Goal: Task Accomplishment & Management: Manage account settings

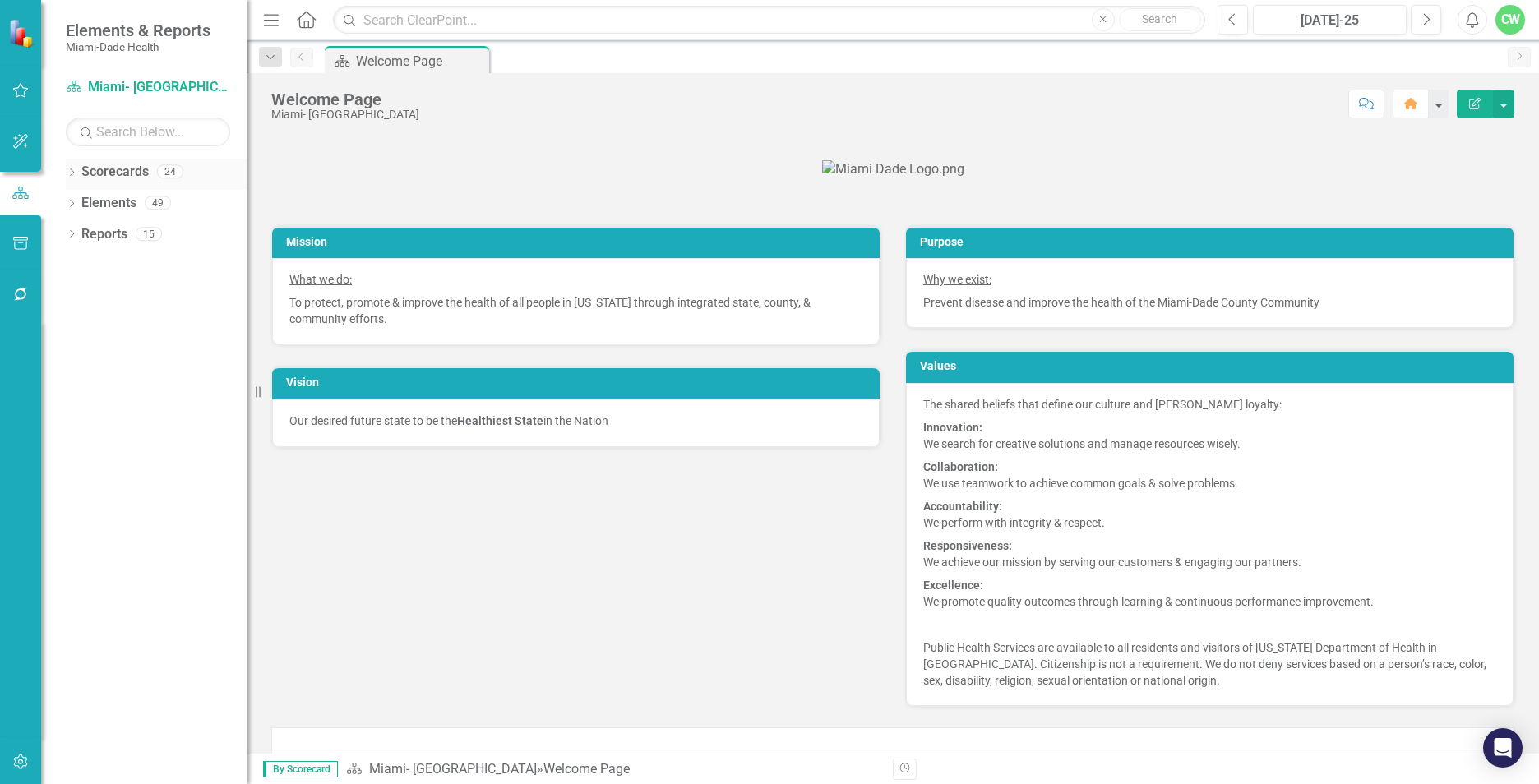
drag, startPoint x: 72, startPoint y: 171, endPoint x: 77, endPoint y: 189, distance: 18.7
click at [72, 171] on icon "Dropdown" at bounding box center [72, 173] width 12 height 9
click at [77, 203] on icon "Dropdown" at bounding box center [80, 202] width 12 height 10
click at [99, 261] on icon "Dropdown" at bounding box center [97, 265] width 12 height 10
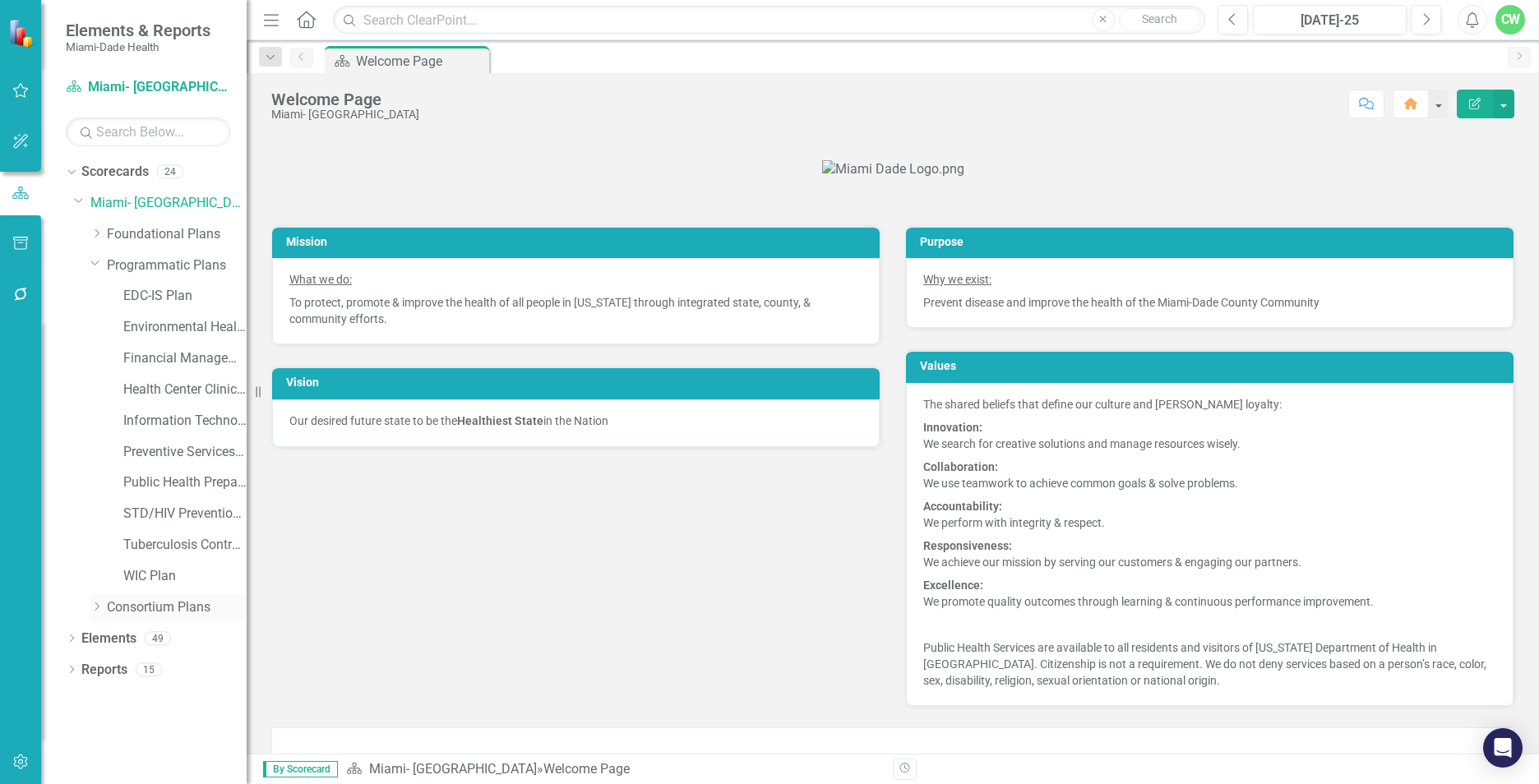
click at [97, 608] on icon "Dropdown" at bounding box center [97, 606] width 12 height 10
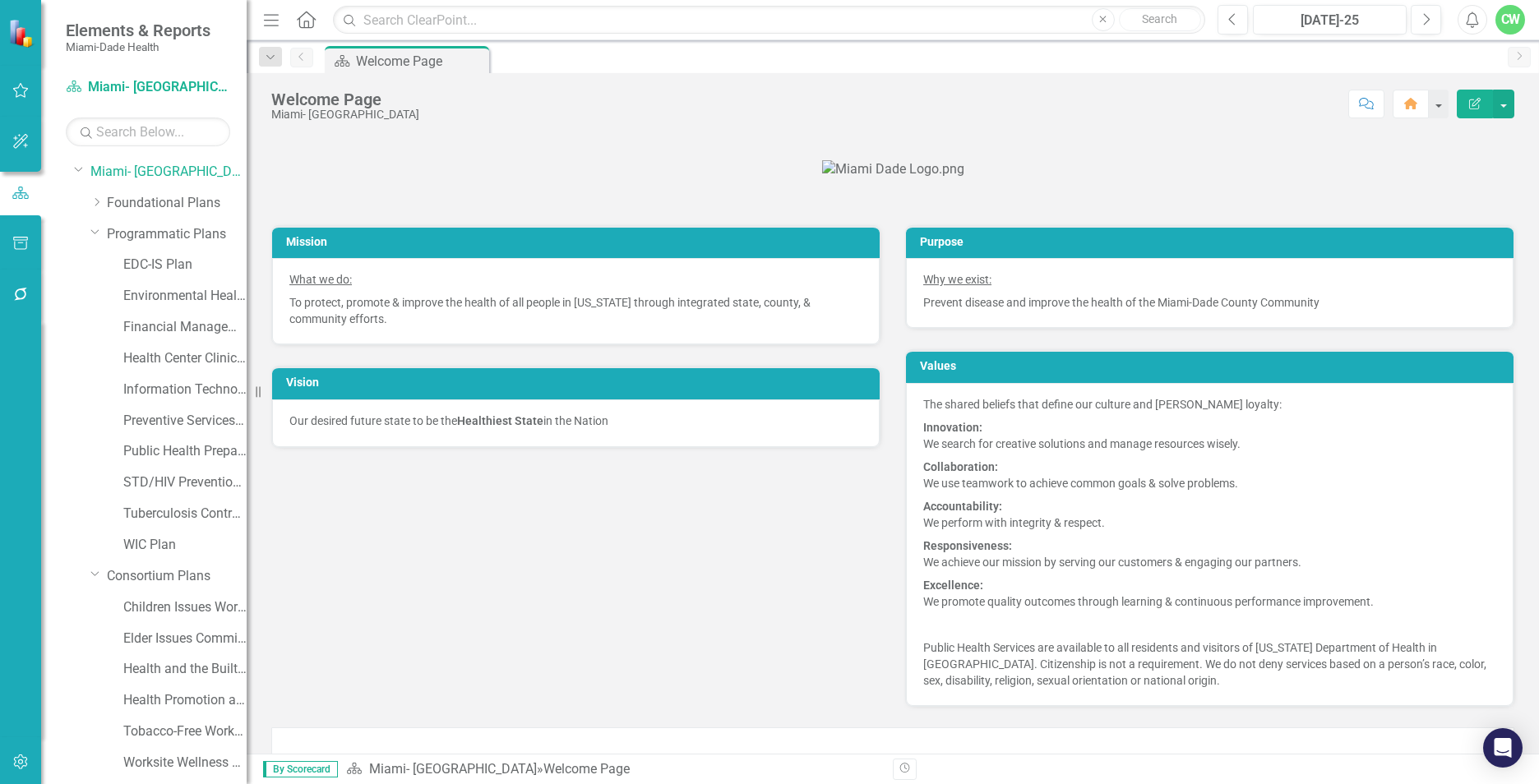
scroll to position [90, 0]
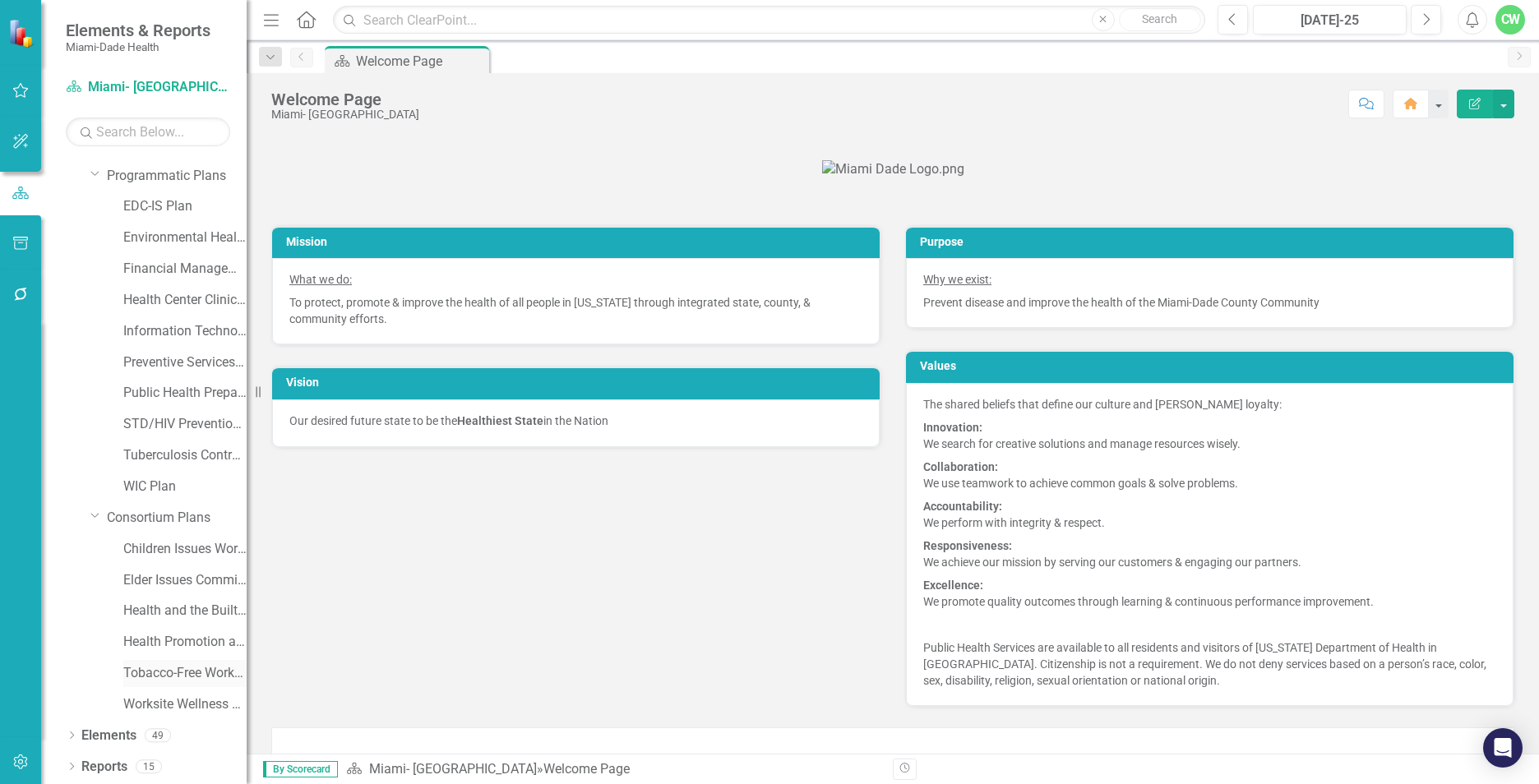
click at [194, 667] on link "Tobacco-Free Workgroup Work Plan" at bounding box center [185, 672] width 123 height 19
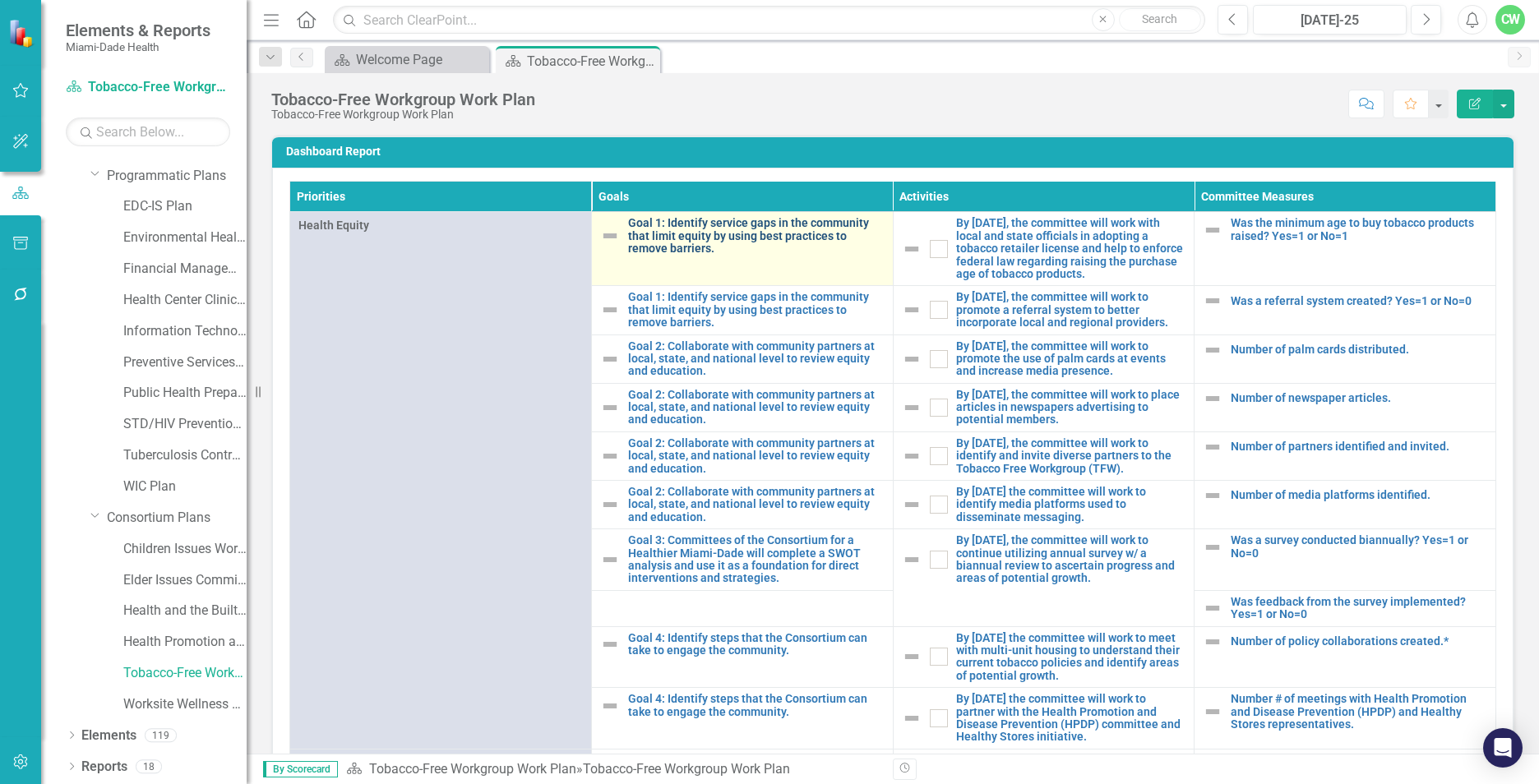
click at [647, 241] on link "Goal 1: Identify service gaps in the community that limit equity by using best …" at bounding box center [756, 236] width 256 height 37
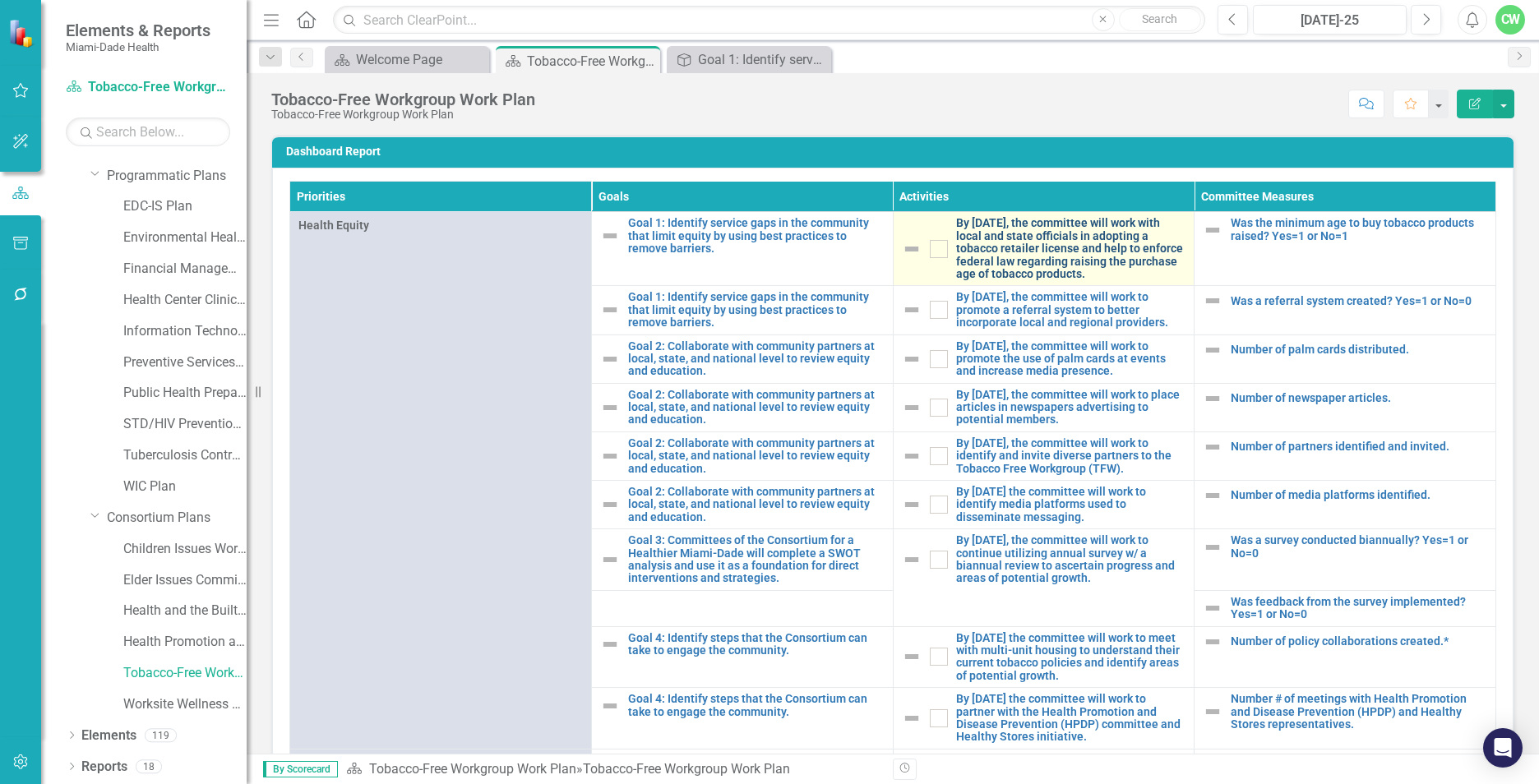
click at [1078, 265] on link "By [DATE], the committee will work with local and state officials in adopting a…" at bounding box center [1071, 249] width 230 height 63
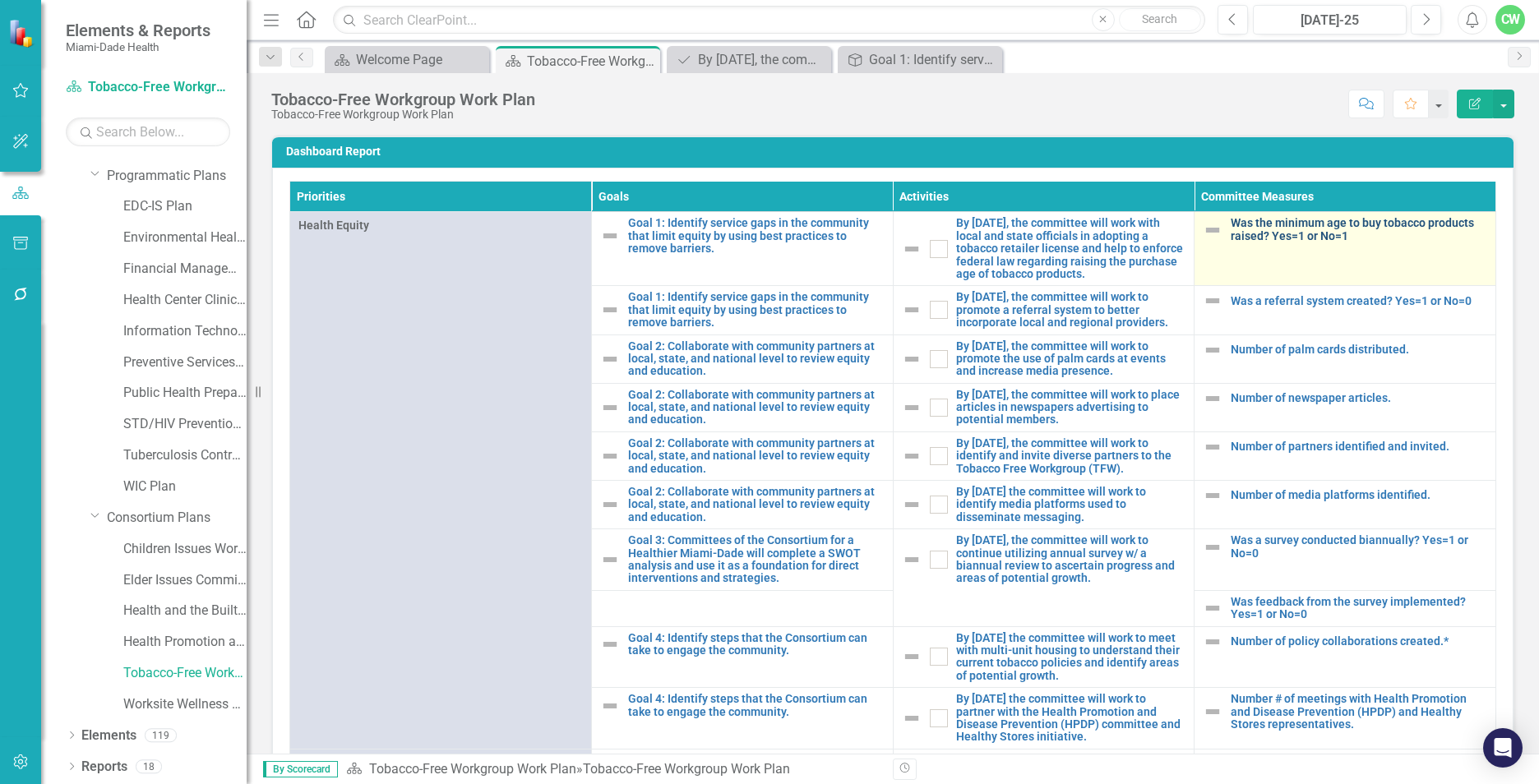
click at [1218, 221] on link "Was the minimum age to buy tobacco products raised? Yes=1 or No=1" at bounding box center [1358, 230] width 256 height 26
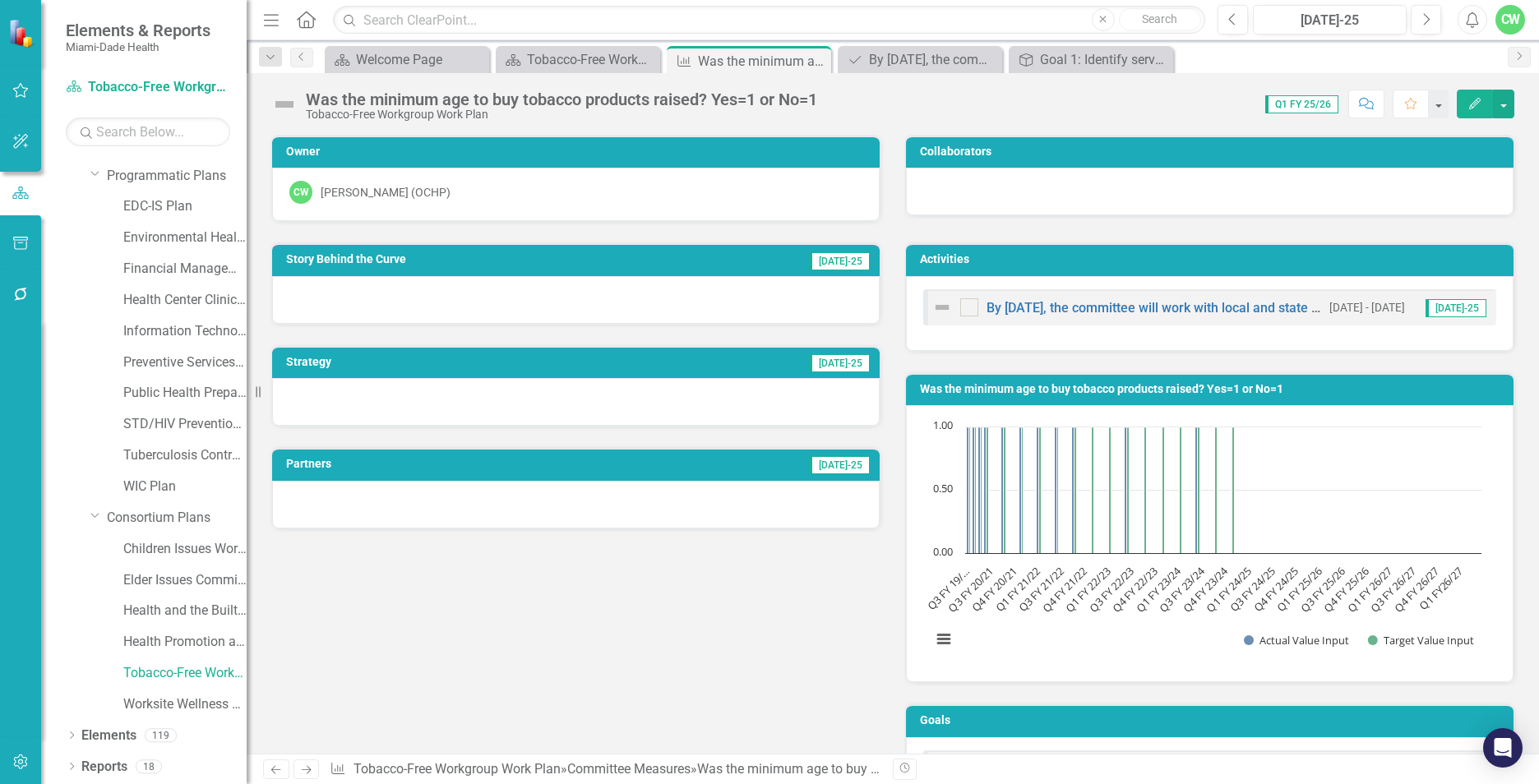
click at [1218, 102] on icon "Edit" at bounding box center [1475, 103] width 15 height 12
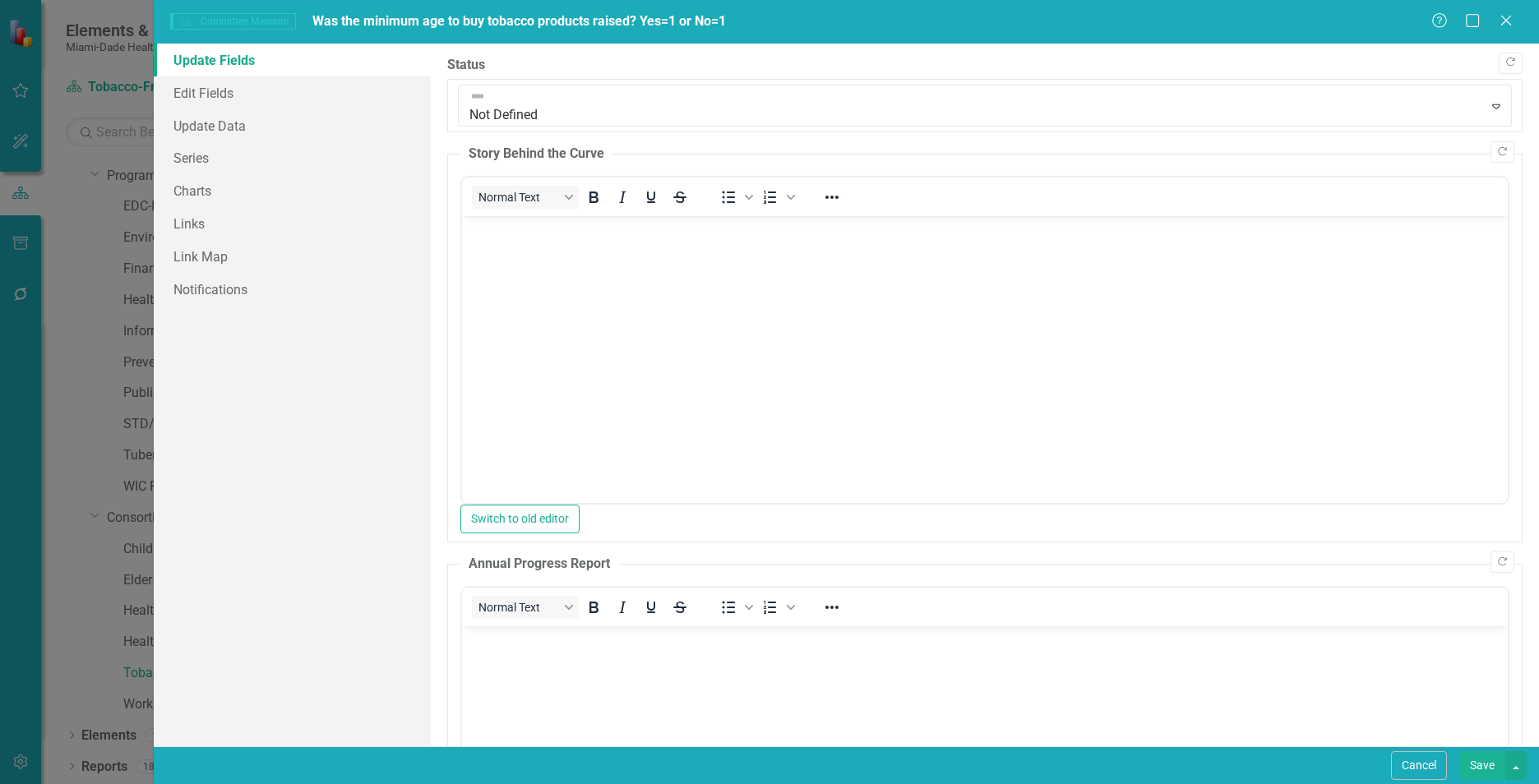
click at [590, 300] on body "Rich Text Area. Press ALT-0 for help." at bounding box center [984, 340] width 1045 height 246
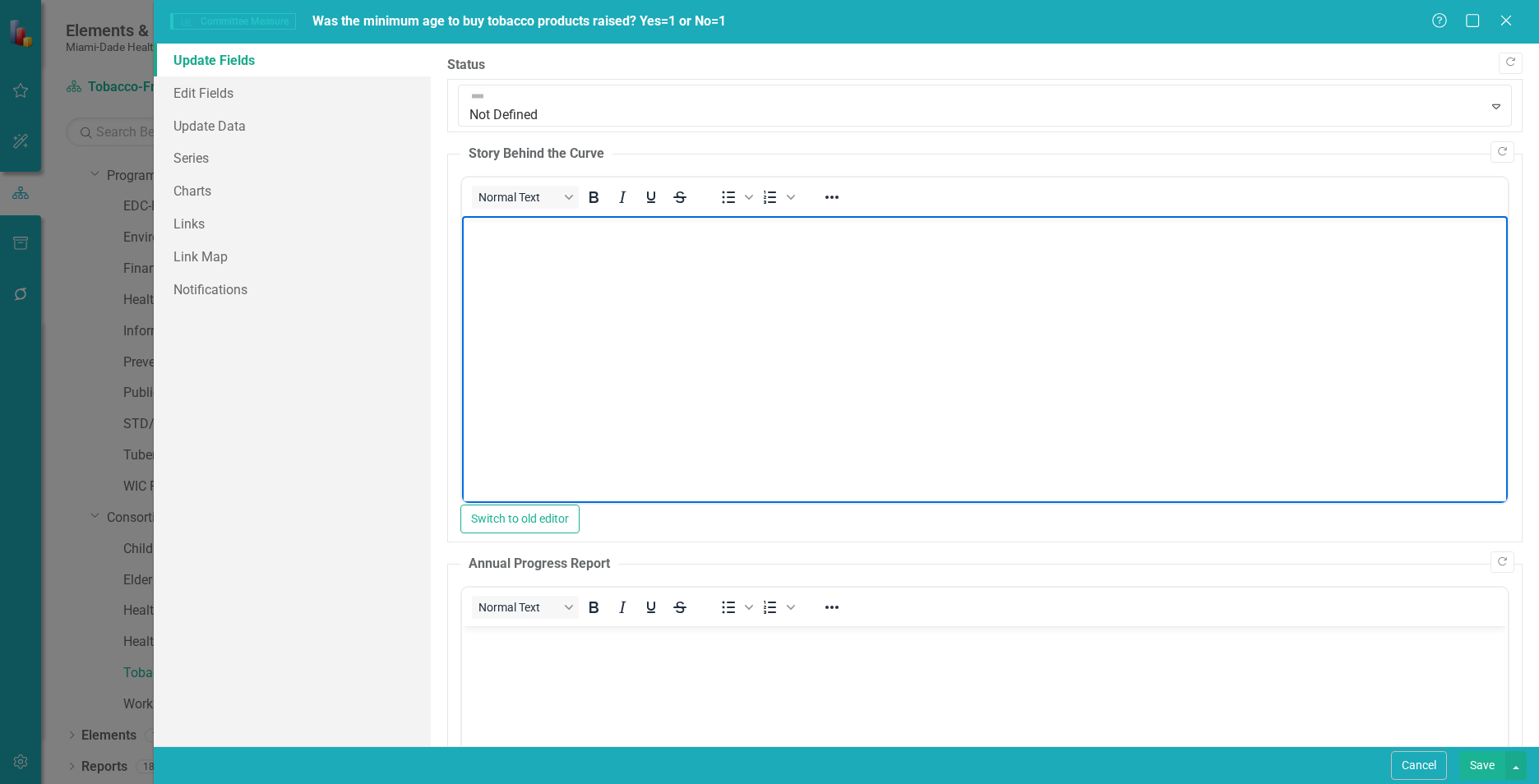
click at [844, 307] on body "Rich Text Area. Press ALT-0 for help." at bounding box center [984, 340] width 1045 height 246
paste body "Rich Text Area. Press ALT-0 for help."
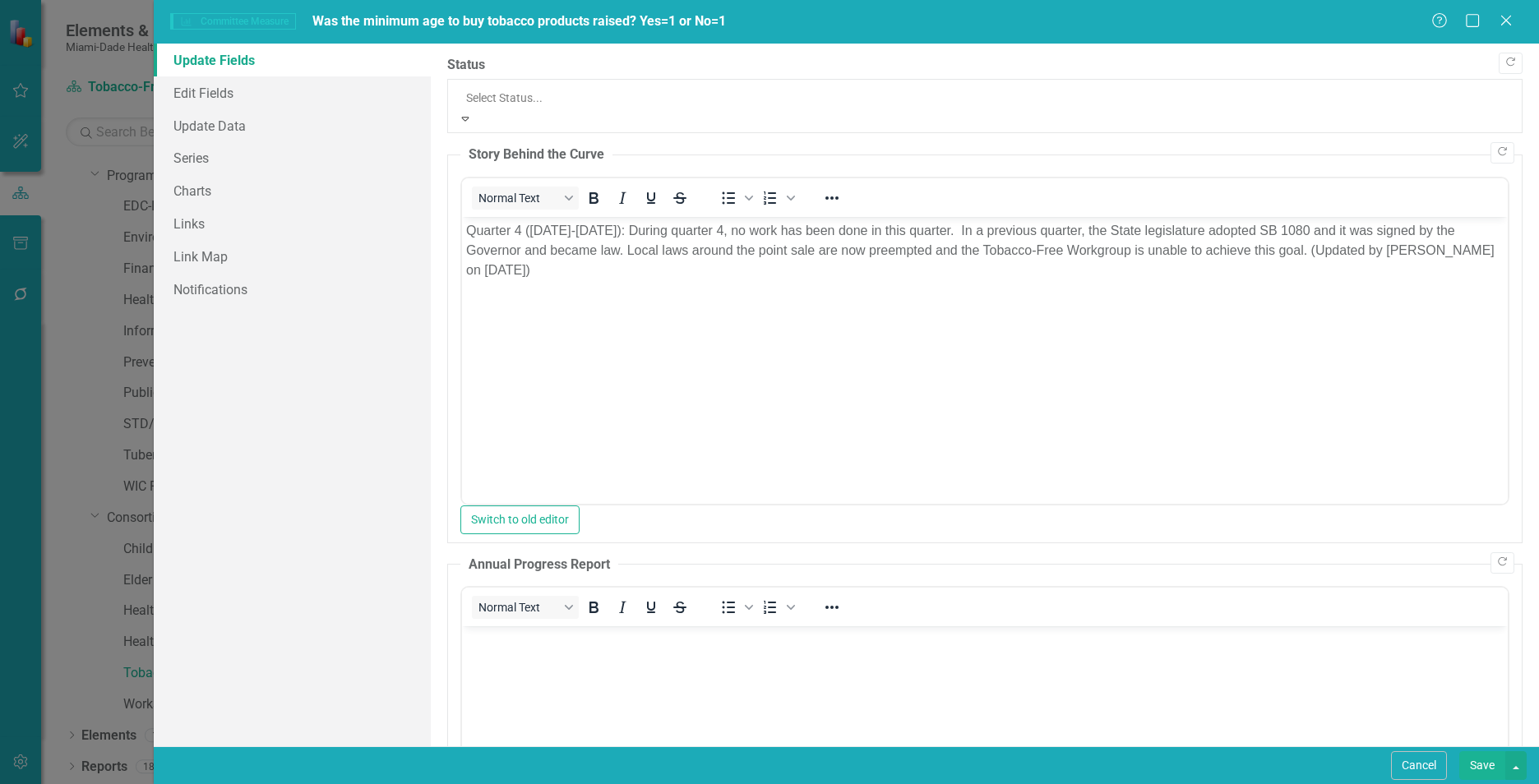
click at [621, 97] on div at bounding box center [985, 98] width 1038 height 20
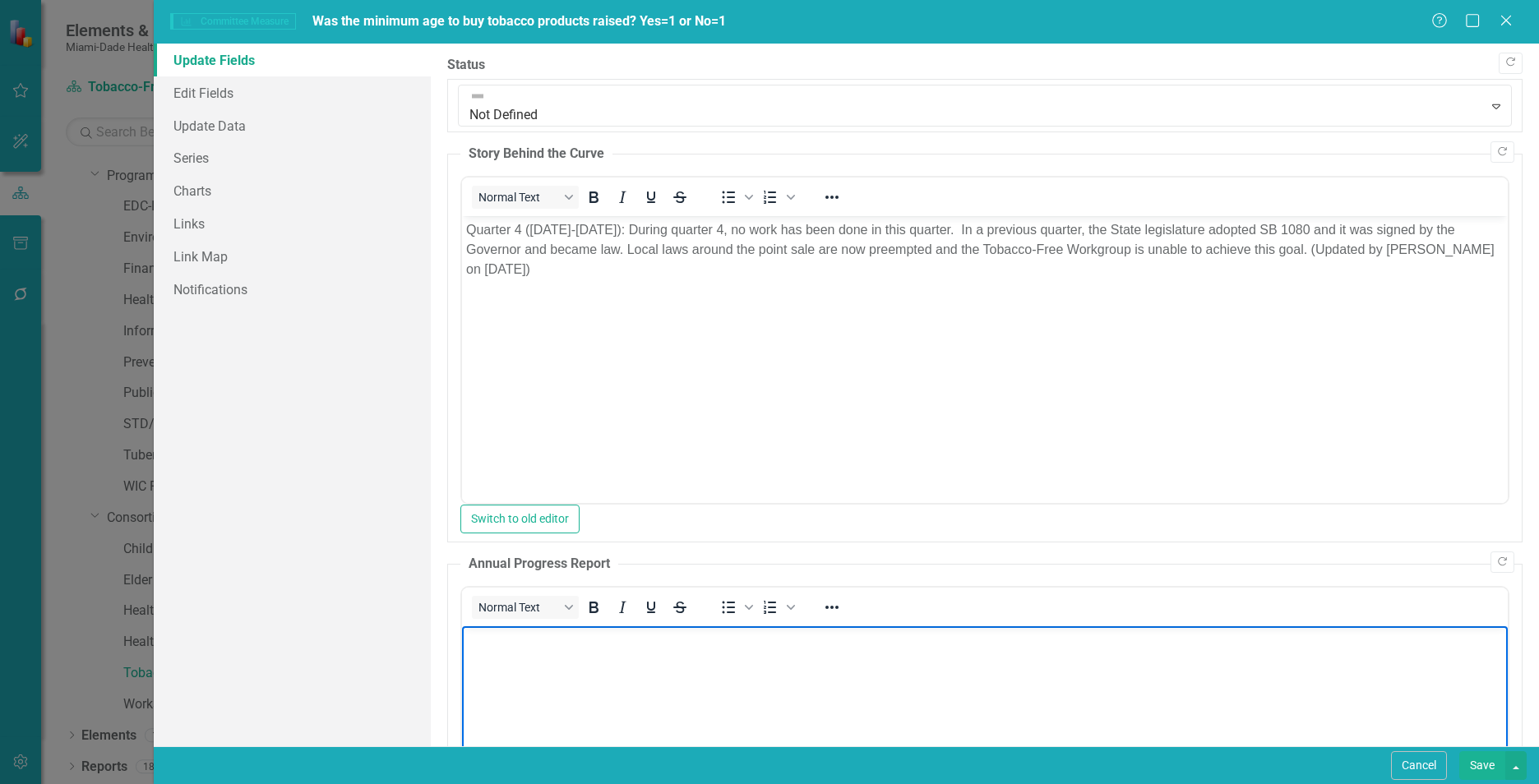
click at [837, 716] on body "Rich Text Area. Press ALT-0 for help." at bounding box center [984, 749] width 1045 height 246
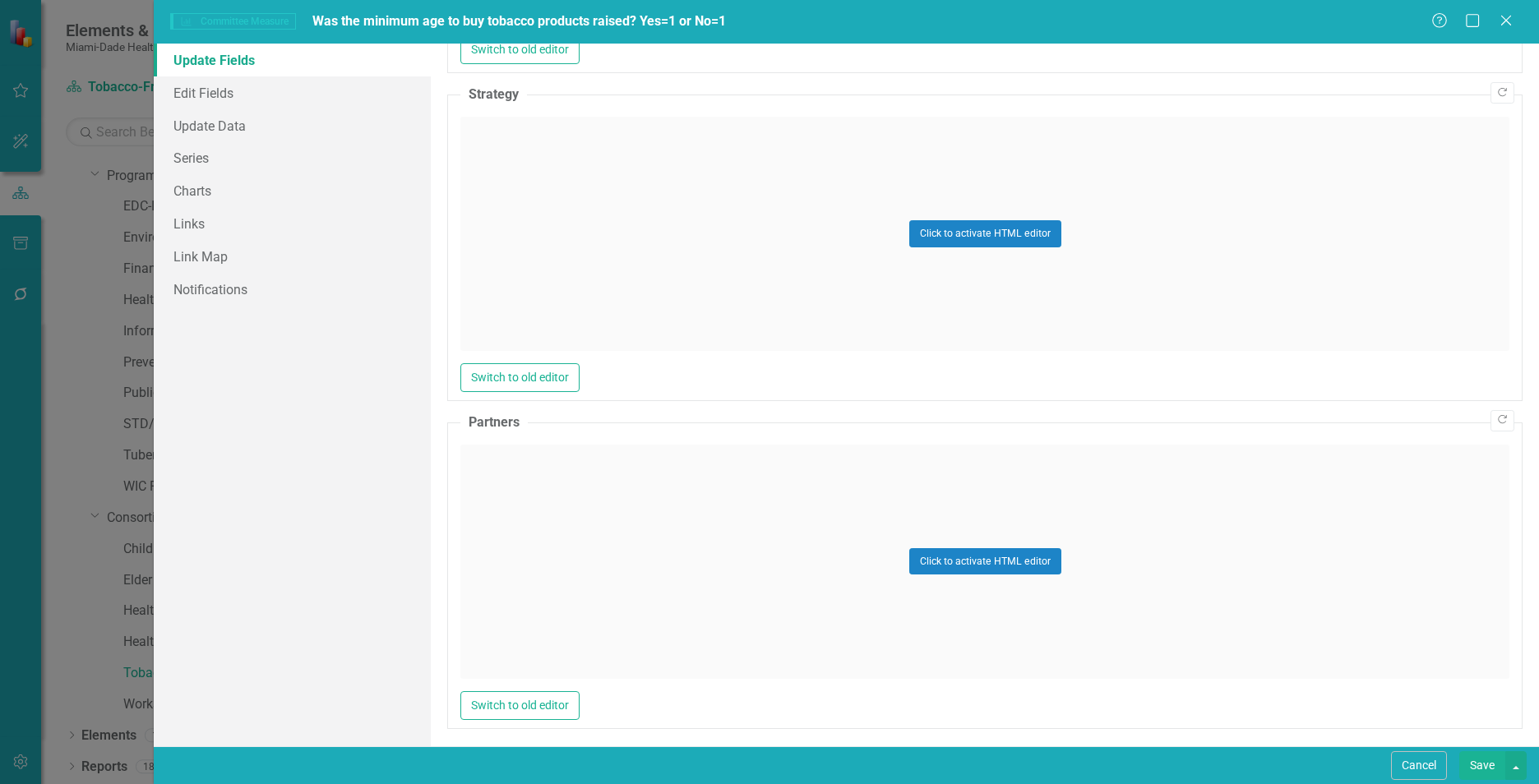
scroll to position [714, 0]
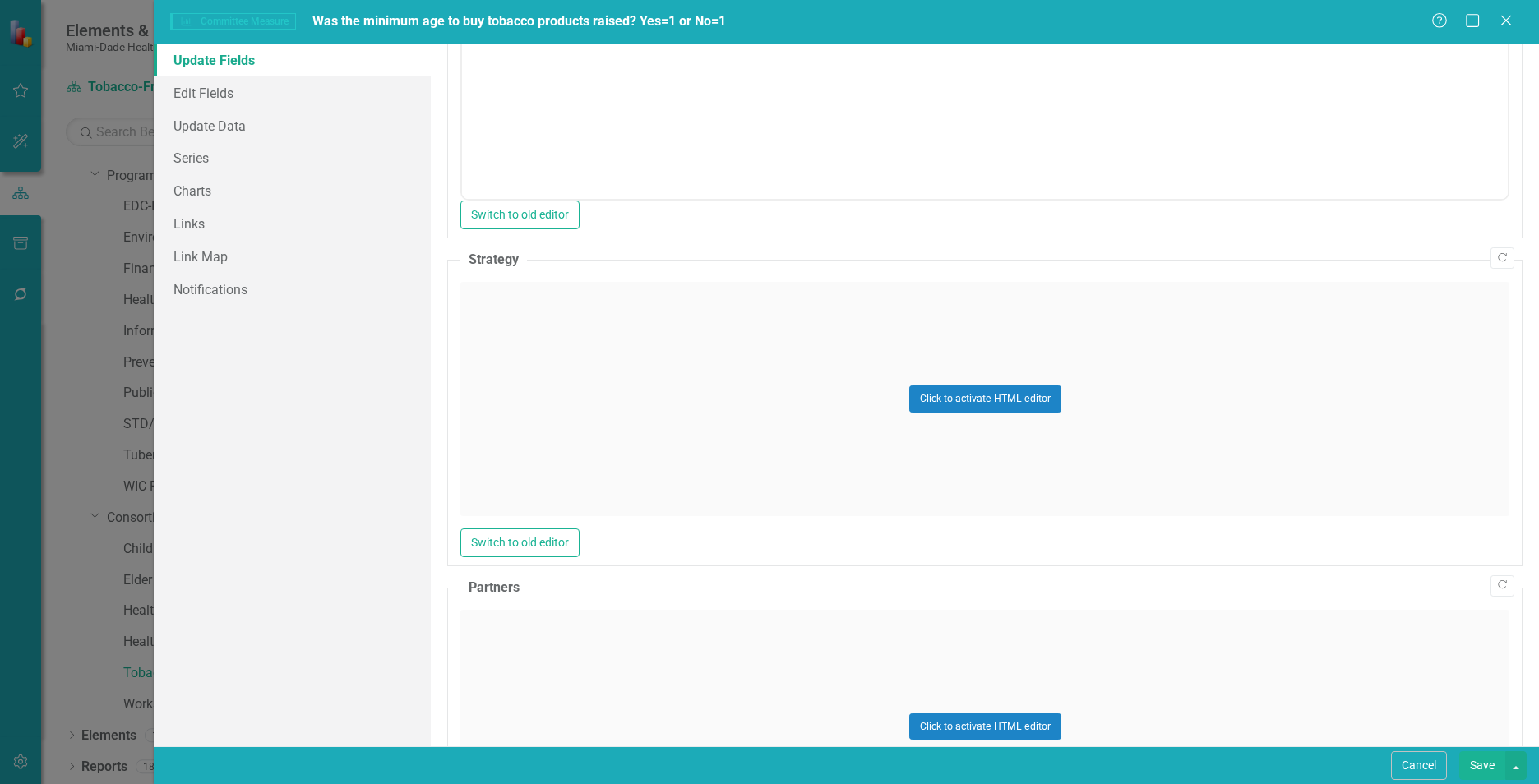
click at [540, 742] on div "Click to activate HTML editor" at bounding box center [984, 726] width 1048 height 234
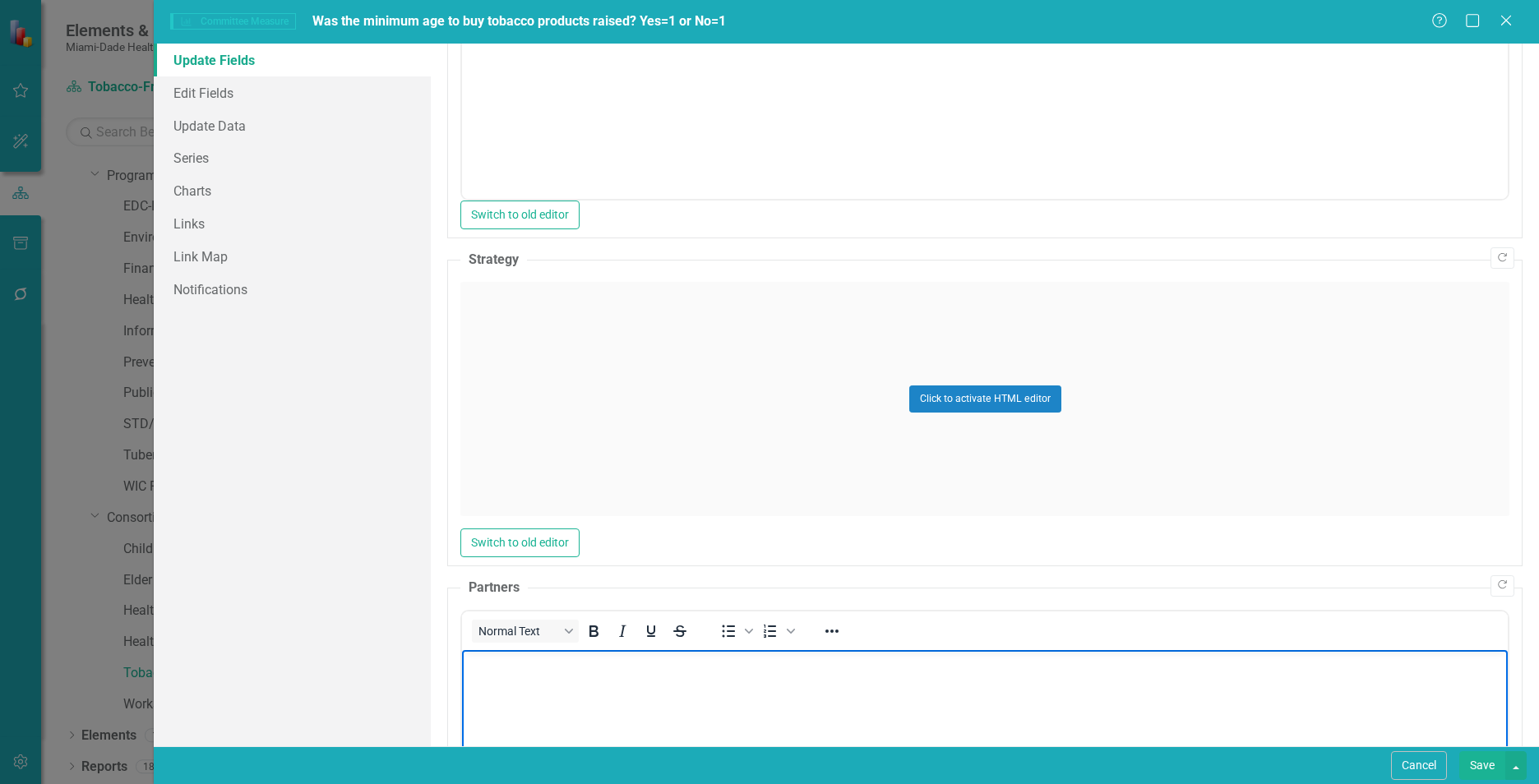
click at [689, 682] on body "Rich Text Area. Press ALT-0 for help." at bounding box center [984, 772] width 1045 height 246
paste body "Rich Text Area. Press ALT-0 for help."
click at [667, 340] on div "Click to activate HTML editor" at bounding box center [984, 399] width 1048 height 234
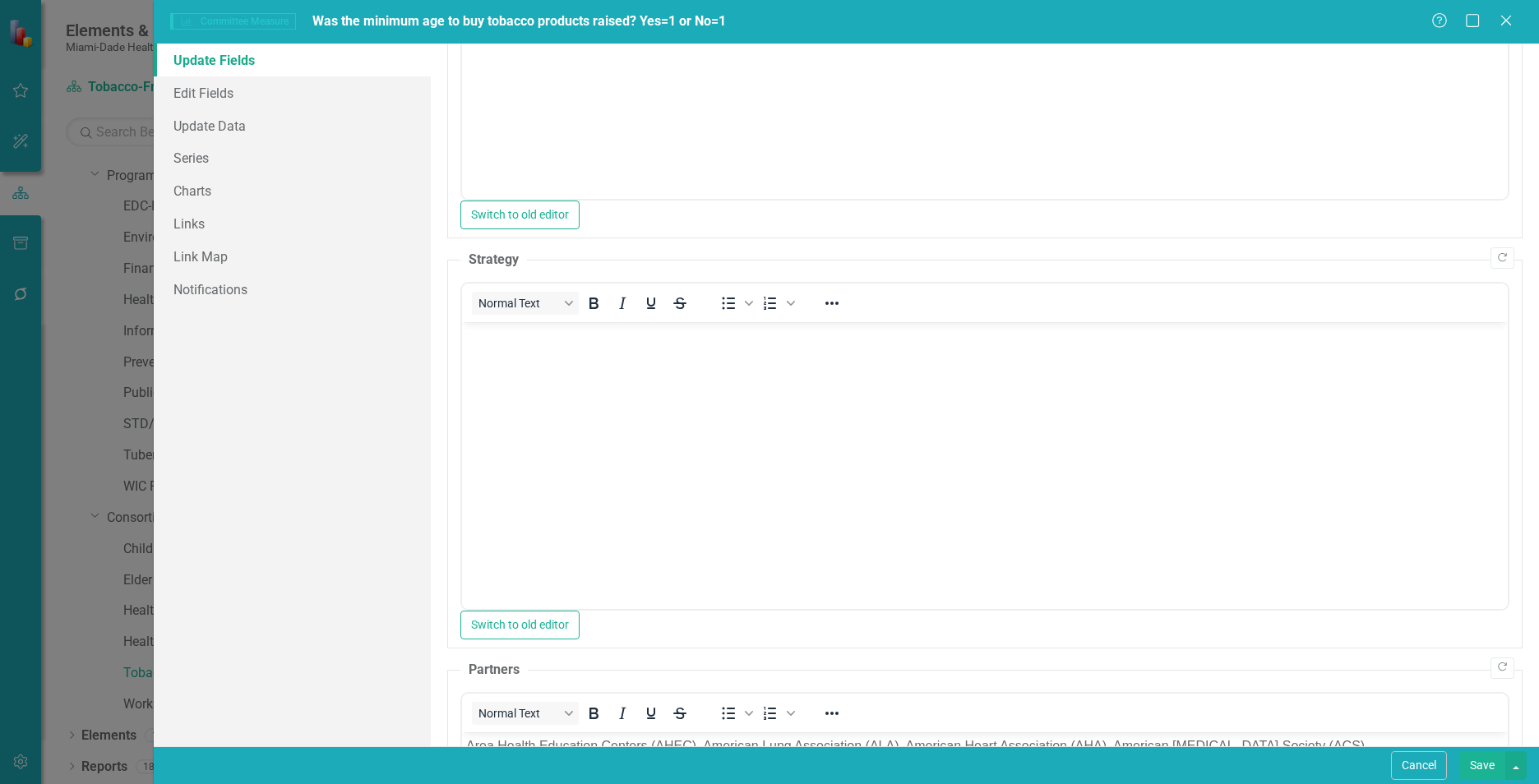
click at [661, 370] on body "Rich Text Area. Press ALT-0 for help." at bounding box center [984, 444] width 1045 height 246
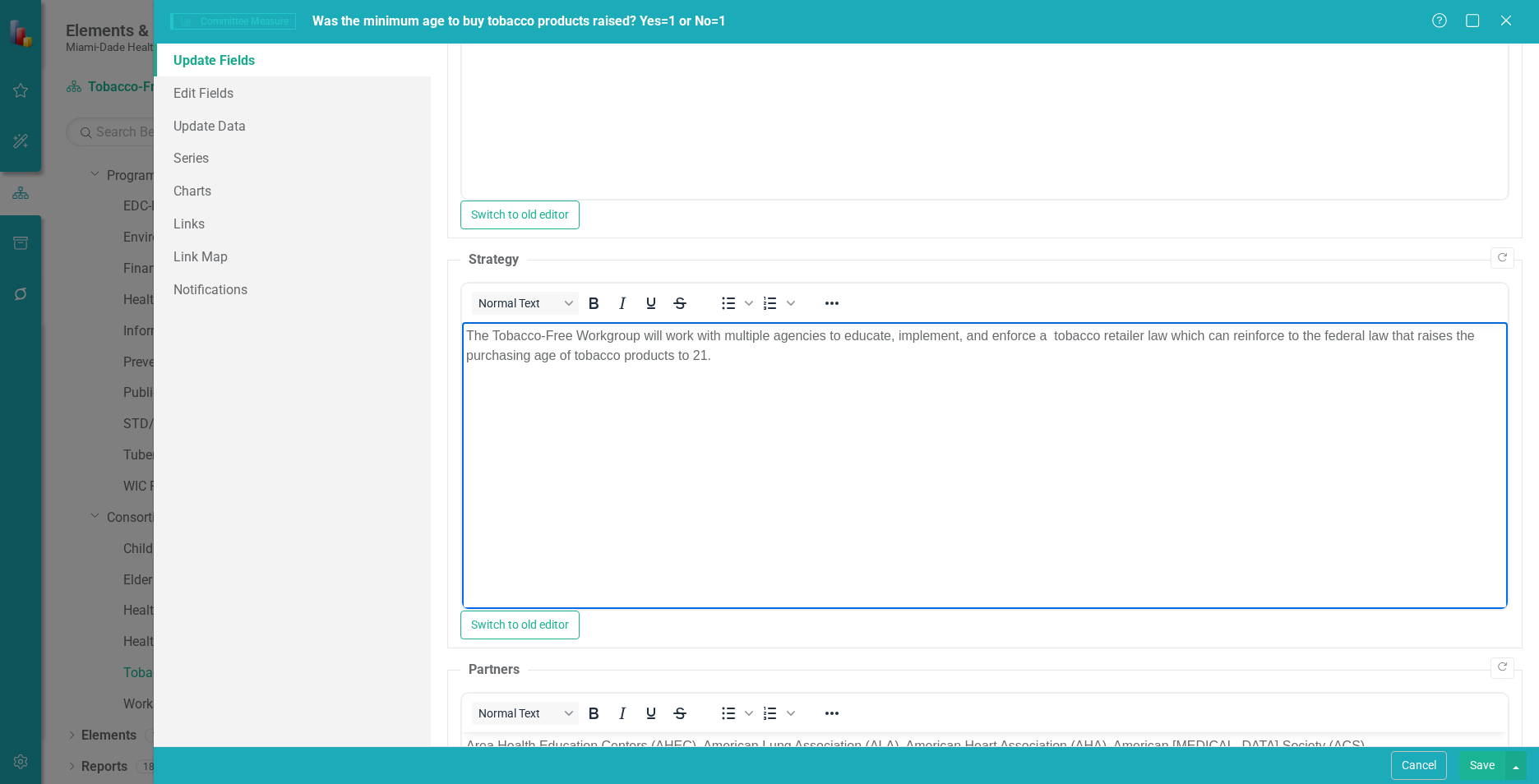
click at [1053, 336] on p "The Tobacco-Free Workgroup will work with multiple agencies to educate, impleme…" at bounding box center [985, 345] width 1038 height 39
click at [1180, 568] on html "The Tobacco-Free Workgroup will work with multiple agencies to educate, impleme…" at bounding box center [984, 444] width 1045 height 246
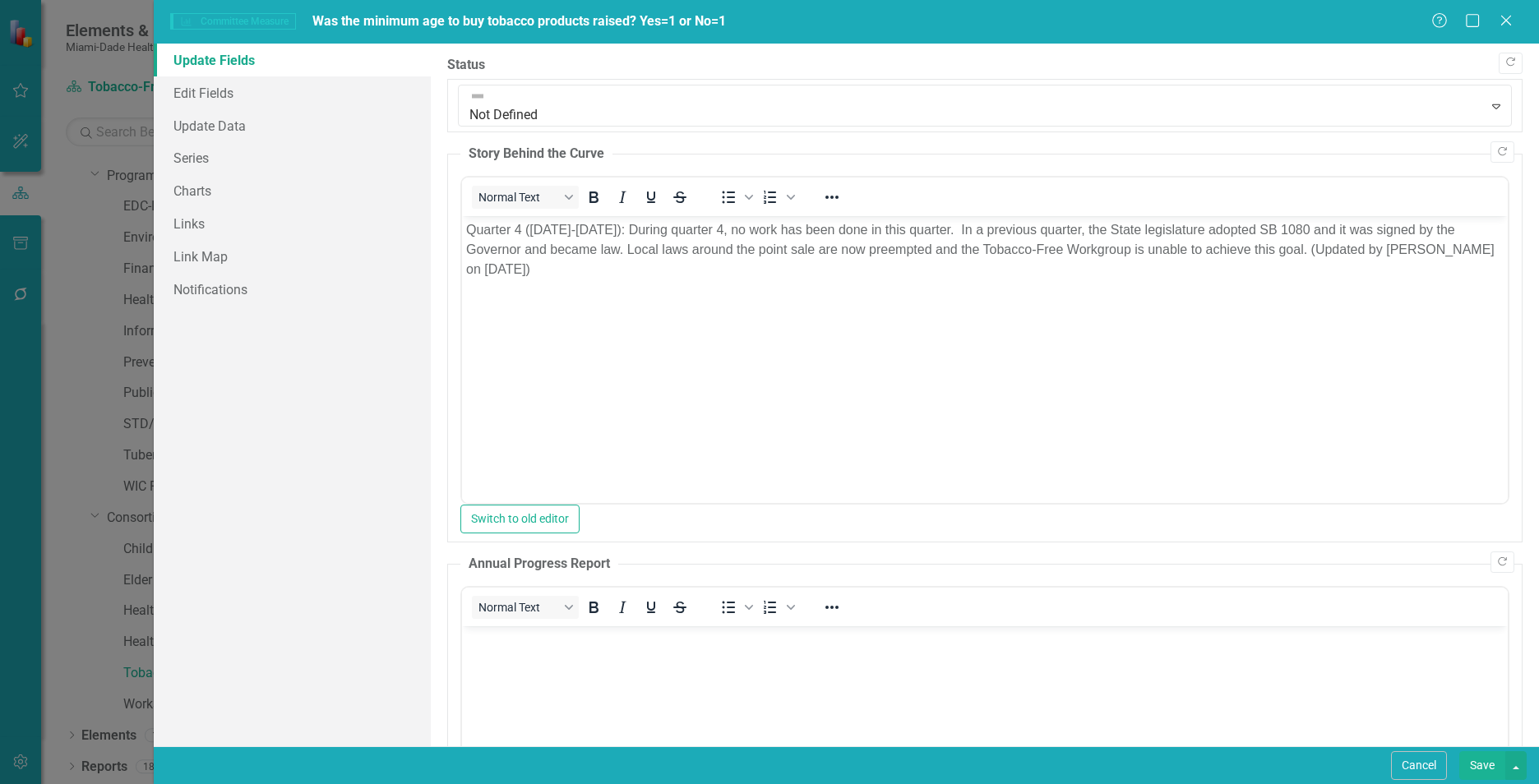
click at [1218, 763] on button "Save" at bounding box center [1482, 765] width 46 height 29
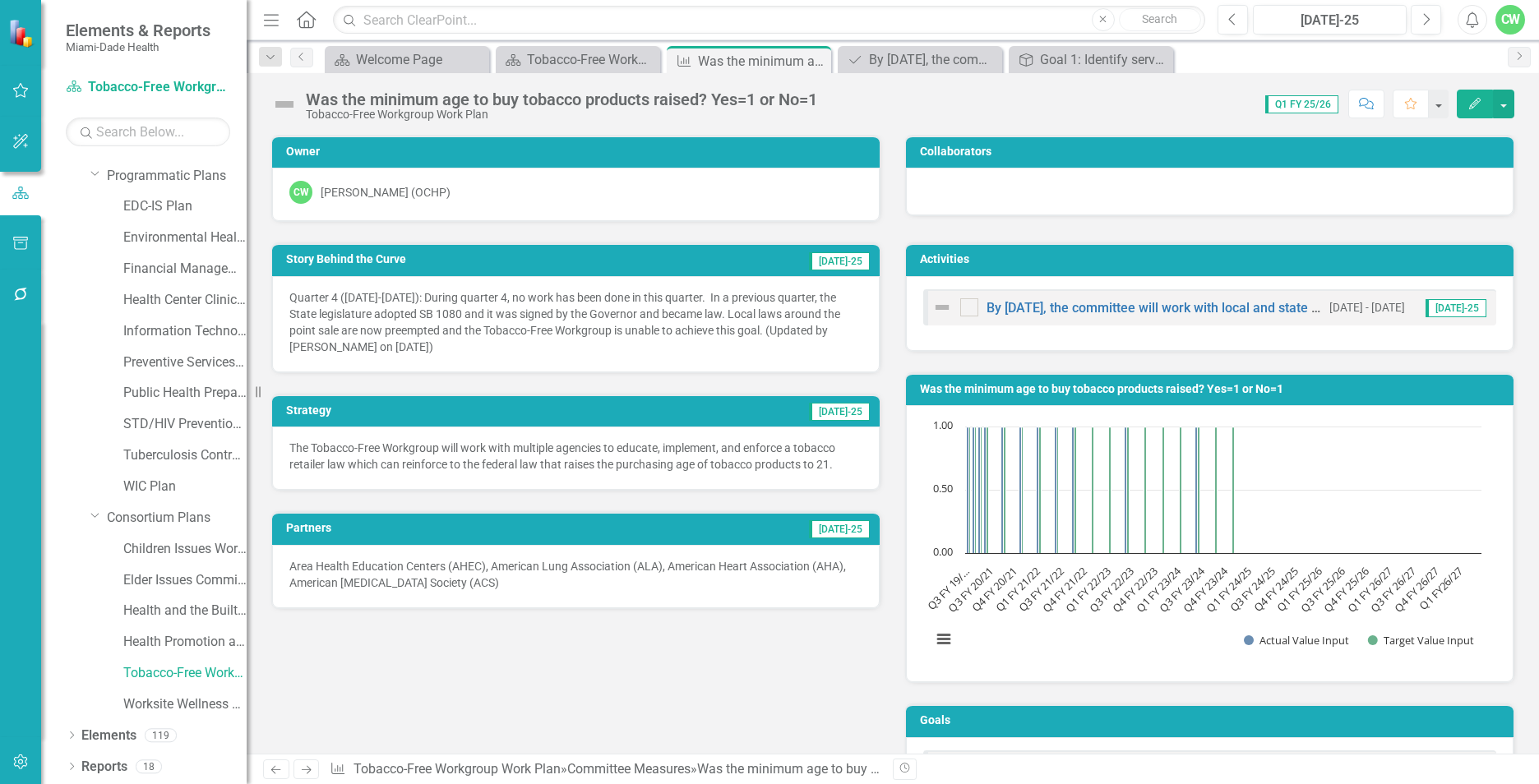
click at [832, 258] on span "[DATE]-25" at bounding box center [839, 261] width 61 height 18
click at [1218, 109] on span "Q1 FY 25/26" at bounding box center [1302, 104] width 73 height 18
click at [1218, 107] on span "Q1 FY 25/26" at bounding box center [1302, 104] width 73 height 18
click at [105, 763] on link "Reports" at bounding box center [104, 767] width 46 height 19
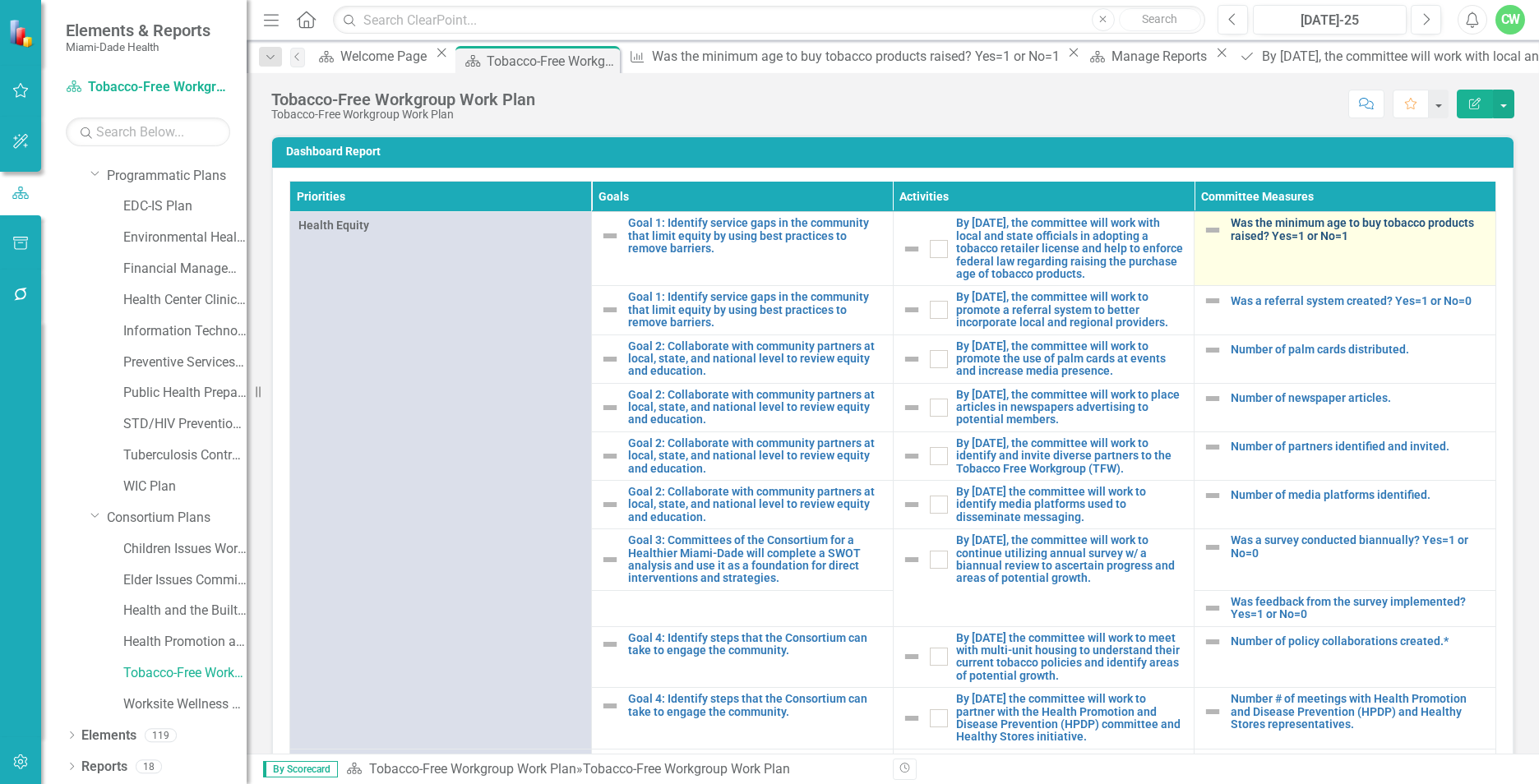
click at [1218, 229] on link "Was the minimum age to buy tobacco products raised? Yes=1 or No=1" at bounding box center [1358, 230] width 256 height 26
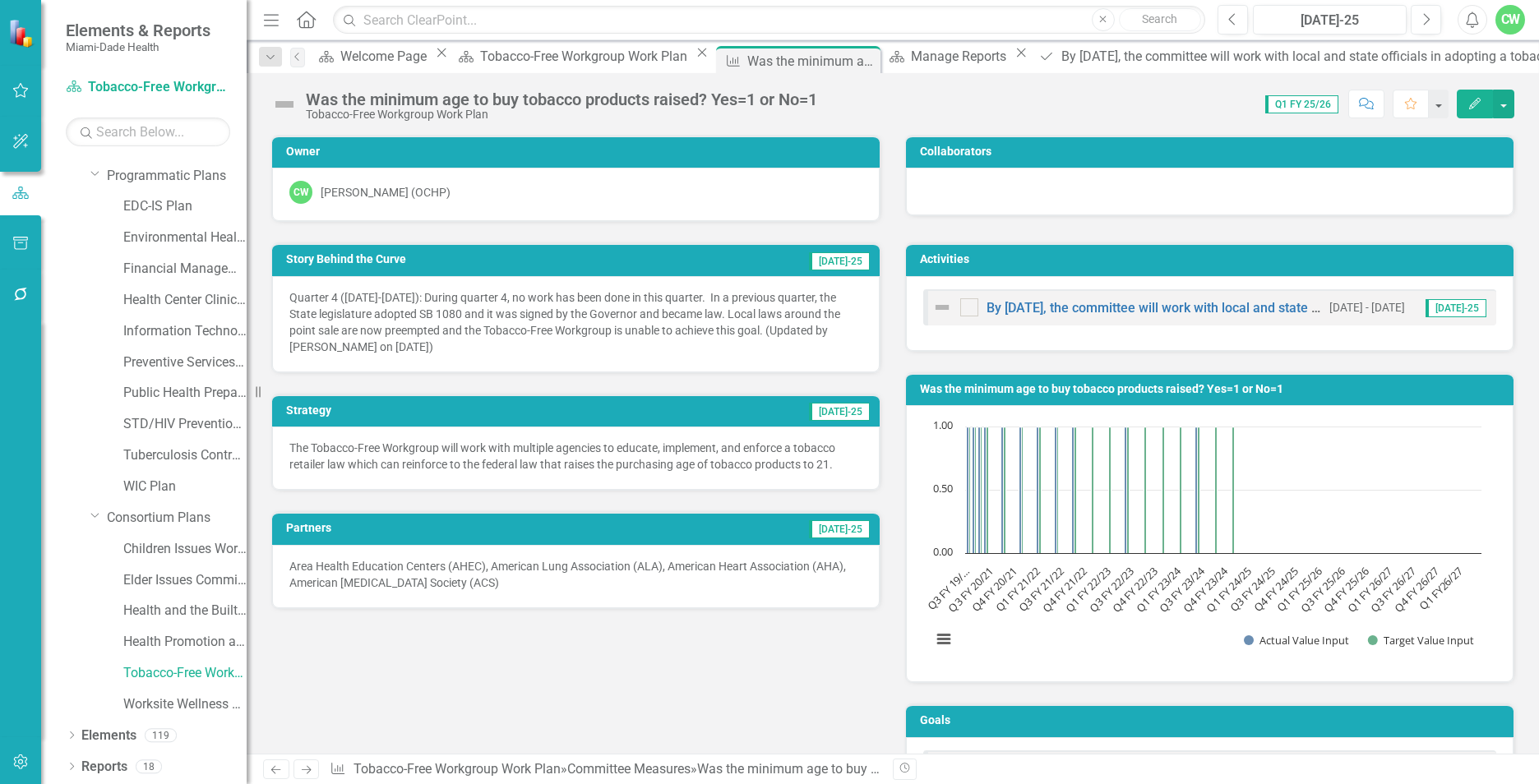
click at [1218, 105] on icon "button" at bounding box center [1475, 103] width 12 height 12
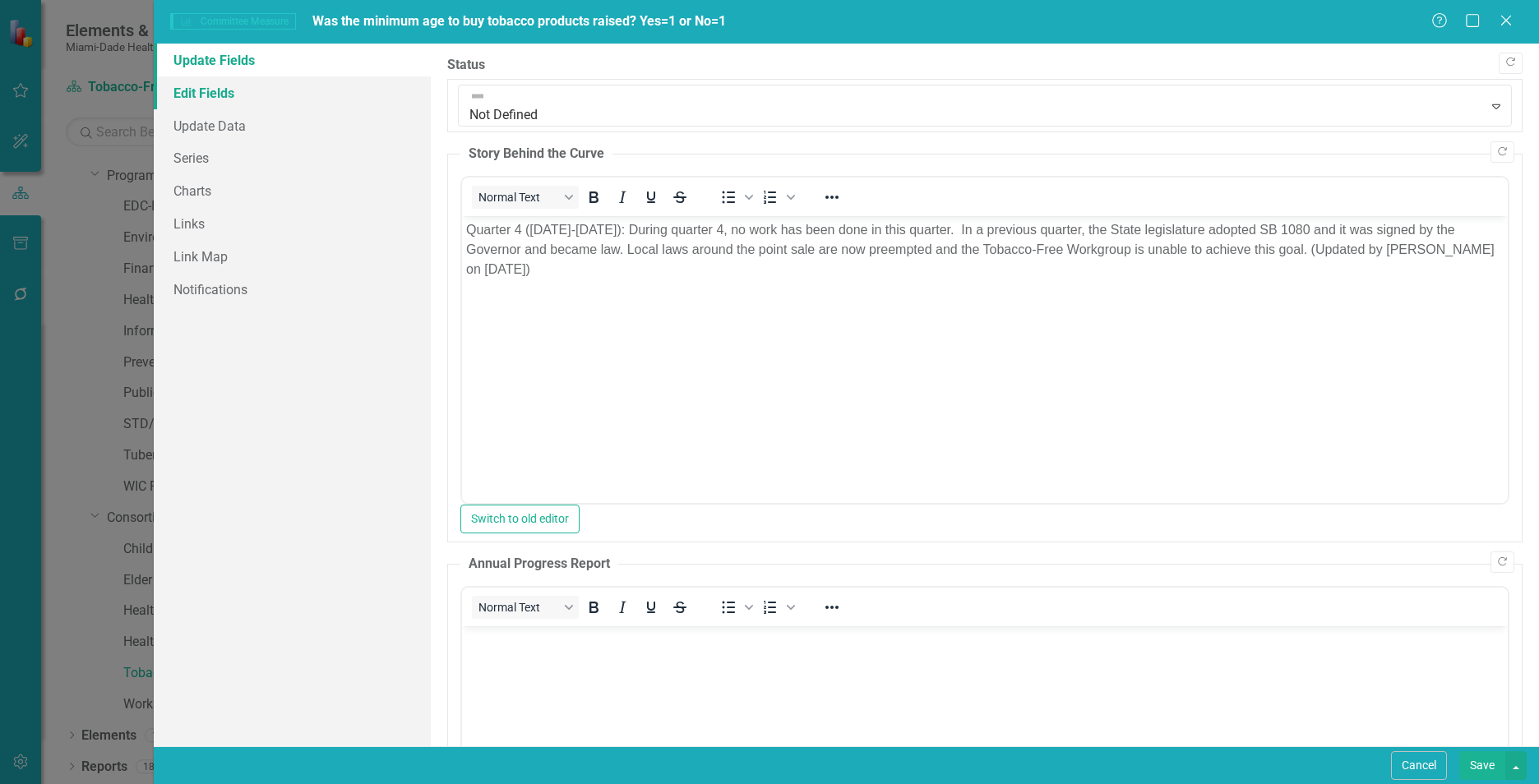
click at [216, 95] on link "Edit Fields" at bounding box center [292, 92] width 277 height 32
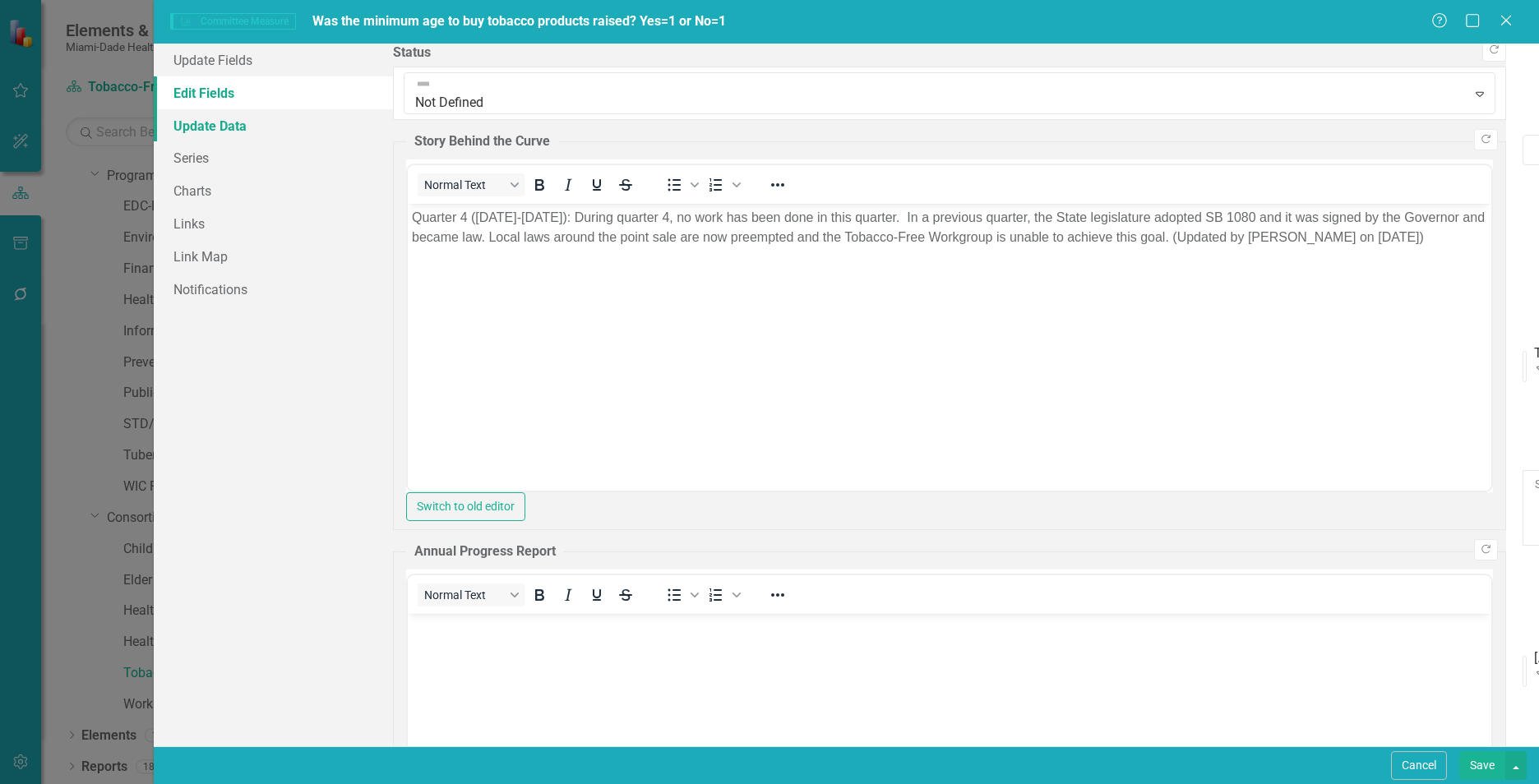
click at [192, 133] on link "Update Data" at bounding box center [273, 125] width 239 height 32
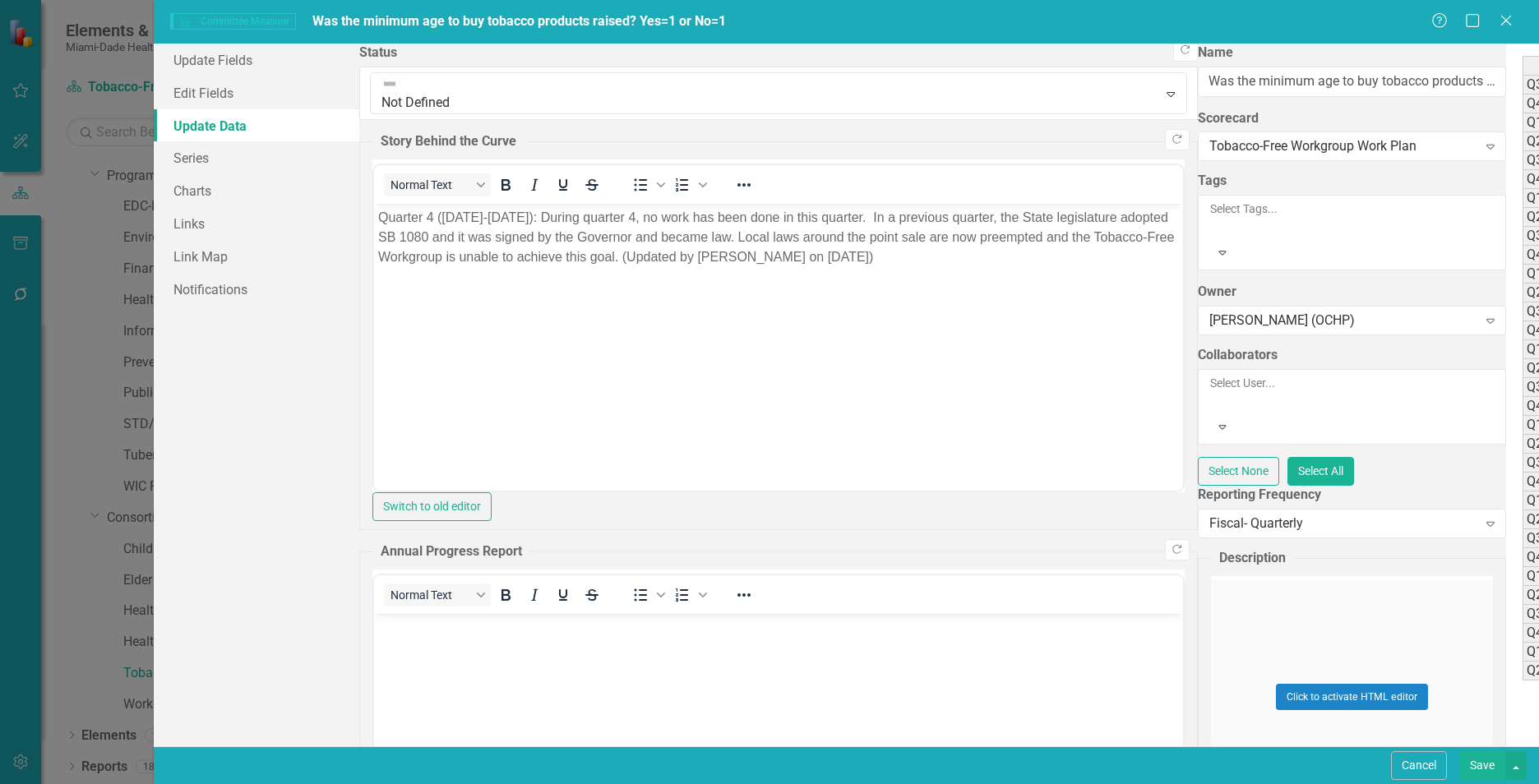
click at [1218, 557] on td "Q4 FY 25/26" at bounding box center [1563, 557] width 82 height 19
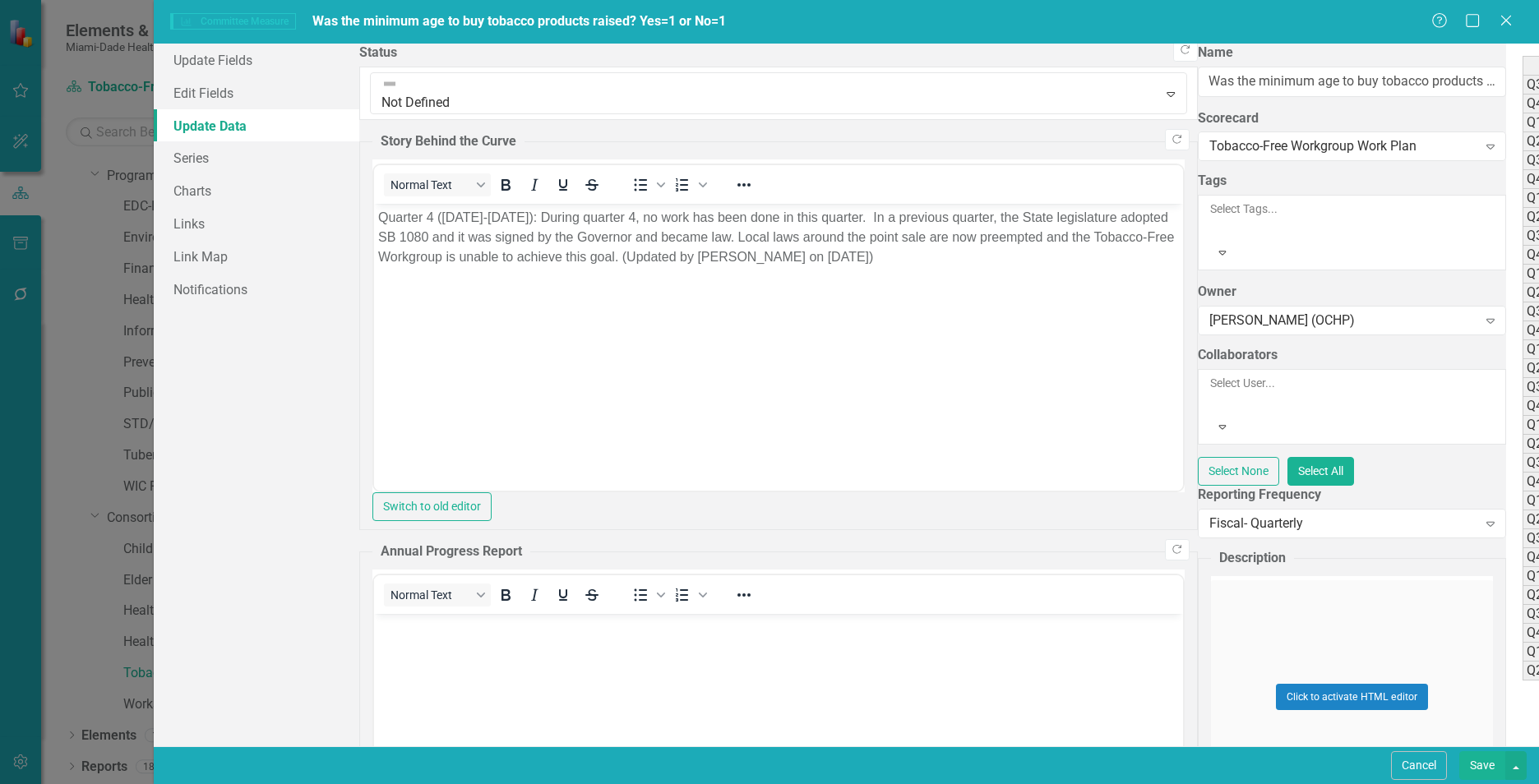
type textarea "0.00"
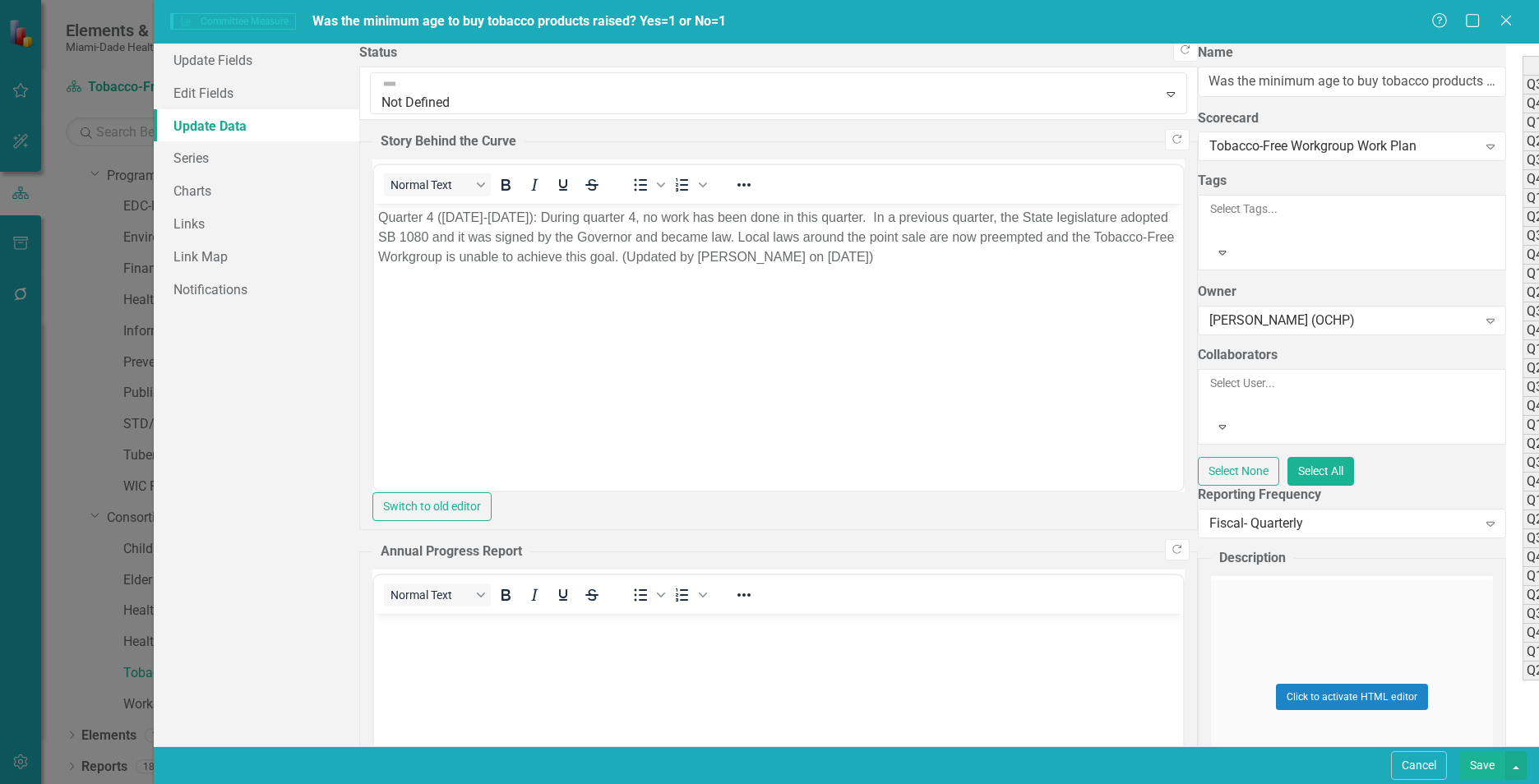
type textarea "1"
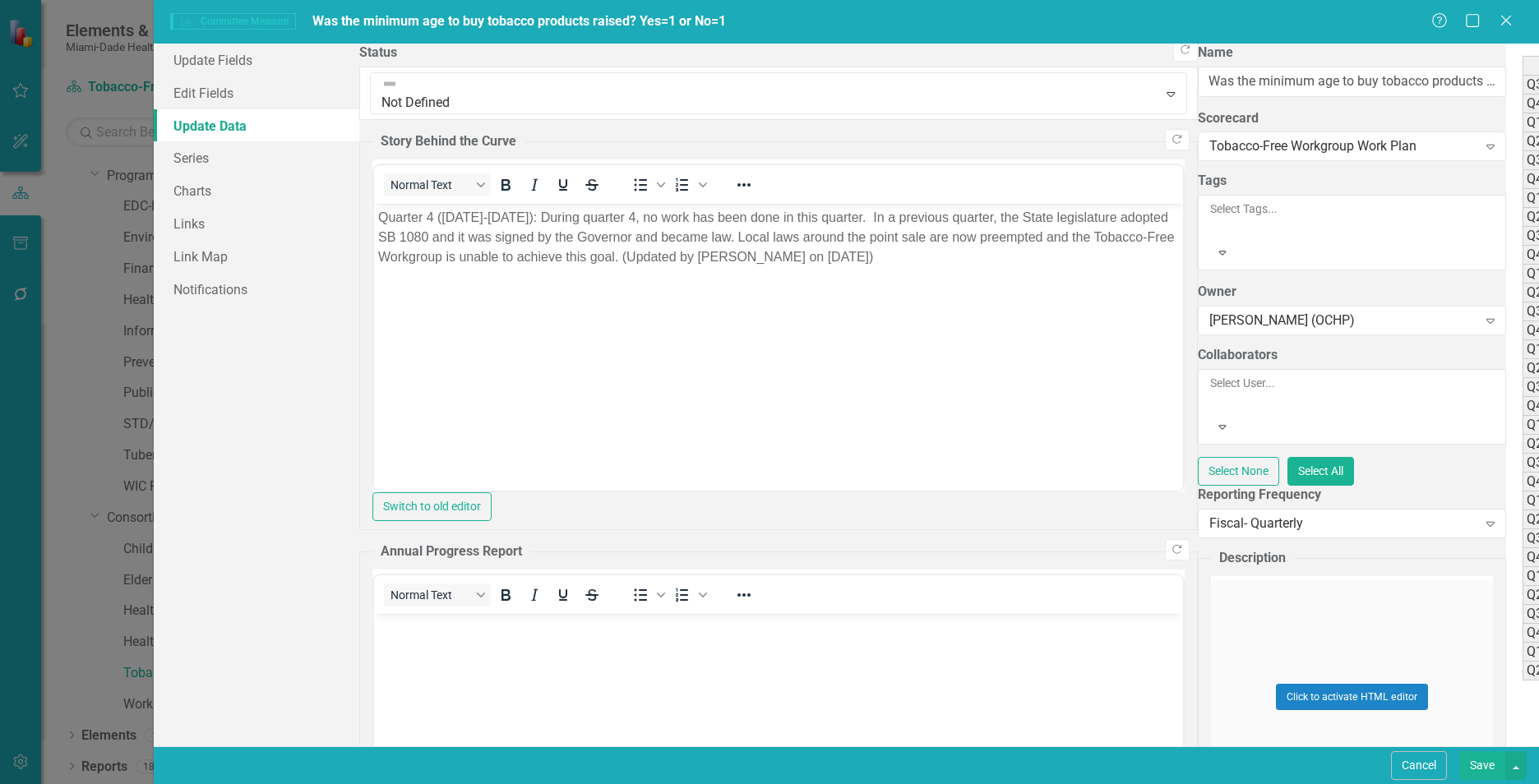
type textarea "1"
click at [1218, 434] on div "Period Status Actual Value Input Target Value Input Q3 FY 19/20 Not Defined 1.0…" at bounding box center [1522, 368] width 0 height 624
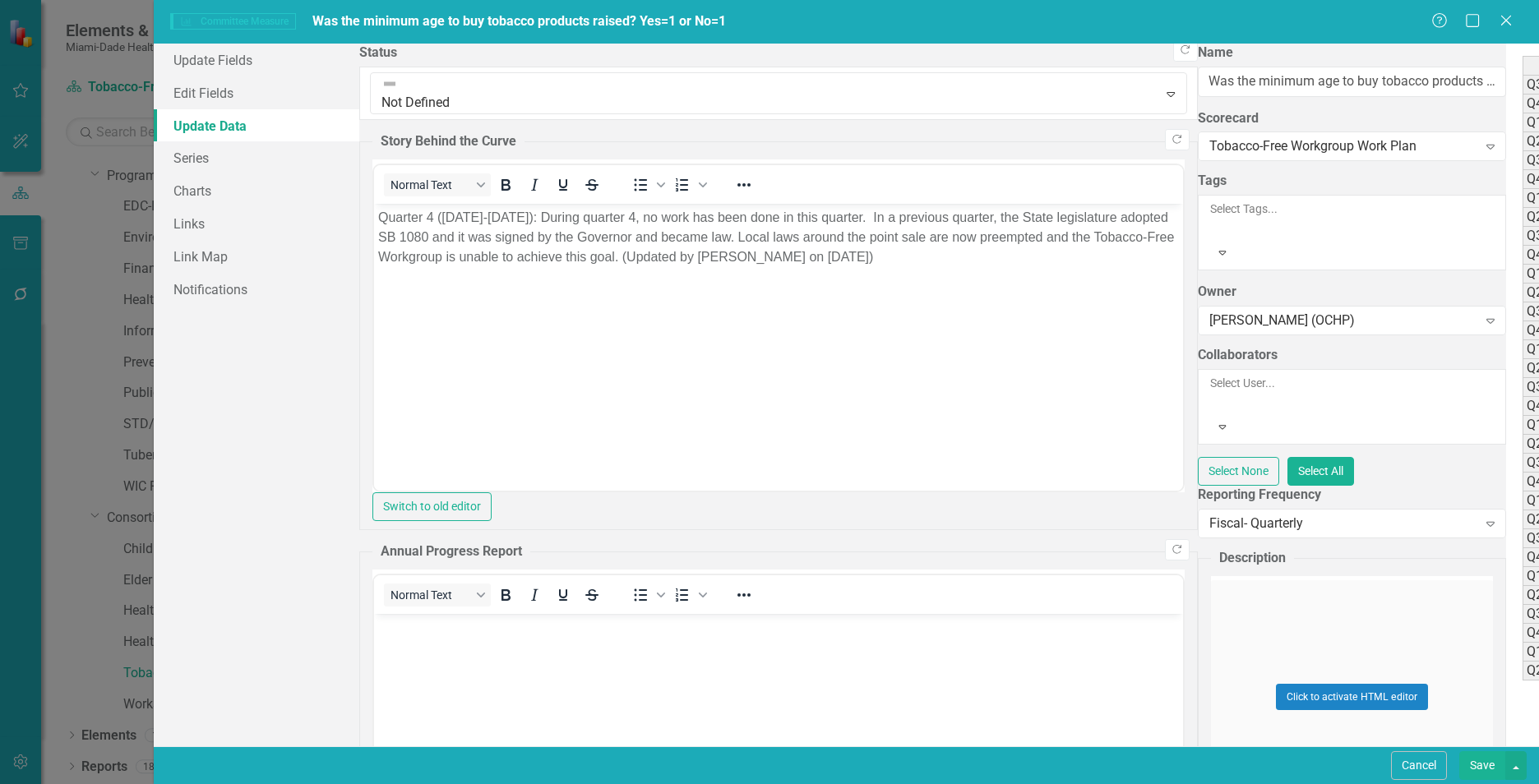
type textarea "0"
type textarea "0.00"
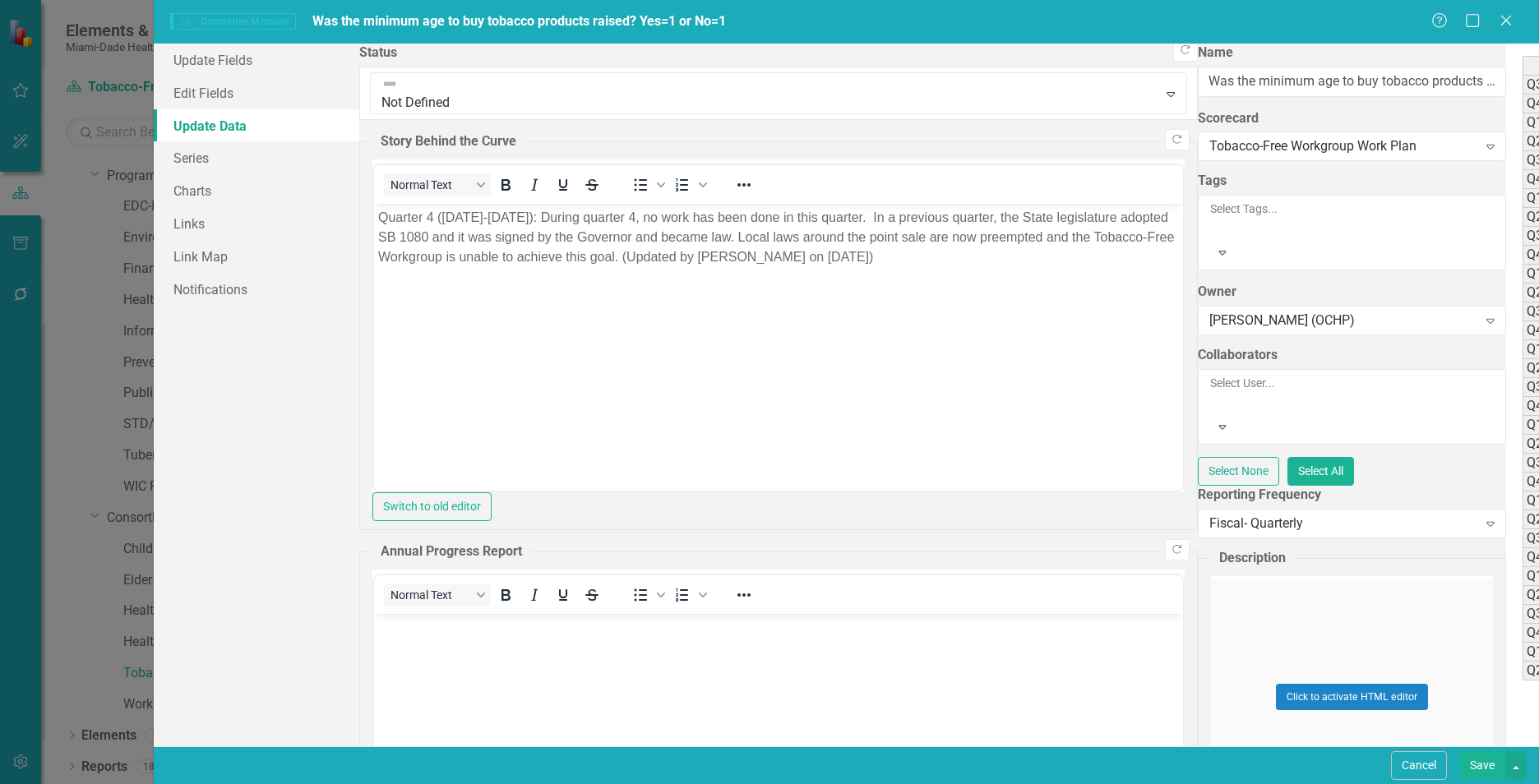
click at [219, 97] on link "Edit Fields" at bounding box center [256, 92] width 206 height 32
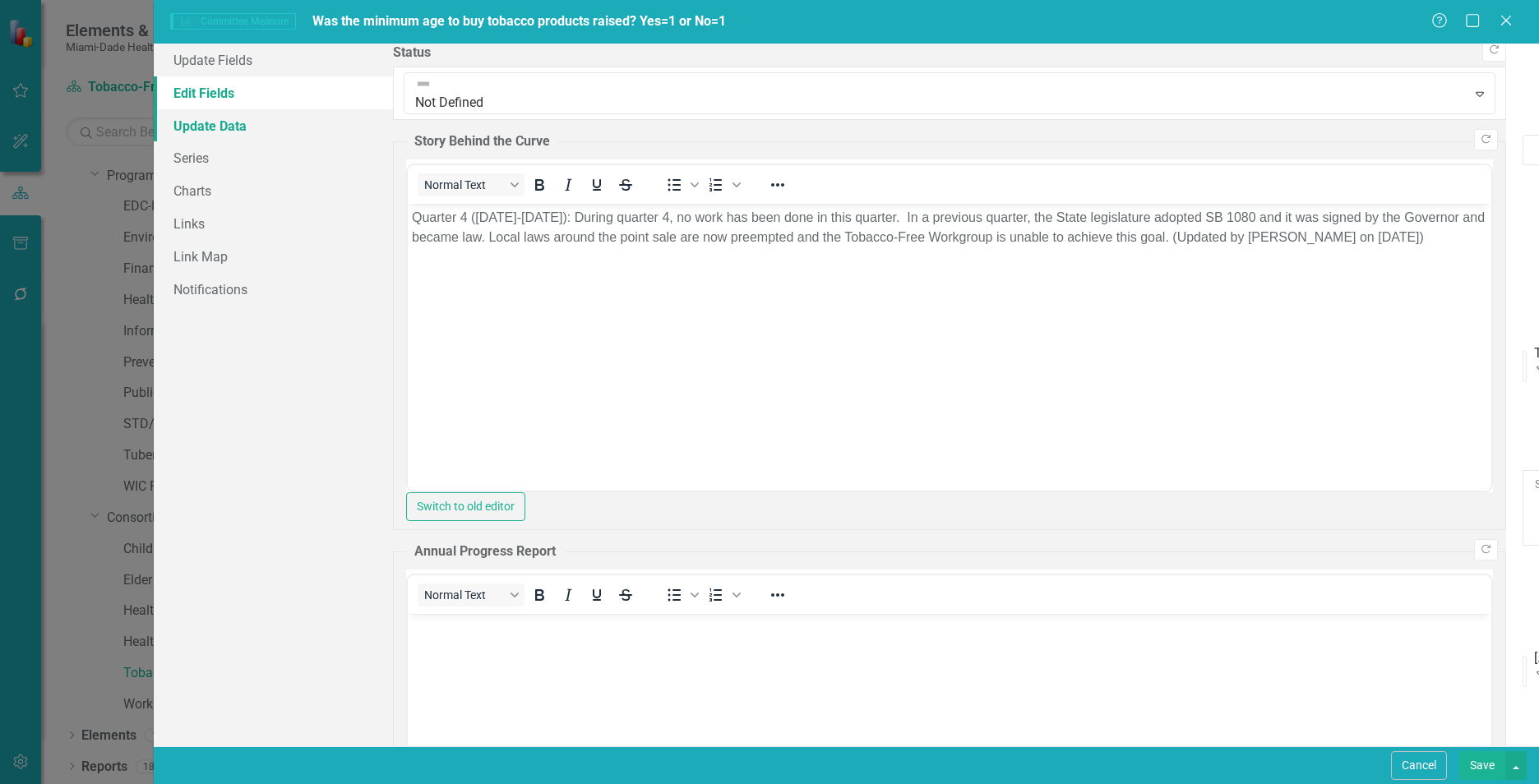
click at [190, 125] on link "Update Data" at bounding box center [273, 125] width 239 height 32
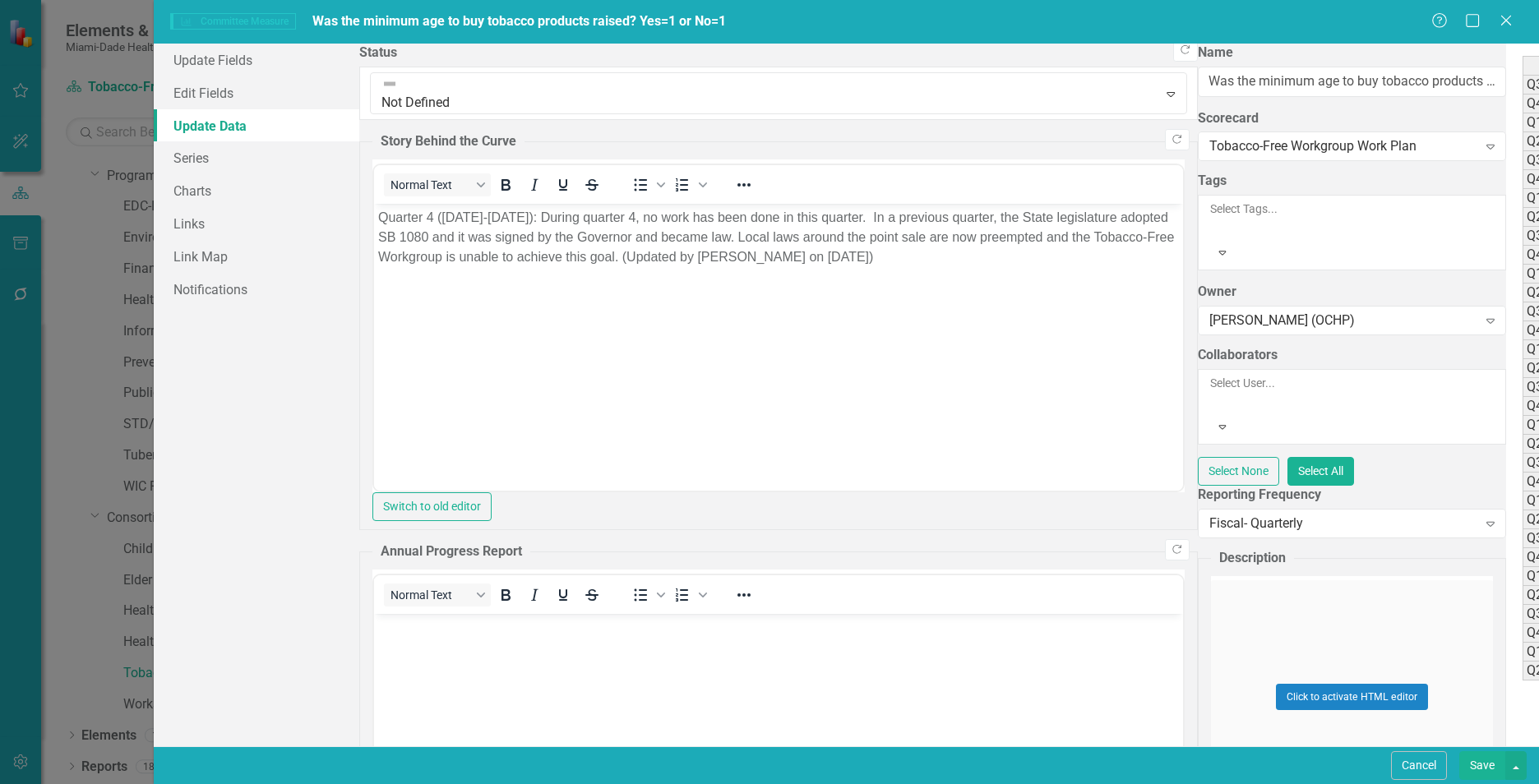
click at [217, 148] on link "Series" at bounding box center [256, 157] width 206 height 32
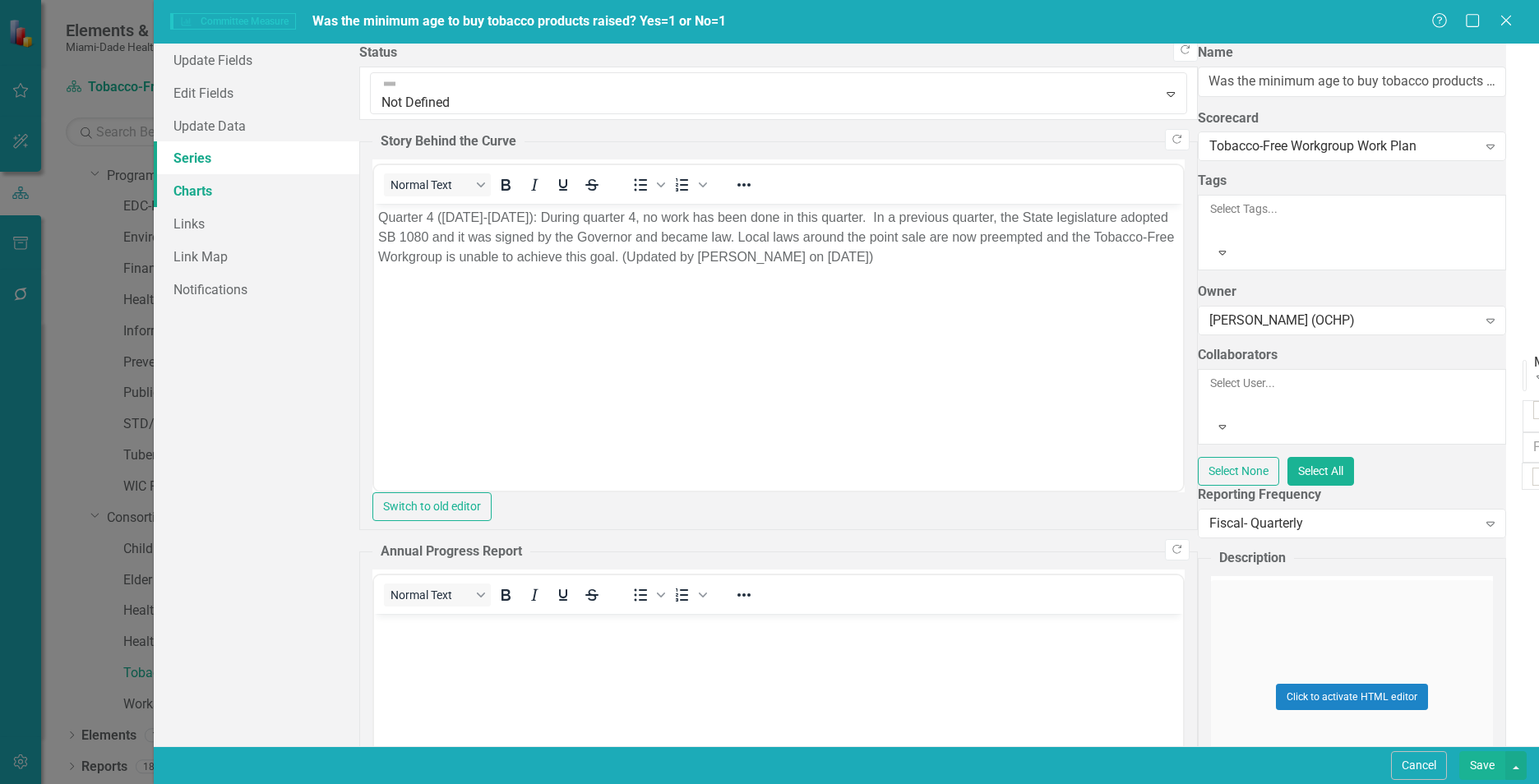
click at [222, 195] on link "Charts" at bounding box center [256, 190] width 206 height 32
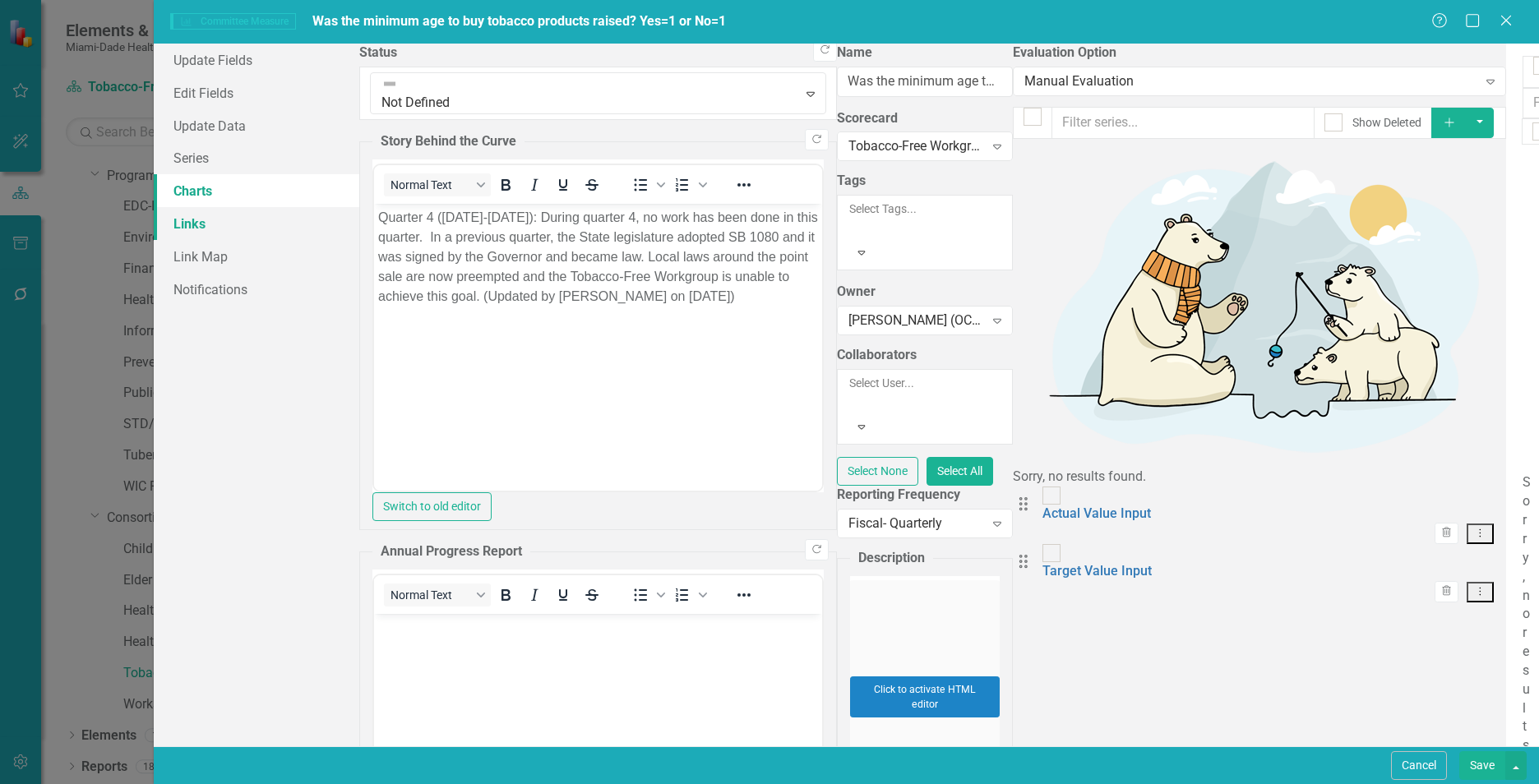
click at [219, 221] on link "Links" at bounding box center [256, 223] width 206 height 32
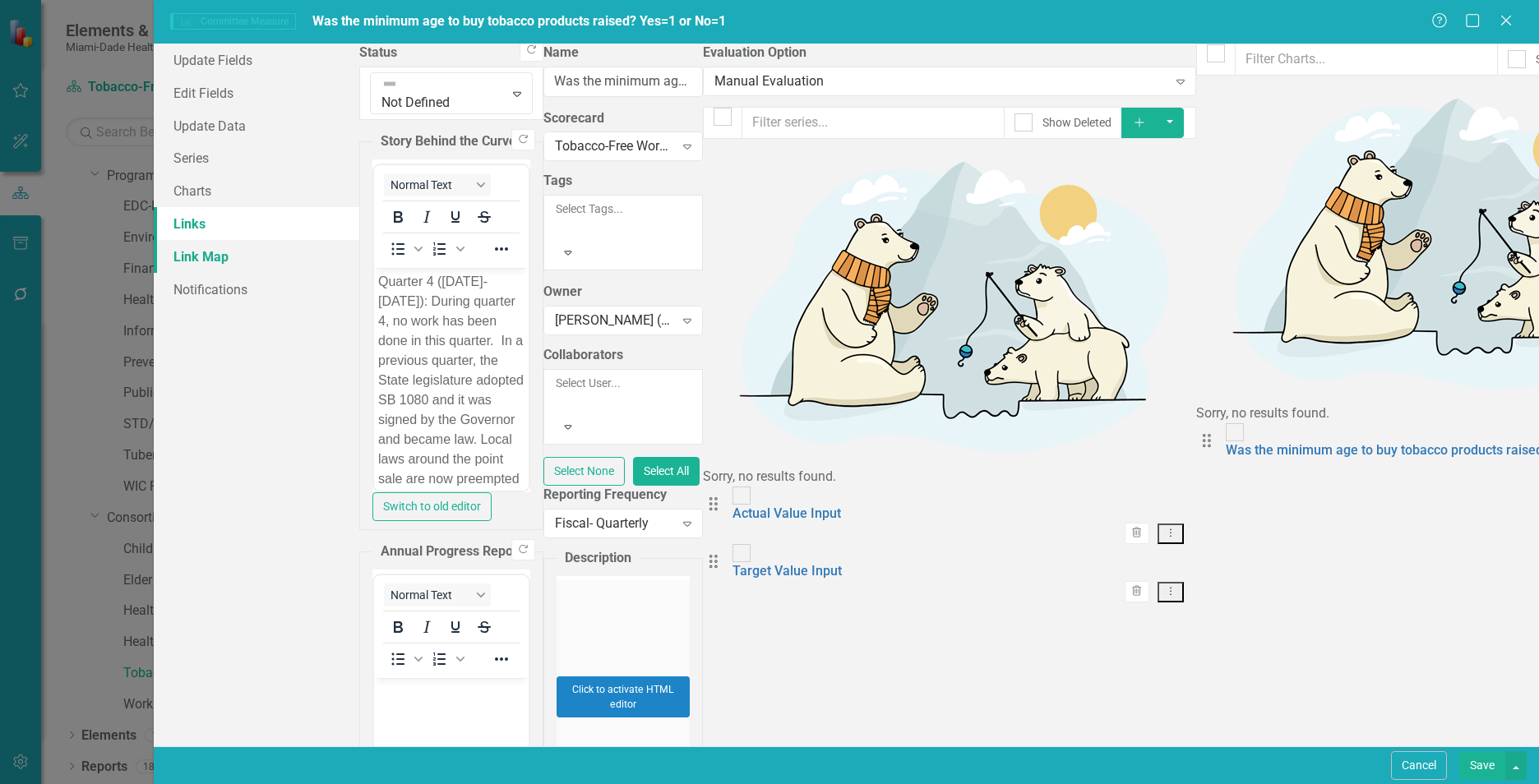
click at [224, 252] on link "Link Map" at bounding box center [256, 256] width 206 height 32
click at [226, 290] on link "Notifications" at bounding box center [256, 289] width 206 height 32
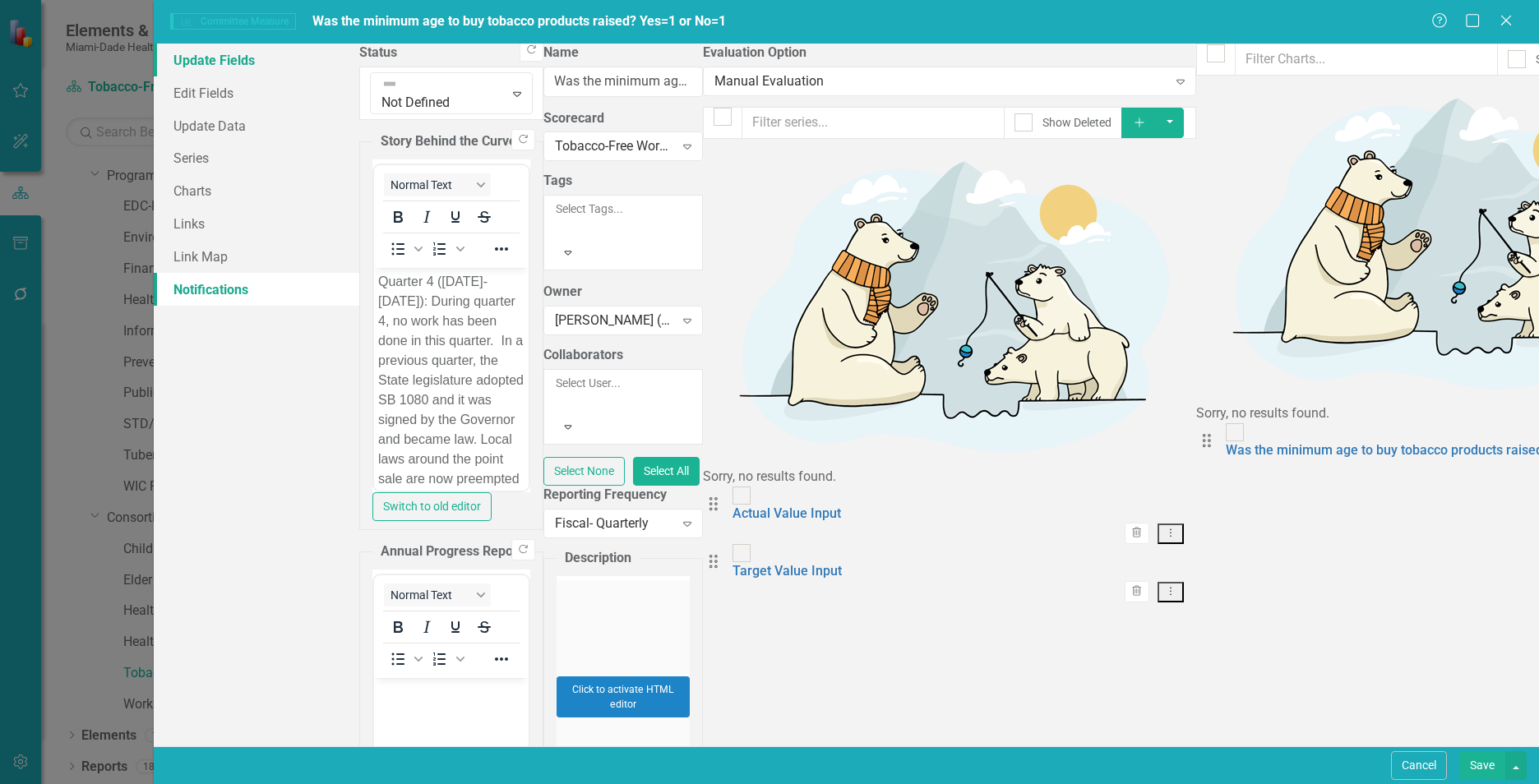
click at [212, 62] on link "Update Fields" at bounding box center [256, 59] width 206 height 32
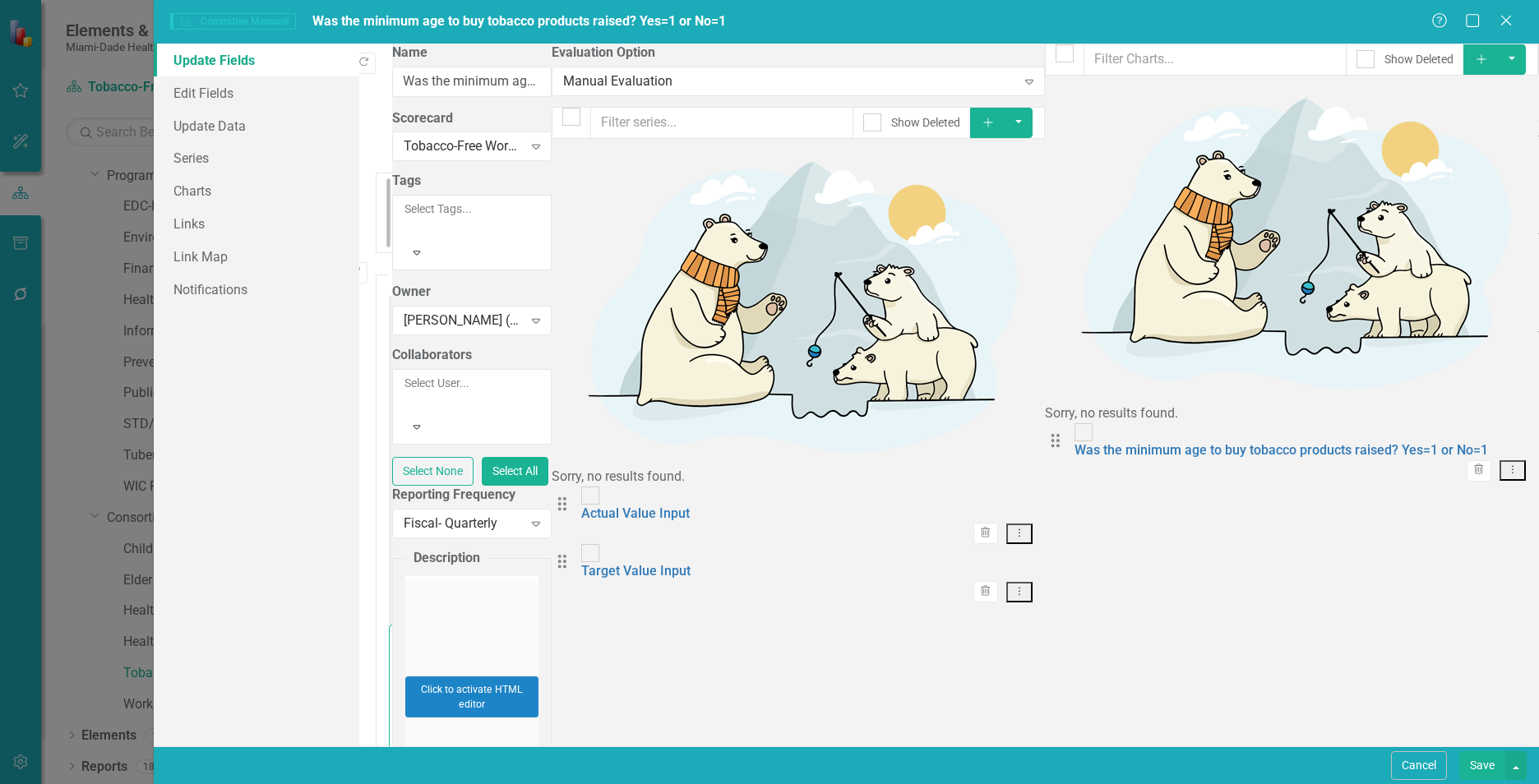
click at [401, 188] on div at bounding box center [400, 199] width 3 height 22
click at [216, 121] on link "Update Data" at bounding box center [256, 125] width 206 height 32
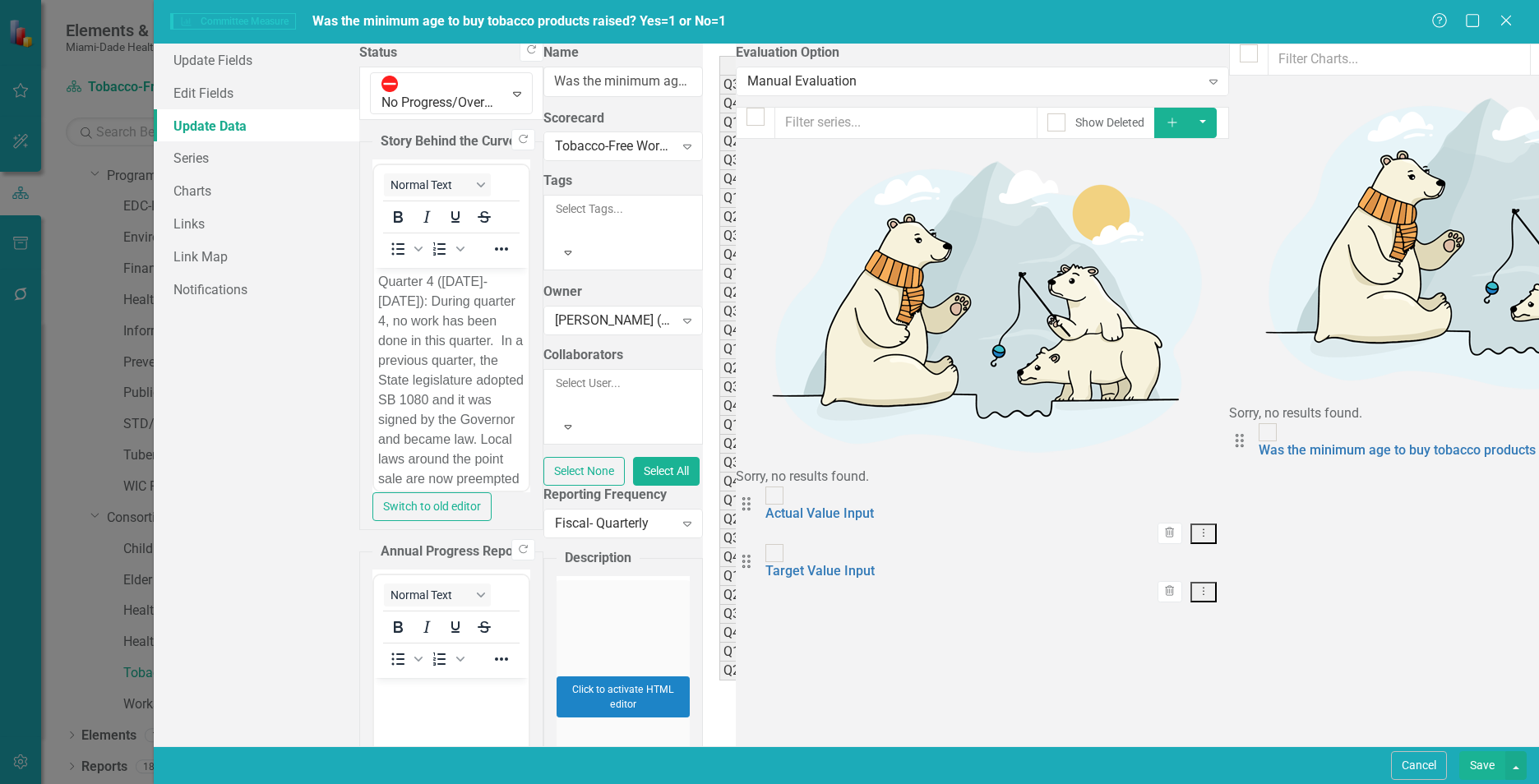
click at [804, 385] on img at bounding box center [811, 387] width 13 height 13
click at [823, 388] on td "Complete" at bounding box center [884, 387] width 122 height 19
click at [804, 390] on img at bounding box center [811, 387] width 13 height 13
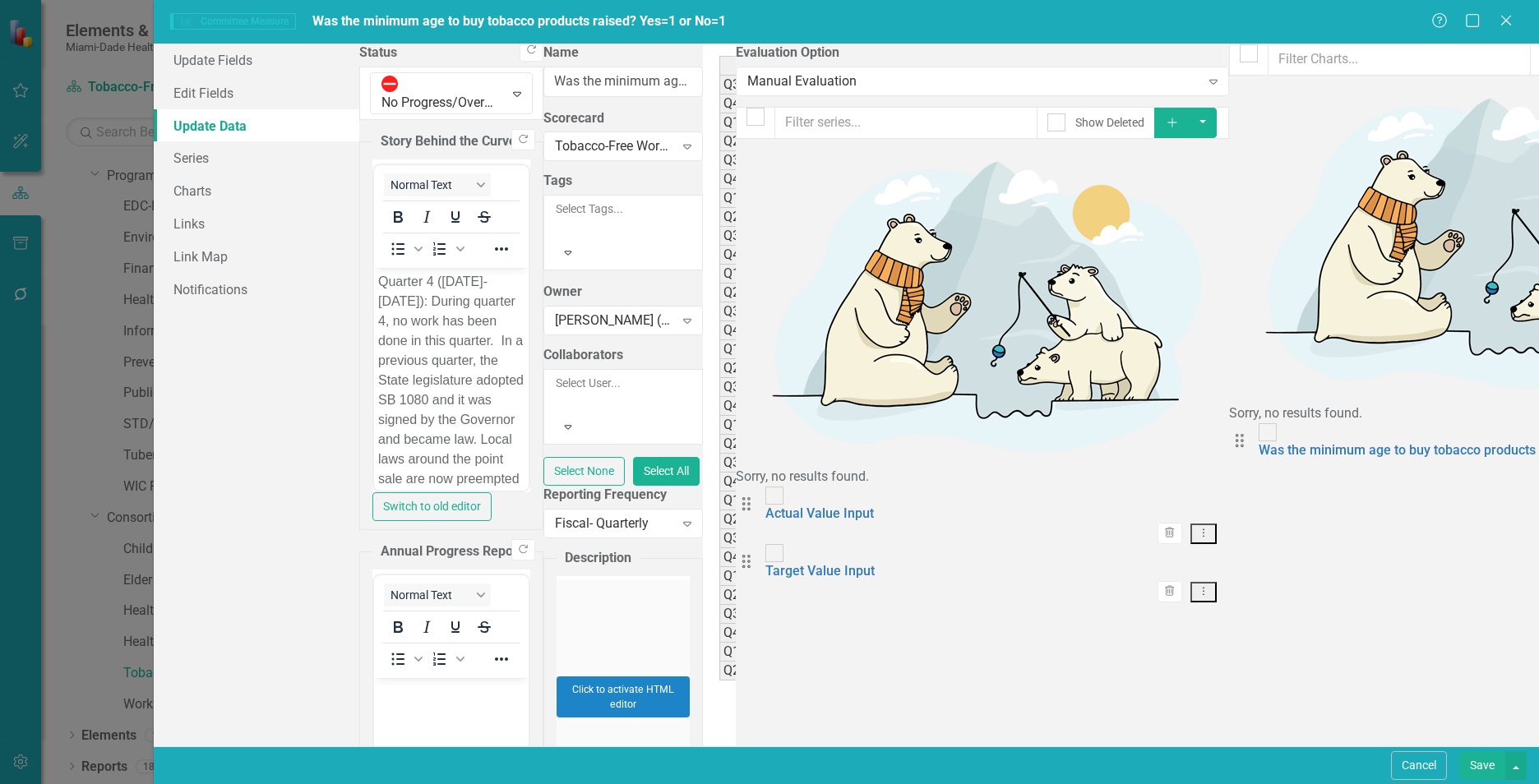
click at [804, 552] on img at bounding box center [811, 557] width 13 height 13
click at [1218, 767] on button "Save" at bounding box center [1482, 765] width 46 height 29
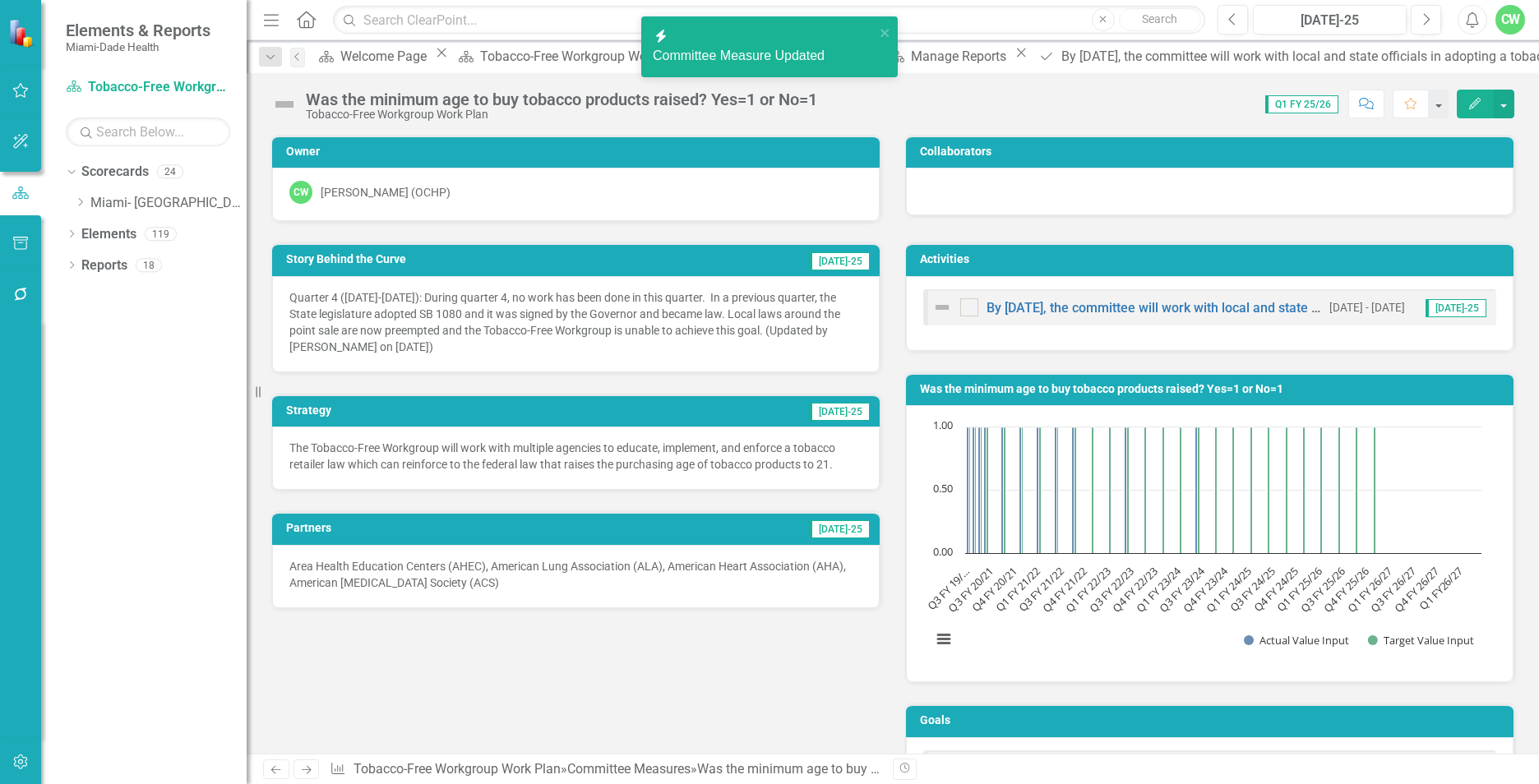
scroll to position [0, 0]
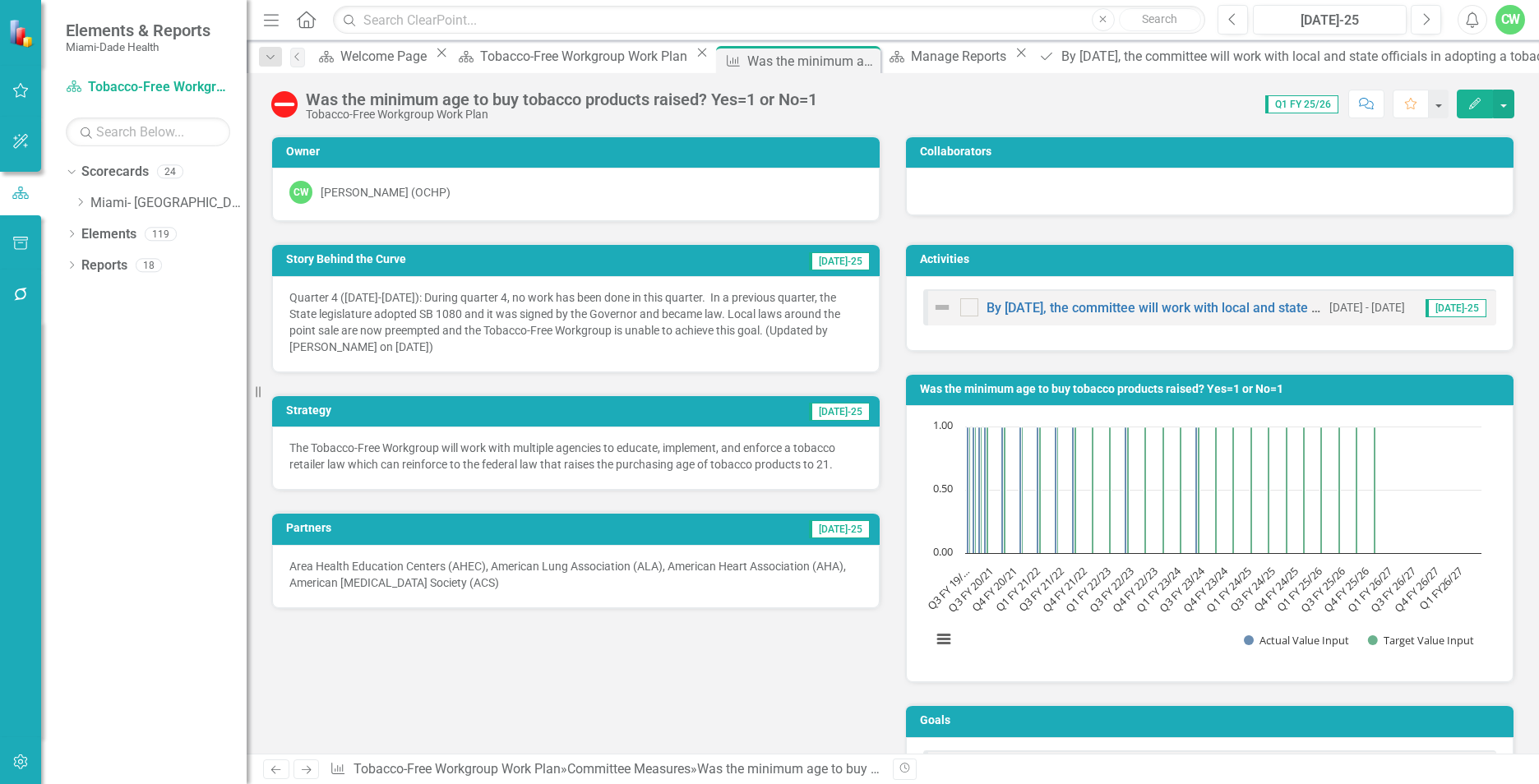
click at [1218, 102] on span "Q1 FY 25/26" at bounding box center [1302, 104] width 73 height 18
click at [862, 90] on div "Was the minimum age to buy tobacco products raised? Yes=1 or No=1 Tobacco-Free …" at bounding box center [892, 97] width 1292 height 49
click at [1218, 108] on span "Q1 FY 25/26" at bounding box center [1302, 104] width 73 height 18
drag, startPoint x: 1303, startPoint y: 108, endPoint x: 1273, endPoint y: 106, distance: 30.1
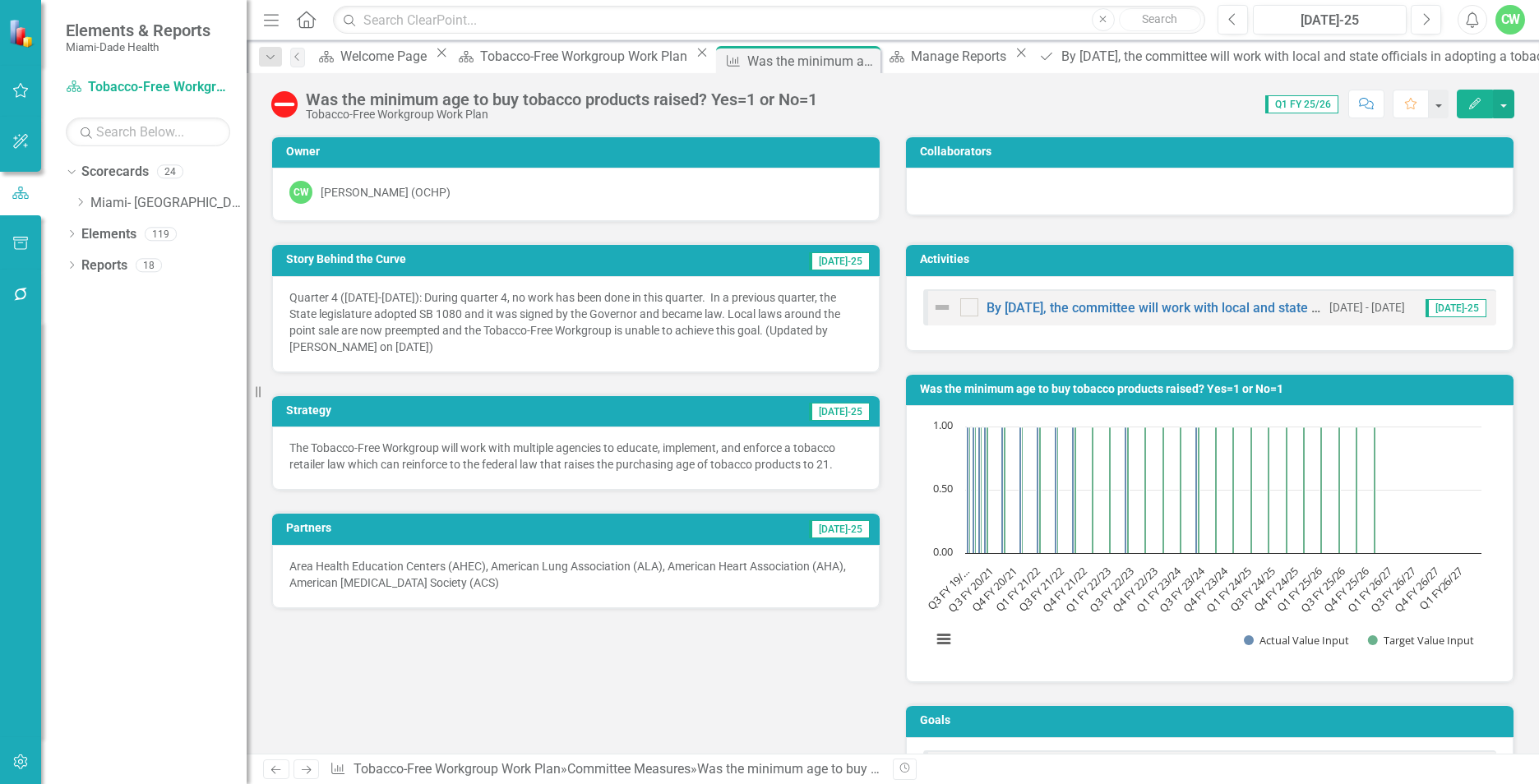
click at [1218, 106] on span "Q1 FY 25/26" at bounding box center [1302, 104] width 73 height 18
drag, startPoint x: 1273, startPoint y: 106, endPoint x: 1206, endPoint y: 111, distance: 67.2
click at [1206, 111] on div "Score: 0.00 Q1 FY 25/26 Completed Comment Favorite Edit" at bounding box center [1169, 104] width 689 height 28
click at [1218, 96] on div "Score: 0.00 Q1 FY 25/26 Completed Comment Favorite Edit" at bounding box center [1169, 104] width 689 height 28
click at [1218, 54] on div "Dropdown Search Scorecard Welcome Page Close Scorecard Tobacco-Free Workgroup W…" at bounding box center [892, 56] width 1292 height 32
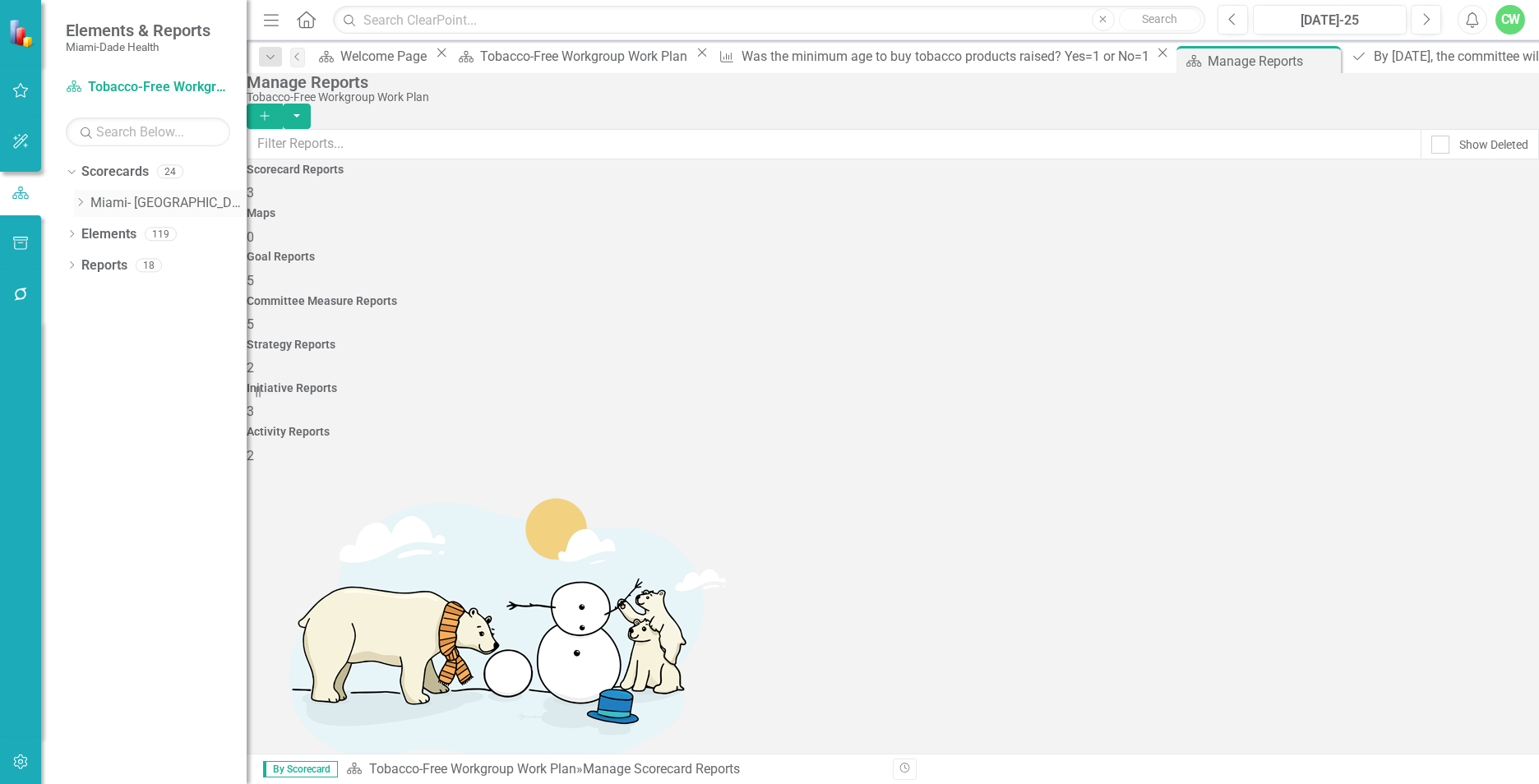
click at [87, 206] on div "Dropdown" at bounding box center [82, 203] width 17 height 14
click at [125, 297] on link "Consortium Plans" at bounding box center [177, 295] width 140 height 19
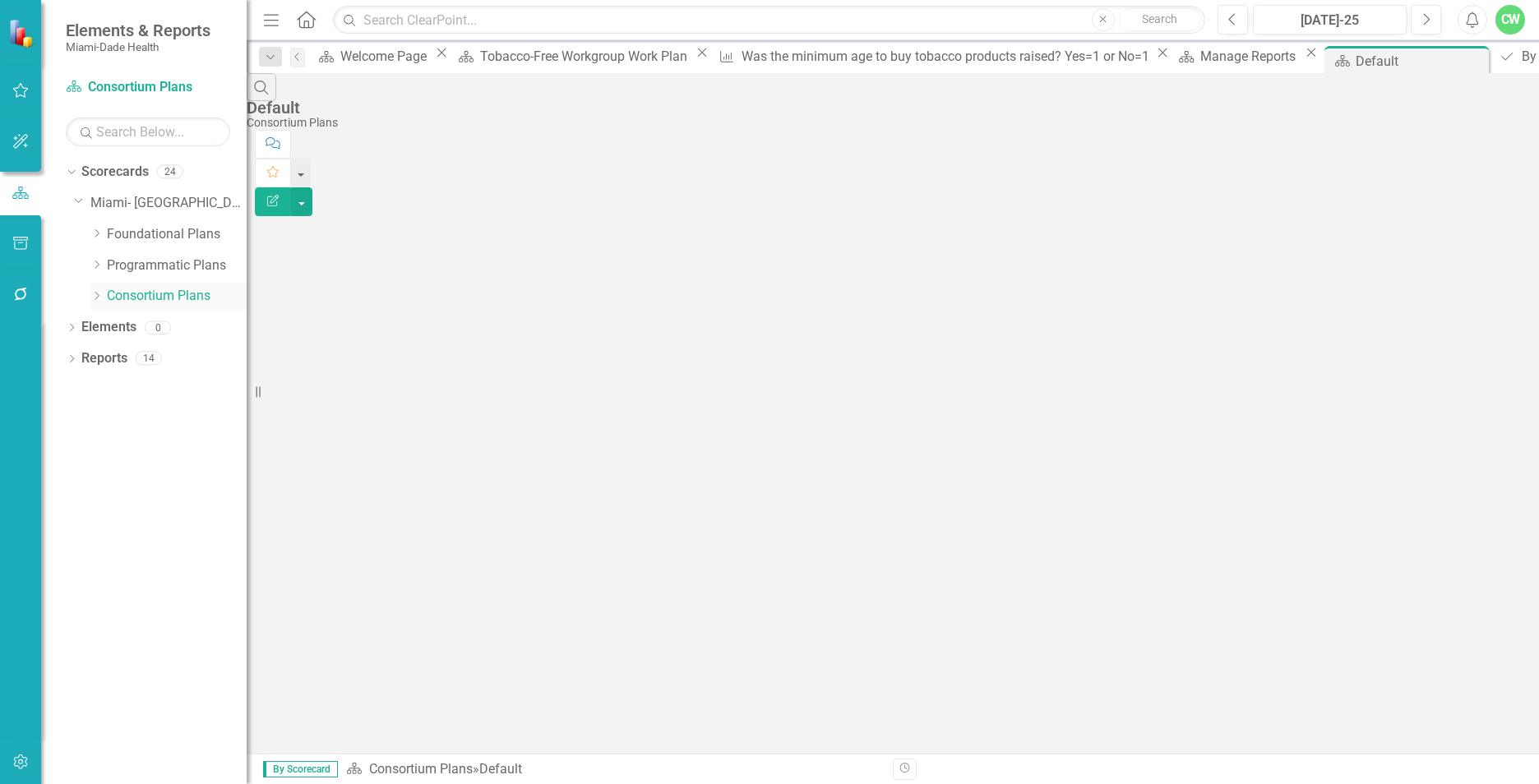
click at [98, 301] on div "Dropdown" at bounding box center [97, 295] width 12 height 14
click at [1218, 16] on div "[DATE]-25" at bounding box center [1329, 21] width 142 height 20
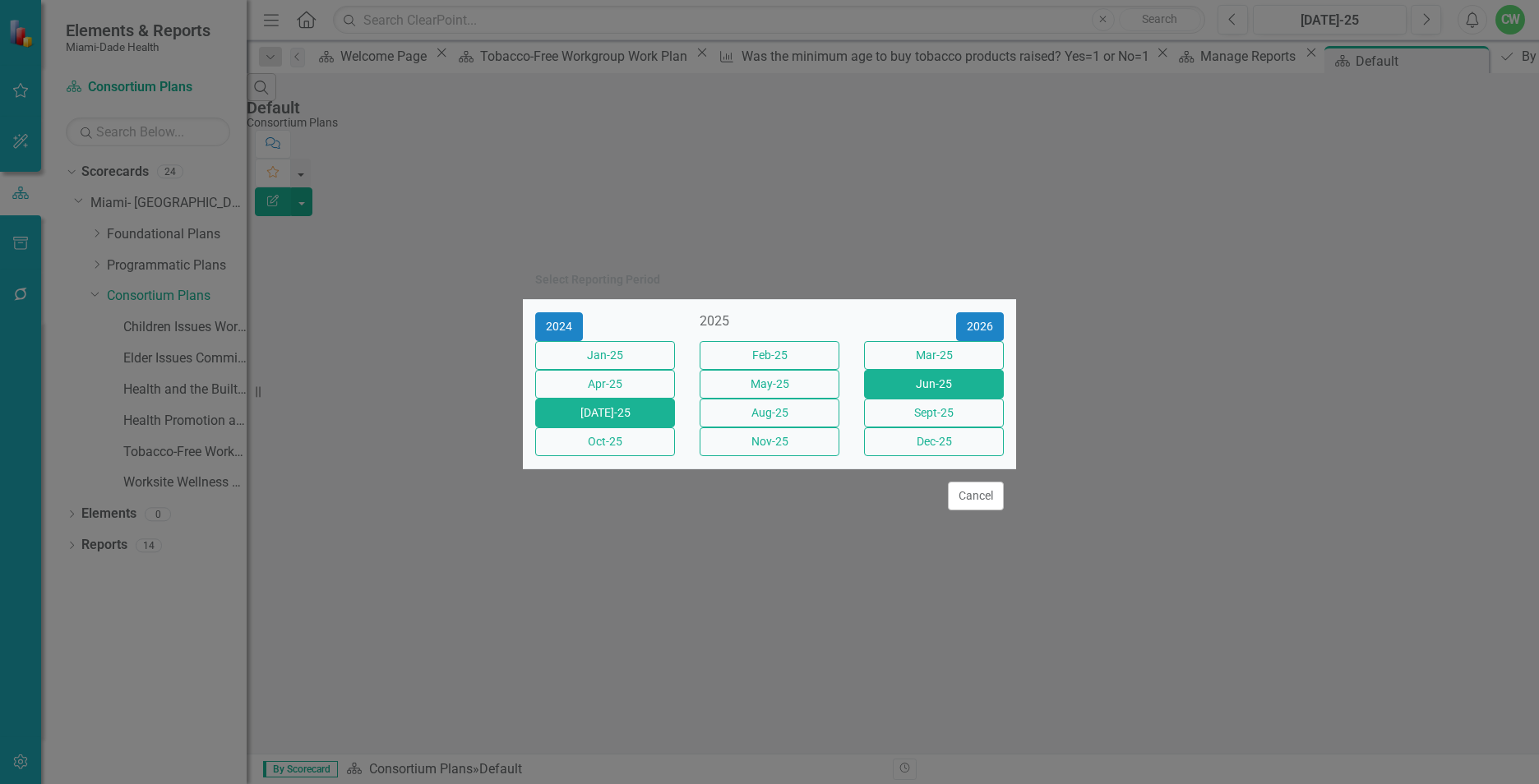
click at [950, 391] on button "Jun-25" at bounding box center [934, 384] width 140 height 29
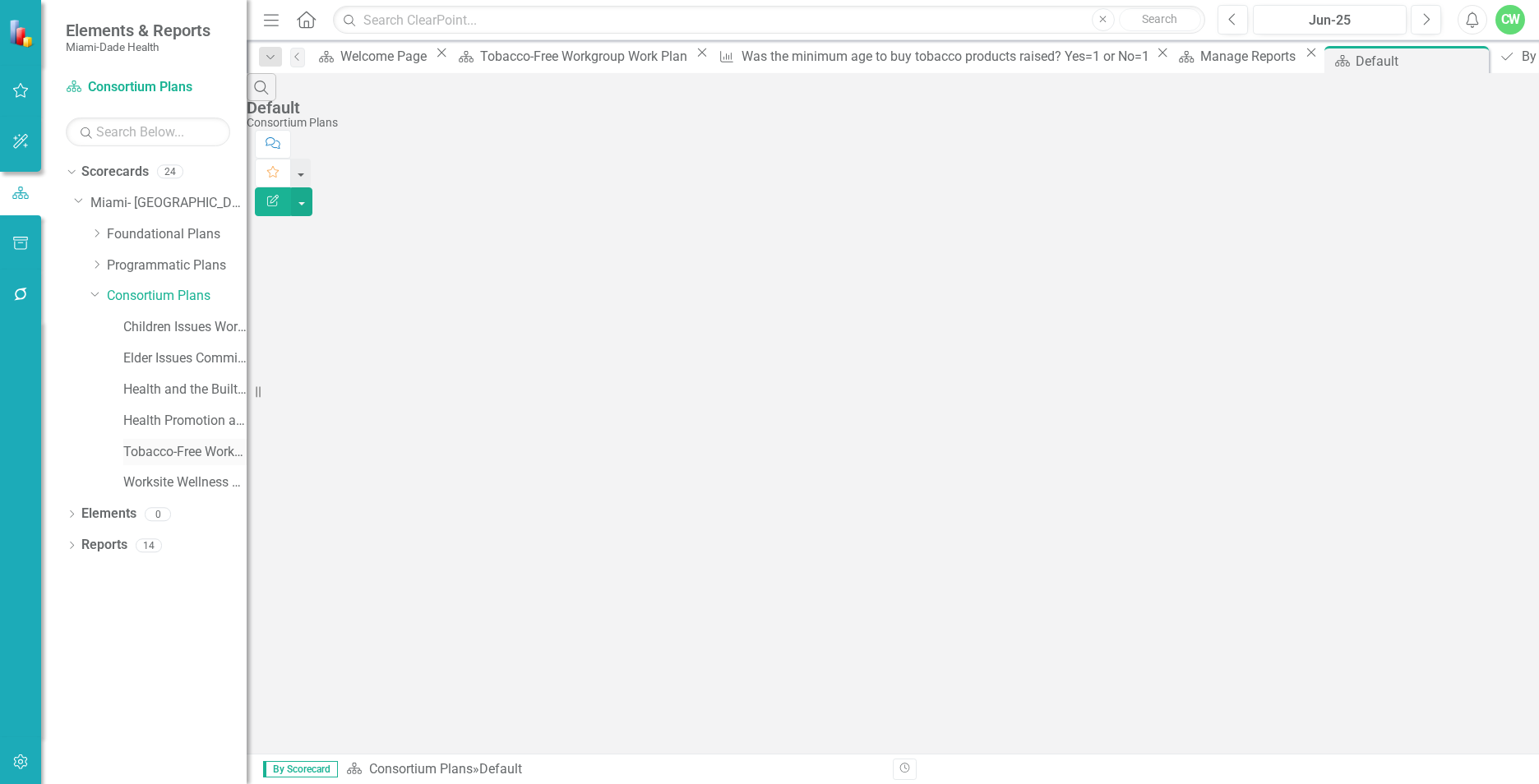
click at [157, 450] on link "Tobacco-Free Workgroup Work Plan" at bounding box center [185, 452] width 123 height 19
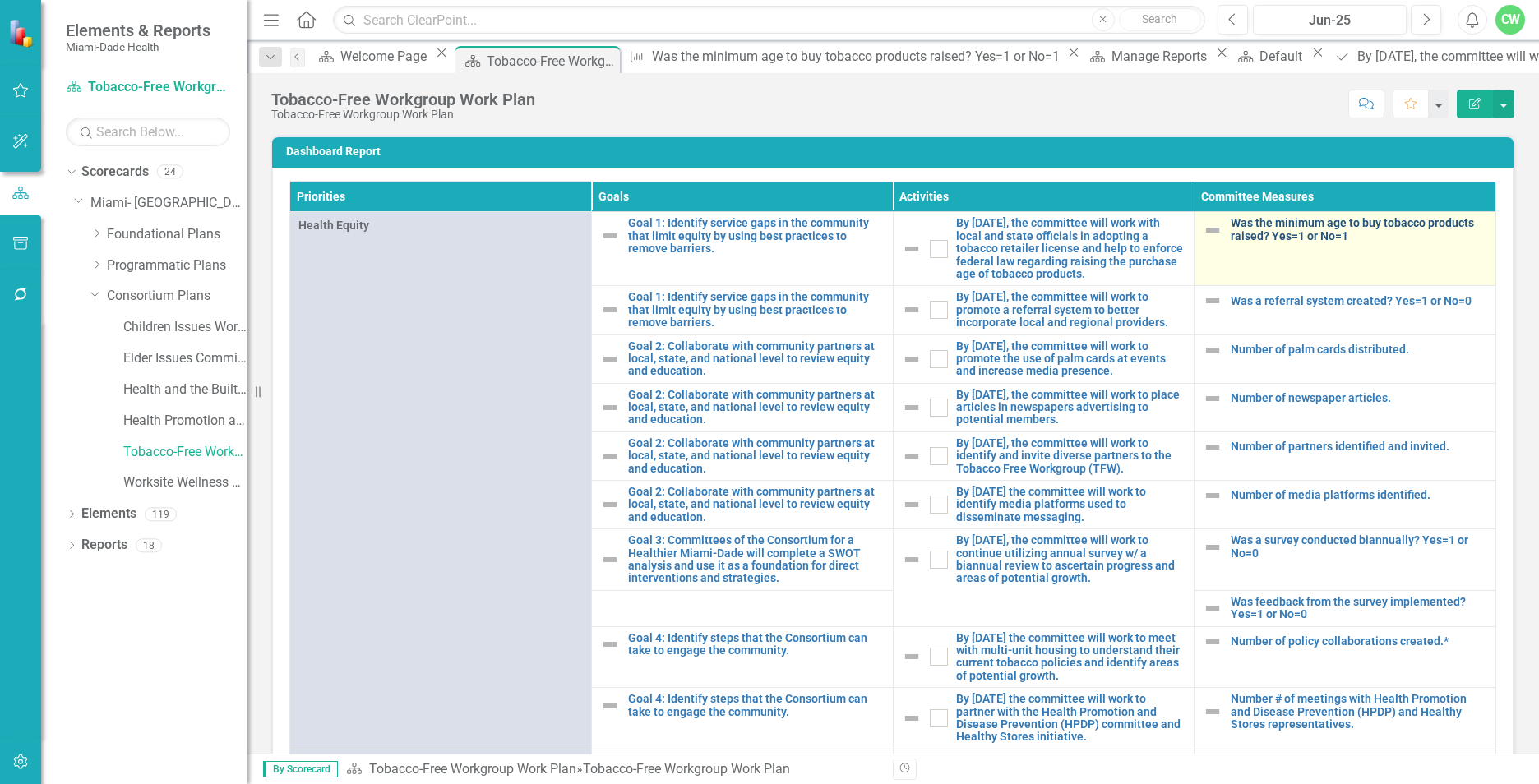
click at [1218, 229] on link "Was the minimum age to buy tobacco products raised? Yes=1 or No=1" at bounding box center [1358, 230] width 256 height 26
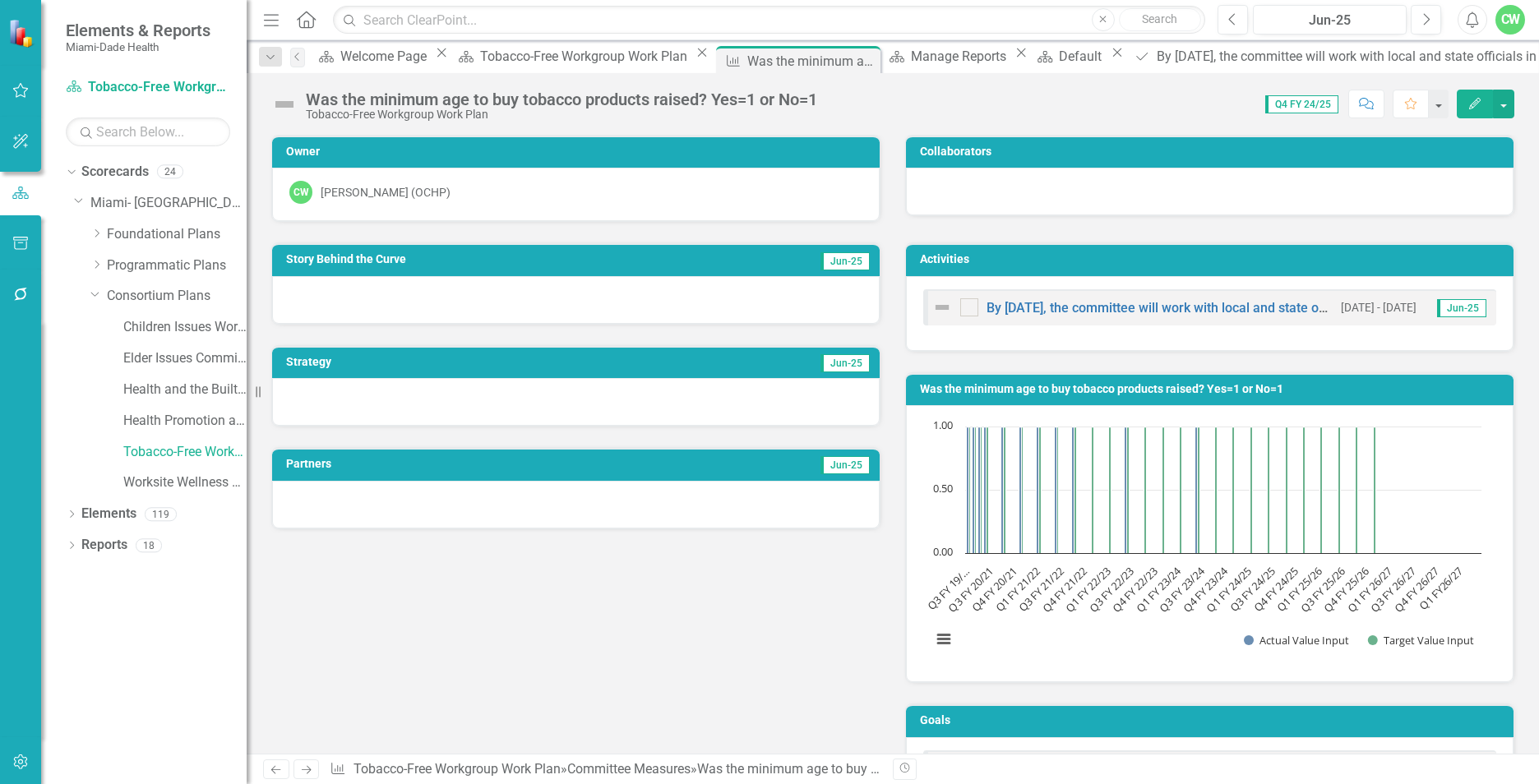
click at [1218, 109] on button "Edit" at bounding box center [1474, 104] width 36 height 29
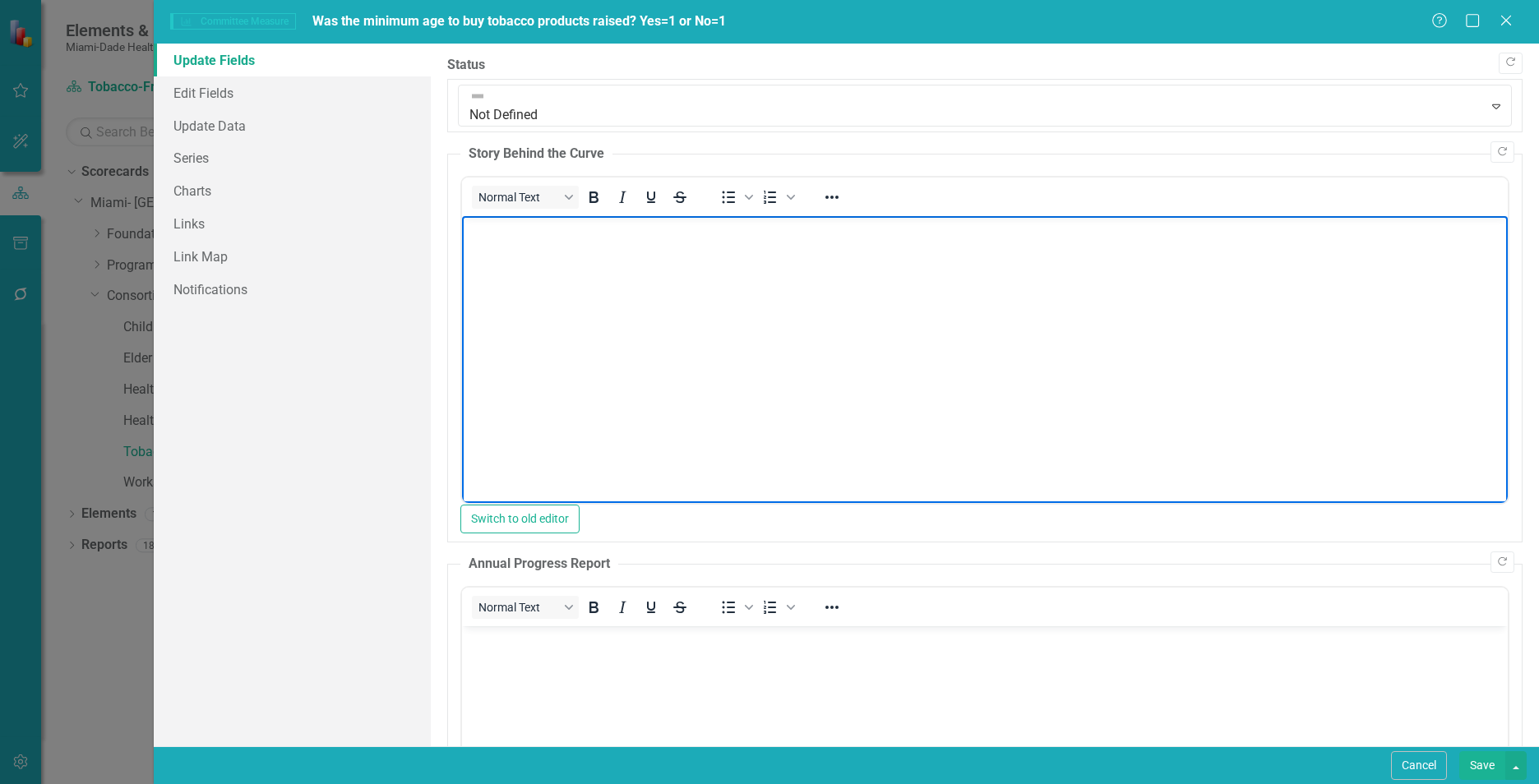
click at [513, 270] on body "Rich Text Area. Press ALT-0 for help." at bounding box center [984, 340] width 1045 height 246
click at [533, 307] on body "Rich Text Area. Press ALT-0 for help." at bounding box center [984, 340] width 1045 height 246
paste body "Rich Text Area. Press ALT-0 for help."
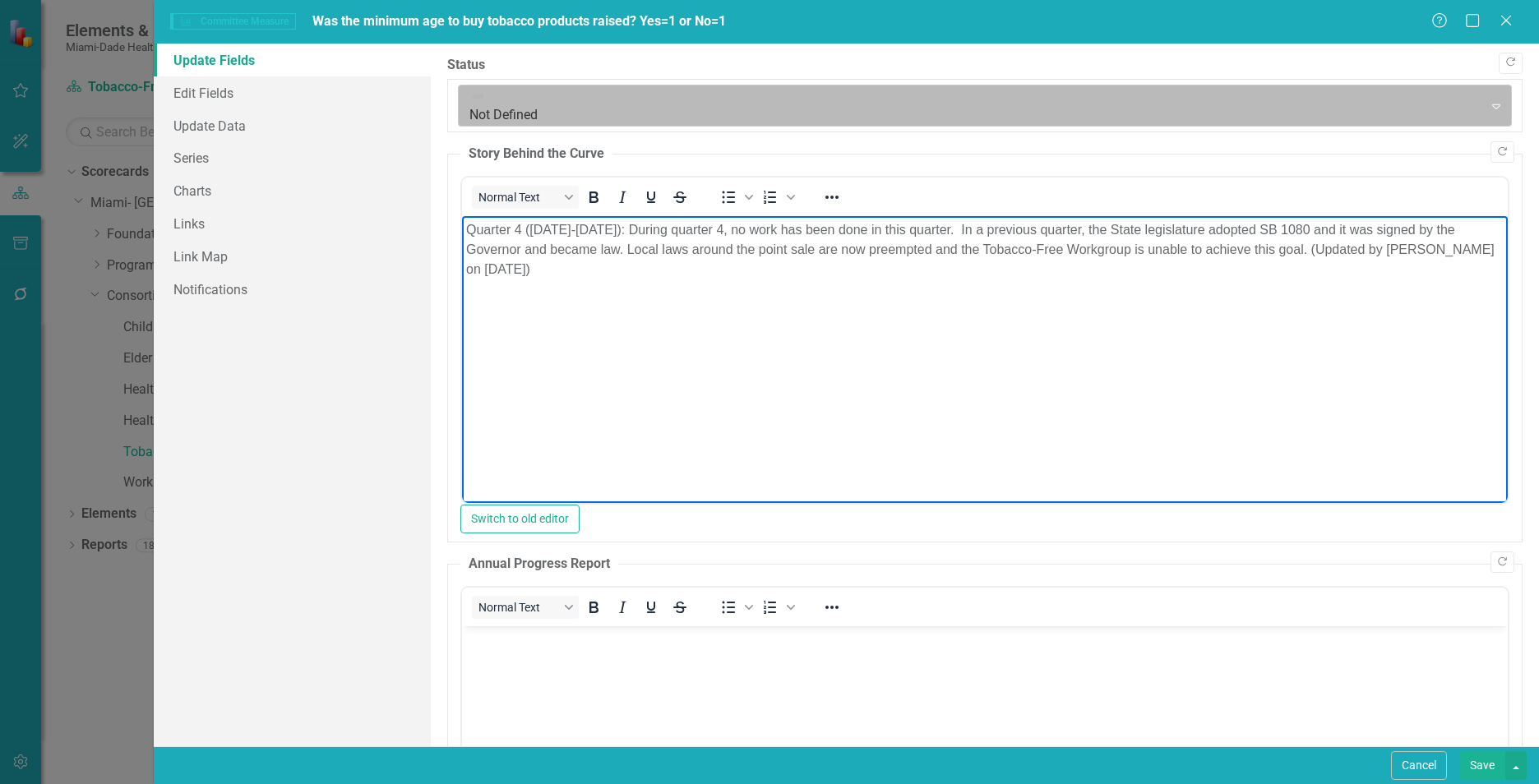
click at [529, 97] on div at bounding box center [971, 105] width 1003 height 22
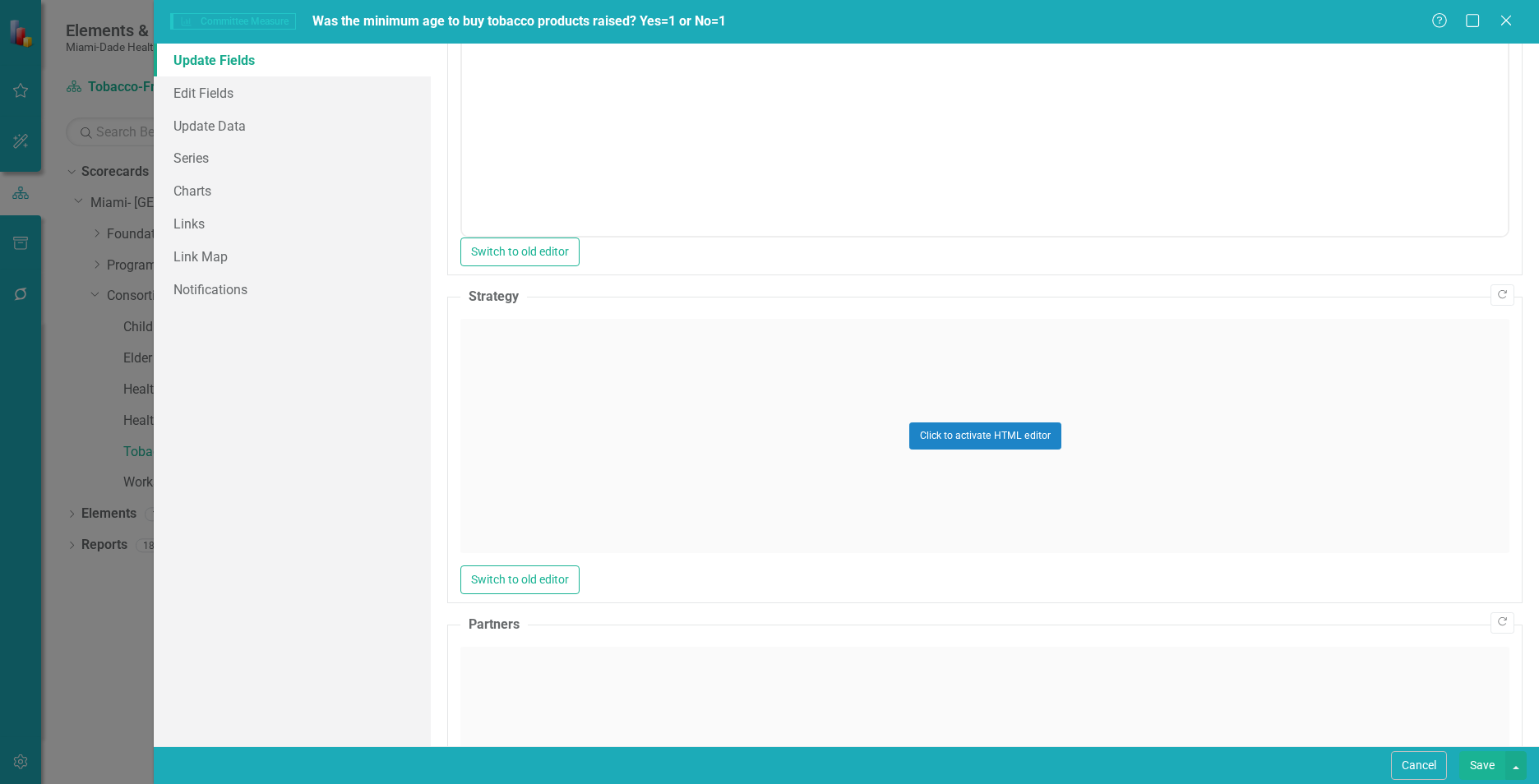
scroll to position [725, 0]
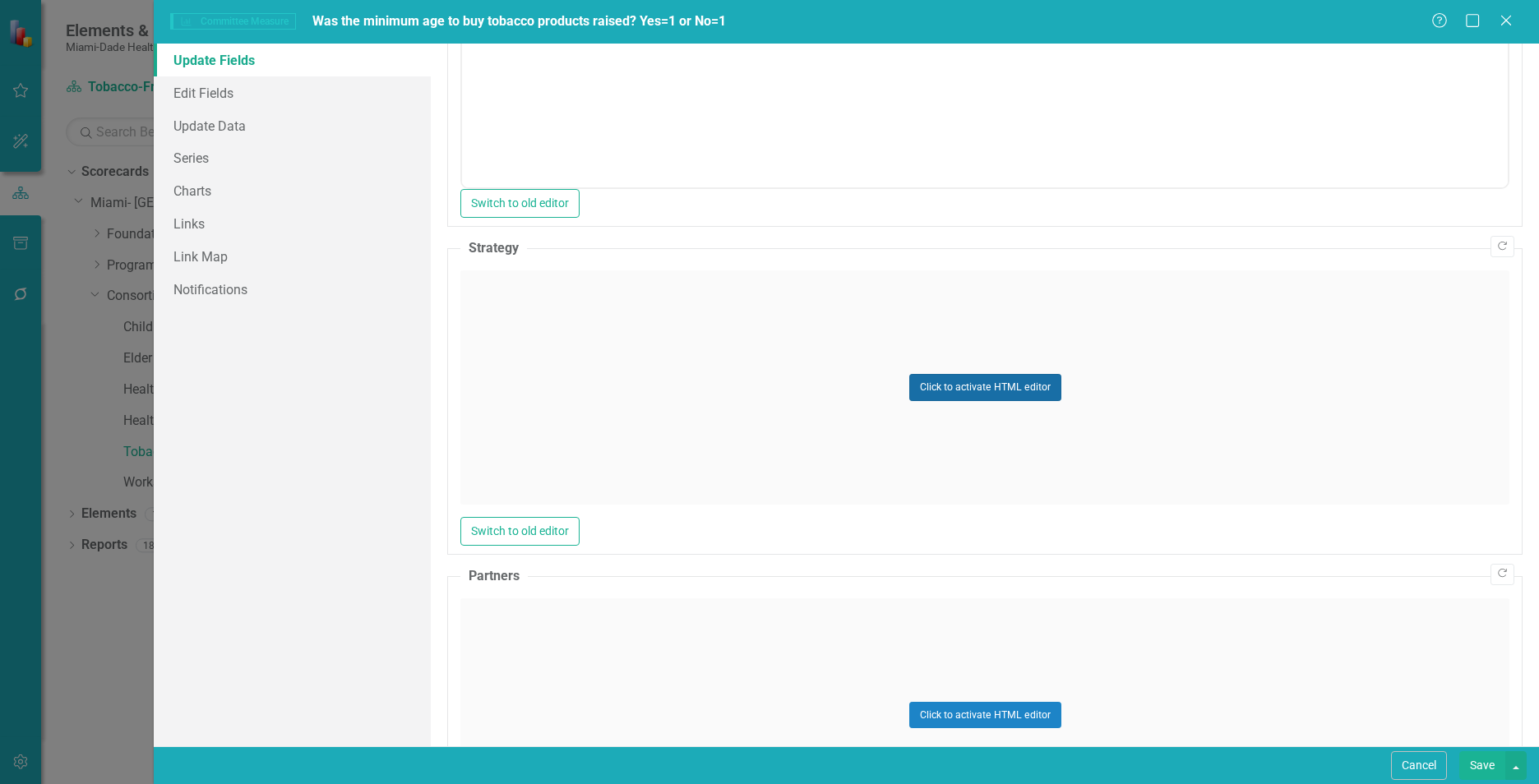
click at [934, 374] on button "Click to activate HTML editor" at bounding box center [985, 387] width 152 height 27
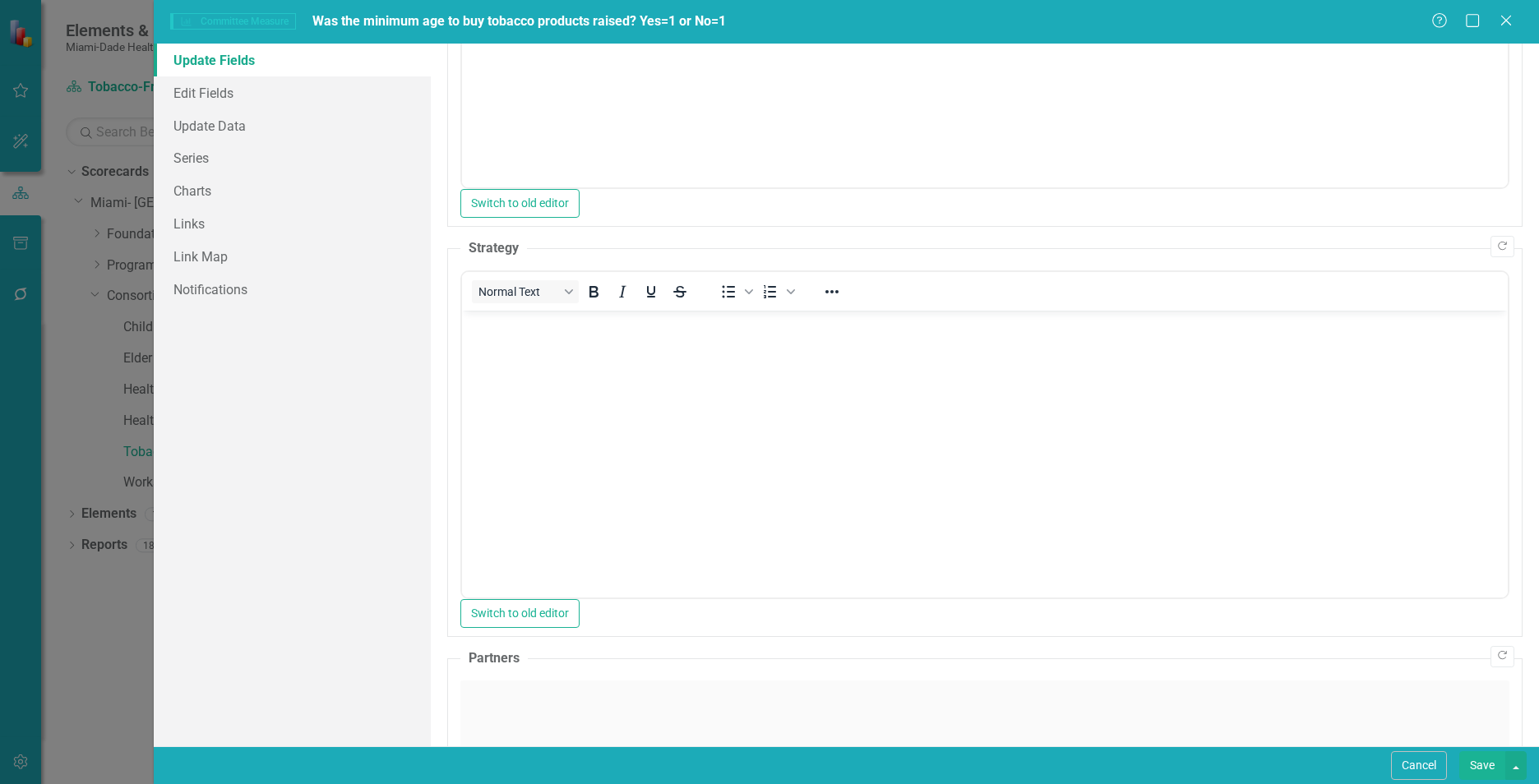
scroll to position [0, 0]
click at [504, 375] on body "Rich Text Area. Press ALT-0 for help." at bounding box center [984, 433] width 1045 height 246
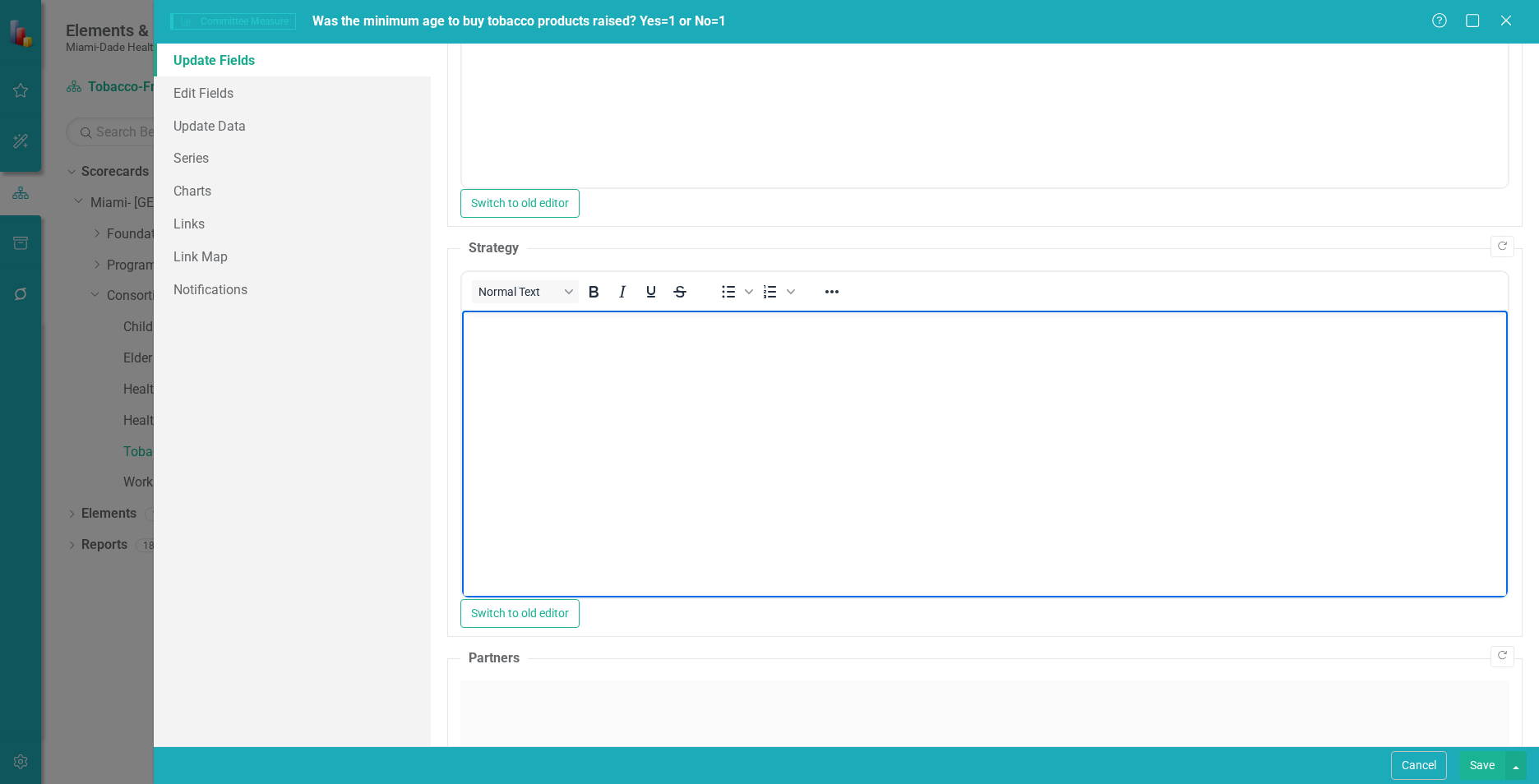
paste body "Rich Text Area. Press ALT-0 for help."
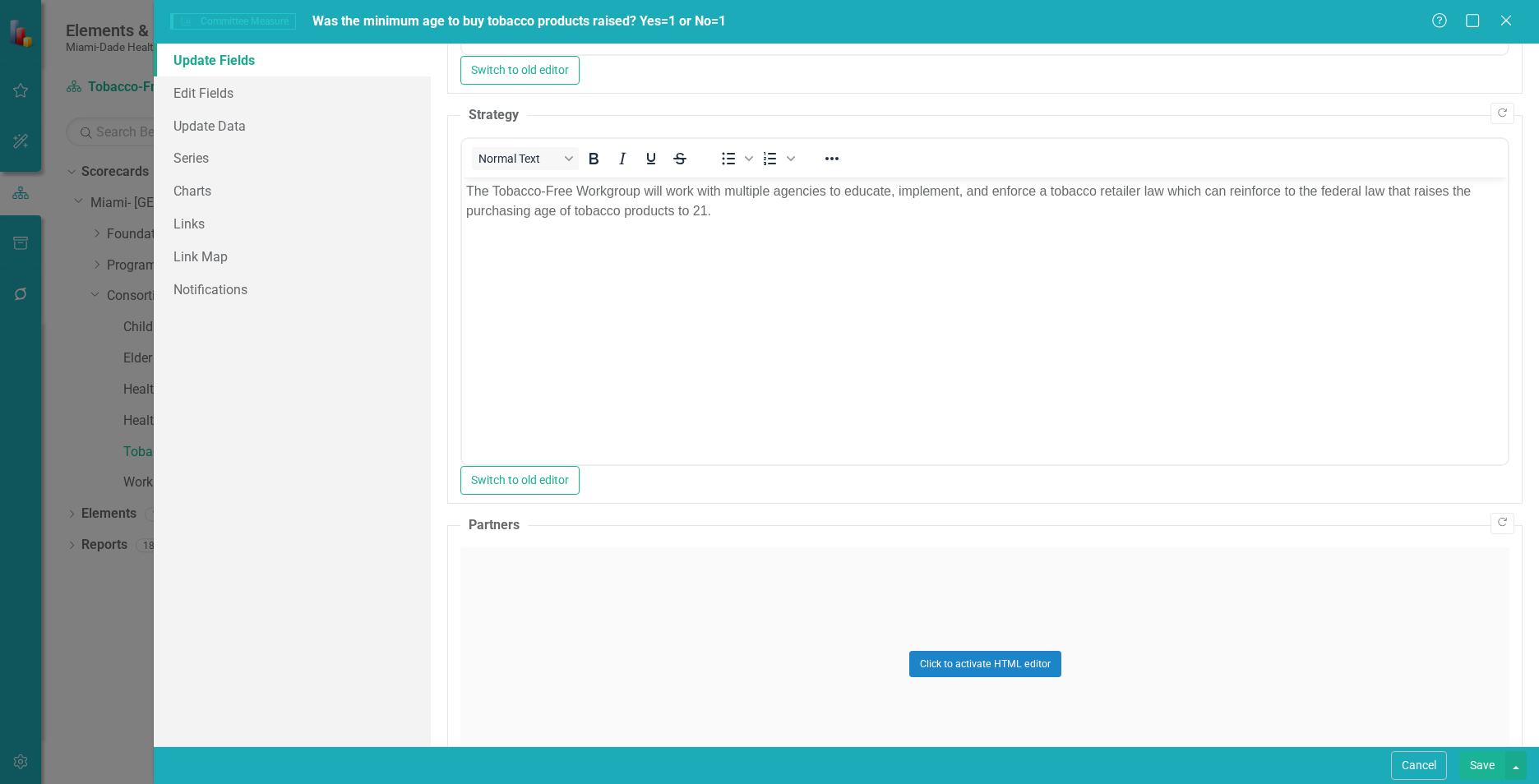
scroll to position [961, 0]
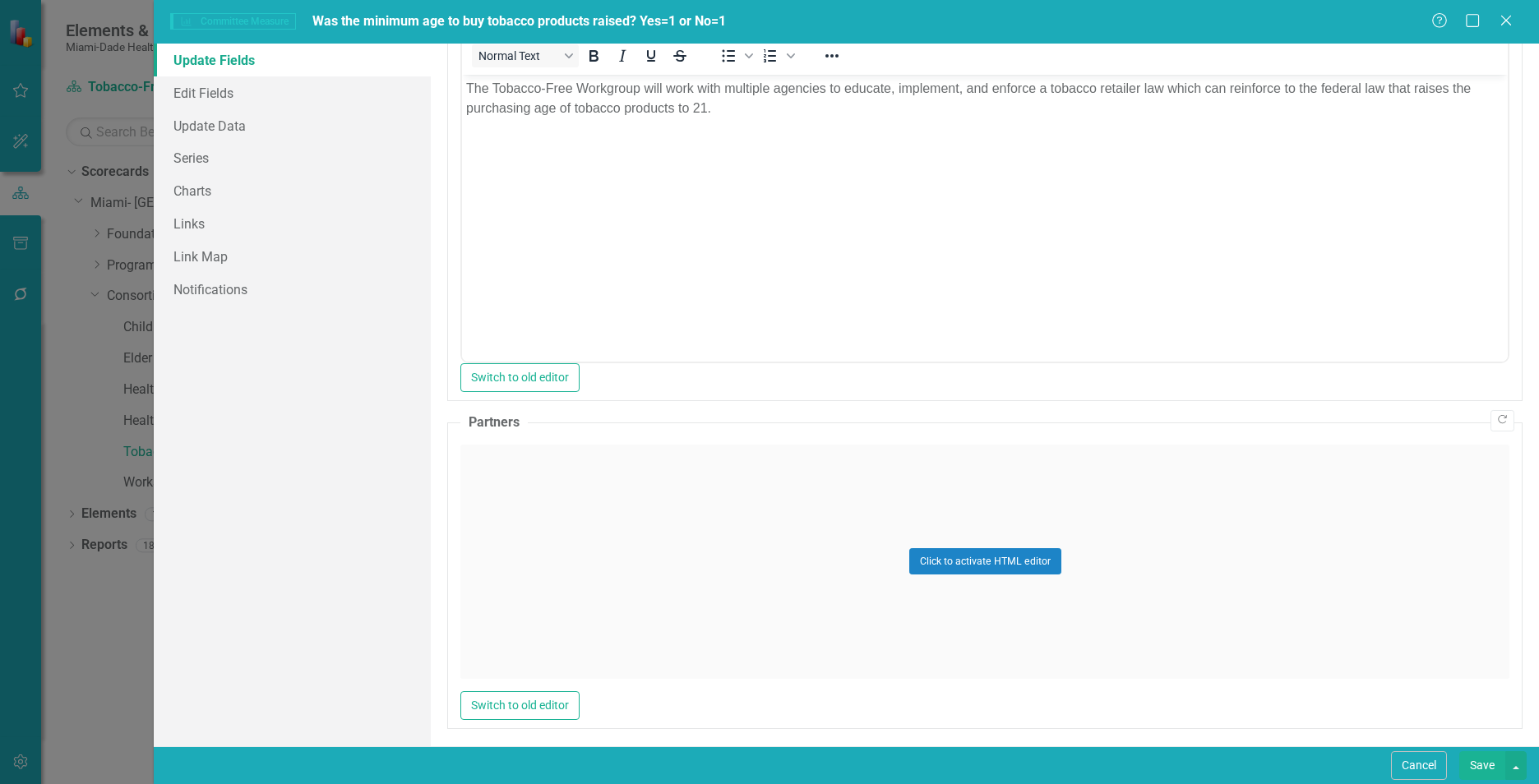
click at [883, 573] on div "Click to activate HTML editor" at bounding box center [984, 561] width 1048 height 234
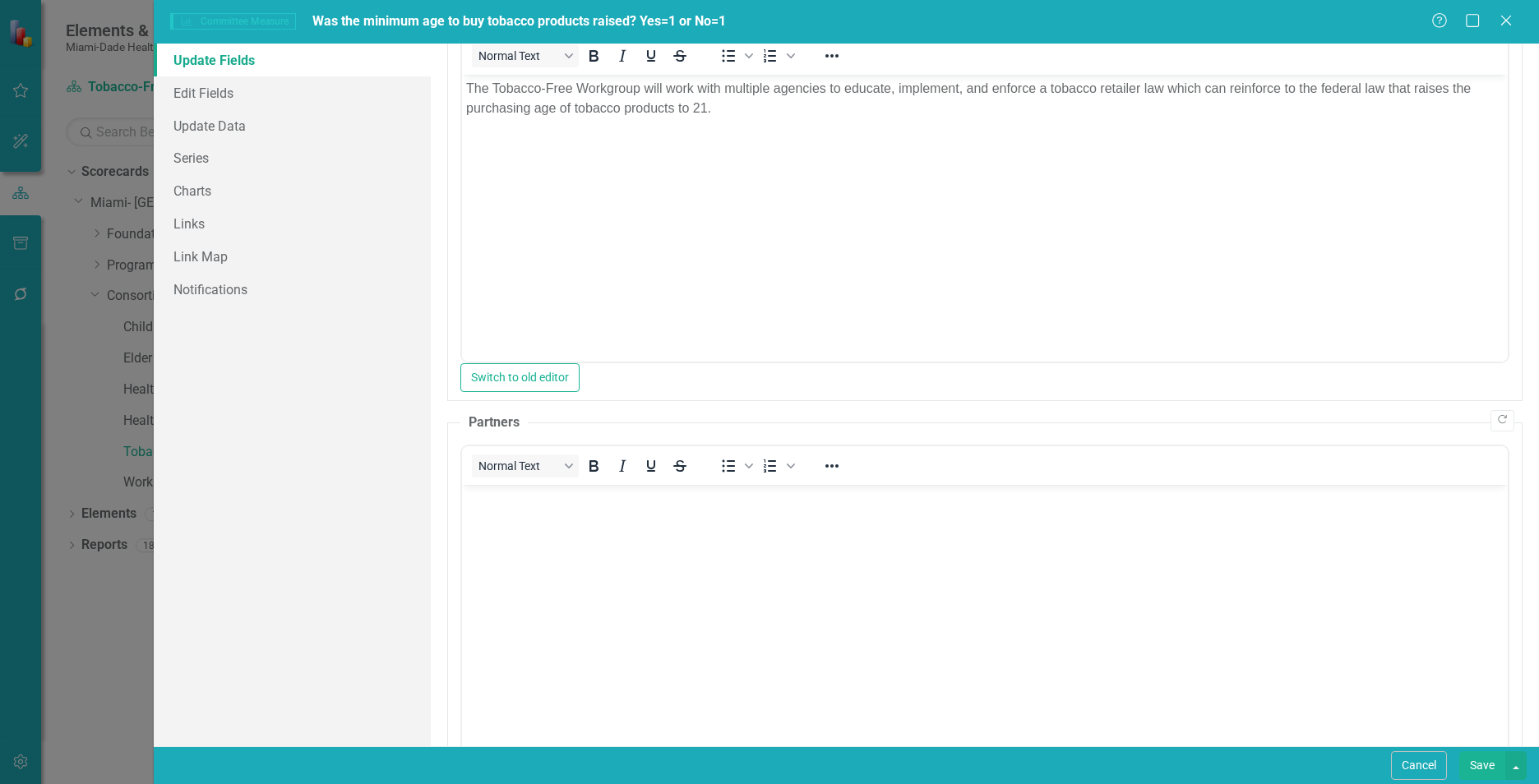
scroll to position [0, 0]
click at [596, 562] on body "Rich Text Area. Press ALT-0 for help." at bounding box center [984, 607] width 1045 height 246
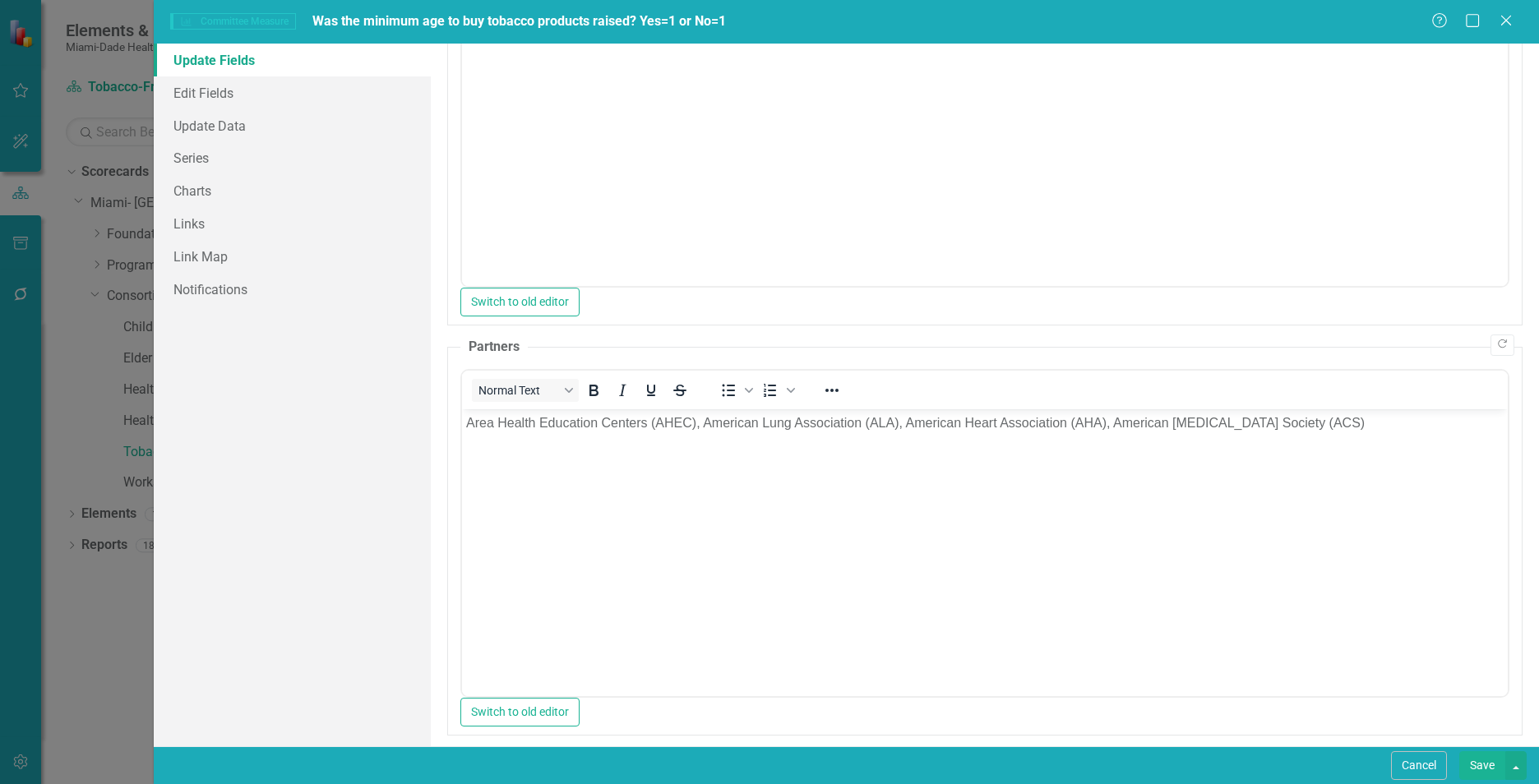
scroll to position [1043, 0]
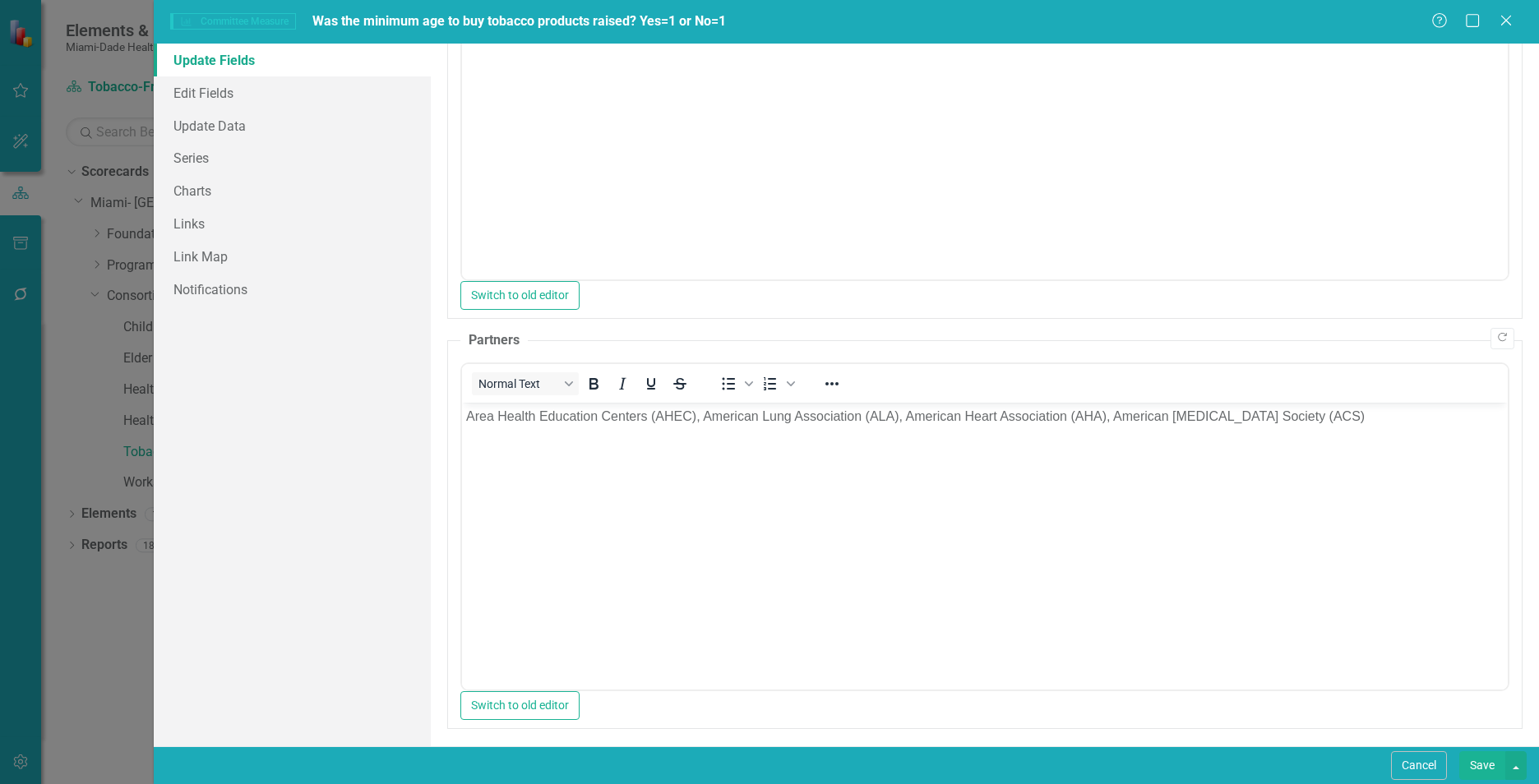
click at [1218, 765] on button "Save" at bounding box center [1482, 765] width 46 height 29
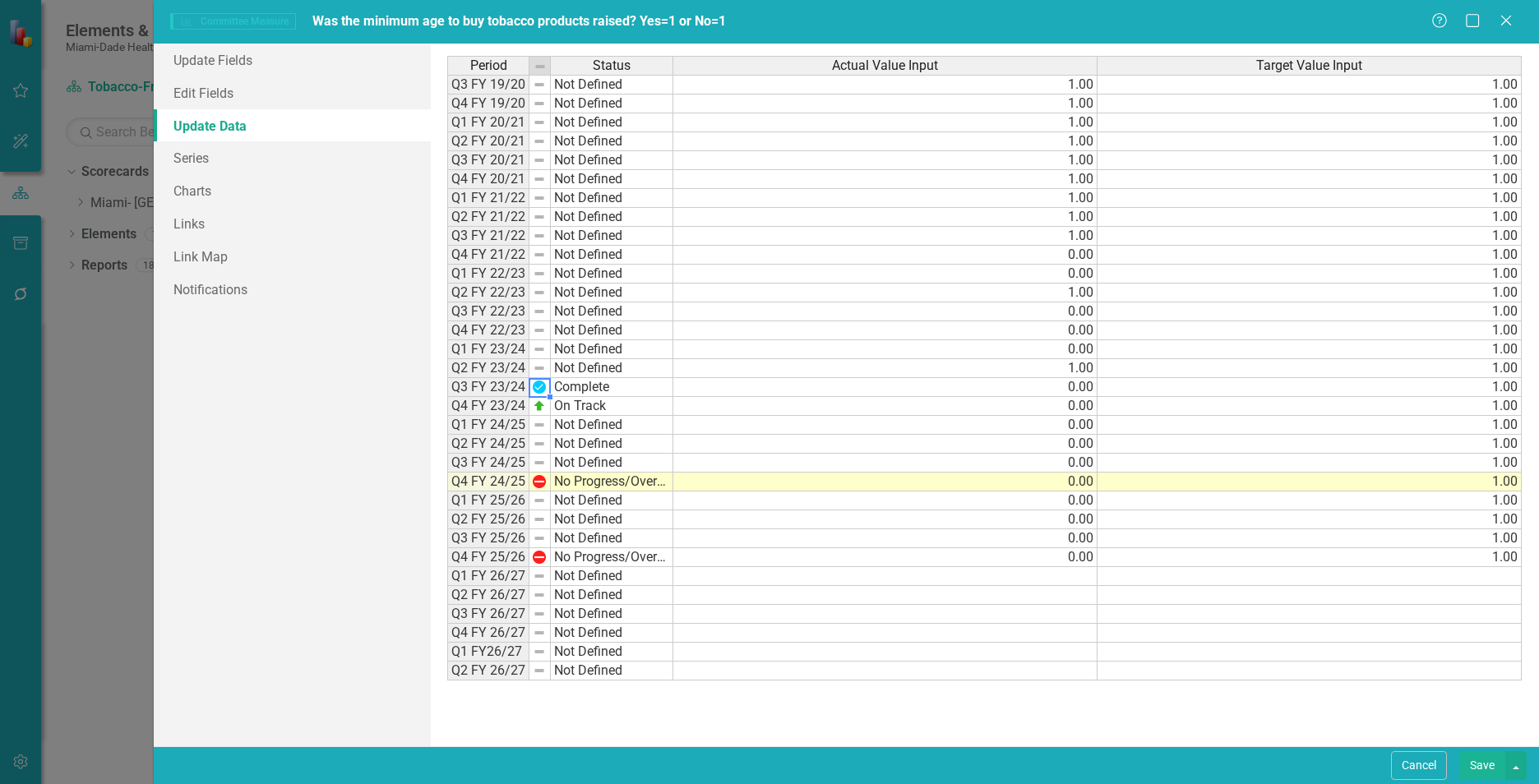
click at [110, 580] on div "Committee Measure Committee Measure Was the minimum age to buy tobacco products…" at bounding box center [770, 392] width 1539 height 784
click at [1513, 17] on icon "Close" at bounding box center [1505, 20] width 21 height 16
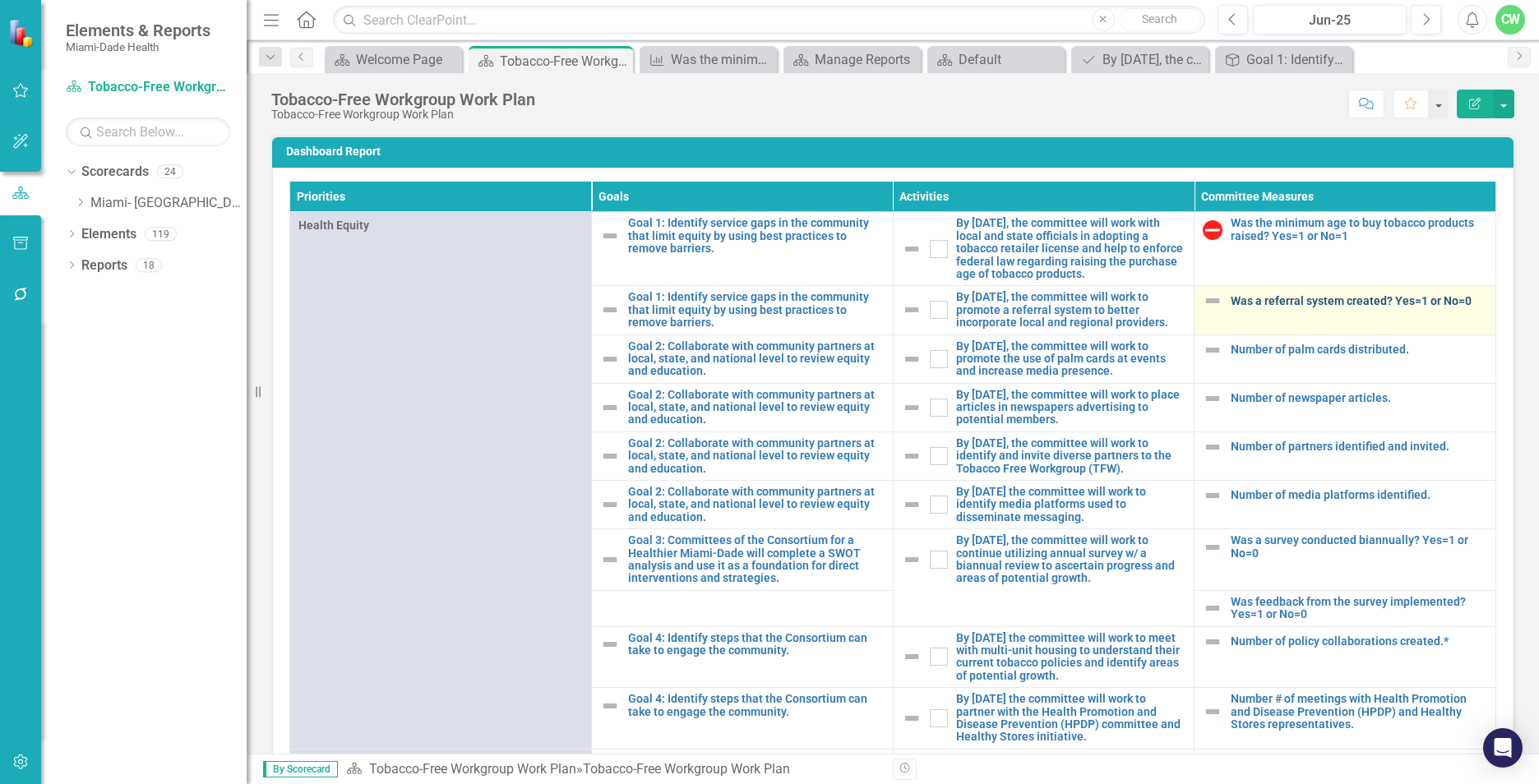
click at [1230, 307] on link "Was a referral system created? Yes=1 or No=0" at bounding box center [1358, 300] width 256 height 12
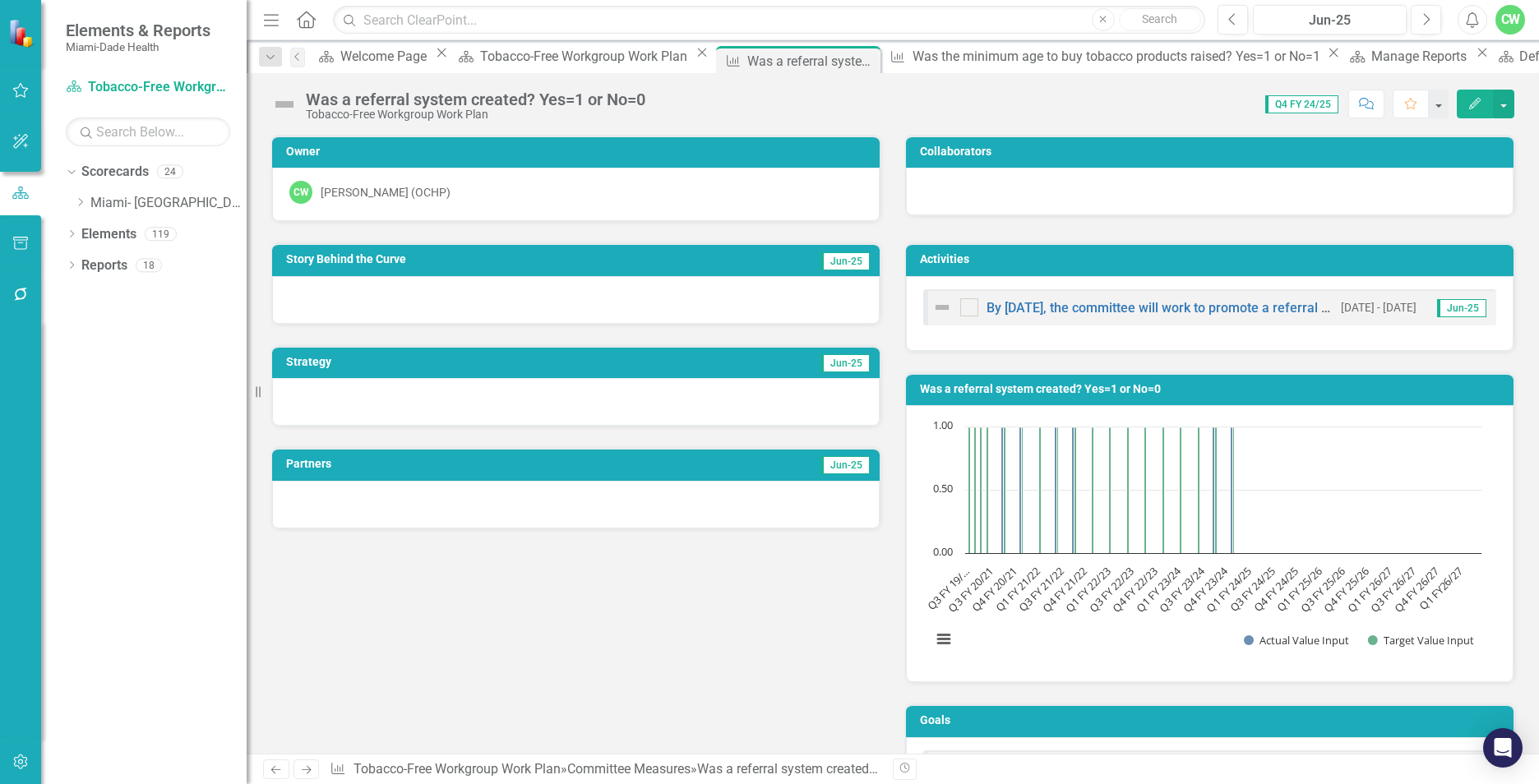
click at [1471, 103] on icon "Edit" at bounding box center [1475, 103] width 15 height 12
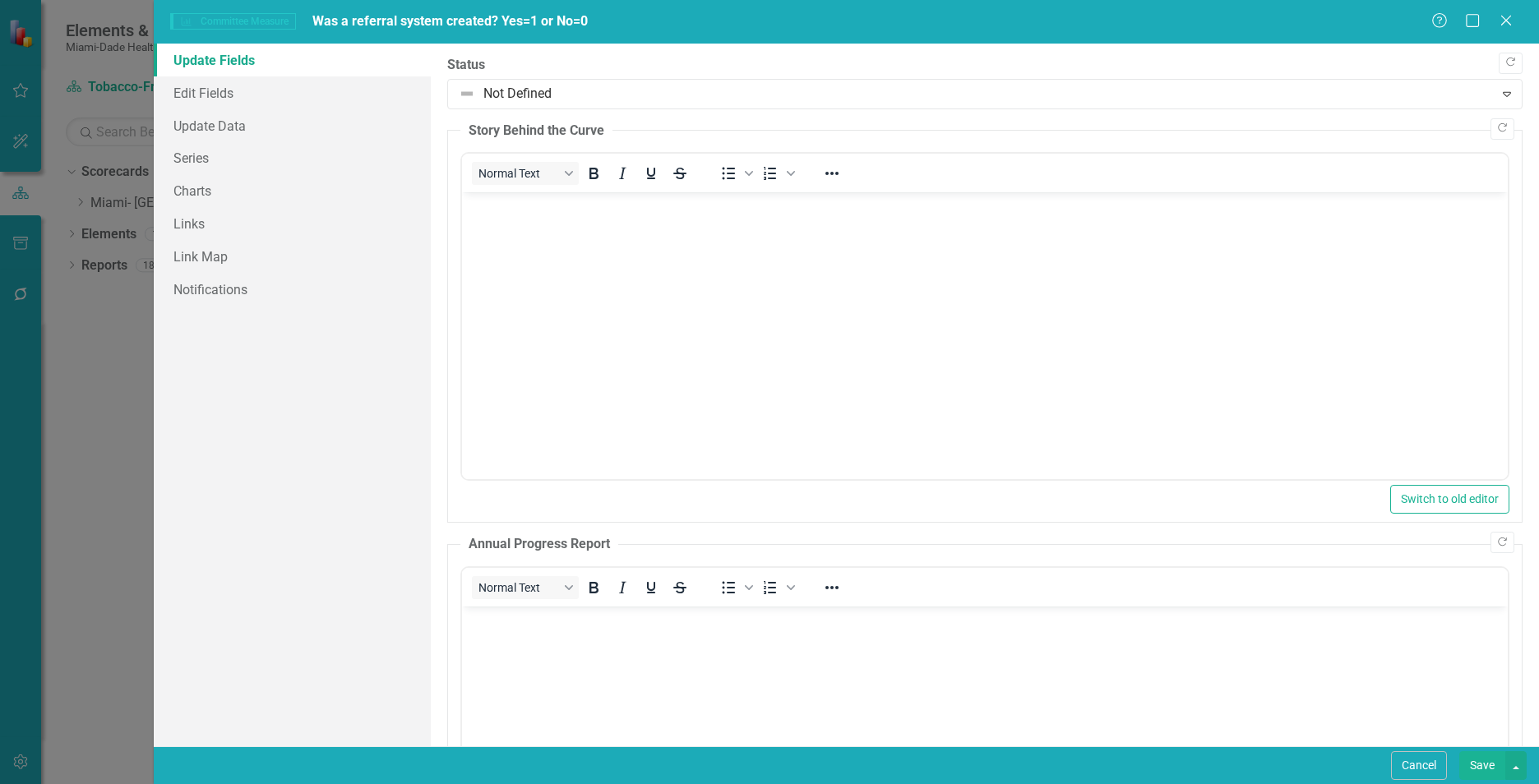
click at [726, 249] on body "Rich Text Area. Press ALT-0 for help." at bounding box center [984, 315] width 1045 height 246
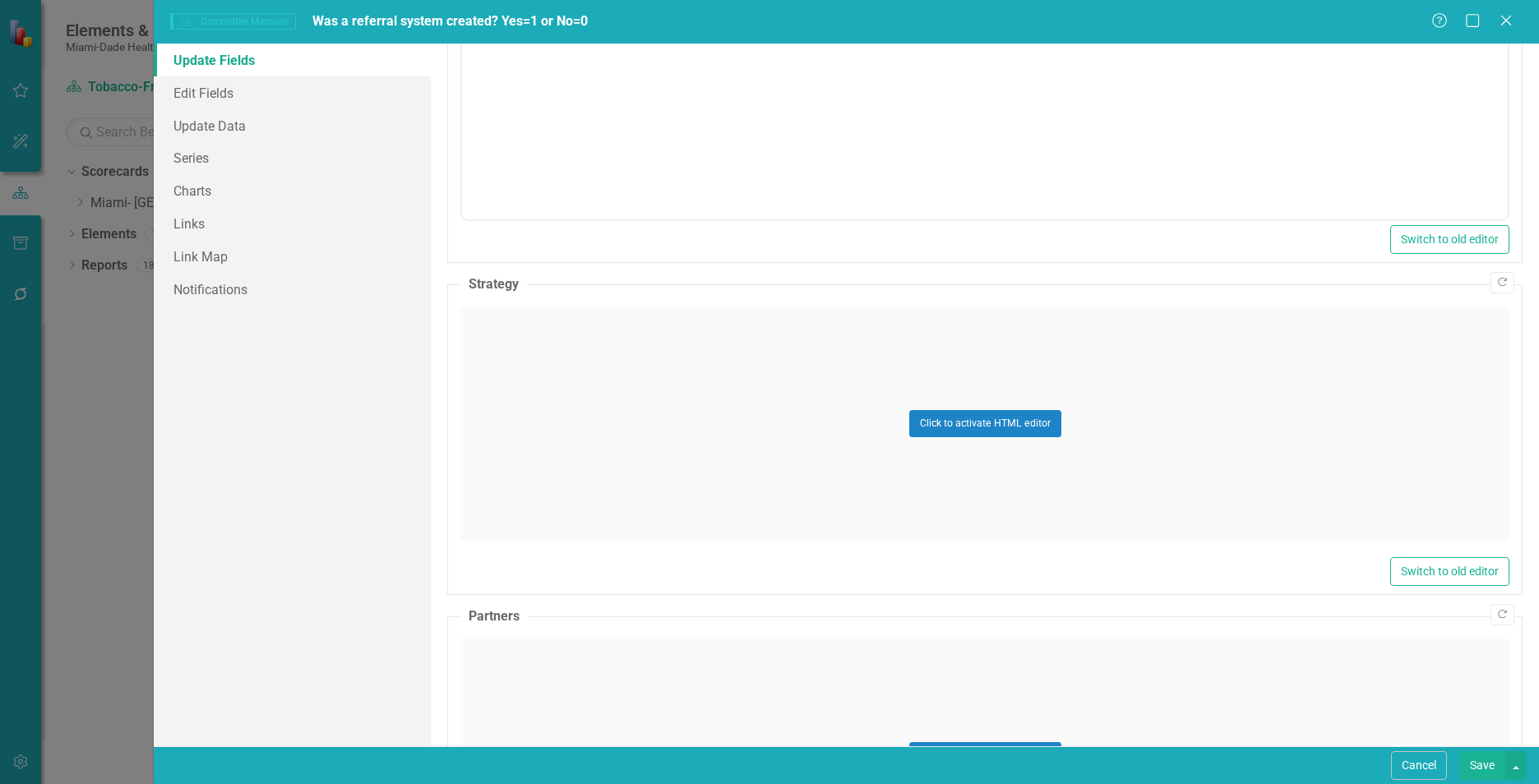
scroll to position [700, 0]
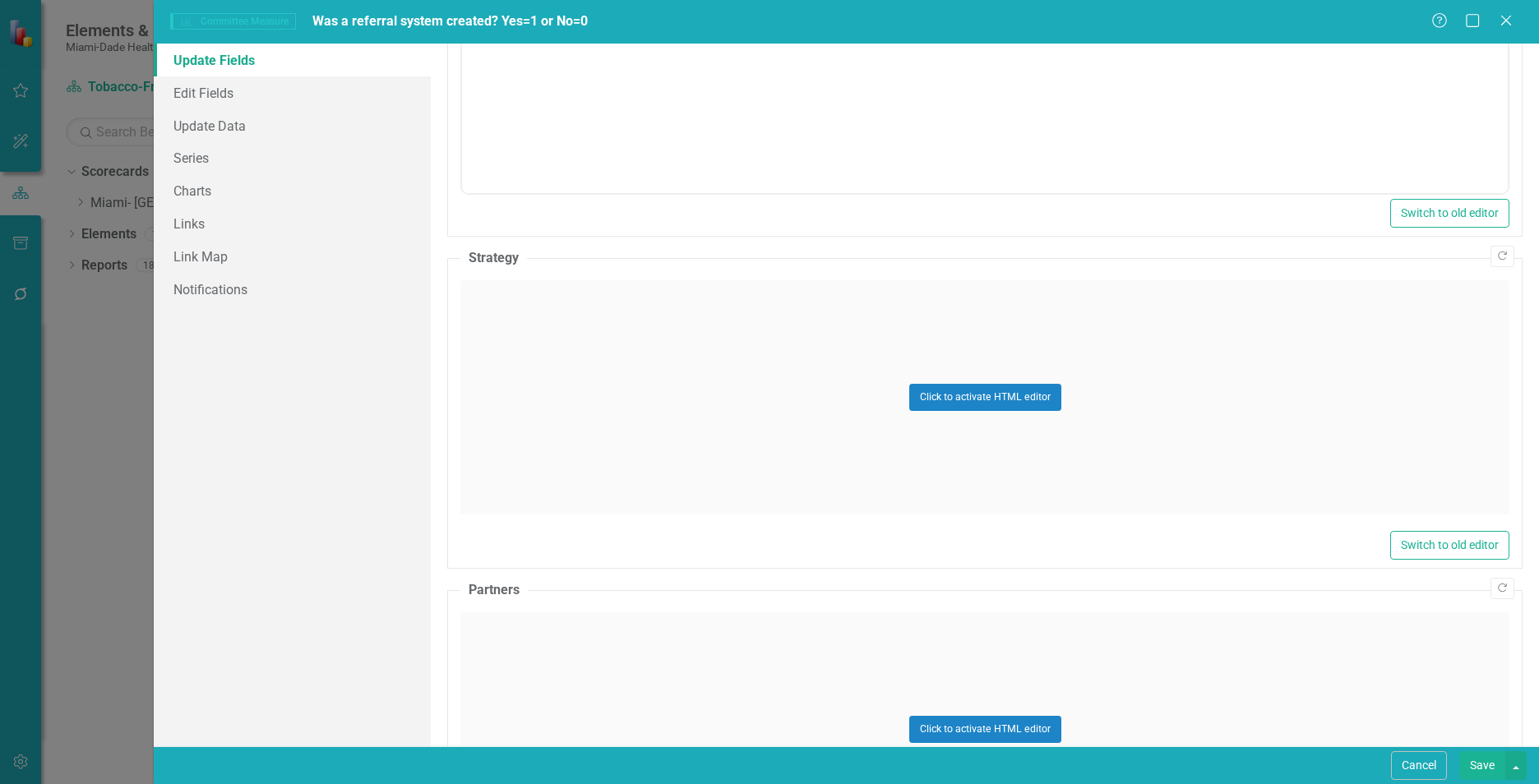
click at [1233, 497] on div "Click to activate HTML editor" at bounding box center [984, 397] width 1048 height 234
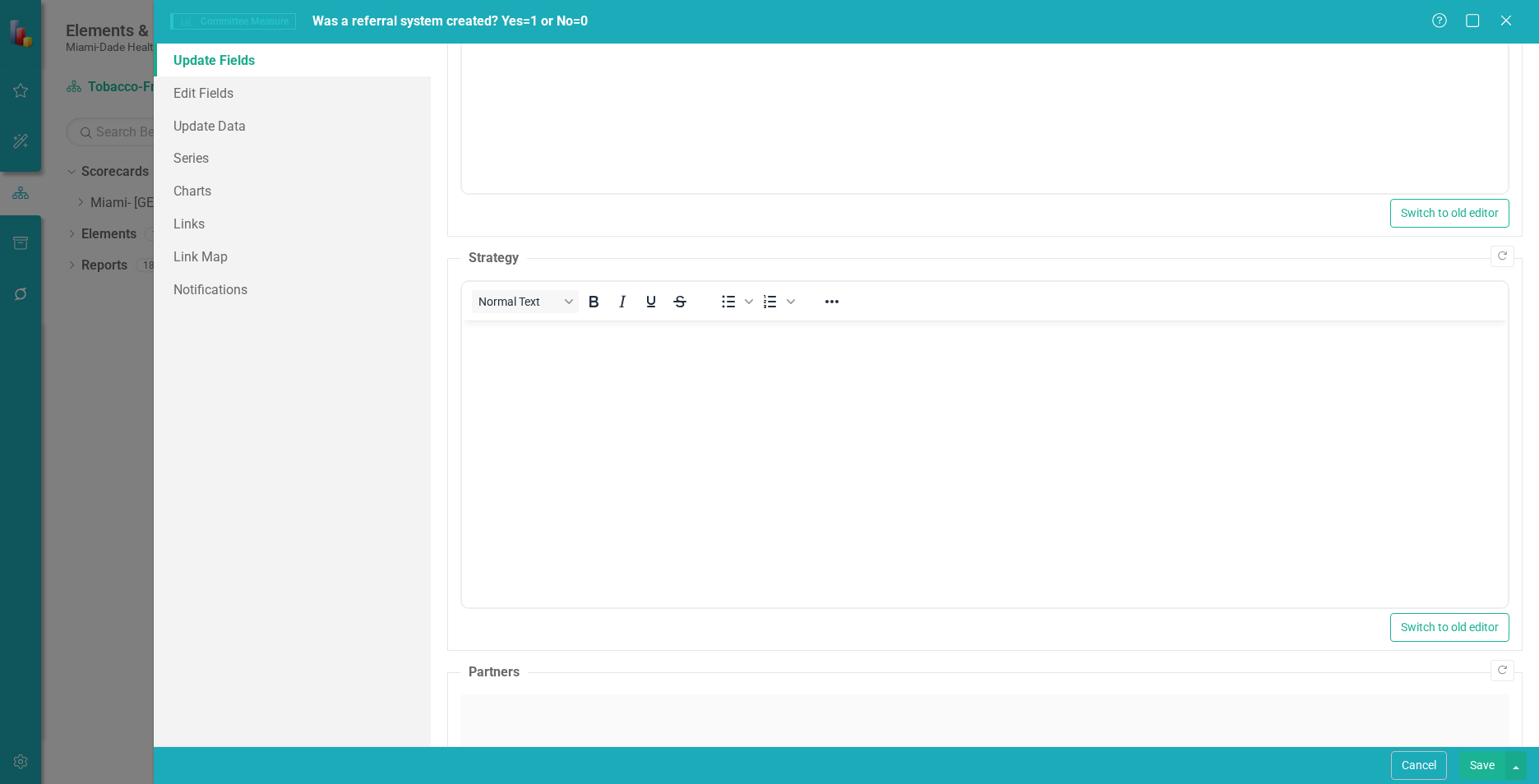
scroll to position [0, 0]
click at [635, 427] on body "Rich Text Area. Press ALT-0 for help." at bounding box center [984, 444] width 1045 height 246
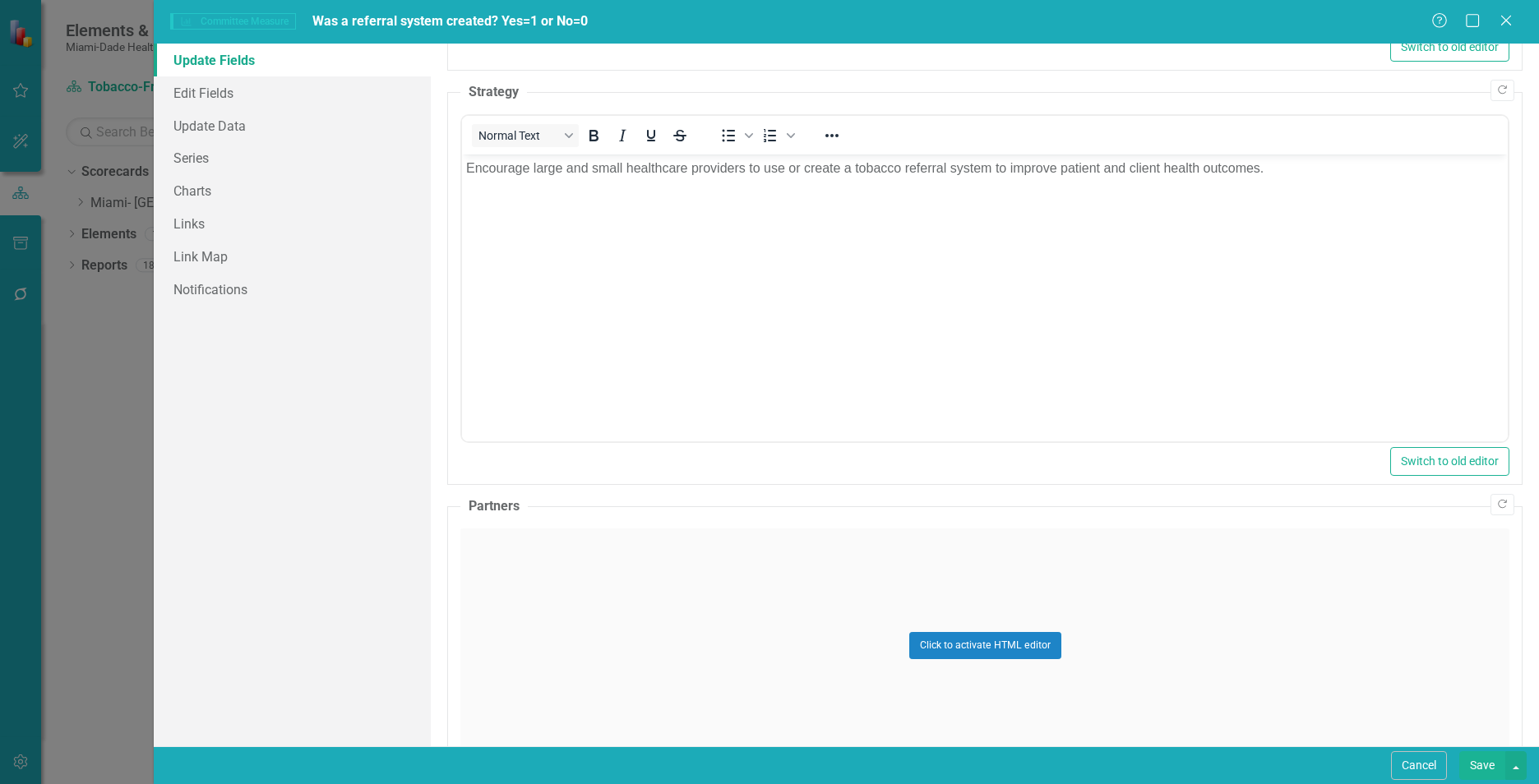
scroll to position [961, 0]
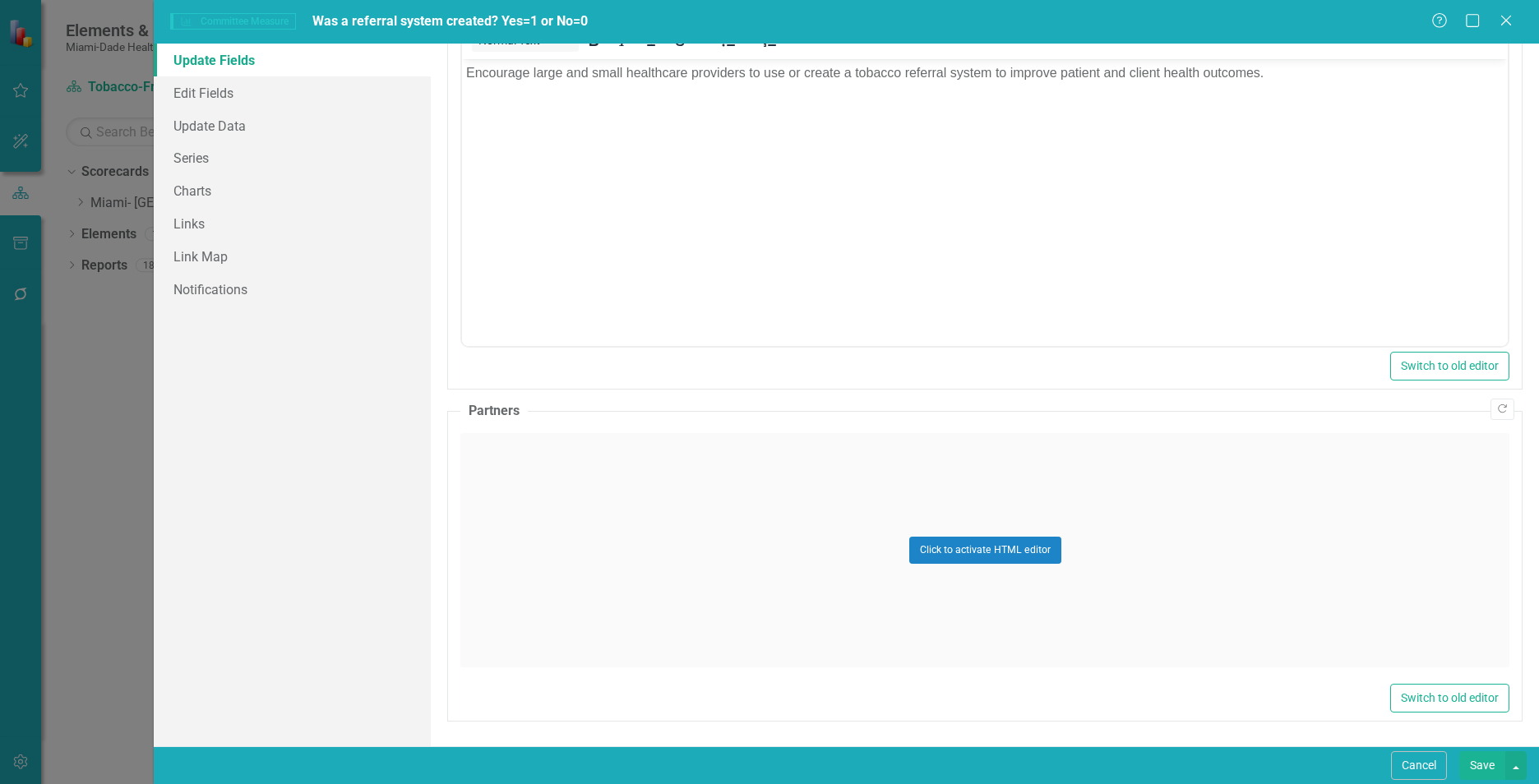
click at [1321, 572] on div "Click to activate HTML editor" at bounding box center [984, 549] width 1048 height 234
click at [534, 507] on body "Rich Text Area. Press ALT-0 for help." at bounding box center [984, 595] width 1045 height 246
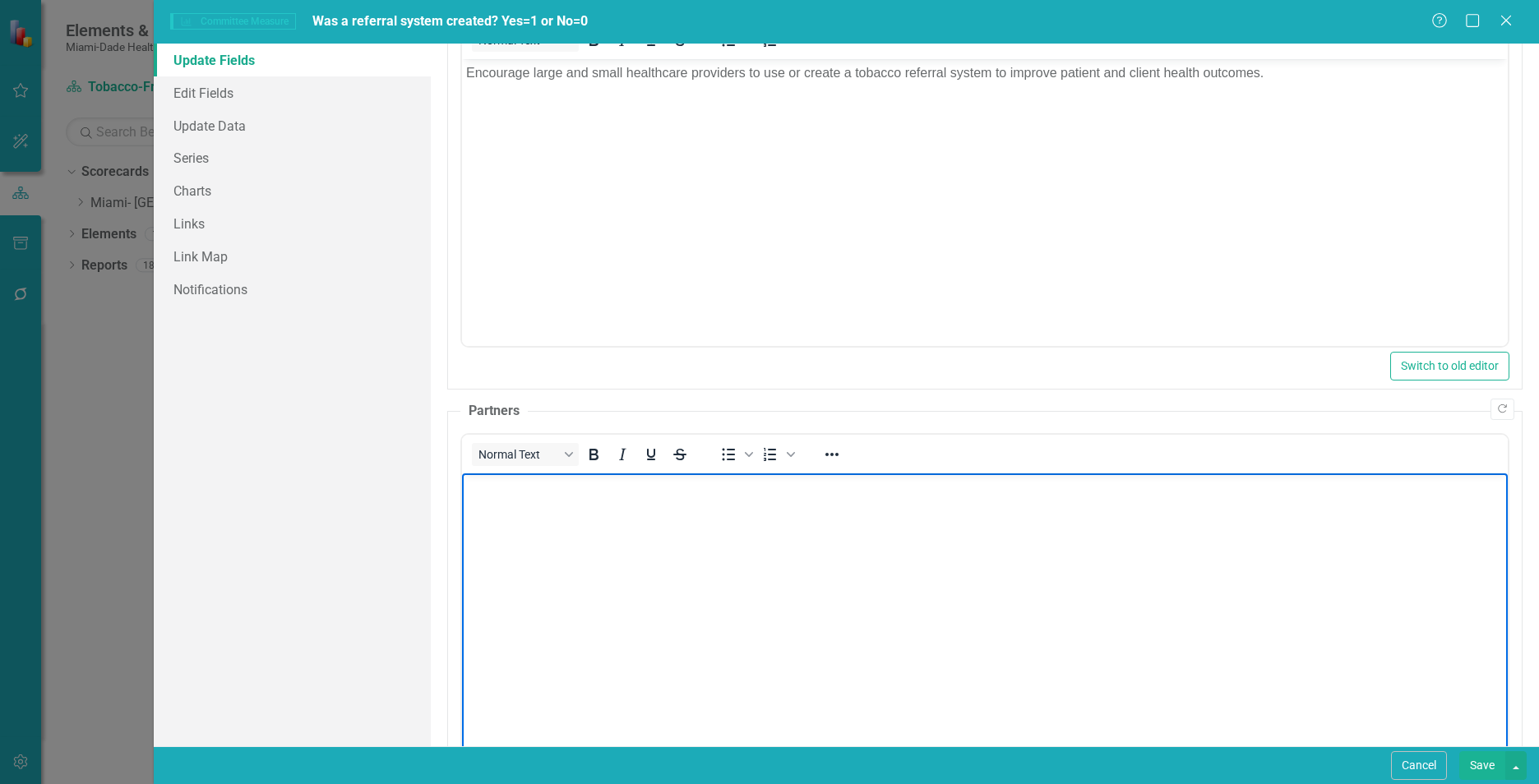
paste body "Rich Text Area. Press ALT-0 for help."
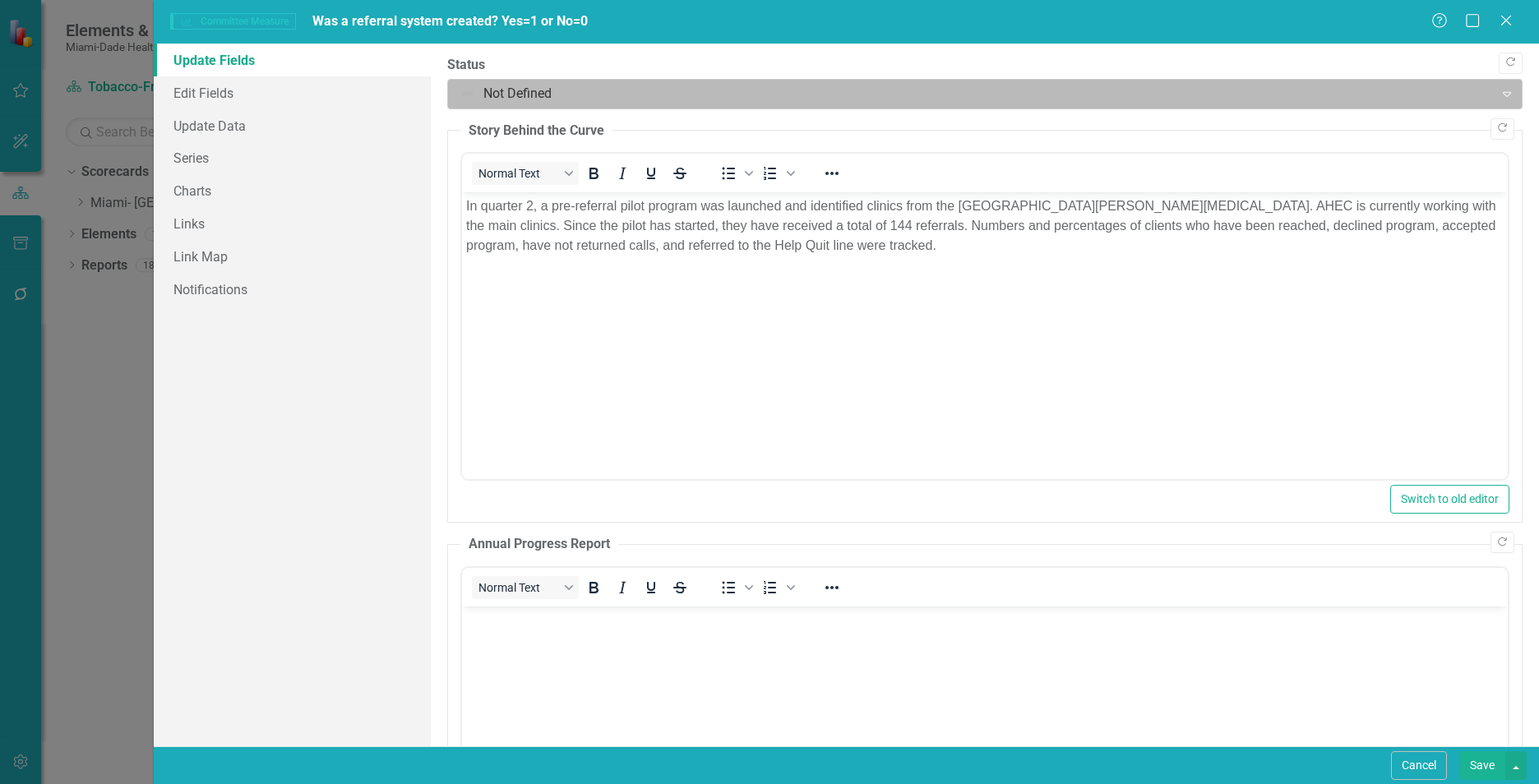
click at [524, 95] on div at bounding box center [971, 94] width 1024 height 22
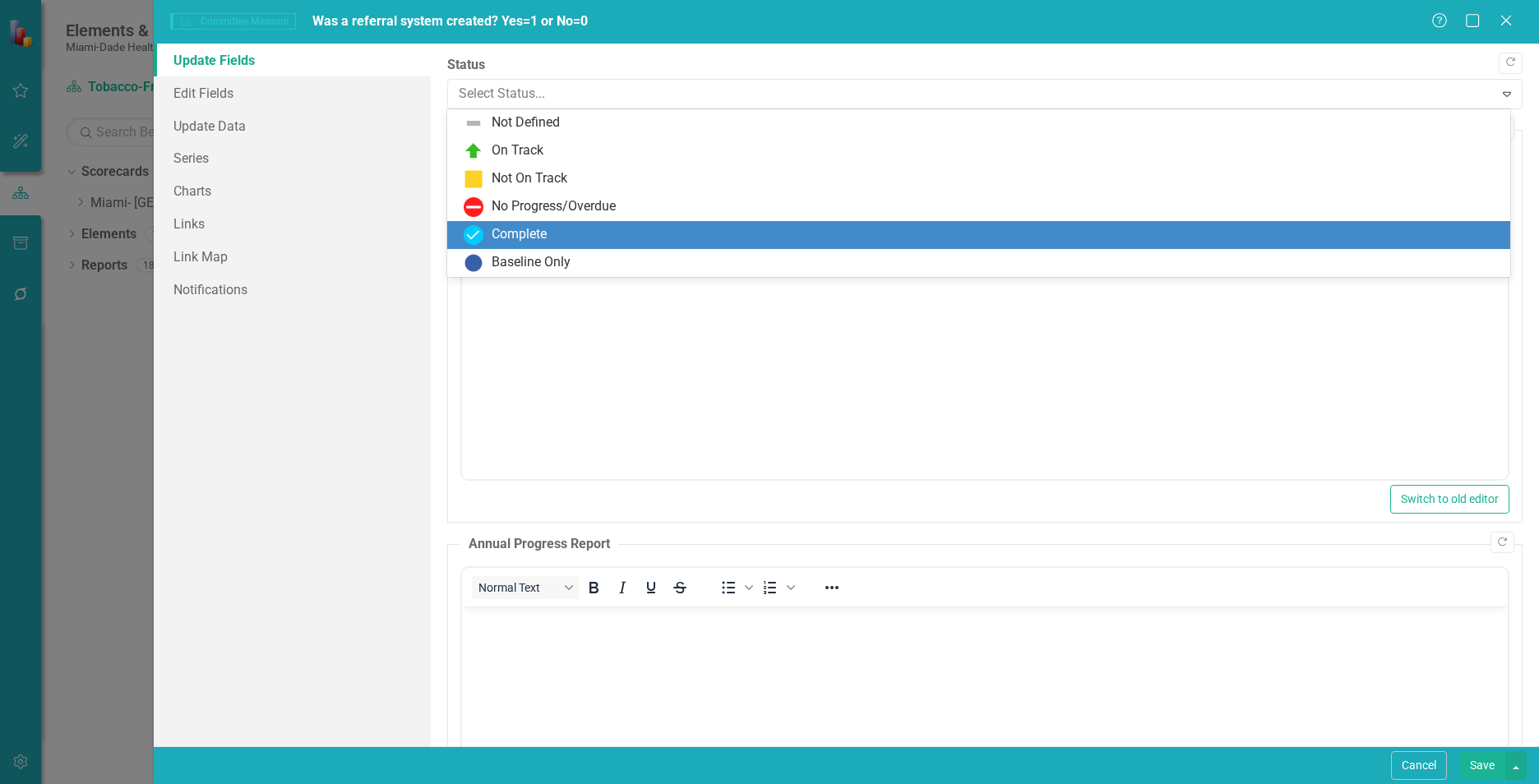
click at [515, 227] on div "Complete" at bounding box center [519, 234] width 55 height 19
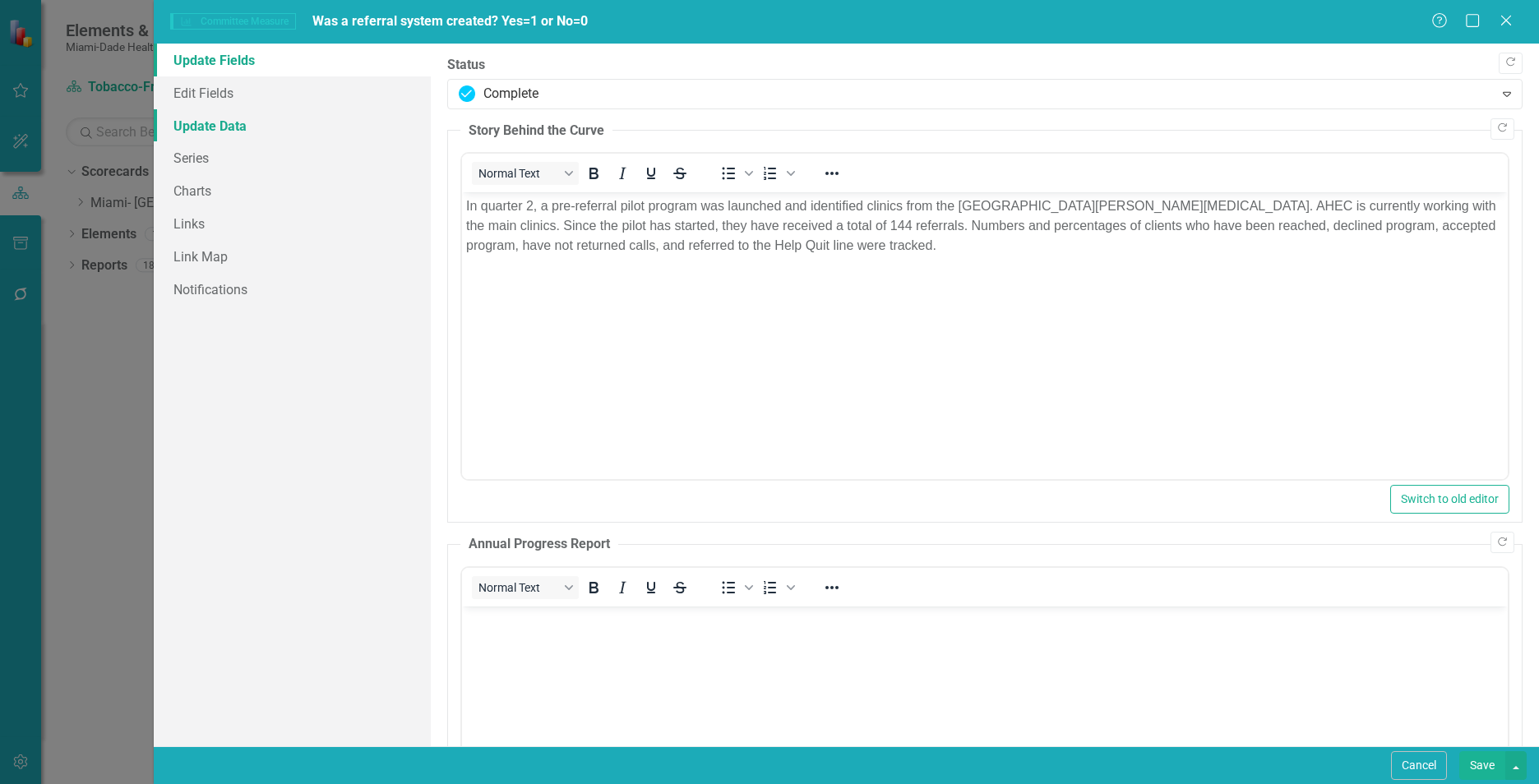
click at [233, 133] on link "Update Data" at bounding box center [292, 125] width 277 height 32
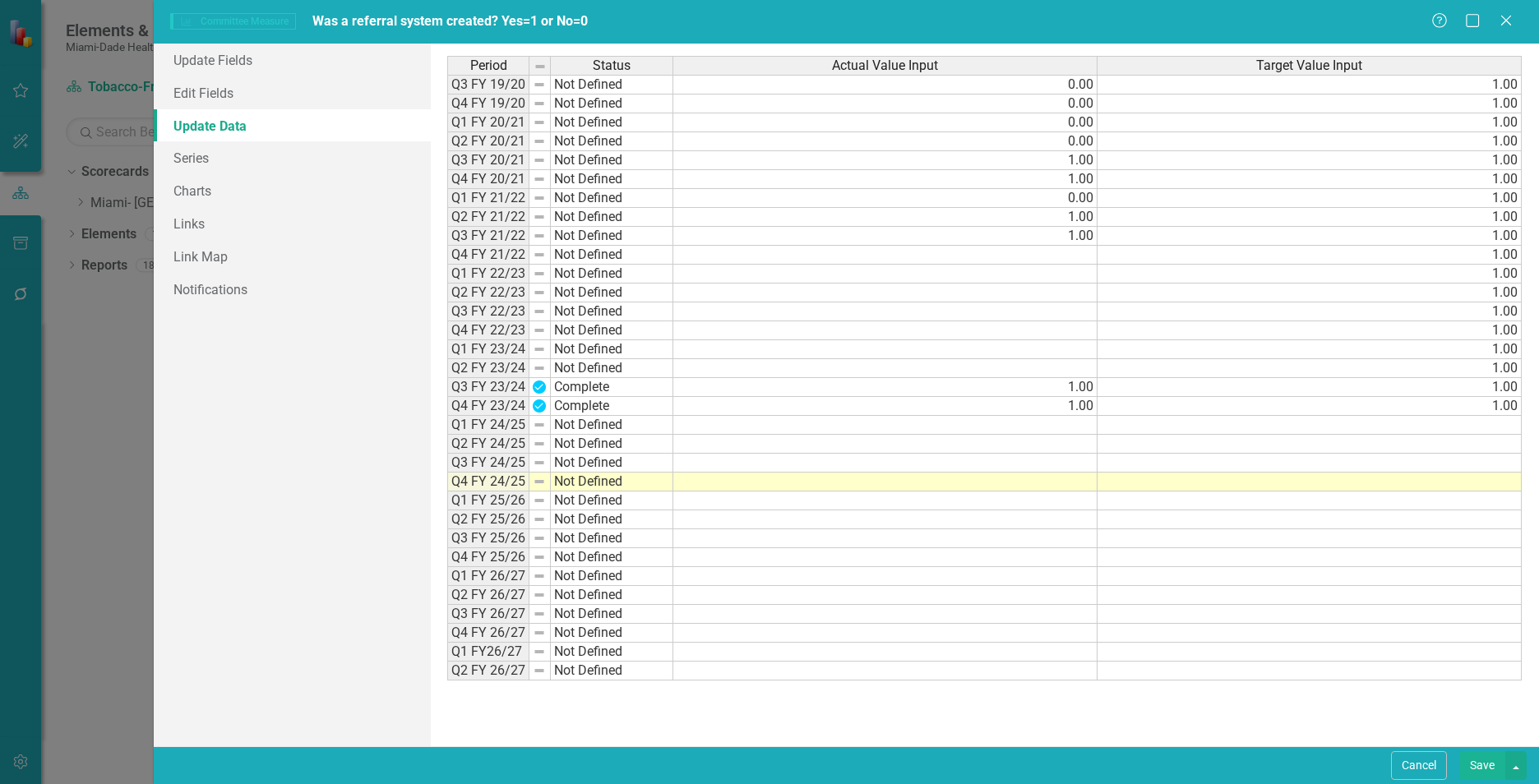
click at [1065, 365] on td at bounding box center [884, 368] width 424 height 19
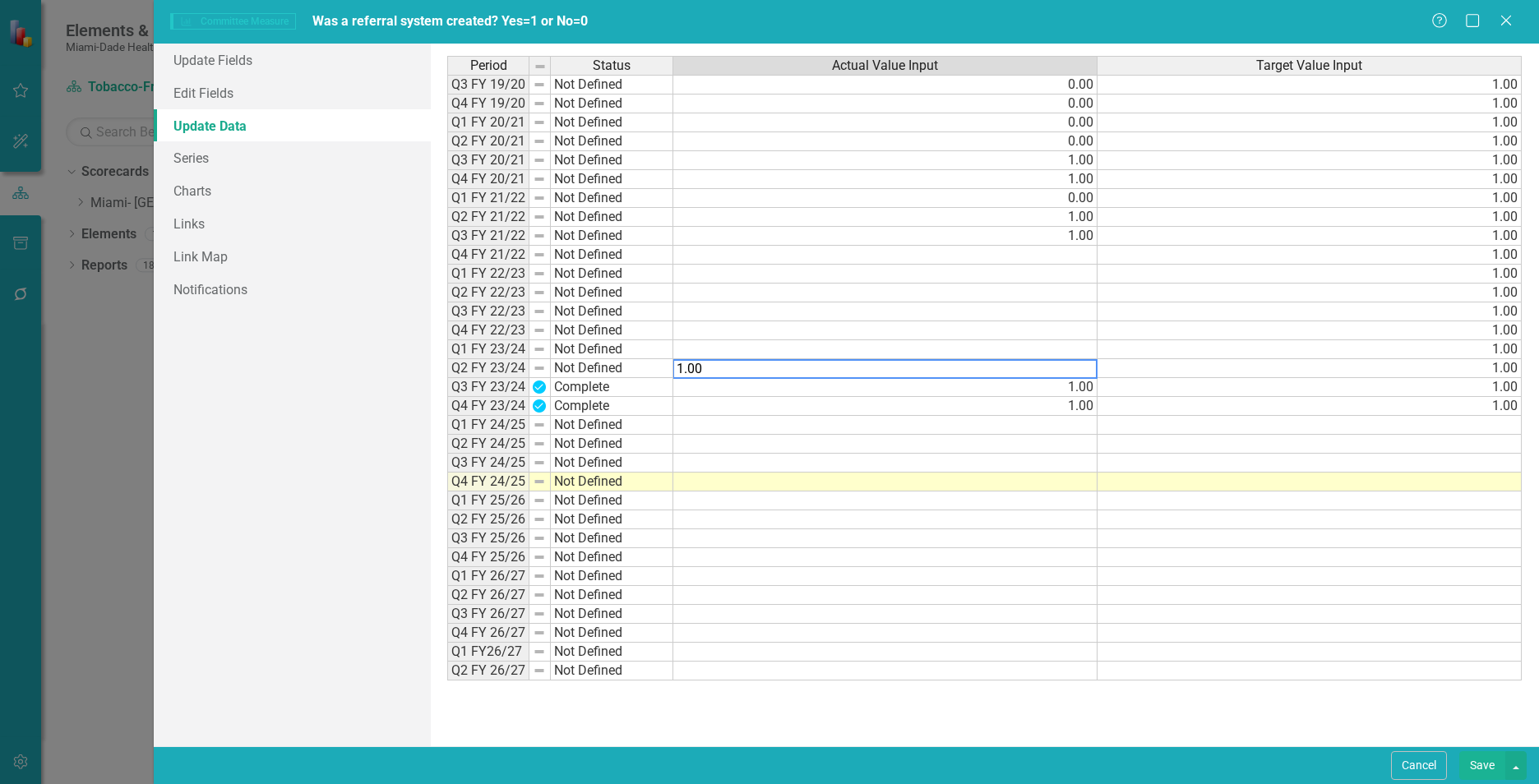
type textarea "1.00"
click at [447, 357] on div "Period Status Actual Value Input Target Value Input Q3 FY 19/20 Not Defined 0.0…" at bounding box center [447, 368] width 0 height 624
type textarea "1"
click at [447, 320] on div "Period Status Actual Value Input Target Value Input Q3 FY 19/20 Not Defined 0.0…" at bounding box center [447, 368] width 0 height 624
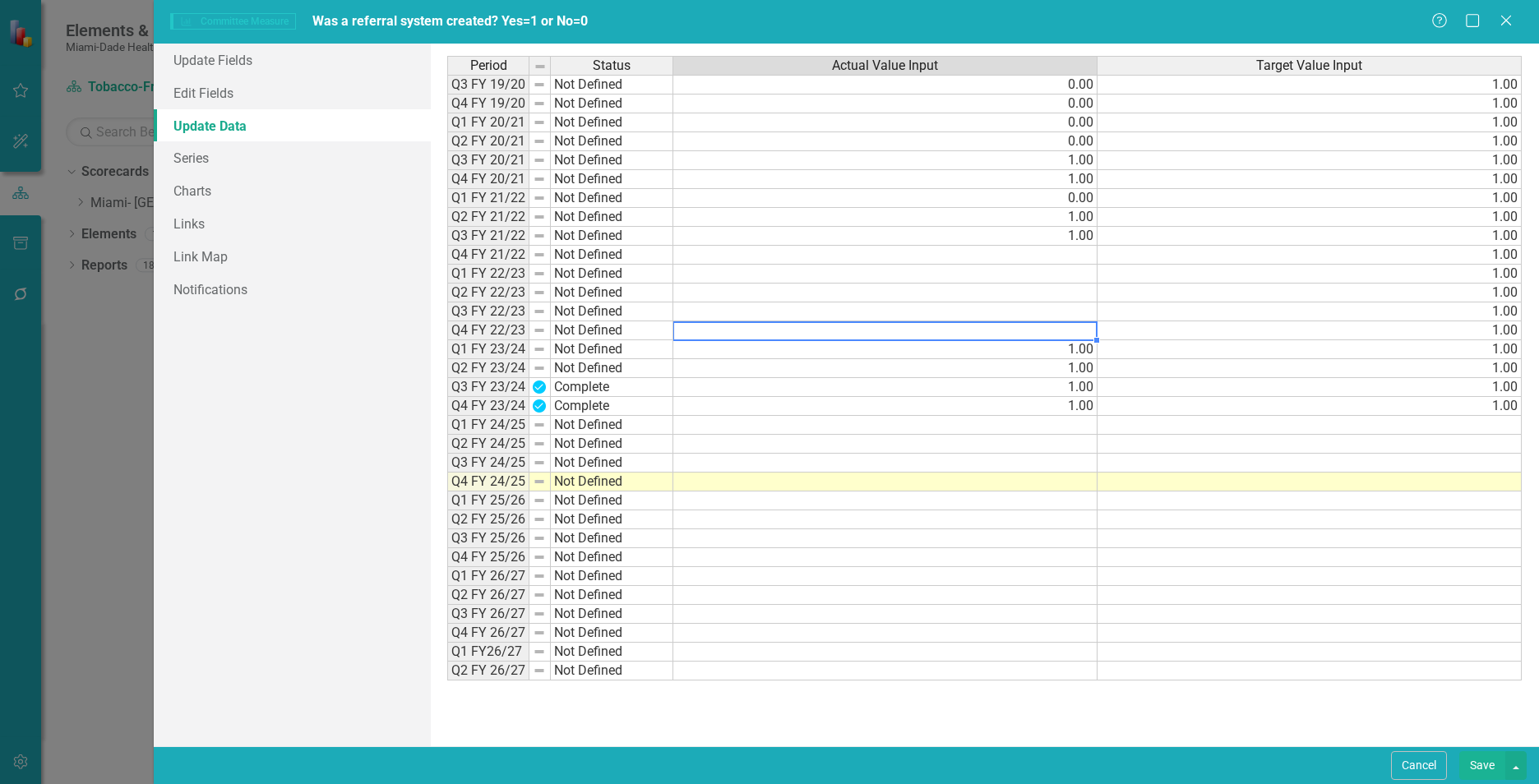
click at [1048, 330] on td at bounding box center [884, 330] width 424 height 19
type textarea "1"
click at [1046, 314] on td at bounding box center [884, 311] width 424 height 19
click at [1007, 481] on td at bounding box center [884, 481] width 424 height 19
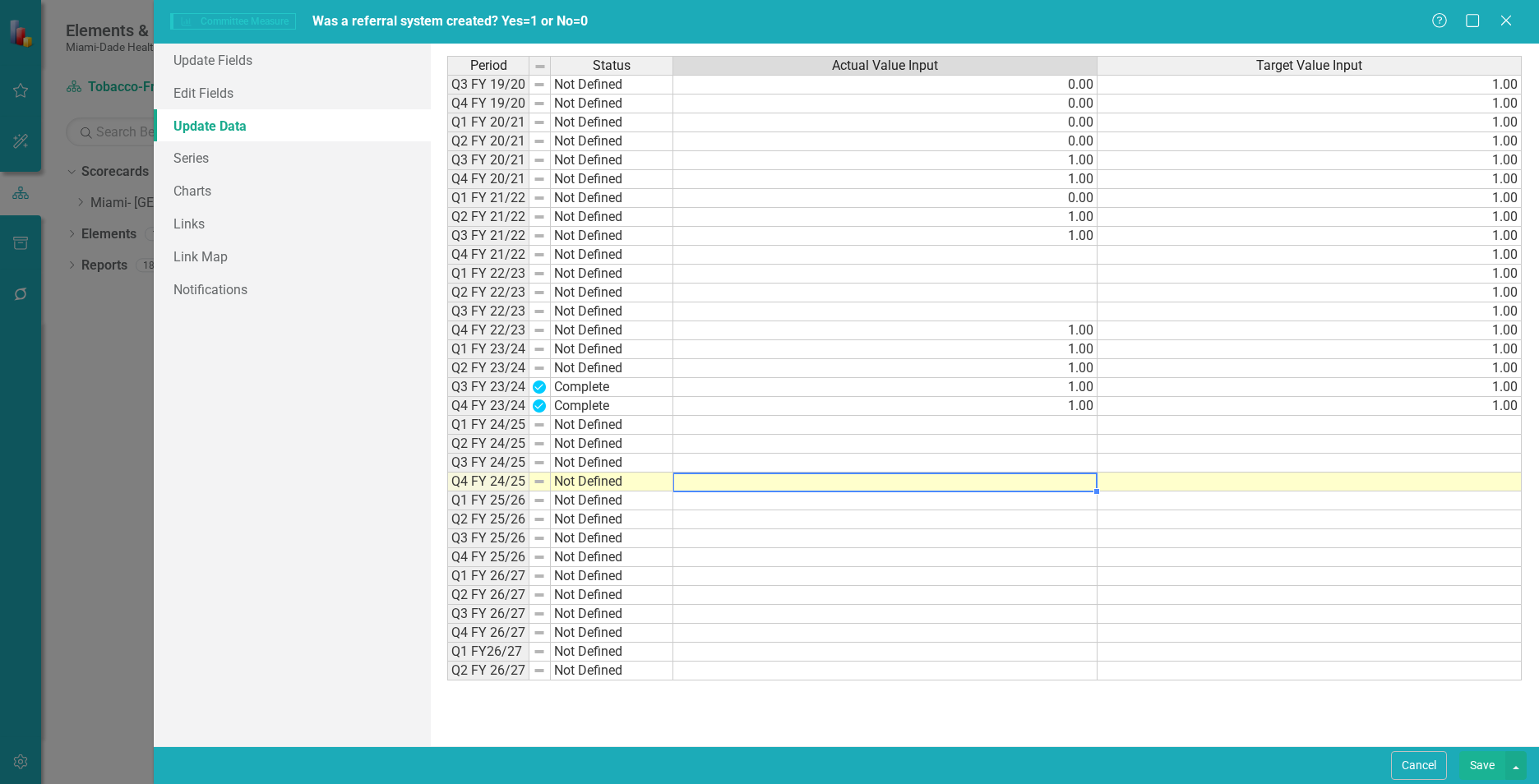
type textarea "1"
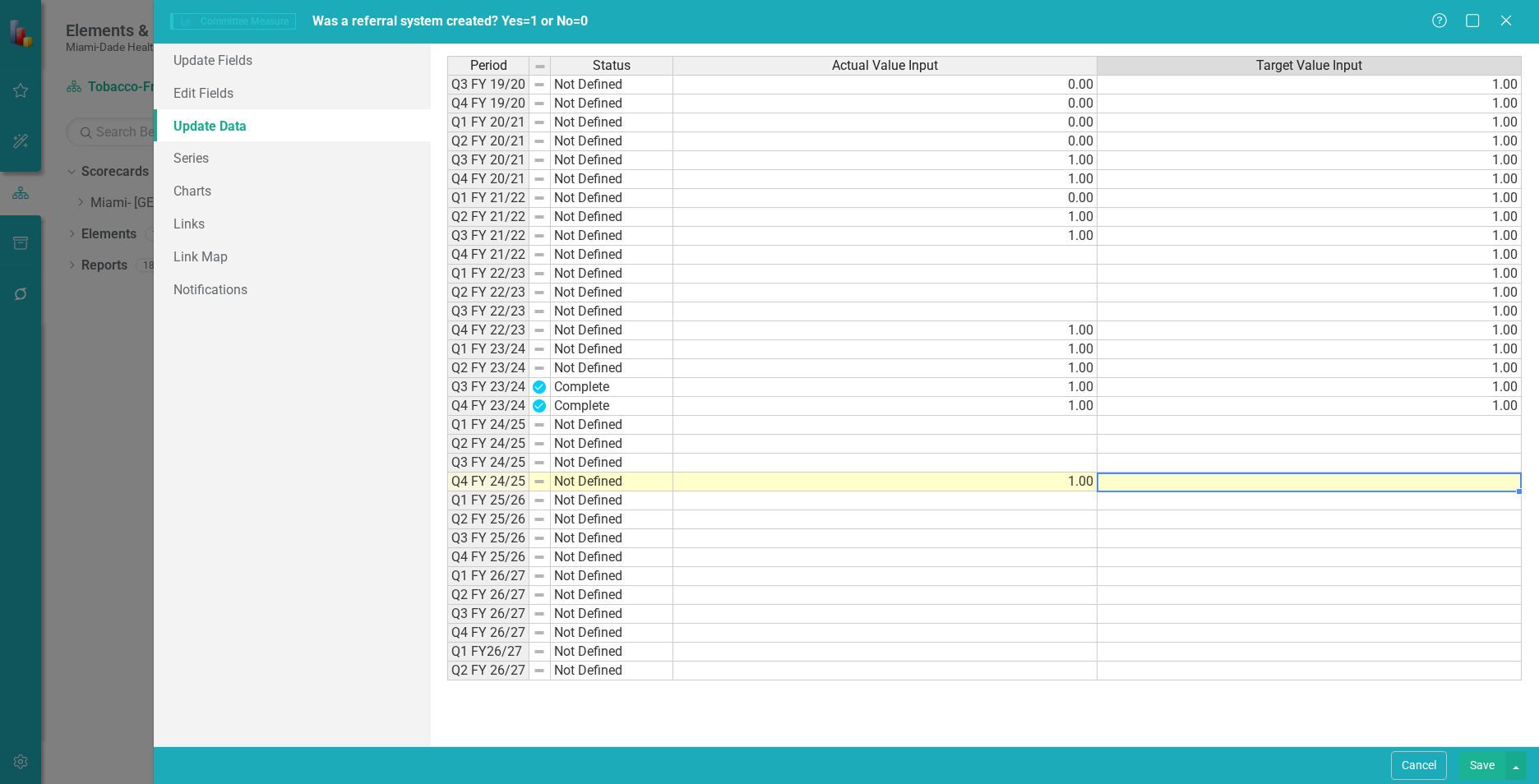
click at [1146, 478] on td at bounding box center [1309, 481] width 424 height 19
type textarea "1"
click at [1121, 461] on td at bounding box center [1309, 463] width 424 height 19
click at [994, 464] on td at bounding box center [884, 463] width 424 height 19
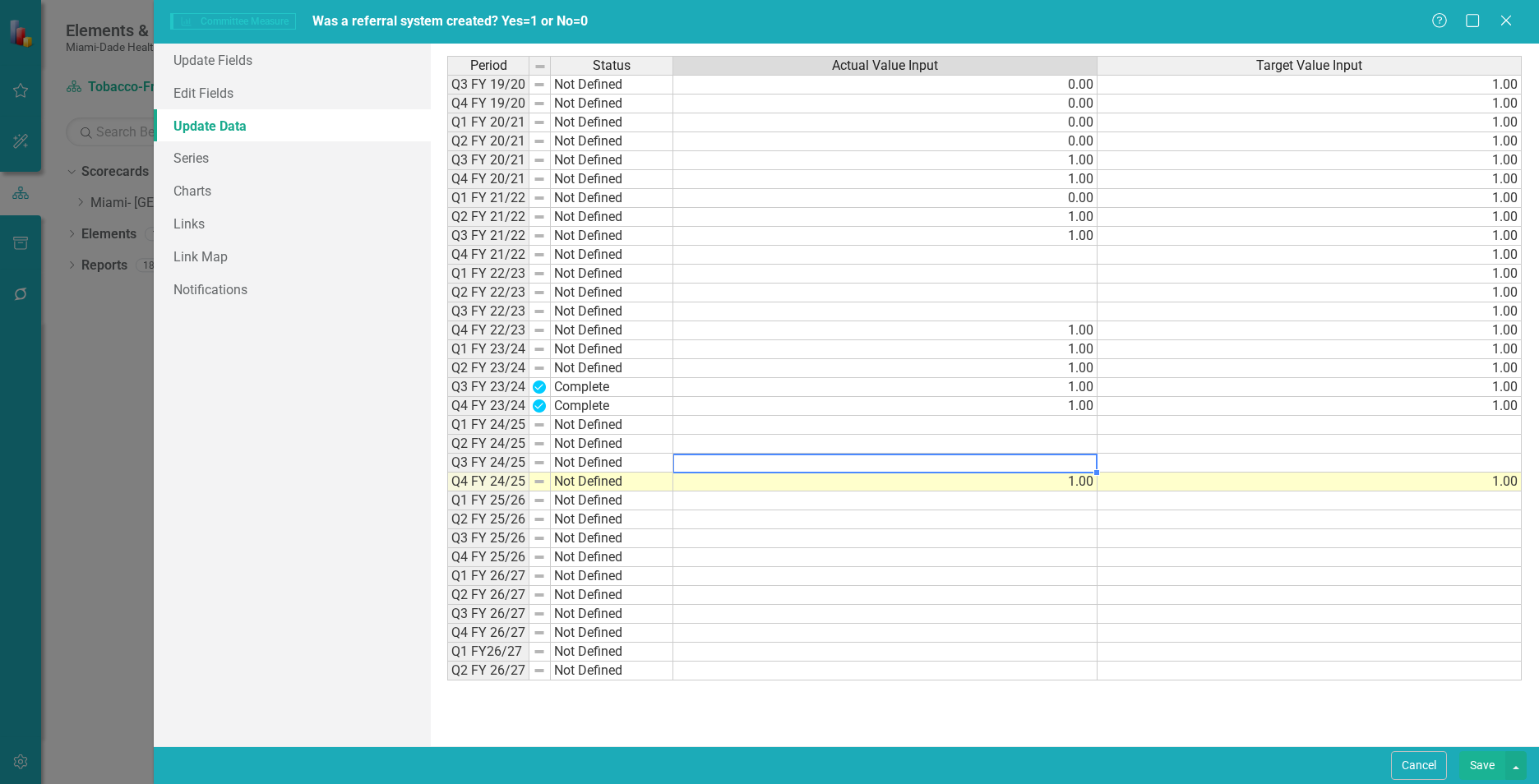
type textarea "1"
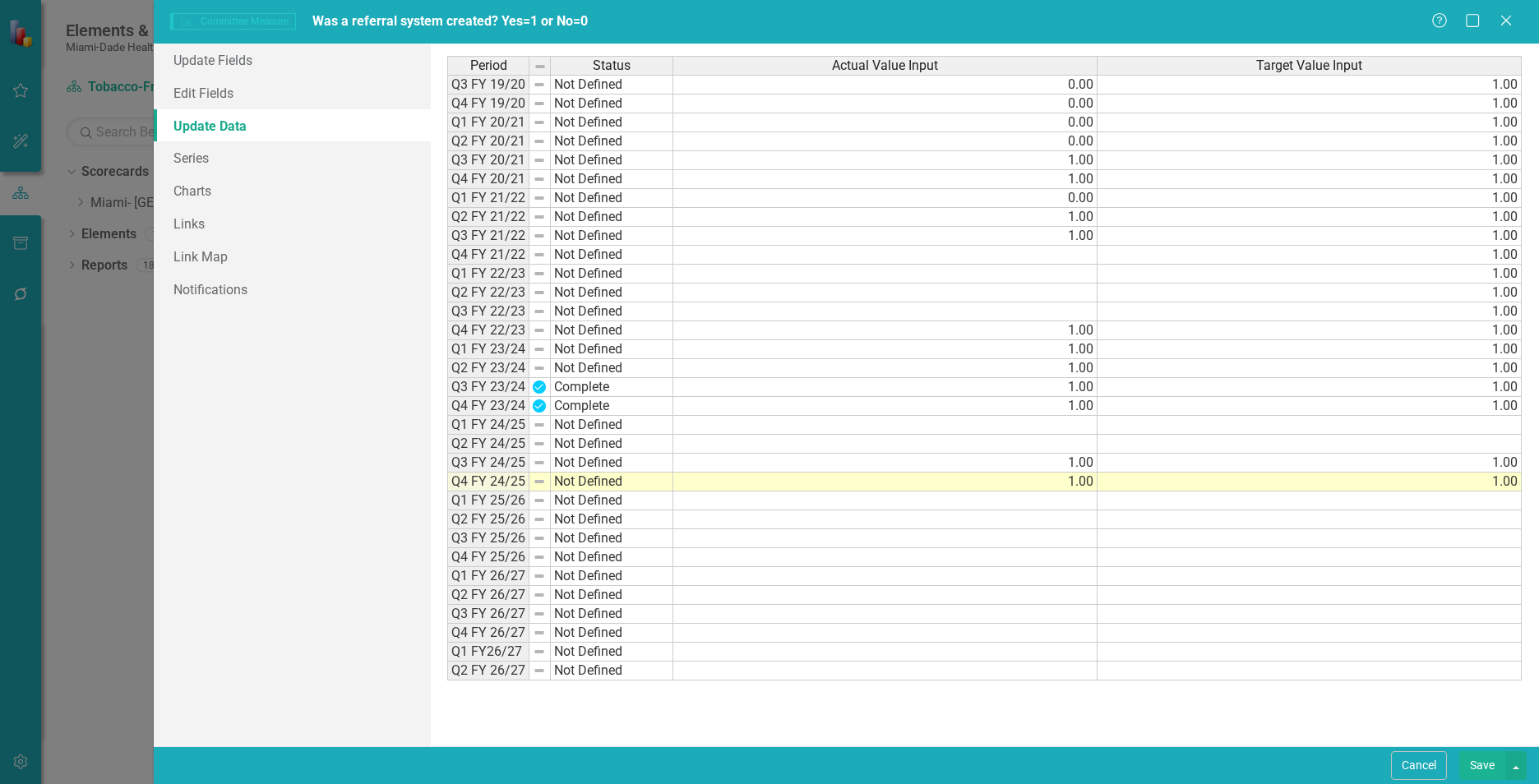
type textarea "1"
click at [992, 445] on td at bounding box center [884, 444] width 424 height 19
click at [947, 432] on td at bounding box center [884, 424] width 424 height 19
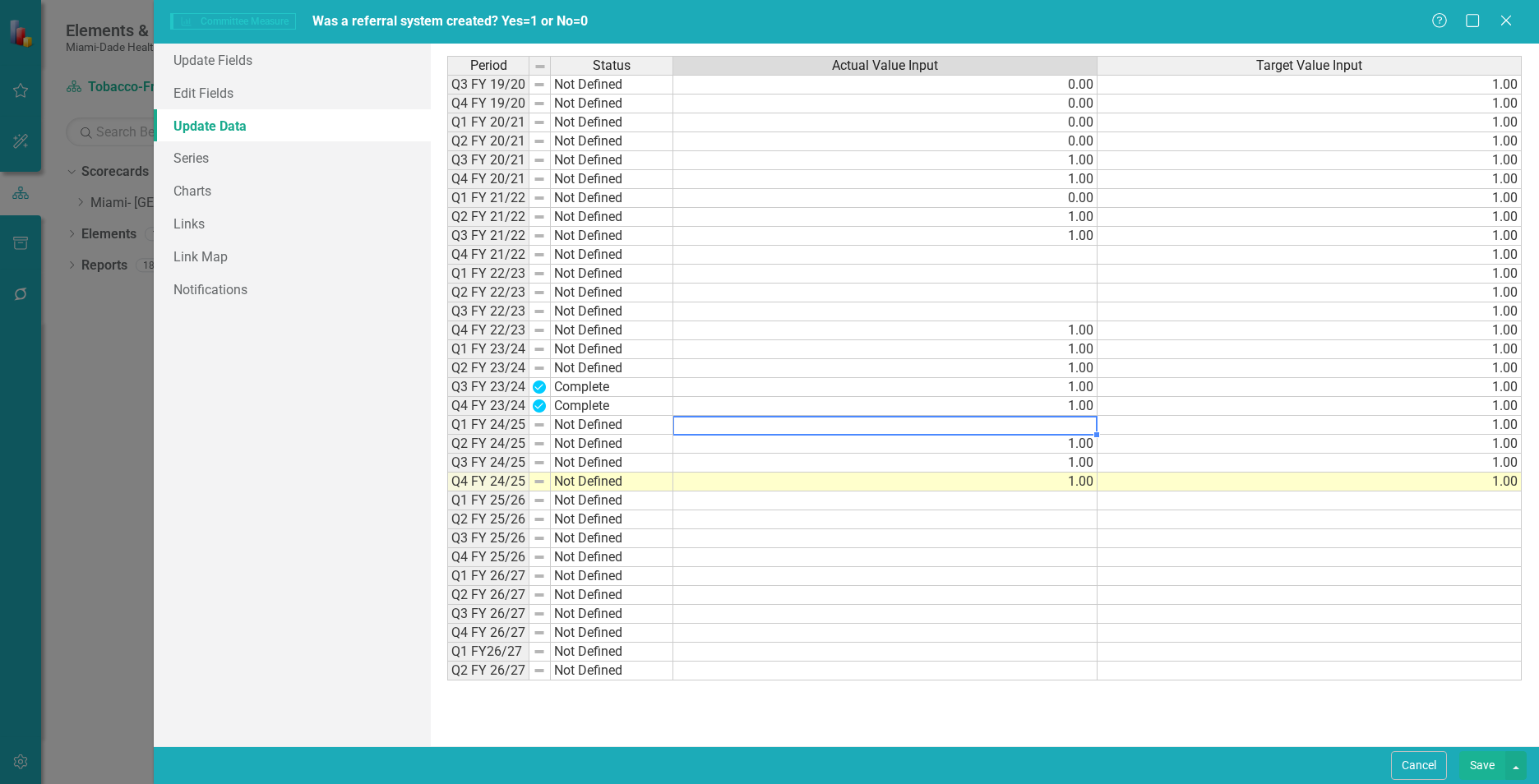
click at [940, 430] on td at bounding box center [884, 424] width 424 height 19
type textarea "1"
click at [984, 628] on td at bounding box center [884, 633] width 424 height 19
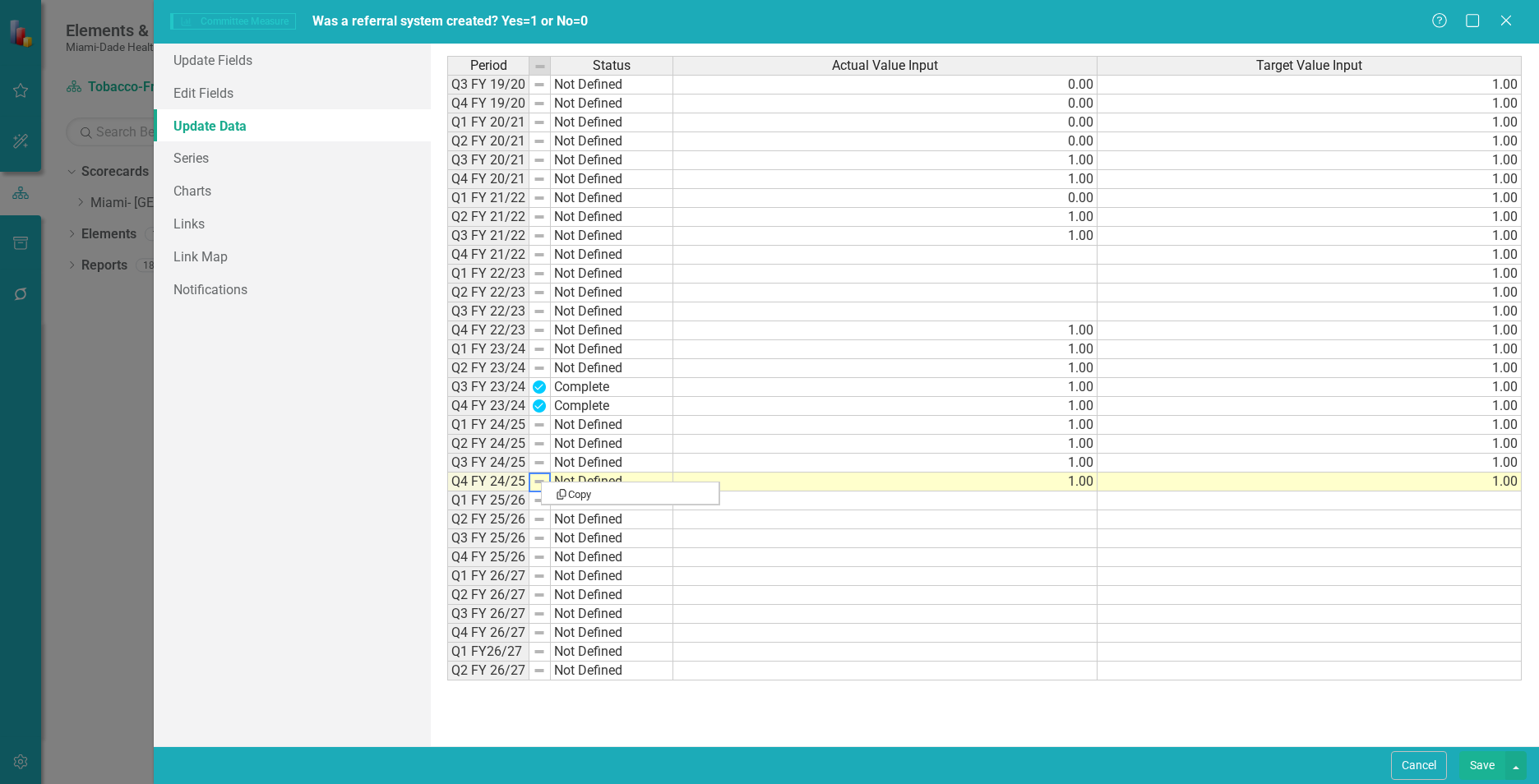
click at [540, 480] on img at bounding box center [540, 481] width 13 height 13
click at [241, 58] on link "Update Fields" at bounding box center [292, 59] width 277 height 32
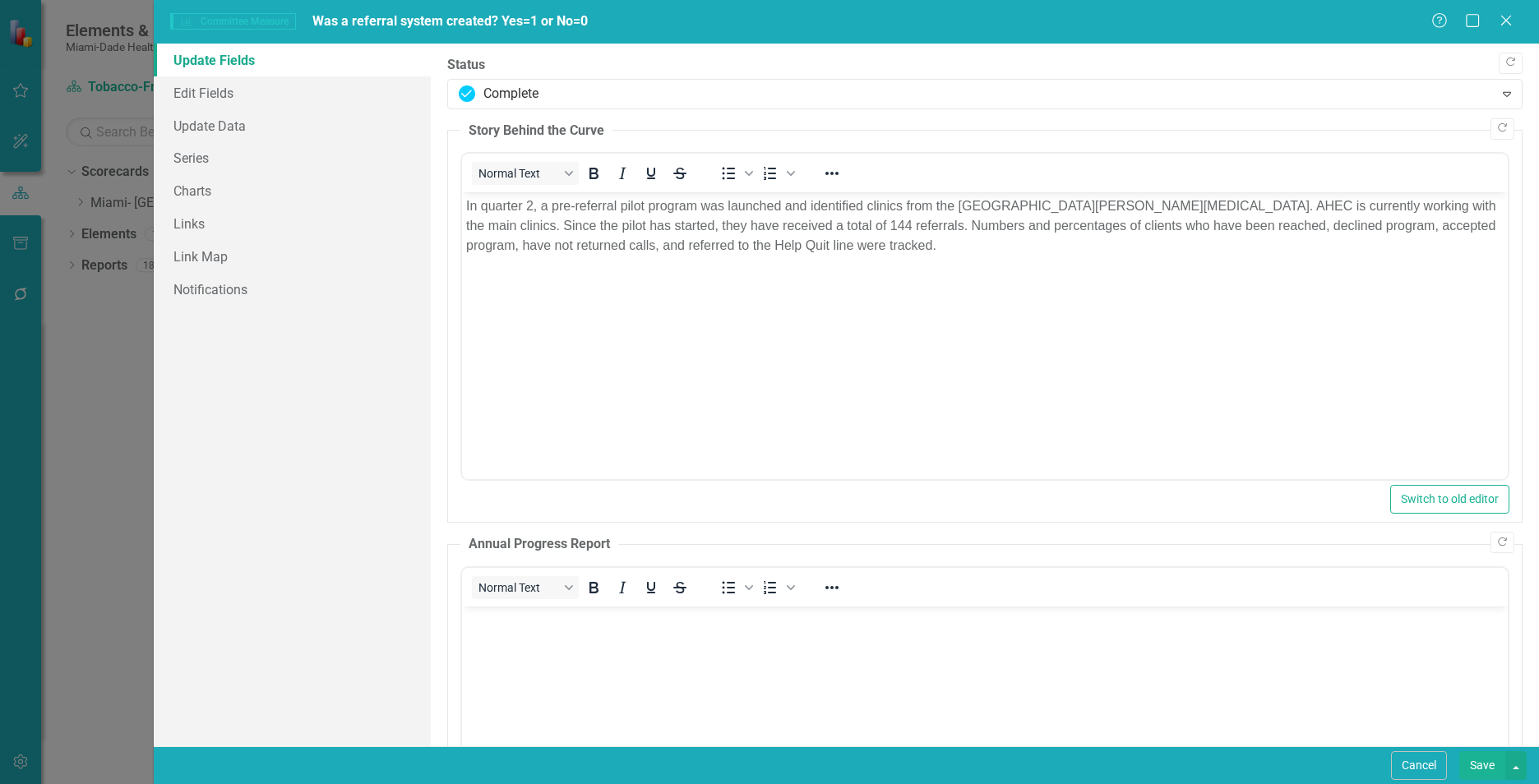
click at [1481, 767] on button "Save" at bounding box center [1482, 765] width 46 height 29
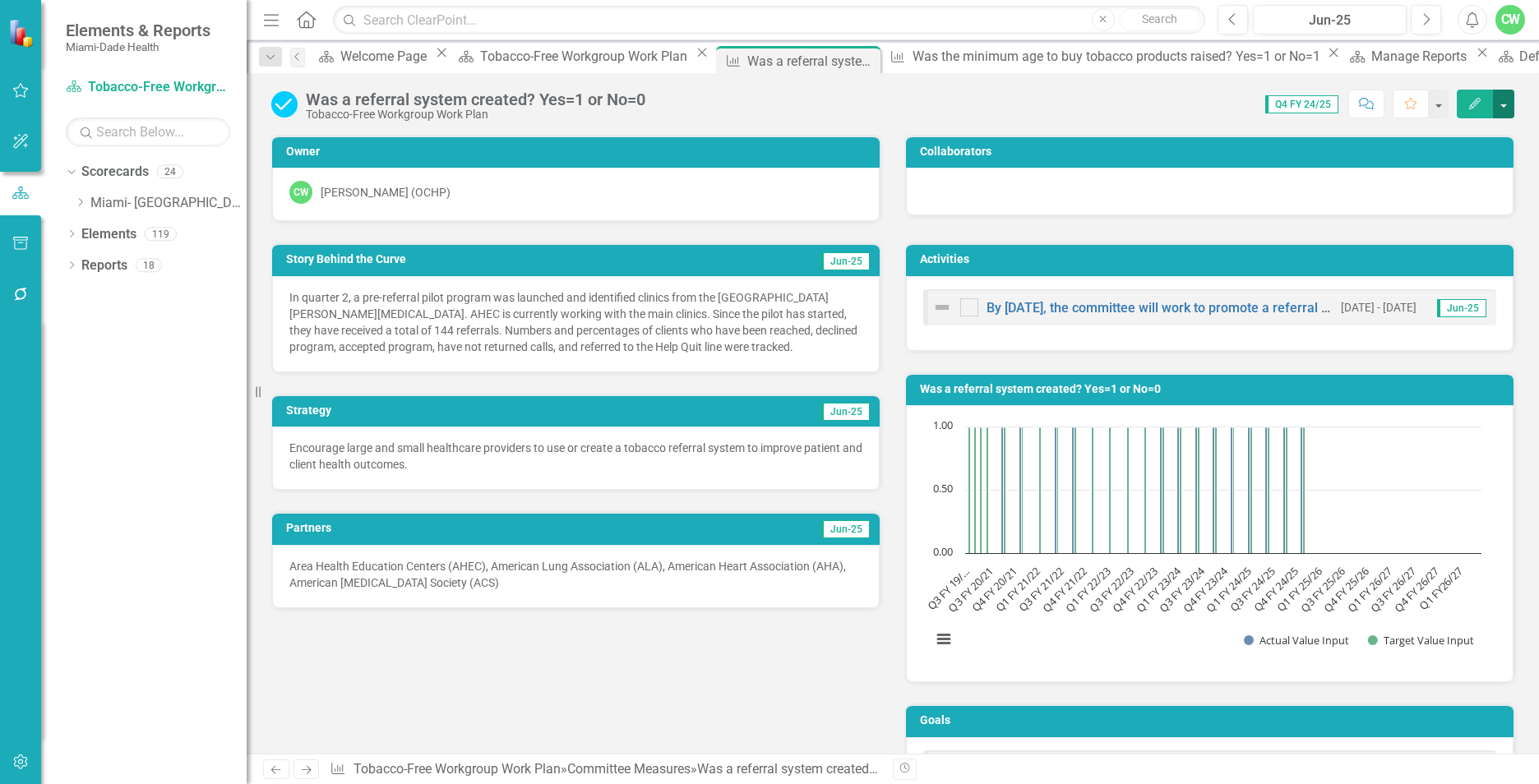
click at [1502, 103] on button "button" at bounding box center [1503, 104] width 22 height 29
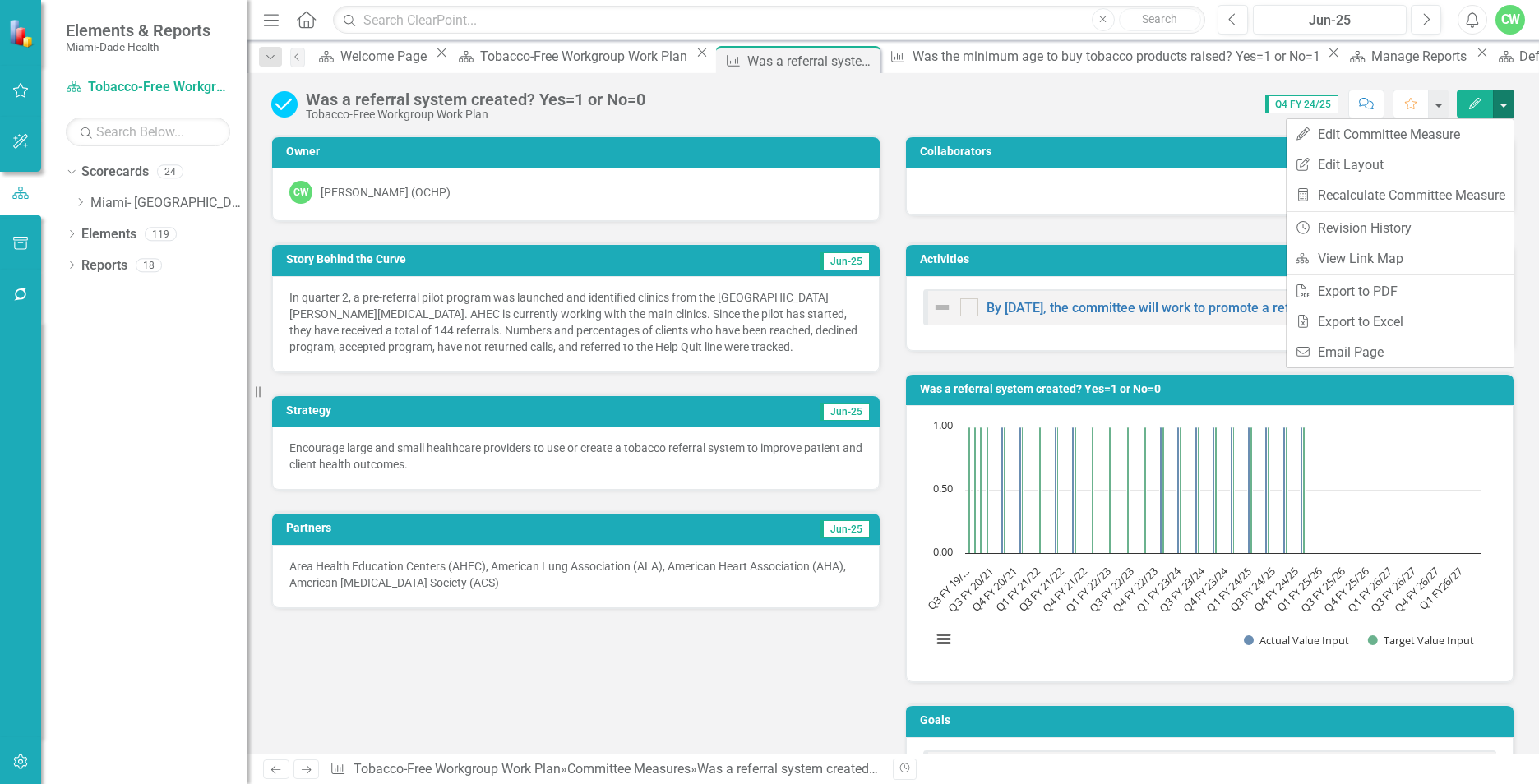
click at [1481, 101] on icon "Edit" at bounding box center [1475, 103] width 15 height 12
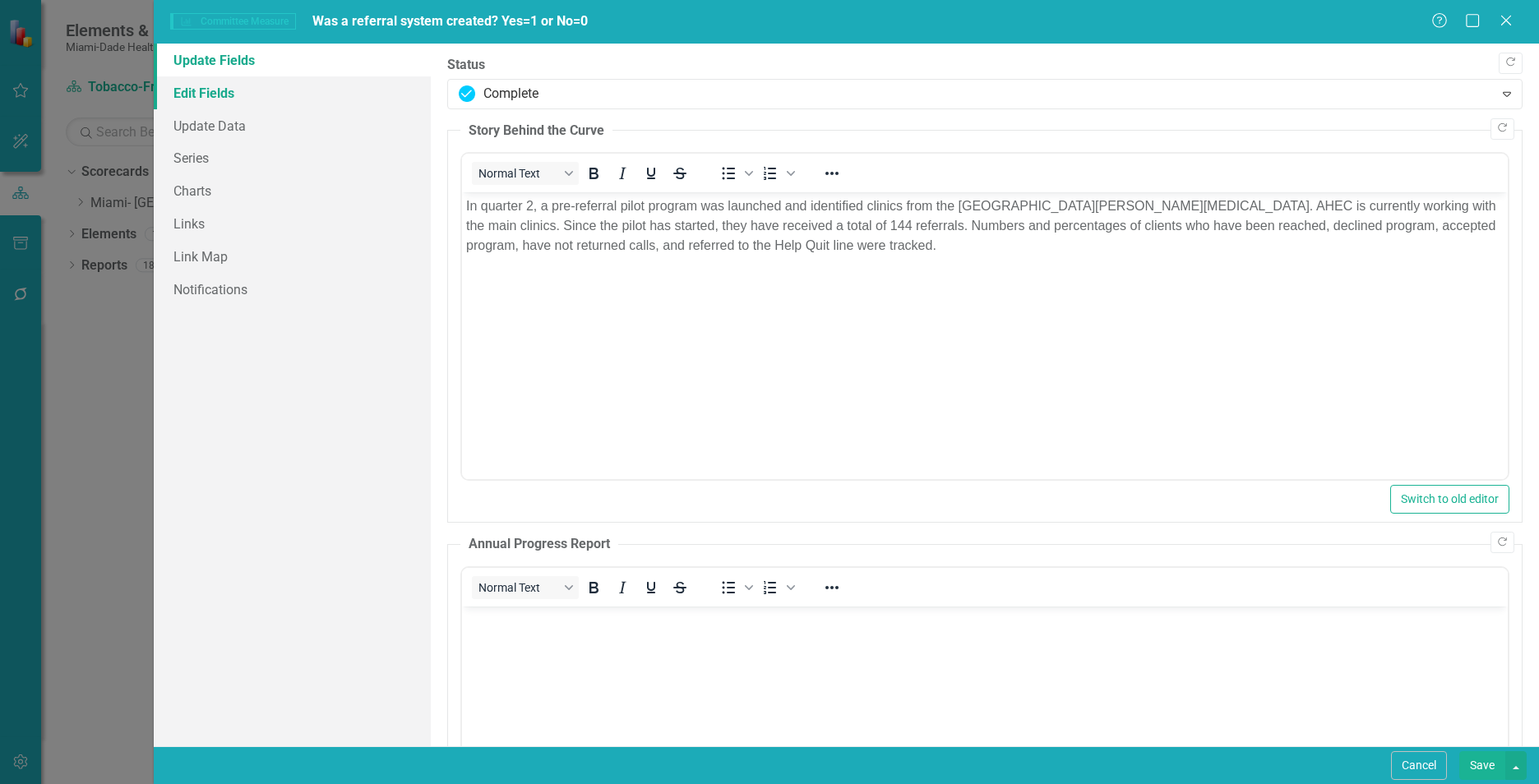
click at [247, 91] on link "Edit Fields" at bounding box center [292, 92] width 277 height 32
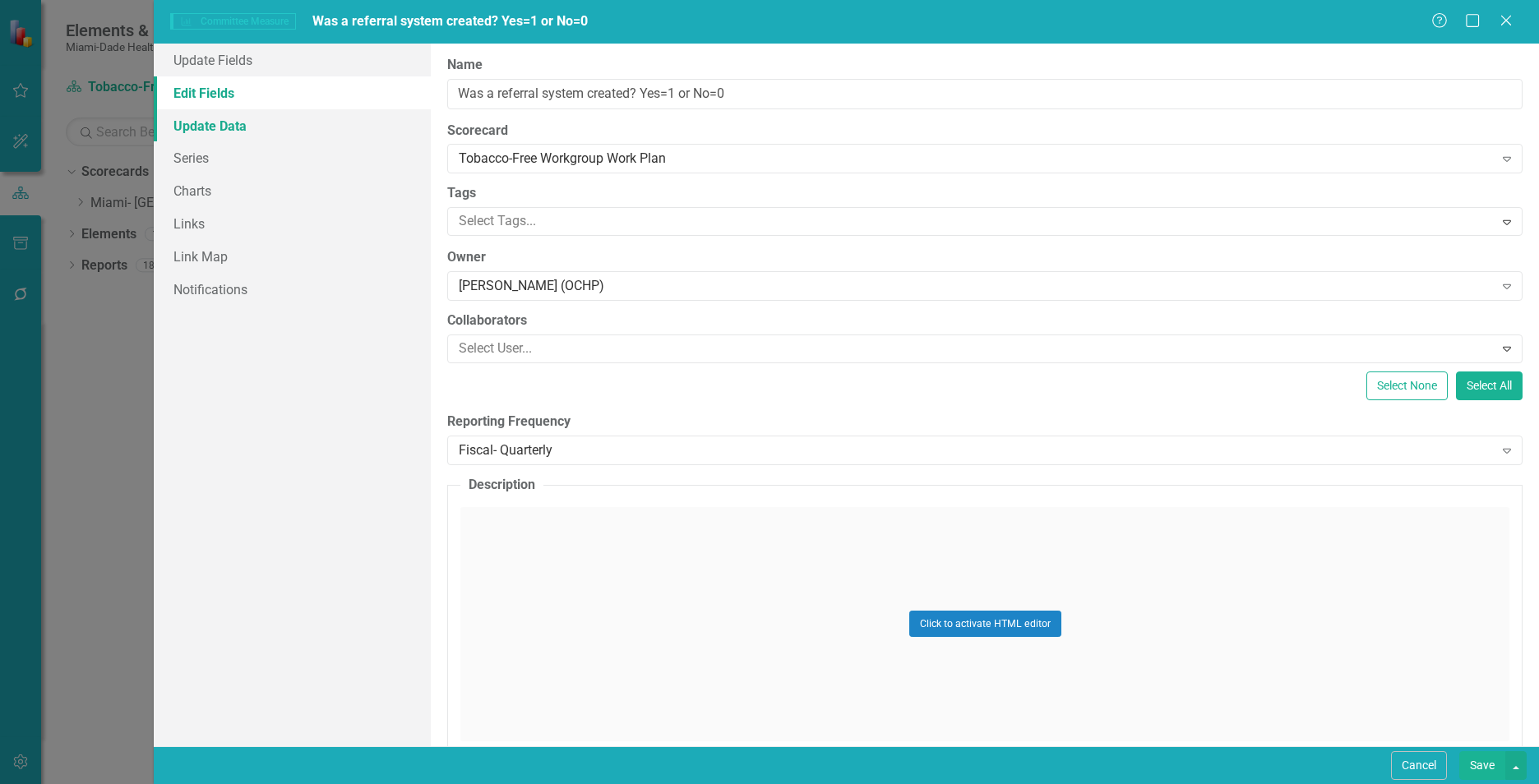
click at [243, 126] on link "Update Data" at bounding box center [292, 125] width 277 height 32
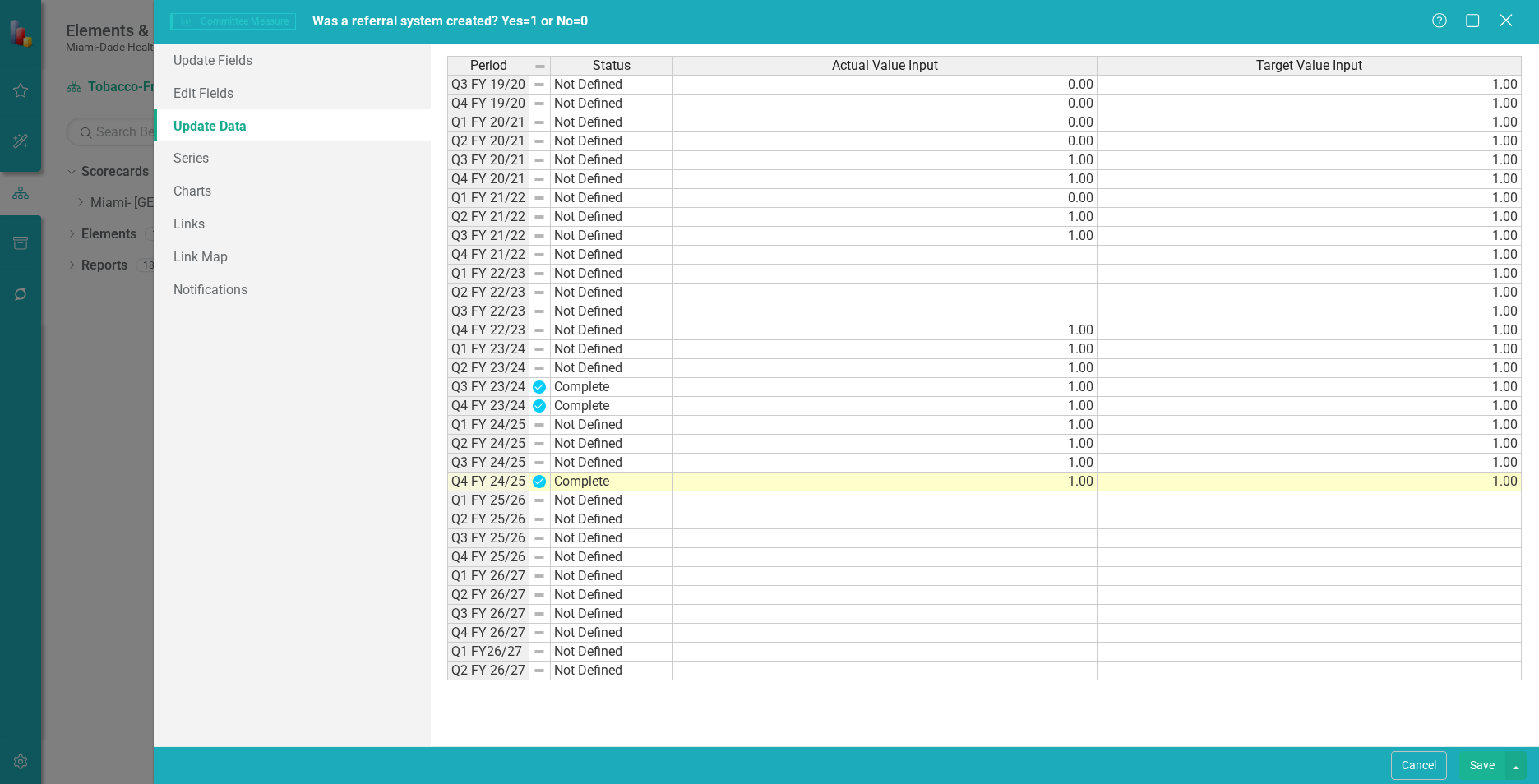
click at [1502, 19] on icon "Close" at bounding box center [1505, 20] width 21 height 16
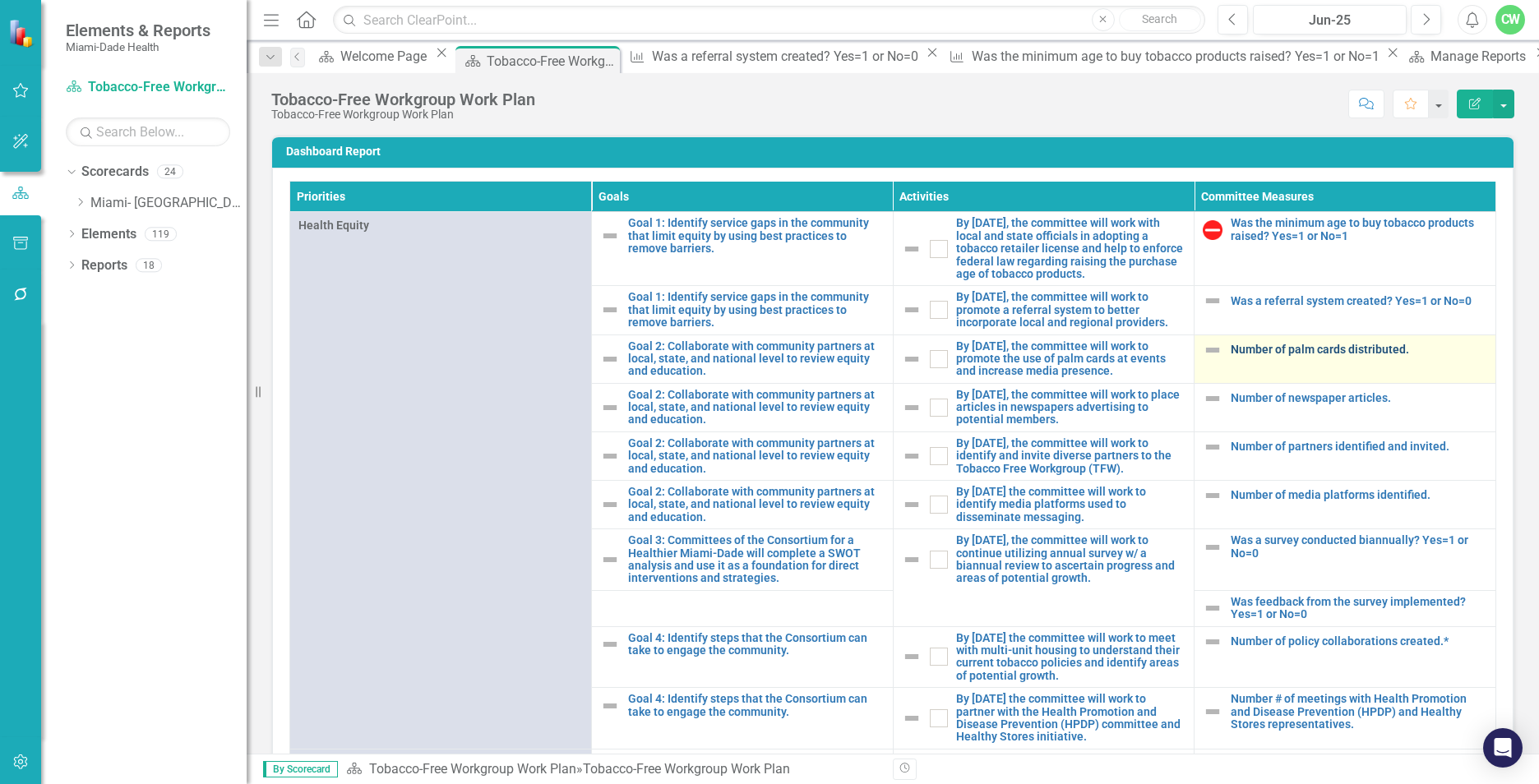
click at [1307, 355] on link "Number of palm cards distributed." at bounding box center [1358, 350] width 256 height 12
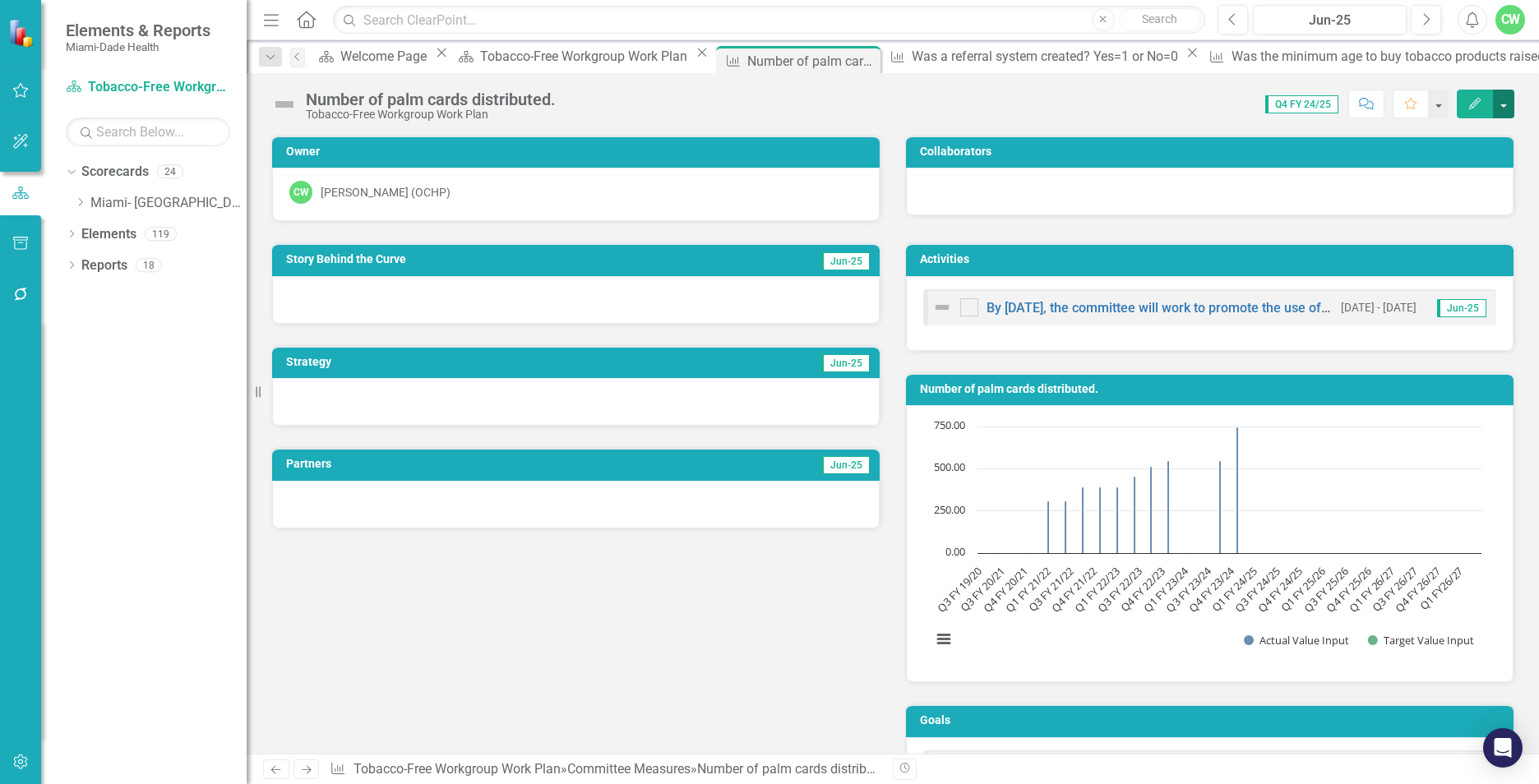
click at [1500, 112] on button "button" at bounding box center [1503, 104] width 22 height 29
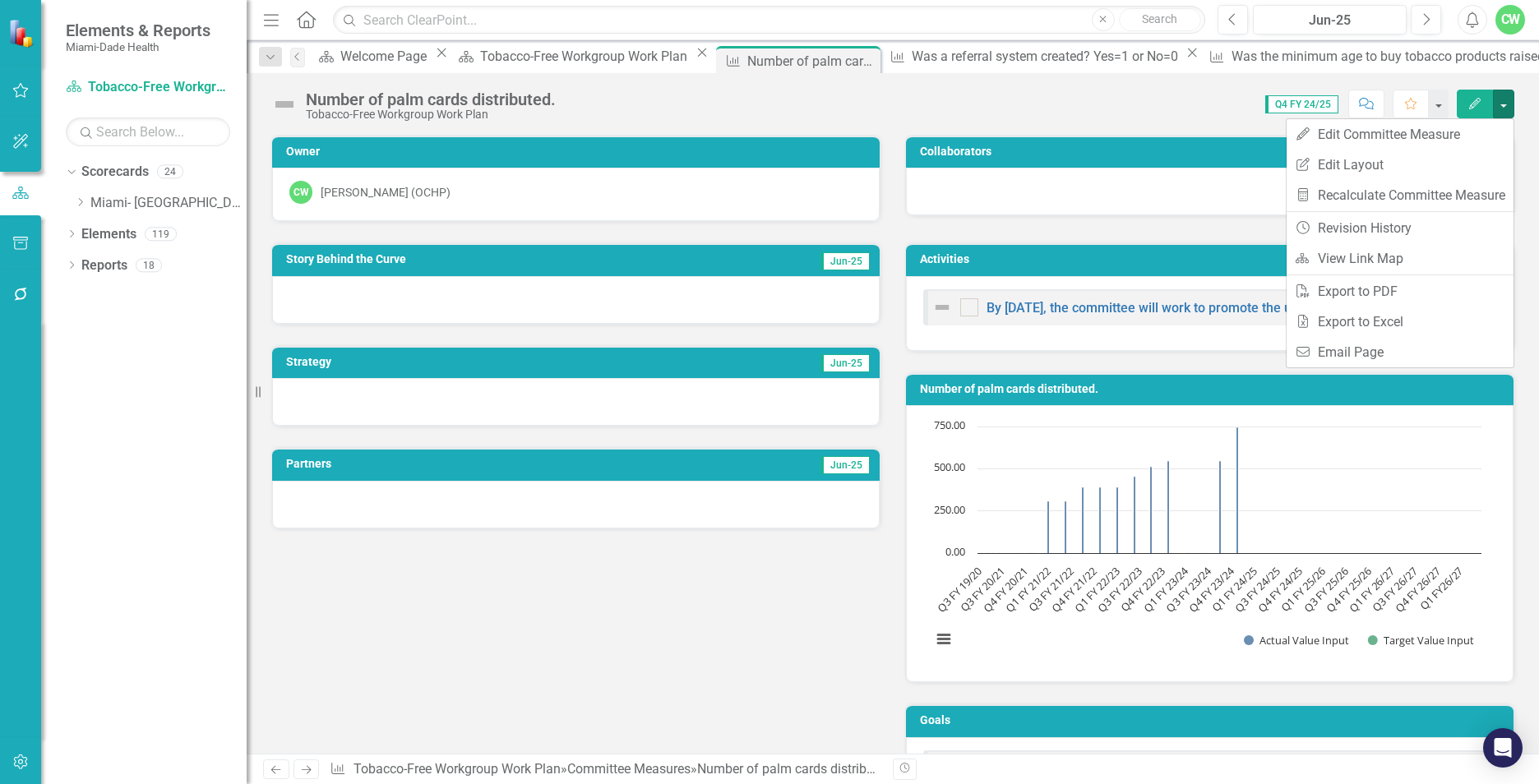
click at [1481, 99] on icon "Edit" at bounding box center [1475, 103] width 15 height 12
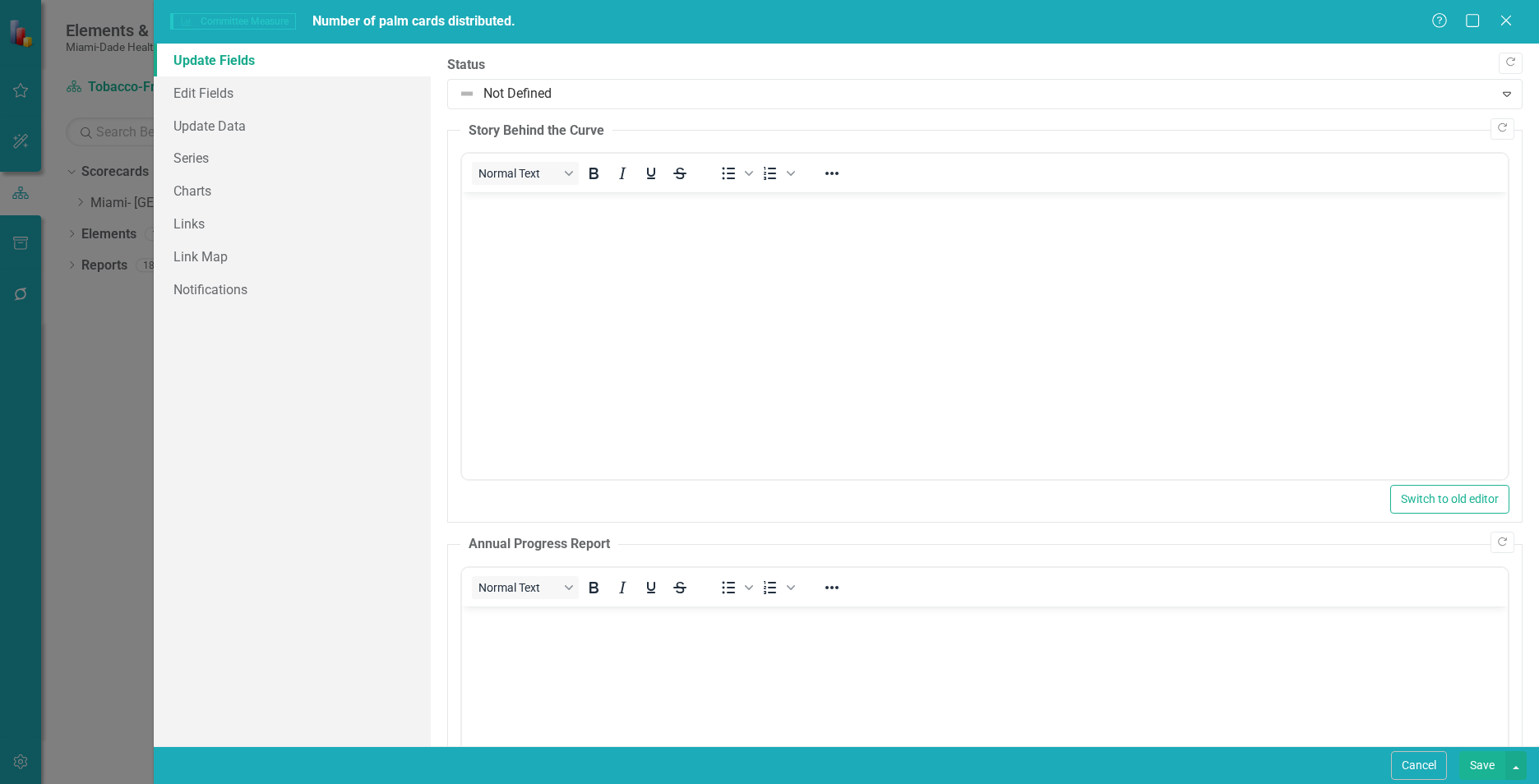
click at [510, 264] on body "Rich Text Area. Press ALT-0 for help." at bounding box center [984, 315] width 1045 height 246
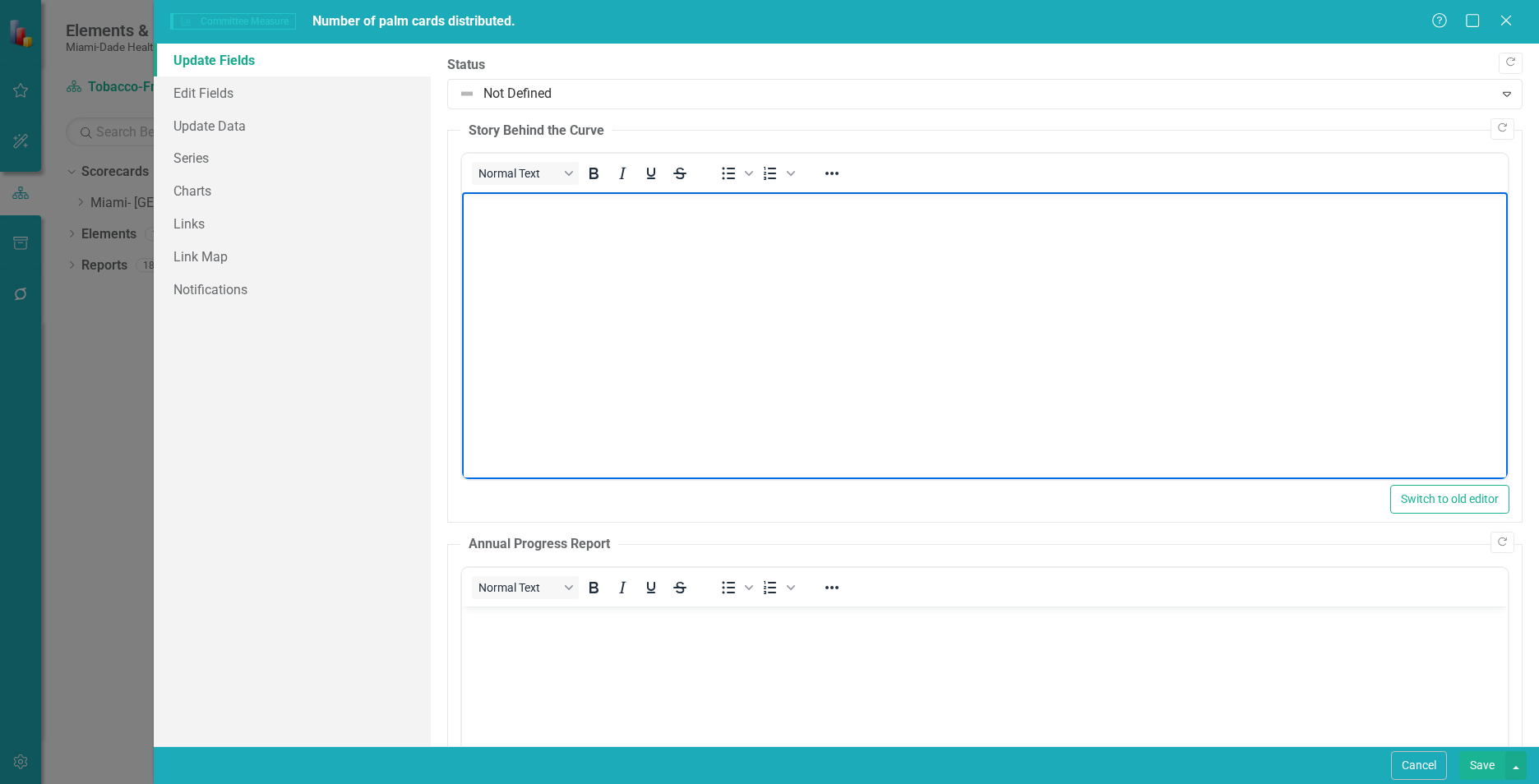
paste body "Rich Text Area. Press ALT-0 for help."
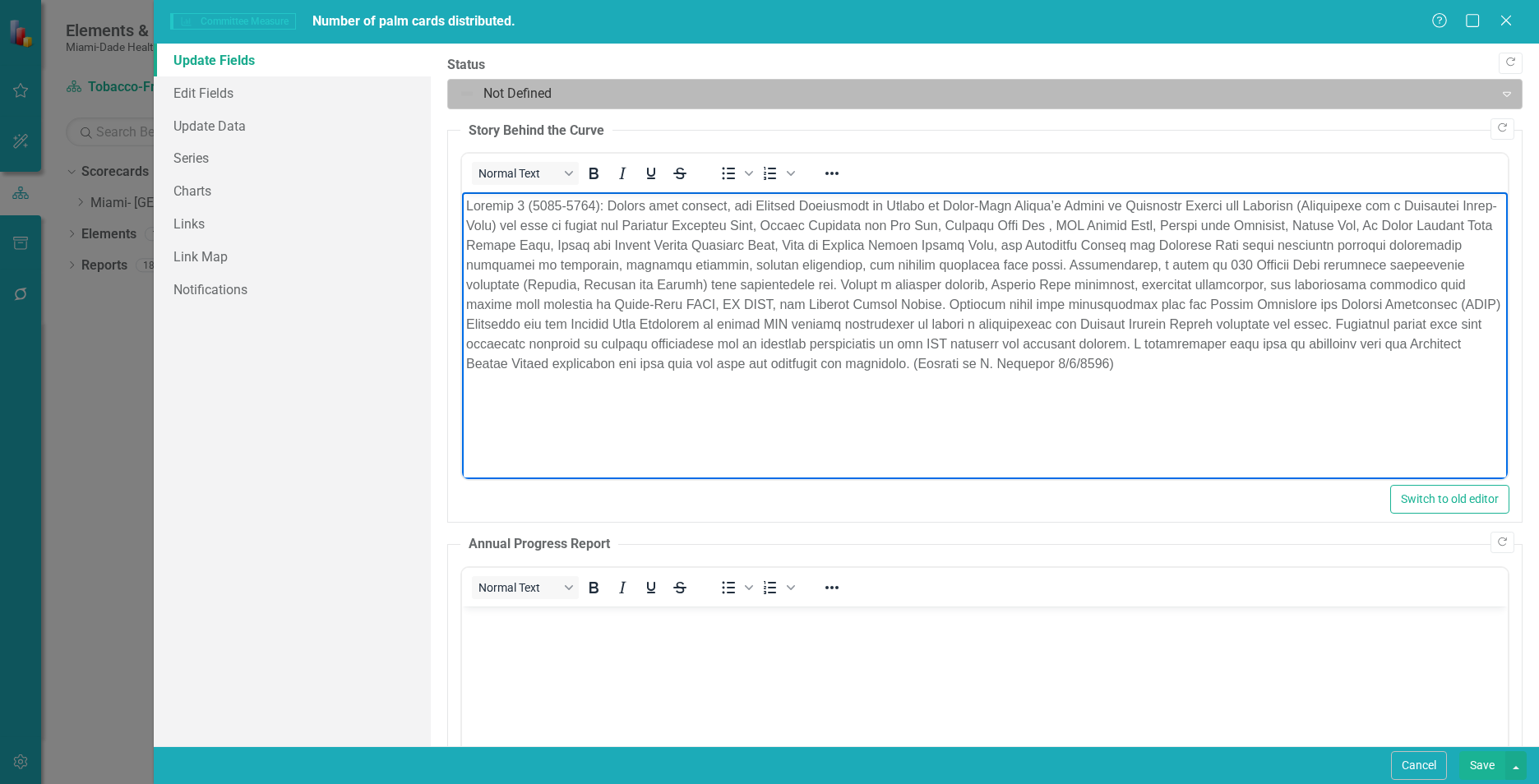
click at [600, 89] on div at bounding box center [971, 94] width 1024 height 22
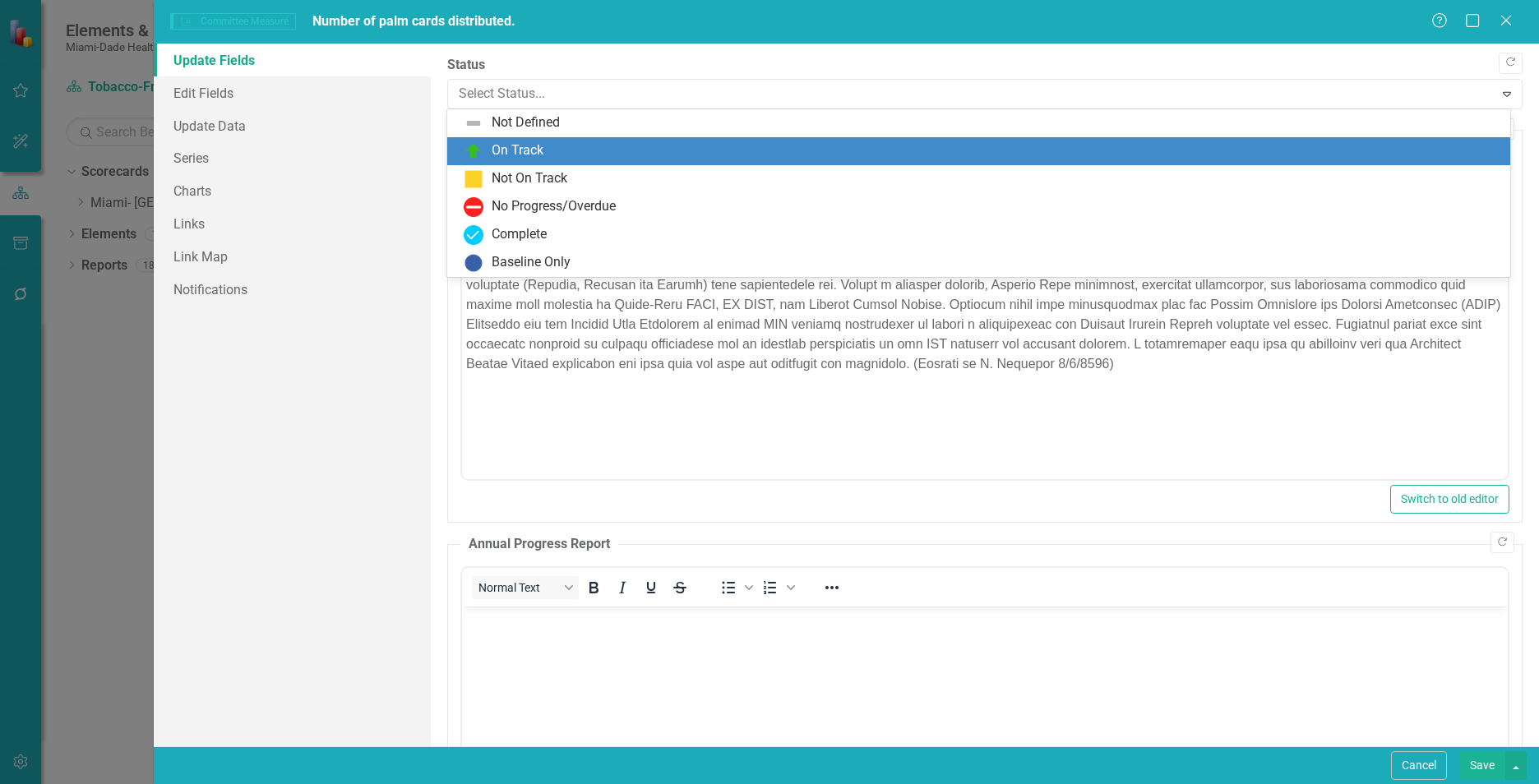
click at [574, 146] on div "On Track" at bounding box center [982, 151] width 1037 height 20
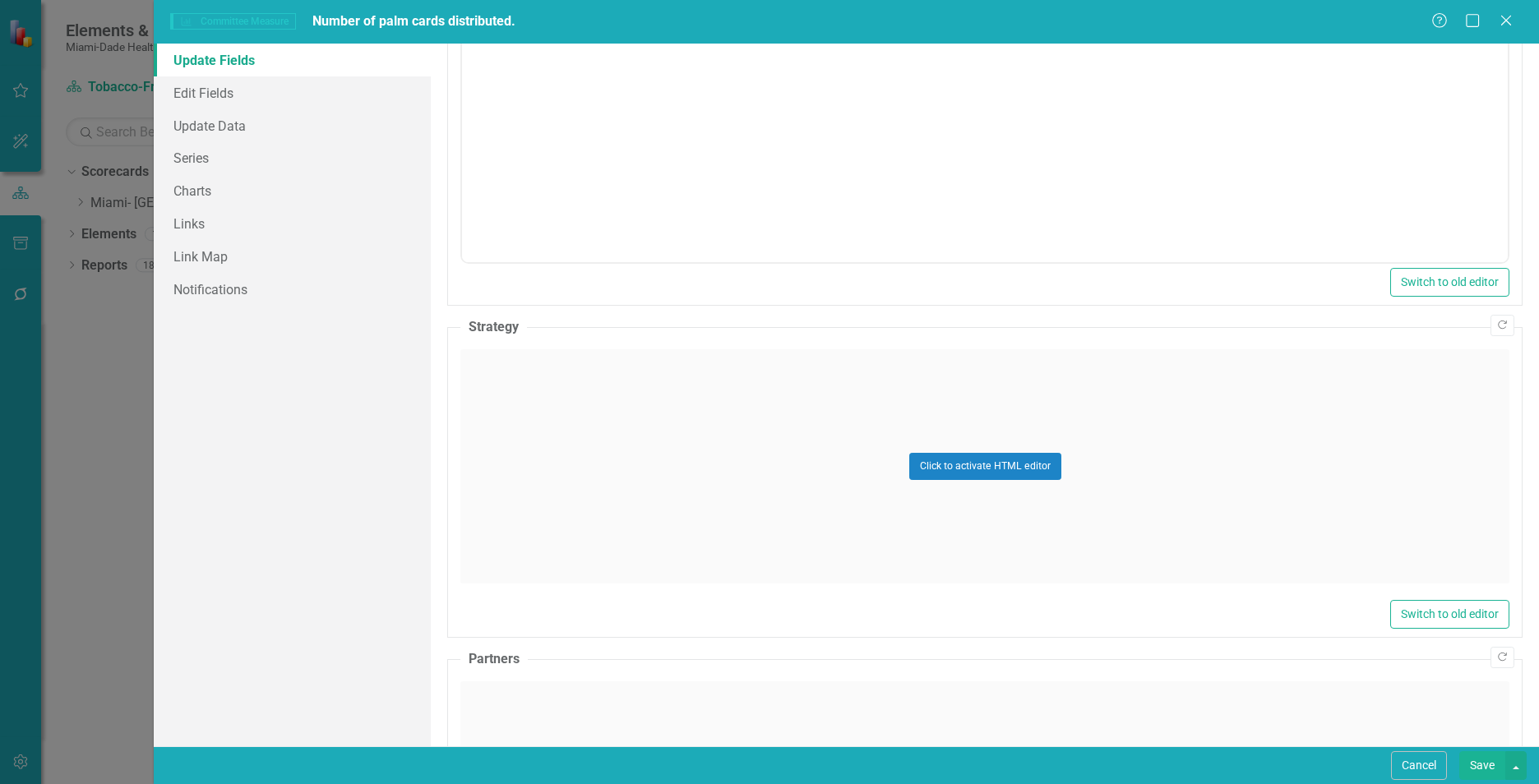
scroll to position [731, 0]
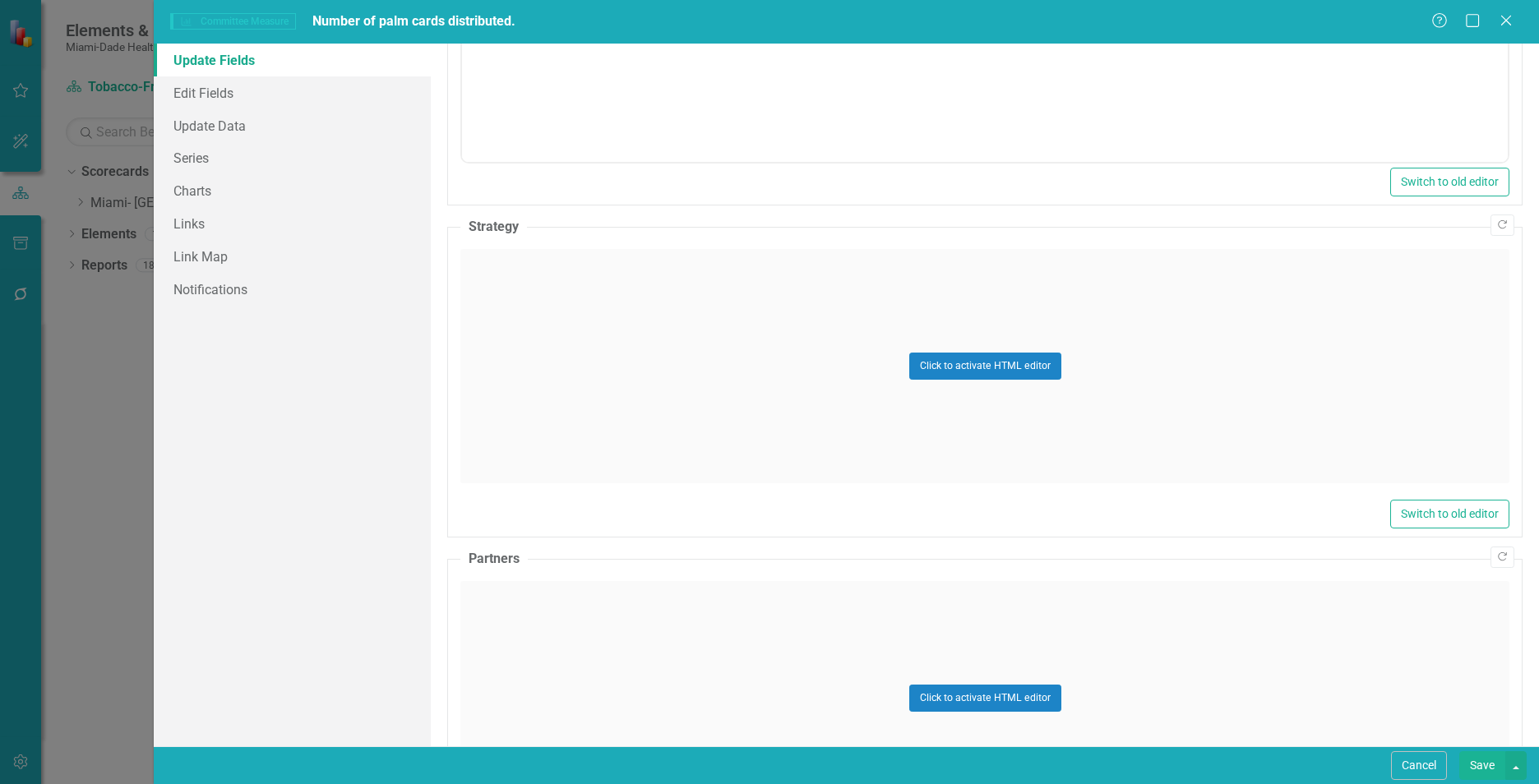
click at [1266, 390] on div "Click to activate HTML editor" at bounding box center [984, 365] width 1048 height 234
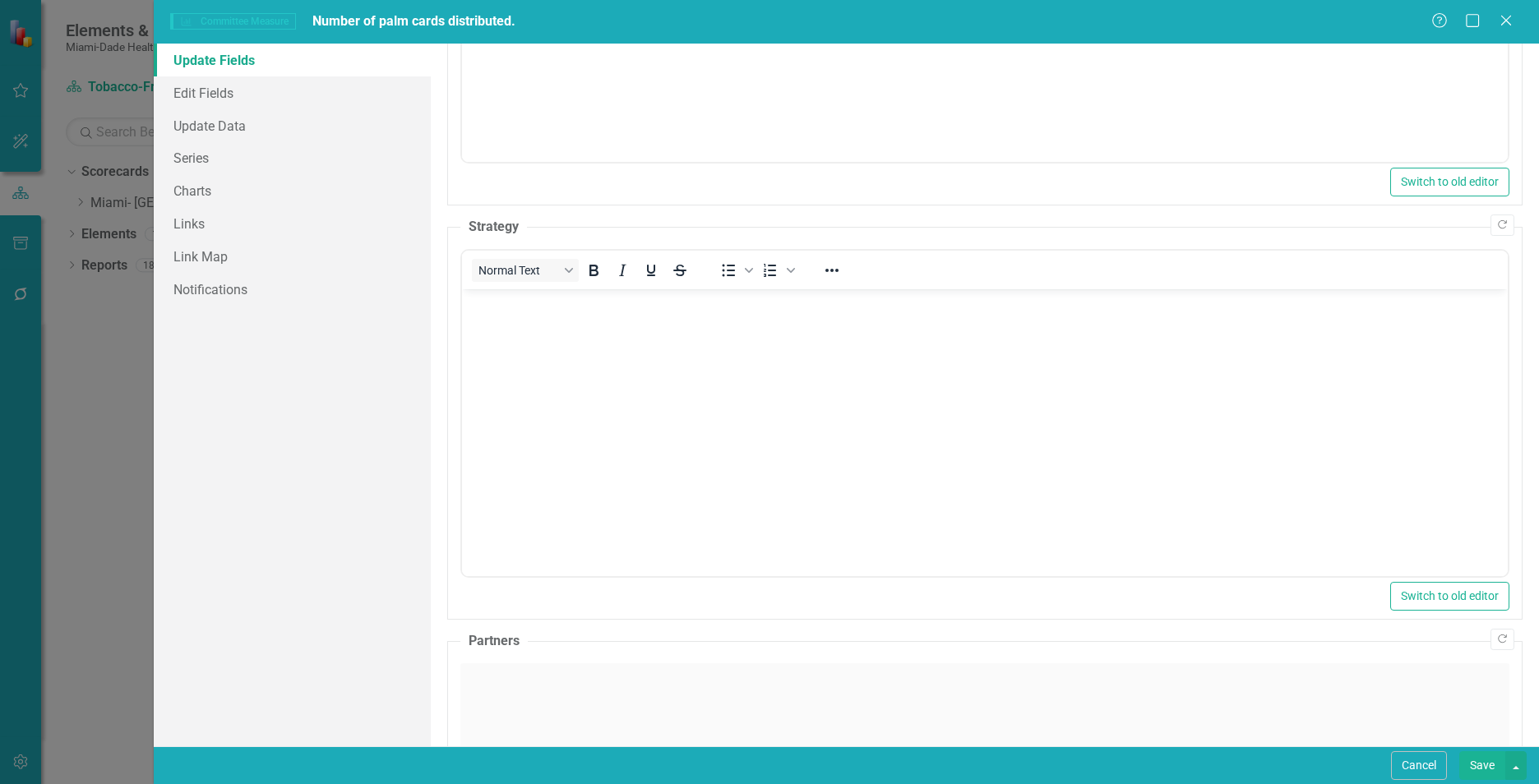
scroll to position [0, 0]
click at [464, 315] on body "Rich Text Area. Press ALT-0 for help." at bounding box center [984, 412] width 1045 height 246
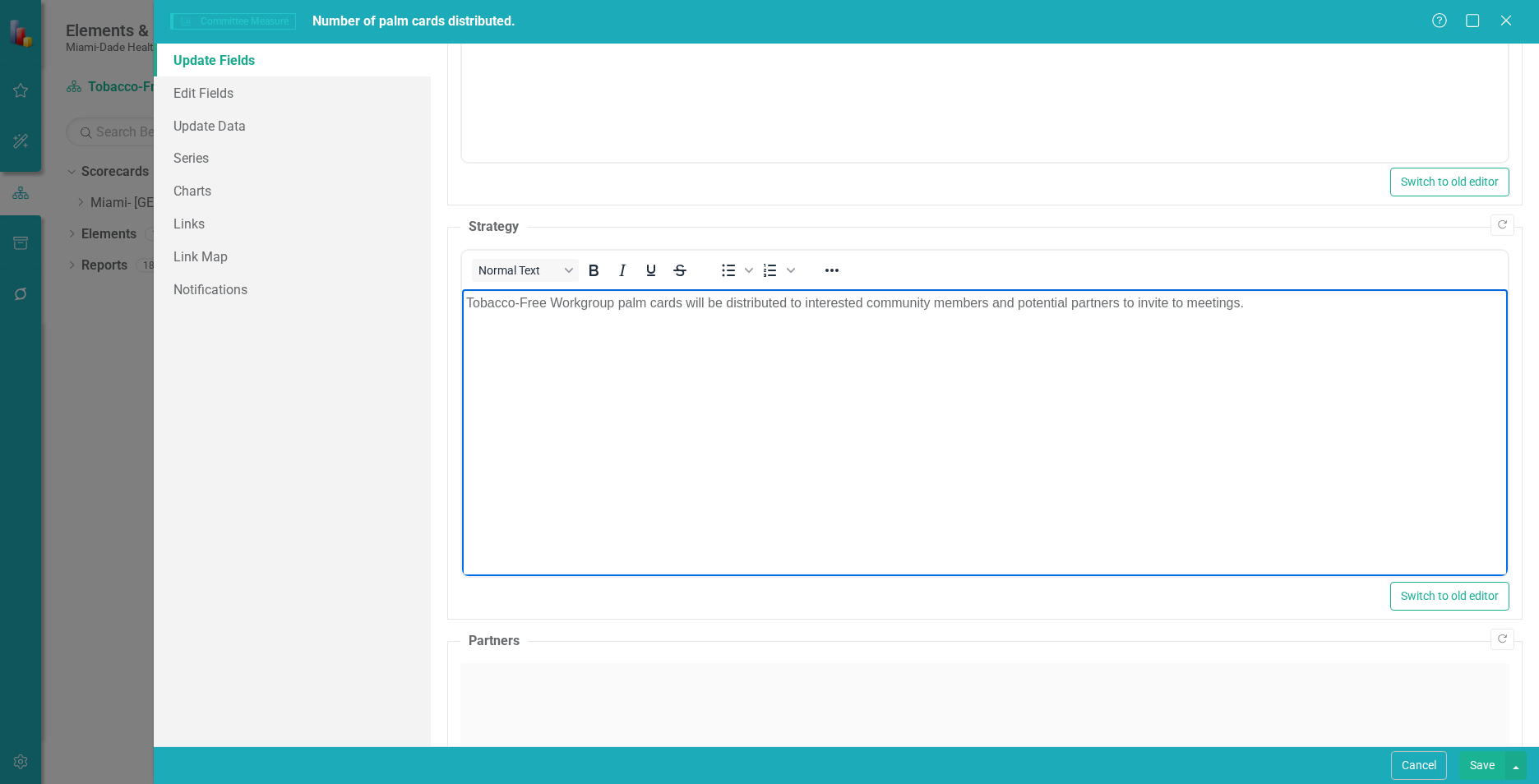
click at [786, 693] on div "Click to activate HTML editor" at bounding box center [984, 779] width 1048 height 234
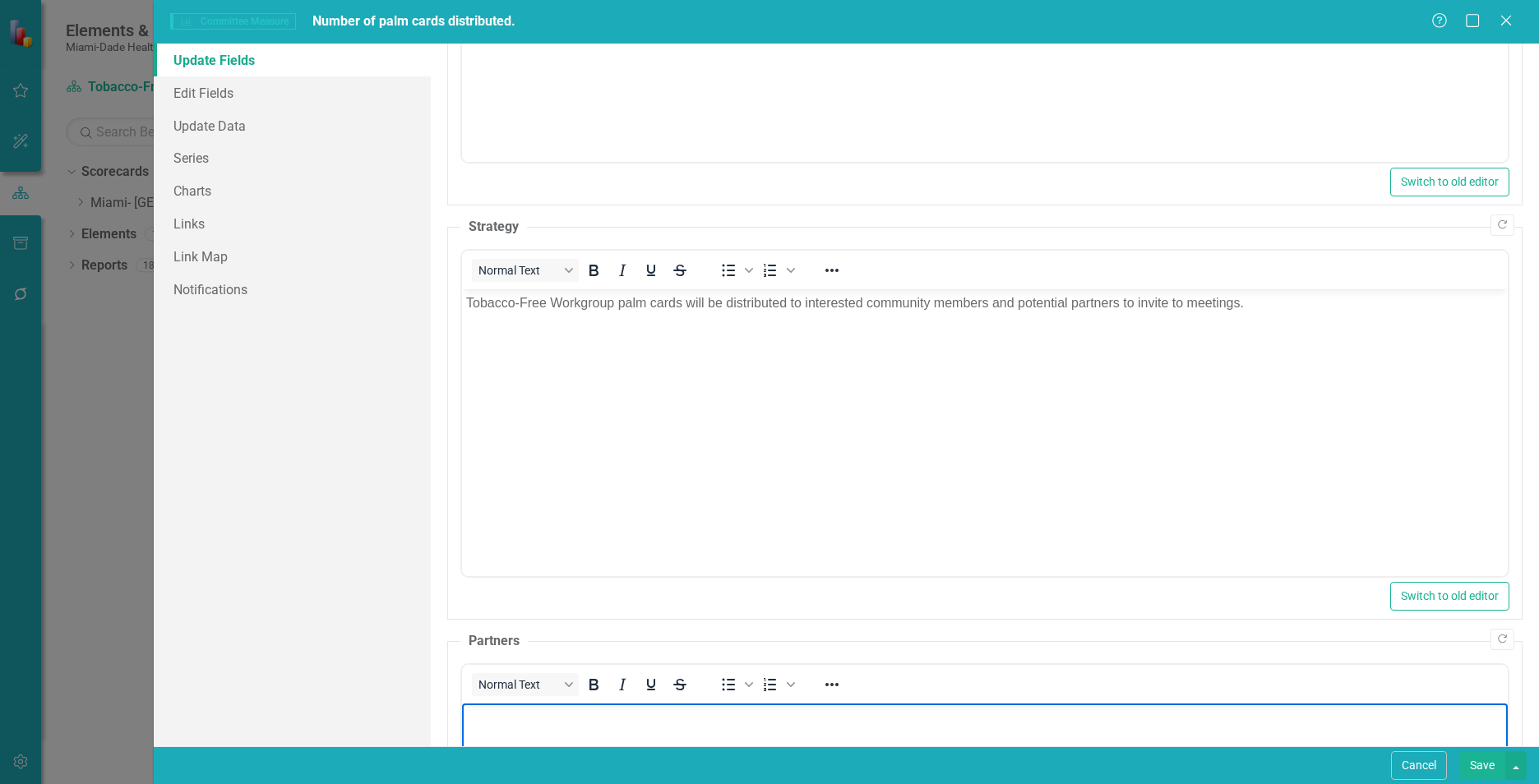
click at [694, 723] on p "Rich Text Area. Press ALT-0 for help." at bounding box center [985, 717] width 1038 height 20
paste body "Rich Text Area. Press ALT-0 for help."
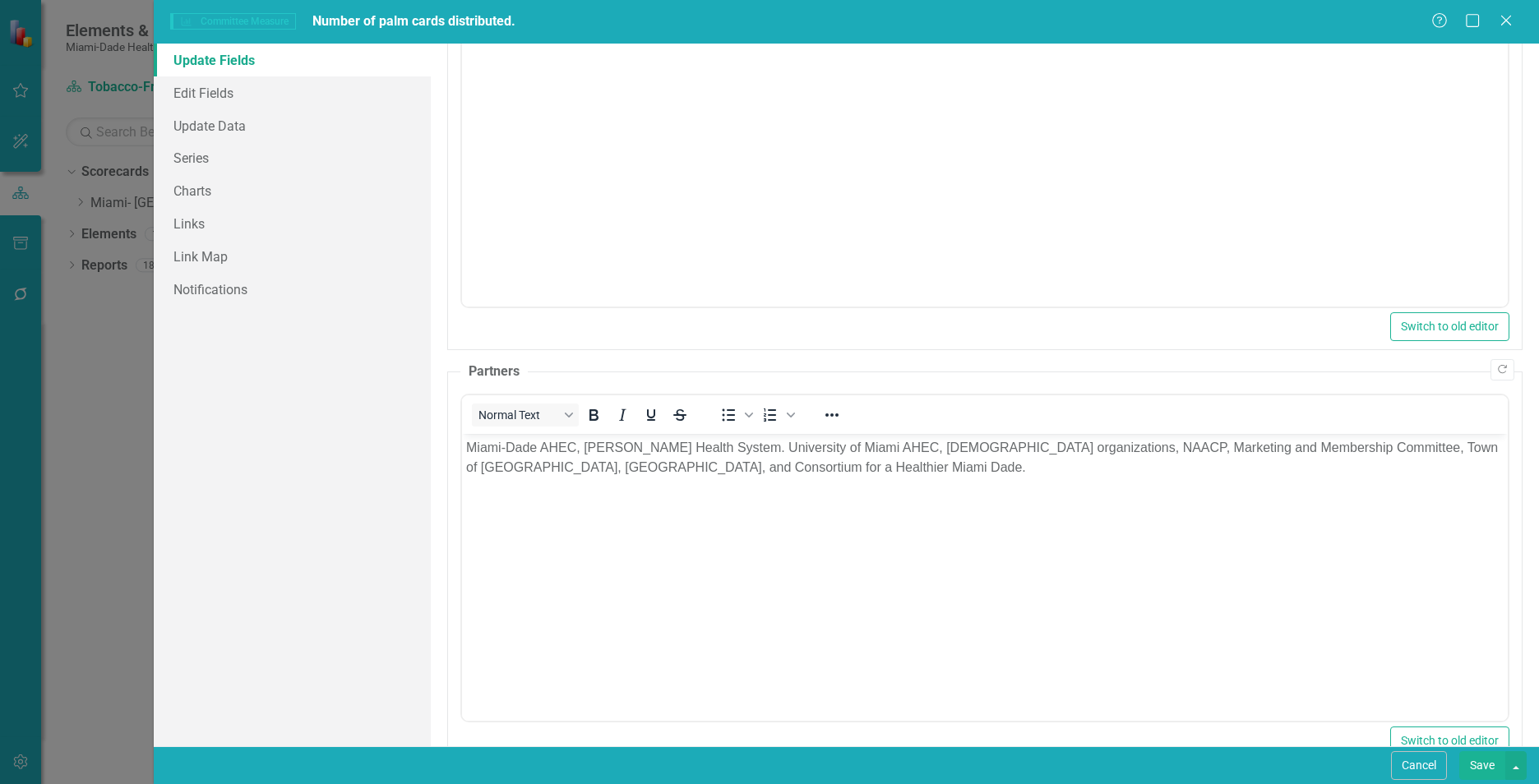
scroll to position [1043, 0]
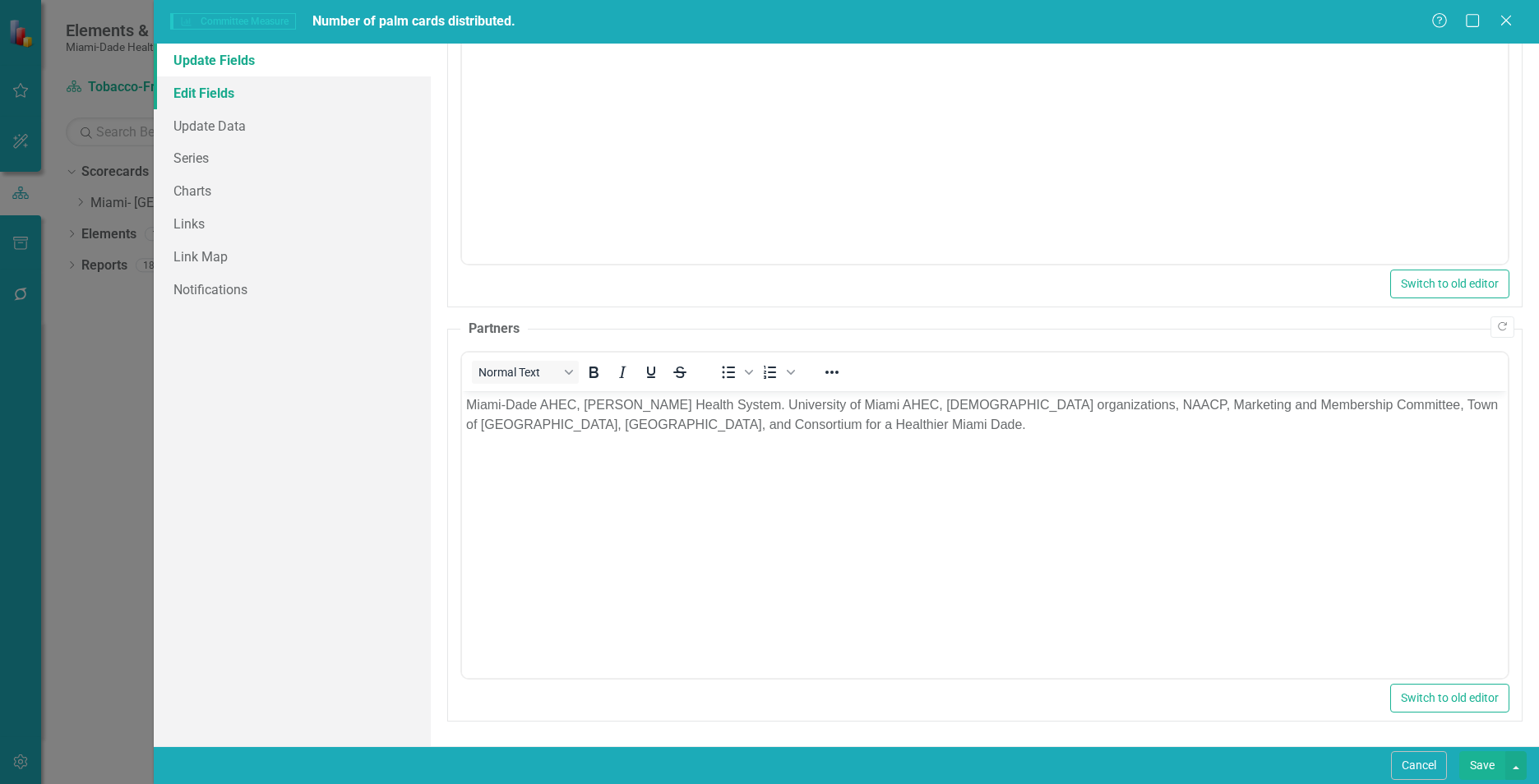
click at [195, 93] on link "Edit Fields" at bounding box center [292, 92] width 277 height 32
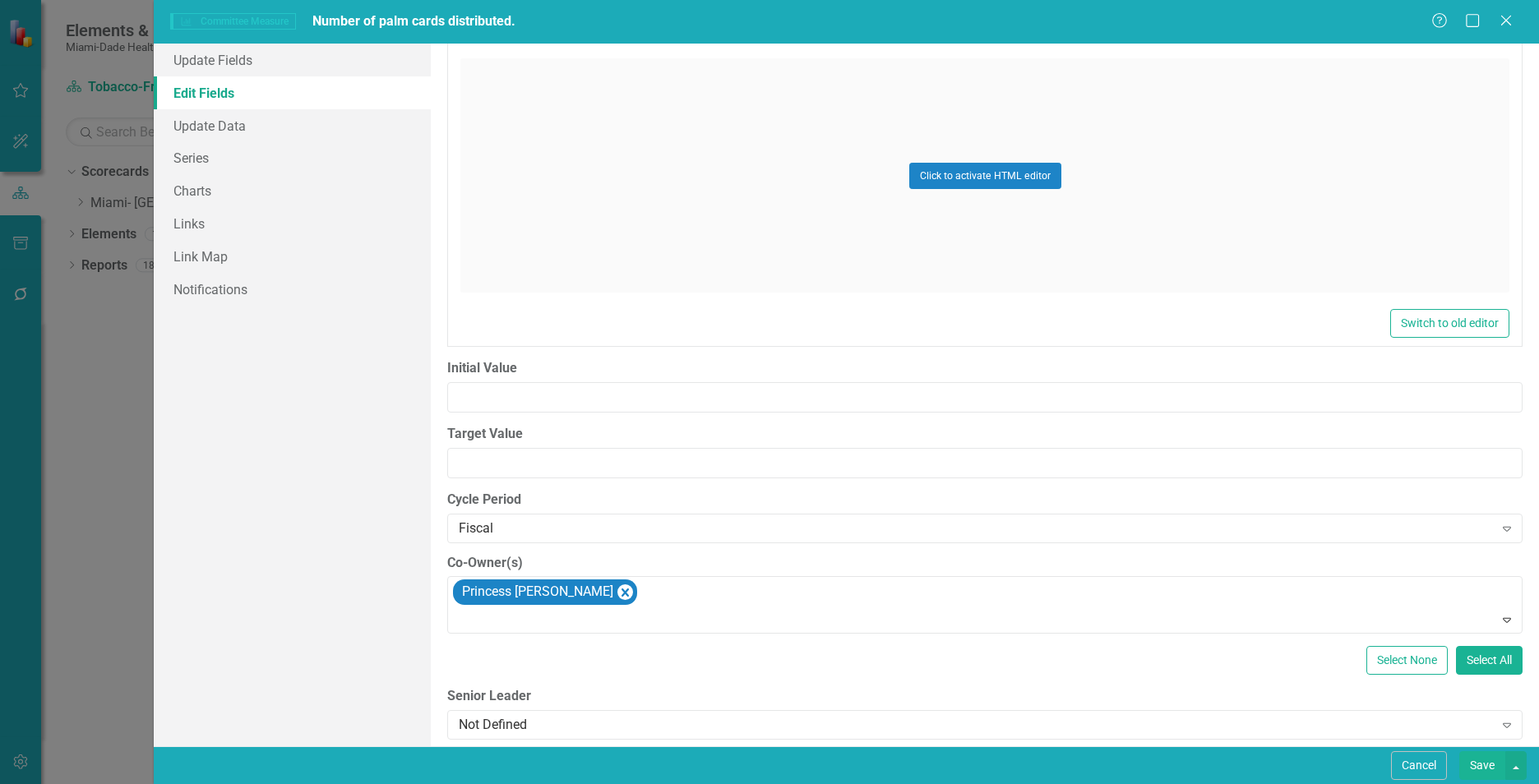
scroll to position [2044, 0]
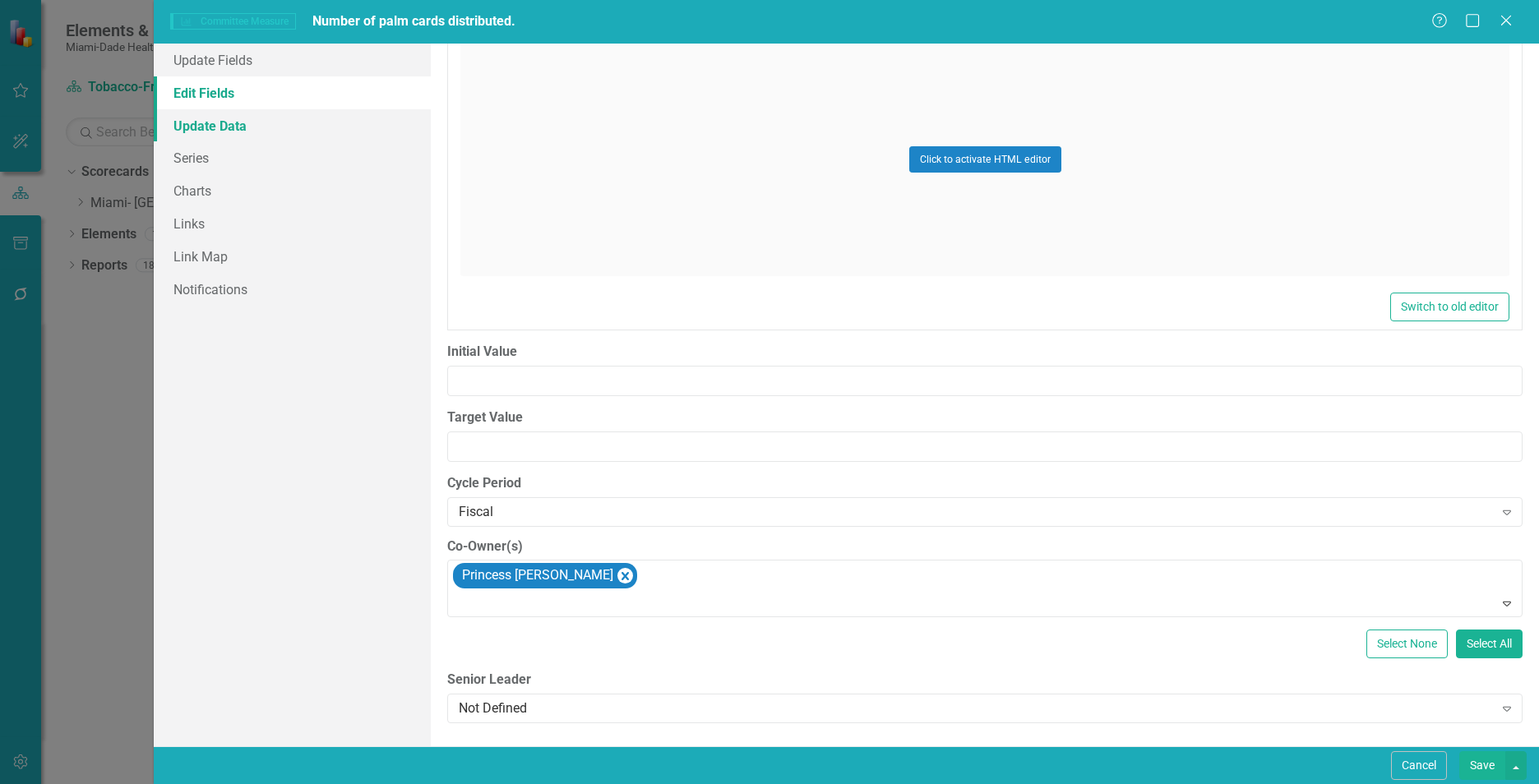
click at [229, 128] on link "Update Data" at bounding box center [292, 125] width 277 height 32
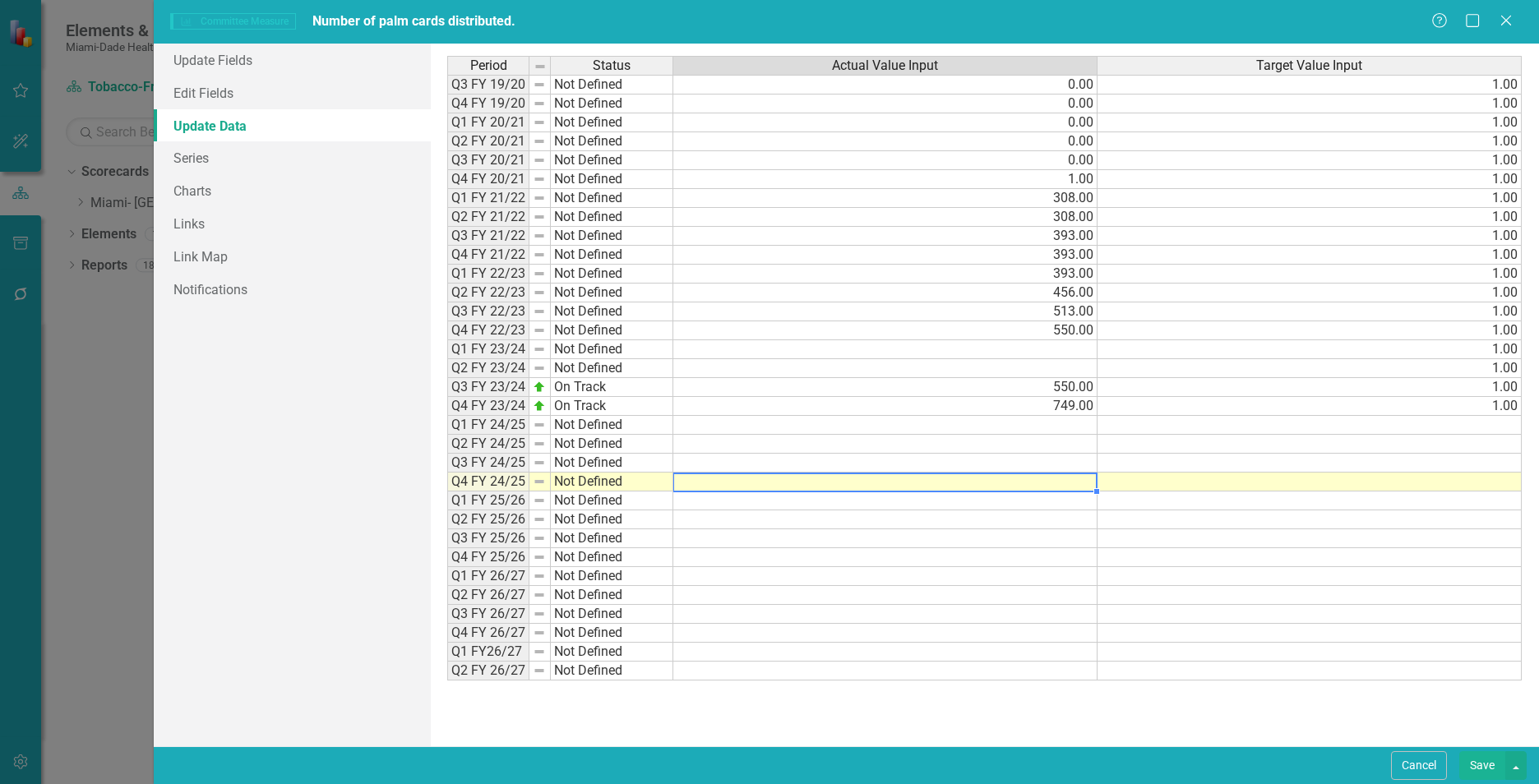
click at [1075, 480] on td at bounding box center [884, 481] width 424 height 19
type textarea "2989"
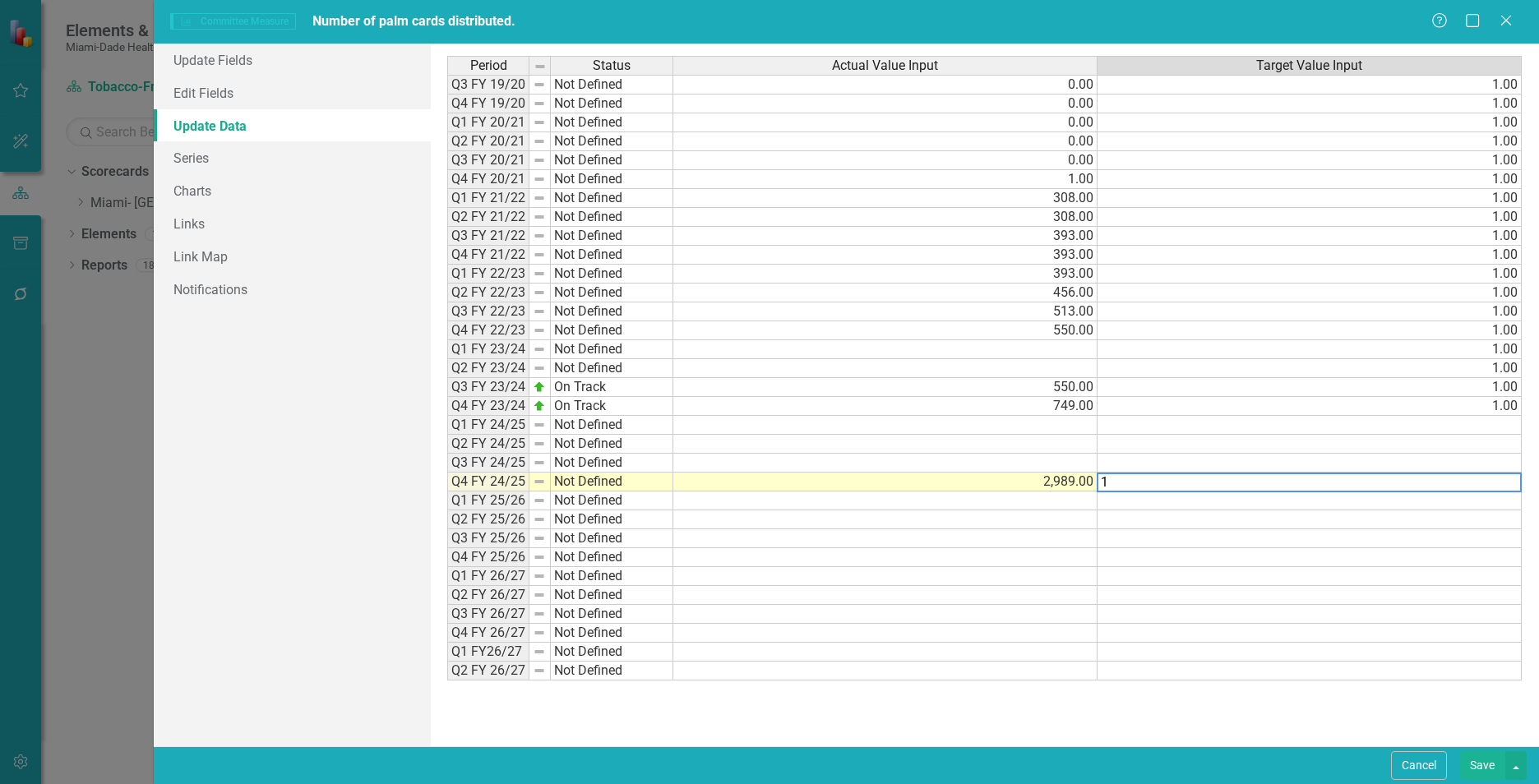
type textarea "1"
click at [1175, 593] on td at bounding box center [1309, 595] width 424 height 19
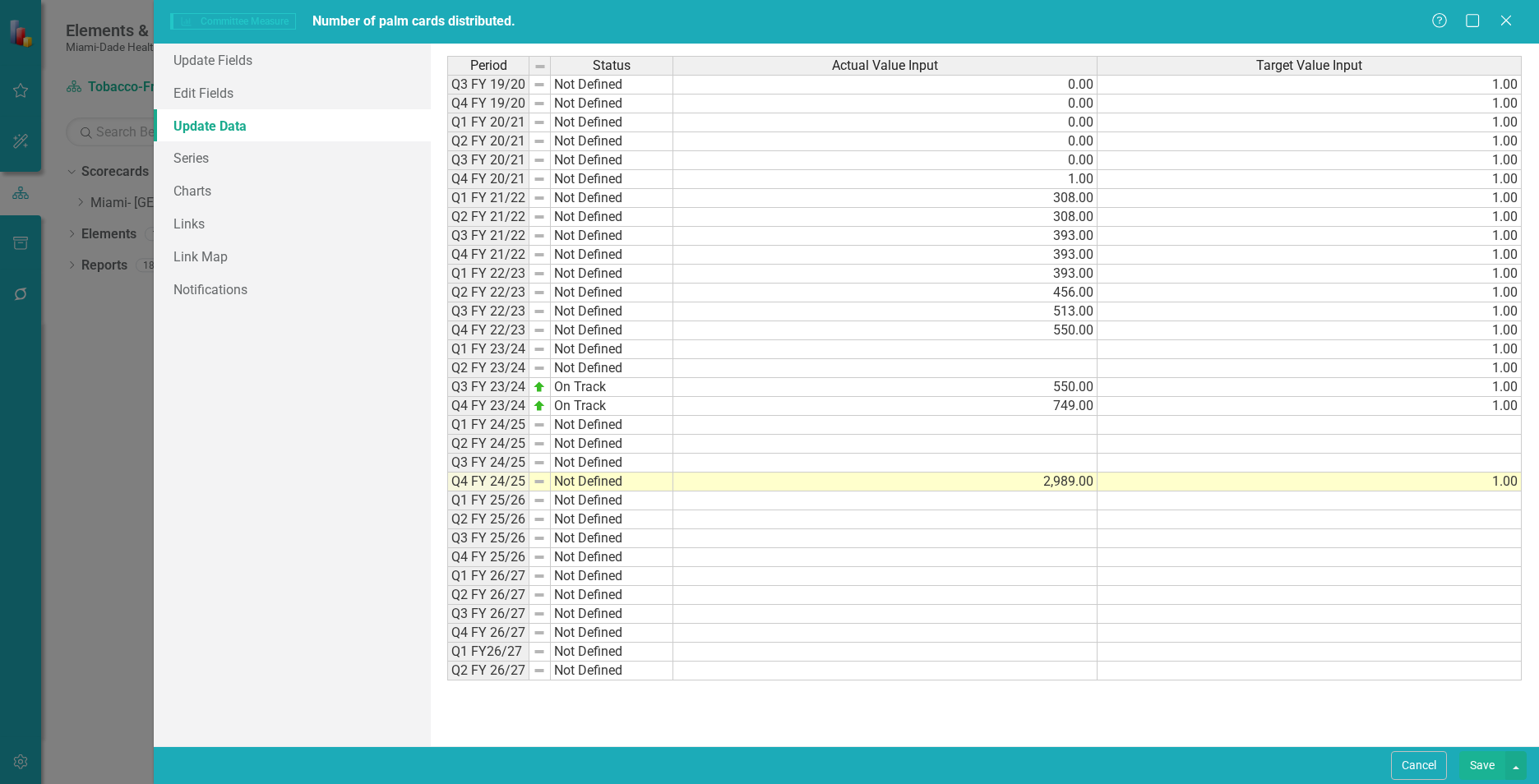
click at [1479, 762] on button "Save" at bounding box center [1482, 765] width 46 height 29
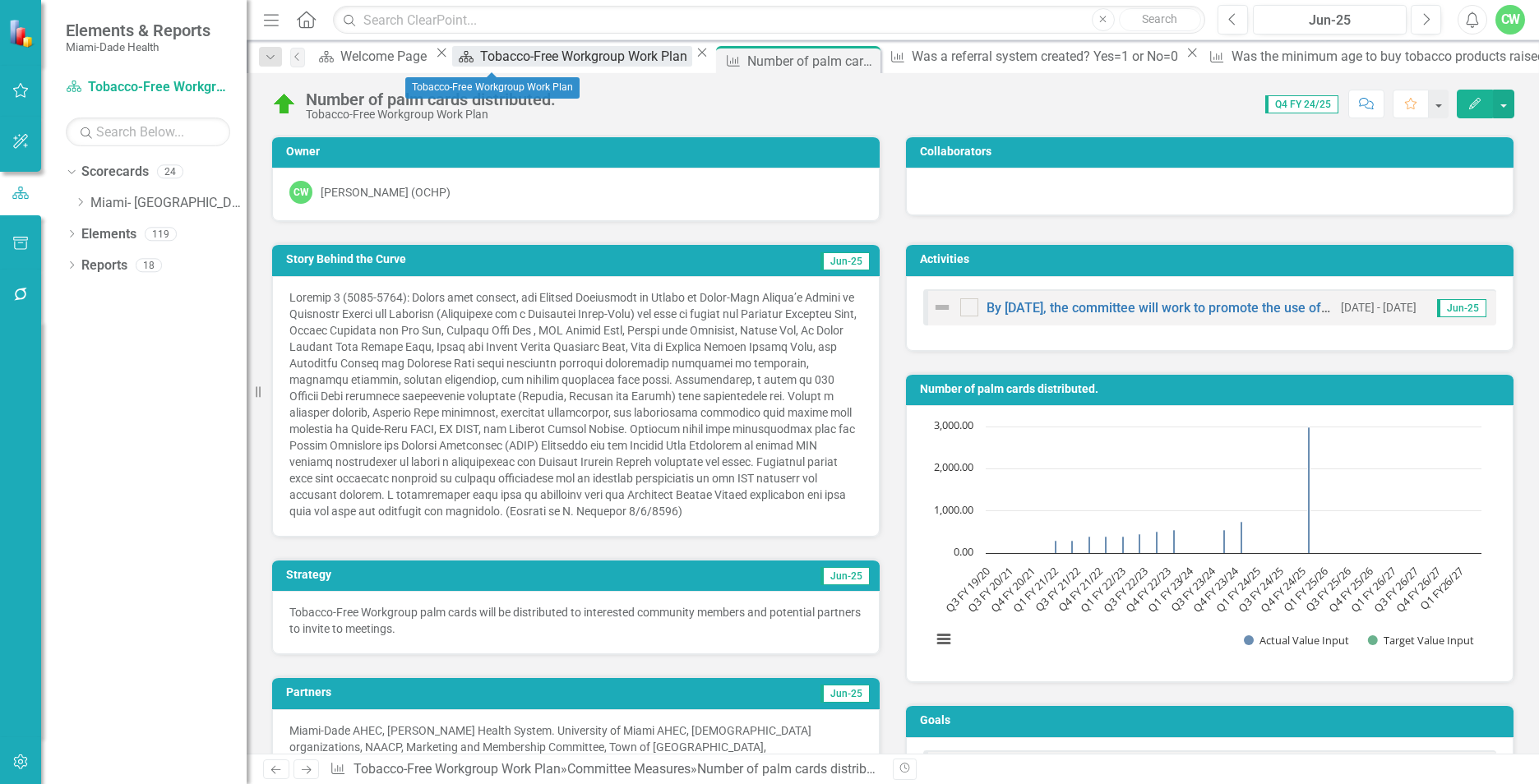
click at [463, 62] on icon at bounding box center [466, 57] width 15 height 12
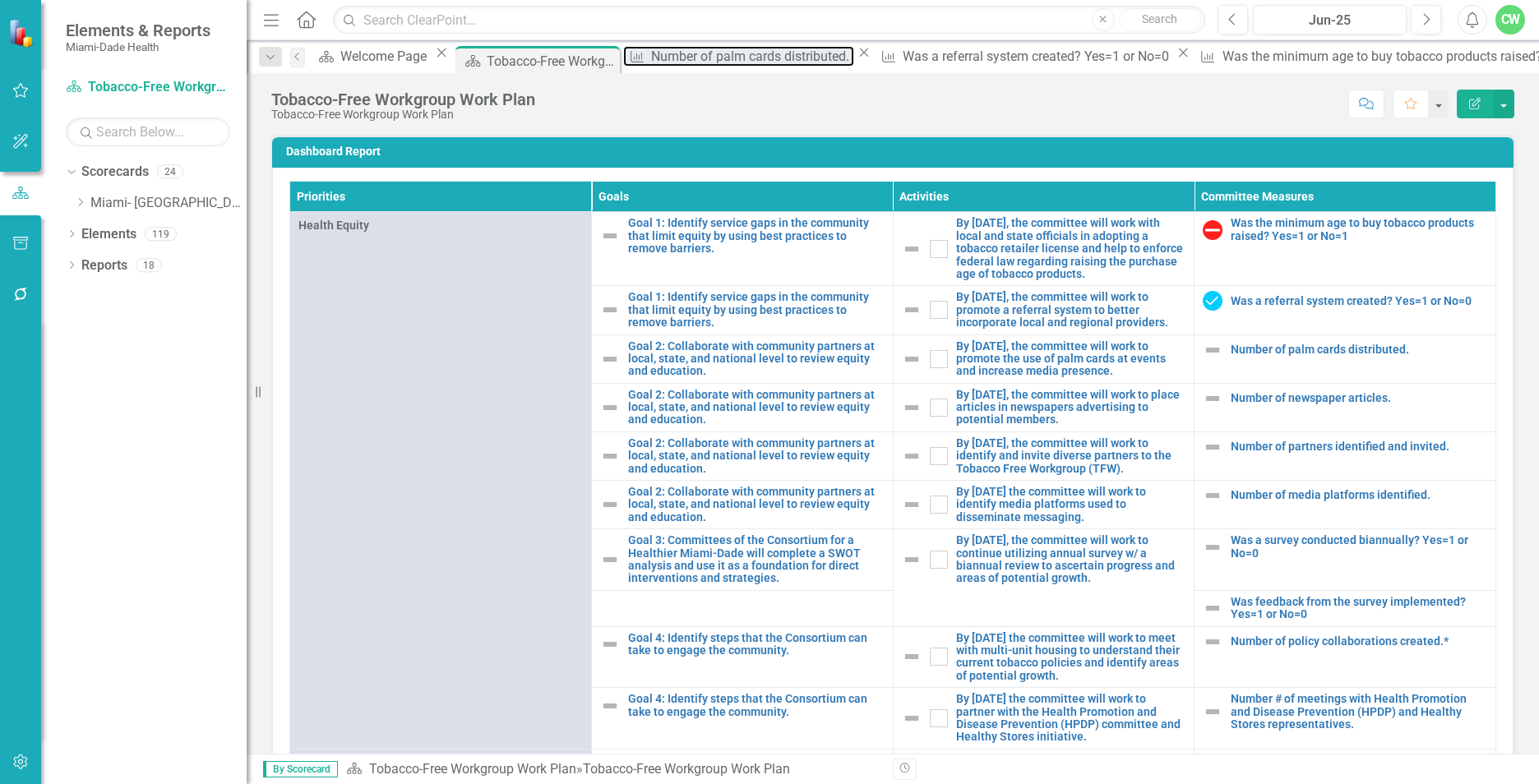
drag, startPoint x: 668, startPoint y: 58, endPoint x: 135, endPoint y: 0, distance: 536.1
click at [669, 58] on div "Number of palm cards distributed." at bounding box center [753, 56] width 203 height 21
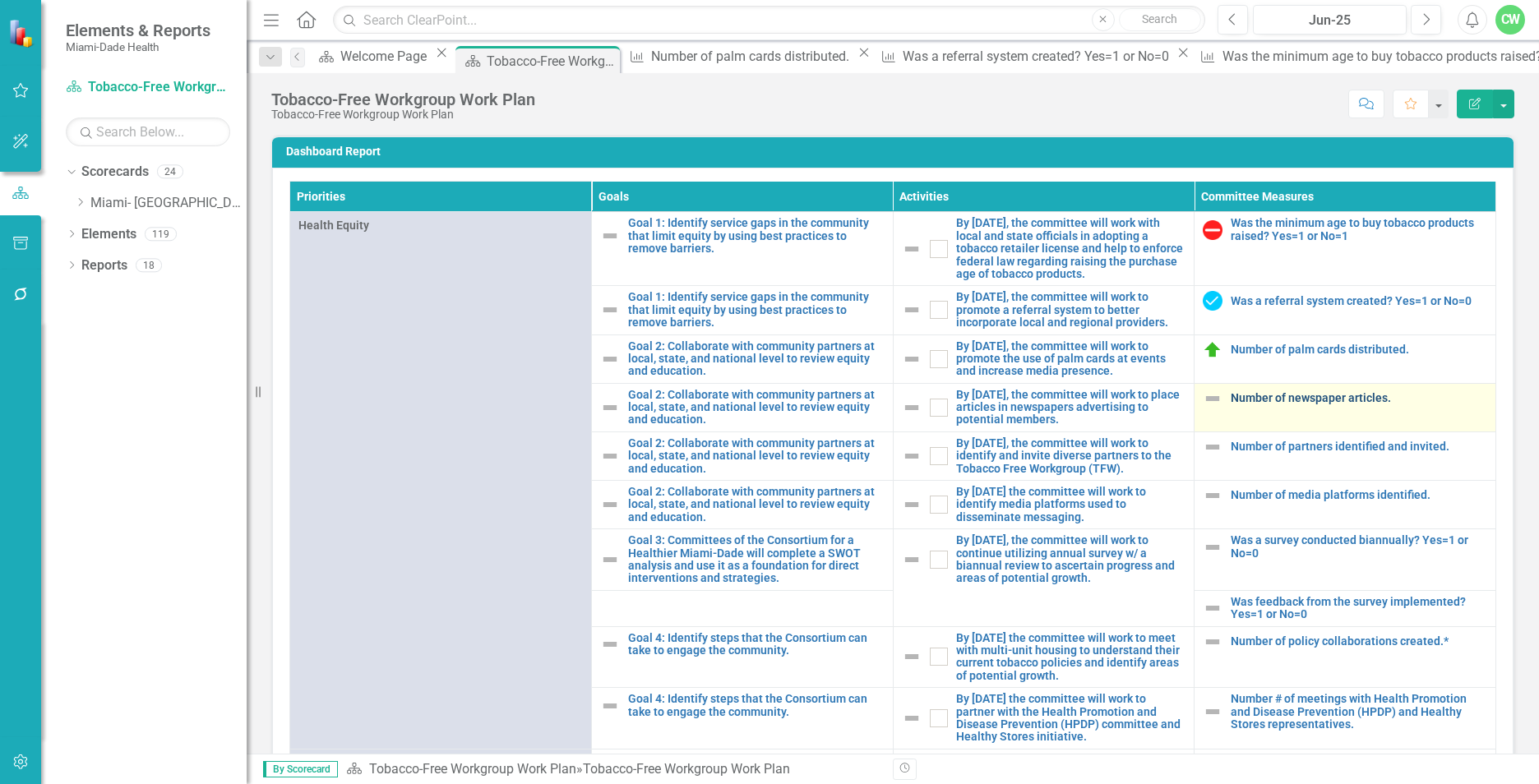
click at [1271, 404] on link "Number of newspaper articles." at bounding box center [1358, 398] width 256 height 12
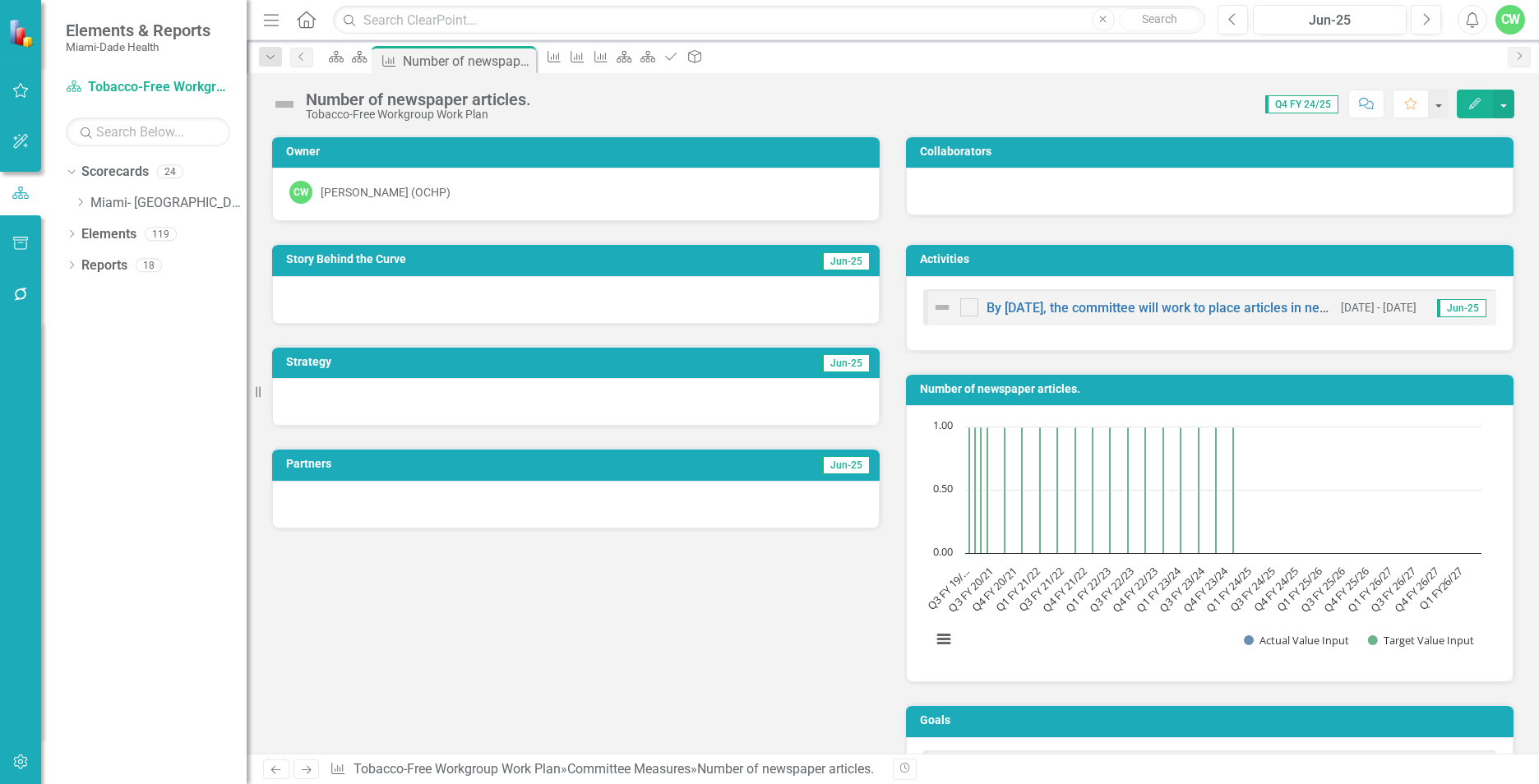
click at [1474, 96] on button "Edit" at bounding box center [1474, 104] width 36 height 29
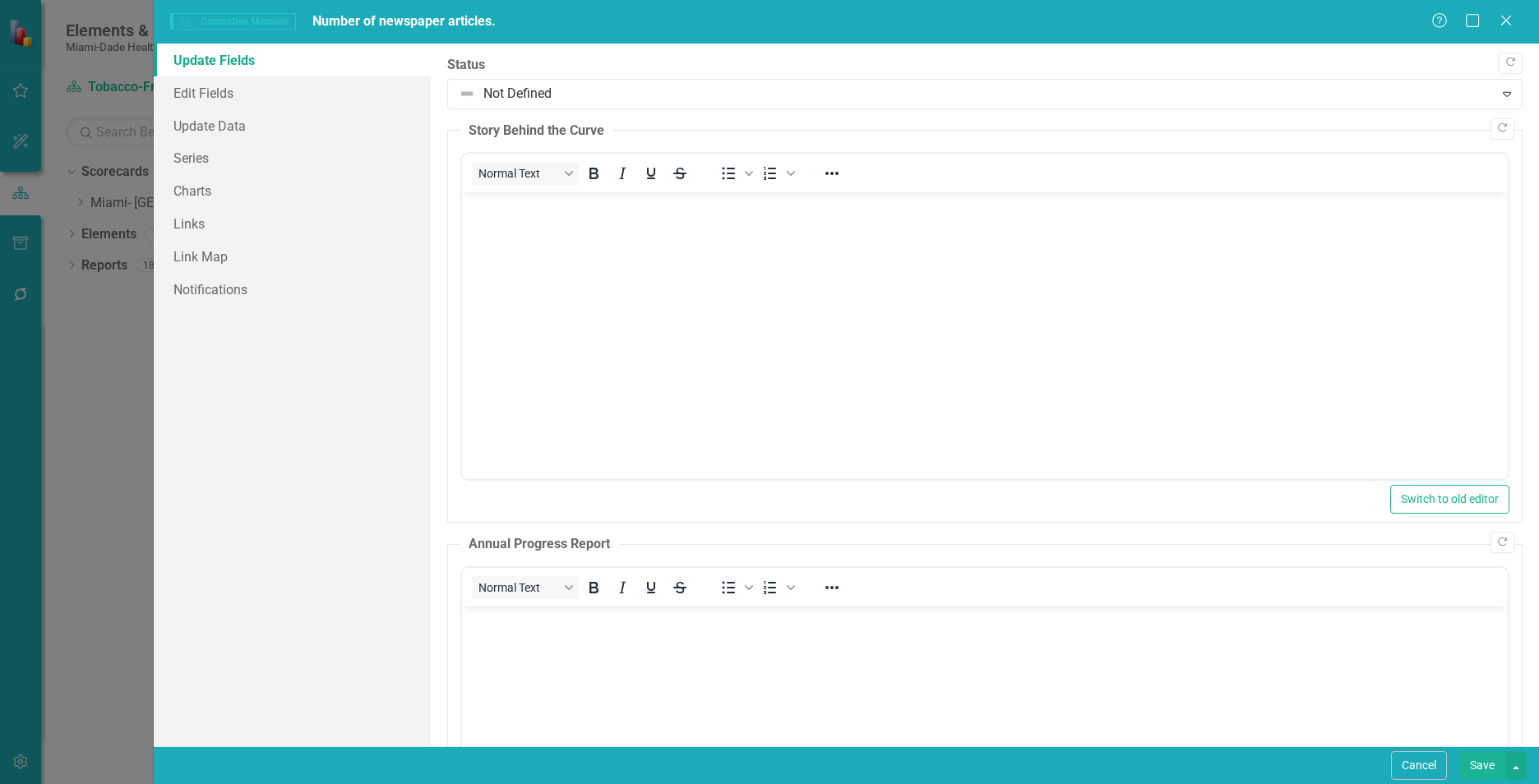
click at [542, 238] on body "Rich Text Area. Press ALT-0 for help." at bounding box center [984, 315] width 1045 height 246
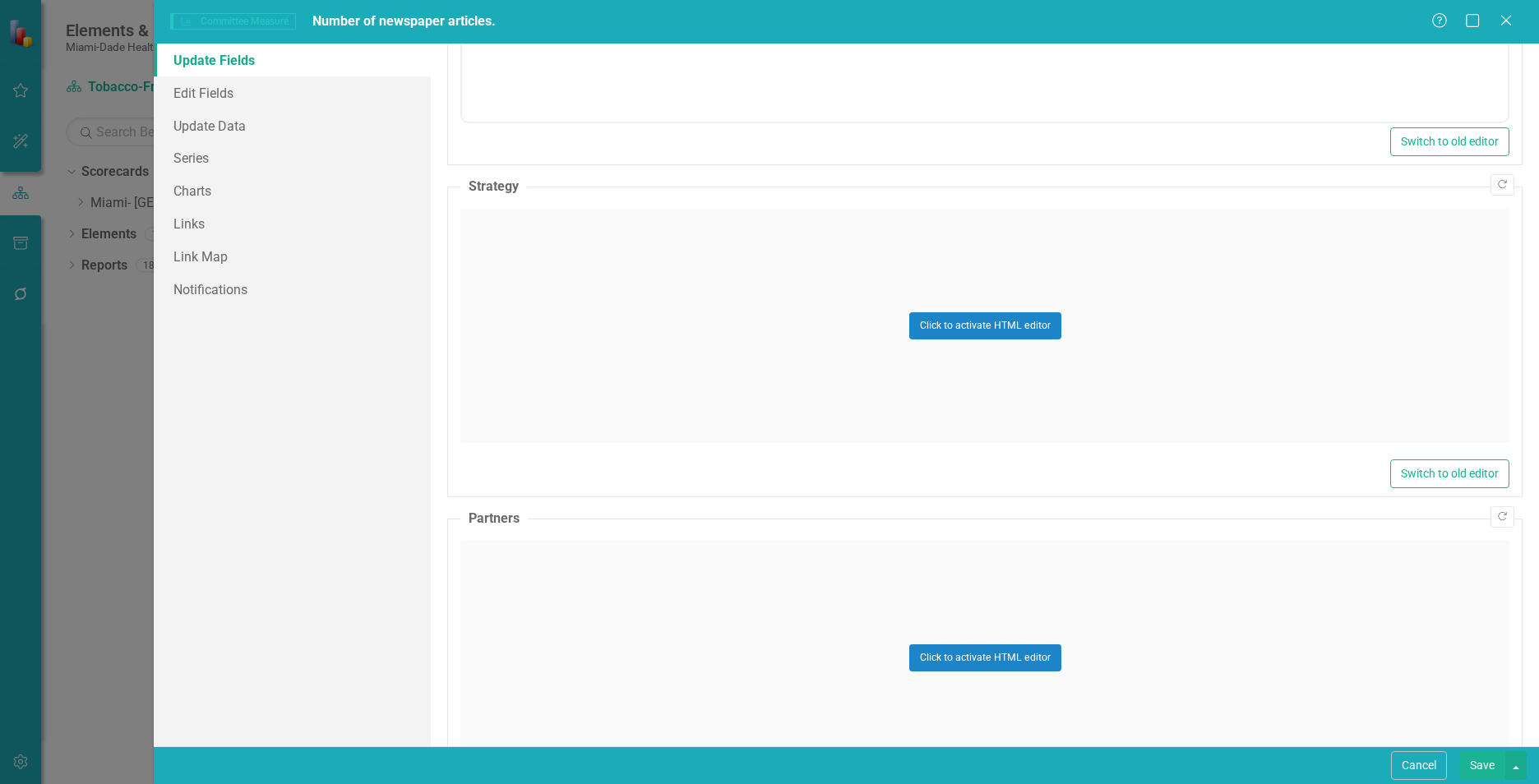
scroll to position [879, 0]
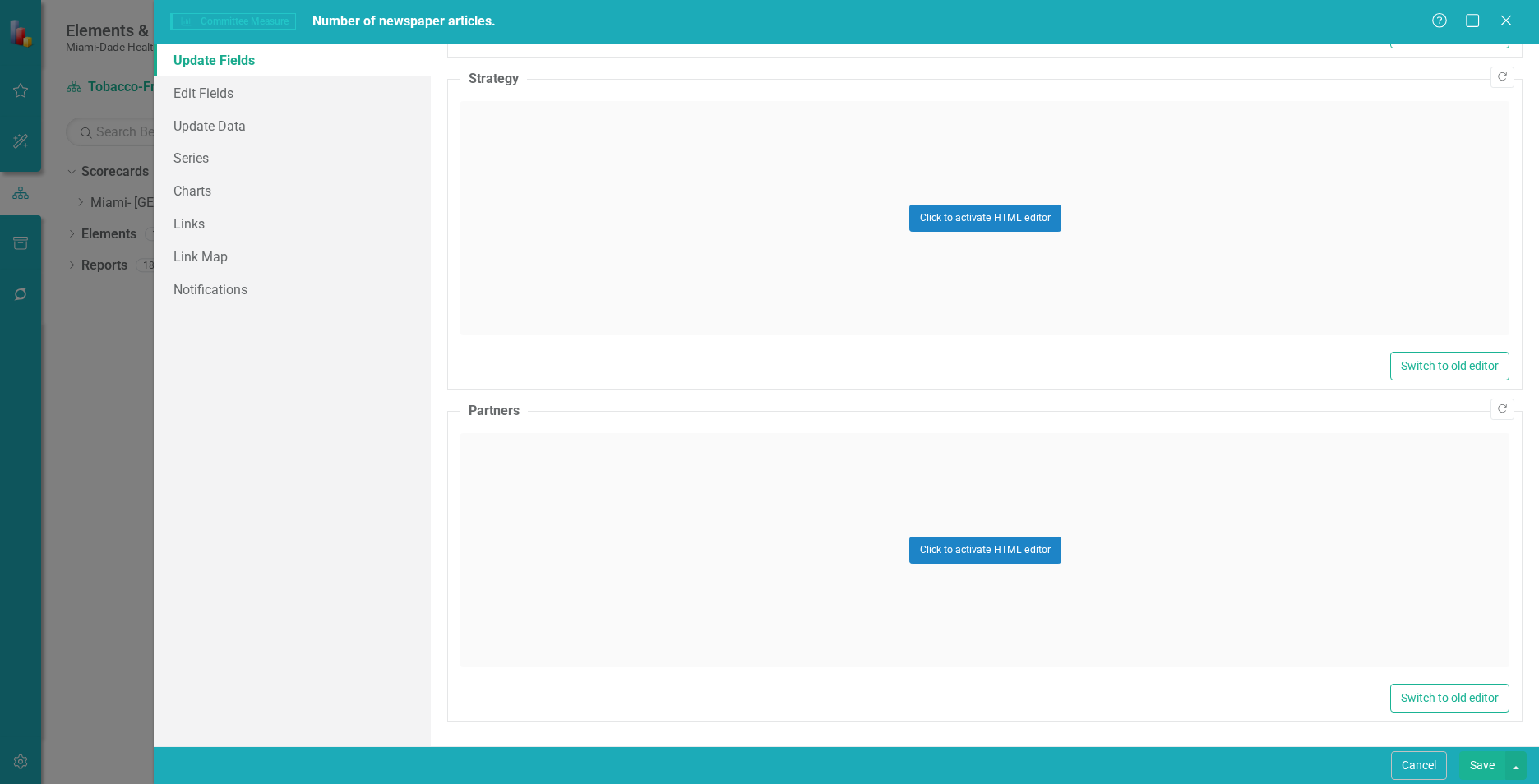
click at [618, 222] on div "Click to activate HTML editor" at bounding box center [984, 217] width 1048 height 234
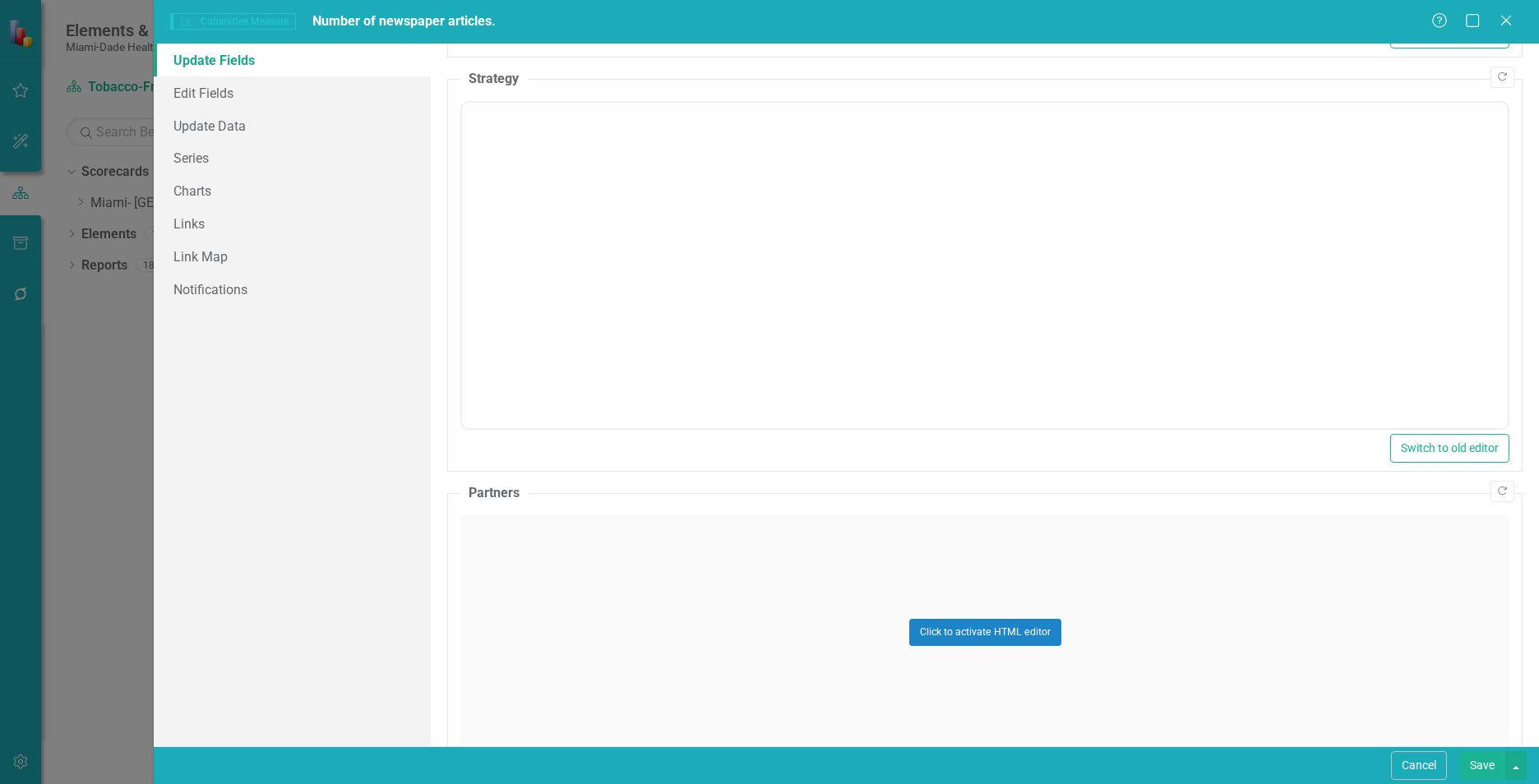
scroll to position [0, 0]
click at [620, 216] on body "Rich Text Area. Press ALT-0 for help." at bounding box center [984, 265] width 1045 height 246
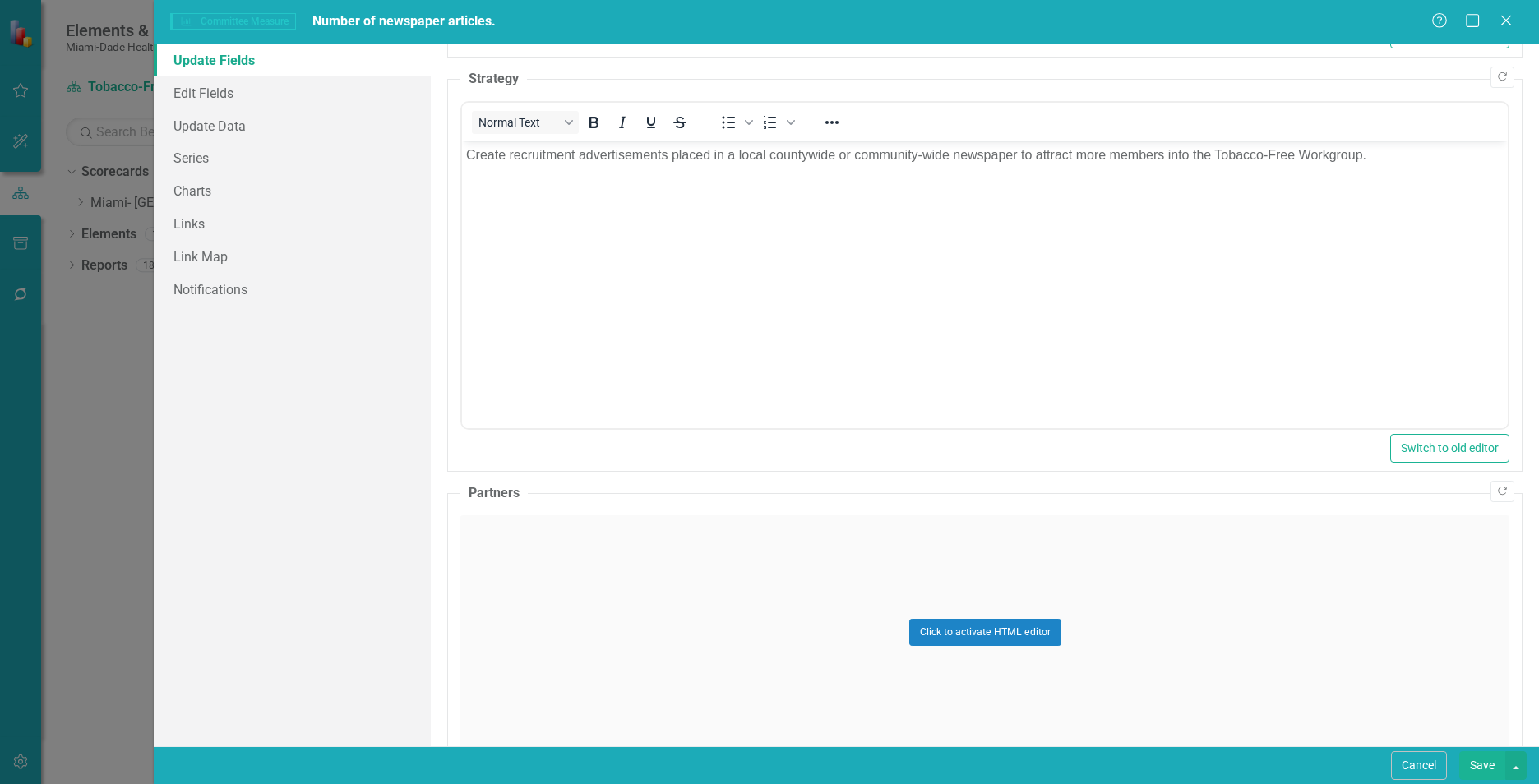
click at [590, 584] on div "Click to activate HTML editor" at bounding box center [984, 632] width 1048 height 234
click at [595, 592] on body "Rich Text Area. Press ALT-0 for help." at bounding box center [984, 677] width 1045 height 246
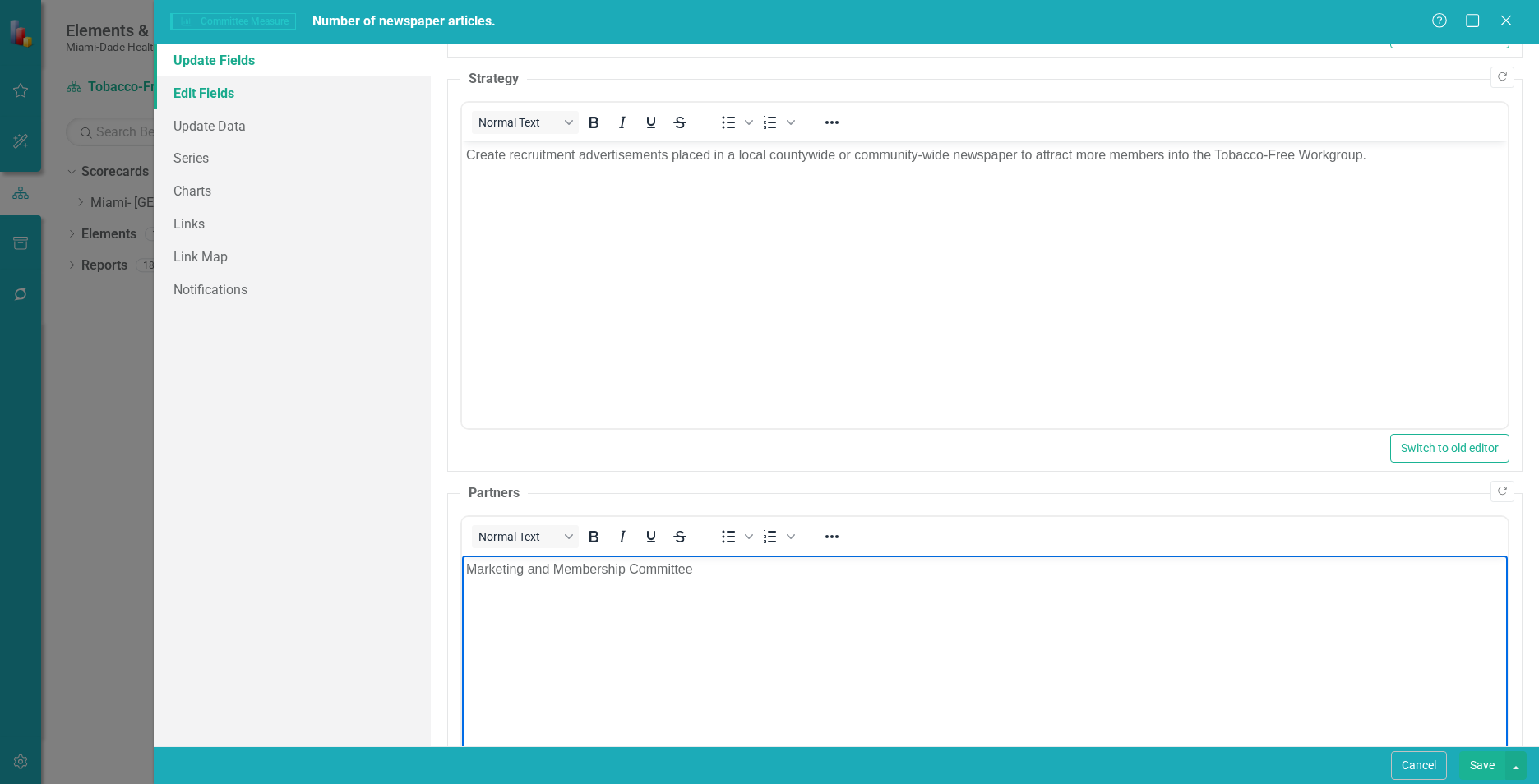
click at [207, 99] on link "Edit Fields" at bounding box center [292, 92] width 277 height 32
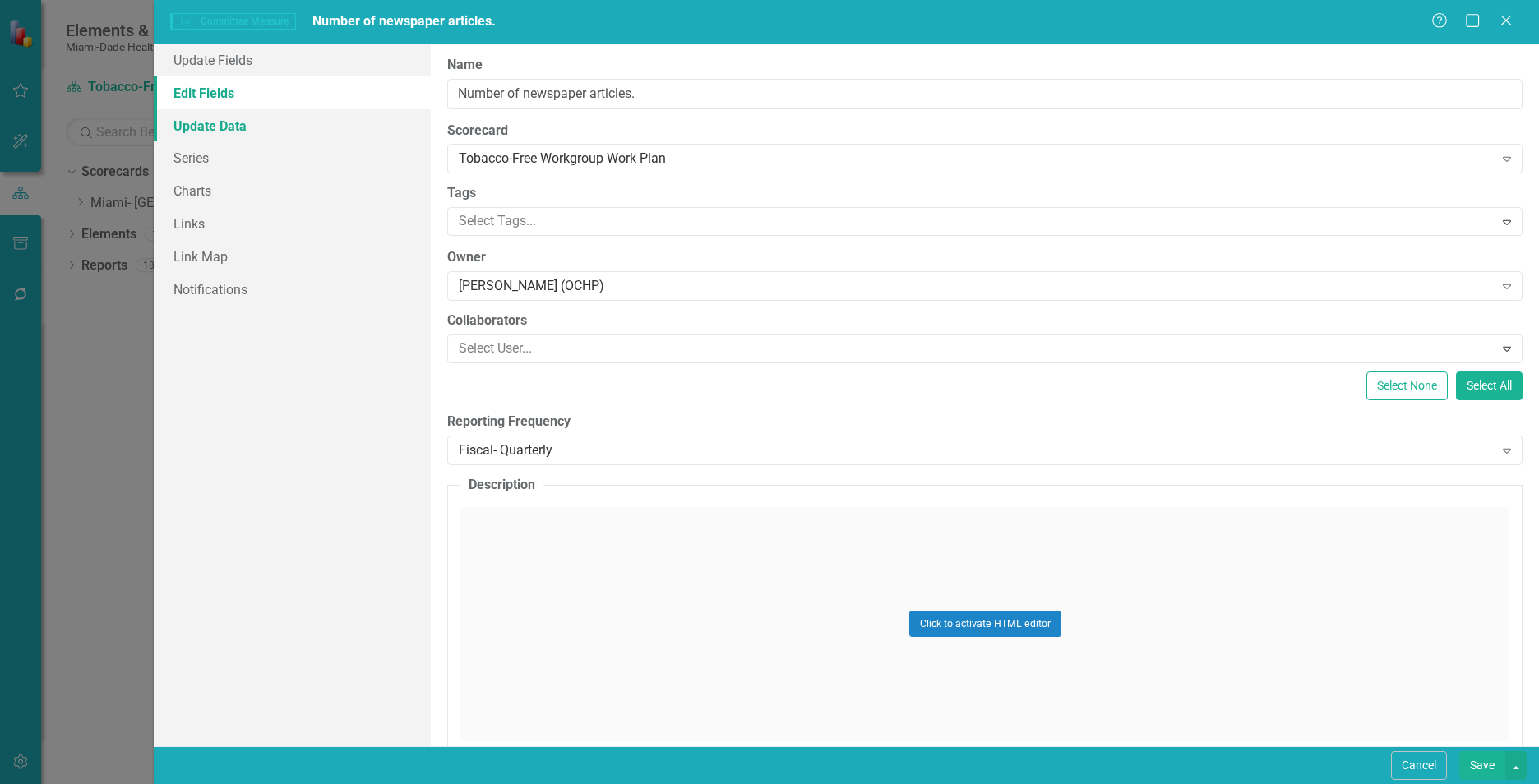
click at [208, 128] on link "Update Data" at bounding box center [292, 125] width 277 height 32
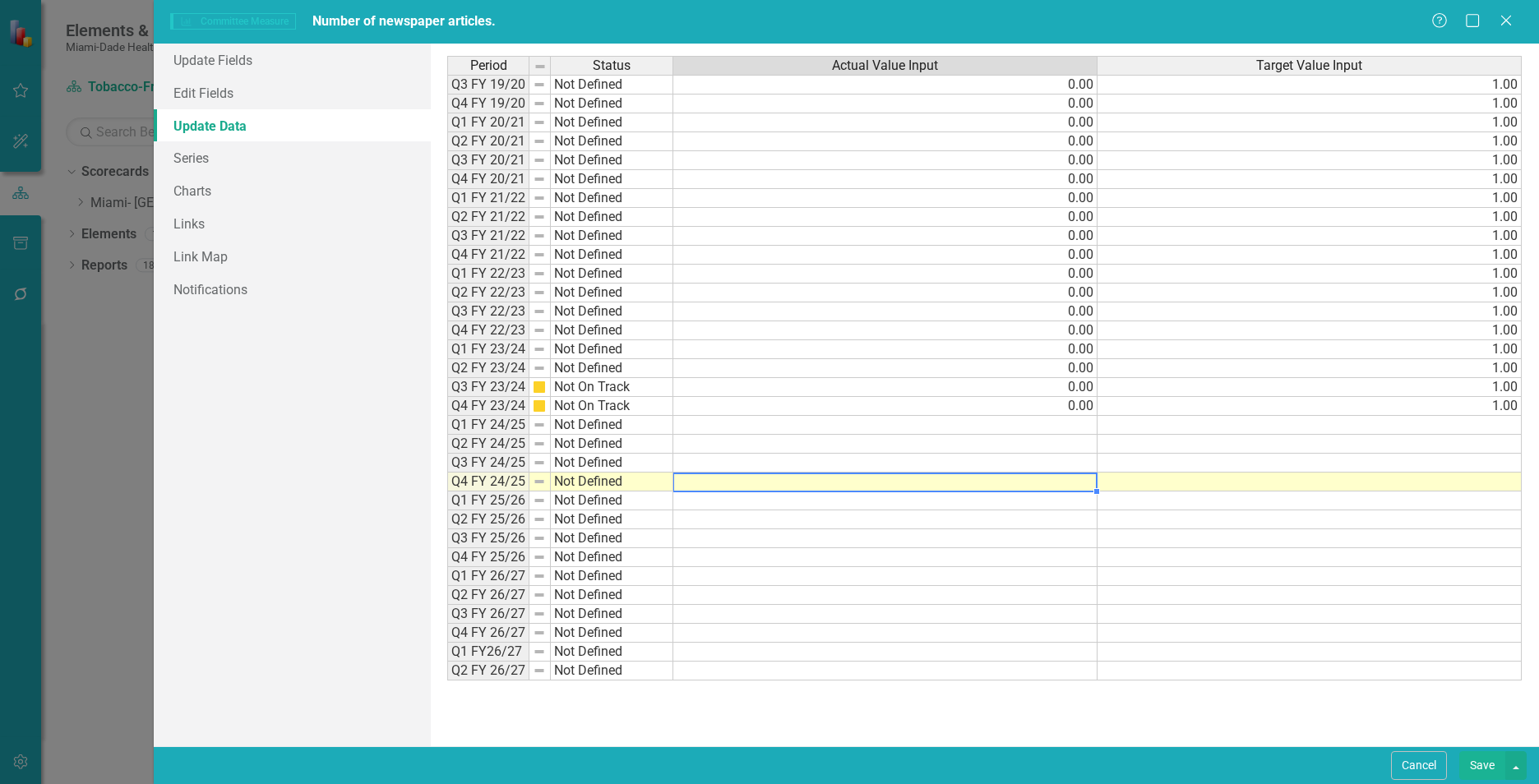
click at [1066, 480] on td at bounding box center [884, 481] width 424 height 19
type textarea "0"
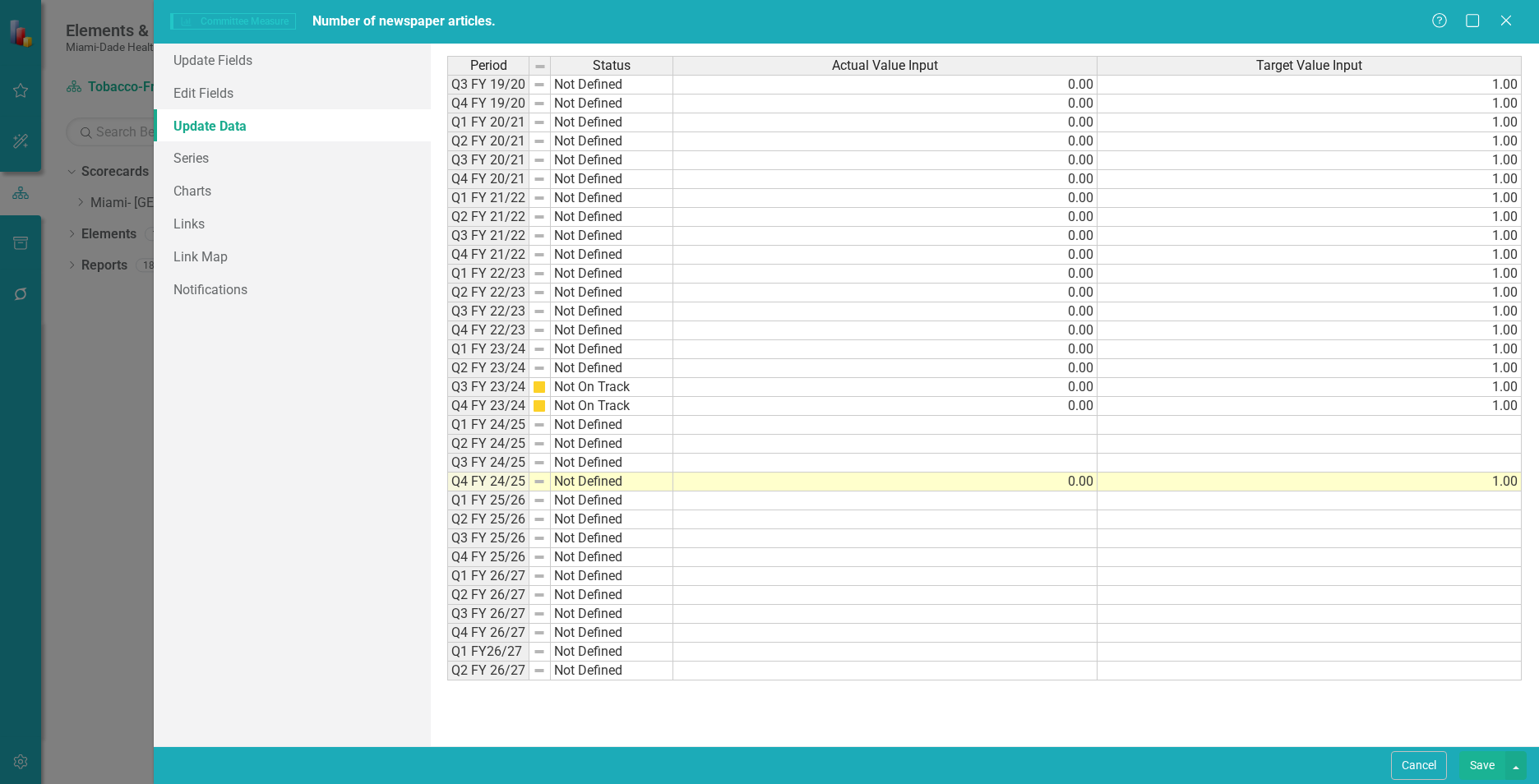
type textarea "1"
click at [745, 616] on td at bounding box center [884, 613] width 424 height 19
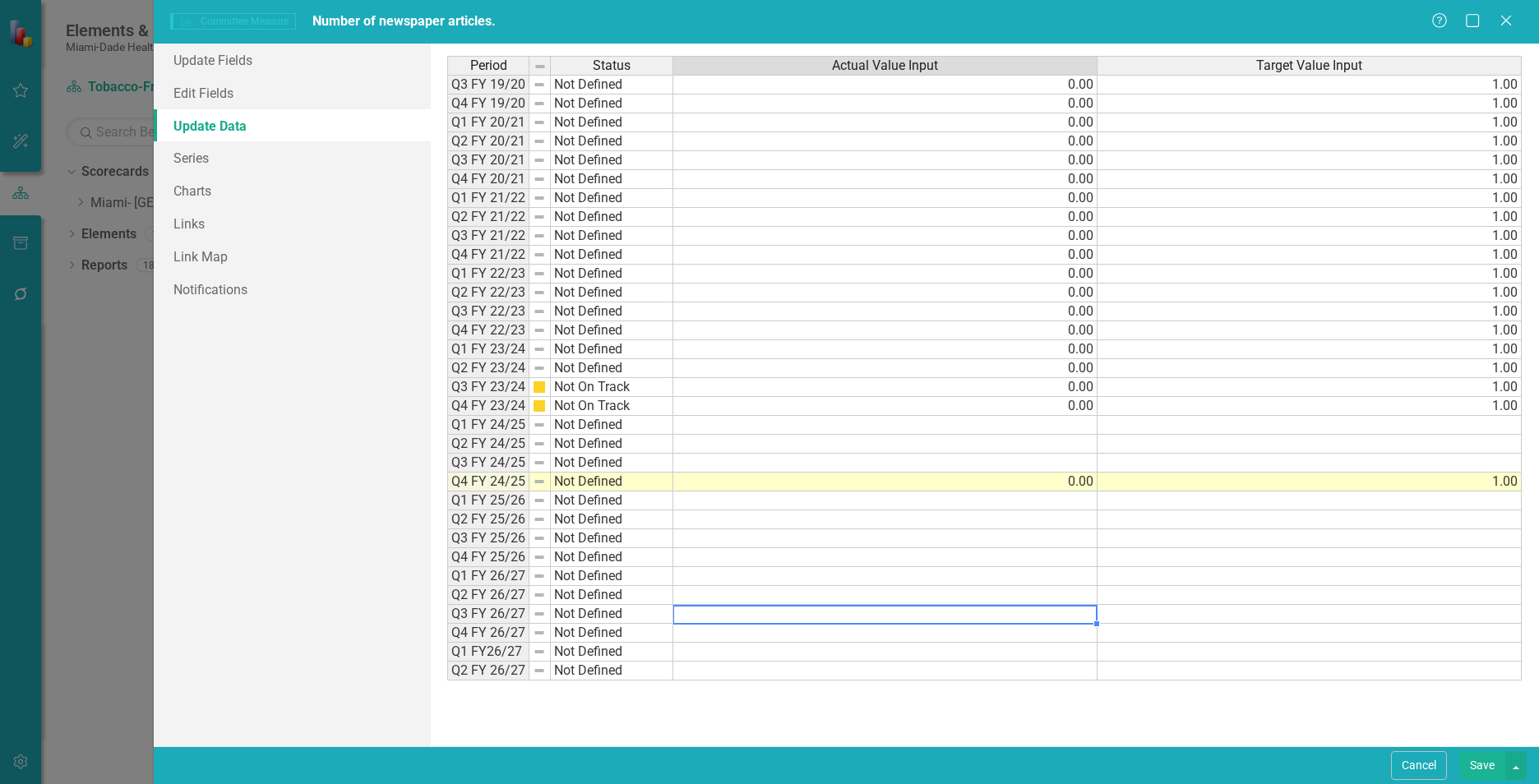
click at [1480, 770] on button "Save" at bounding box center [1482, 765] width 46 height 29
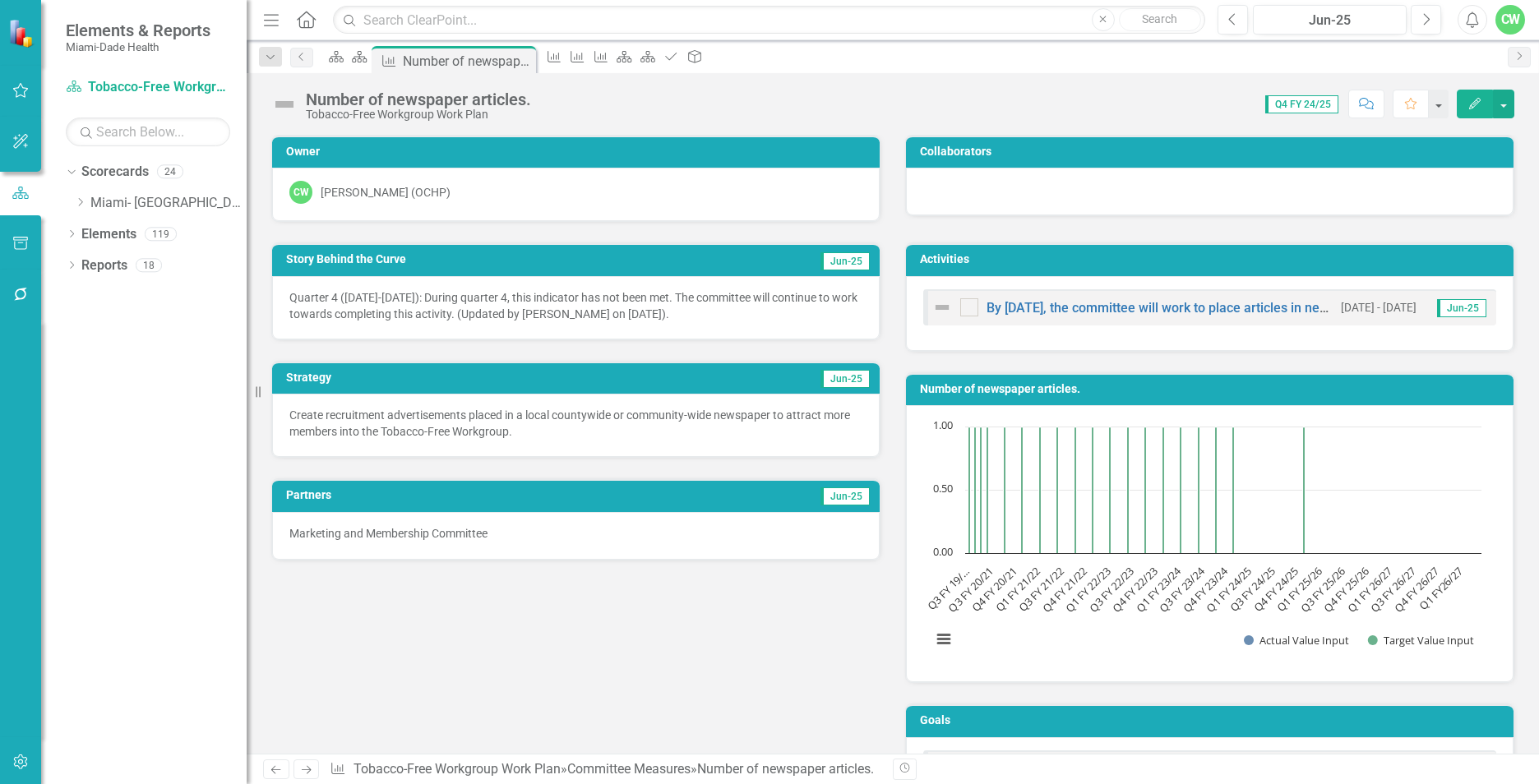
click at [1471, 103] on icon "Edit" at bounding box center [1475, 103] width 15 height 12
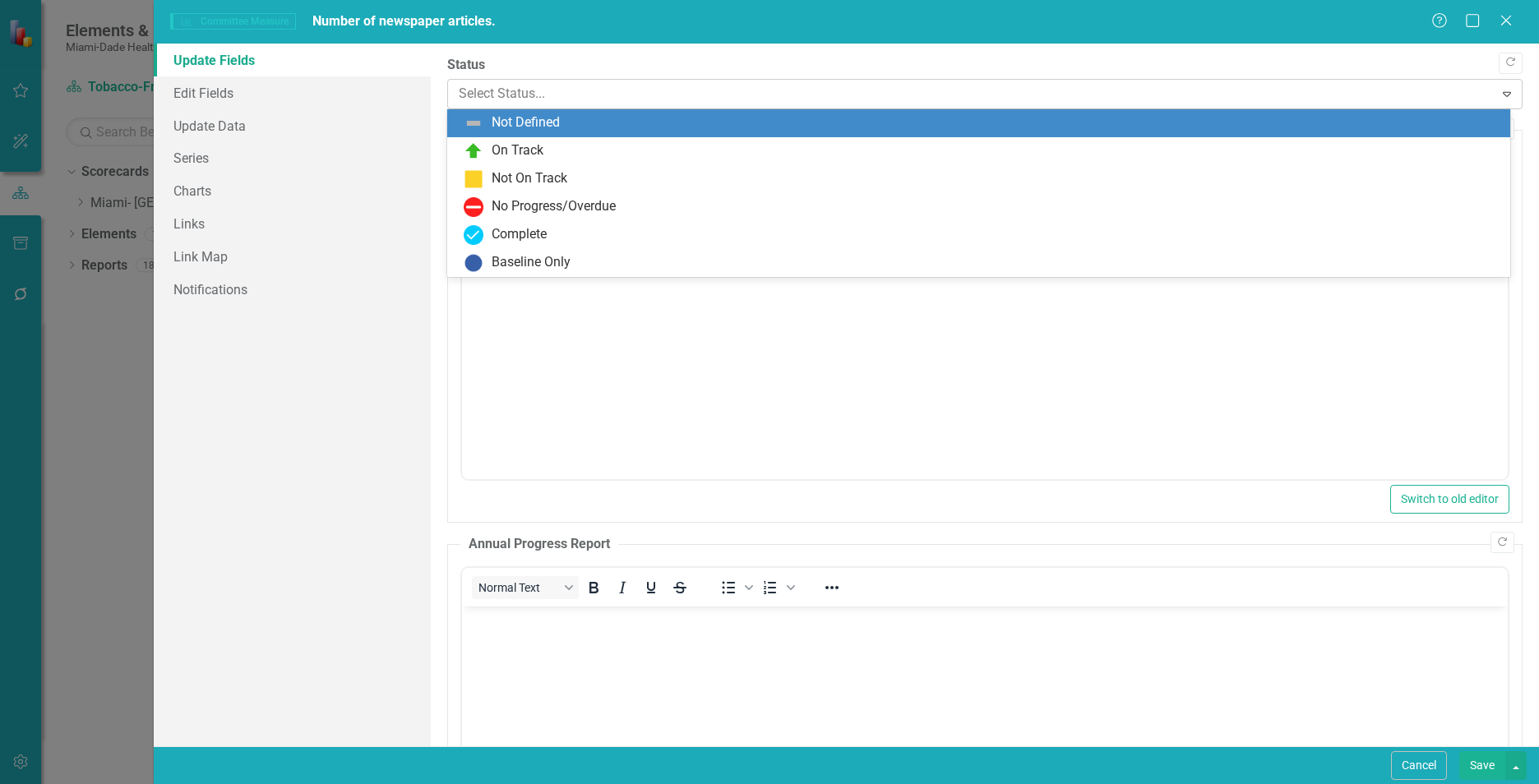
click at [643, 98] on div at bounding box center [971, 94] width 1024 height 22
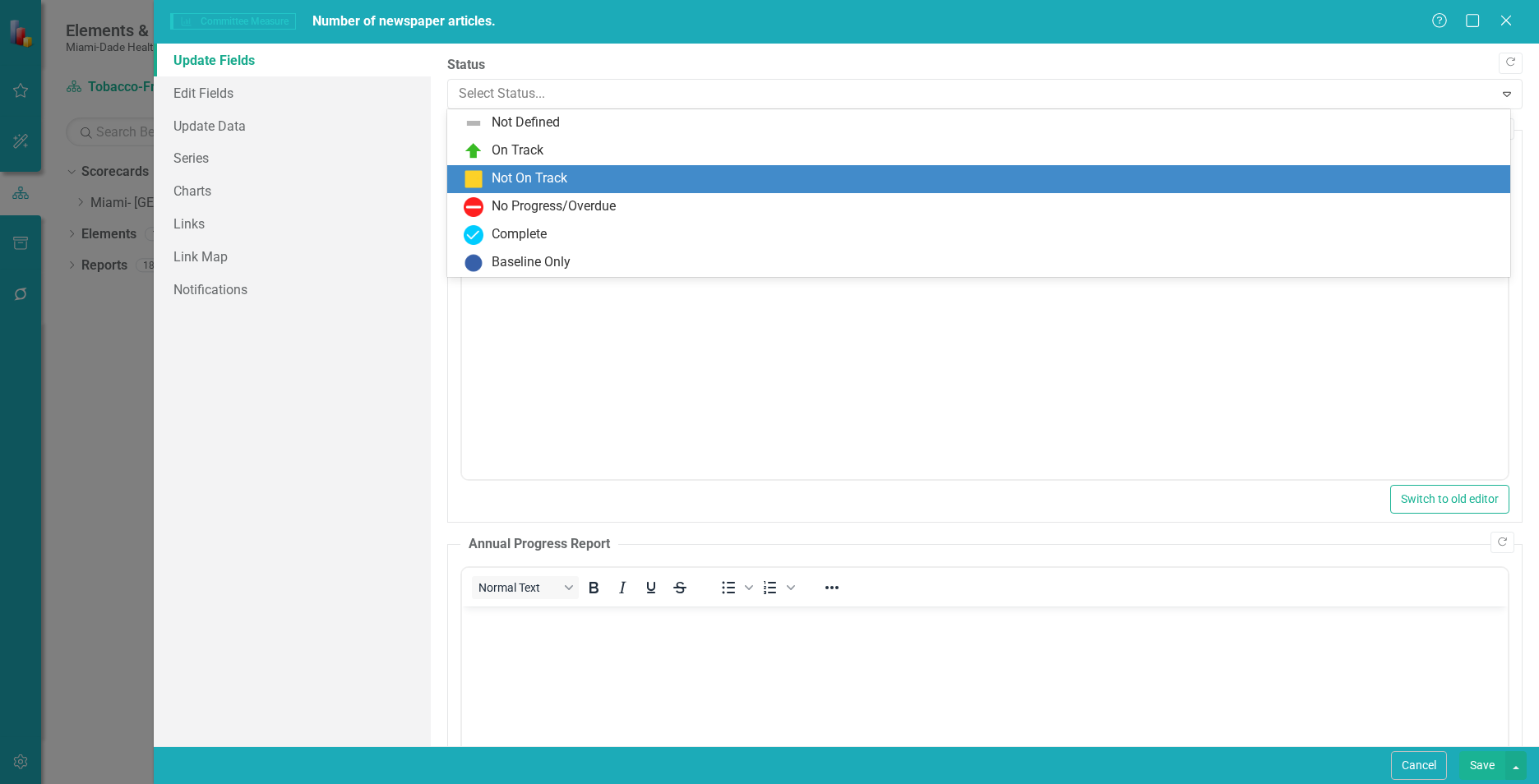
click at [565, 174] on div "Not On Track" at bounding box center [529, 178] width 76 height 19
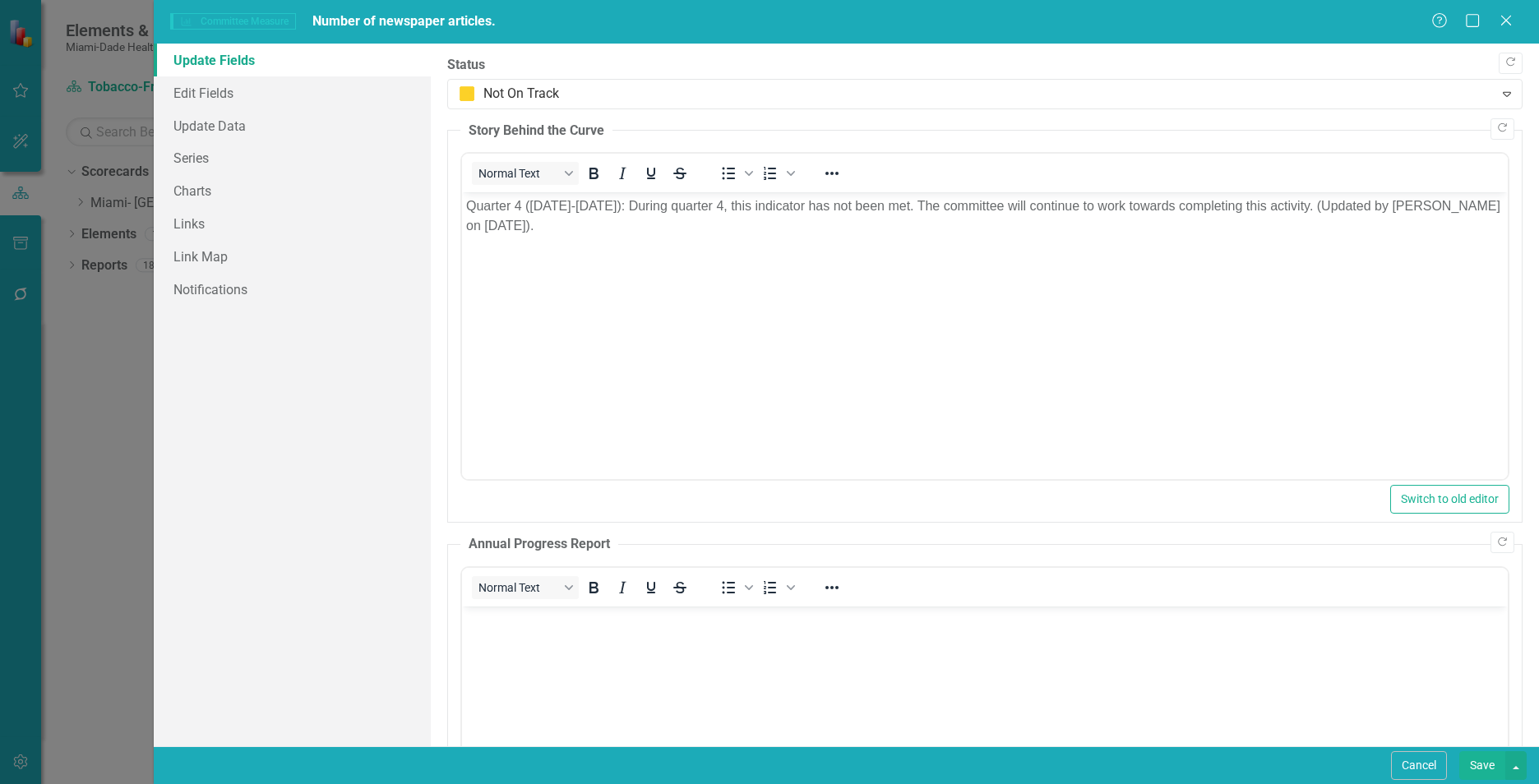
click at [1473, 768] on button "Save" at bounding box center [1482, 765] width 46 height 29
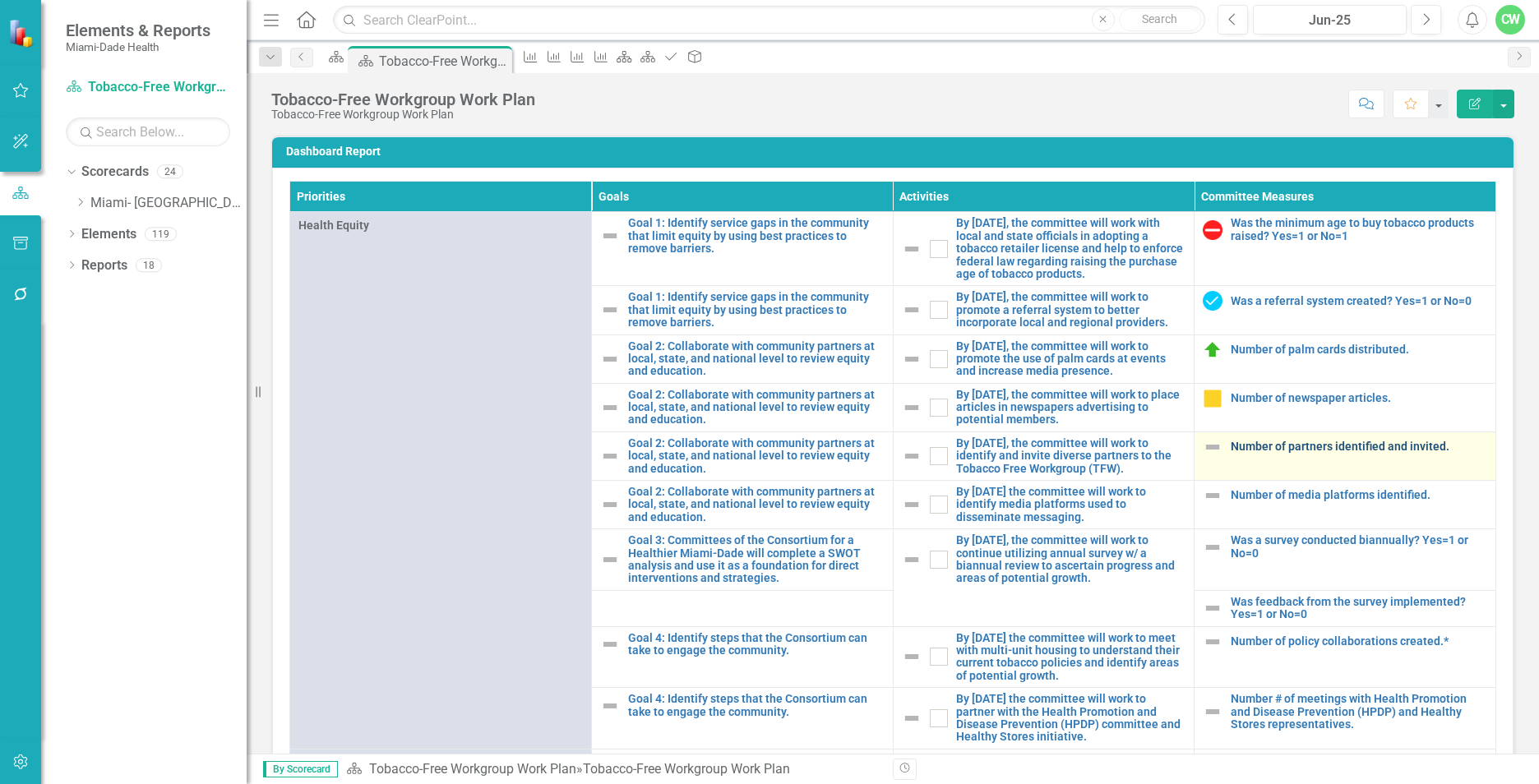
click at [1249, 453] on link "Number of partners identified and invited." at bounding box center [1358, 446] width 256 height 12
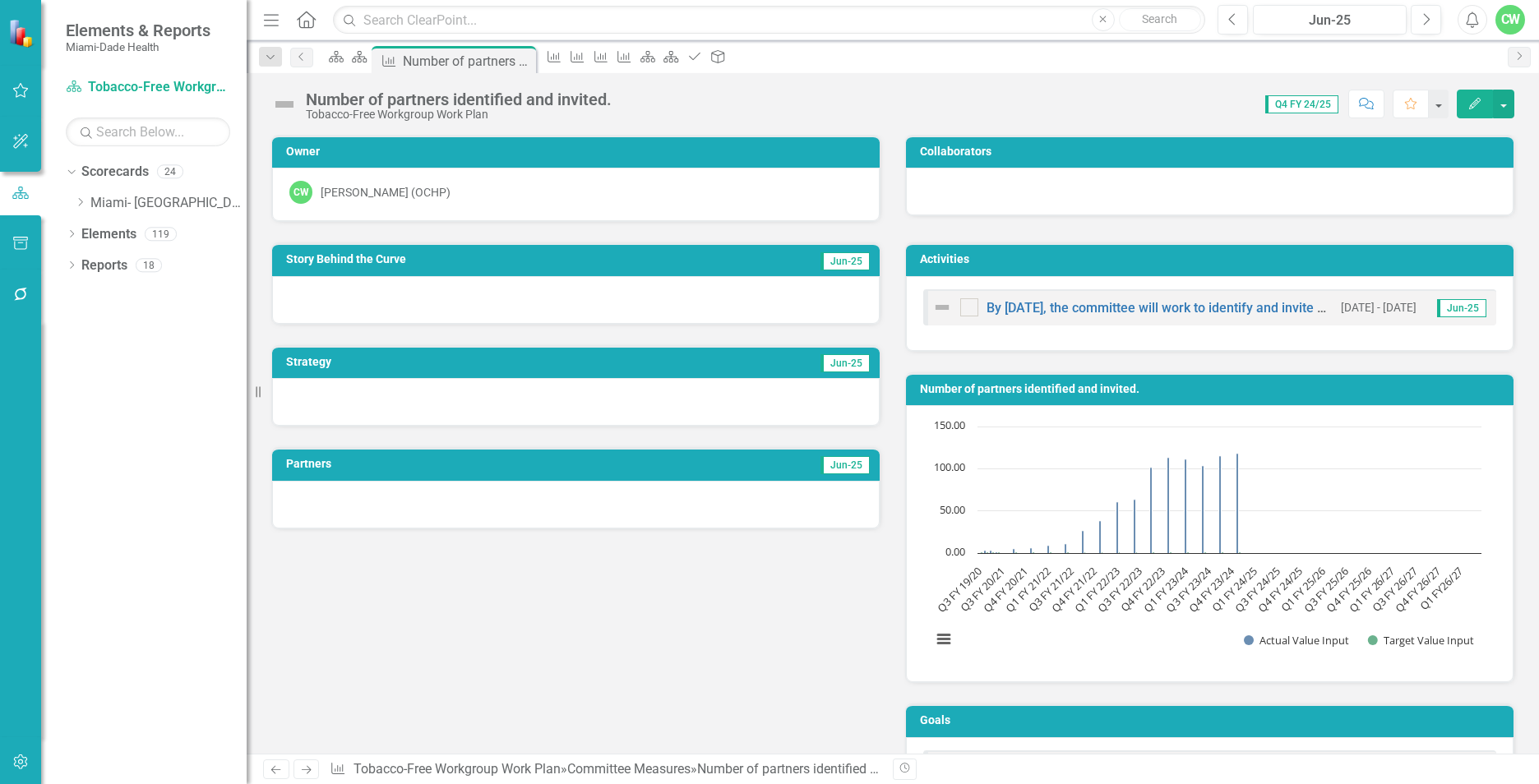
click at [1465, 101] on button "Edit" at bounding box center [1474, 104] width 36 height 29
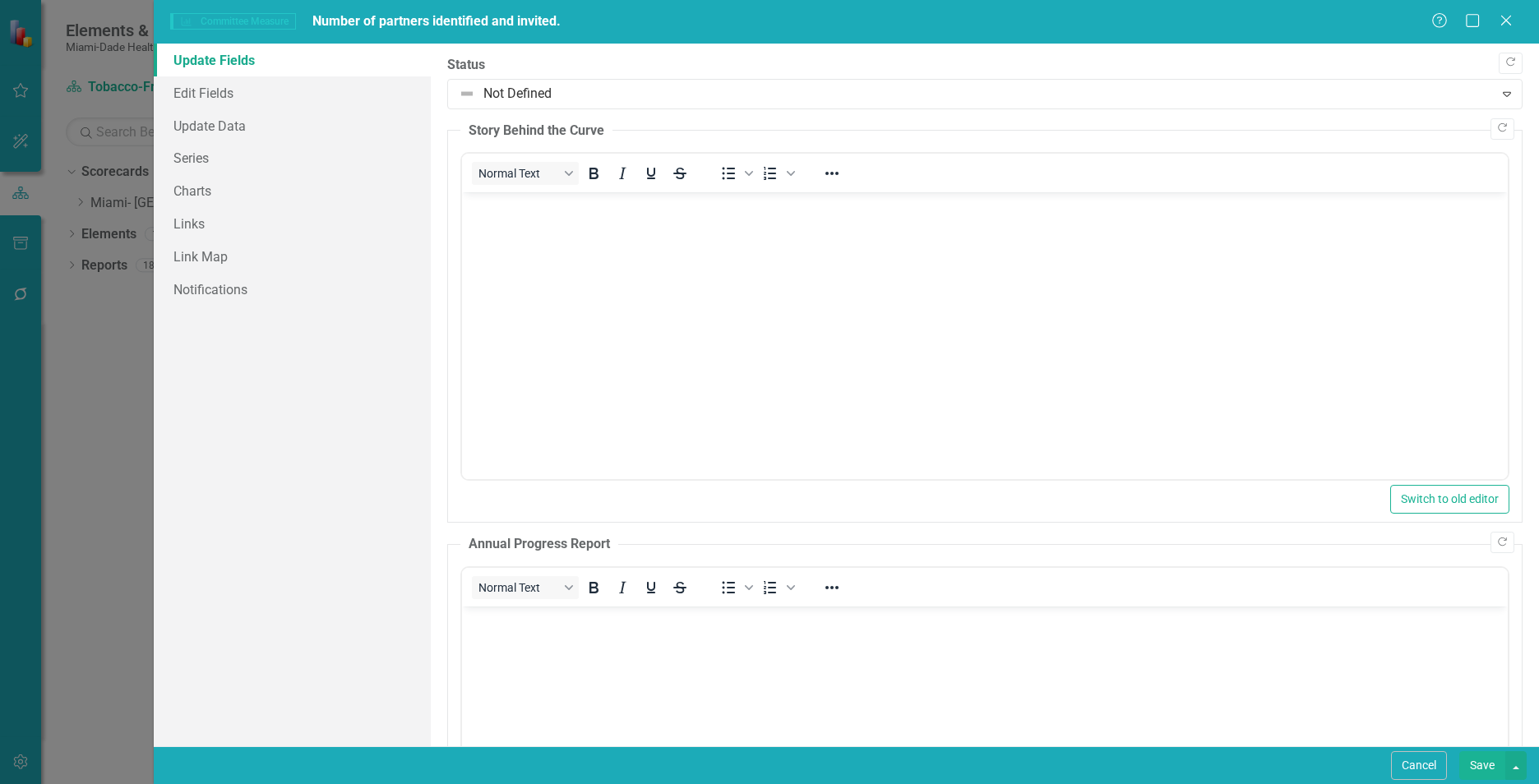
click at [496, 232] on body "Rich Text Area. Press ALT-0 for help." at bounding box center [984, 315] width 1045 height 246
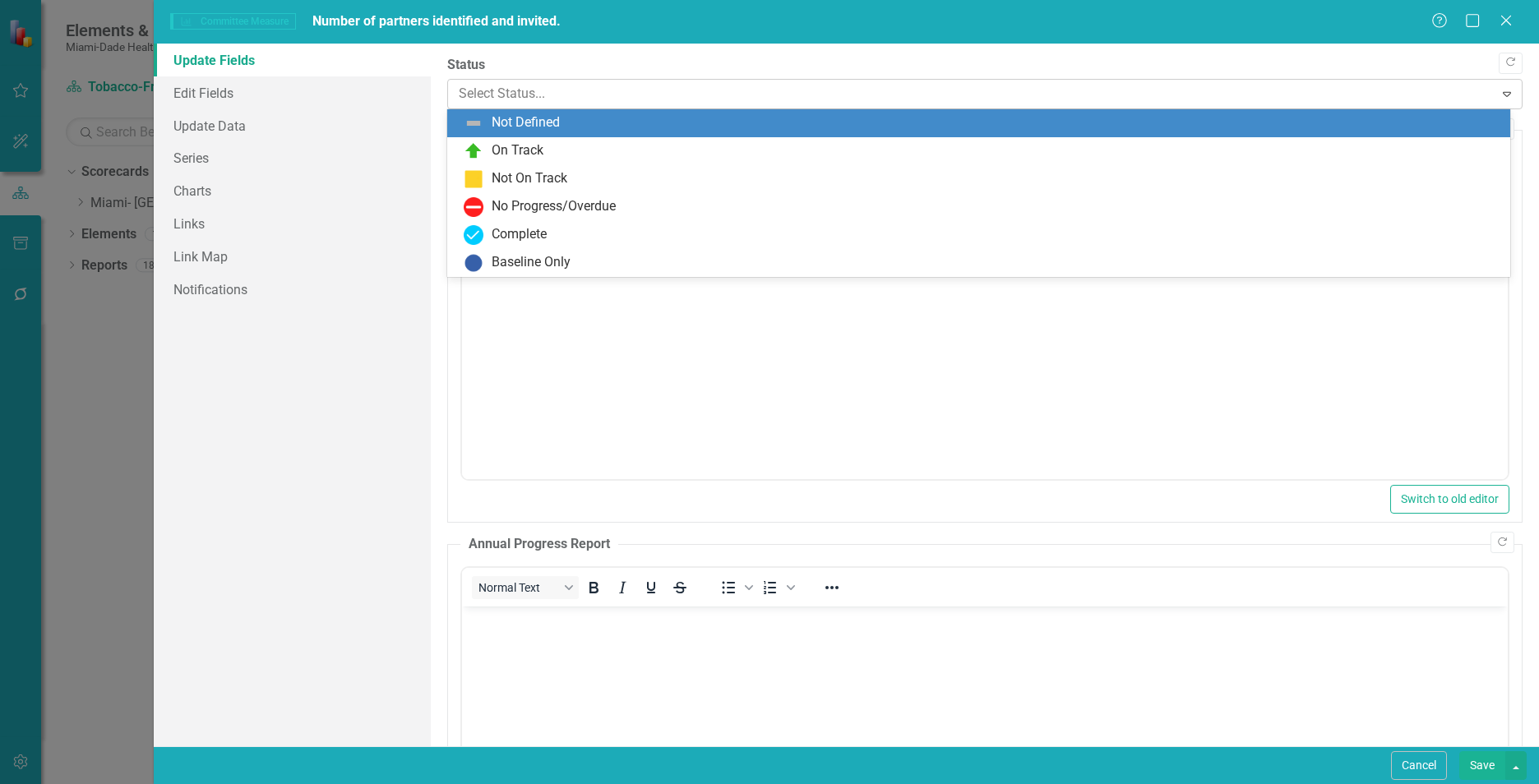
click at [512, 93] on div at bounding box center [971, 94] width 1024 height 22
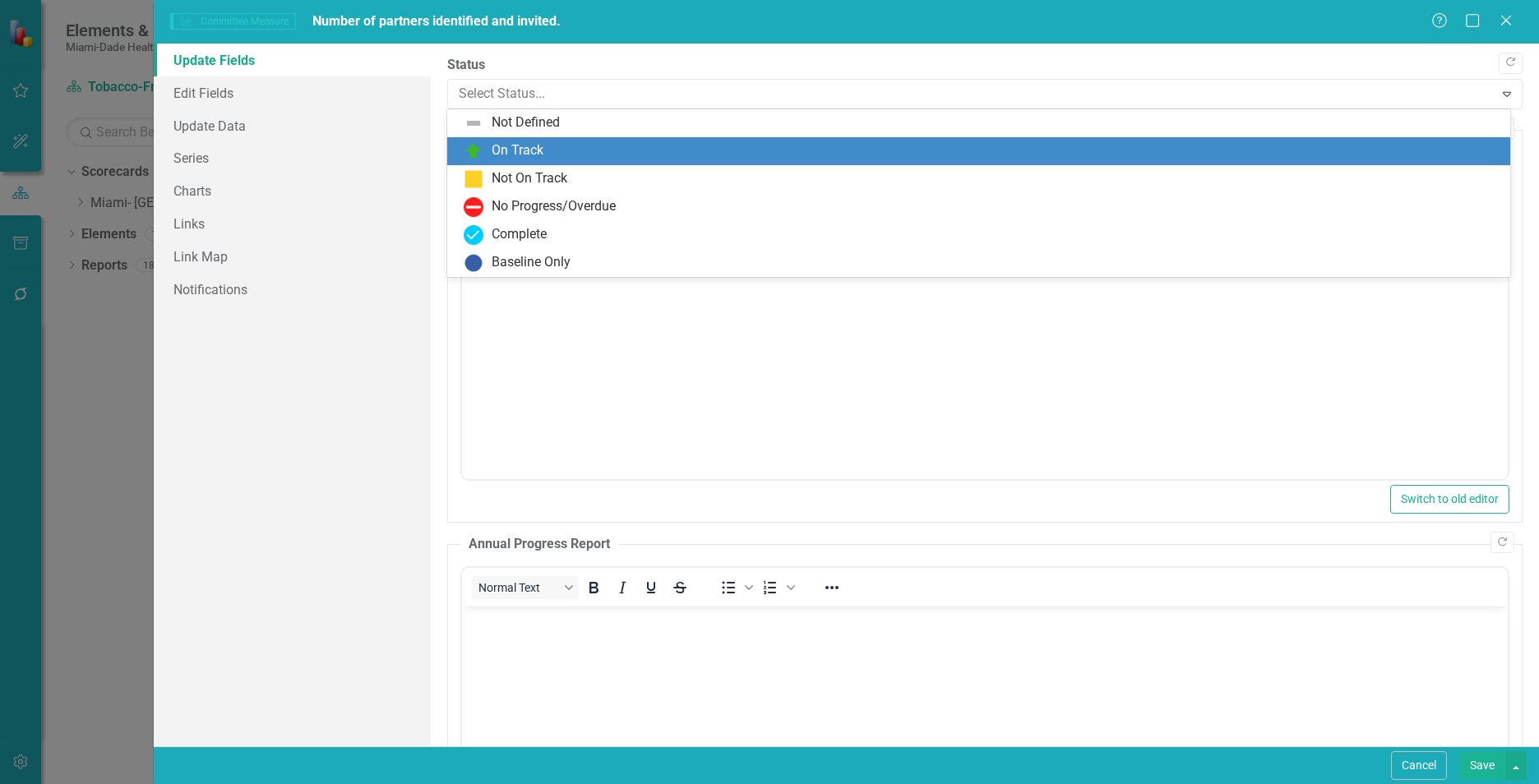
click at [490, 150] on div "On Track" at bounding box center [982, 151] width 1037 height 20
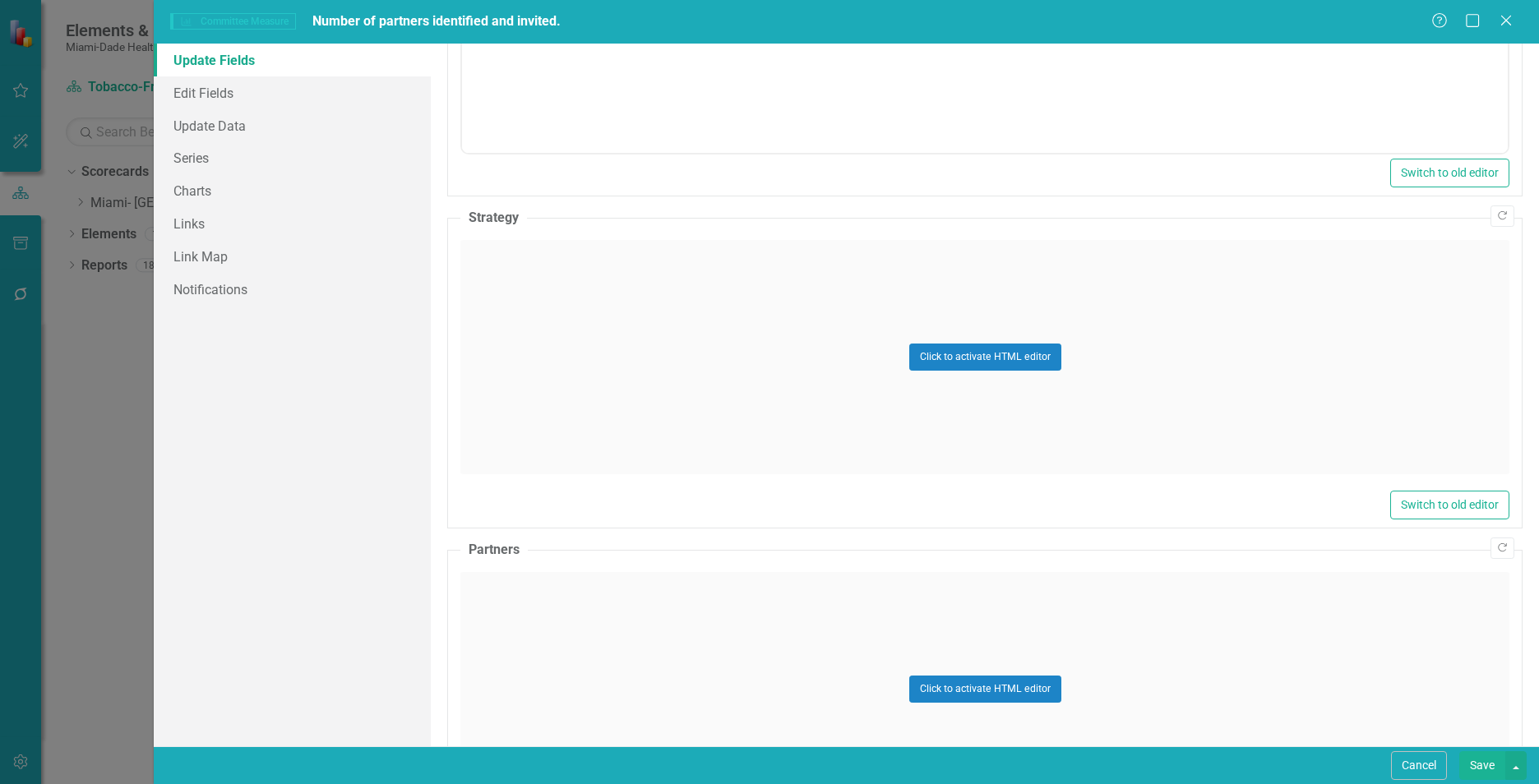
scroll to position [742, 0]
click at [666, 381] on div "Click to activate HTML editor" at bounding box center [984, 354] width 1048 height 234
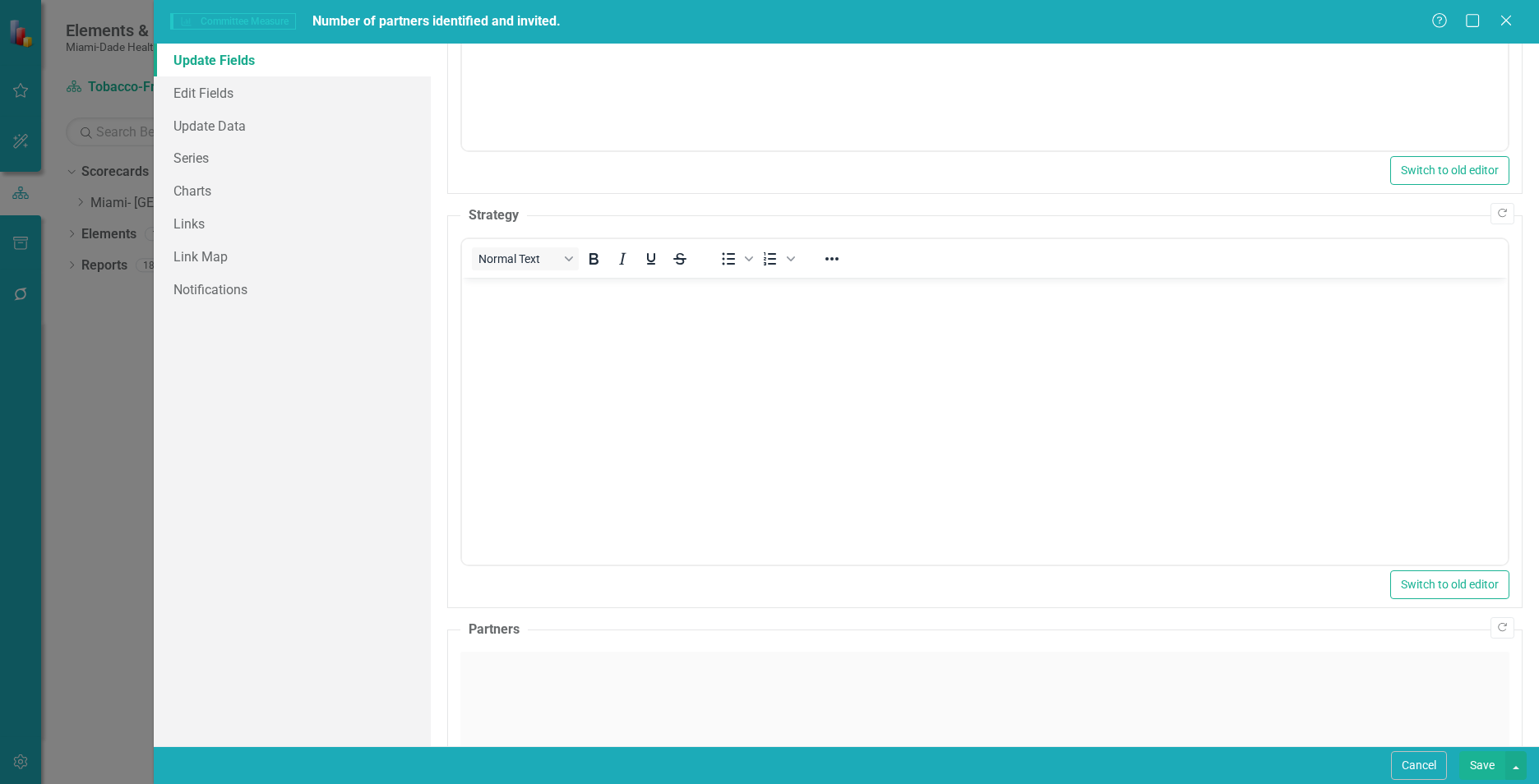
scroll to position [0, 0]
click at [805, 389] on body "Rich Text Area. Press ALT-0 for help." at bounding box center [984, 401] width 1045 height 246
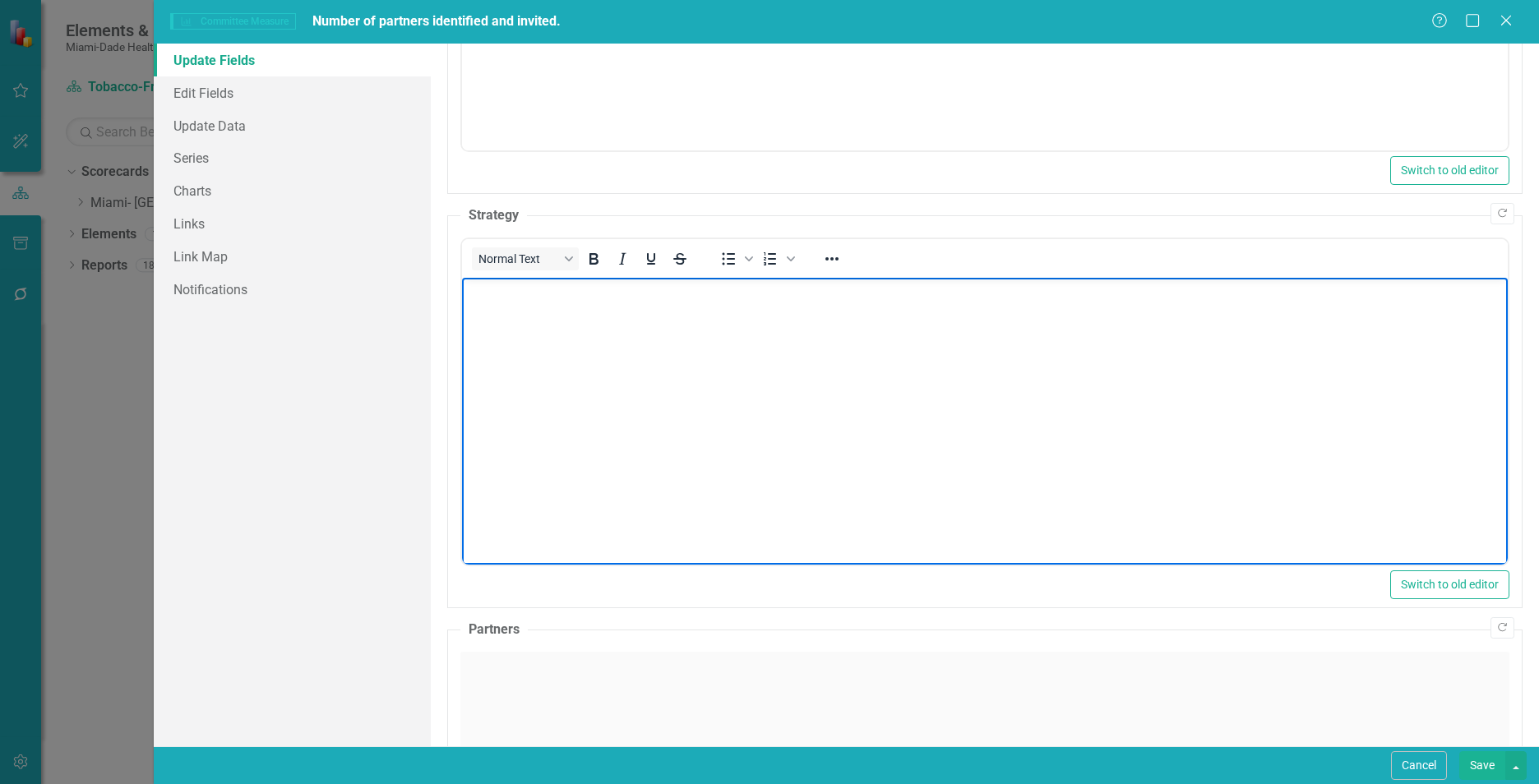
paste body "Rich Text Area. Press ALT-0 for help."
click at [703, 676] on div "Click to activate HTML editor" at bounding box center [984, 768] width 1048 height 234
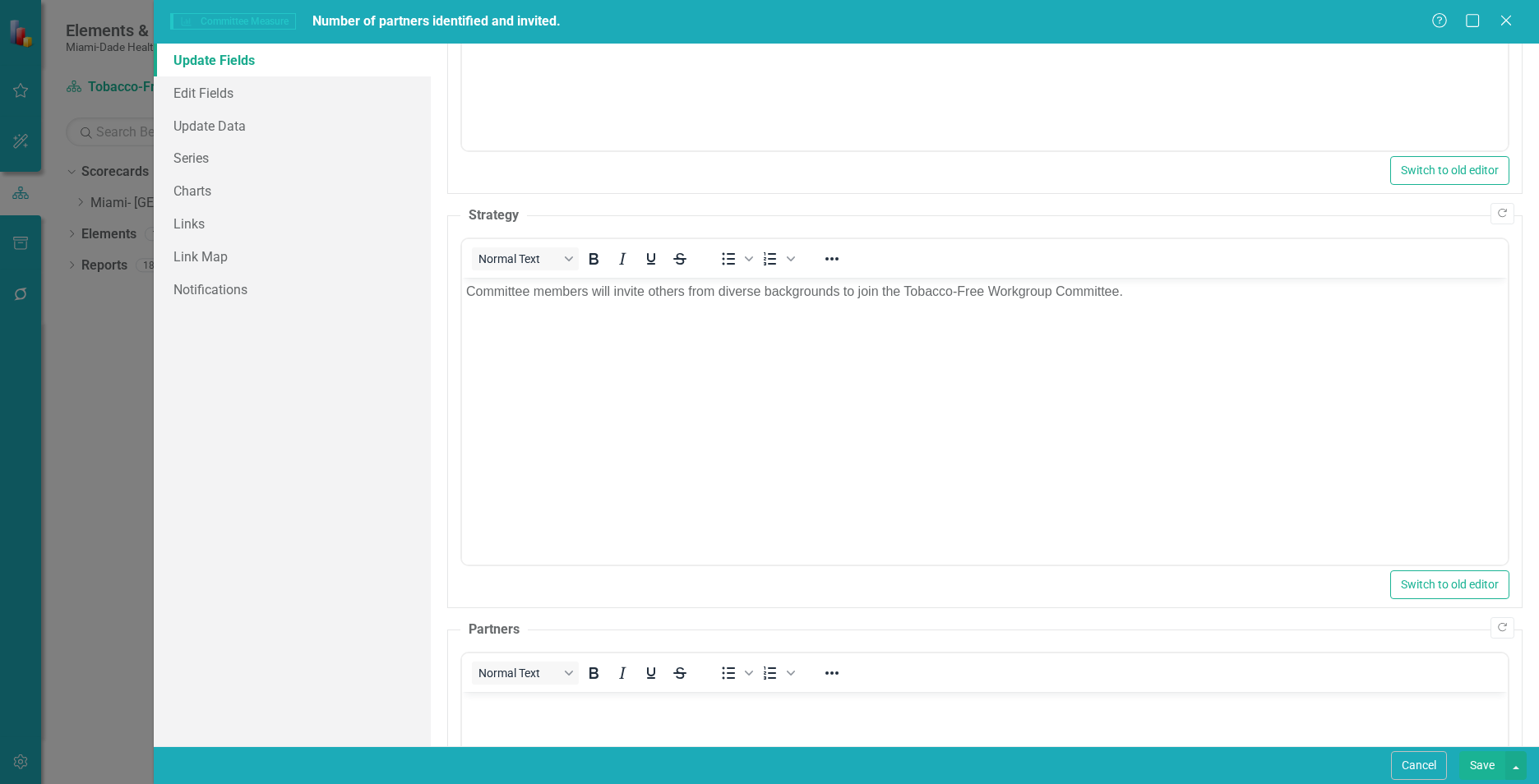
click at [706, 697] on p "Rich Text Area. Press ALT-0 for help." at bounding box center [985, 705] width 1038 height 20
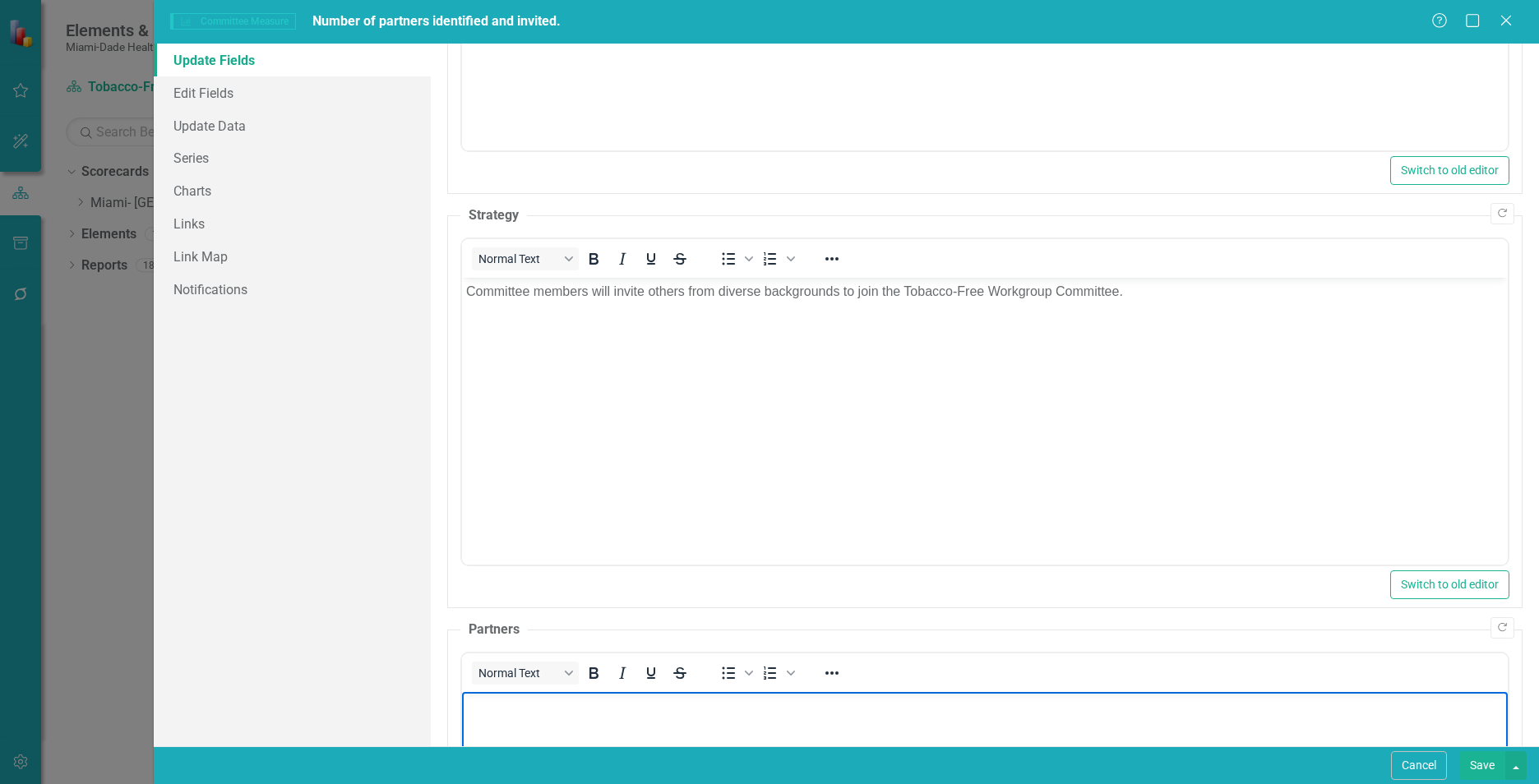
click at [889, 702] on p "Rich Text Area. Press ALT-0 for help." at bounding box center [985, 705] width 1038 height 20
paste body "Rich Text Area. Press ALT-0 for help."
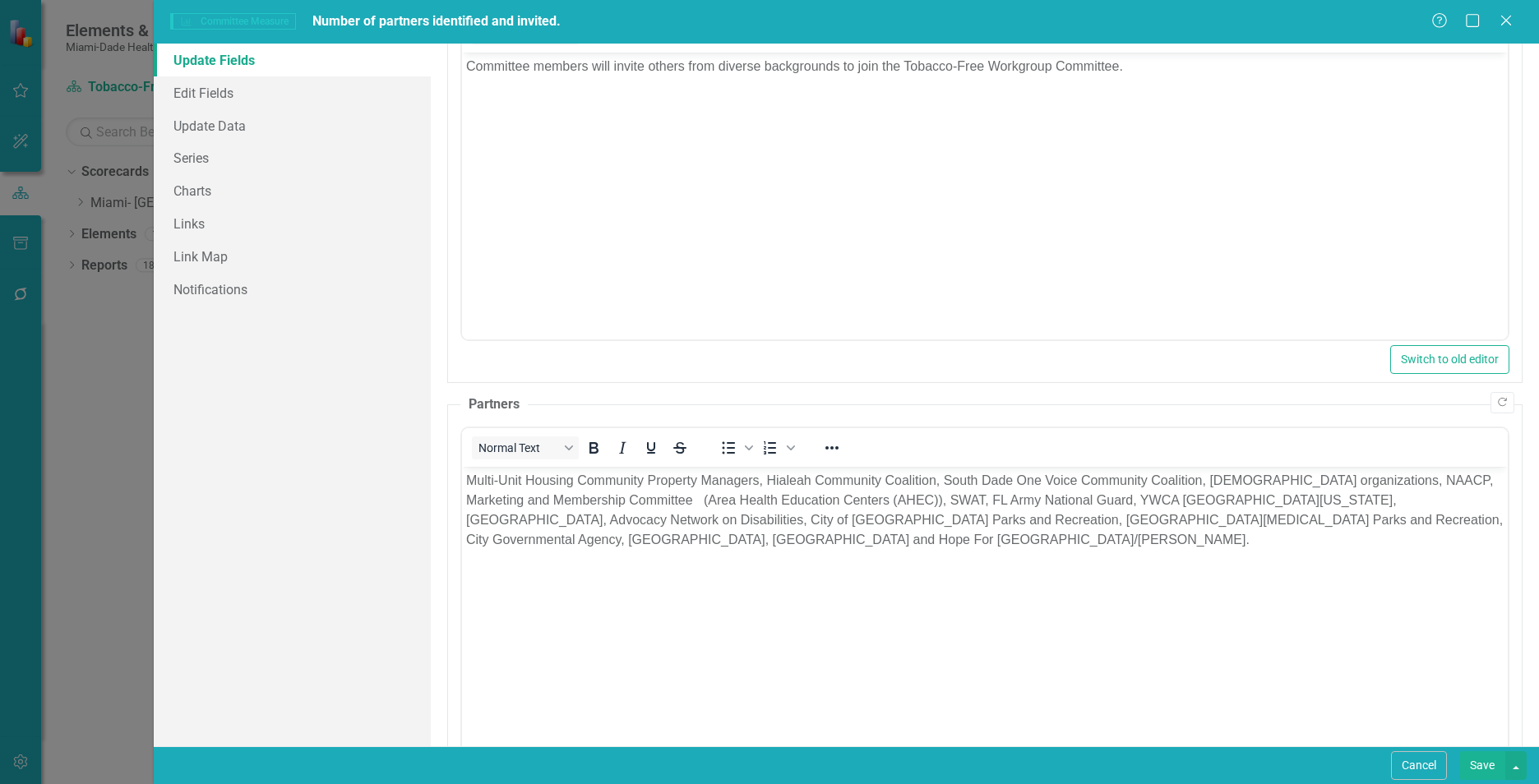
scroll to position [1043, 0]
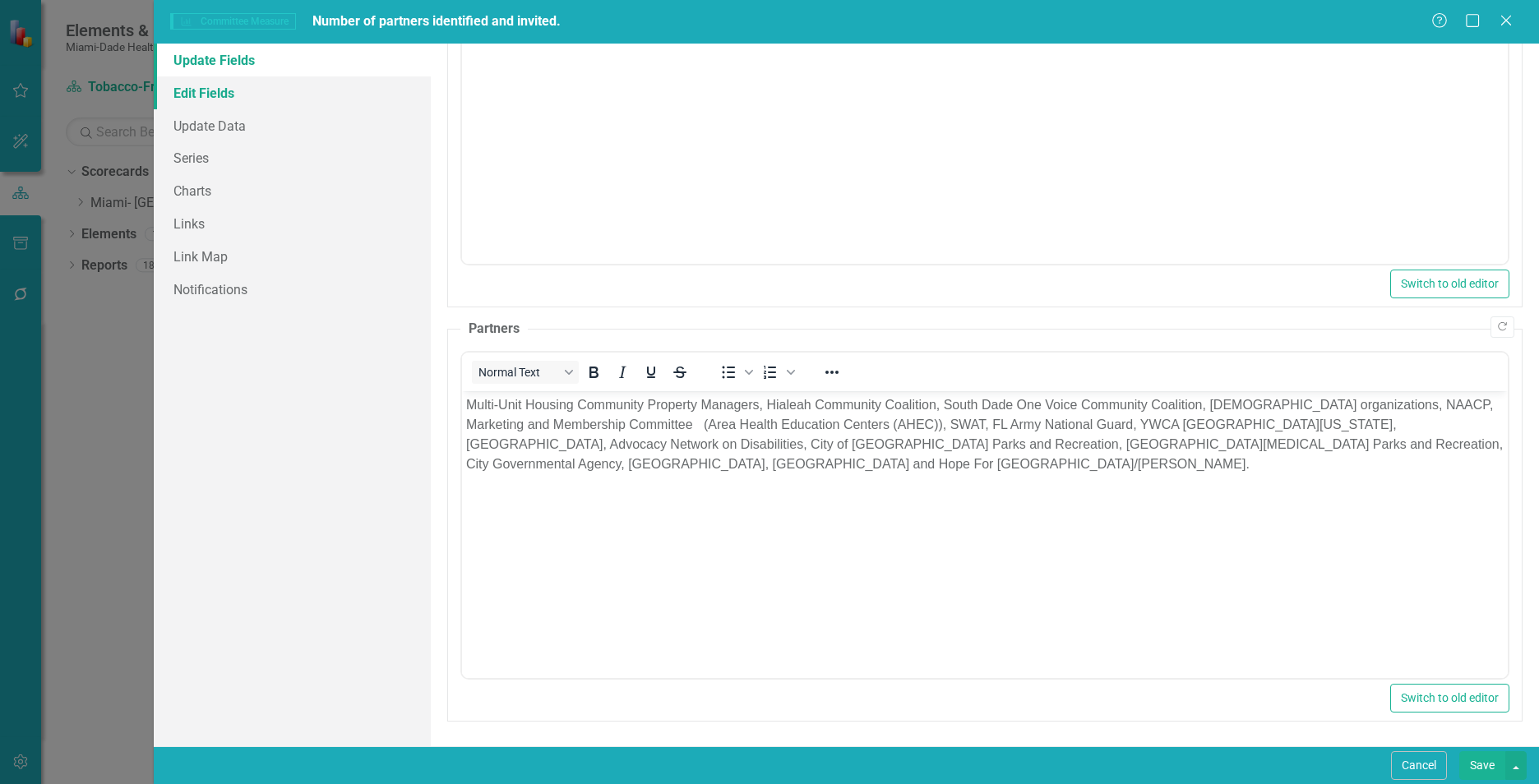
click at [223, 107] on link "Edit Fields" at bounding box center [292, 92] width 277 height 32
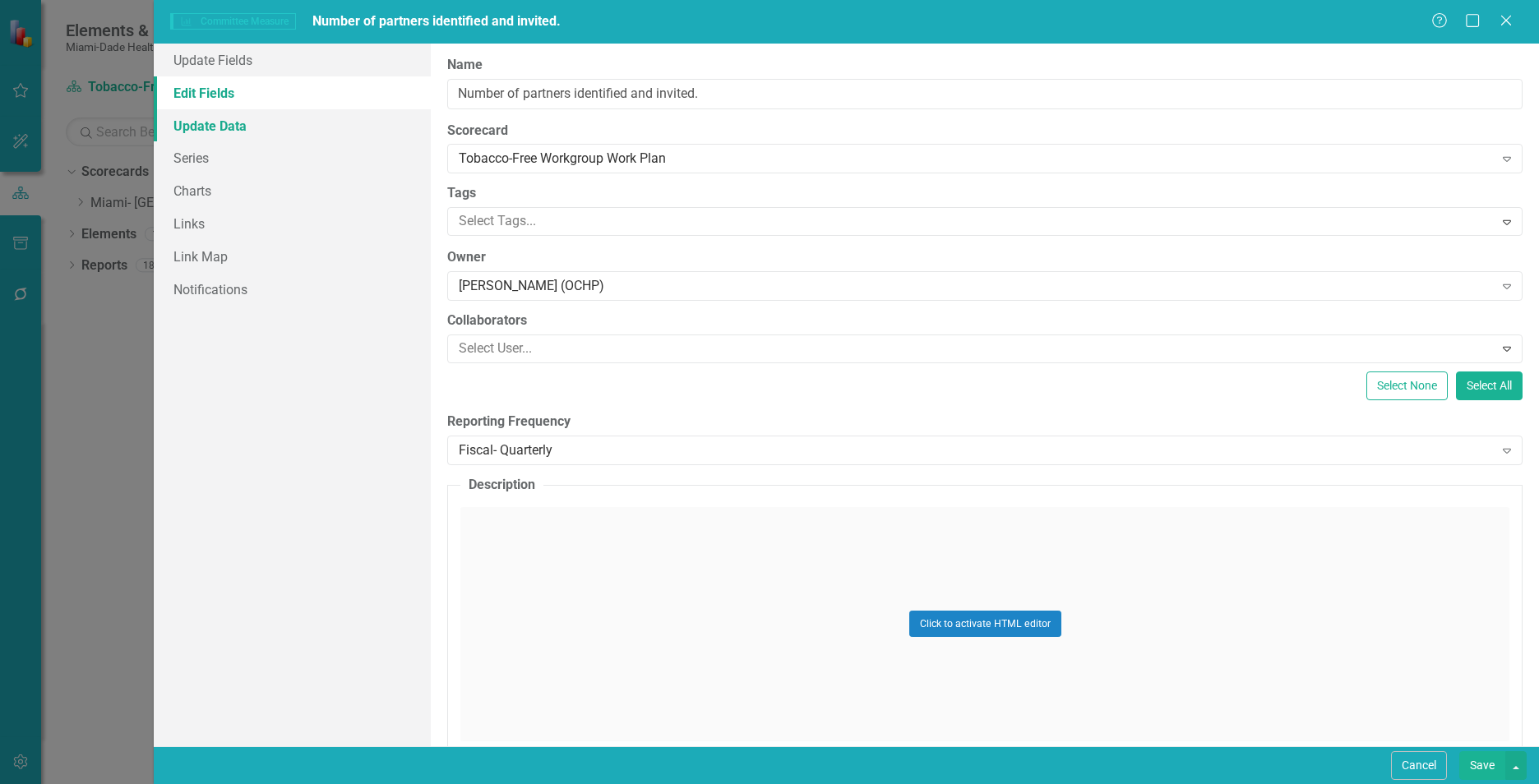
click at [223, 122] on link "Update Data" at bounding box center [292, 125] width 277 height 32
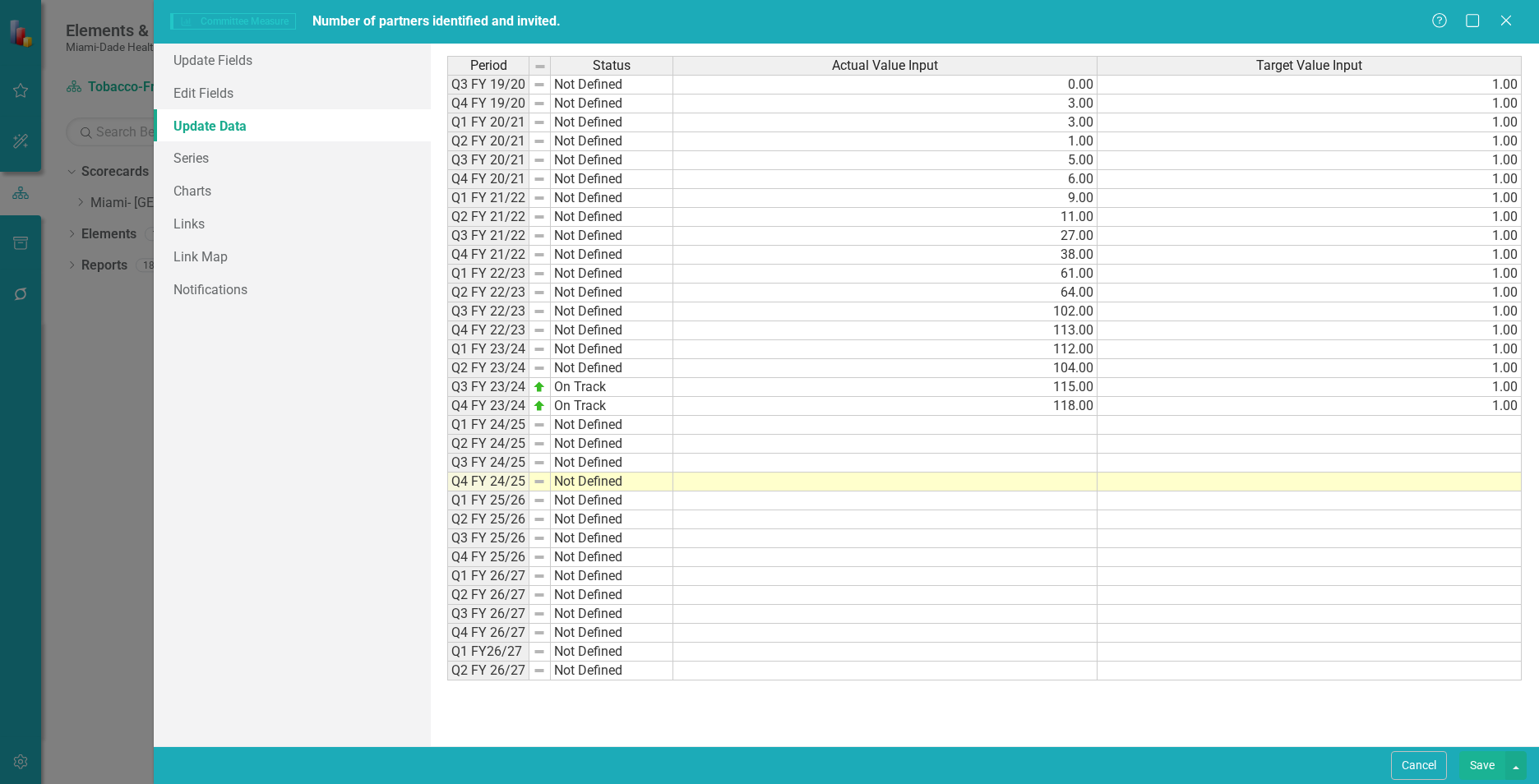
click at [1054, 483] on td at bounding box center [884, 481] width 424 height 19
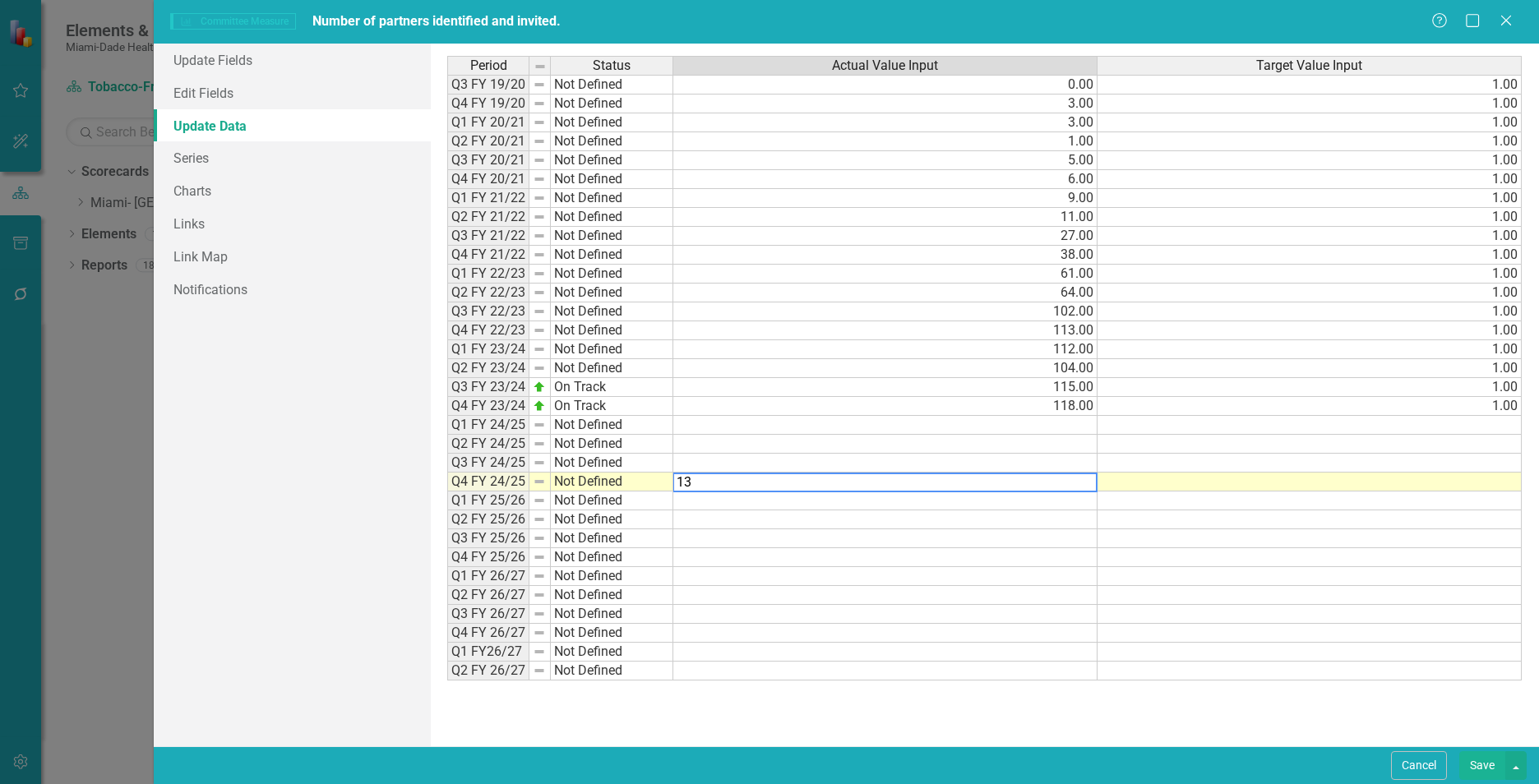
type textarea "139"
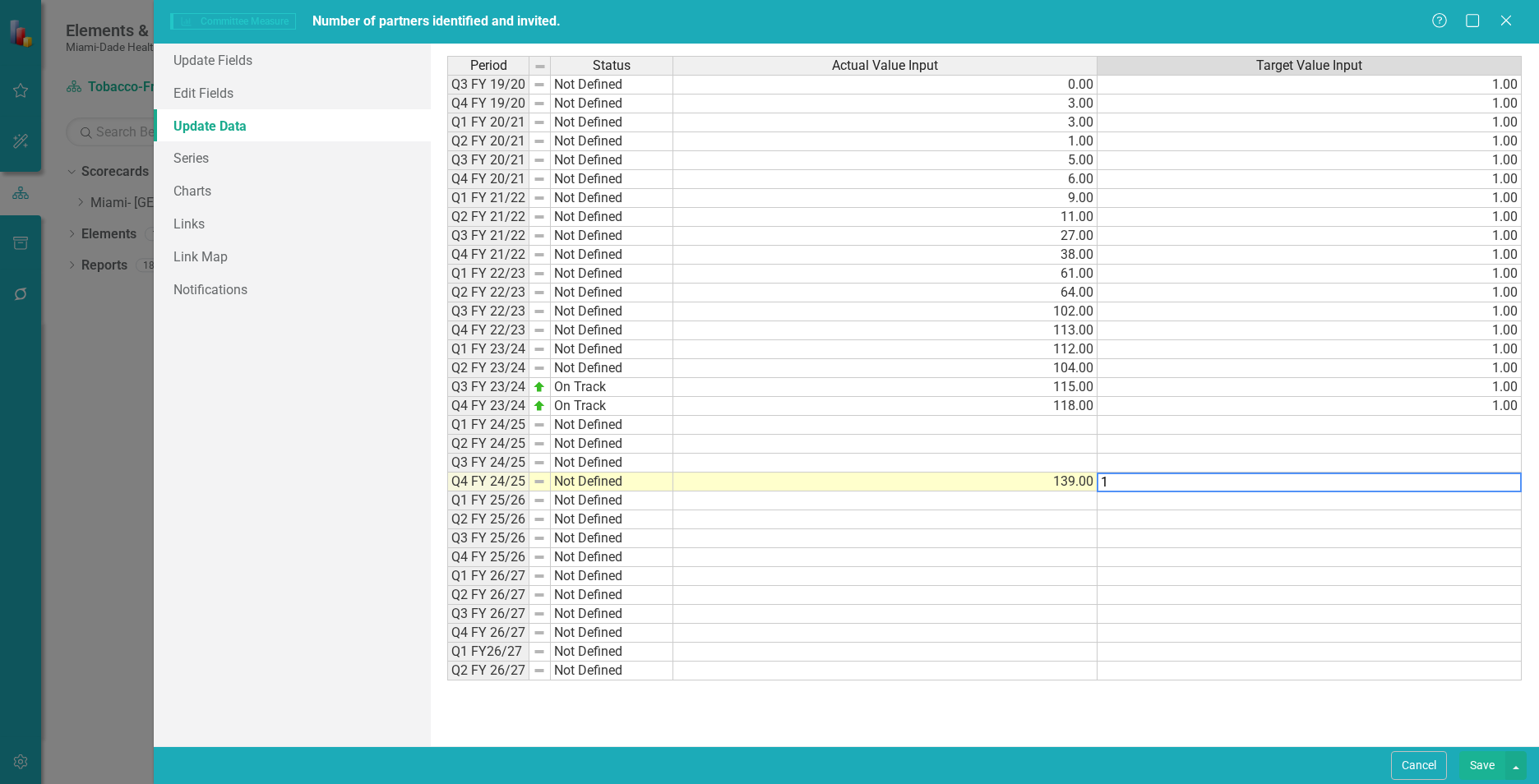
type textarea "1"
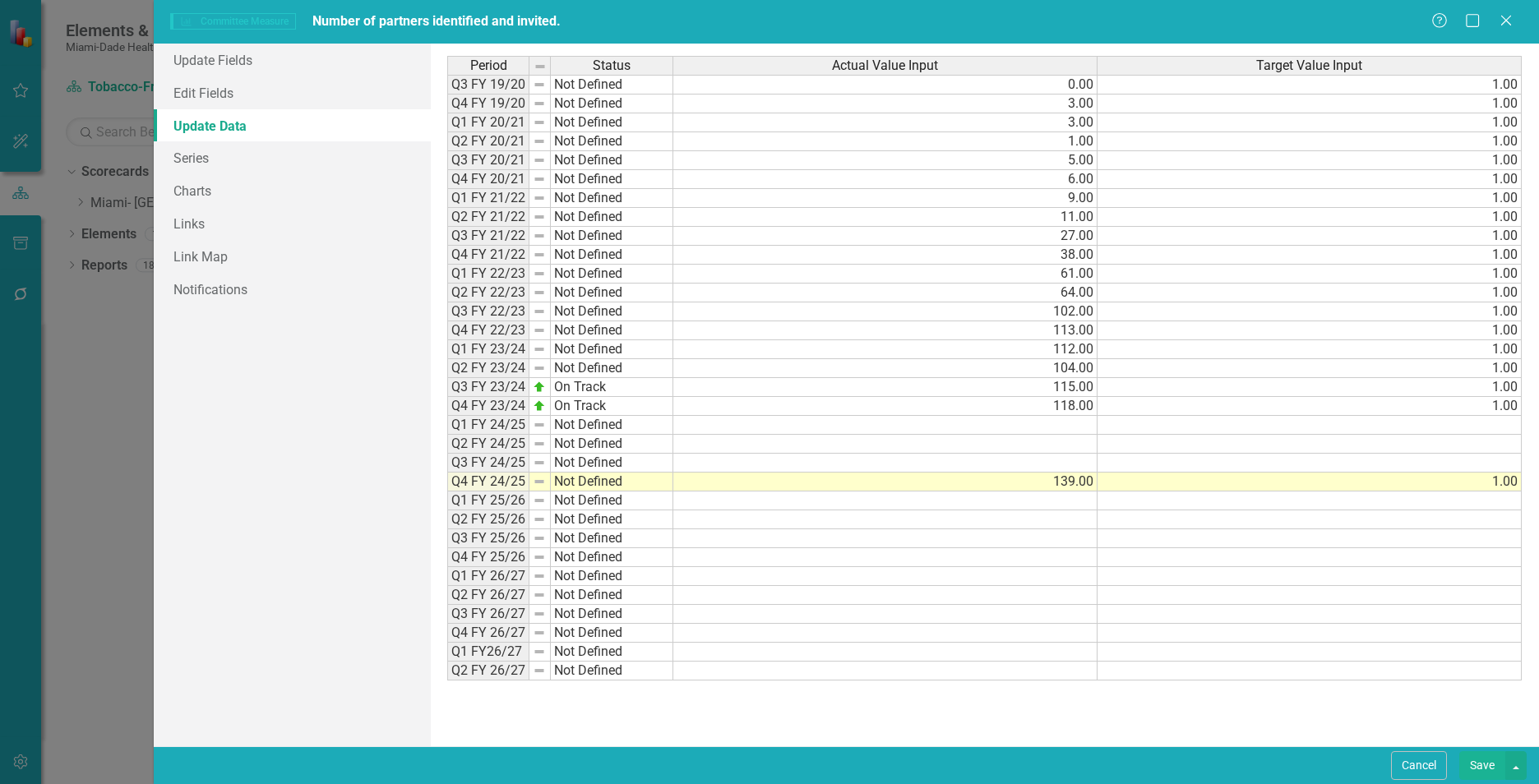
click at [1100, 713] on div "Period Status Actual Value Input Target Value Input Q3 FY 19/20 Not Defined 0.0…" at bounding box center [984, 394] width 1074 height 677
click at [1484, 765] on button "Save" at bounding box center [1482, 765] width 46 height 29
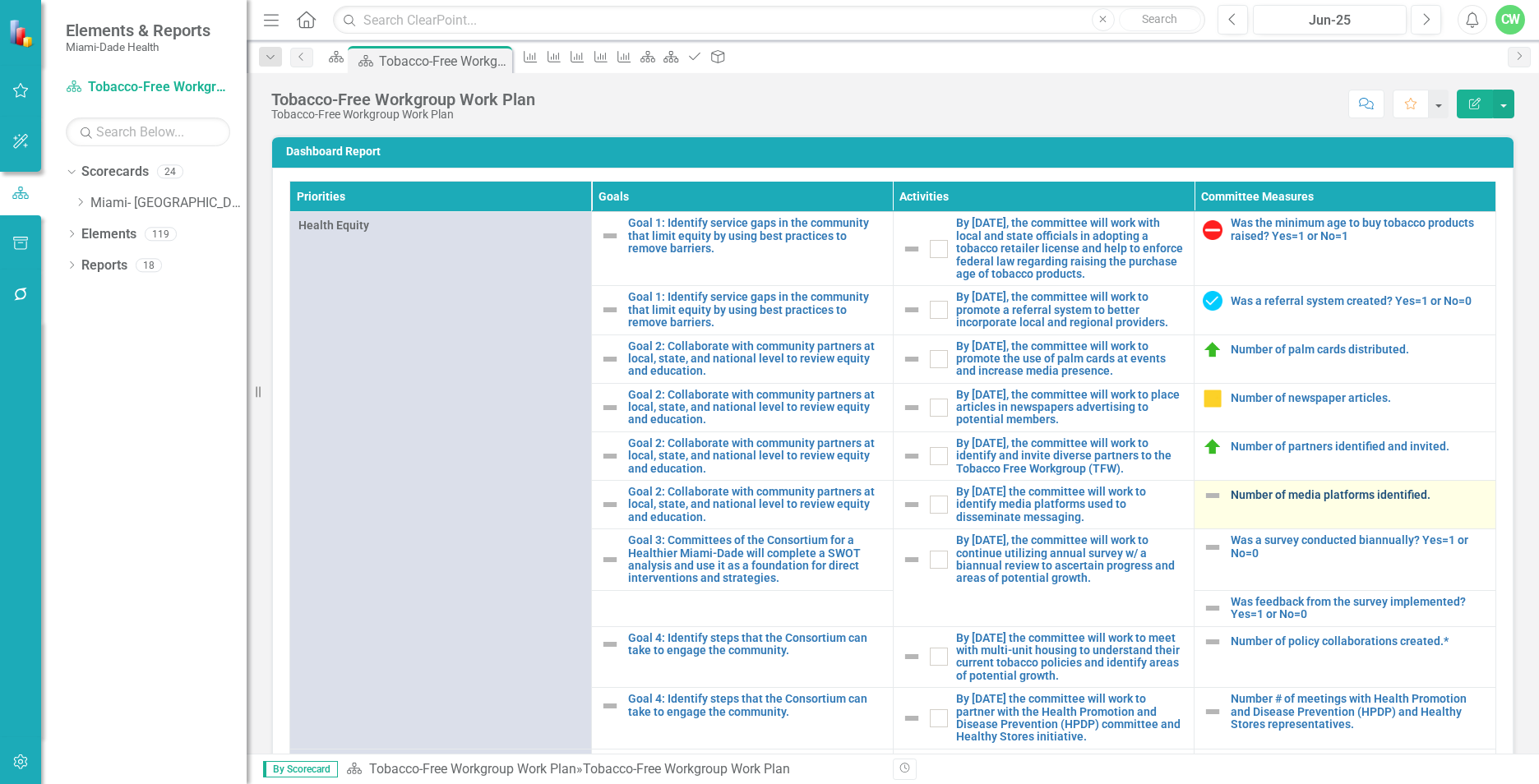
click at [1258, 501] on link "Number of media platforms identified." at bounding box center [1358, 494] width 256 height 12
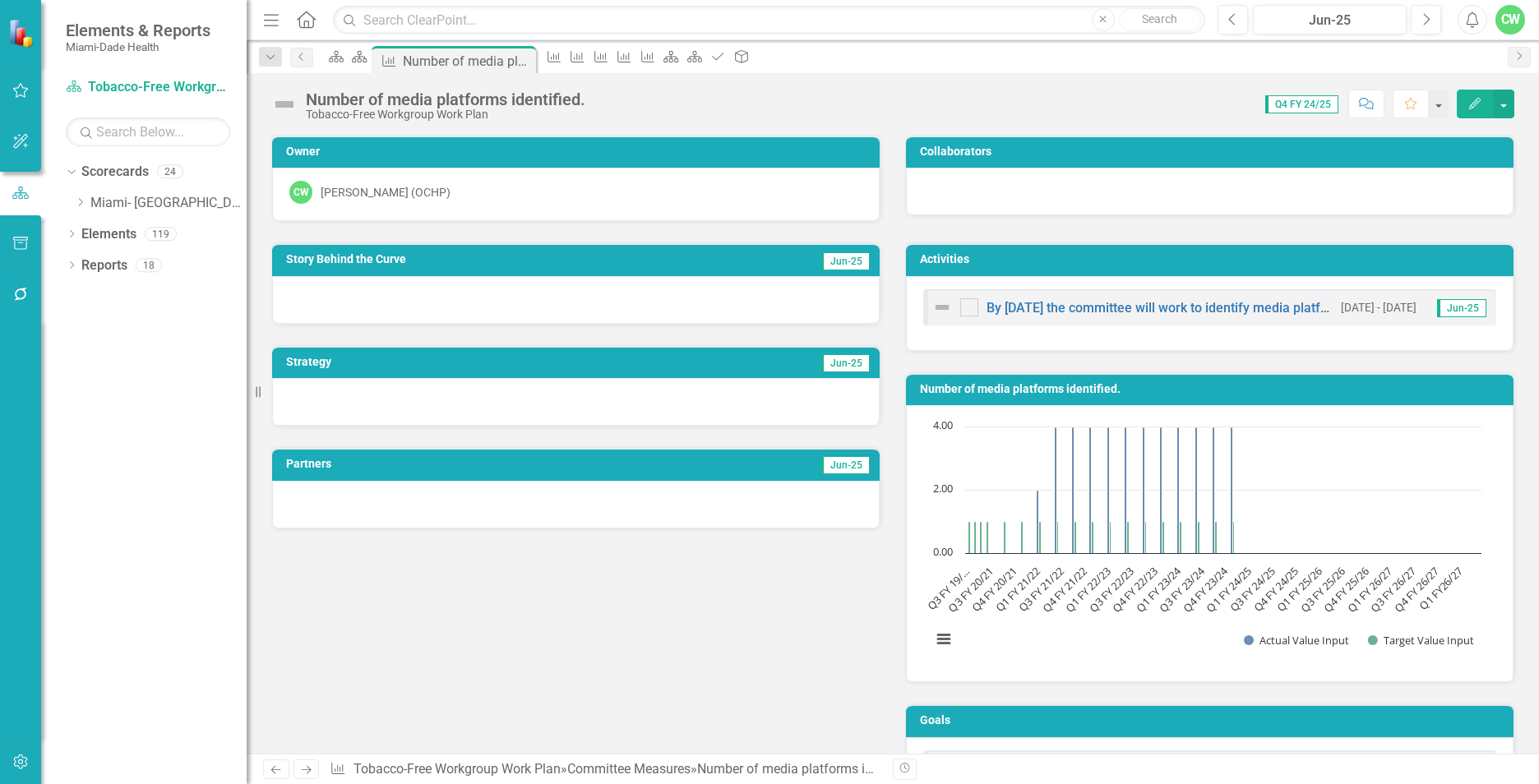
click at [1464, 107] on button "Edit" at bounding box center [1474, 104] width 36 height 29
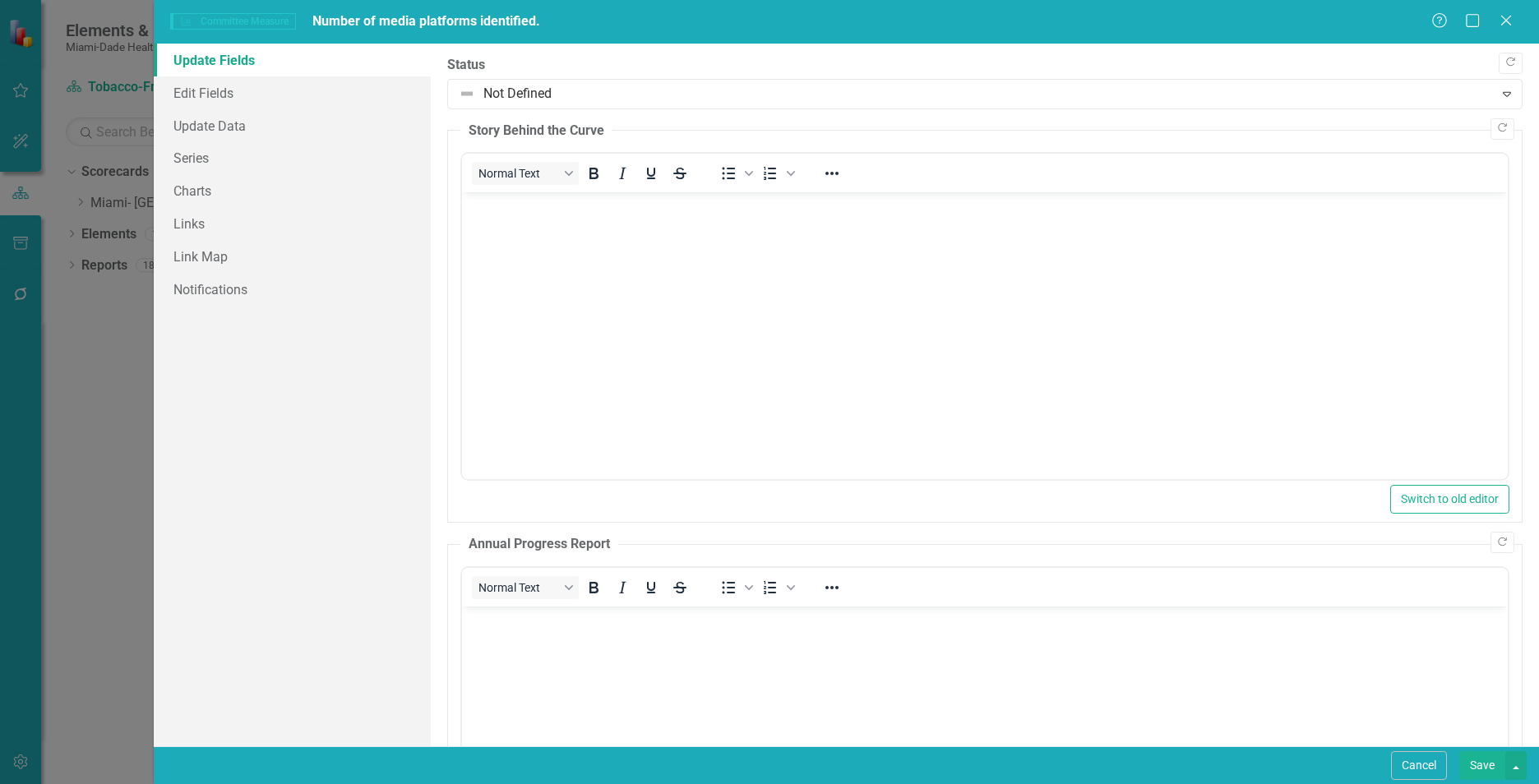
click at [567, 253] on body "Rich Text Area. Press ALT-0 for help." at bounding box center [984, 315] width 1045 height 246
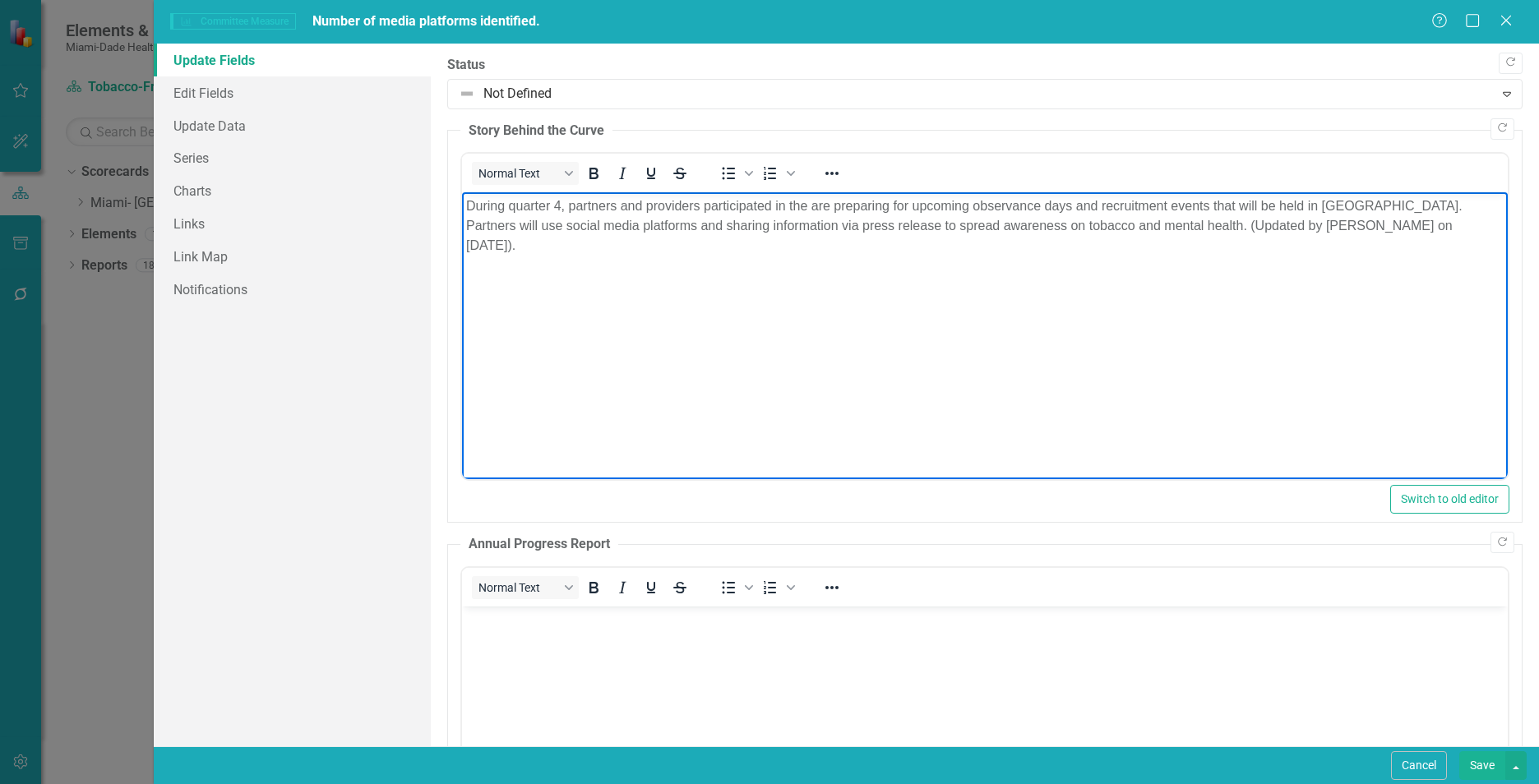
click at [1015, 251] on body "During quarter 4, partners and providers participated in the are preparing for …" at bounding box center [984, 315] width 1045 height 246
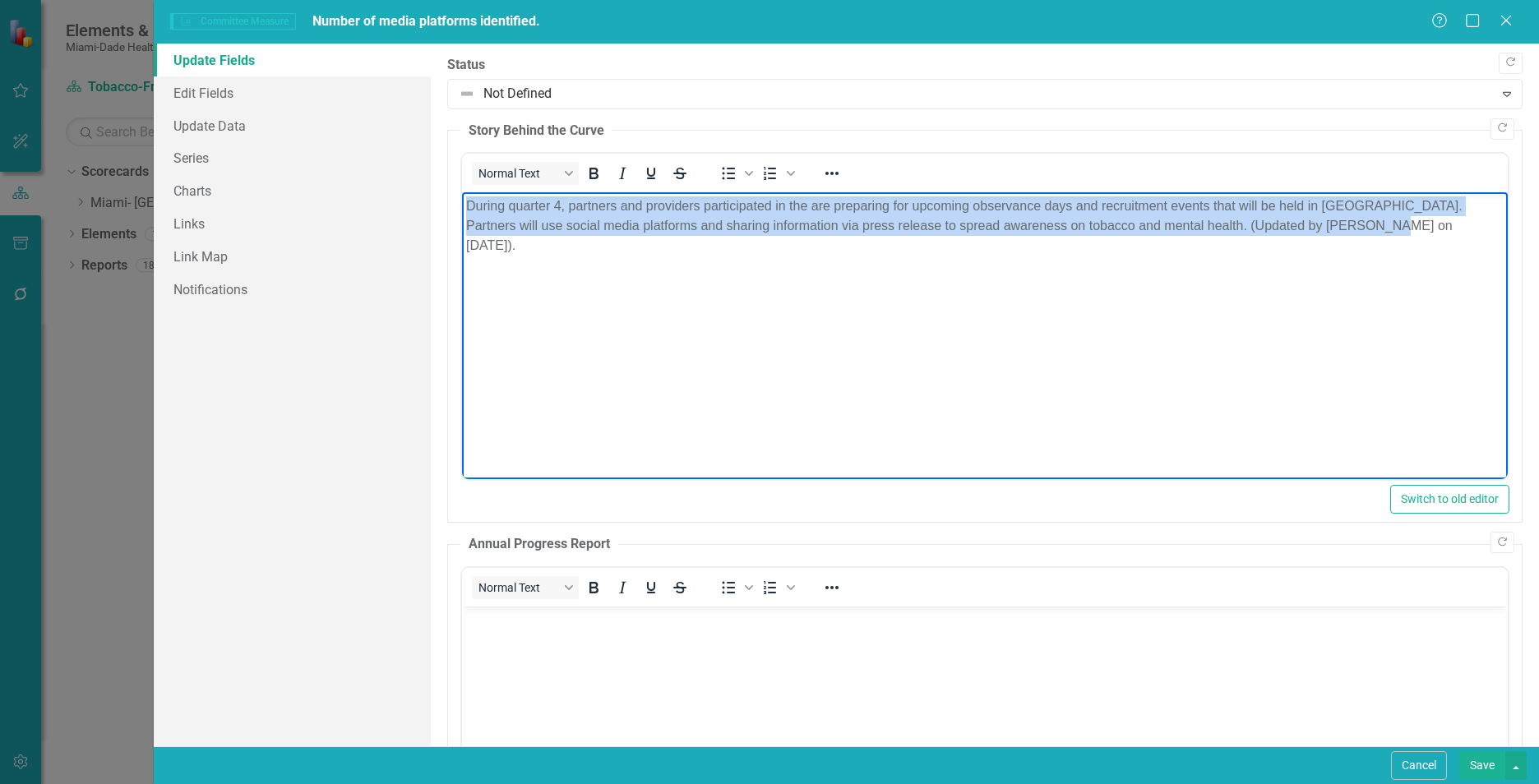
drag, startPoint x: 1427, startPoint y: 241, endPoint x: 458, endPoint y: 188, distance: 970.4
click at [462, 192] on html "During quarter 4, partners and providers participated in the are preparing for …" at bounding box center [984, 315] width 1045 height 246
paste body "Rich Text Area. Press ALT-0 for help."
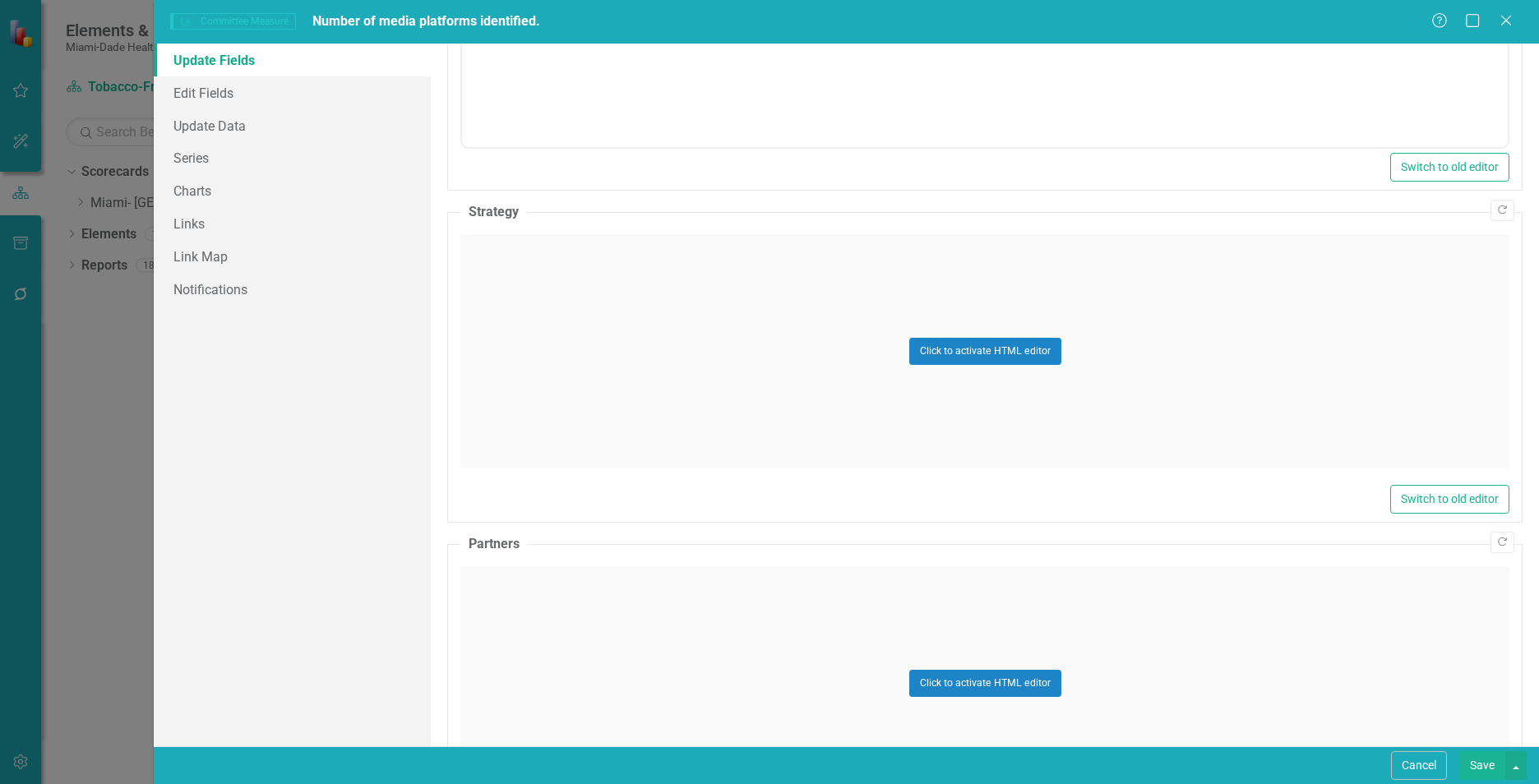
scroll to position [755, 0]
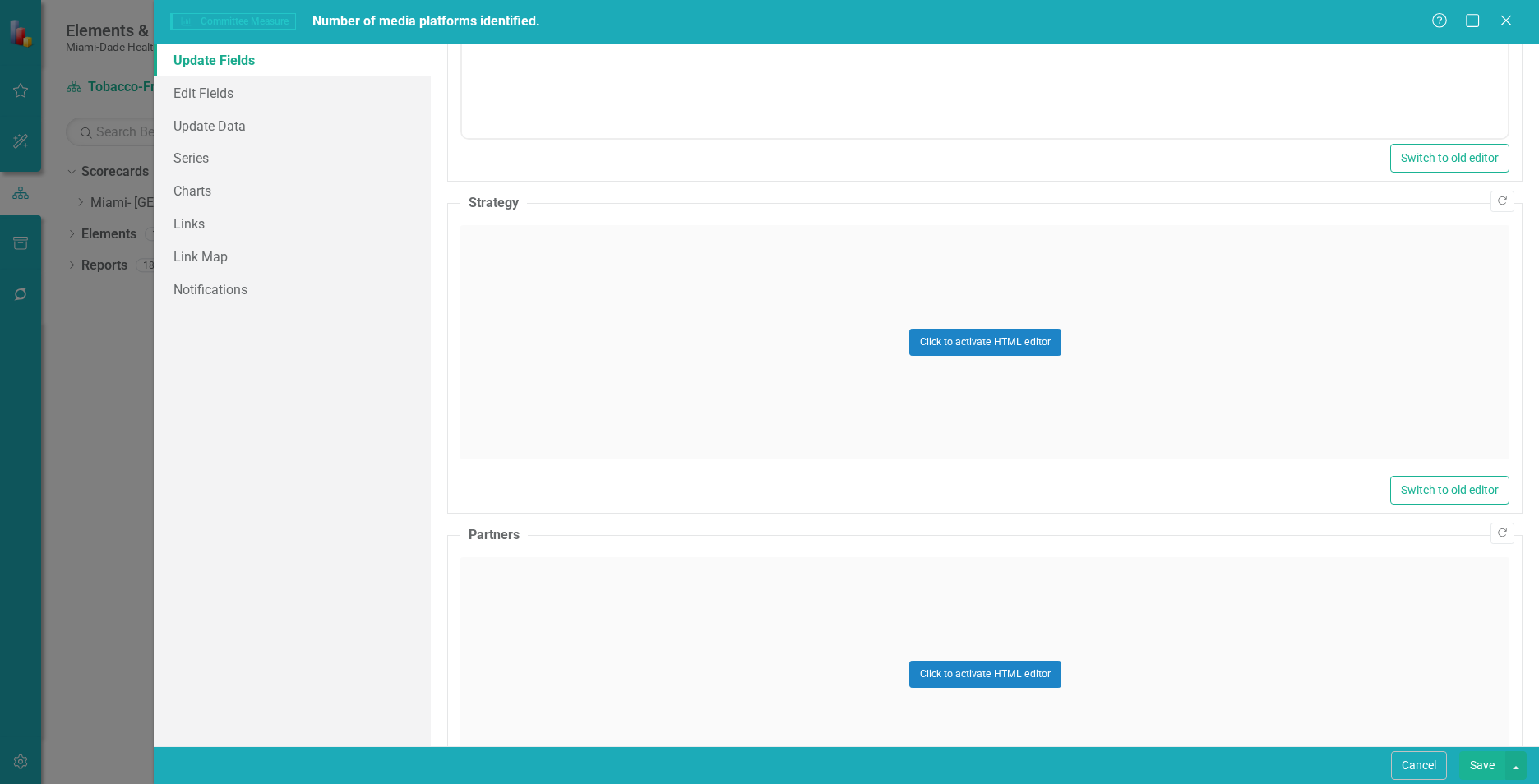
click at [1155, 369] on div "Click to activate HTML editor" at bounding box center [984, 341] width 1048 height 234
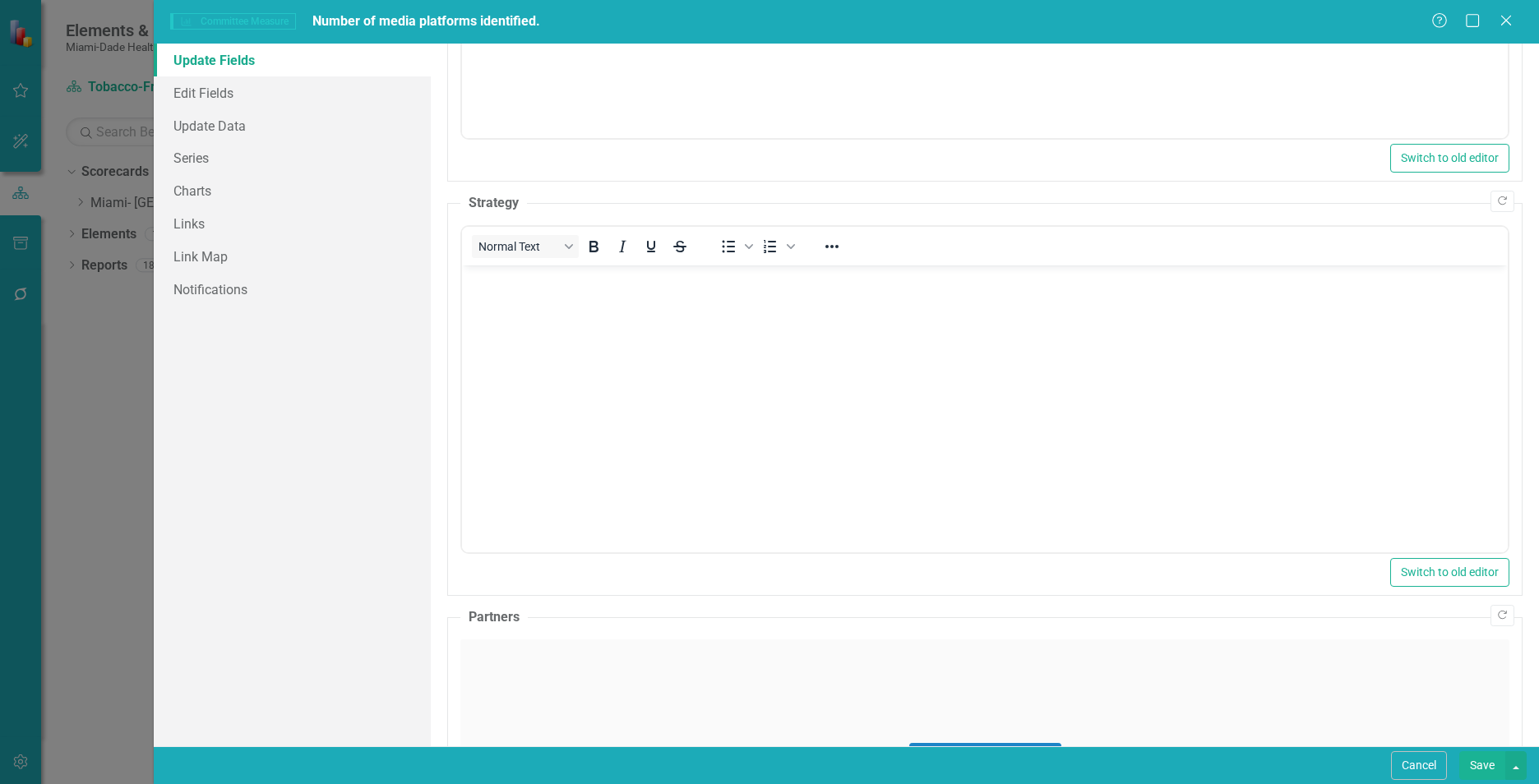
scroll to position [0, 0]
click at [731, 345] on body "Rich Text Area. Press ALT-0 for help." at bounding box center [984, 389] width 1045 height 246
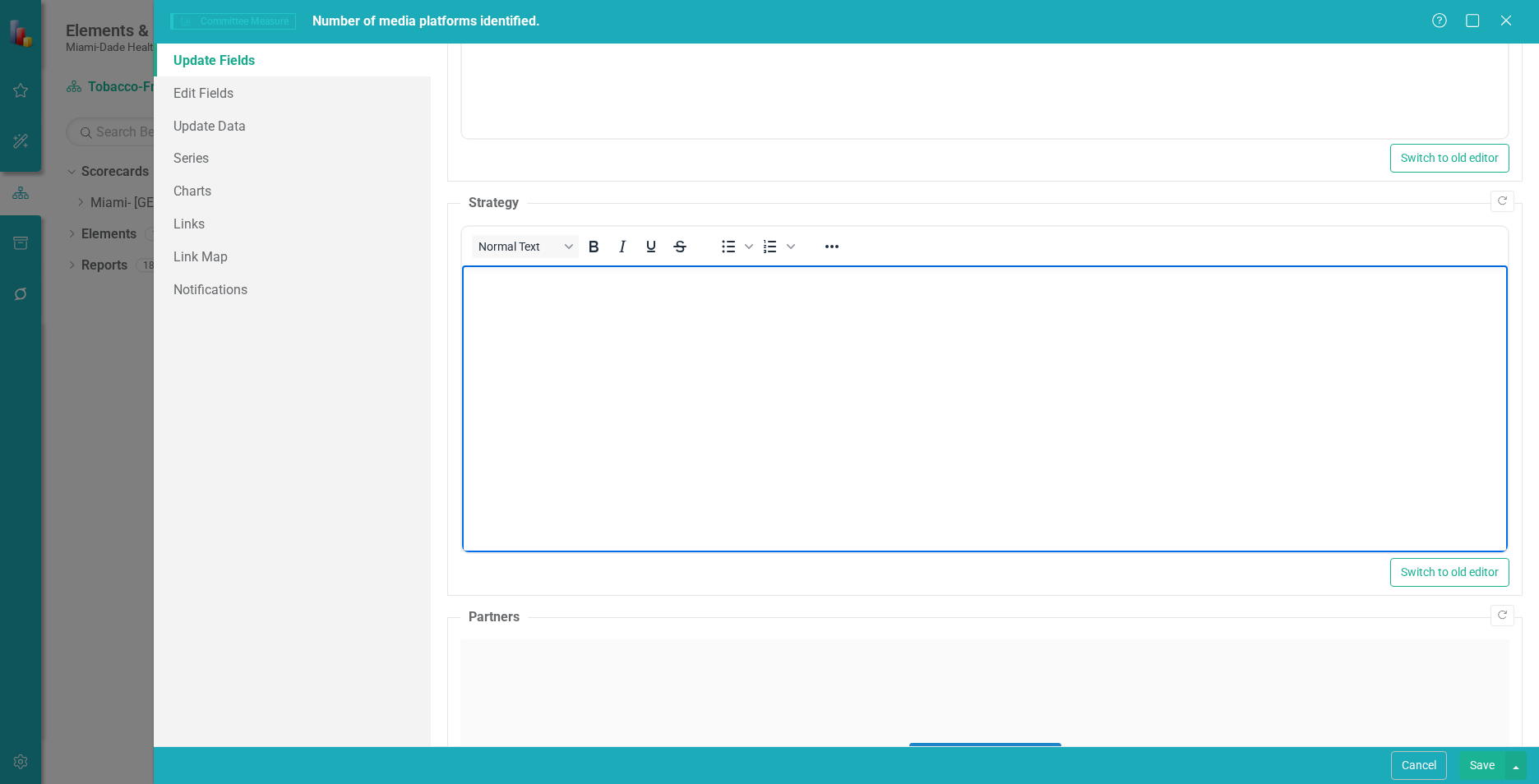
paste body "Rich Text Area. Press ALT-0 for help."
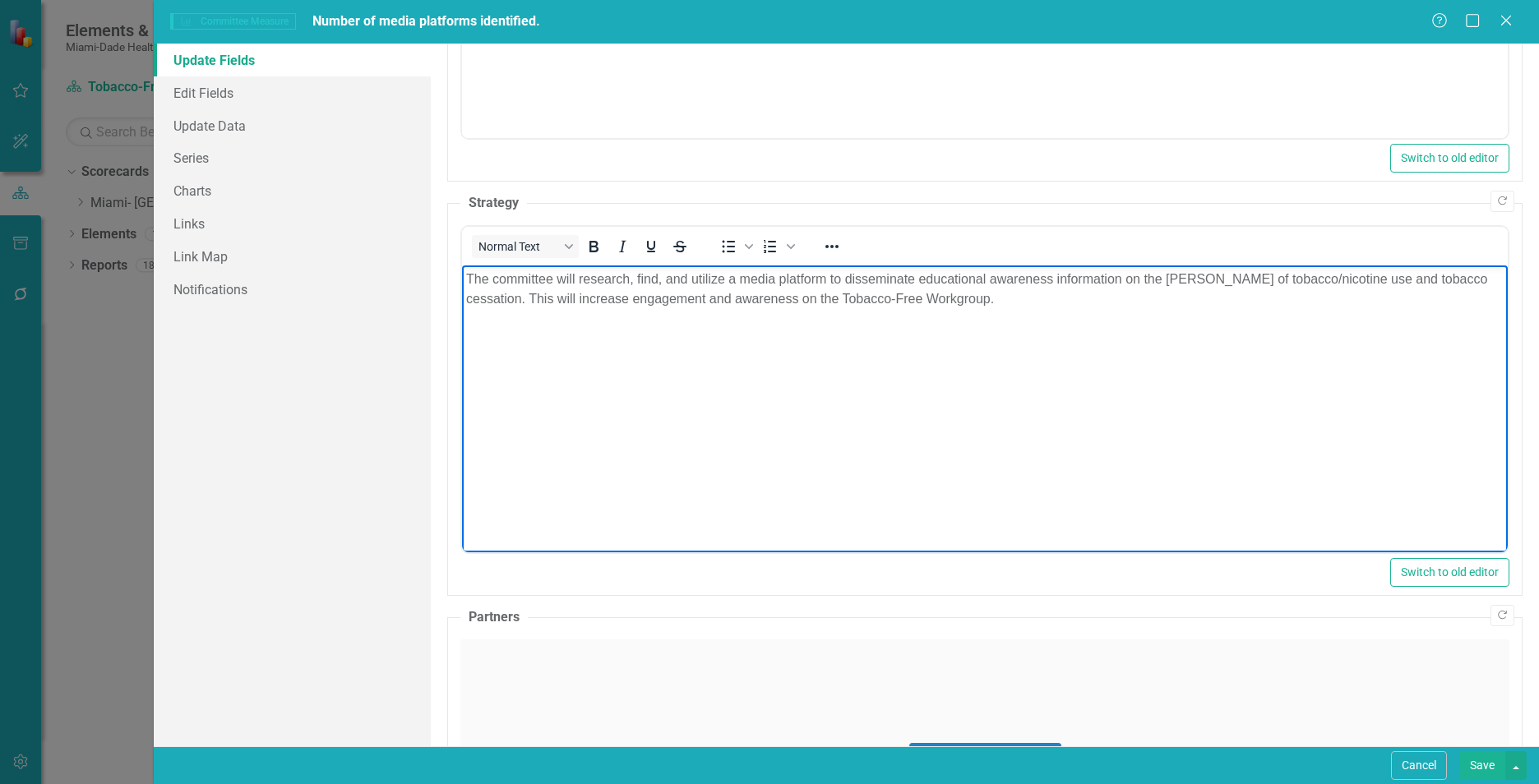
click at [844, 661] on div "Click to activate HTML editor" at bounding box center [984, 756] width 1048 height 234
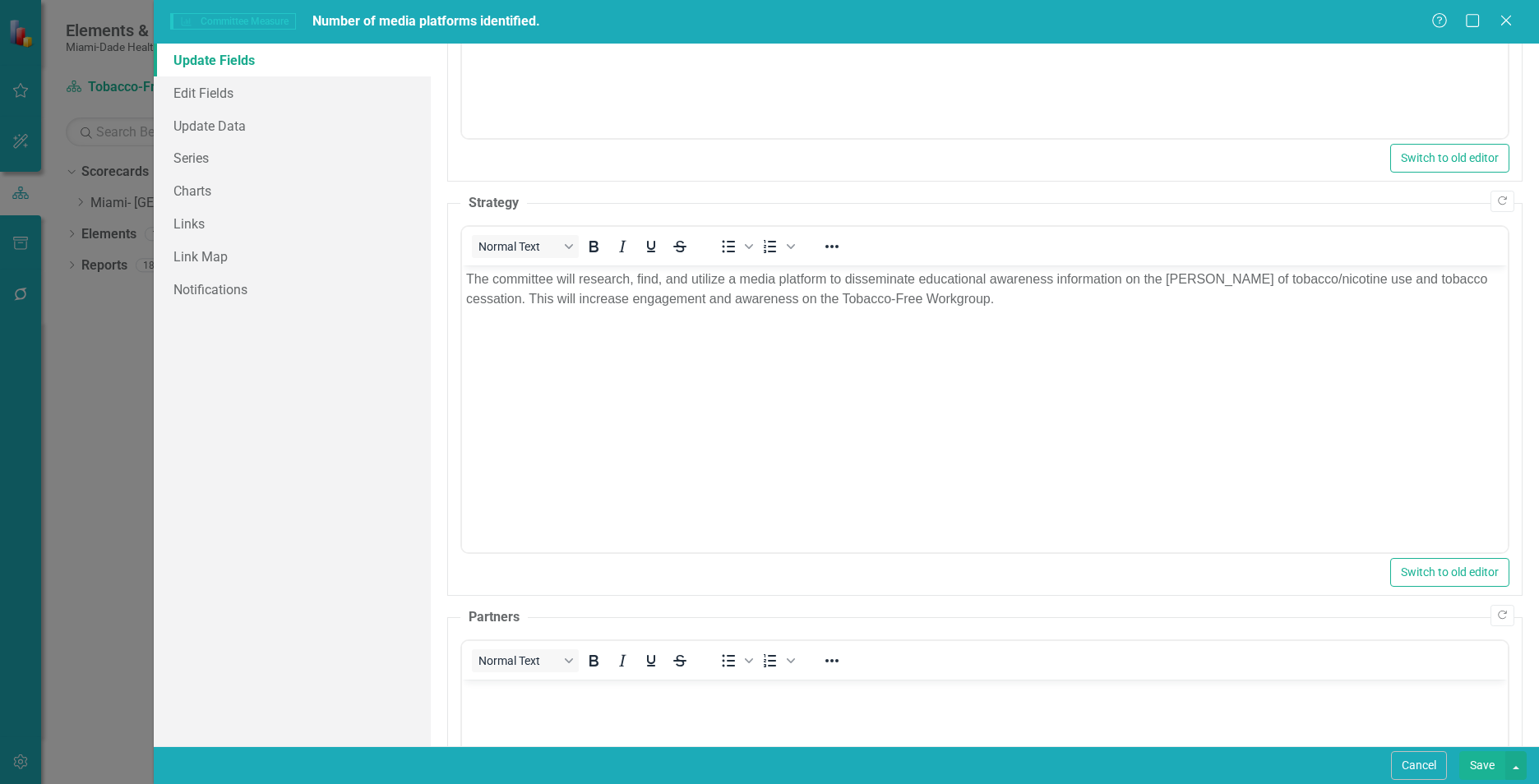
click at [814, 698] on p "Rich Text Area. Press ALT-0 for help." at bounding box center [985, 692] width 1038 height 20
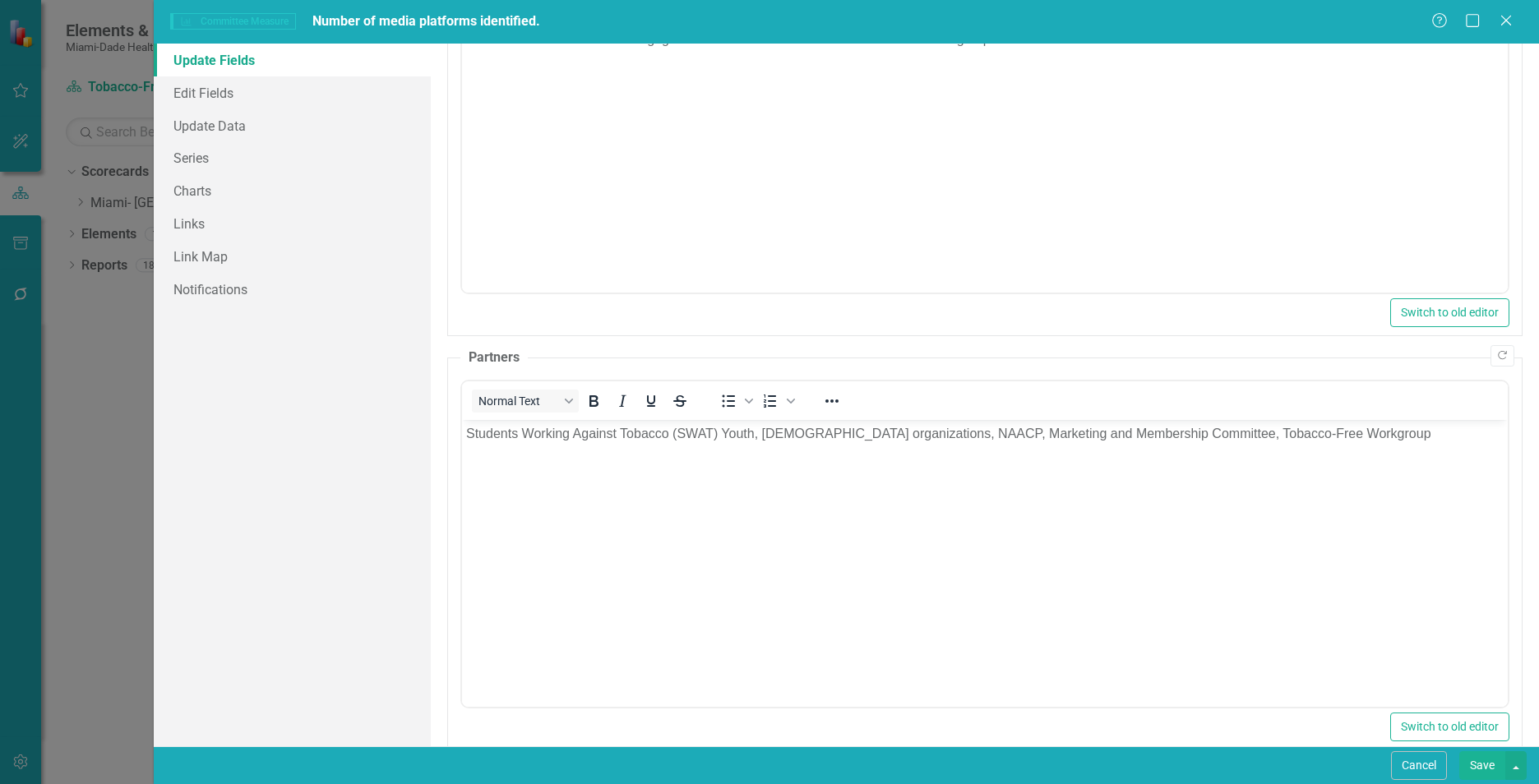
scroll to position [1043, 0]
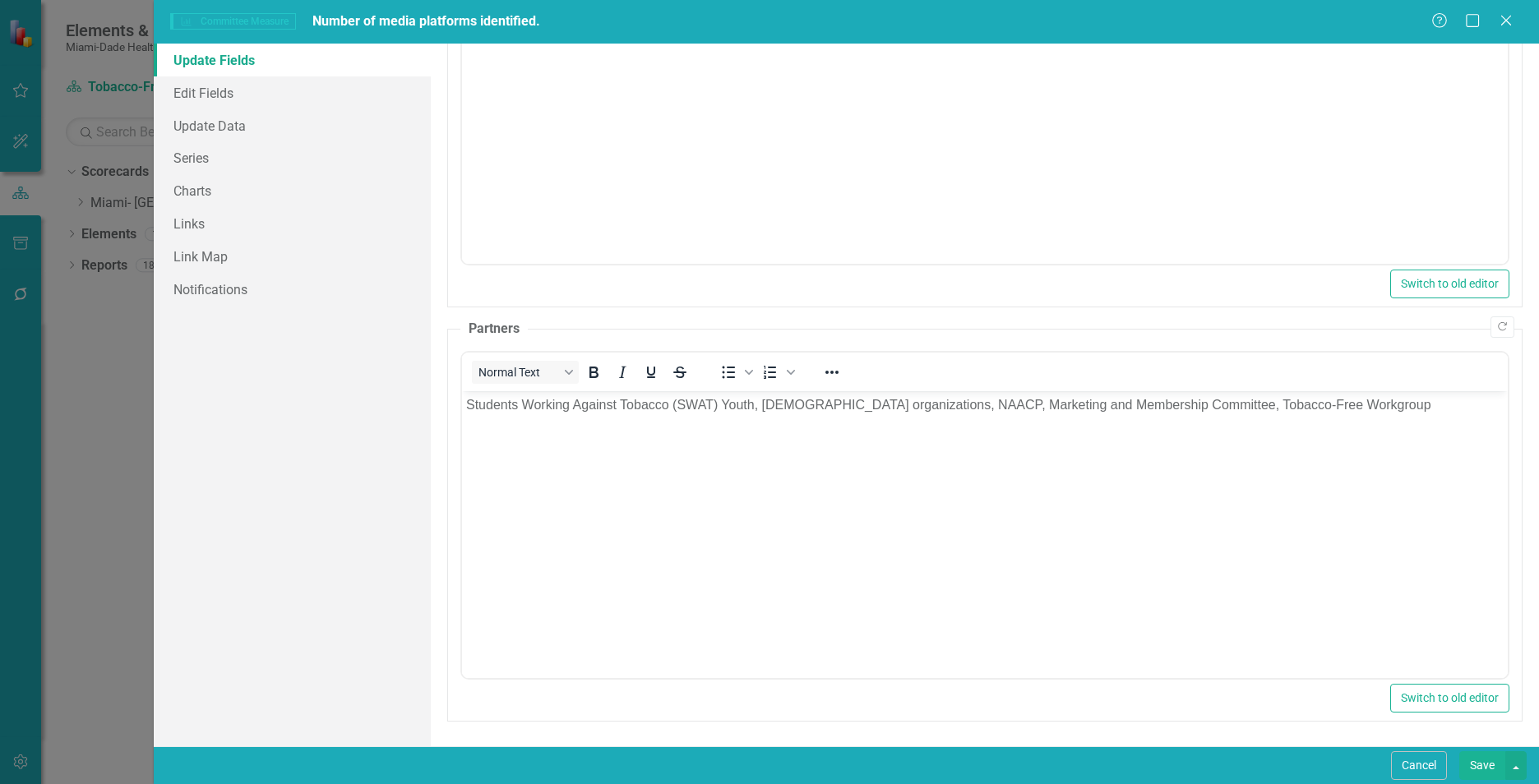
drag, startPoint x: 1530, startPoint y: 540, endPoint x: 878, endPoint y: 161, distance: 754.2
click at [213, 129] on link "Update Data" at bounding box center [292, 125] width 277 height 32
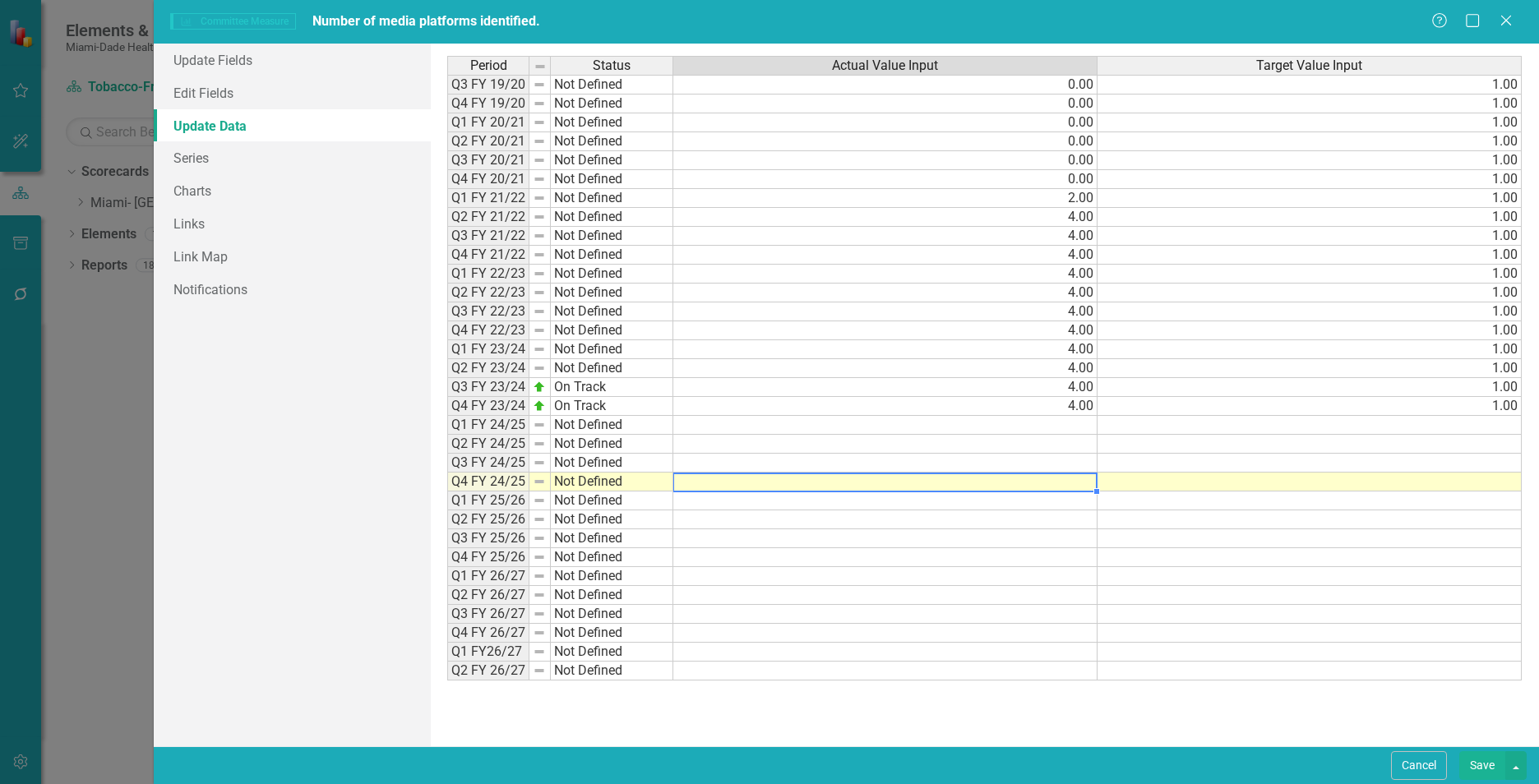
click at [1084, 484] on td at bounding box center [884, 481] width 424 height 19
type textarea "5"
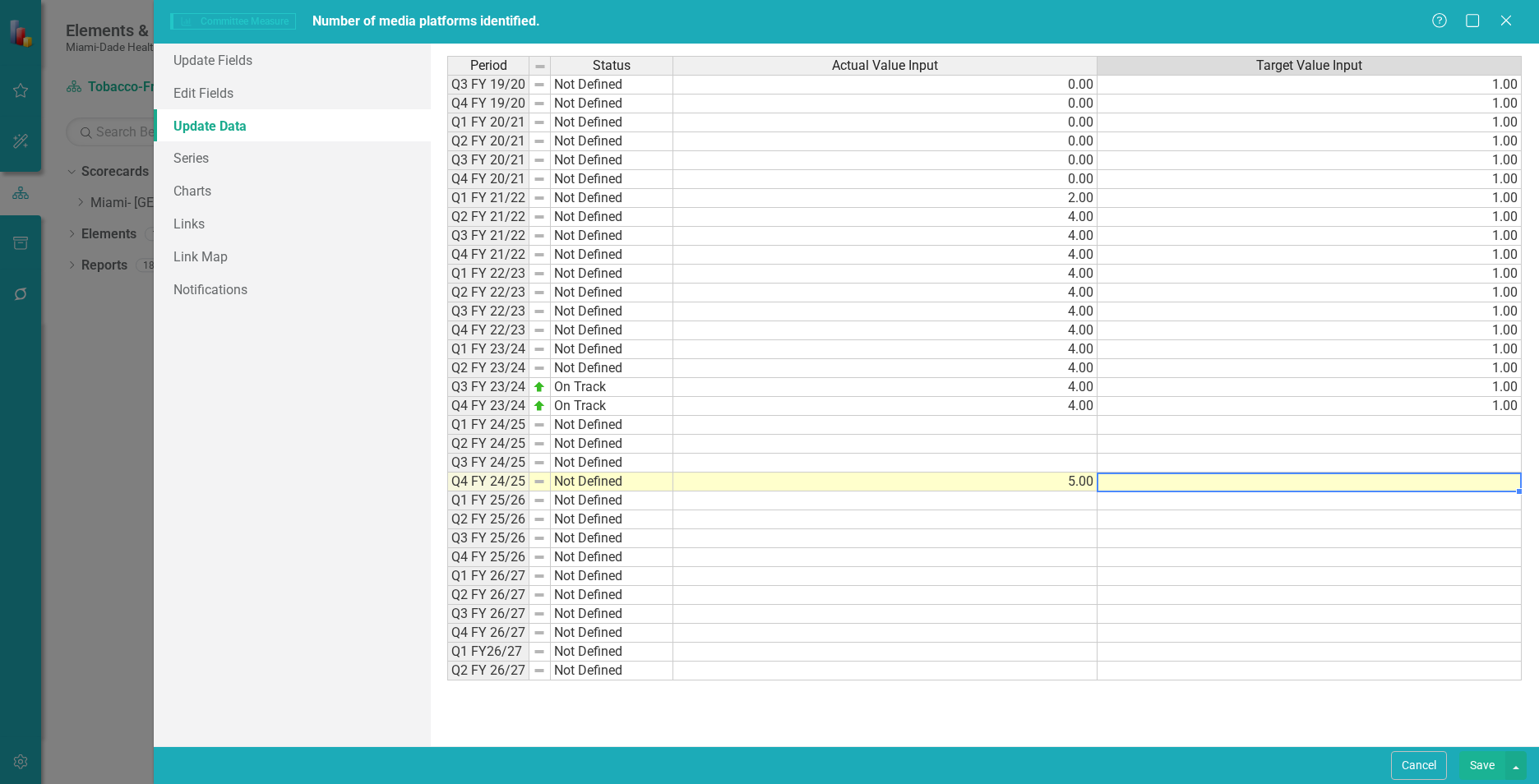
click at [1152, 489] on td at bounding box center [1309, 481] width 424 height 19
type textarea "1"
click at [199, 58] on link "Update Fields" at bounding box center [292, 59] width 277 height 32
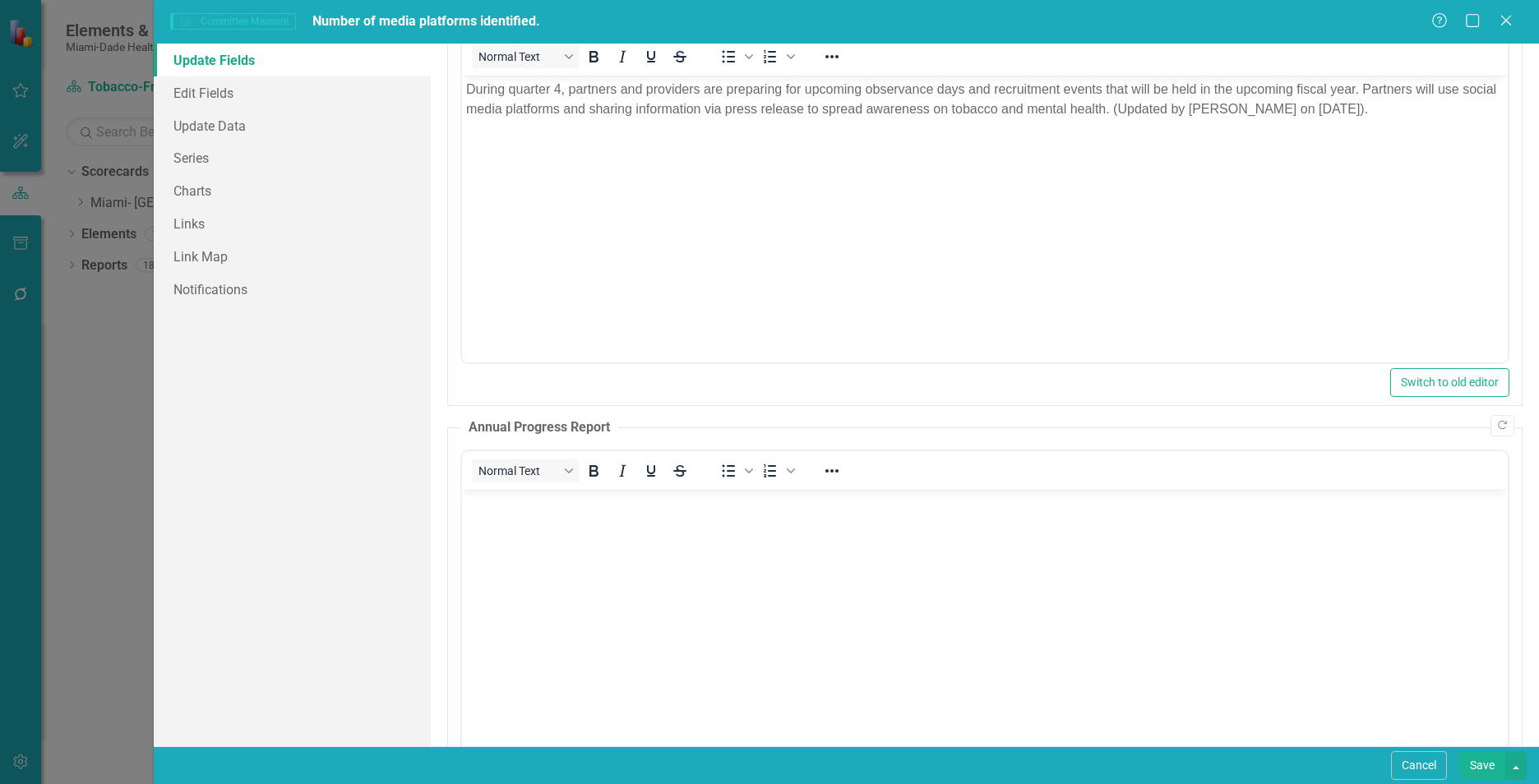
scroll to position [0, 0]
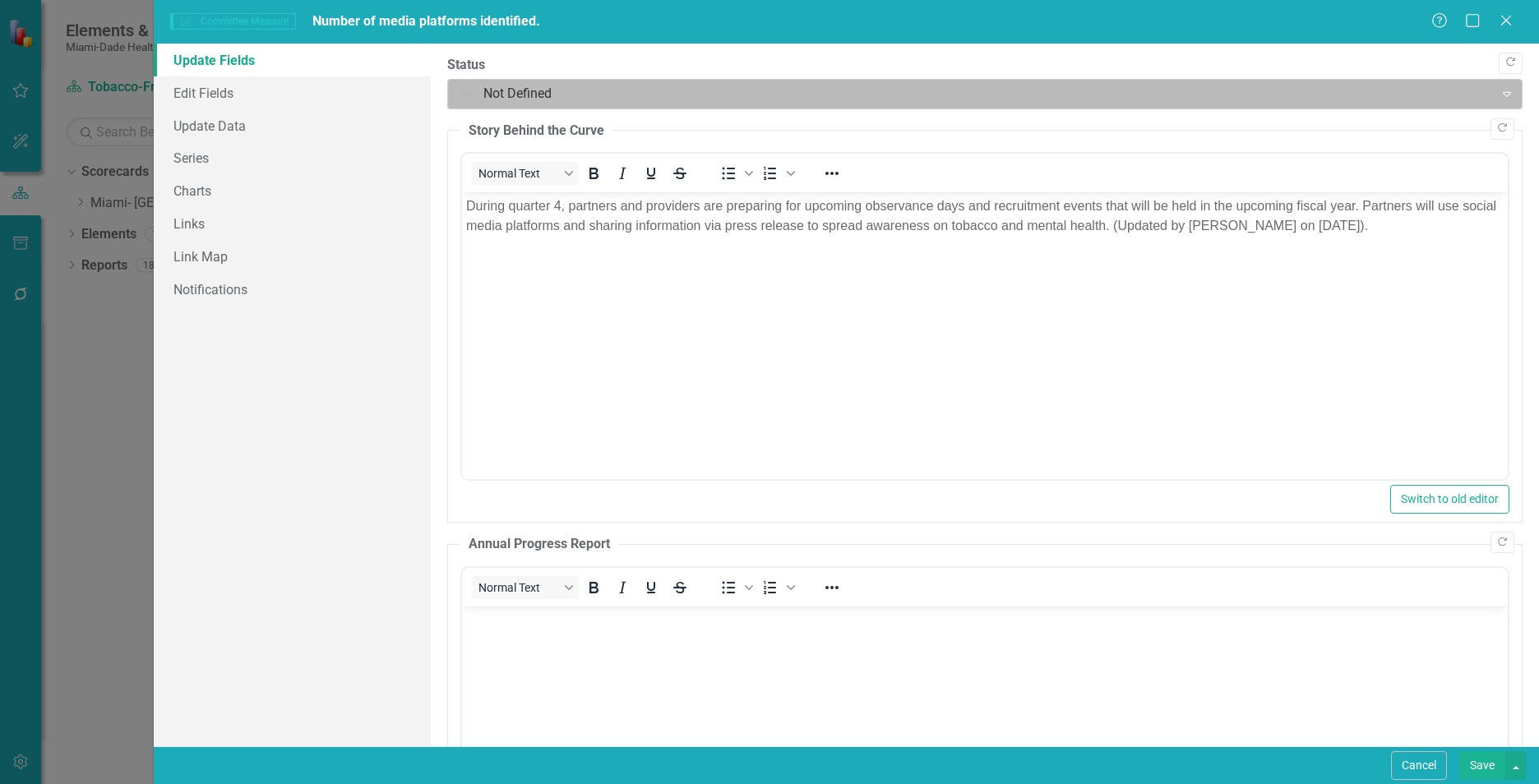
click at [535, 84] on div at bounding box center [971, 94] width 1024 height 22
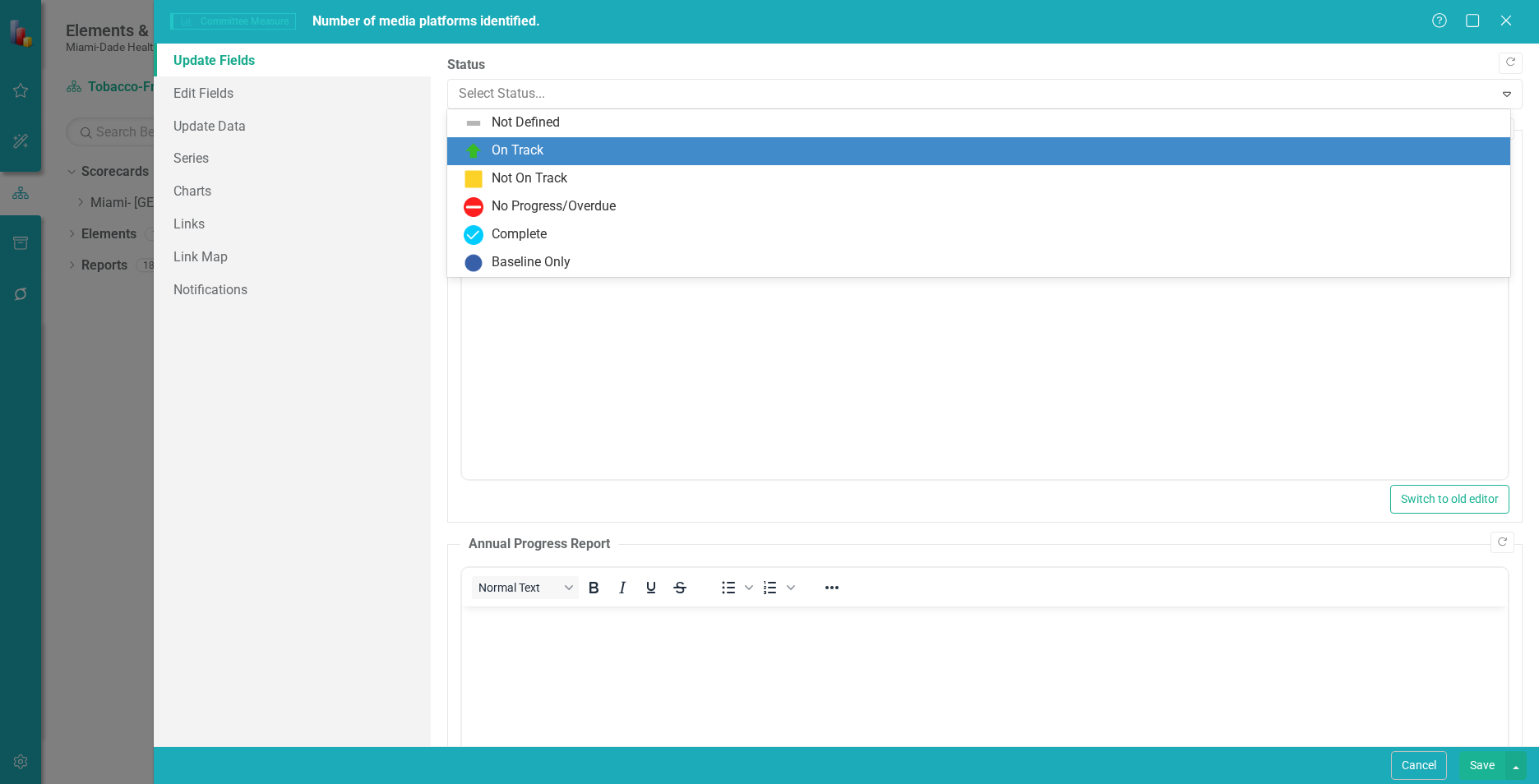
click at [517, 151] on div "On Track" at bounding box center [517, 151] width 52 height 19
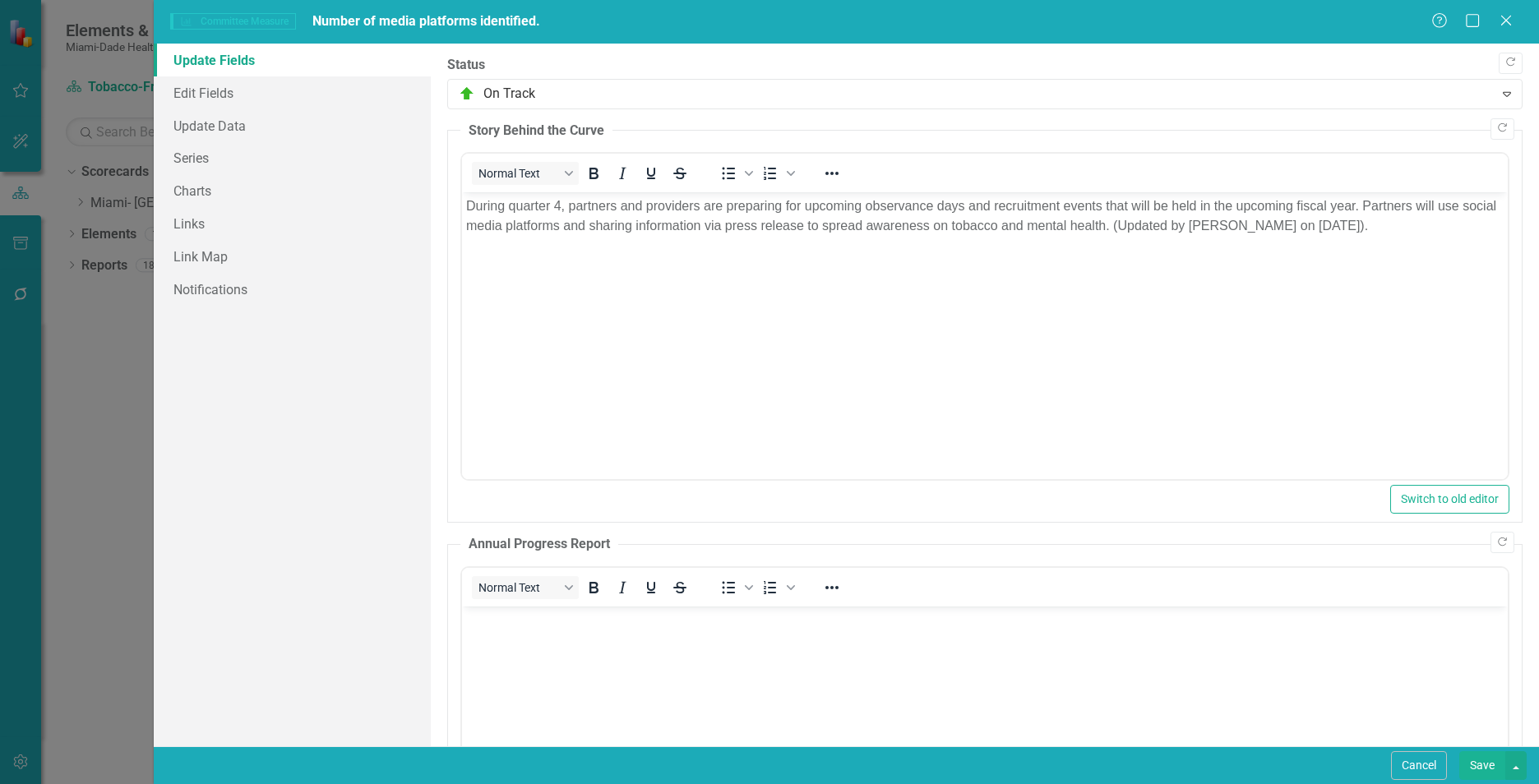
click at [1477, 764] on button "Save" at bounding box center [1482, 765] width 46 height 29
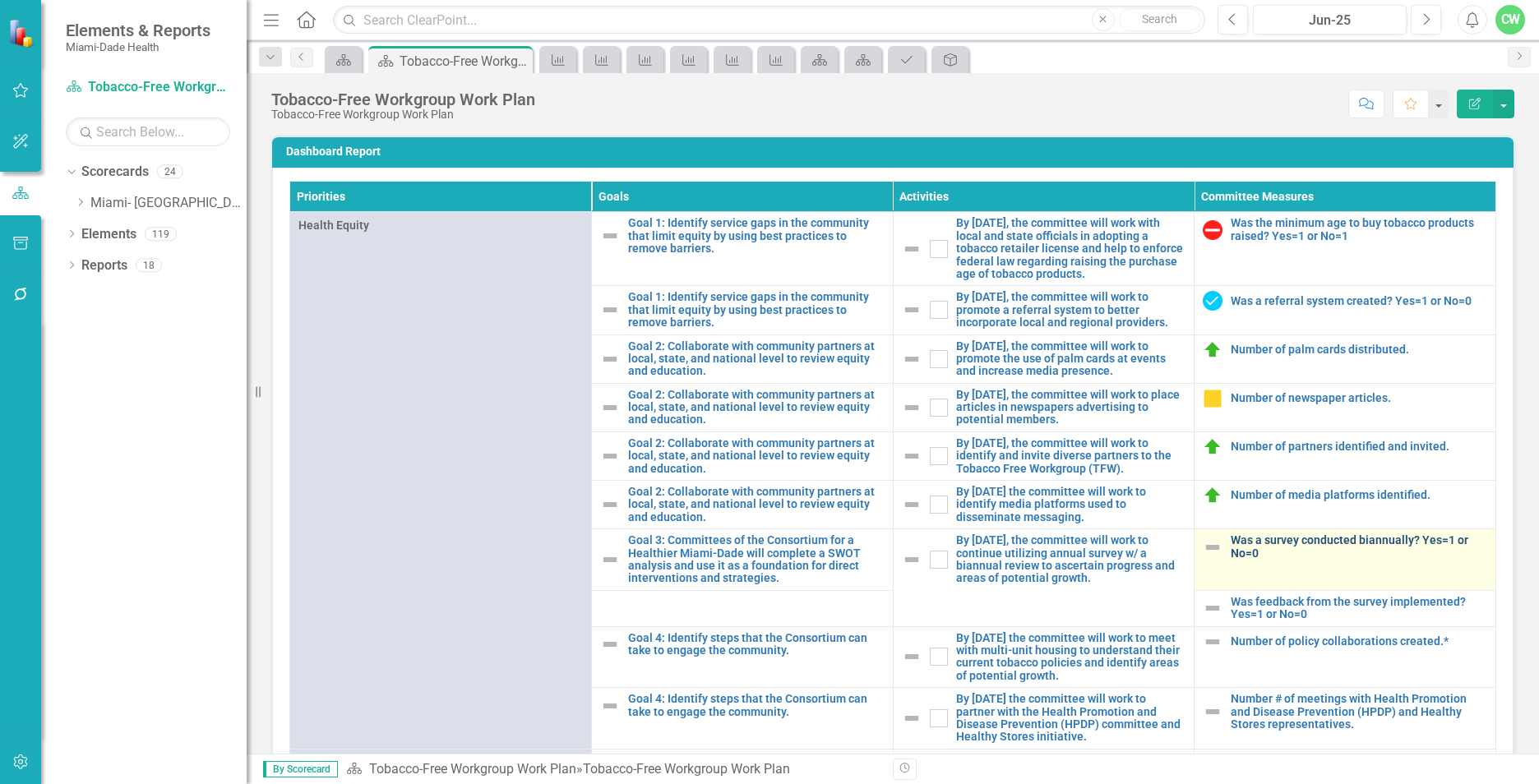
click at [1249, 558] on link "Was a survey conducted biannually? Yes=1 or No=0" at bounding box center [1358, 547] width 256 height 26
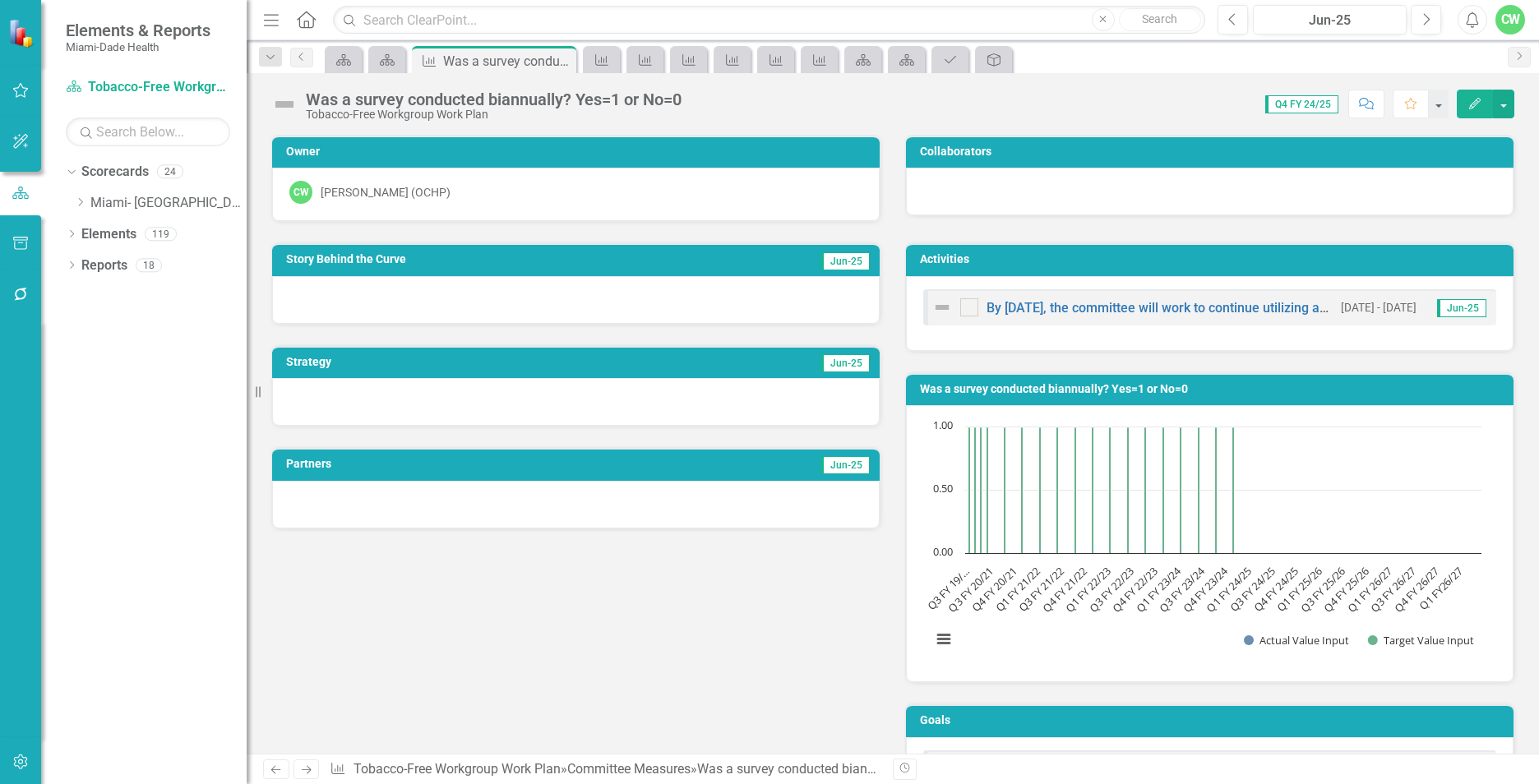
click at [1472, 94] on button "Edit" at bounding box center [1474, 104] width 36 height 29
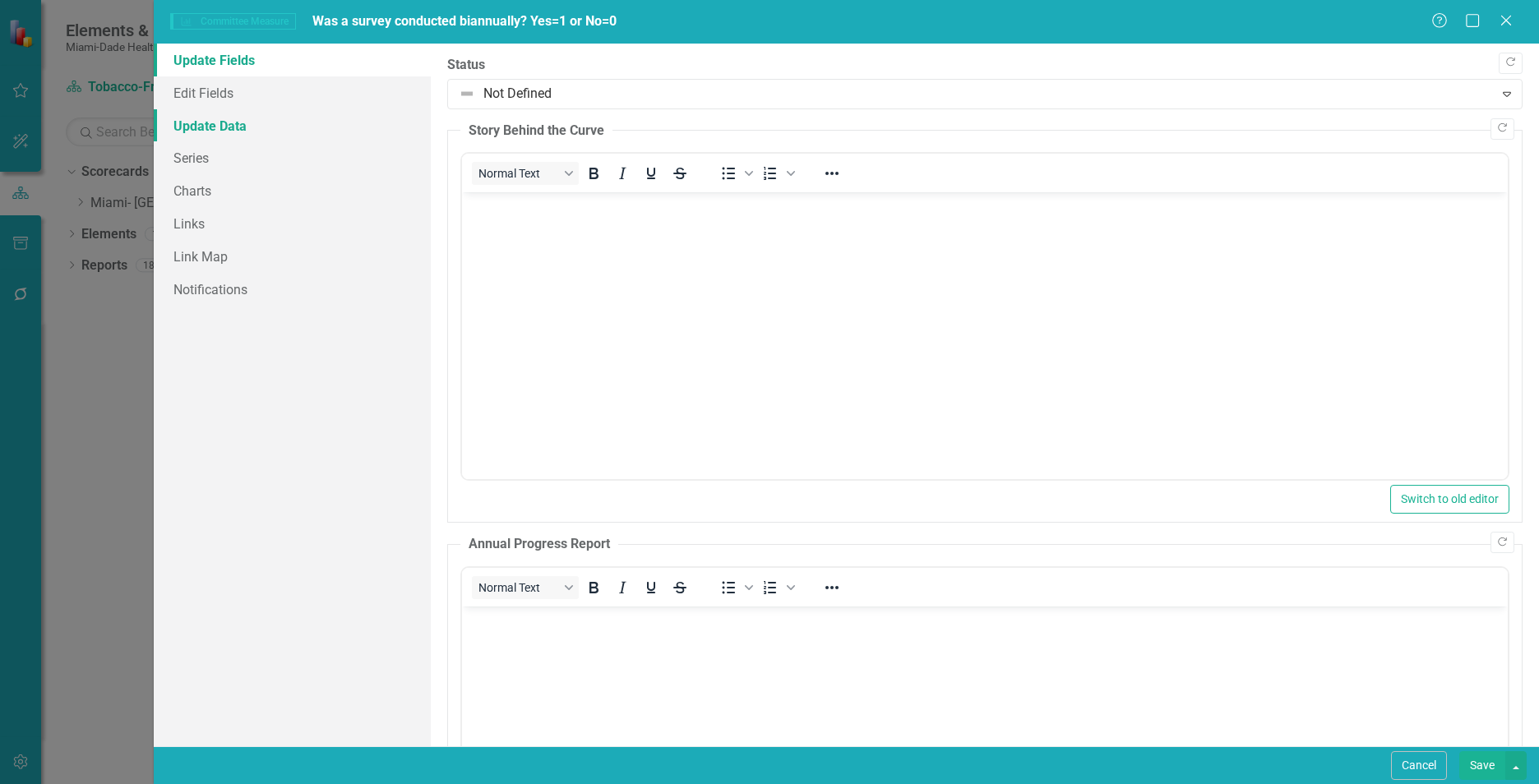
click at [190, 117] on link "Update Data" at bounding box center [292, 125] width 277 height 32
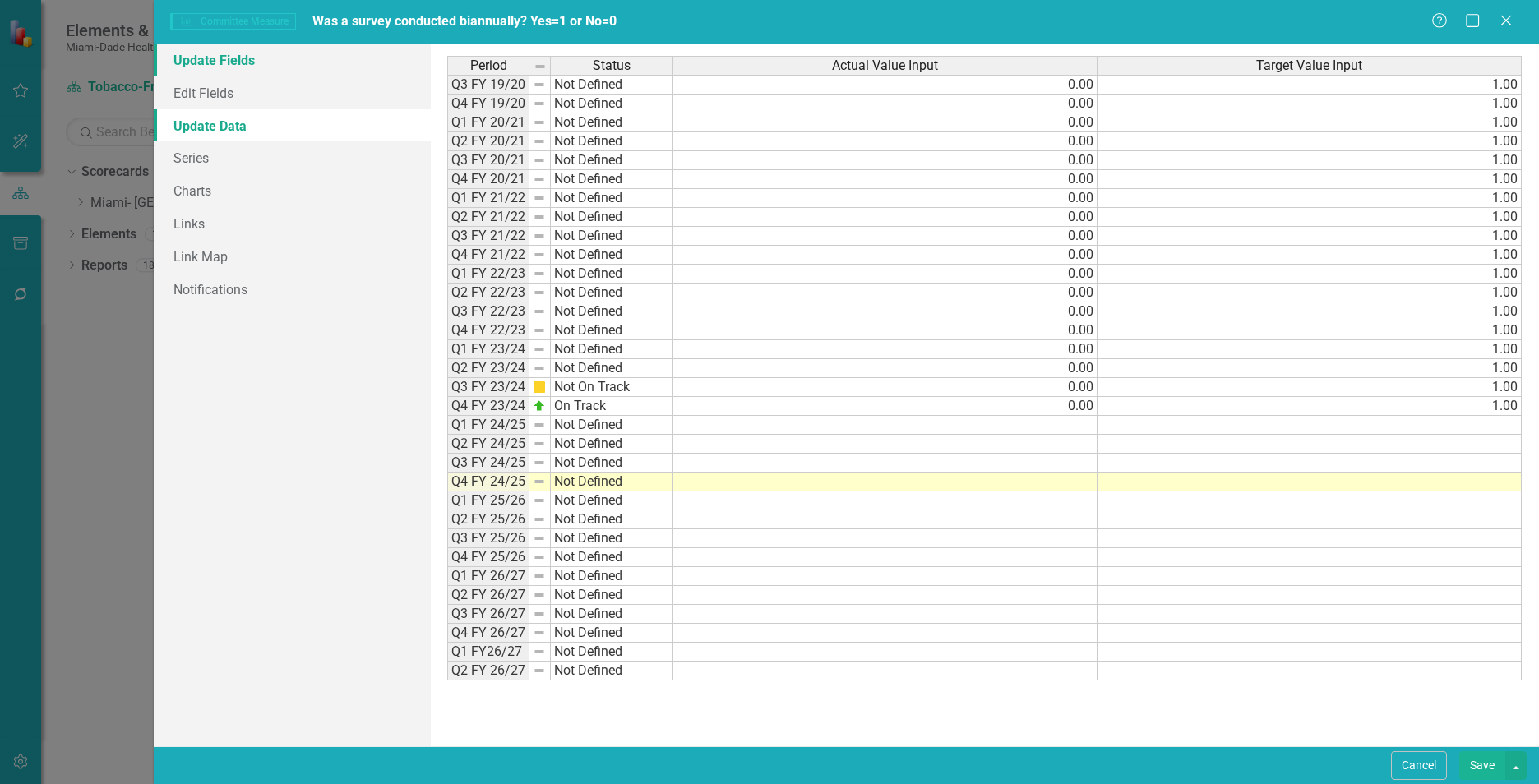
click at [188, 59] on link "Update Fields" at bounding box center [292, 59] width 277 height 32
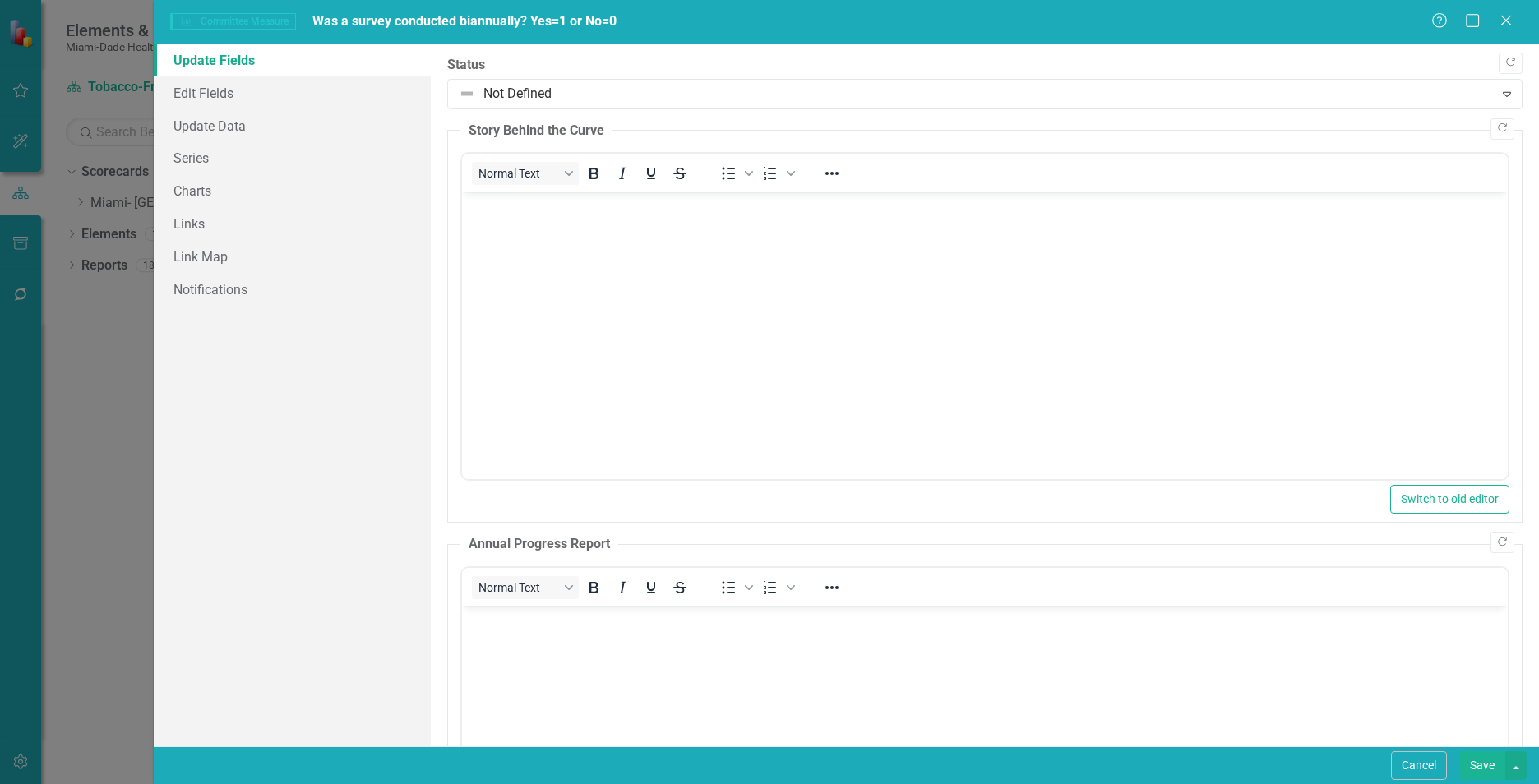
click at [130, 493] on div "Committee Measure Committee Measure Was a survey conducted biannually? Yes=1 or…" at bounding box center [770, 392] width 1539 height 784
click at [223, 116] on link "Update Data" at bounding box center [292, 125] width 277 height 32
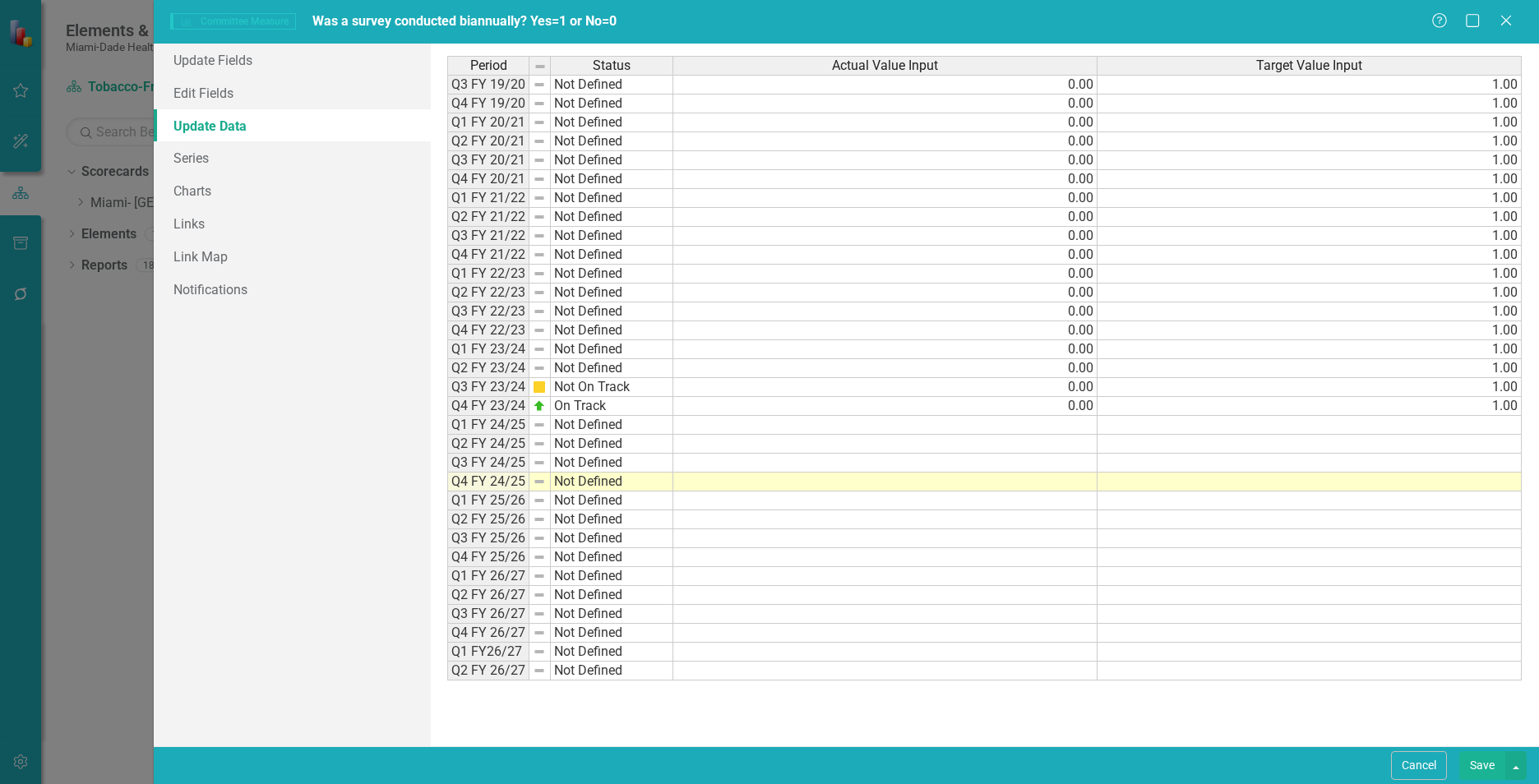
click at [15, 475] on div "Committee Measure Committee Measure Was a survey conducted biannually? Yes=1 or…" at bounding box center [770, 392] width 1539 height 784
click at [1500, 21] on icon "Close" at bounding box center [1505, 20] width 21 height 16
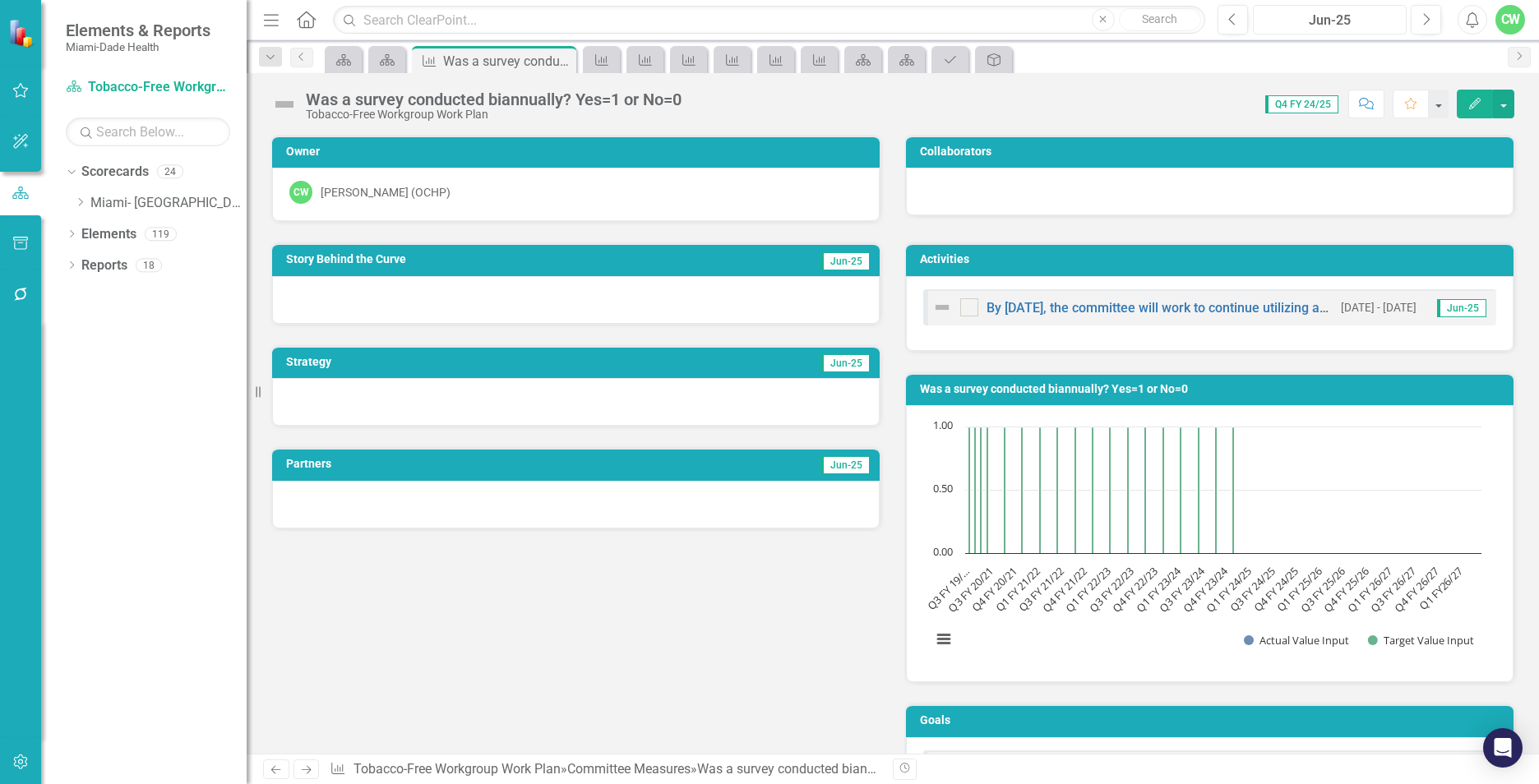
click at [1295, 22] on div "Jun-25" at bounding box center [1329, 21] width 142 height 20
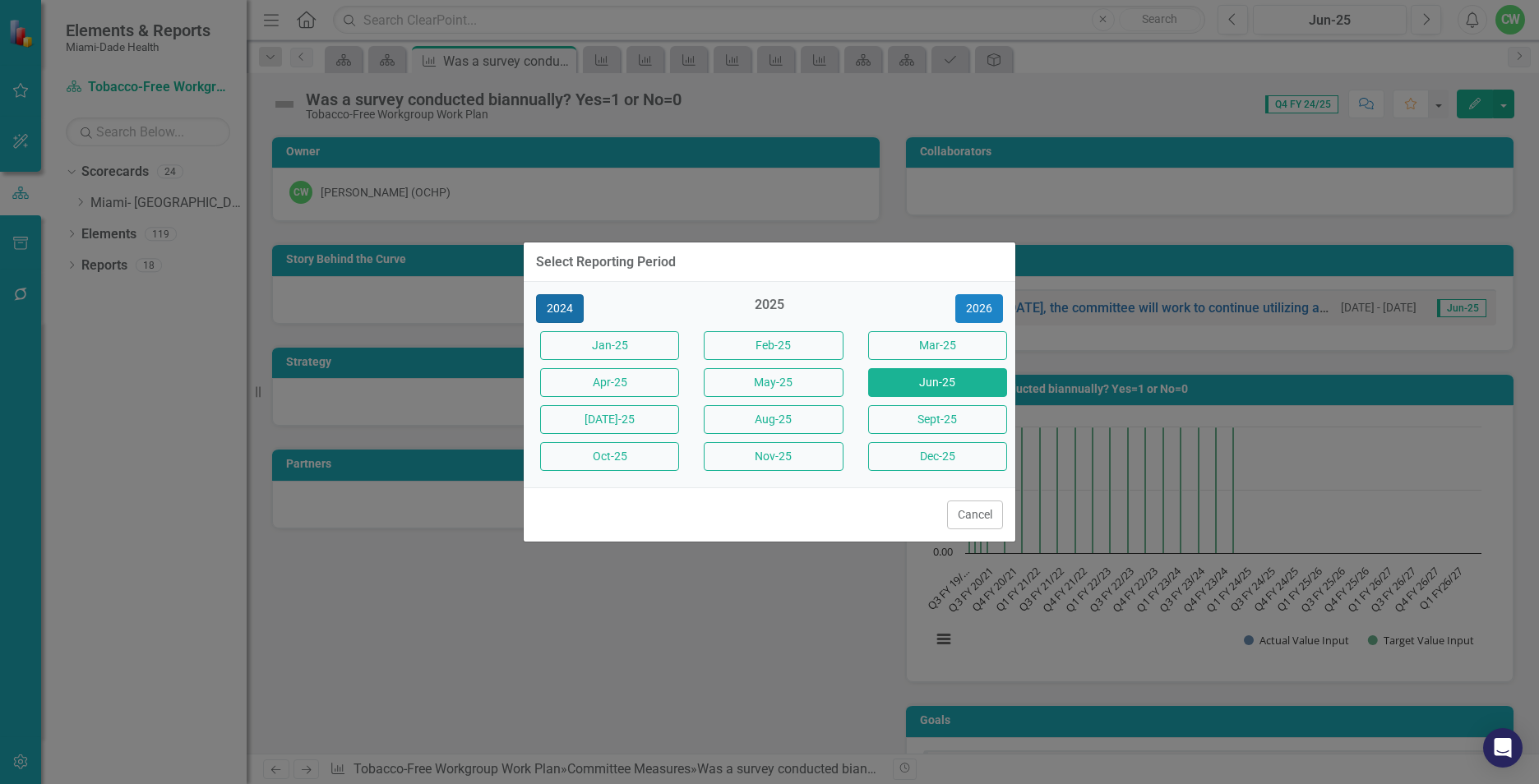
click at [570, 305] on button "2024" at bounding box center [559, 308] width 47 height 29
click at [914, 385] on button "Jun-24" at bounding box center [937, 382] width 139 height 29
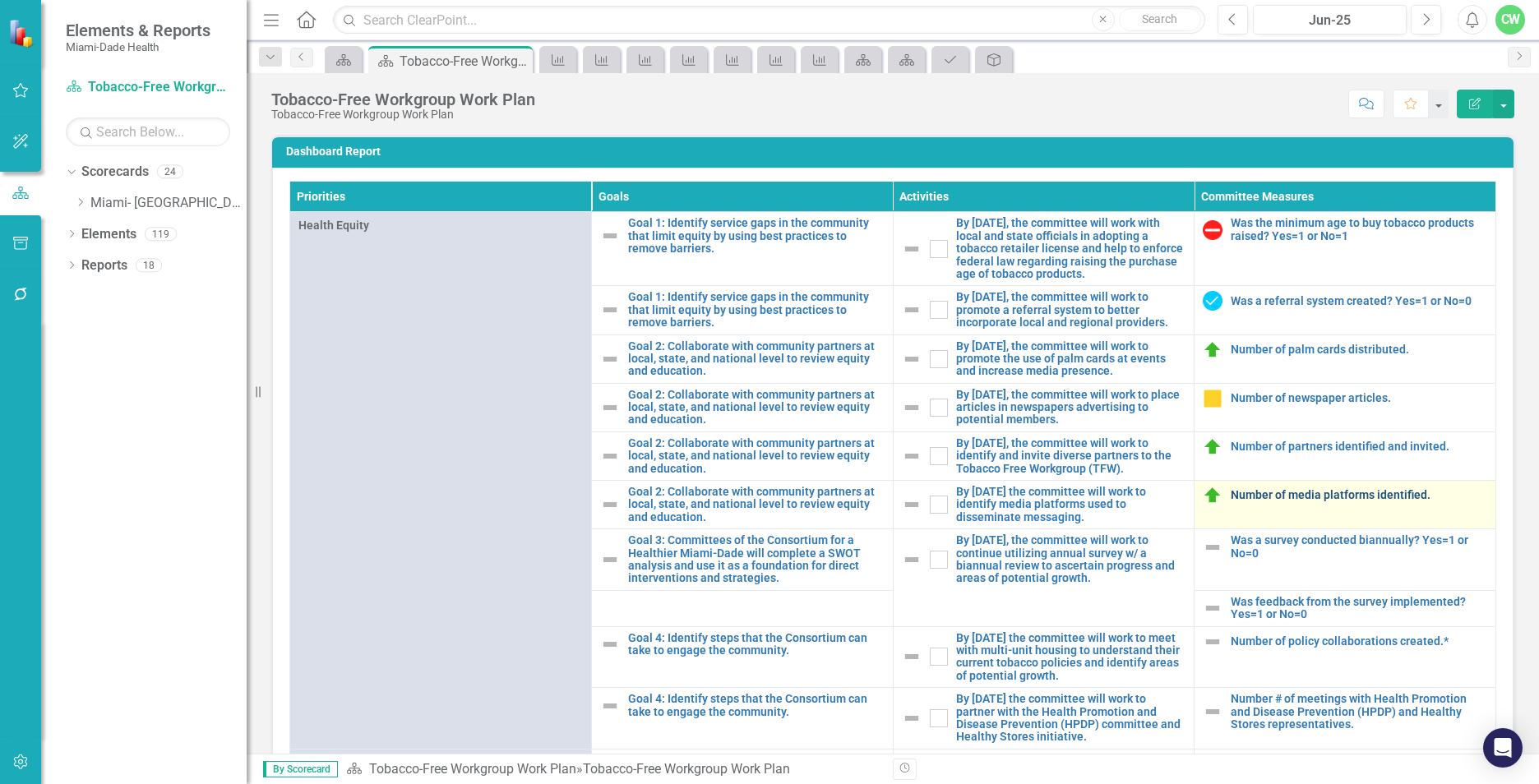
click at [1230, 501] on link "Number of media platforms identified." at bounding box center [1358, 494] width 256 height 12
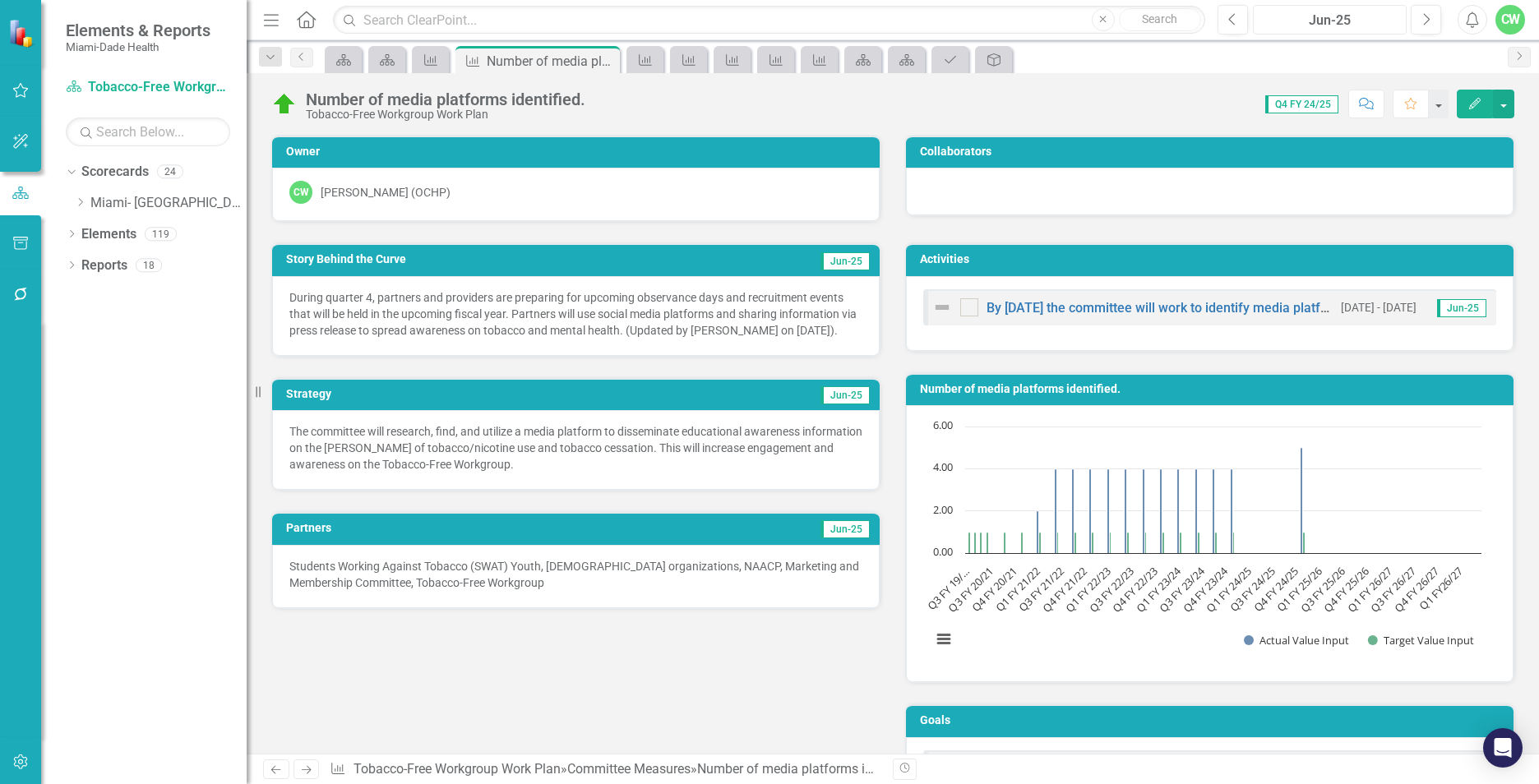
click at [1331, 23] on div "Jun-25" at bounding box center [1329, 21] width 142 height 20
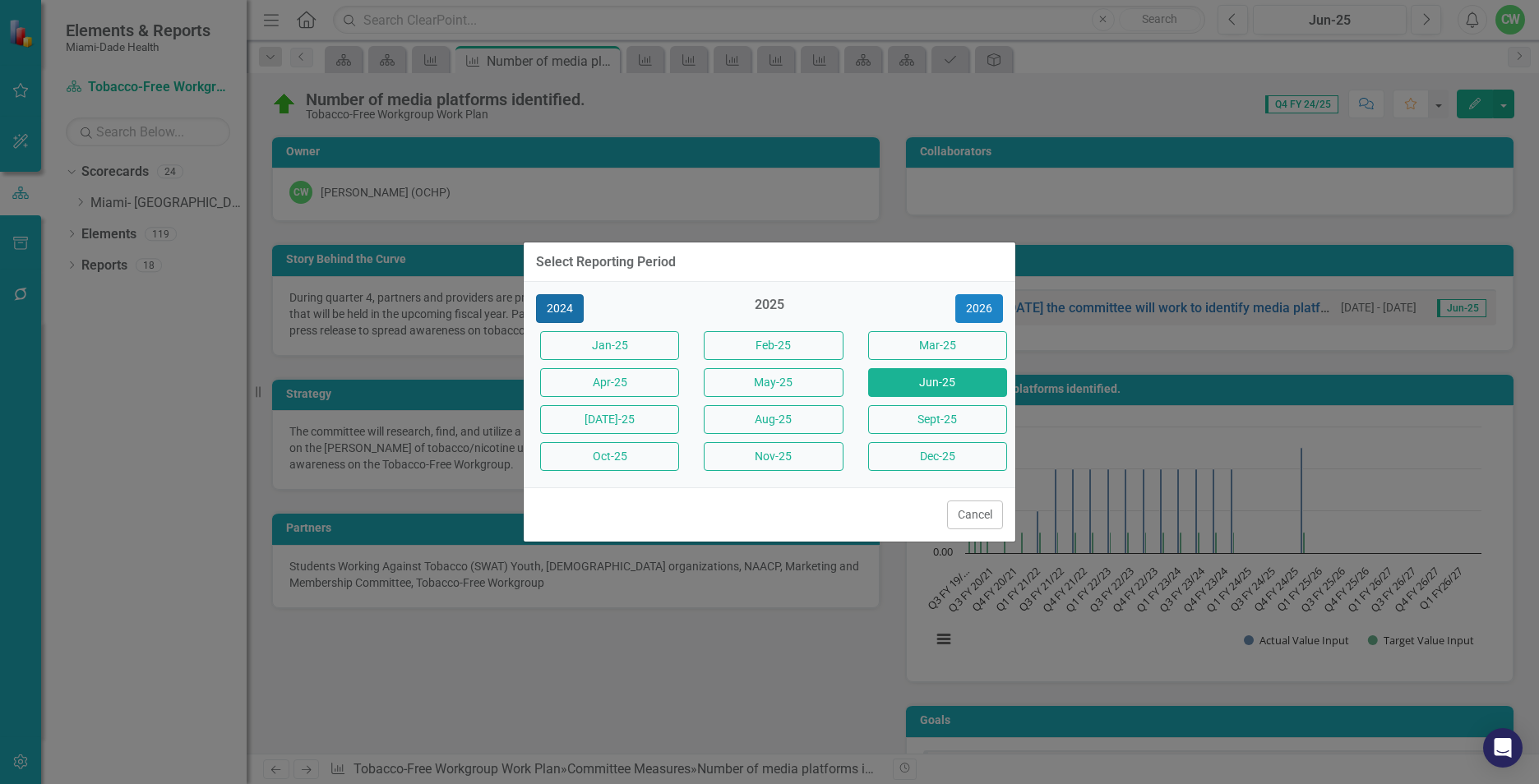
click at [549, 310] on button "2024" at bounding box center [559, 308] width 47 height 29
click at [918, 384] on button "Jun-24" at bounding box center [937, 382] width 139 height 29
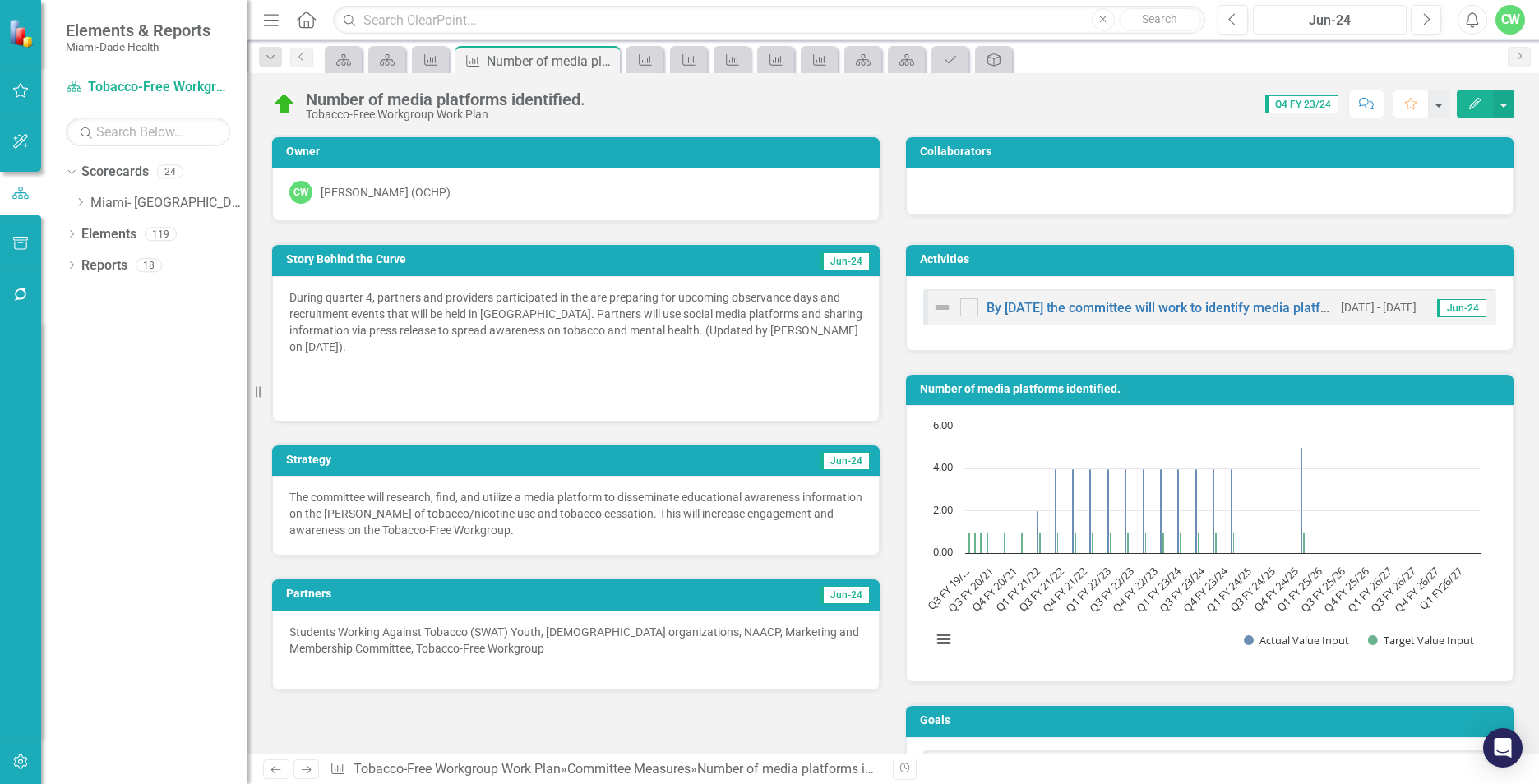
click at [1334, 22] on div "Jun-24" at bounding box center [1329, 21] width 142 height 20
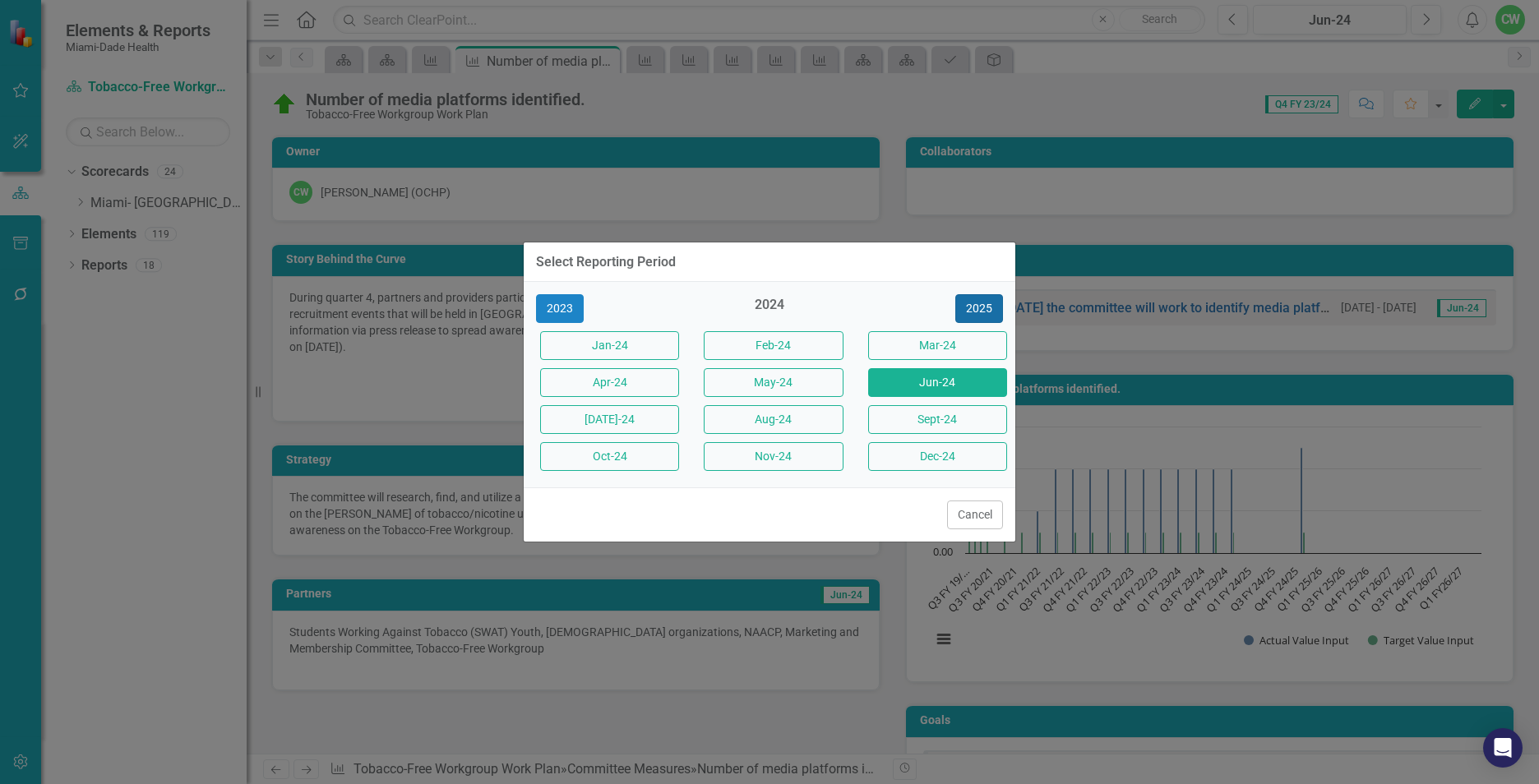
click at [991, 304] on button "2025" at bounding box center [979, 308] width 47 height 29
click at [939, 390] on button "Jun-25" at bounding box center [937, 382] width 139 height 29
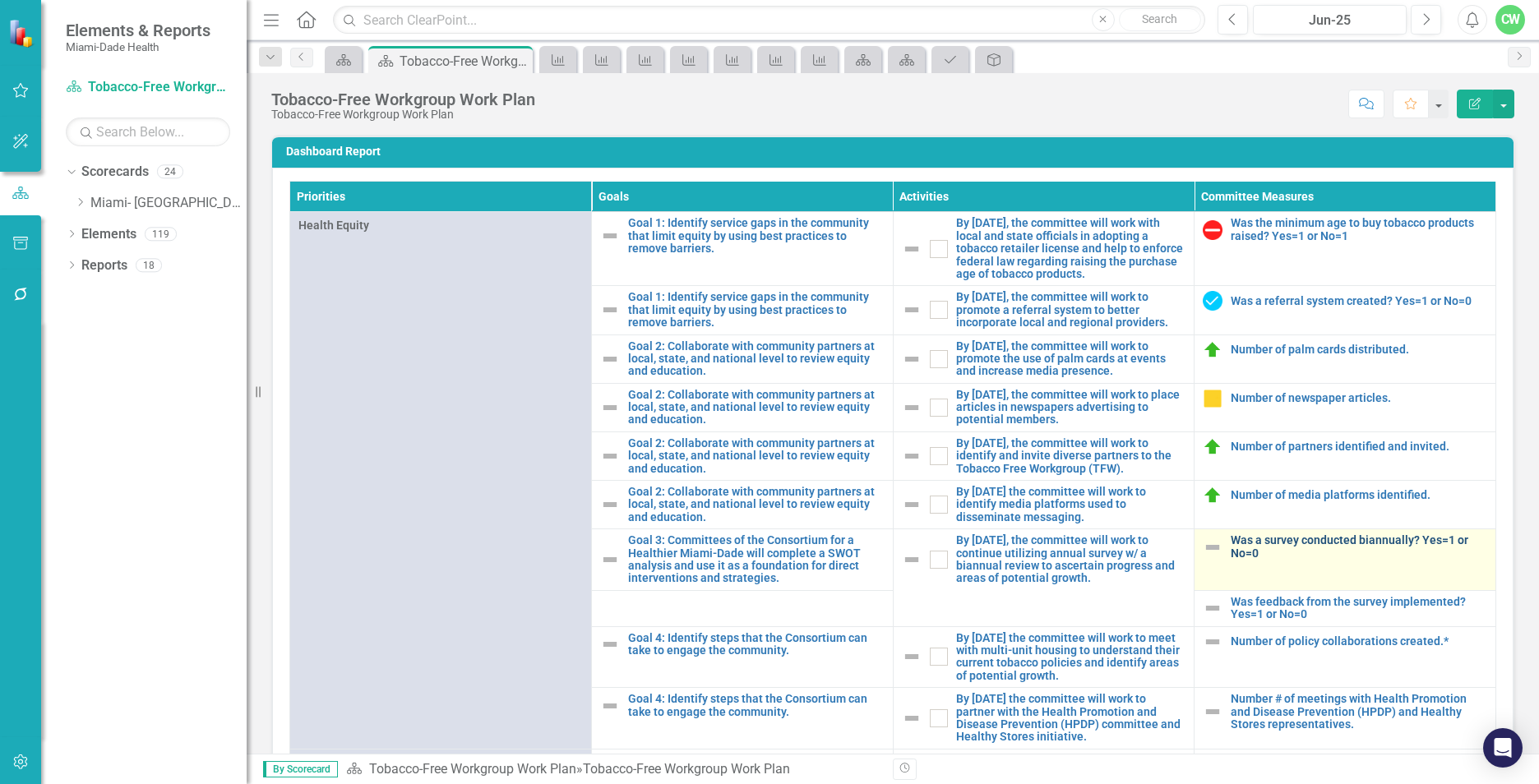
click at [1230, 556] on link "Was a survey conducted biannually? Yes=1 or No=0" at bounding box center [1358, 547] width 256 height 26
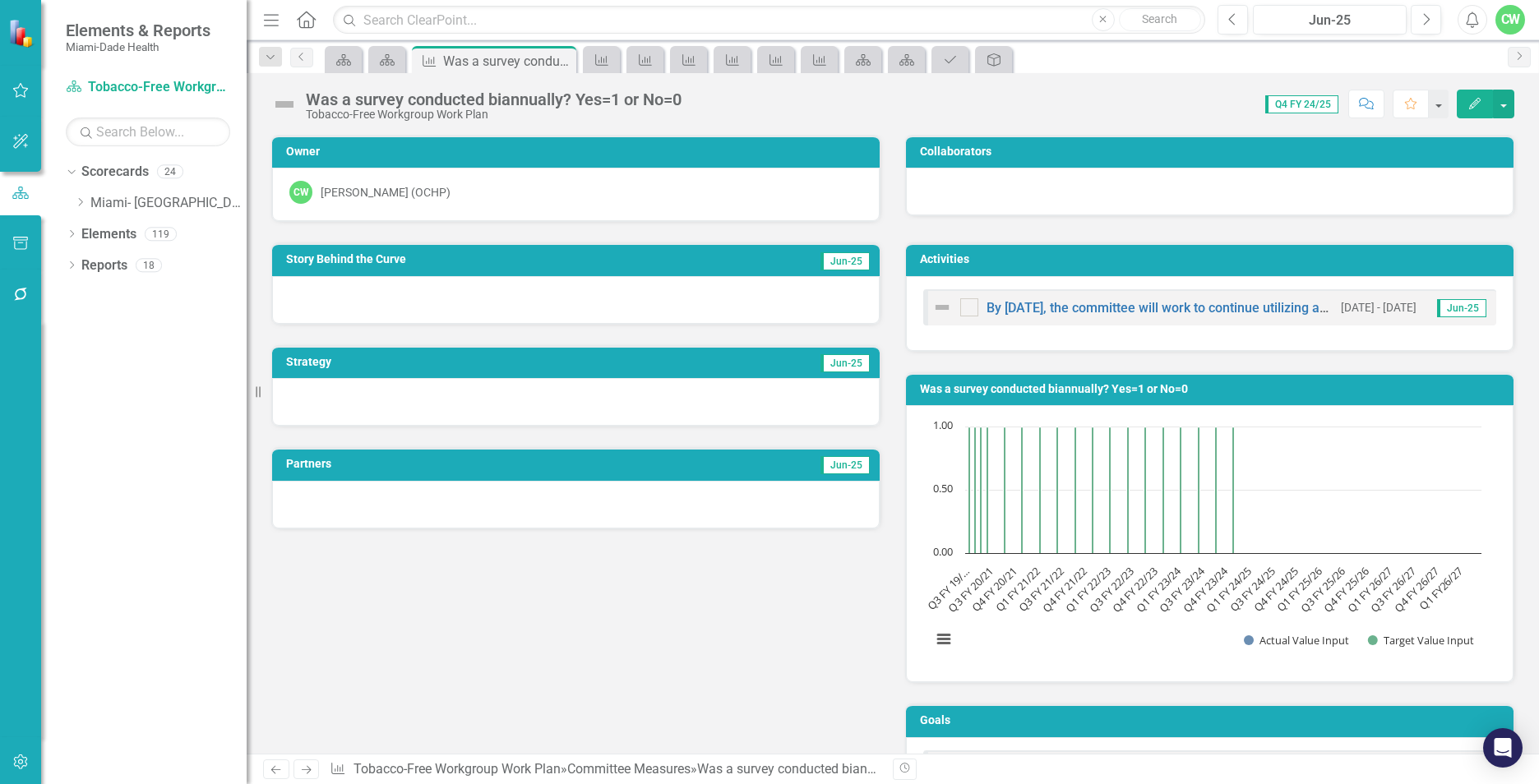
click at [1480, 106] on icon "Edit" at bounding box center [1475, 103] width 15 height 12
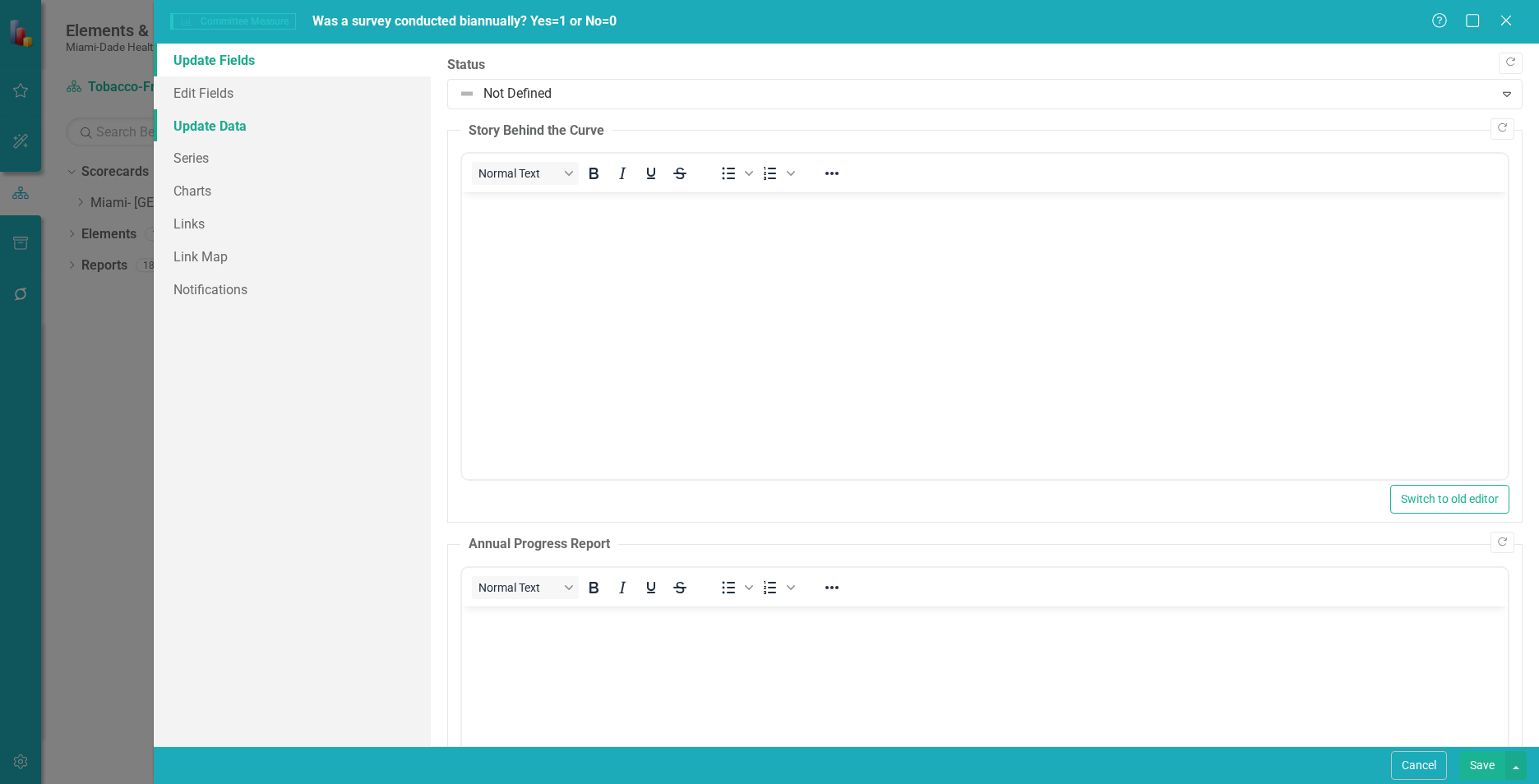
click at [184, 109] on link "Update Data" at bounding box center [292, 125] width 277 height 32
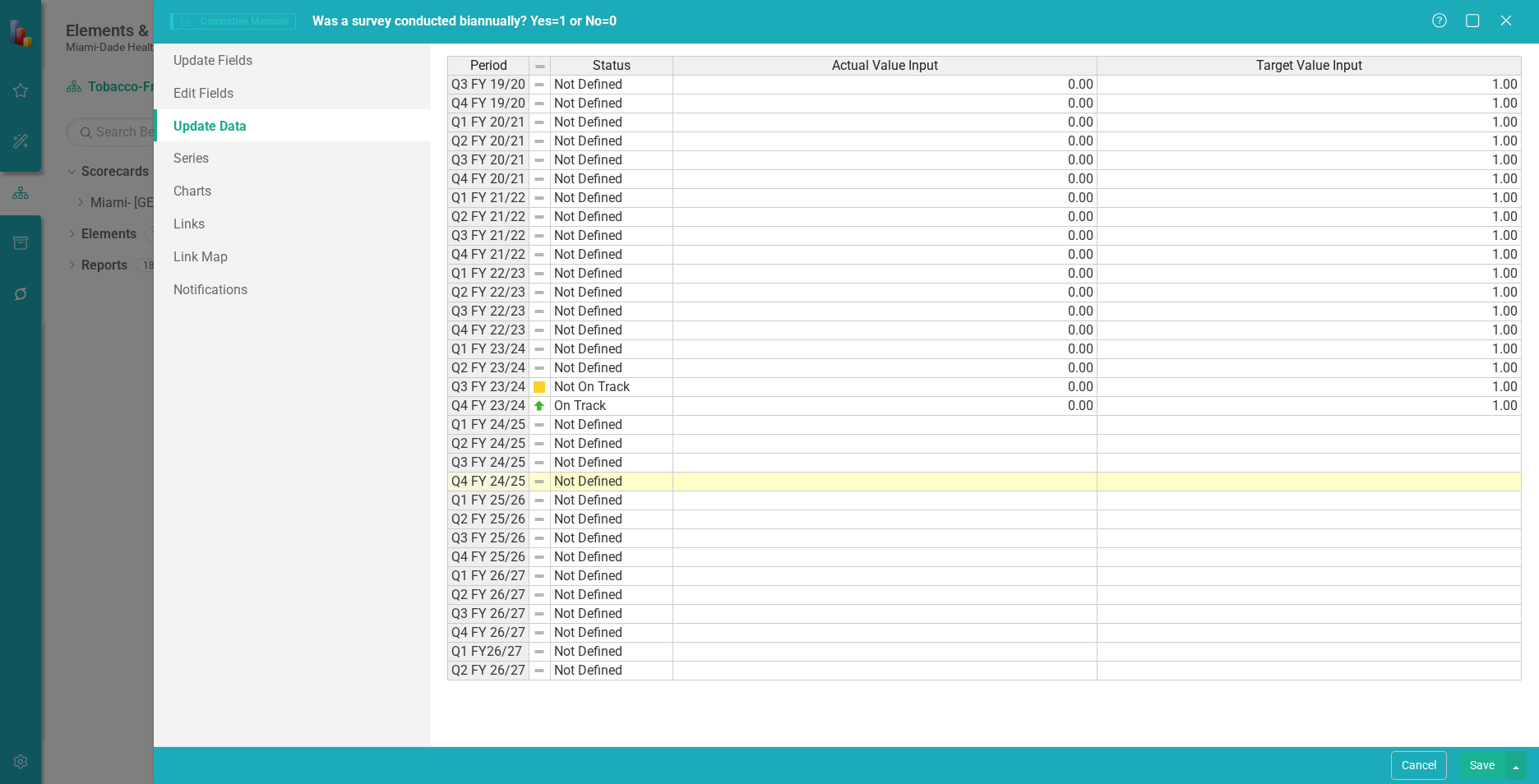
click at [831, 484] on td at bounding box center [884, 481] width 424 height 19
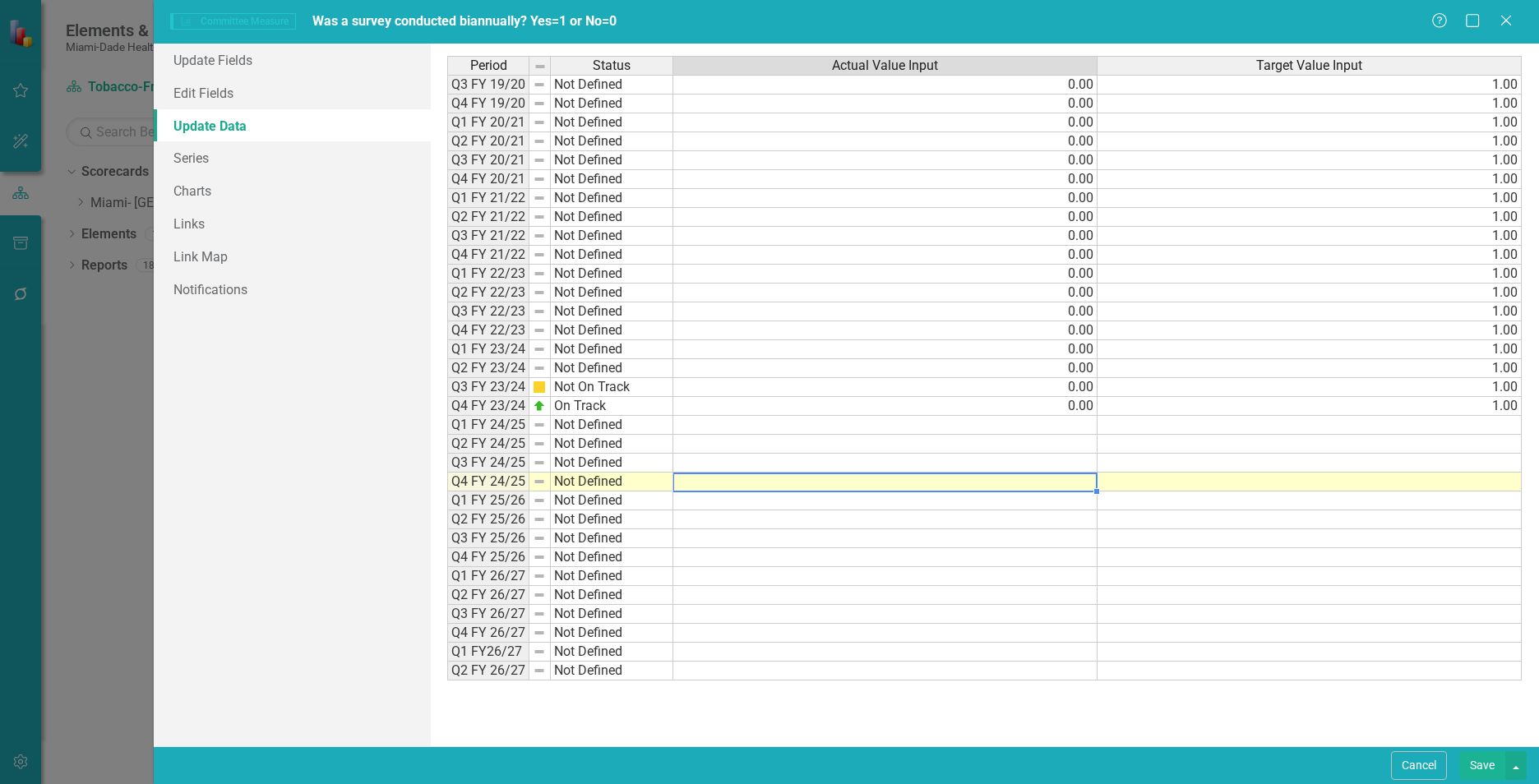
type textarea "0"
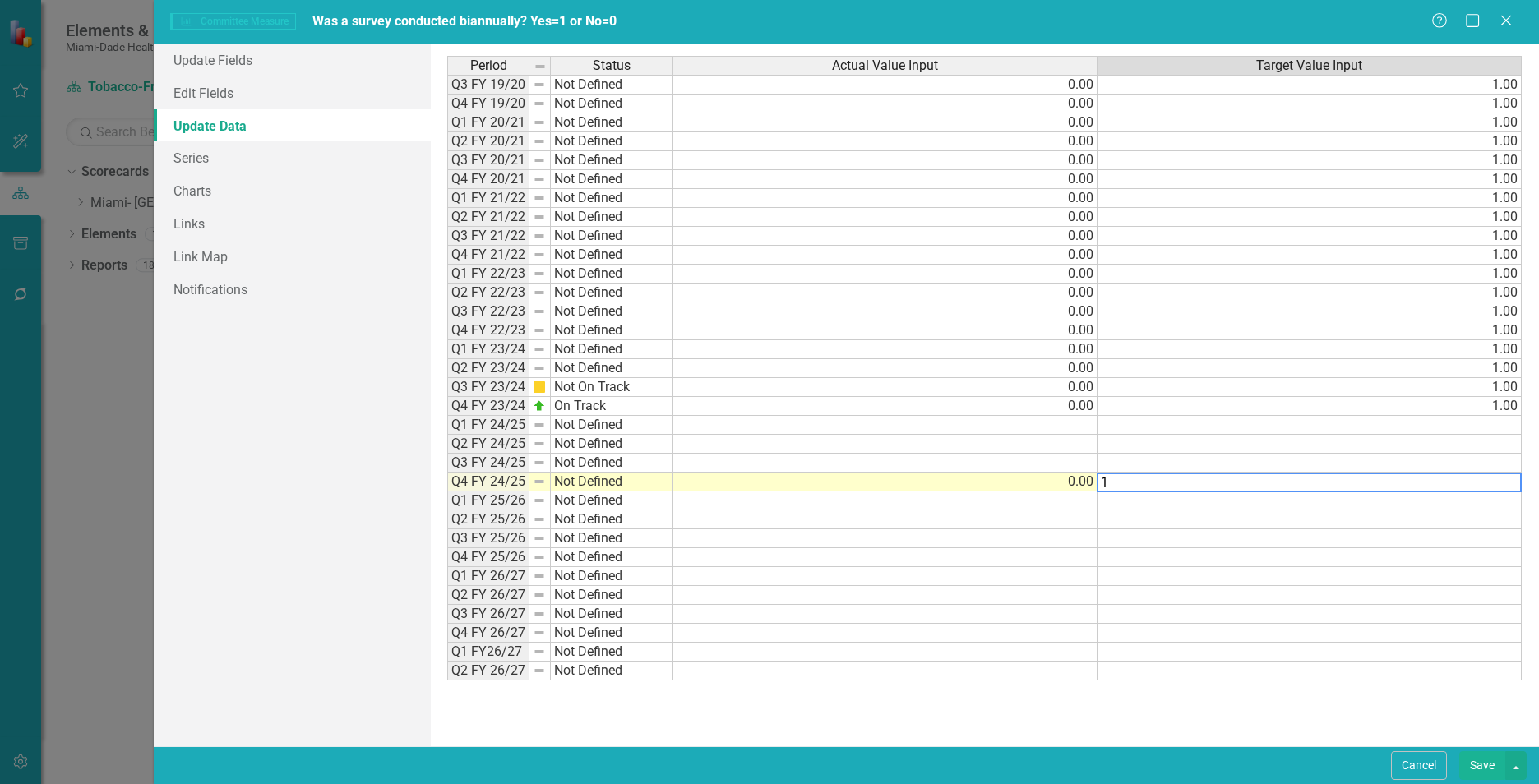
type textarea "1"
click at [1064, 727] on div "Period Status Actual Value Input Target Value Input Q3 FY 19/20 Not Defined 0.0…" at bounding box center [984, 394] width 1074 height 677
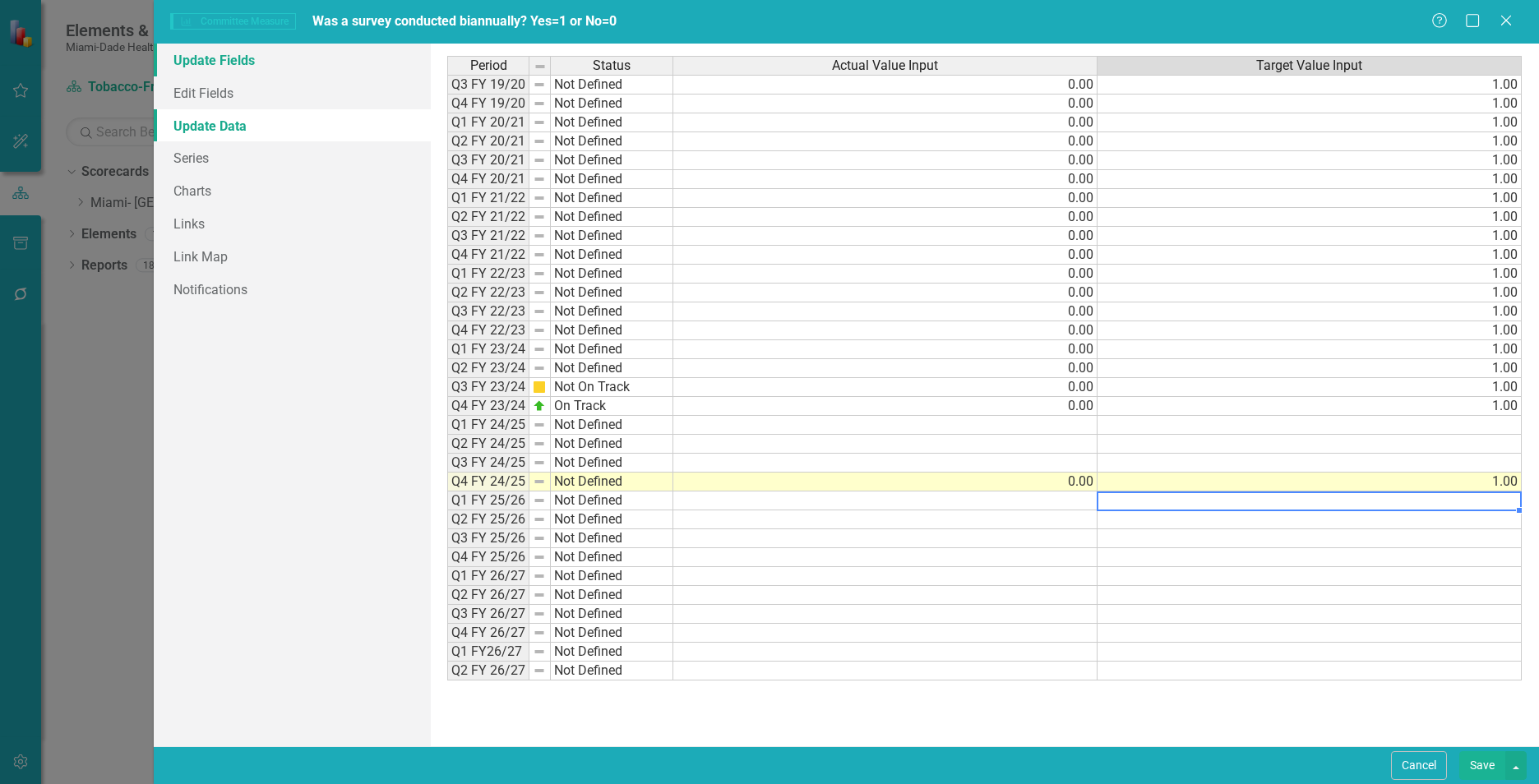
click at [254, 56] on link "Update Fields" at bounding box center [292, 59] width 277 height 32
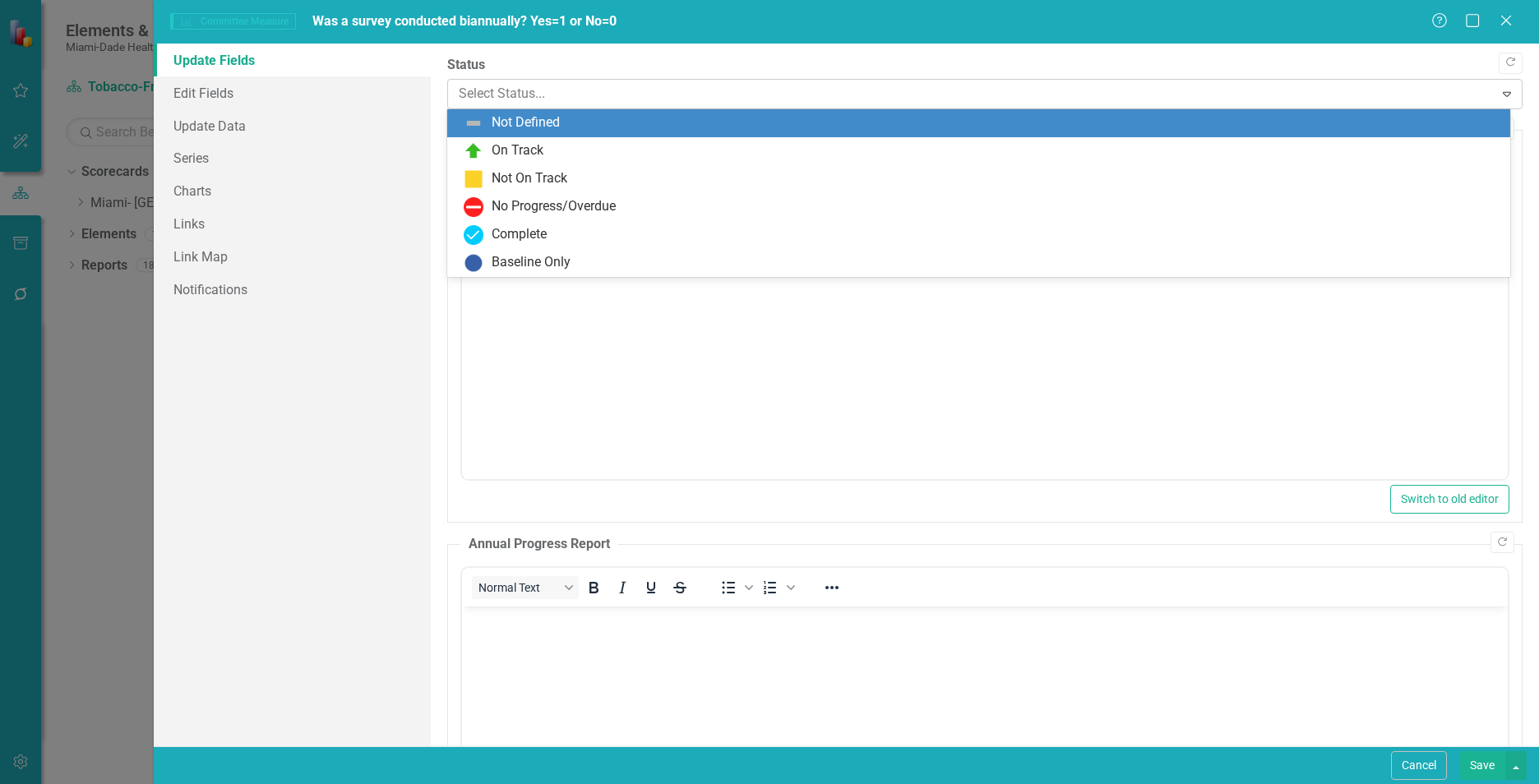
click at [540, 97] on div at bounding box center [971, 94] width 1024 height 22
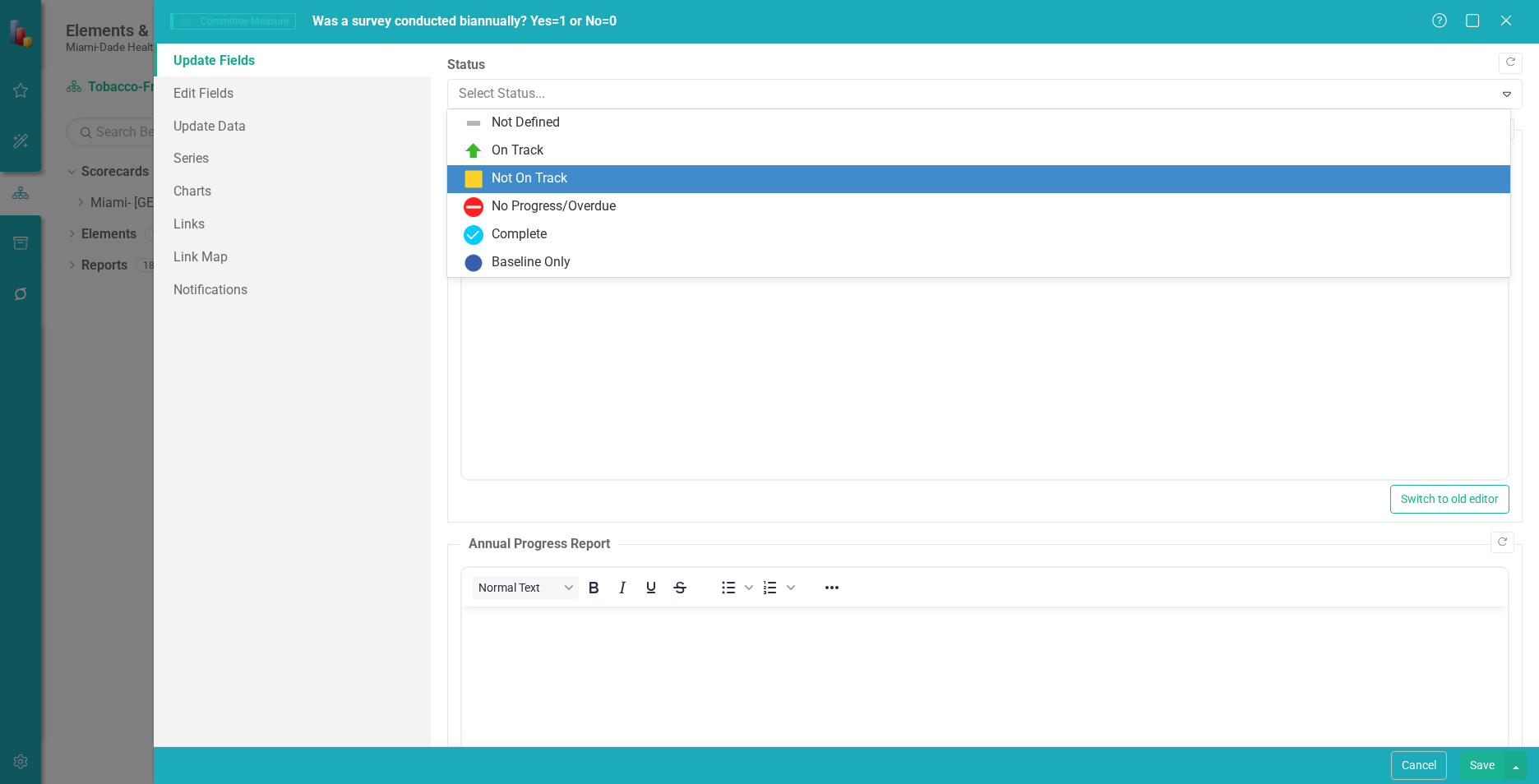
click at [533, 165] on div "Not On Track" at bounding box center [979, 179] width 1063 height 28
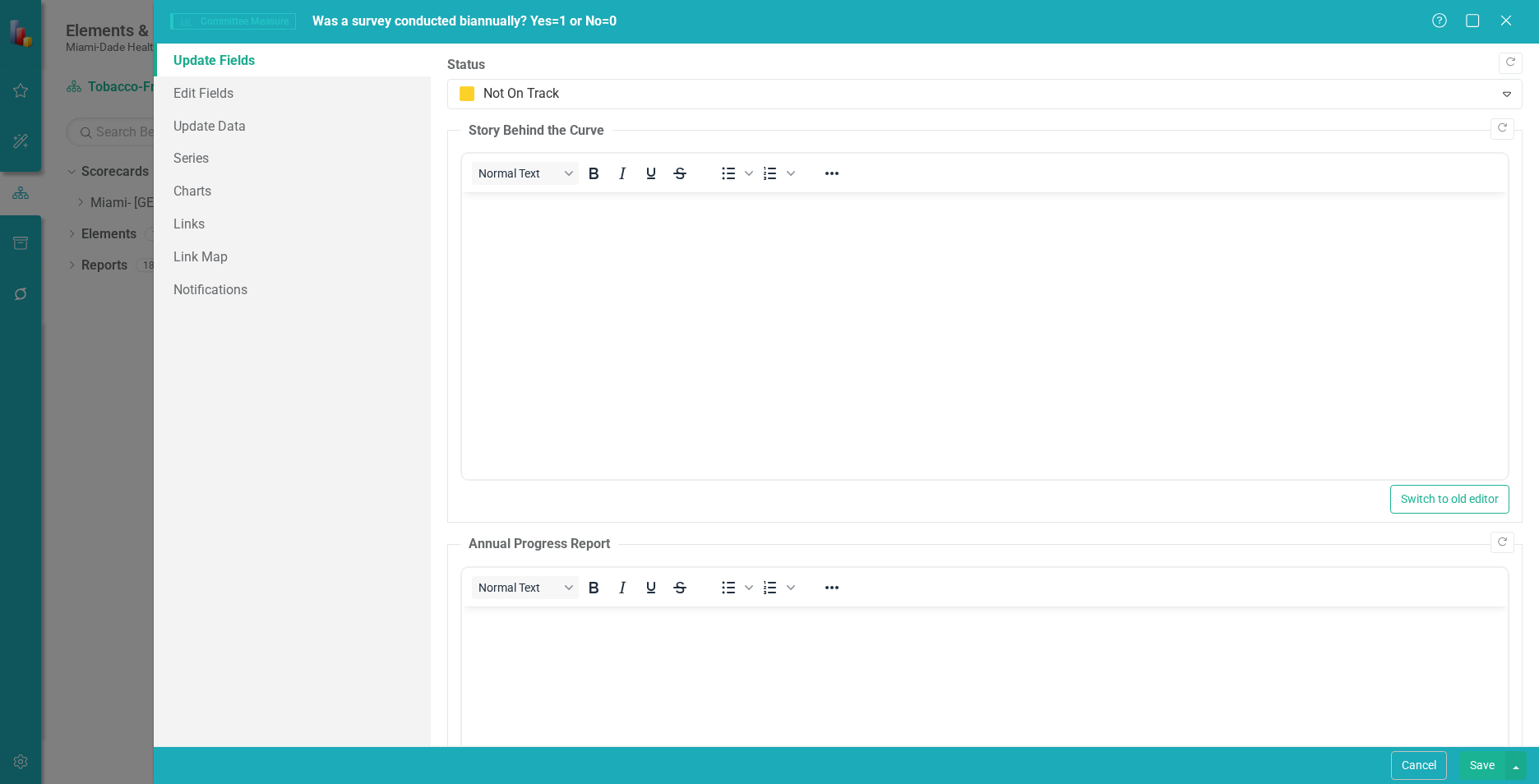
click at [553, 251] on body "Rich Text Area. Press ALT-0 for help." at bounding box center [984, 315] width 1045 height 246
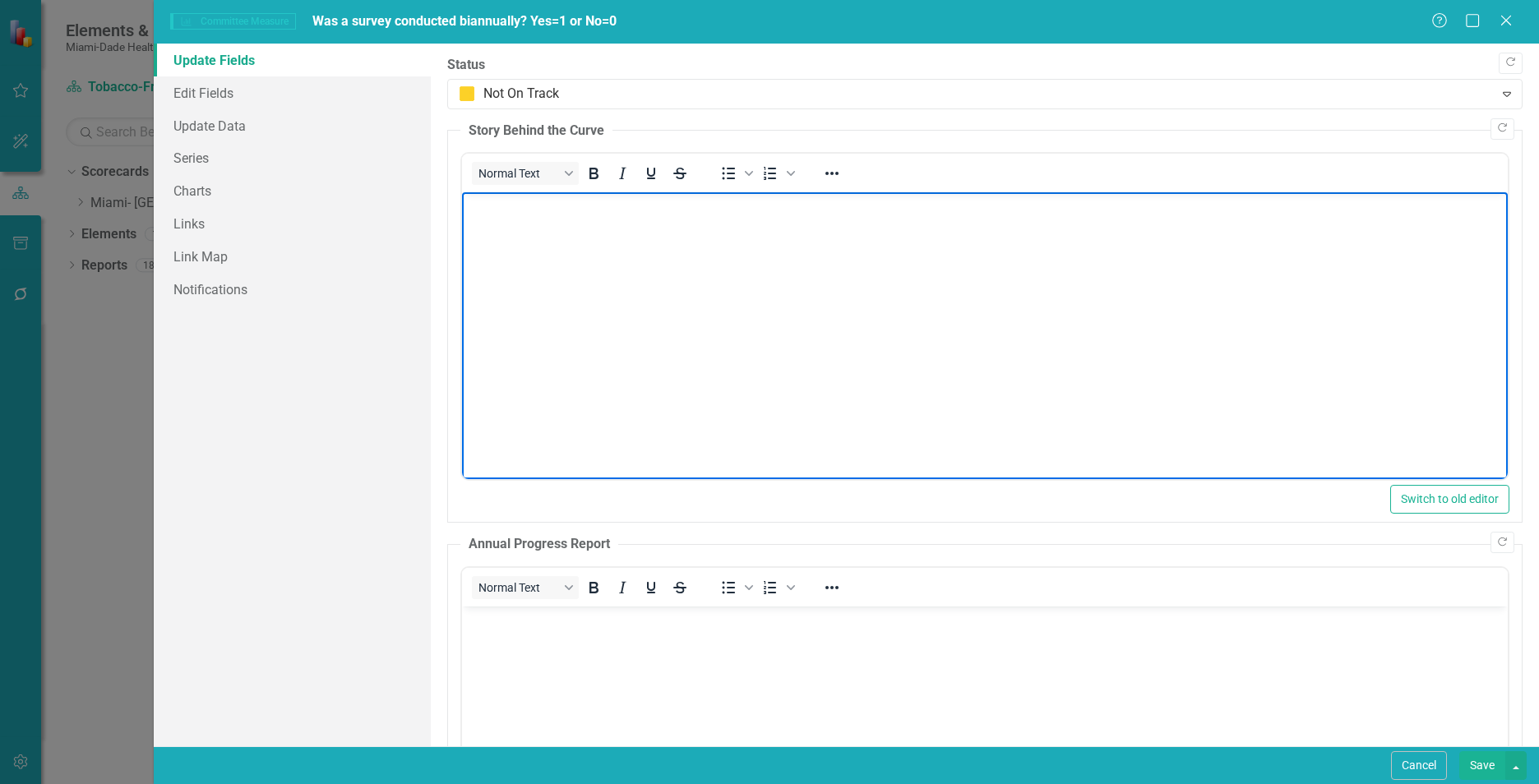
click at [540, 221] on body "Rich Text Area. Press ALT-0 for help." at bounding box center [984, 315] width 1045 height 246
paste body "Rich Text Area. Press ALT-0 for help."
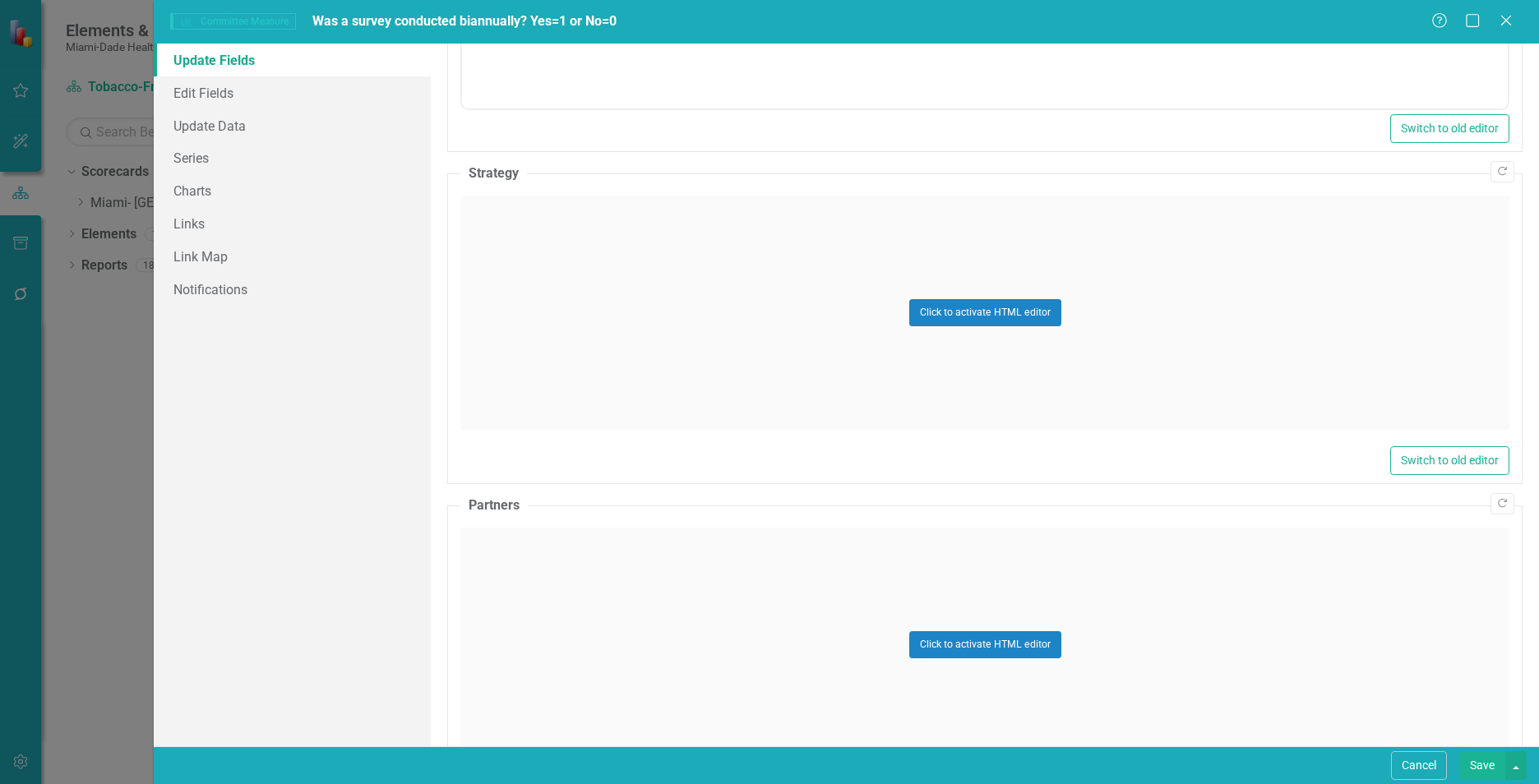
scroll to position [833, 0]
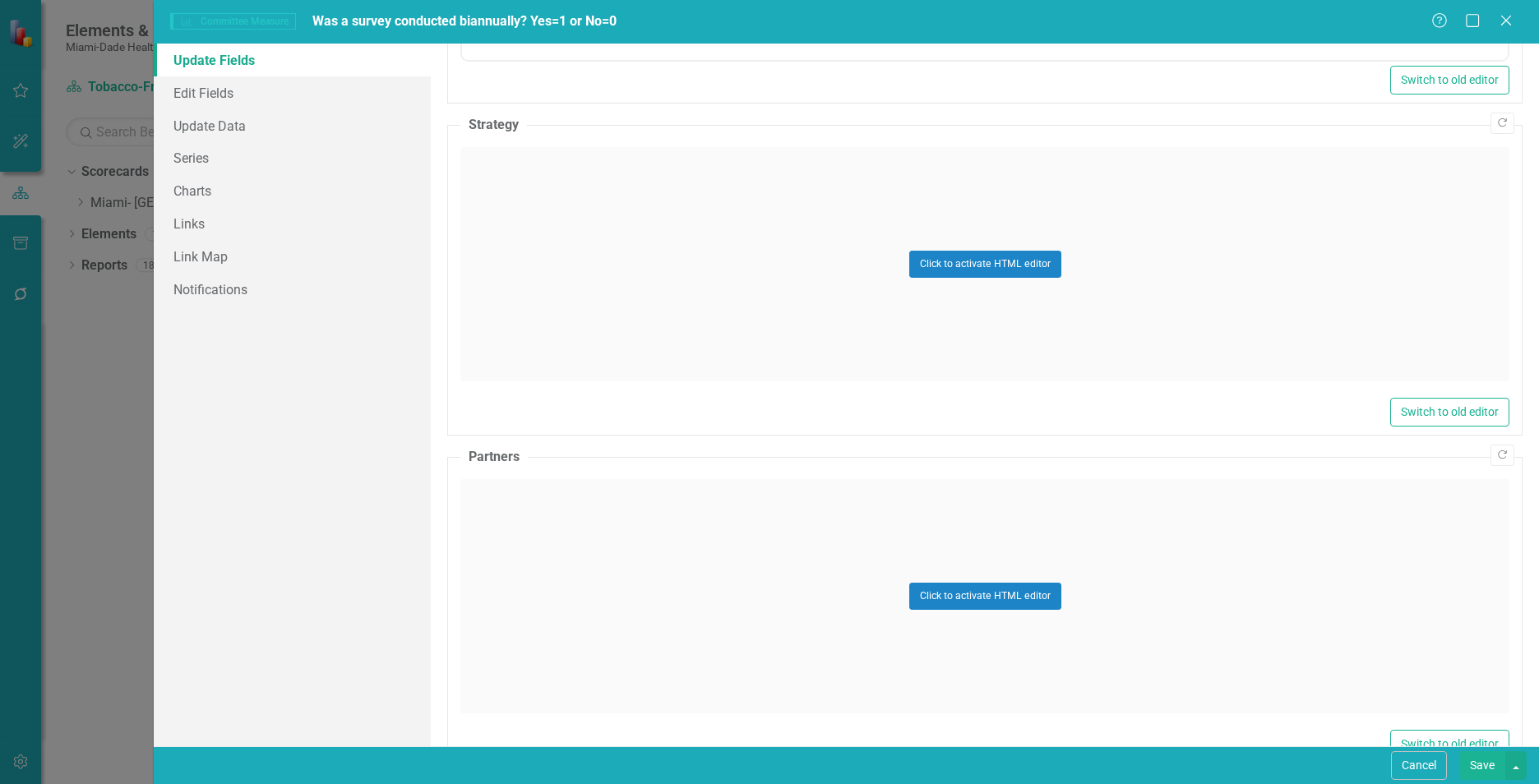
click at [1295, 282] on div "Click to activate HTML editor" at bounding box center [984, 264] width 1048 height 234
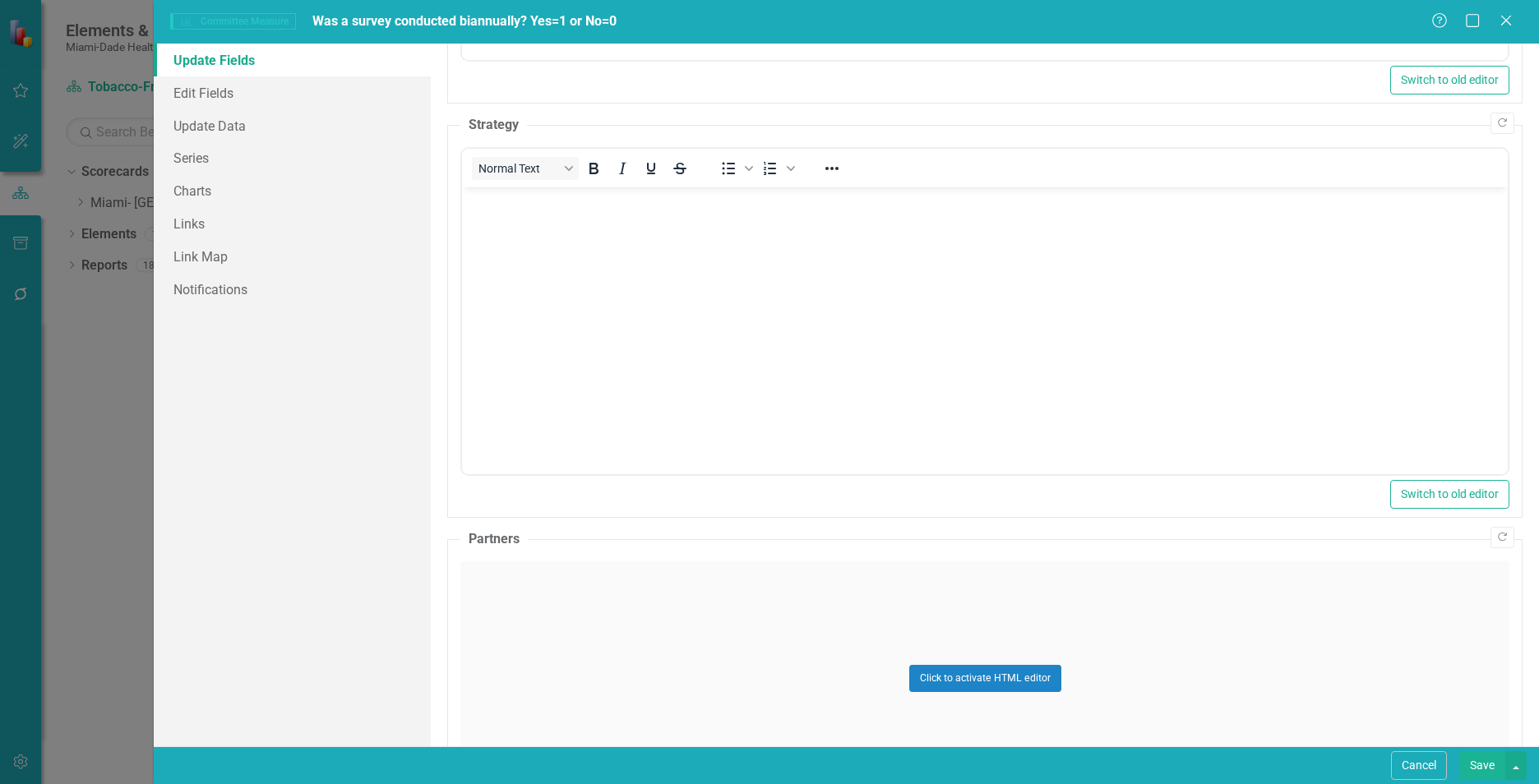
scroll to position [0, 0]
click at [550, 285] on body "Rich Text Area. Press ALT-0 for help." at bounding box center [984, 310] width 1045 height 246
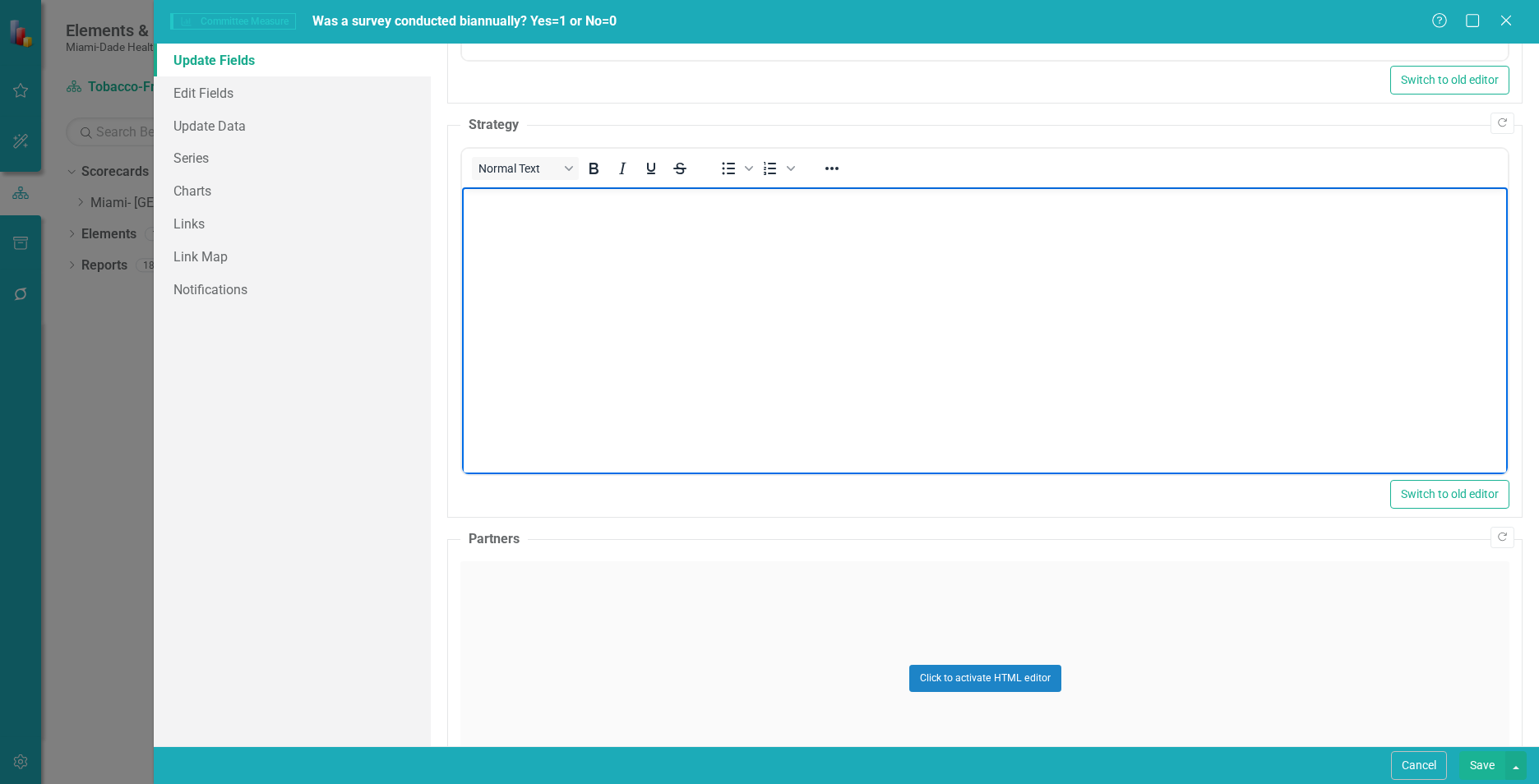
paste body "Rich Text Area. Press ALT-0 for help."
click at [614, 683] on div "Click to activate HTML editor" at bounding box center [984, 677] width 1048 height 234
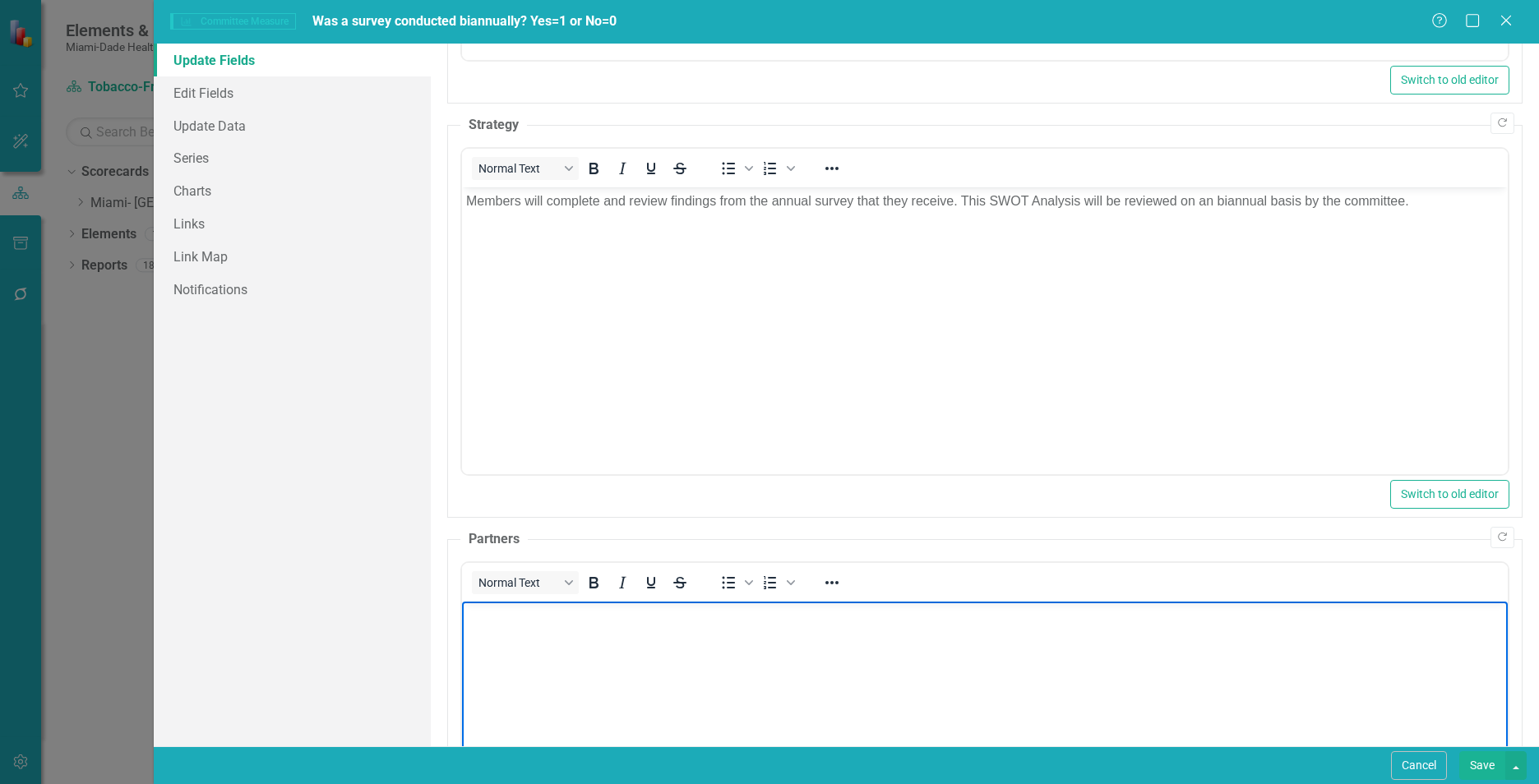
click at [610, 639] on body "Rich Text Area. Press ALT-0 for help." at bounding box center [984, 723] width 1045 height 246
paste body "Rich Text Area. Press ALT-0 for help."
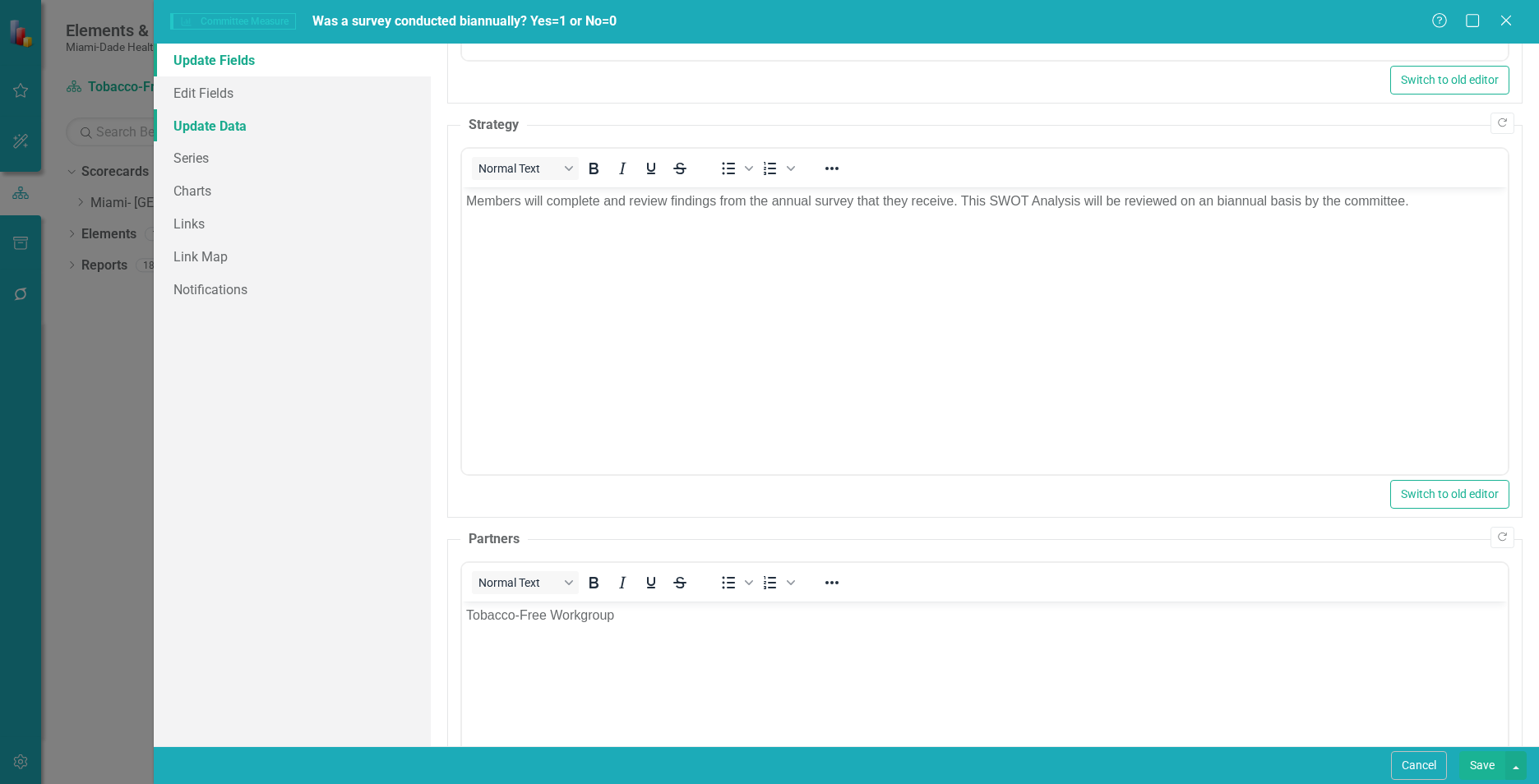
click at [241, 128] on link "Update Data" at bounding box center [292, 125] width 277 height 32
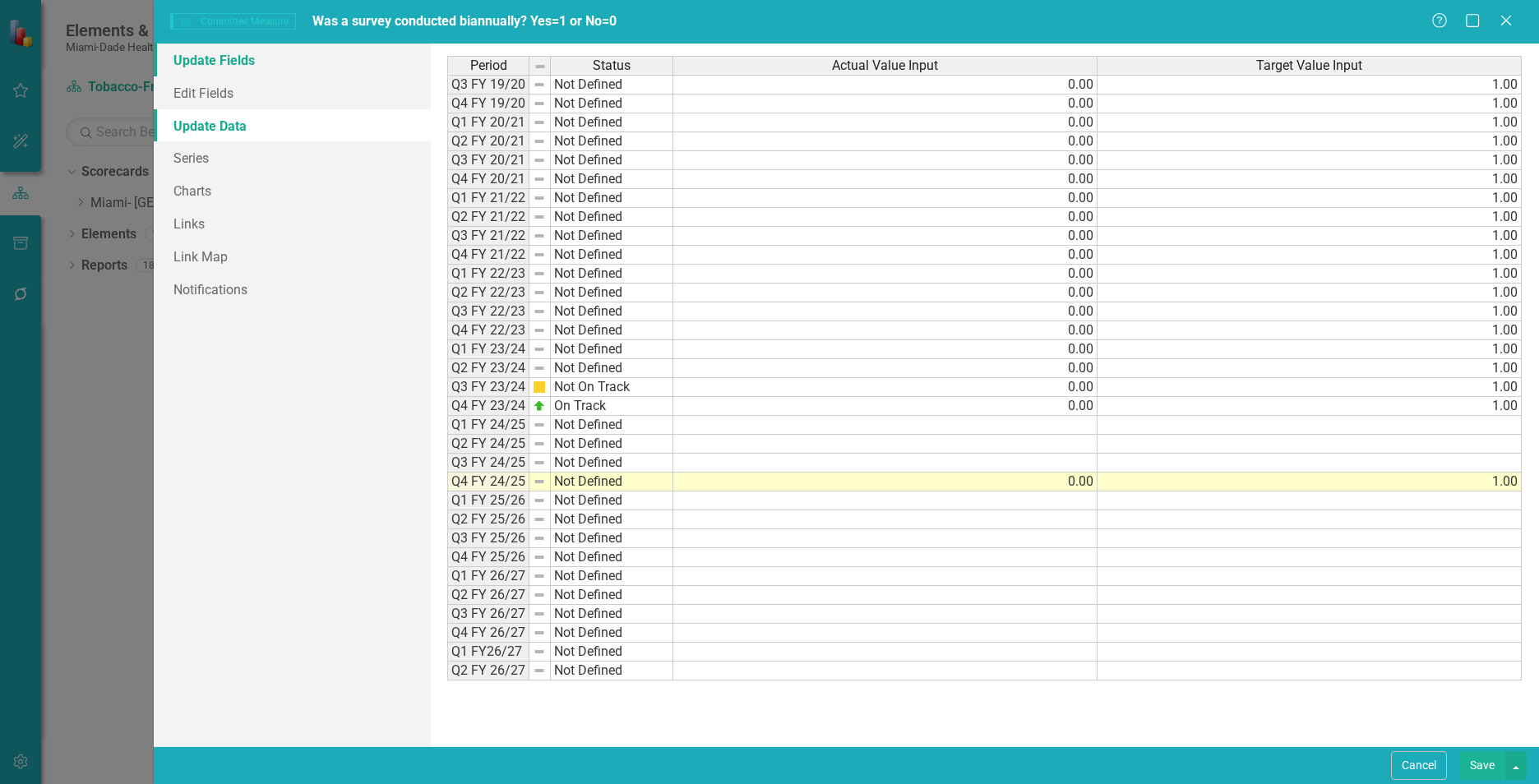
click at [209, 61] on link "Update Fields" at bounding box center [292, 59] width 277 height 32
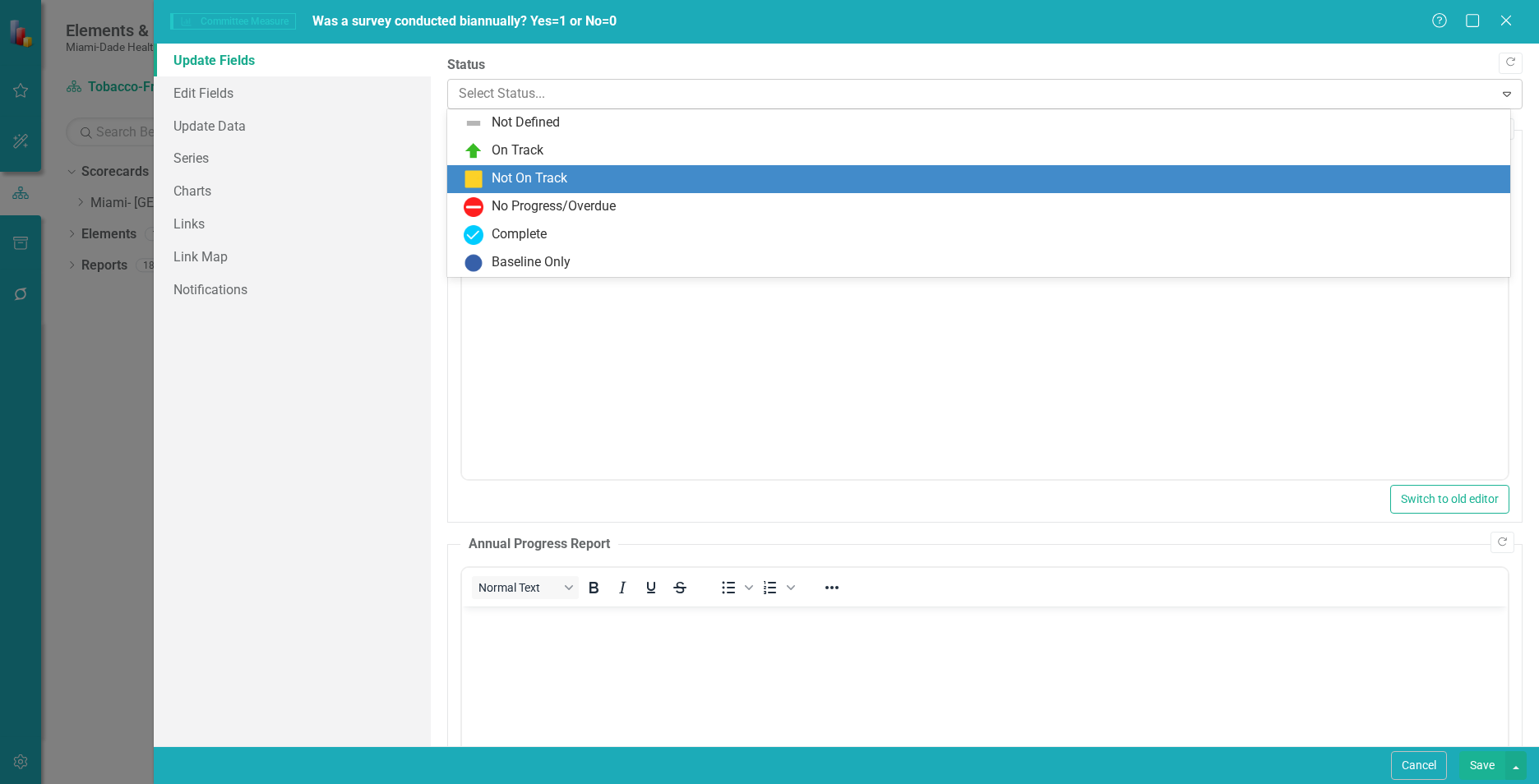
click at [566, 94] on div at bounding box center [971, 94] width 1024 height 22
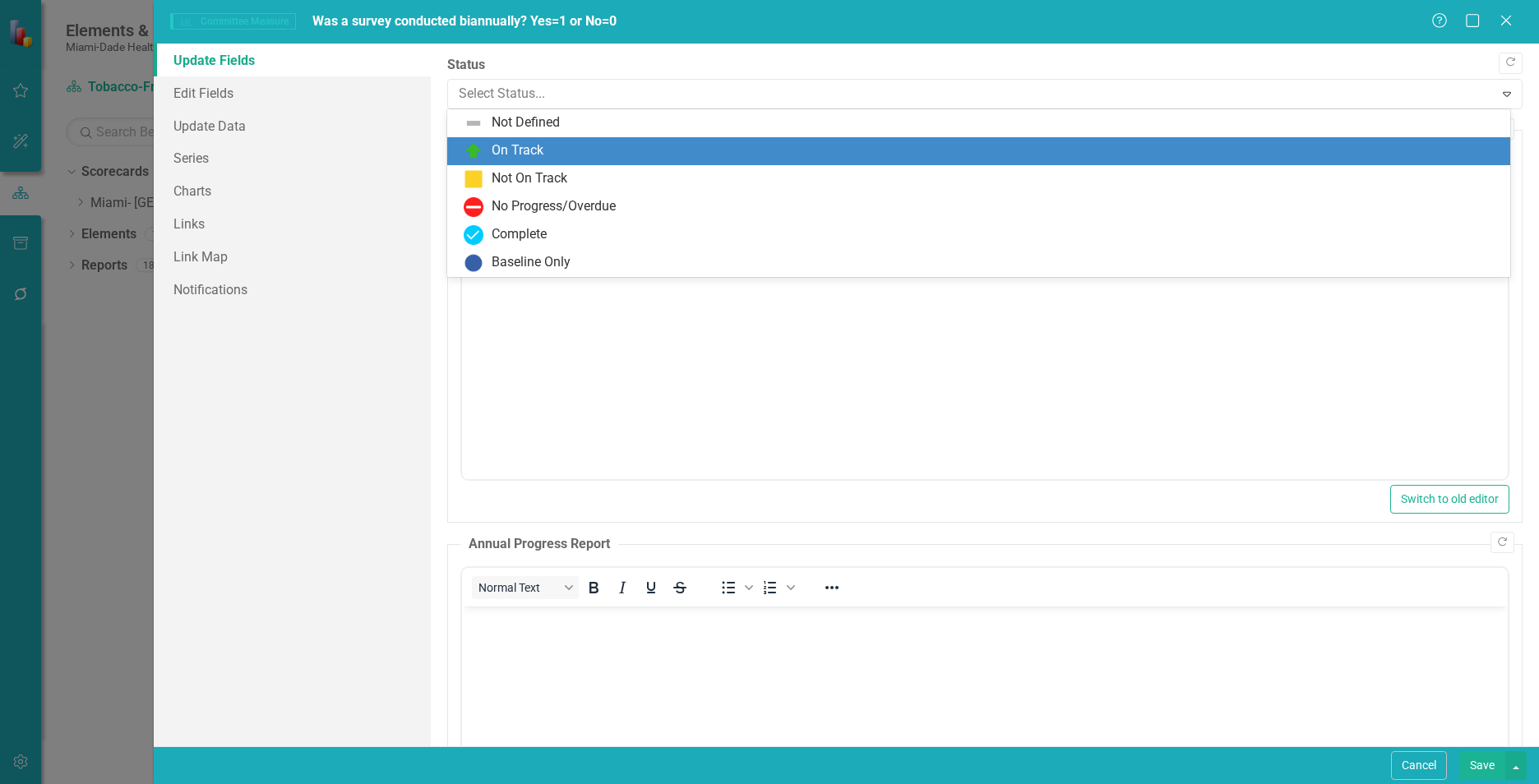
click at [554, 157] on div "On Track" at bounding box center [982, 151] width 1037 height 20
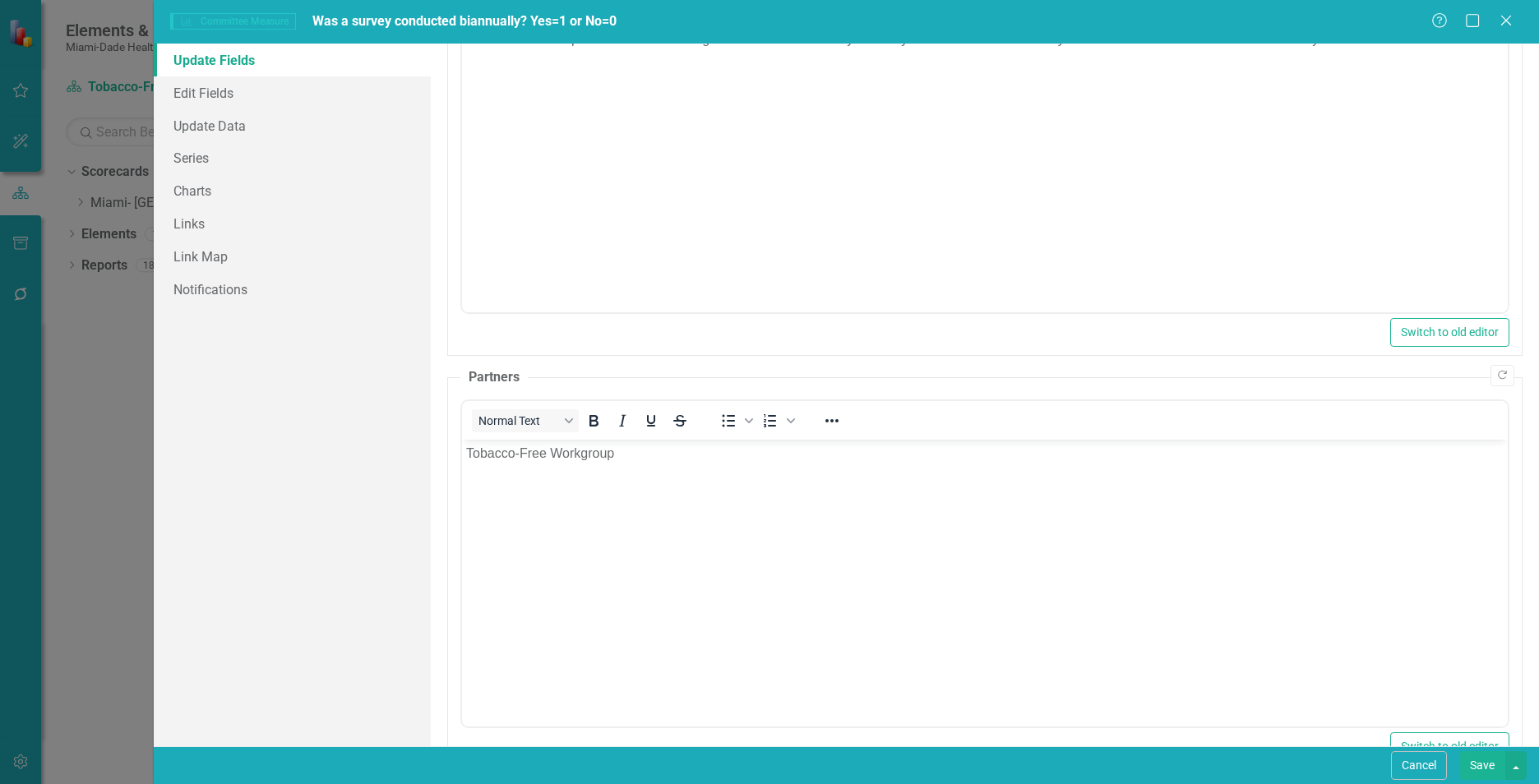
scroll to position [1043, 0]
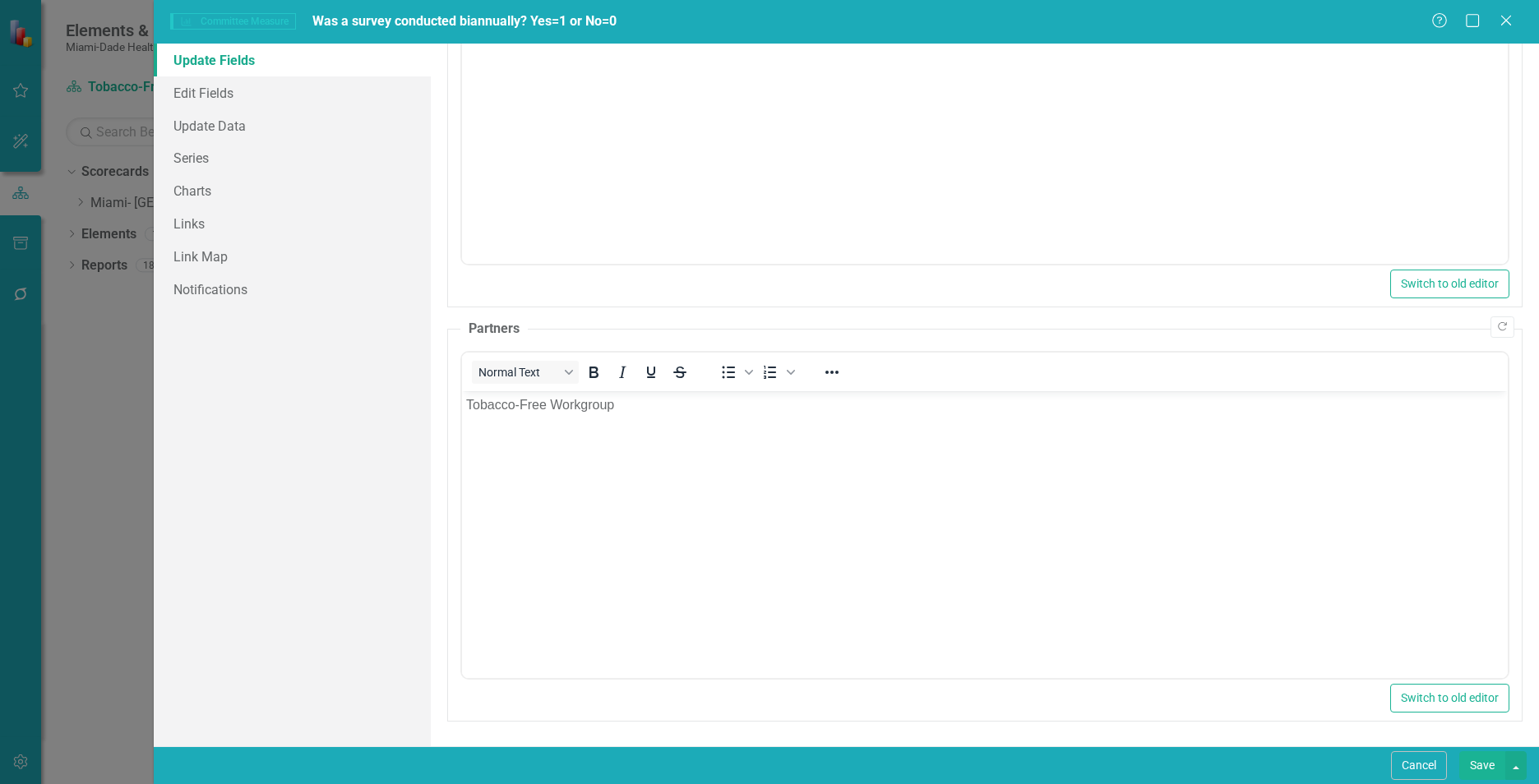
click at [1481, 772] on button "Save" at bounding box center [1482, 765] width 46 height 29
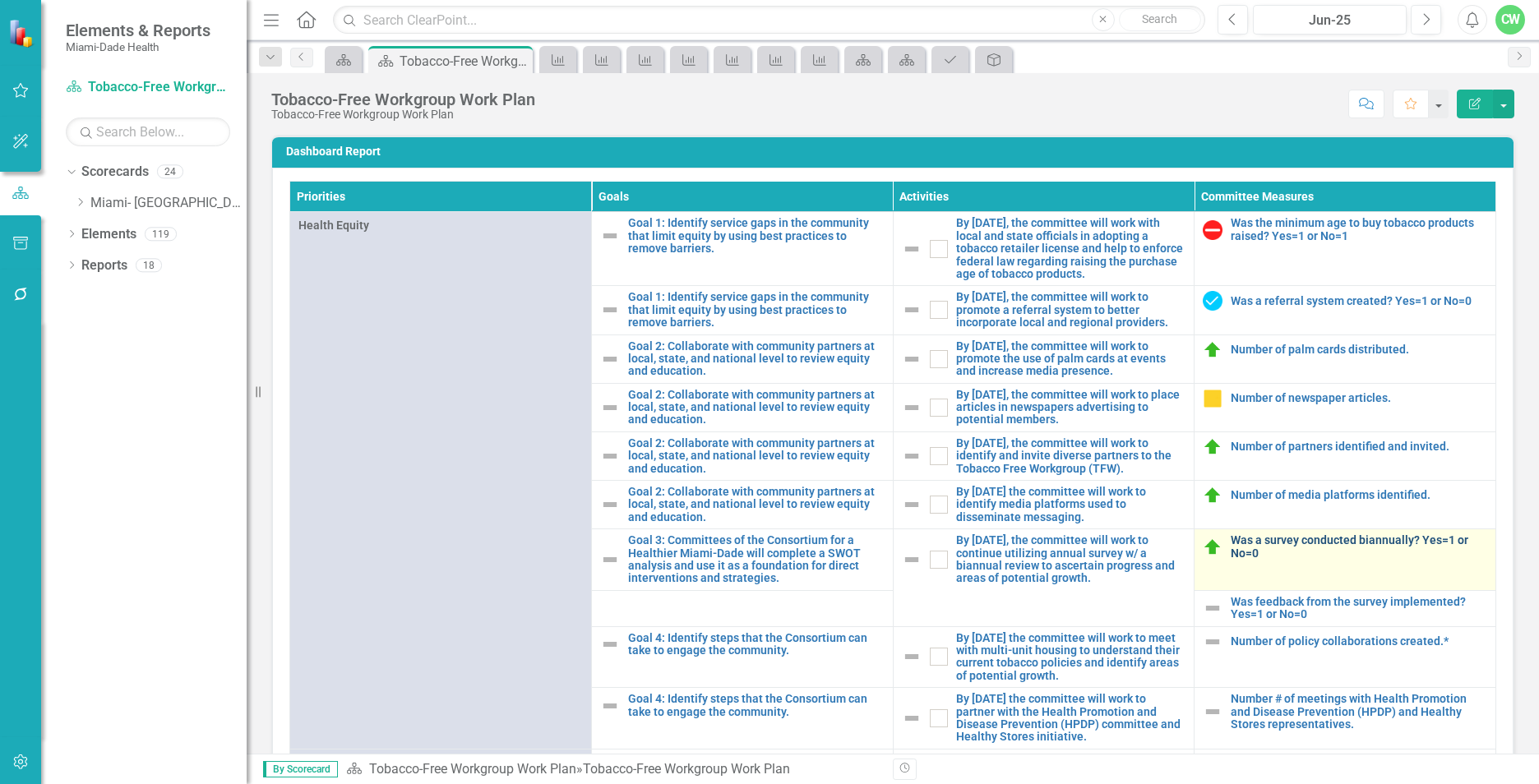
click at [1231, 559] on link "Was a survey conducted biannually? Yes=1 or No=0" at bounding box center [1358, 547] width 256 height 26
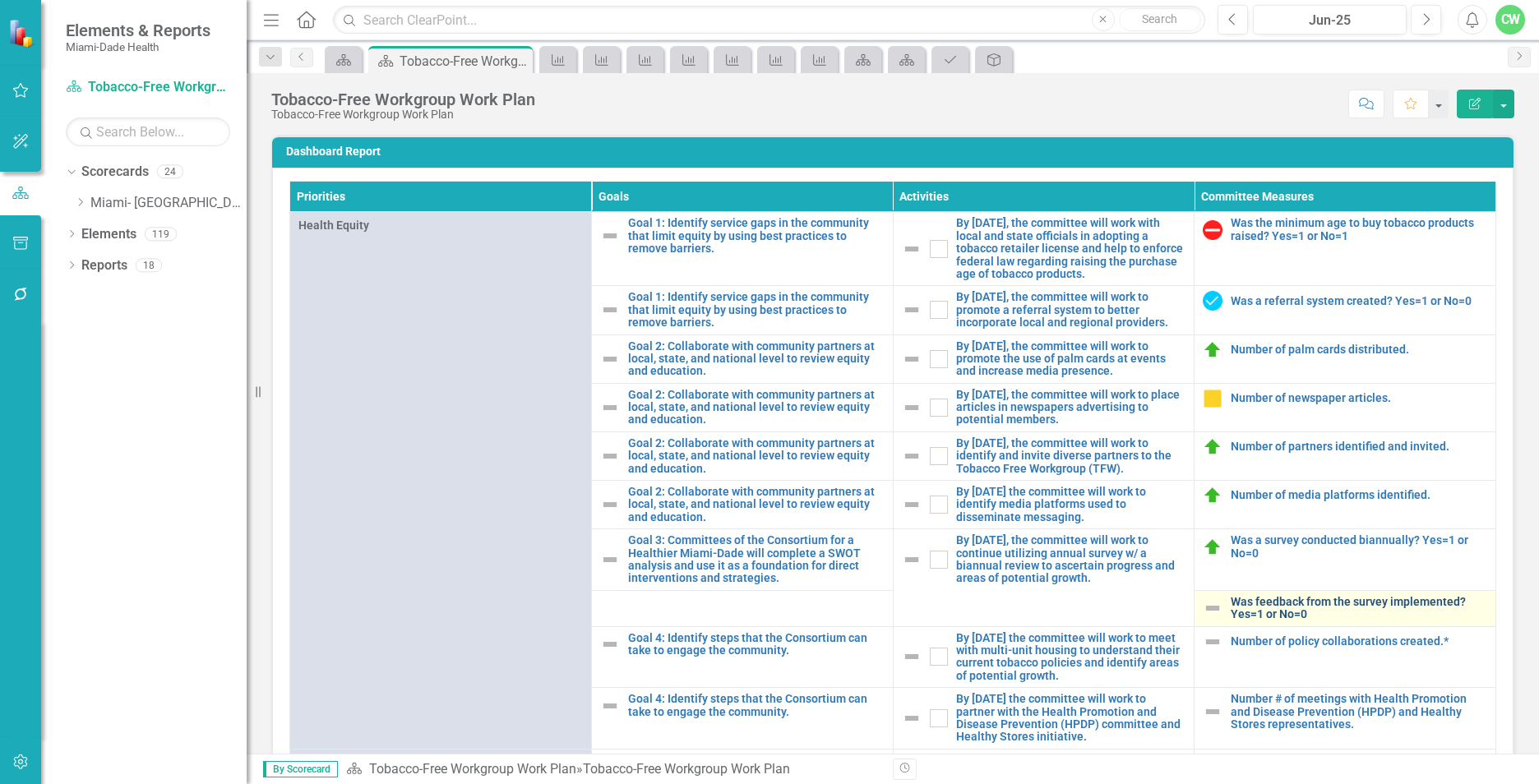
click at [1246, 621] on link "Was feedback from the survey implemented? Yes=1 or No=0" at bounding box center [1358, 608] width 256 height 26
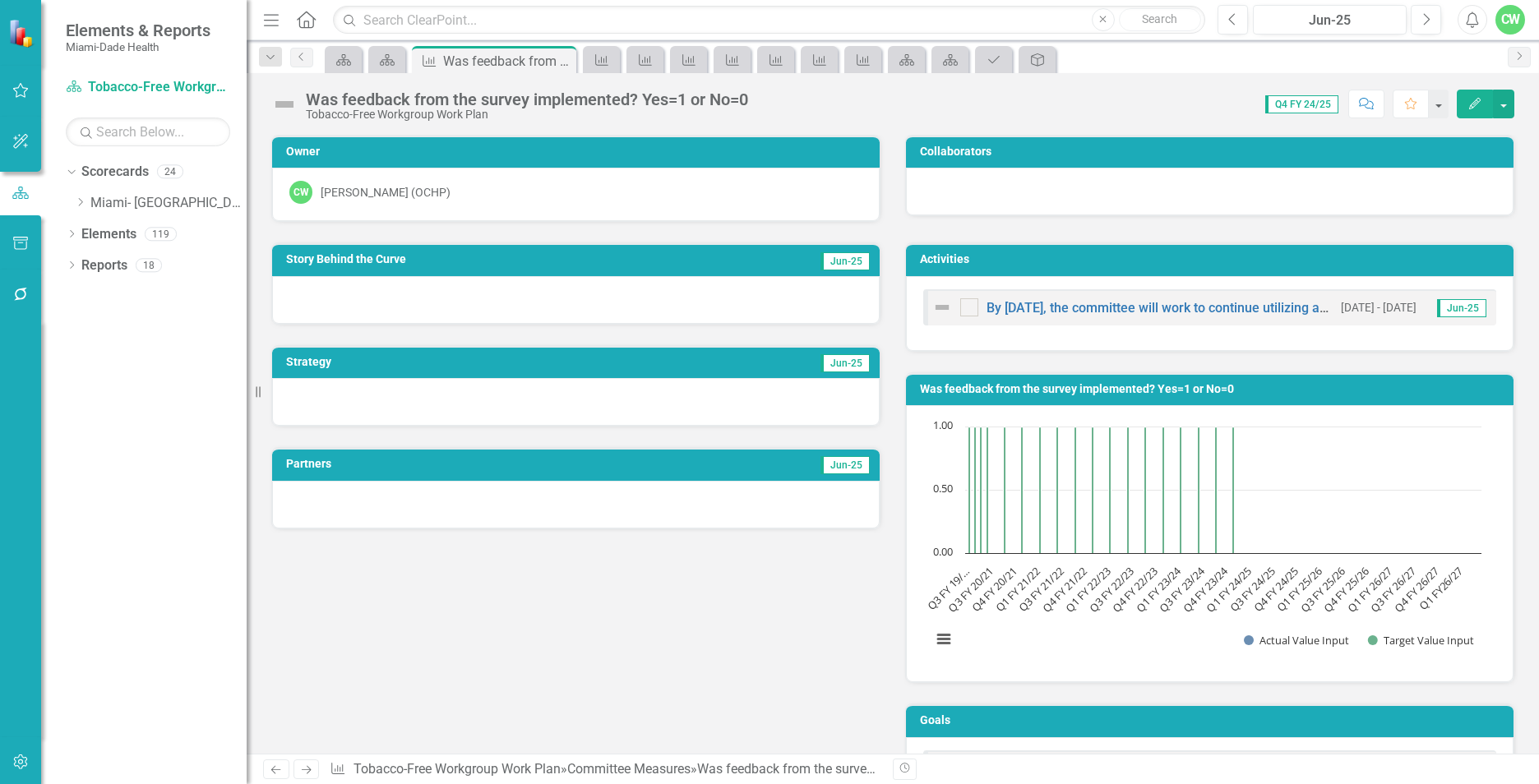
click at [1472, 105] on icon "button" at bounding box center [1475, 103] width 12 height 12
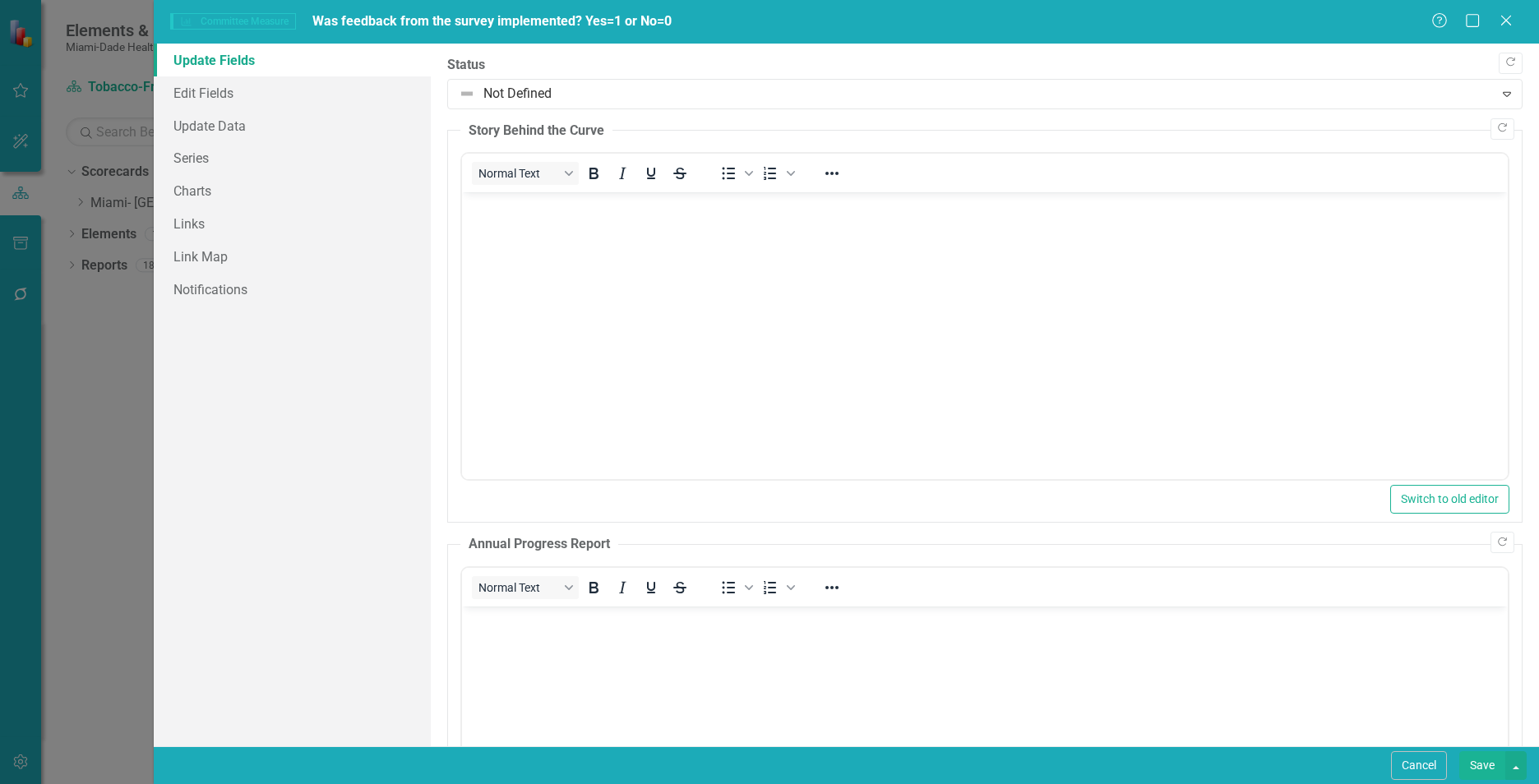
click at [653, 251] on body "Rich Text Area. Press ALT-0 for help." at bounding box center [984, 315] width 1045 height 246
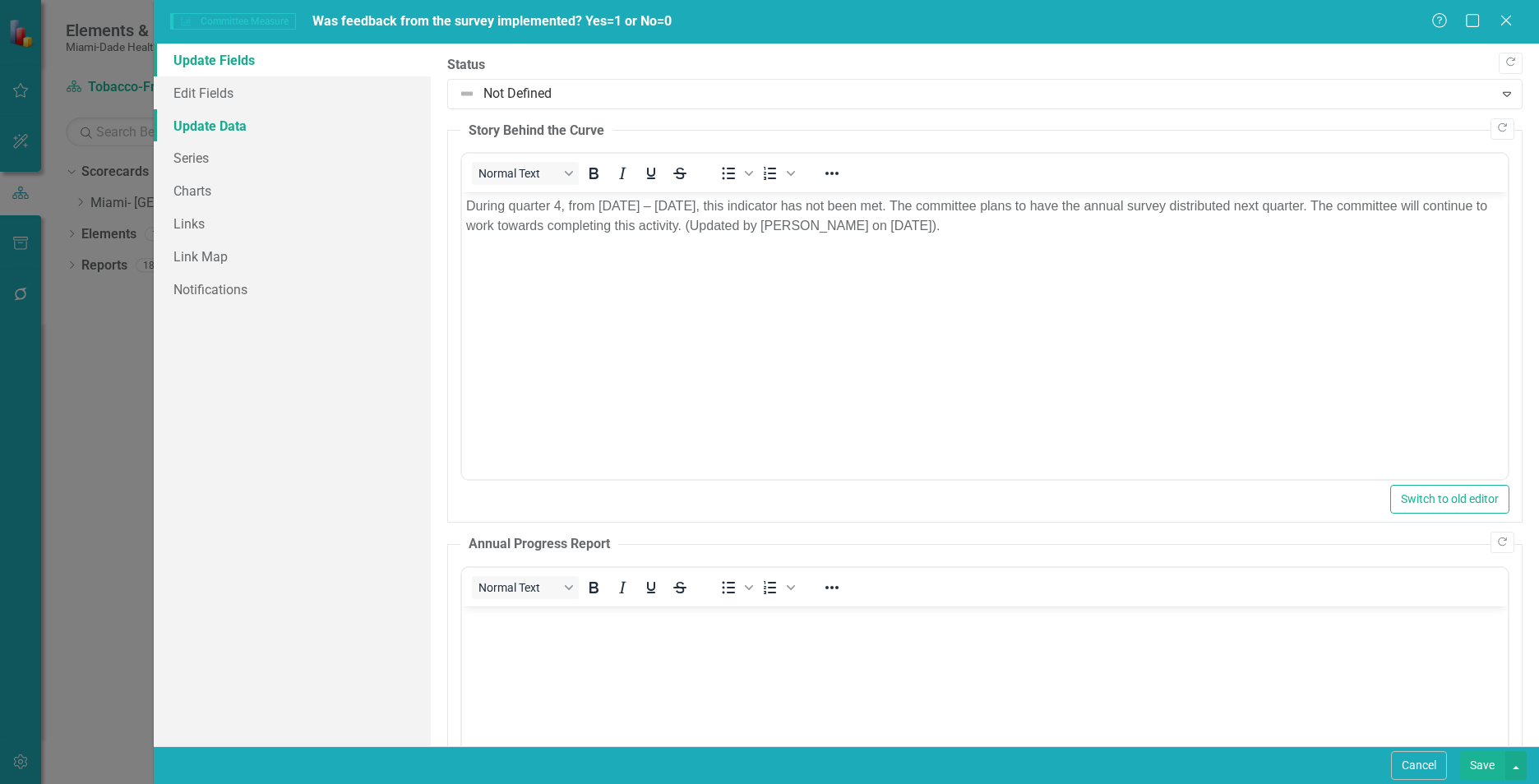
click at [205, 125] on link "Update Data" at bounding box center [292, 125] width 277 height 32
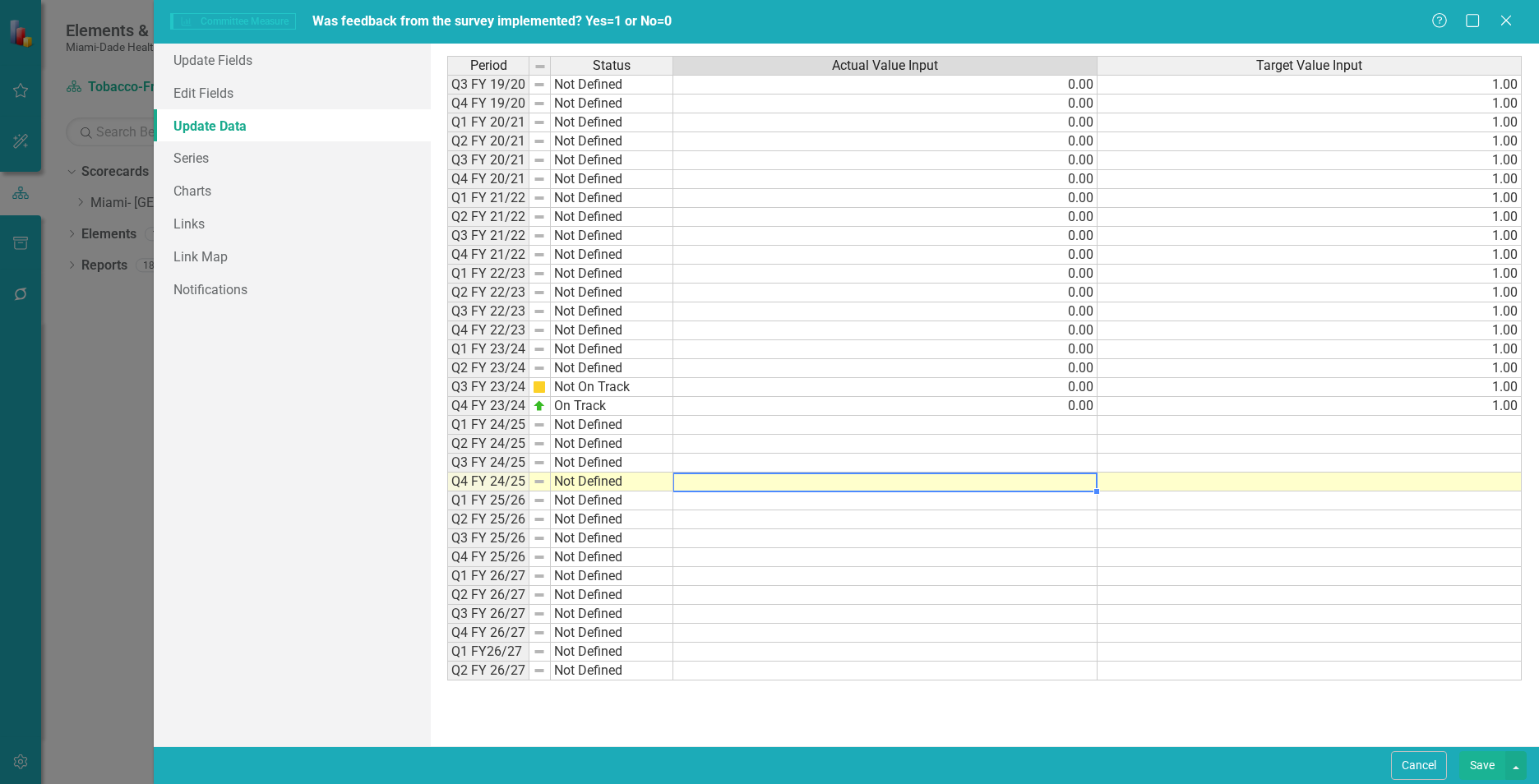
click at [1067, 482] on td at bounding box center [884, 481] width 424 height 19
type textarea "0"
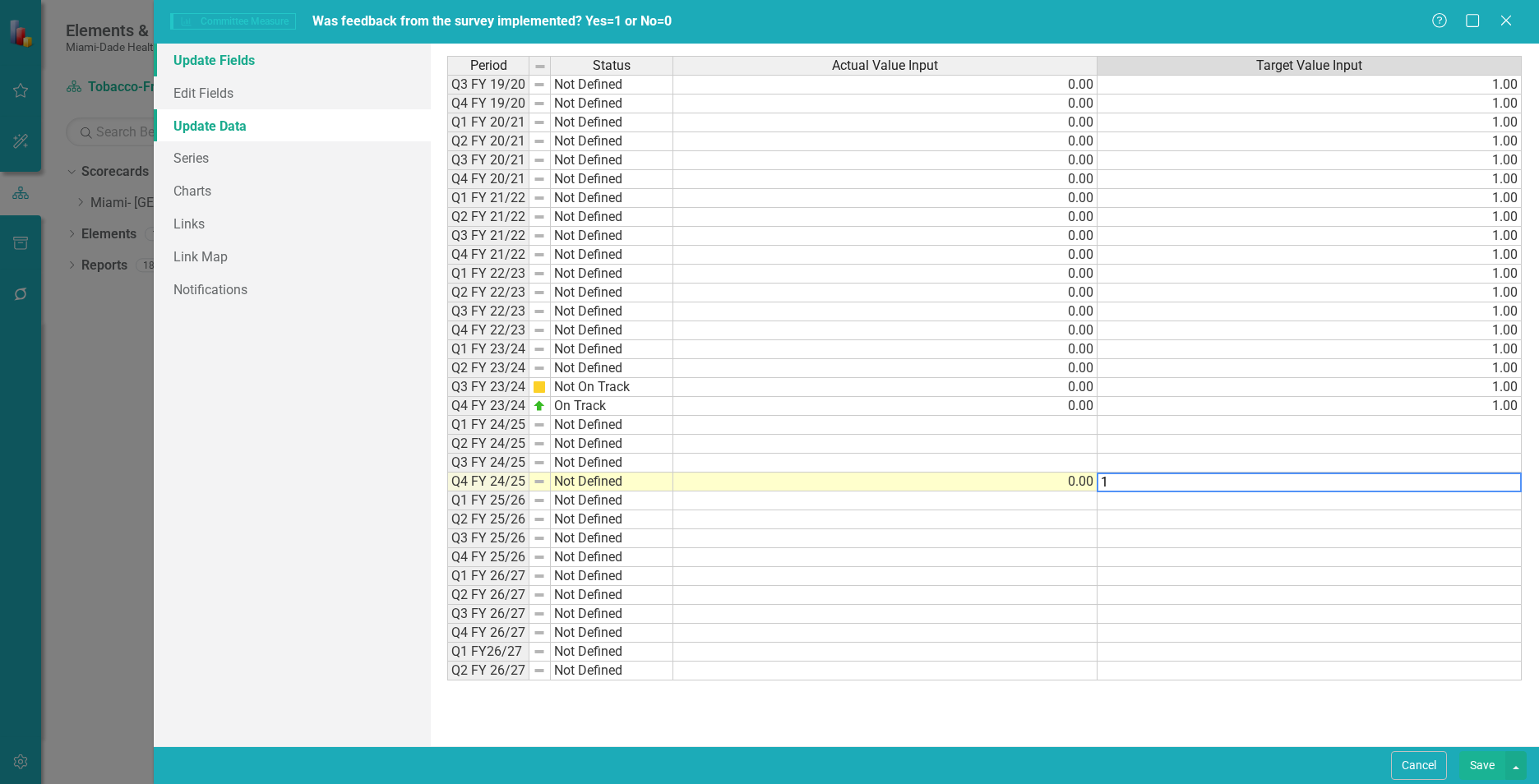
type textarea "1"
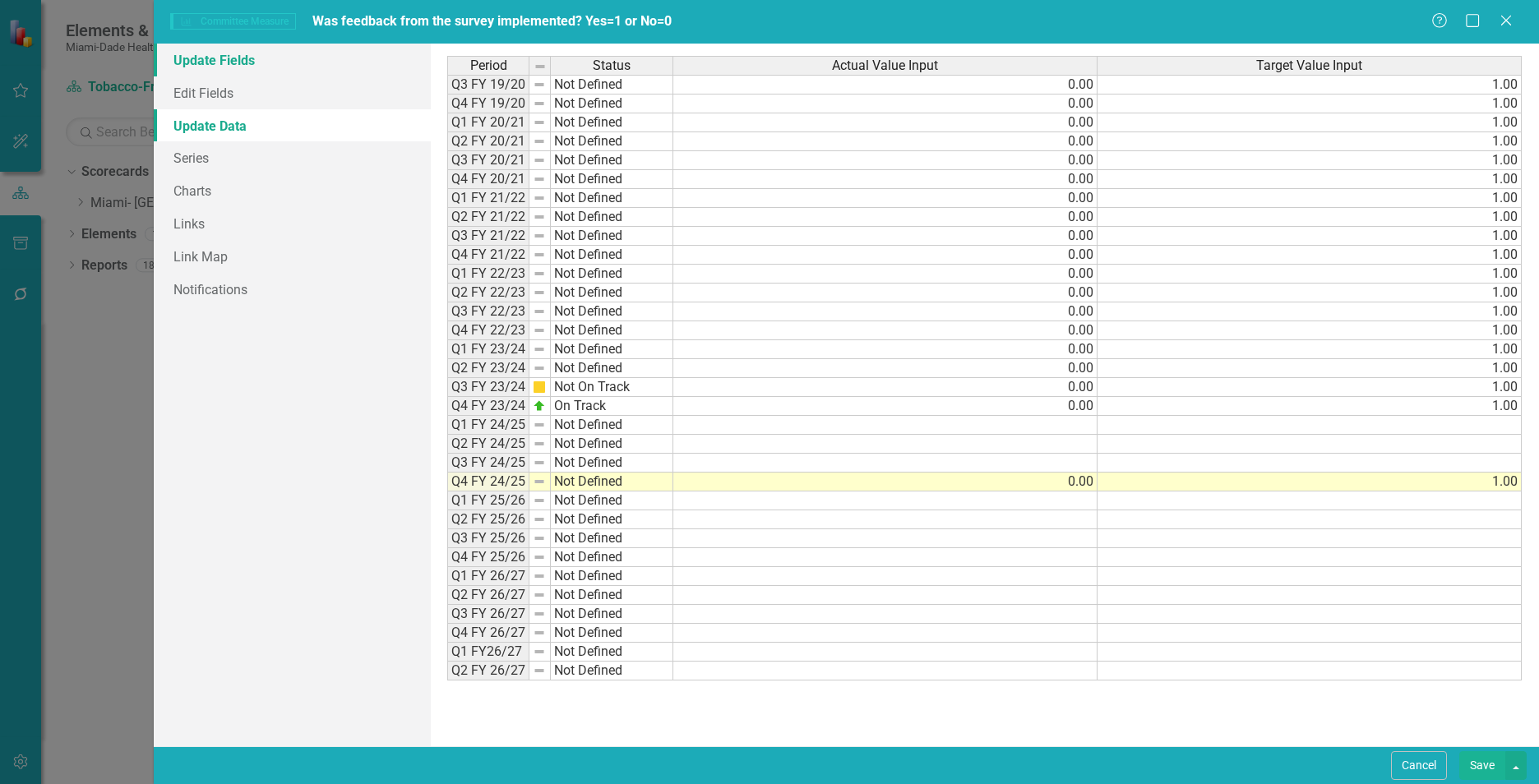
click at [233, 59] on link "Update Fields" at bounding box center [292, 59] width 277 height 32
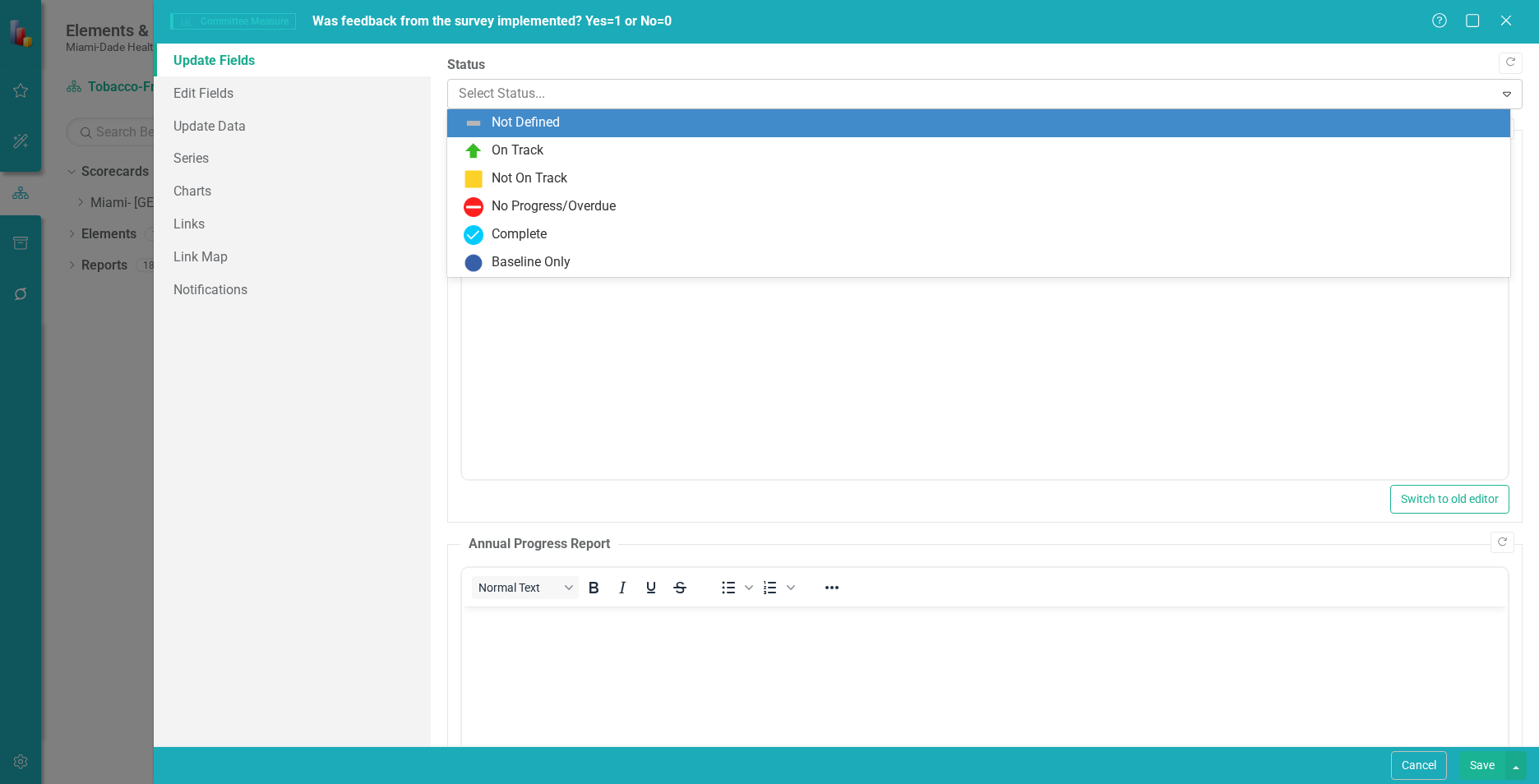
click at [542, 92] on div at bounding box center [971, 94] width 1024 height 22
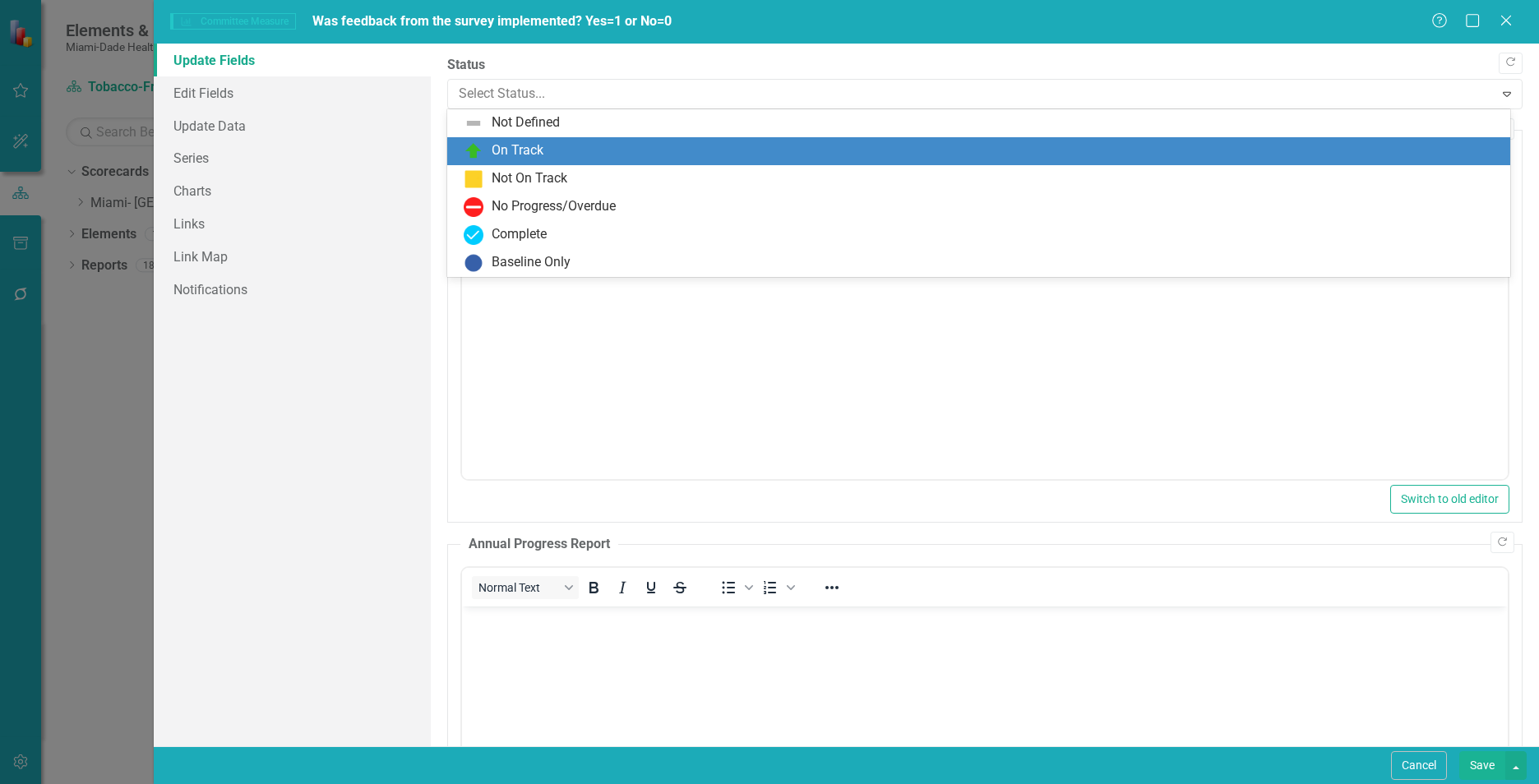
click at [534, 149] on div "On Track" at bounding box center [517, 151] width 52 height 19
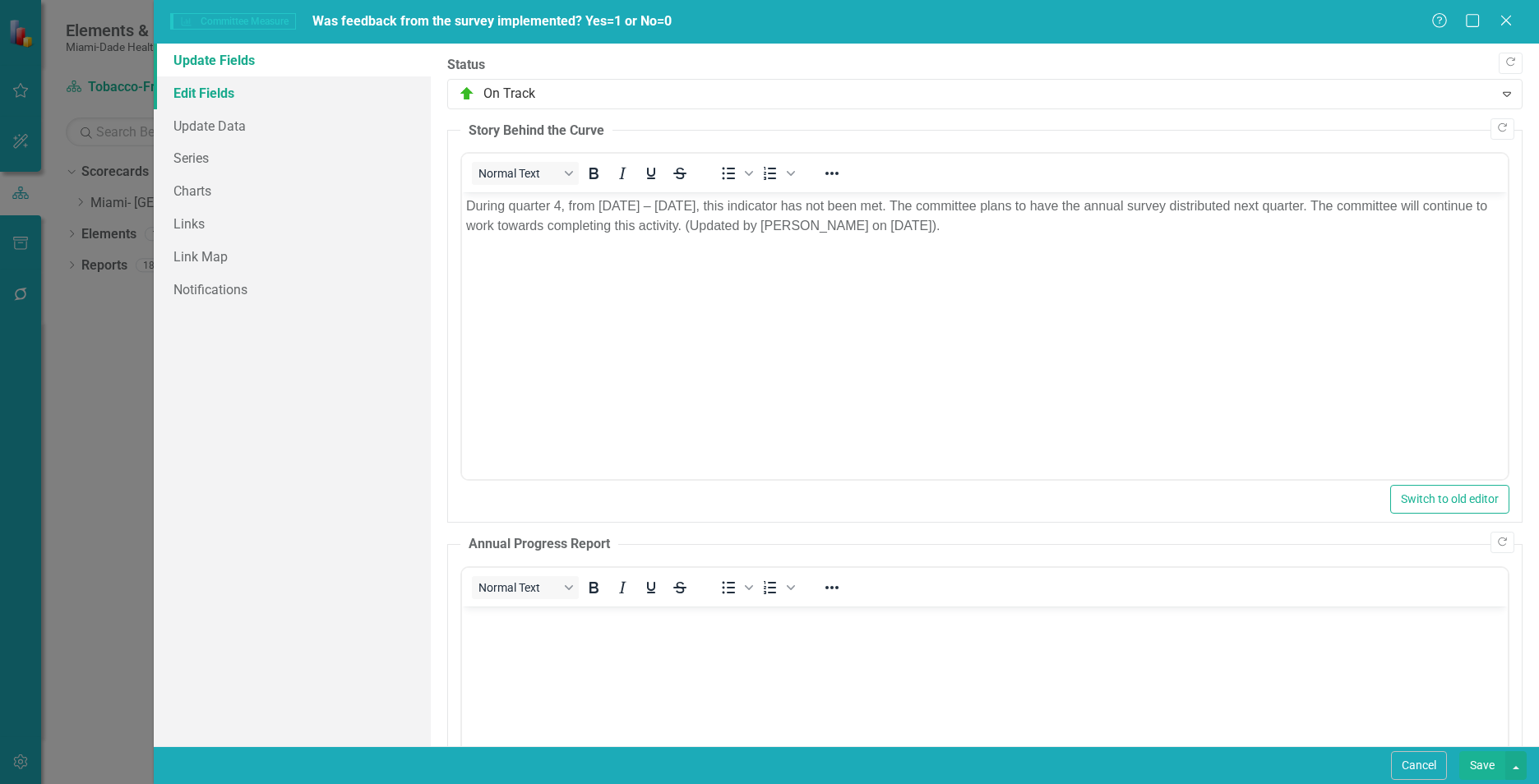
click at [204, 92] on link "Edit Fields" at bounding box center [292, 92] width 277 height 32
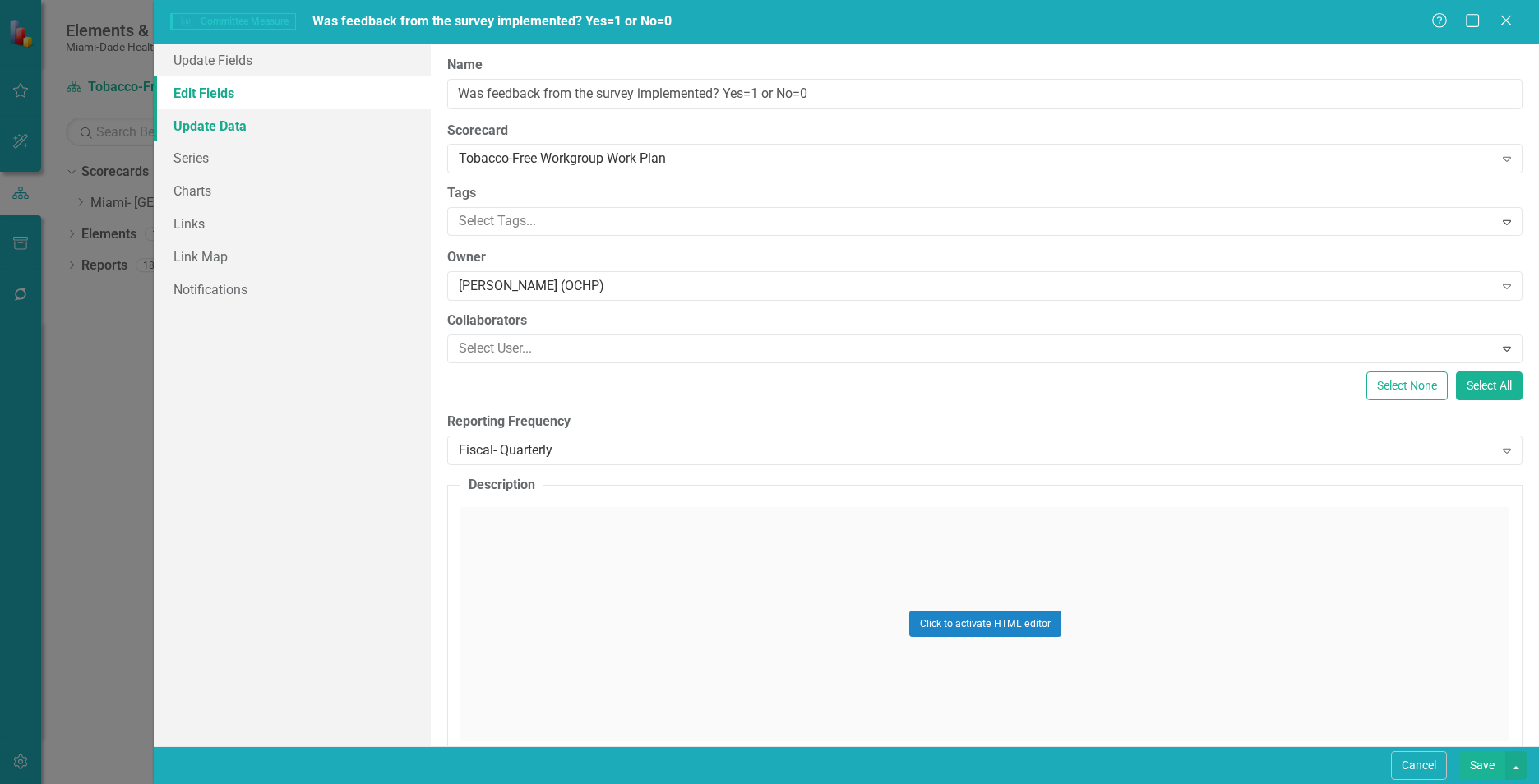
click at [214, 132] on link "Update Data" at bounding box center [292, 125] width 277 height 32
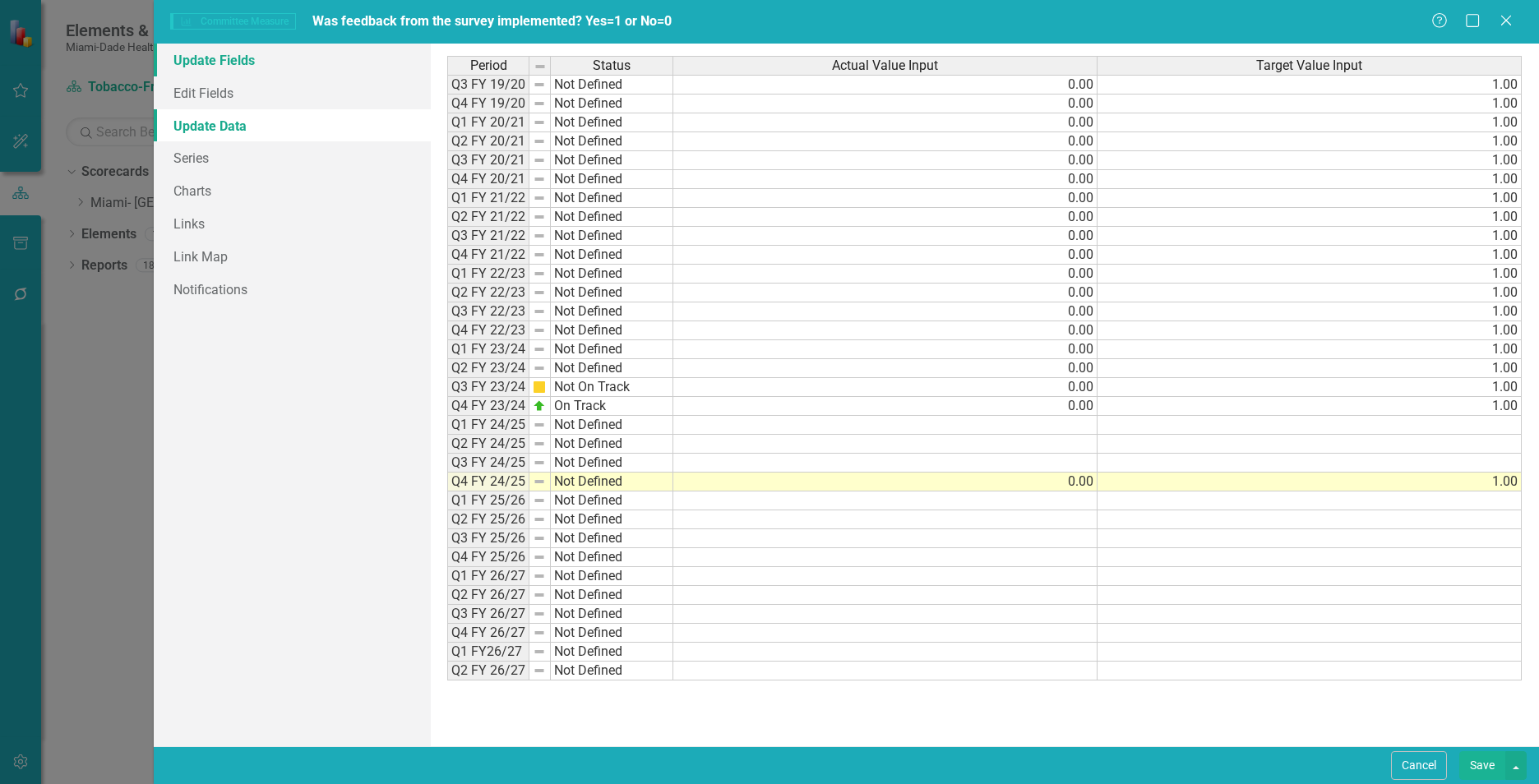
drag, startPoint x: 210, startPoint y: 75, endPoint x: 212, endPoint y: 63, distance: 12.2
click at [210, 72] on link "Update Fields" at bounding box center [292, 59] width 277 height 32
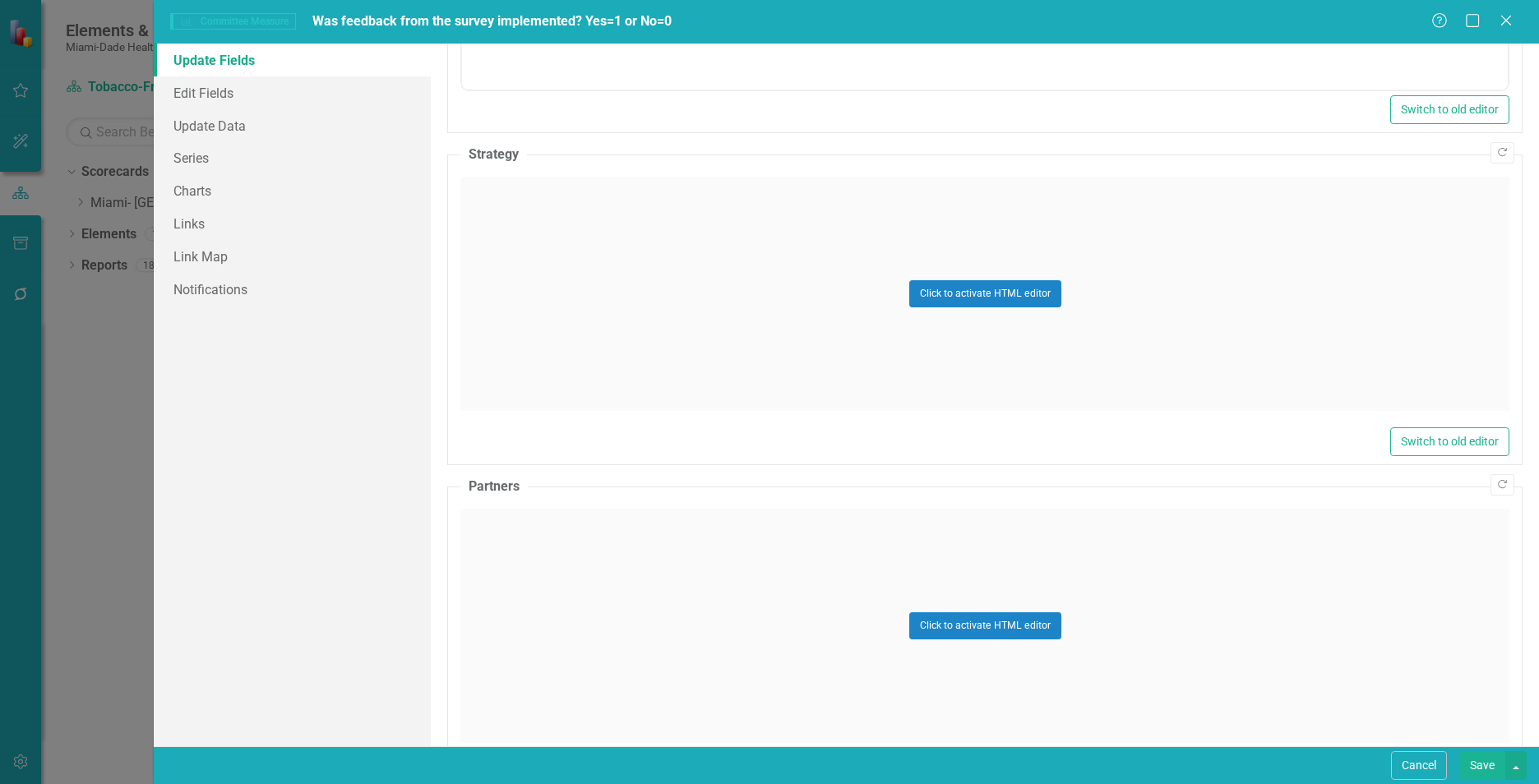
scroll to position [806, 0]
click at [1323, 319] on div "Click to activate HTML editor" at bounding box center [984, 290] width 1048 height 234
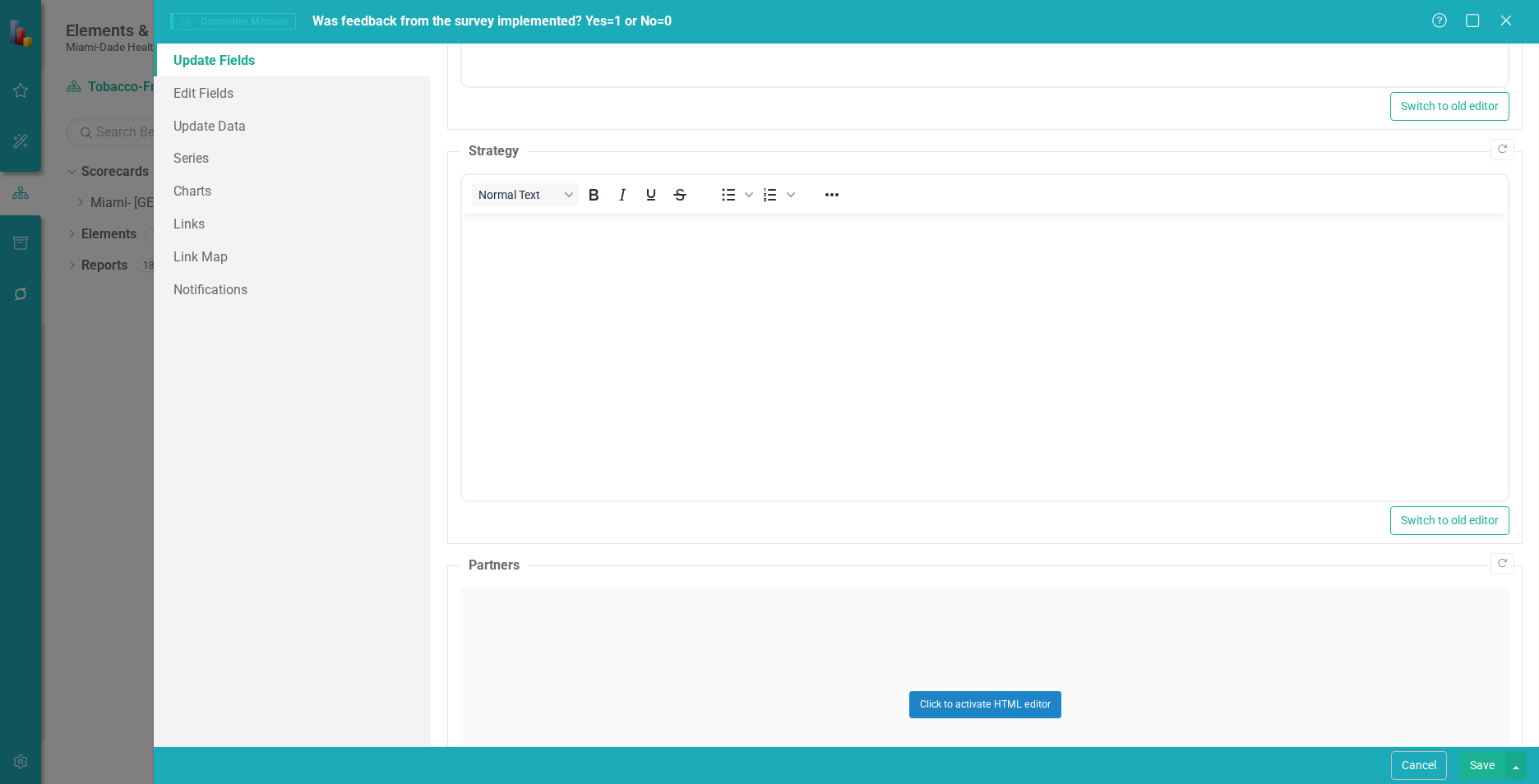
scroll to position [0, 0]
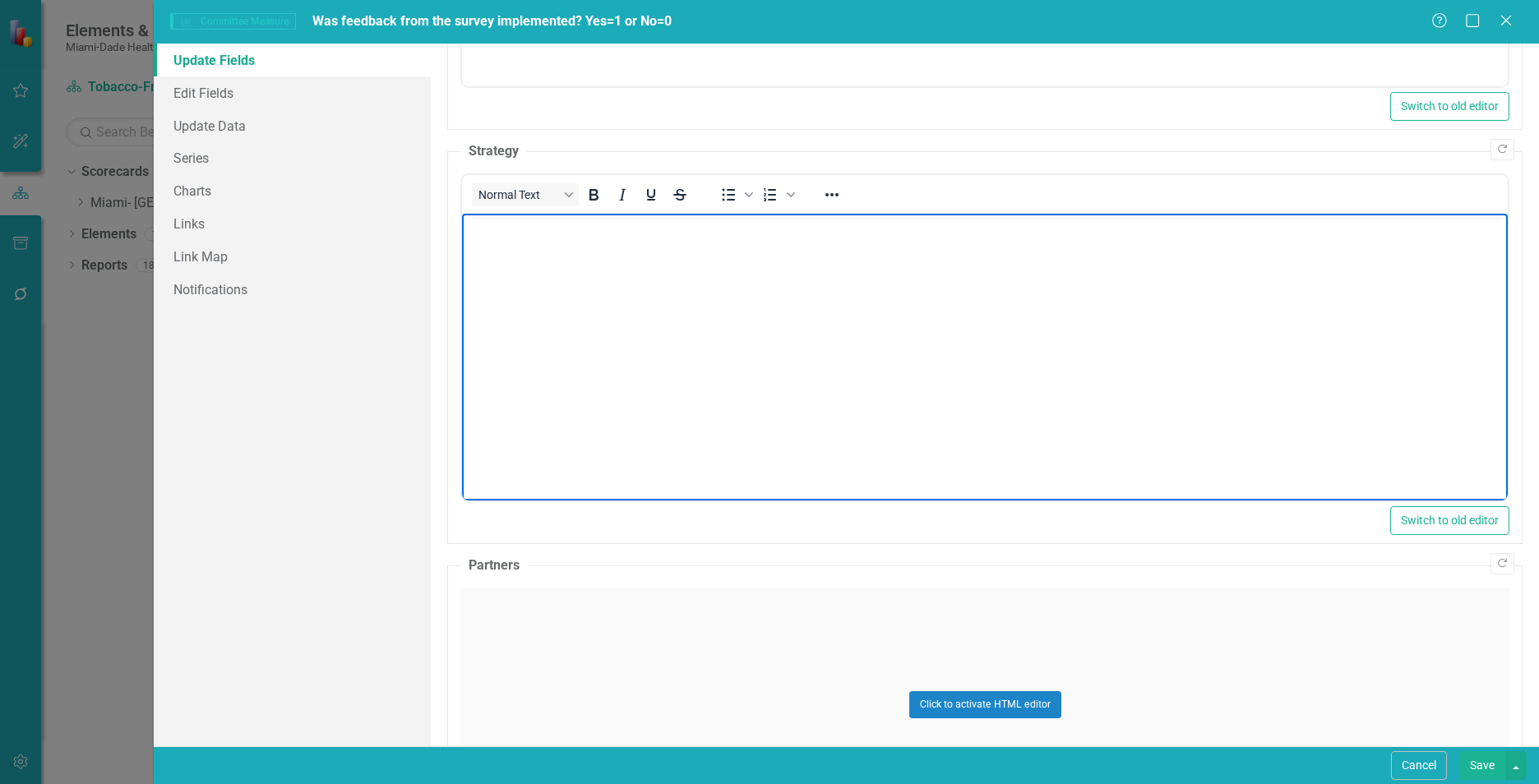
click at [545, 320] on body "Rich Text Area. Press ALT-0 for help." at bounding box center [984, 337] width 1045 height 246
paste body "Rich Text Area. Press ALT-0 for help."
click at [745, 663] on div "Click to activate HTML editor" at bounding box center [984, 704] width 1048 height 234
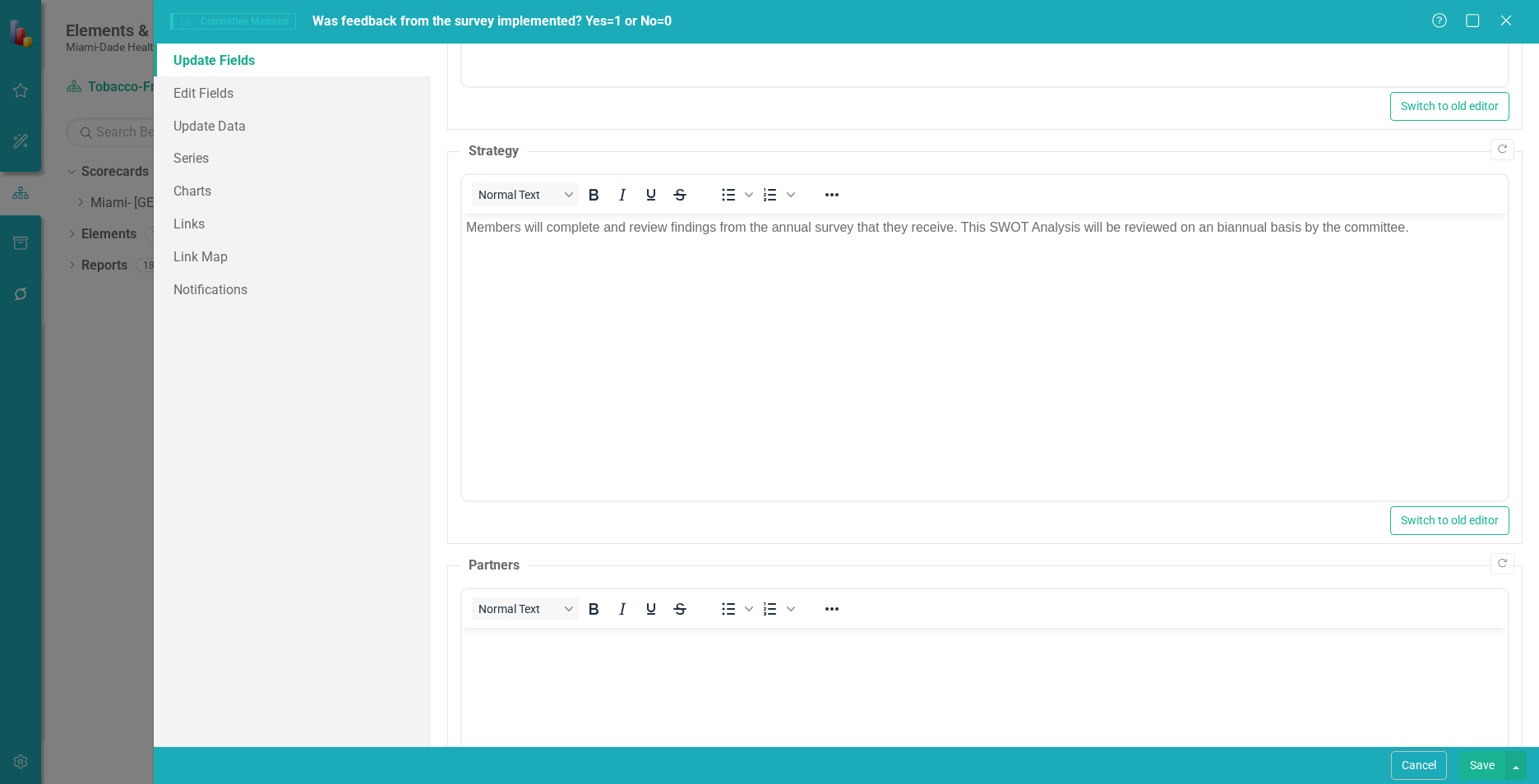
click at [744, 662] on body "Rich Text Area. Press ALT-0 for help." at bounding box center [984, 750] width 1045 height 246
click at [1487, 772] on button "Save" at bounding box center [1482, 765] width 46 height 29
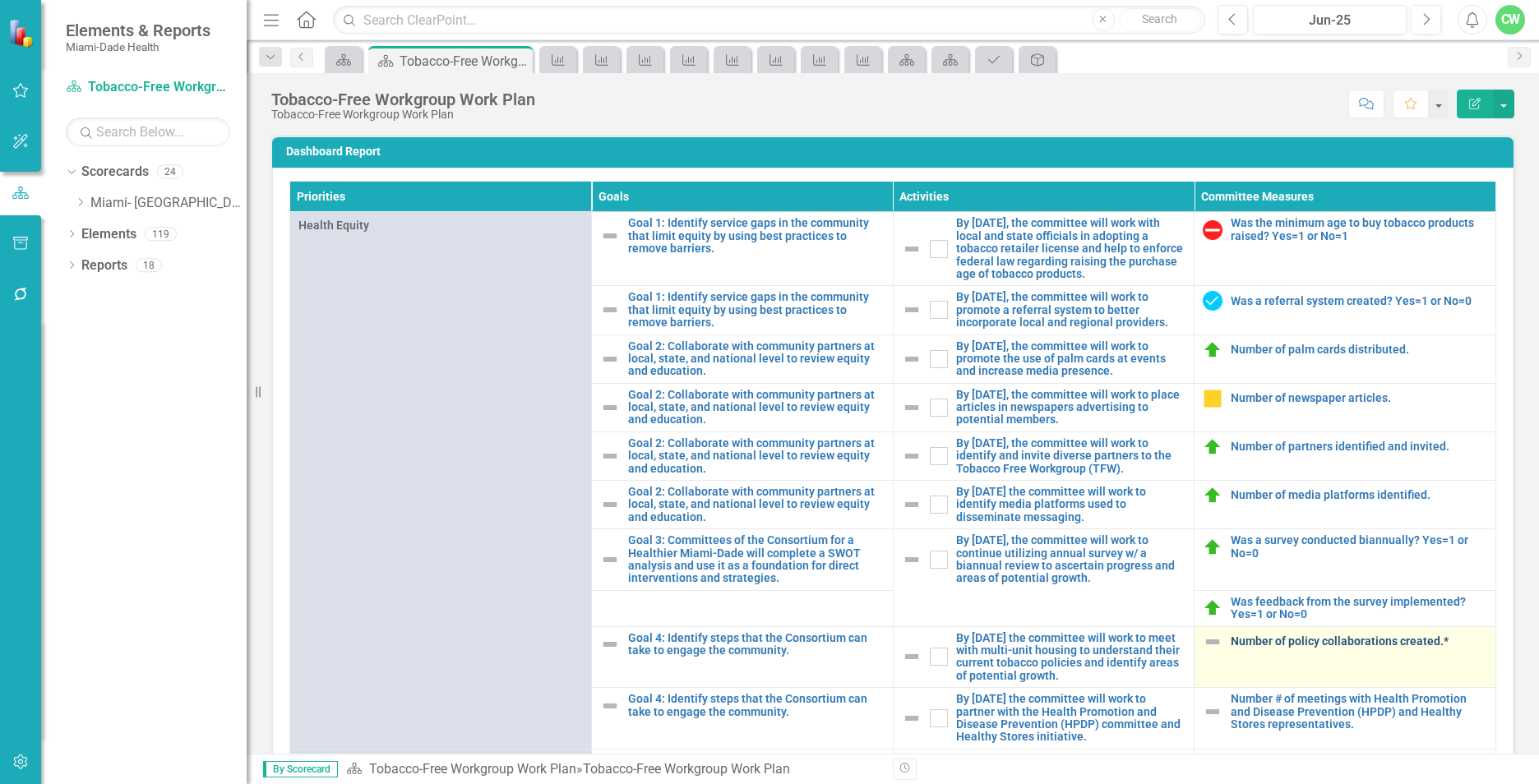
click at [1257, 648] on link "Number of policy collaborations created.*" at bounding box center [1358, 641] width 256 height 12
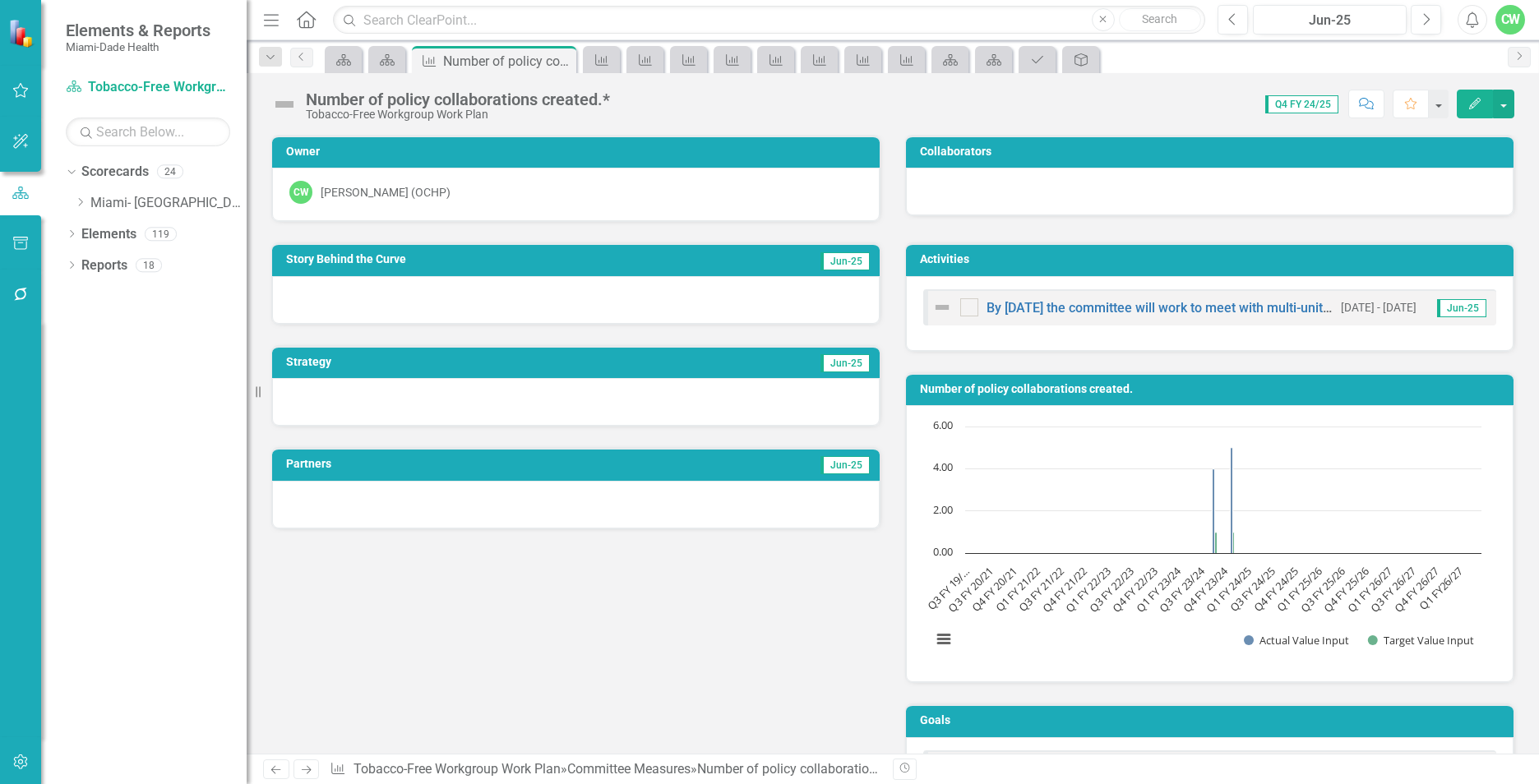
click at [1472, 107] on icon "button" at bounding box center [1475, 103] width 12 height 12
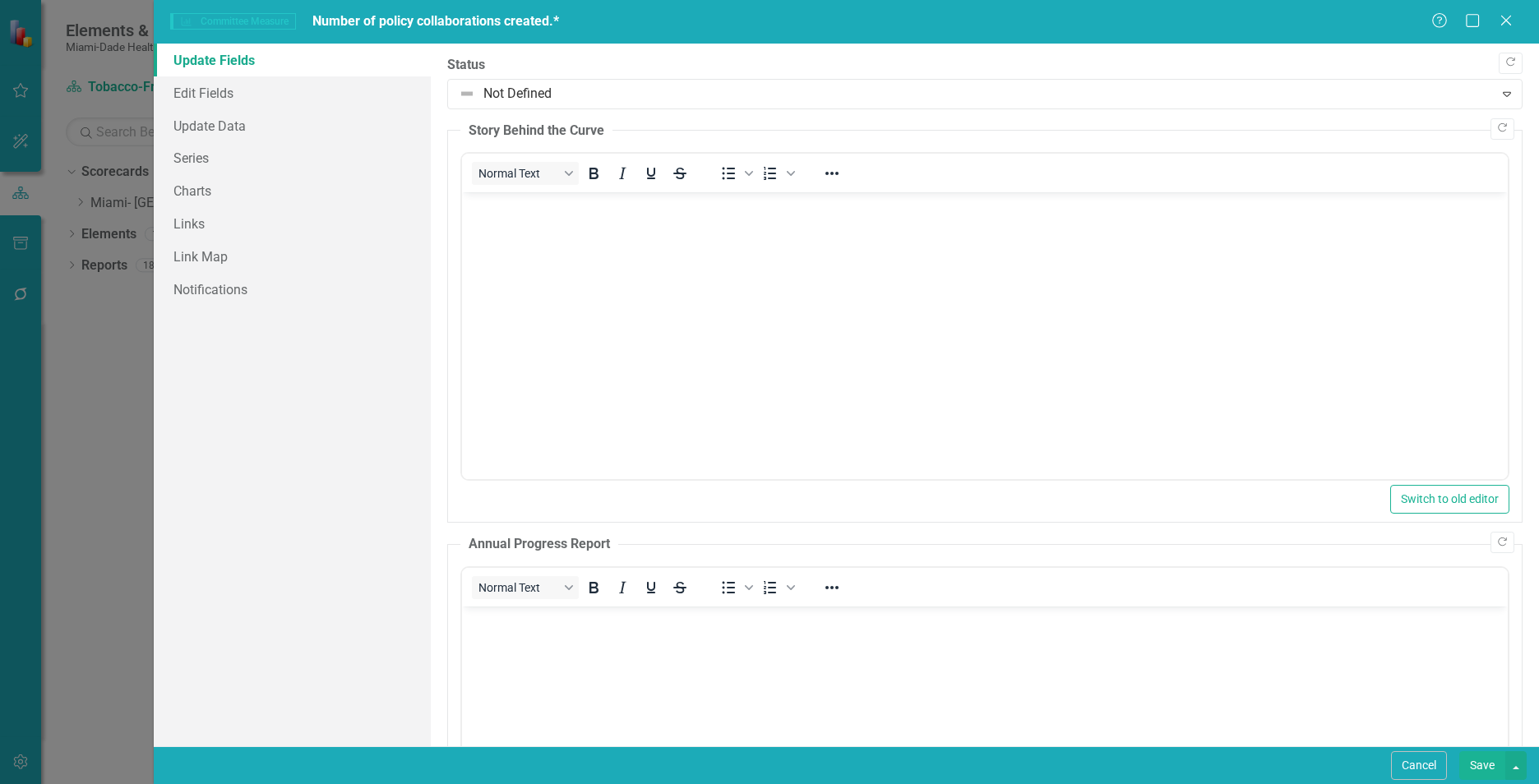
click at [551, 221] on body "Rich Text Area. Press ALT-0 for help." at bounding box center [984, 315] width 1045 height 246
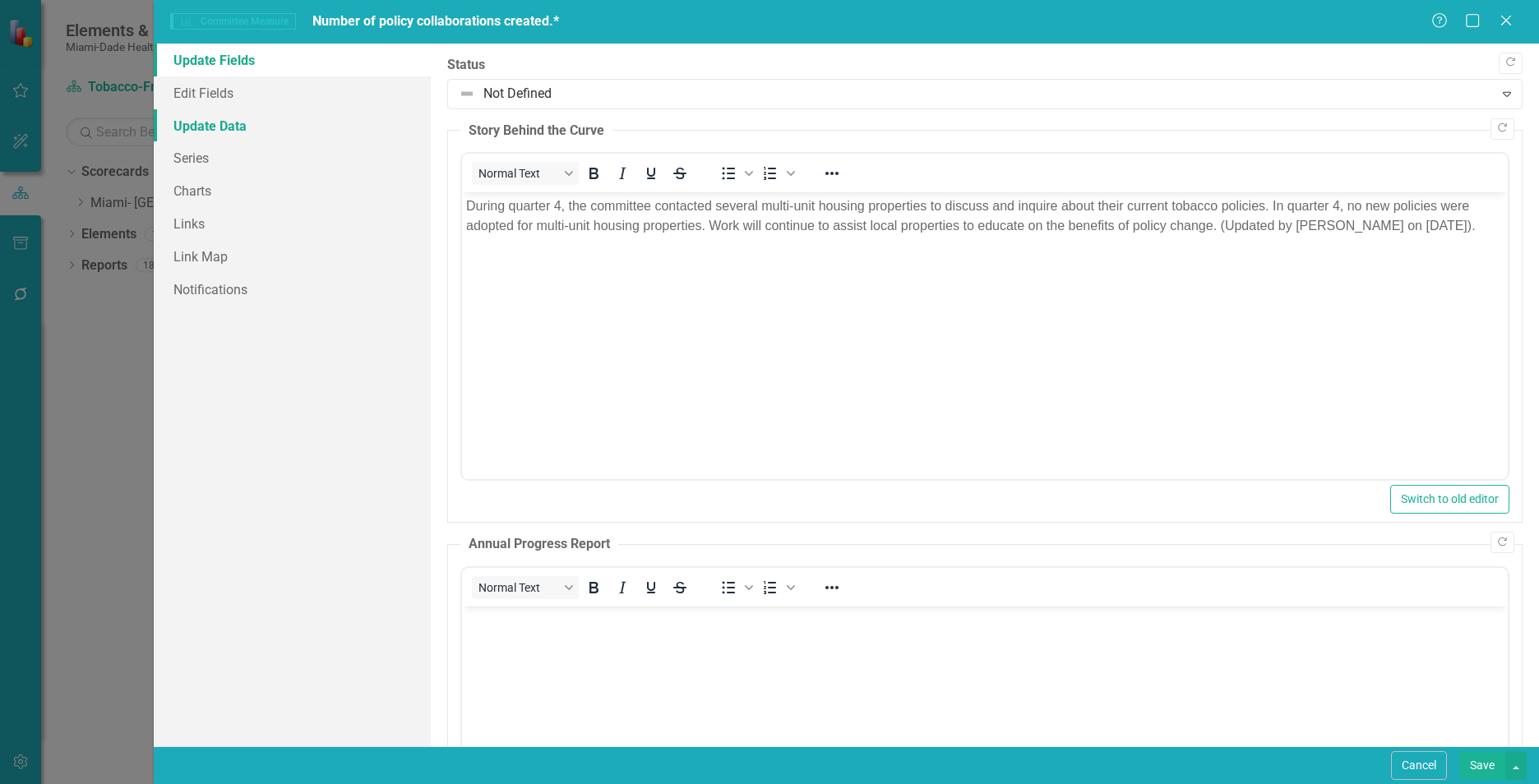
click at [250, 129] on link "Update Data" at bounding box center [292, 125] width 277 height 32
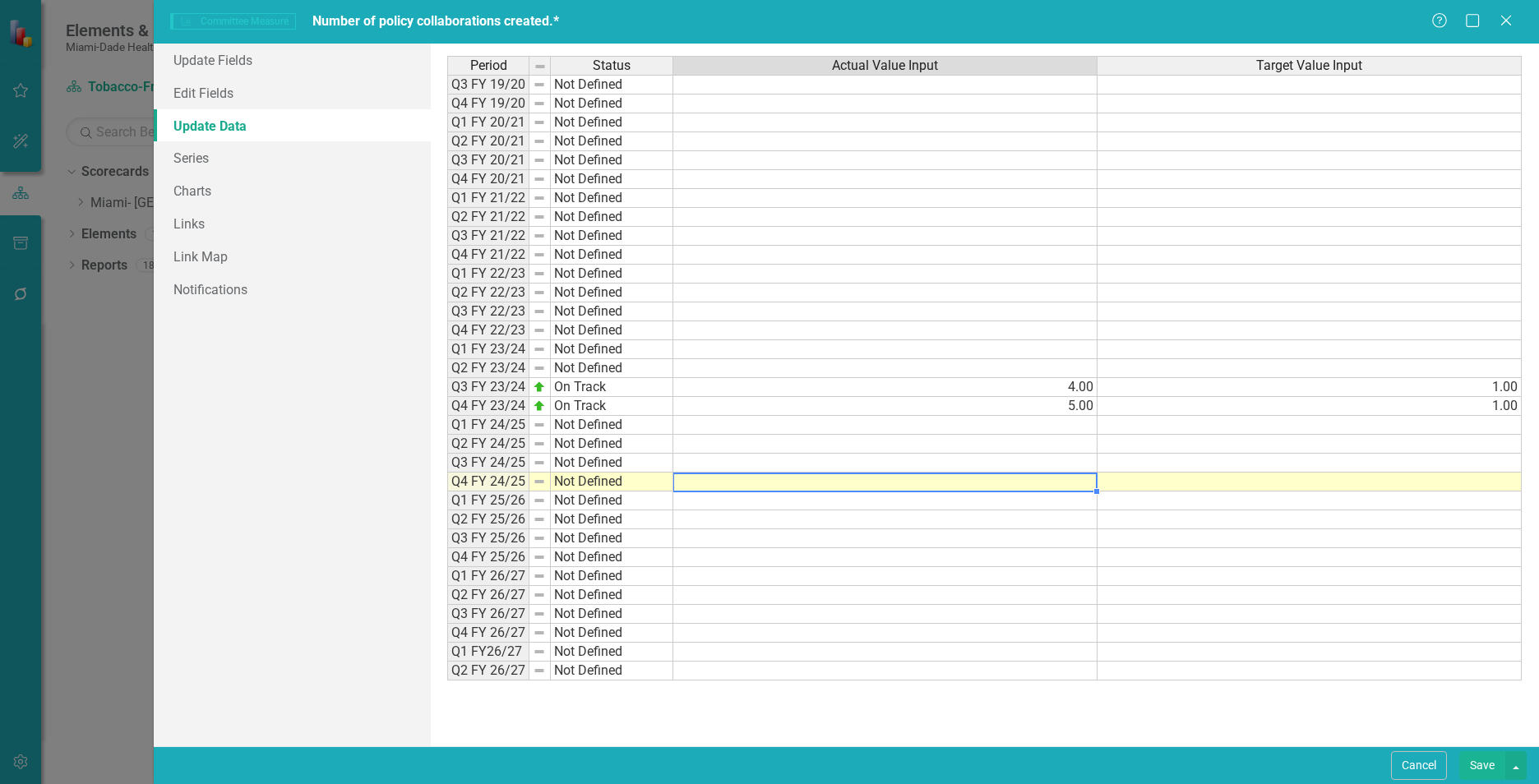
click at [751, 482] on td at bounding box center [884, 481] width 424 height 19
type textarea "7"
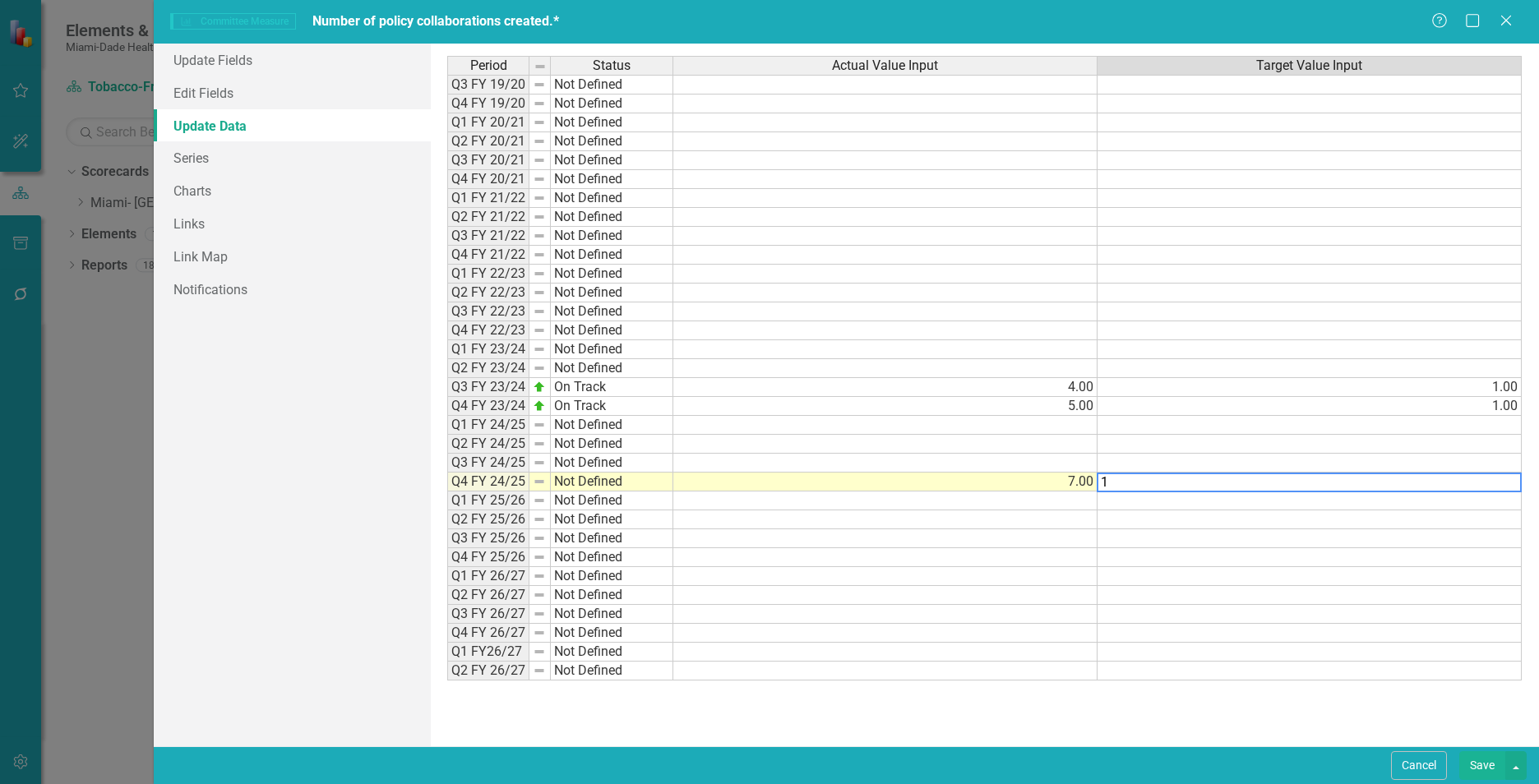
type textarea "1"
click at [871, 747] on div "Cancel Save" at bounding box center [846, 764] width 1385 height 37
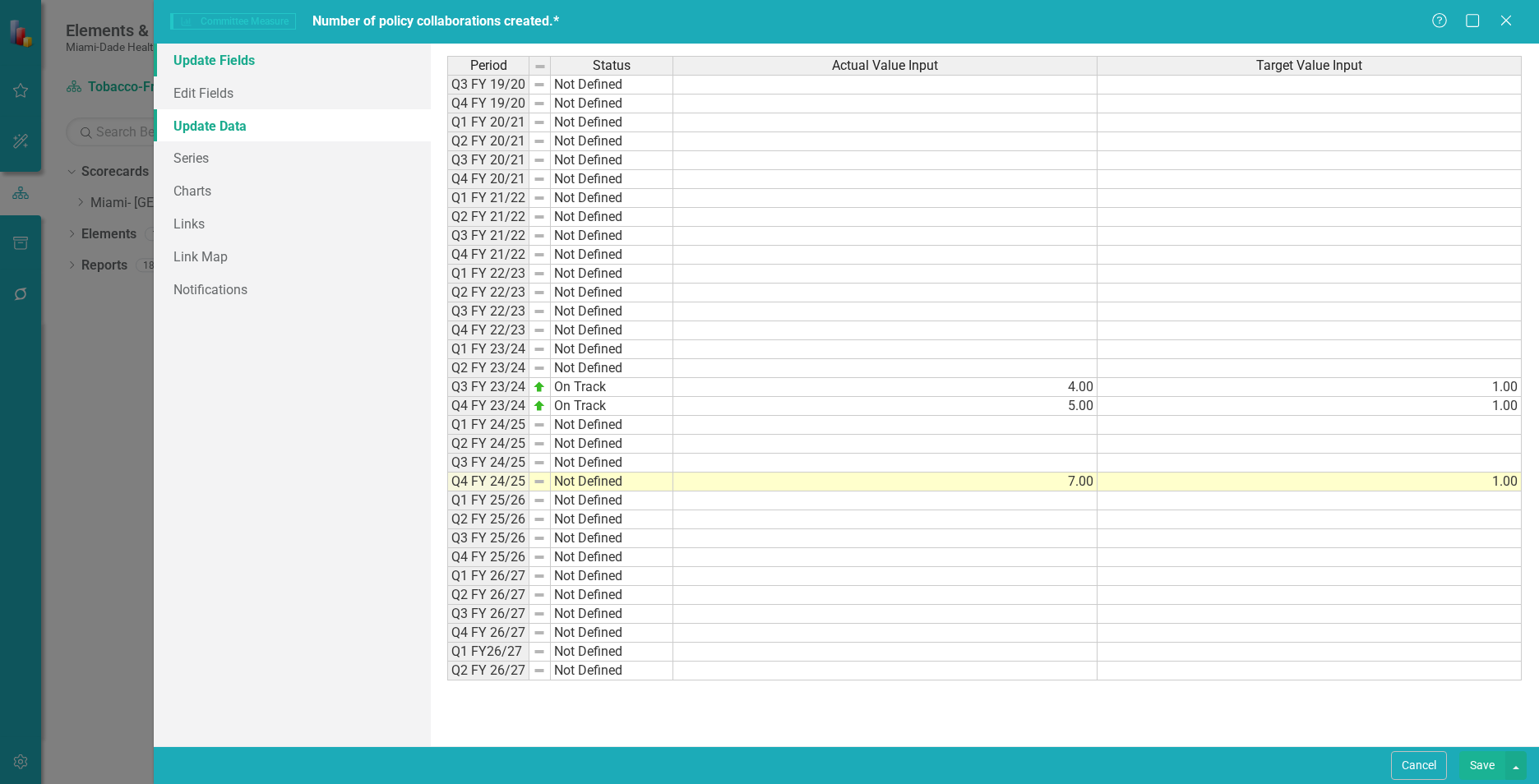
click at [202, 58] on link "Update Fields" at bounding box center [292, 59] width 277 height 32
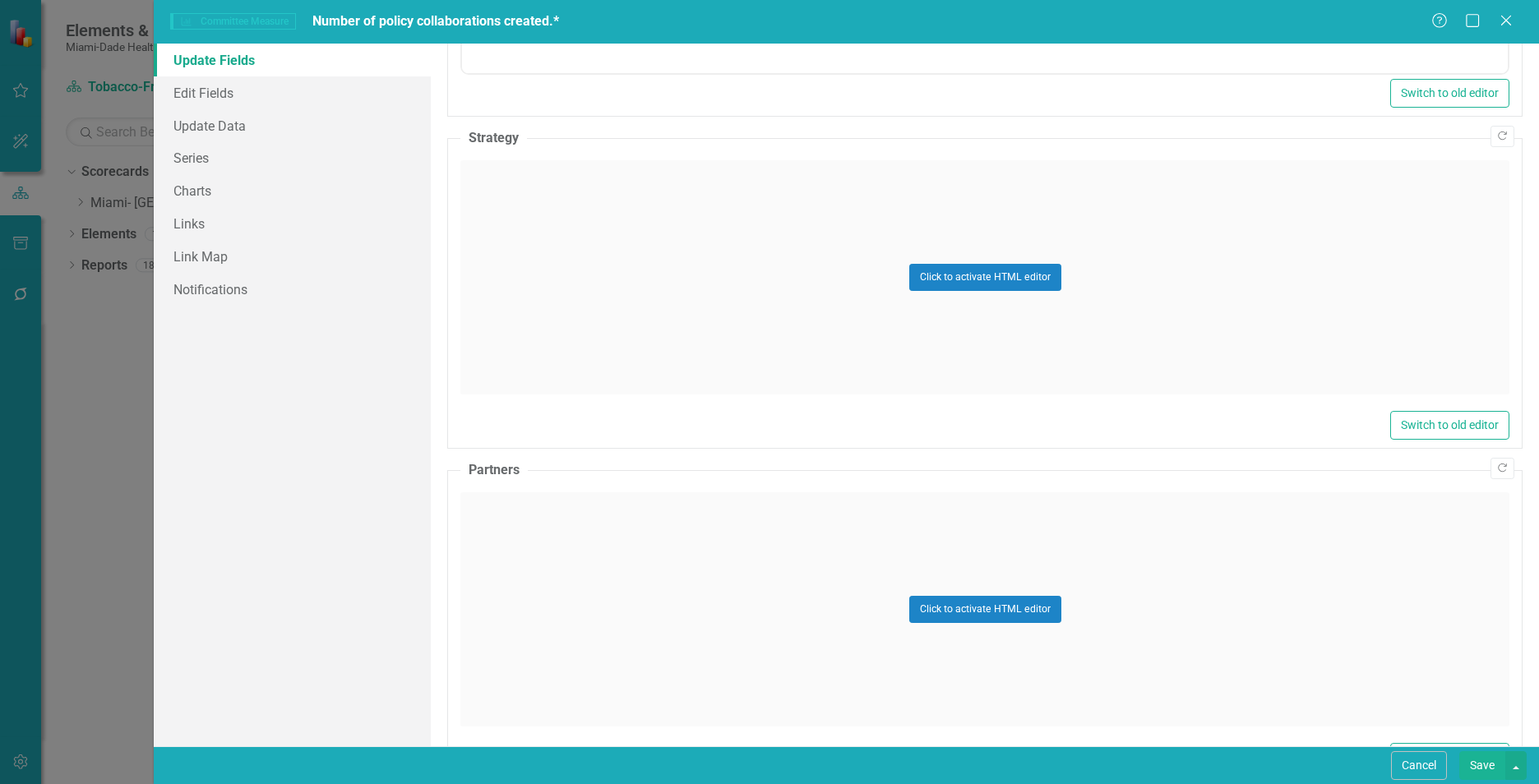
scroll to position [833, 0]
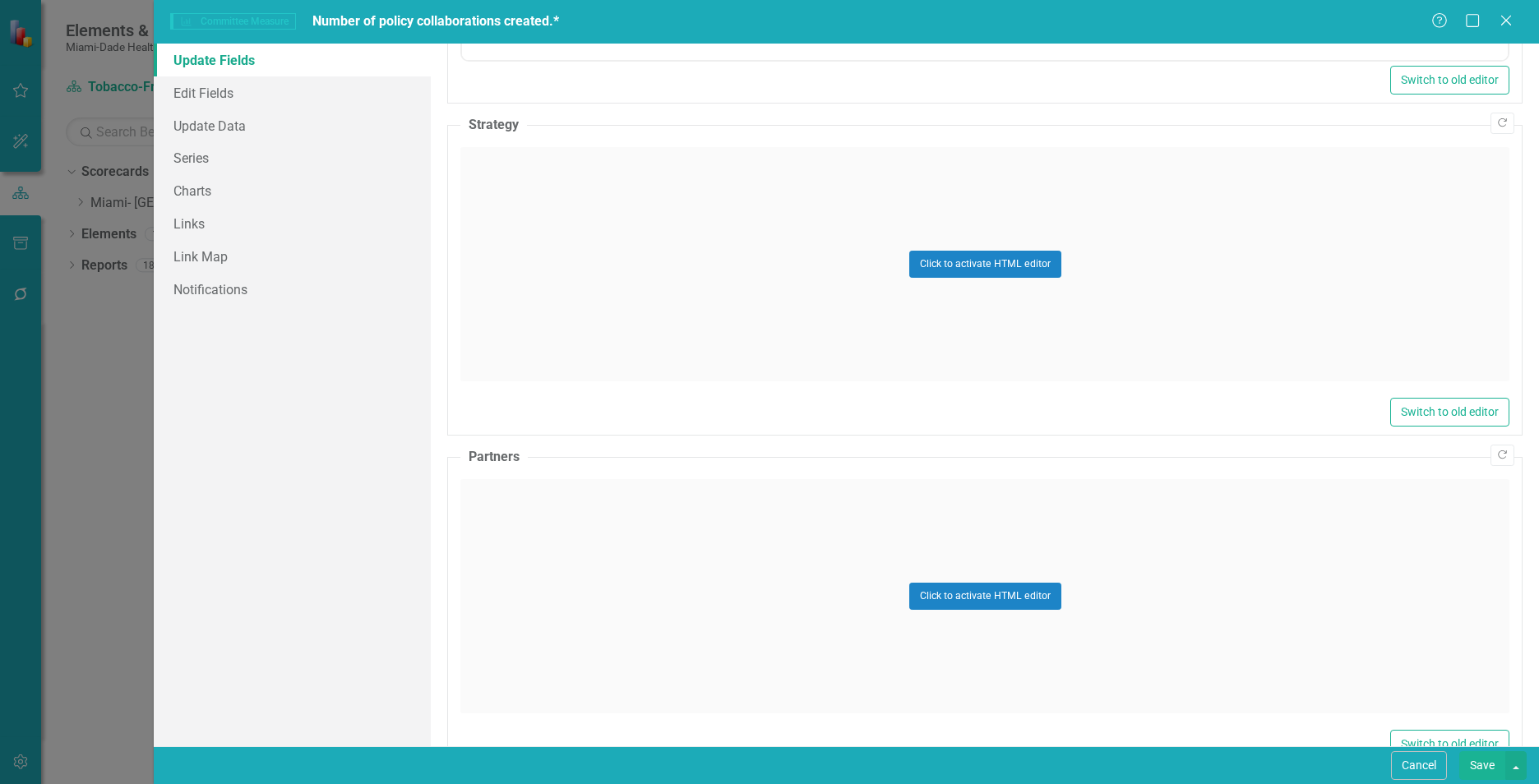
click at [493, 181] on div "Click to activate HTML editor" at bounding box center [984, 264] width 1048 height 234
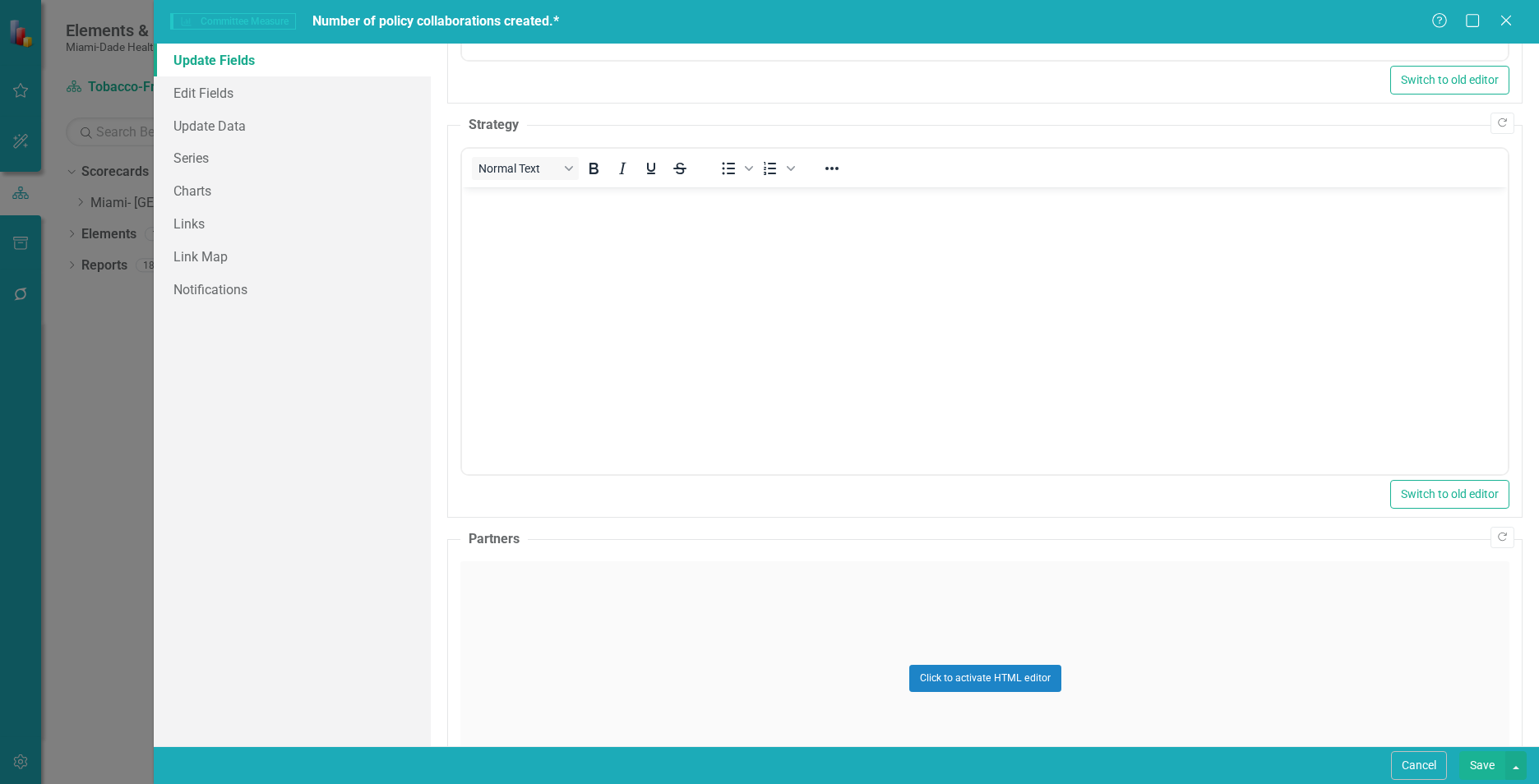
scroll to position [0, 0]
click at [576, 317] on body "Rich Text Area. Press ALT-0 for help." at bounding box center [984, 310] width 1045 height 246
click at [592, 632] on div "Click to activate HTML editor" at bounding box center [984, 677] width 1048 height 234
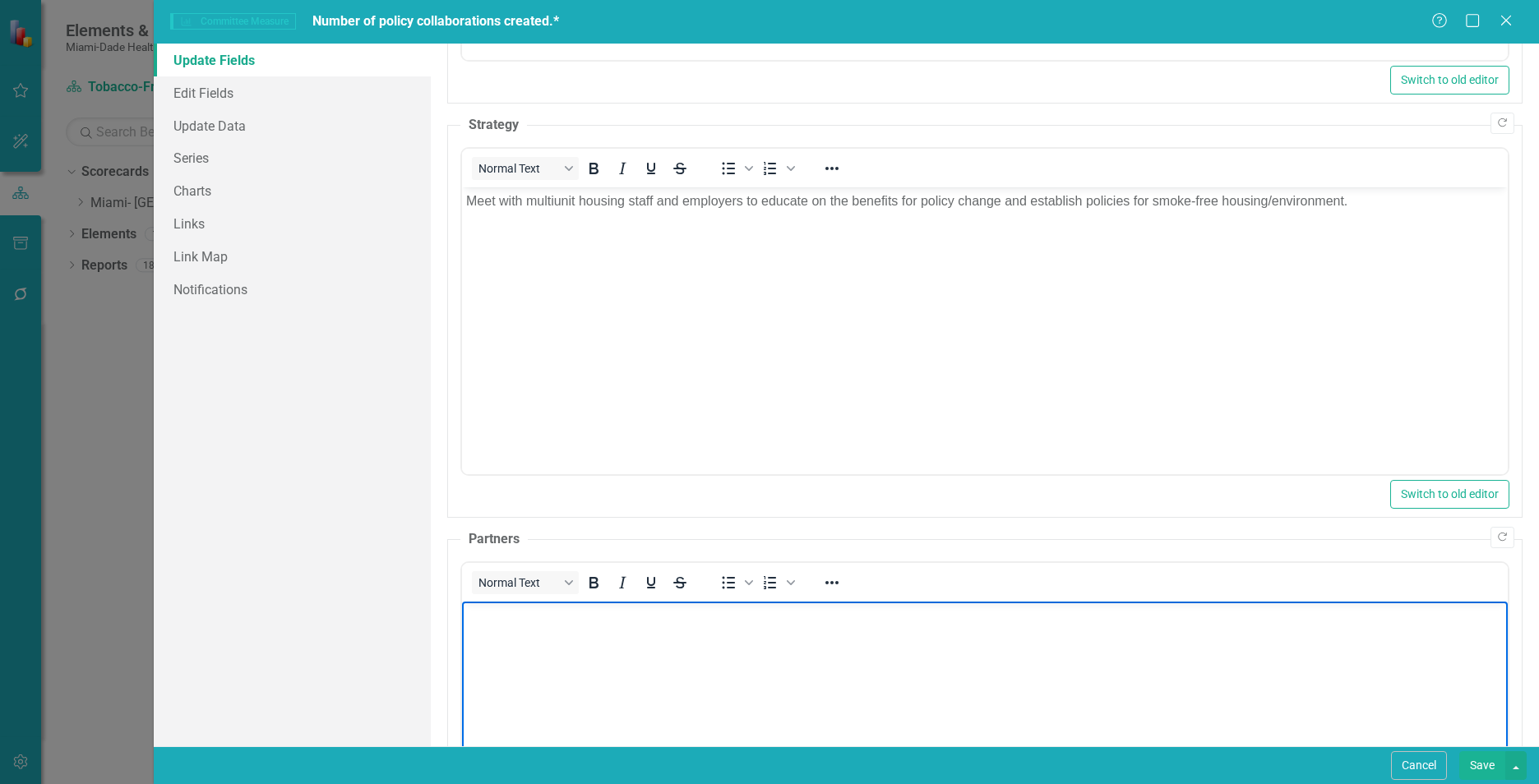
click at [599, 642] on body "Rich Text Area. Press ALT-0 for help." at bounding box center [984, 723] width 1045 height 246
click at [604, 674] on body "Rich Text Area. Press ALT-0 for help." at bounding box center [984, 723] width 1045 height 246
paste body "Rich Text Area. Press ALT-0 for help."
click at [568, 613] on p "TFW members, , HPDP, Health and the Built Environment Committee (HBE)" at bounding box center [985, 614] width 1038 height 20
click at [1481, 772] on button "Save" at bounding box center [1482, 765] width 46 height 29
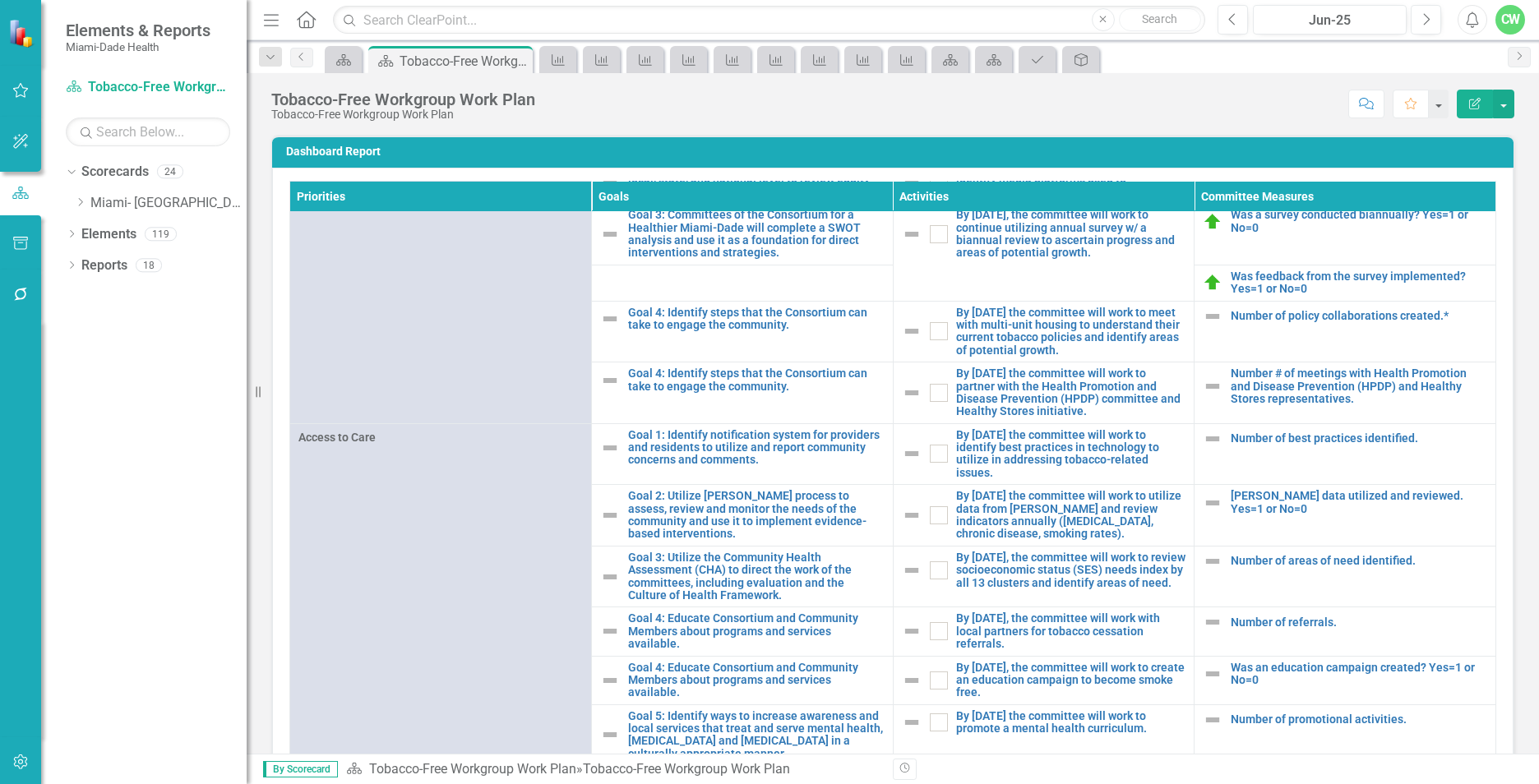
scroll to position [329, 0]
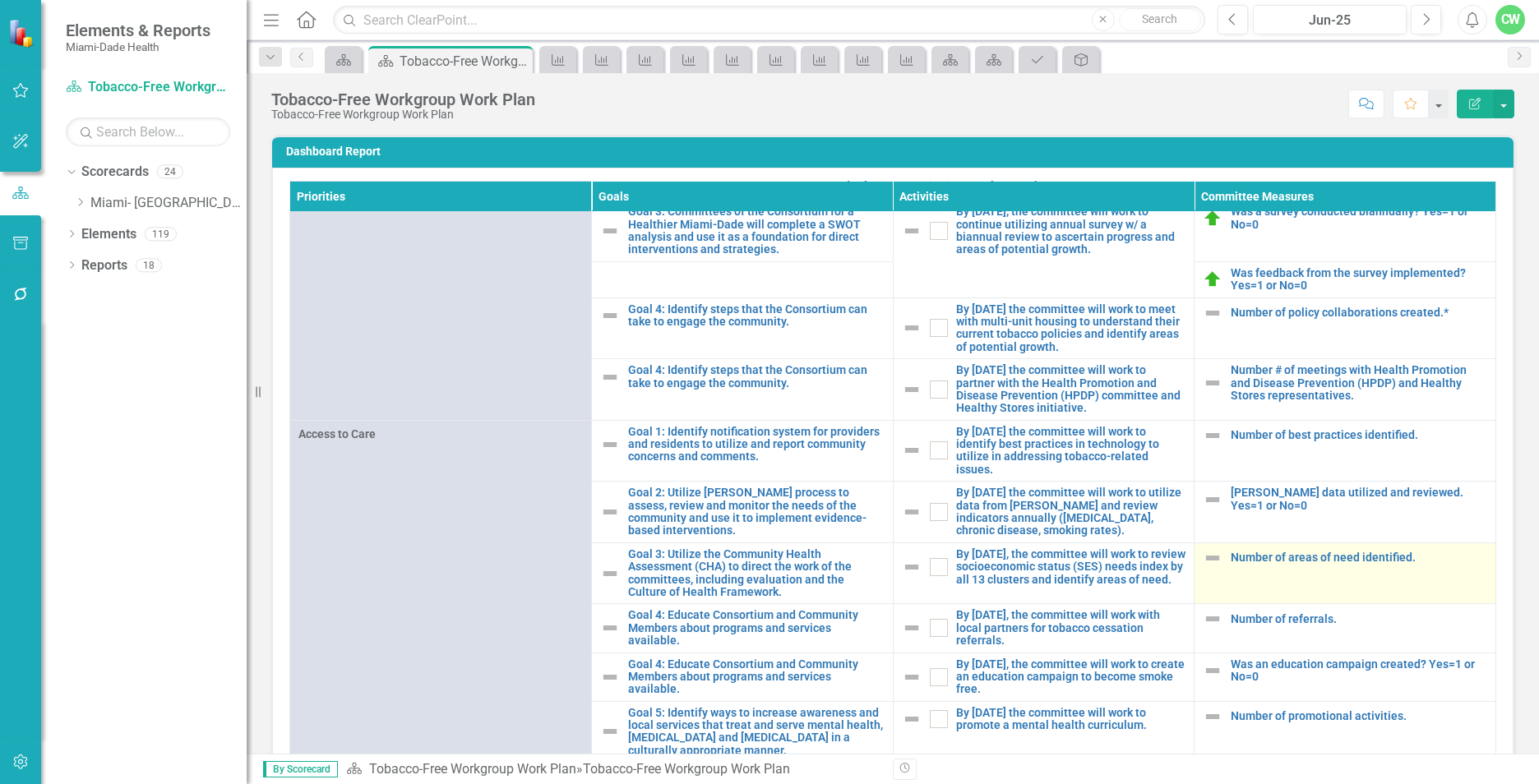
click at [1450, 591] on td "Number of areas of need identified. Edit Edit Committee Measure Link Open Eleme…" at bounding box center [1345, 573] width 301 height 62
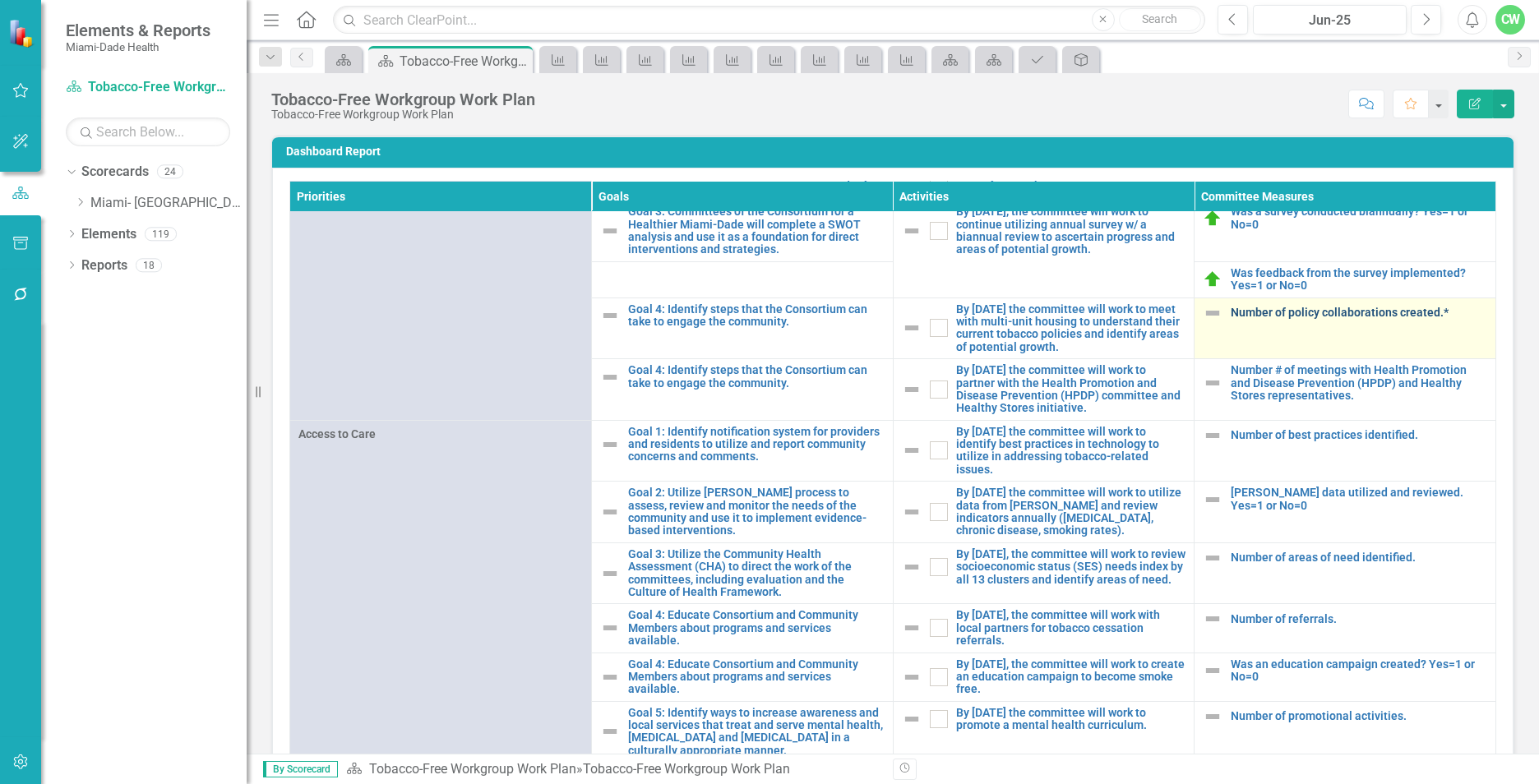
click at [1317, 319] on link "Number of policy collaborations created.*" at bounding box center [1358, 312] width 256 height 12
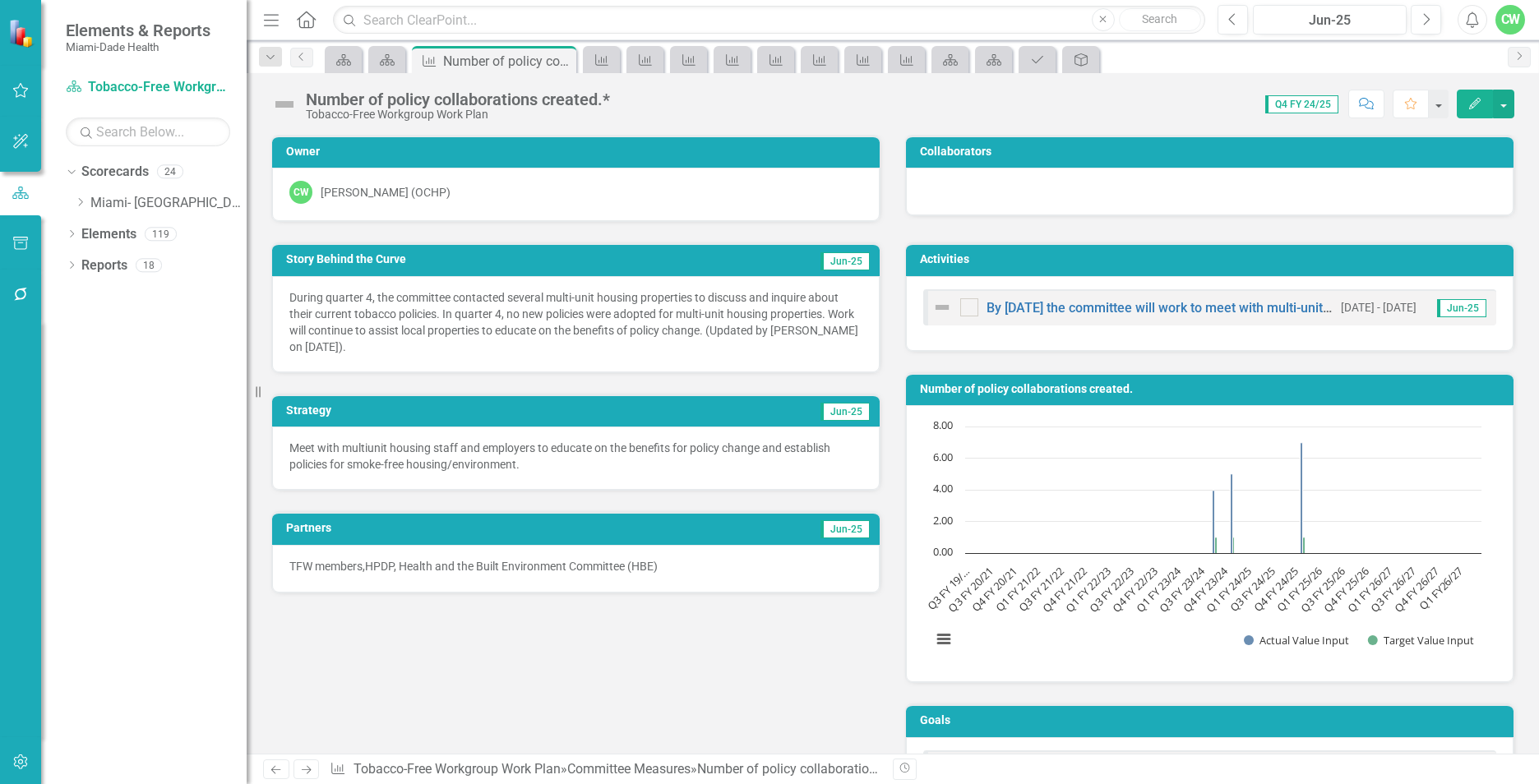
click at [1468, 105] on icon "Edit" at bounding box center [1475, 103] width 15 height 12
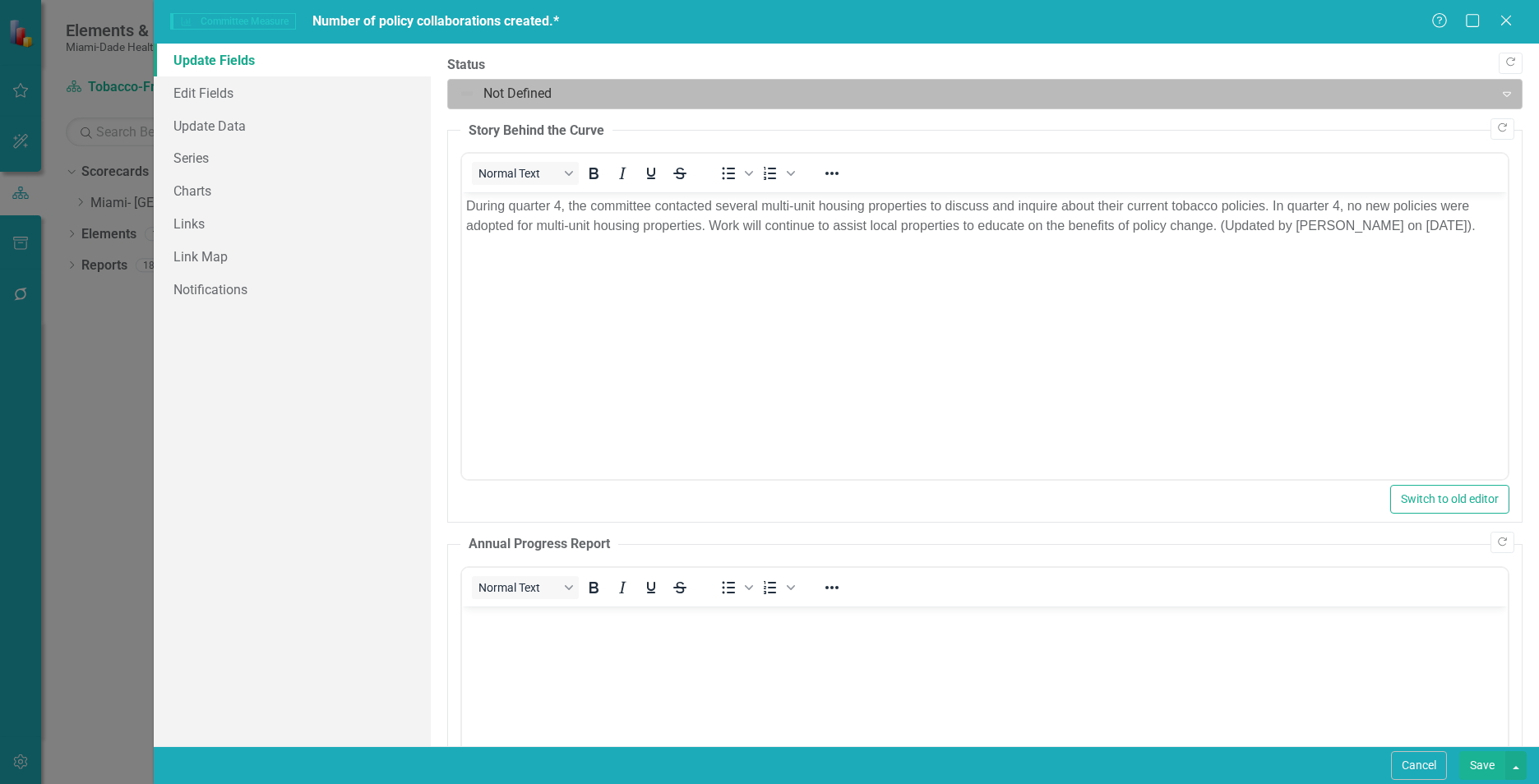
click at [501, 98] on div at bounding box center [971, 94] width 1024 height 22
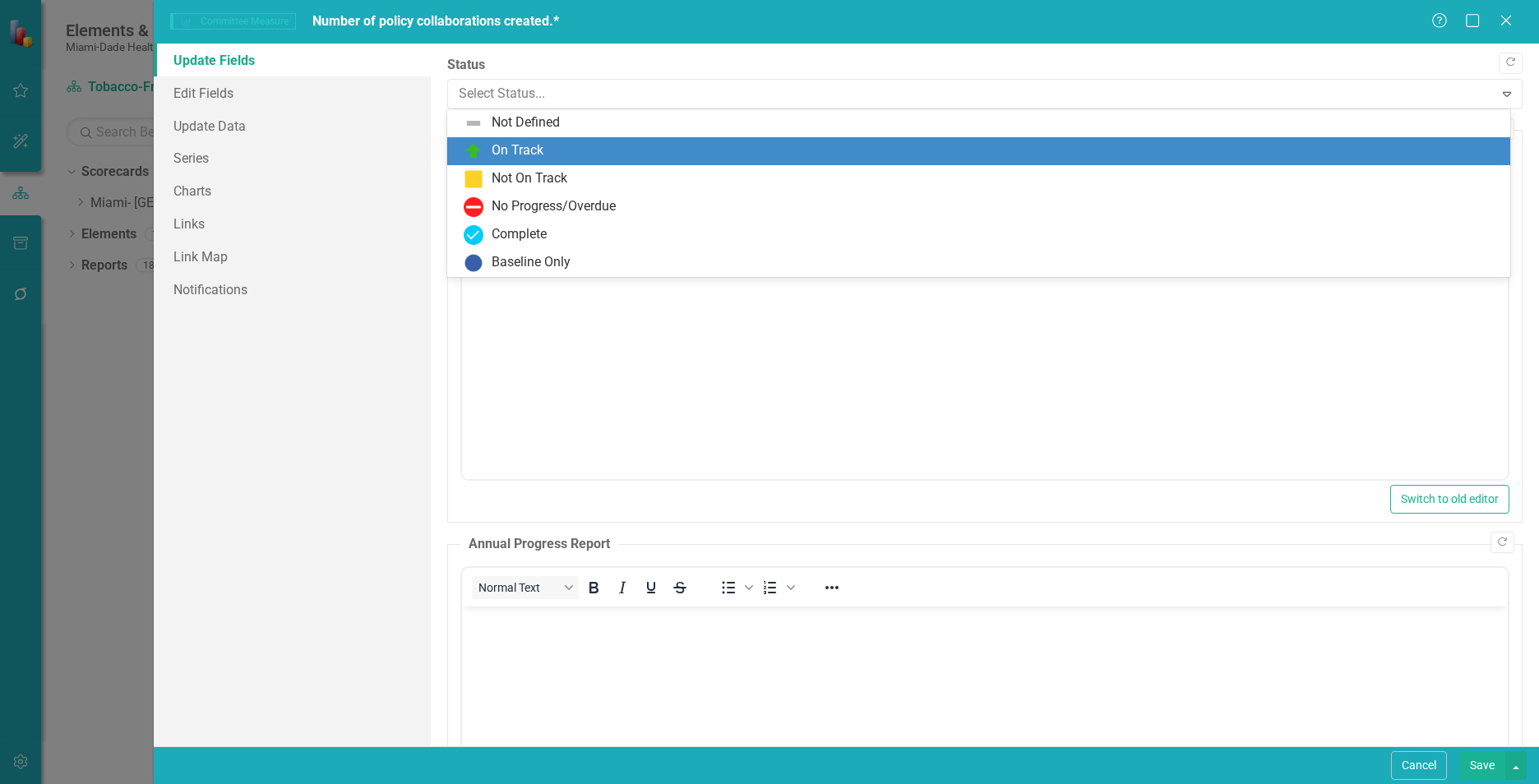
click at [508, 150] on div "On Track" at bounding box center [517, 151] width 52 height 19
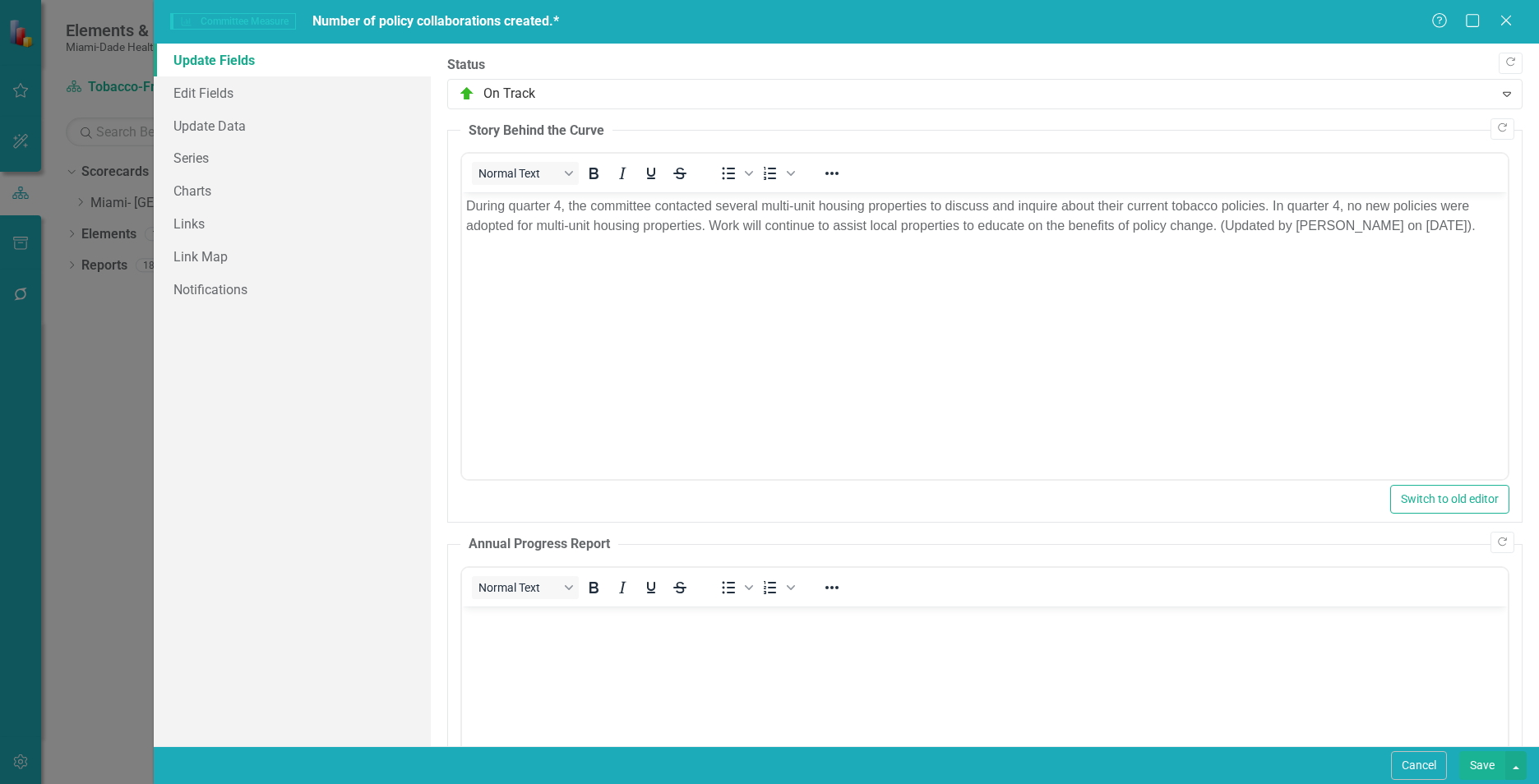
click at [1474, 755] on button "Save" at bounding box center [1482, 765] width 46 height 29
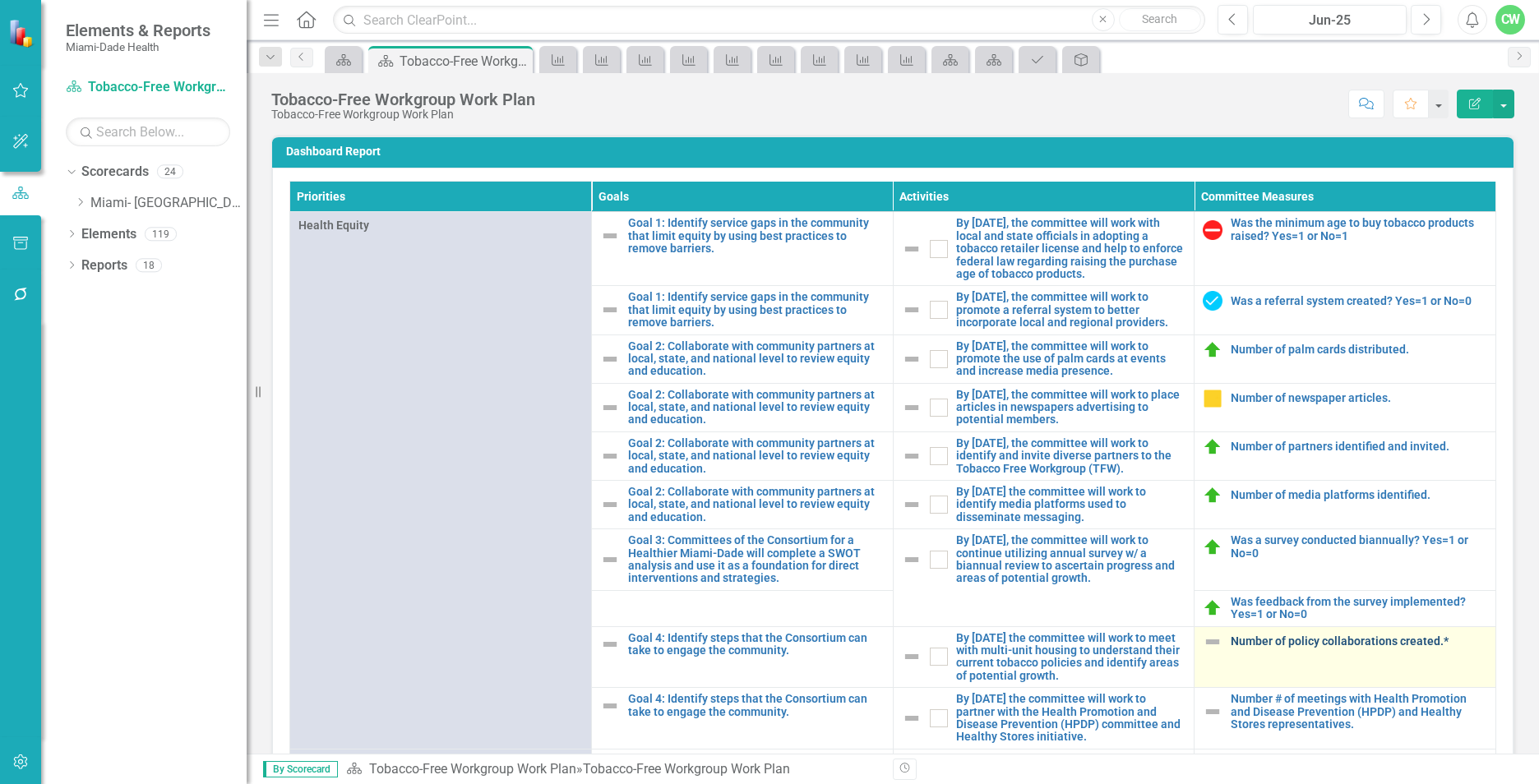
click at [1244, 648] on link "Number of policy collaborations created.*" at bounding box center [1358, 641] width 256 height 12
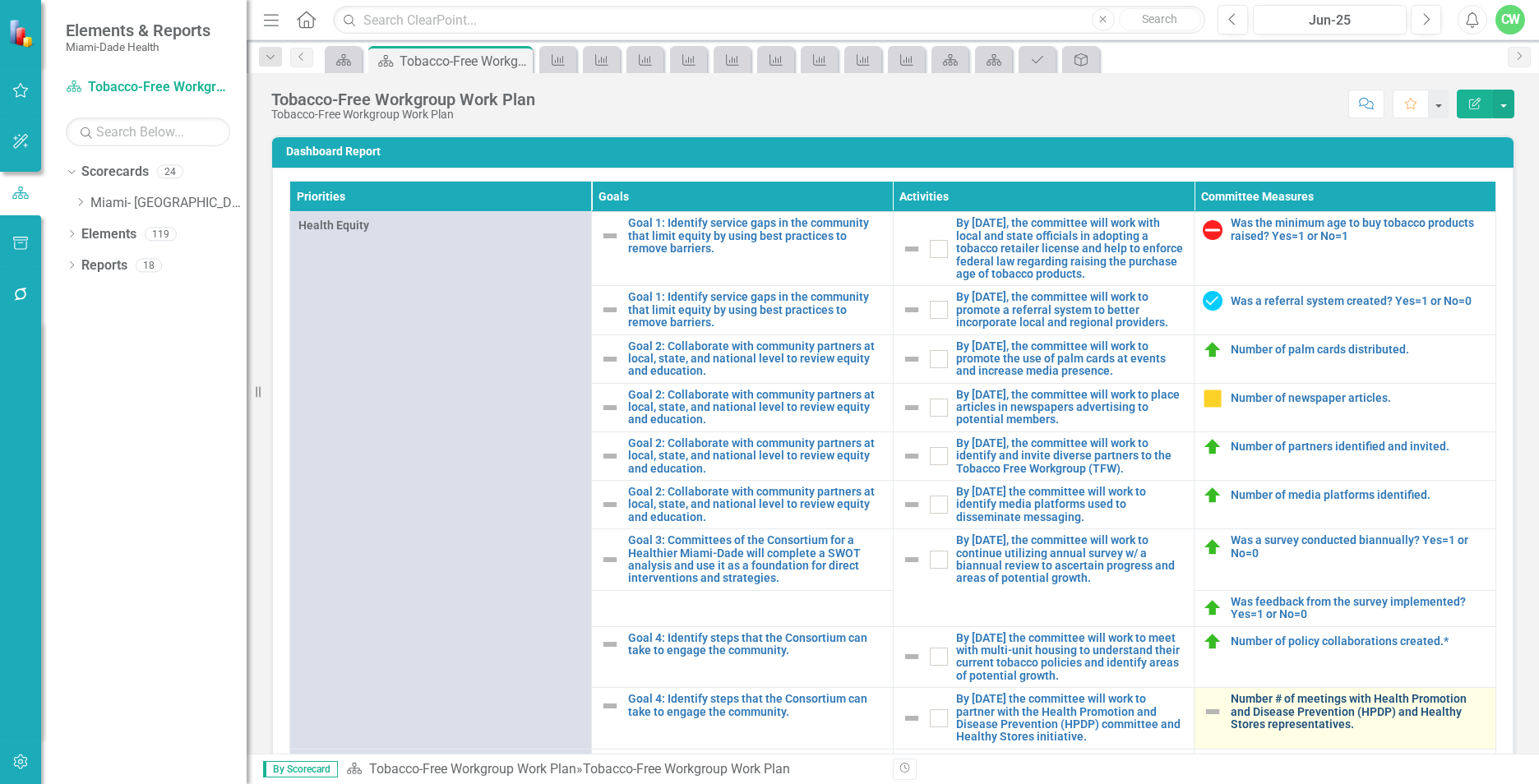
click at [1296, 724] on link "Number # of meetings with Health Promotion and Disease Prevention (HPDP) and He…" at bounding box center [1358, 711] width 256 height 37
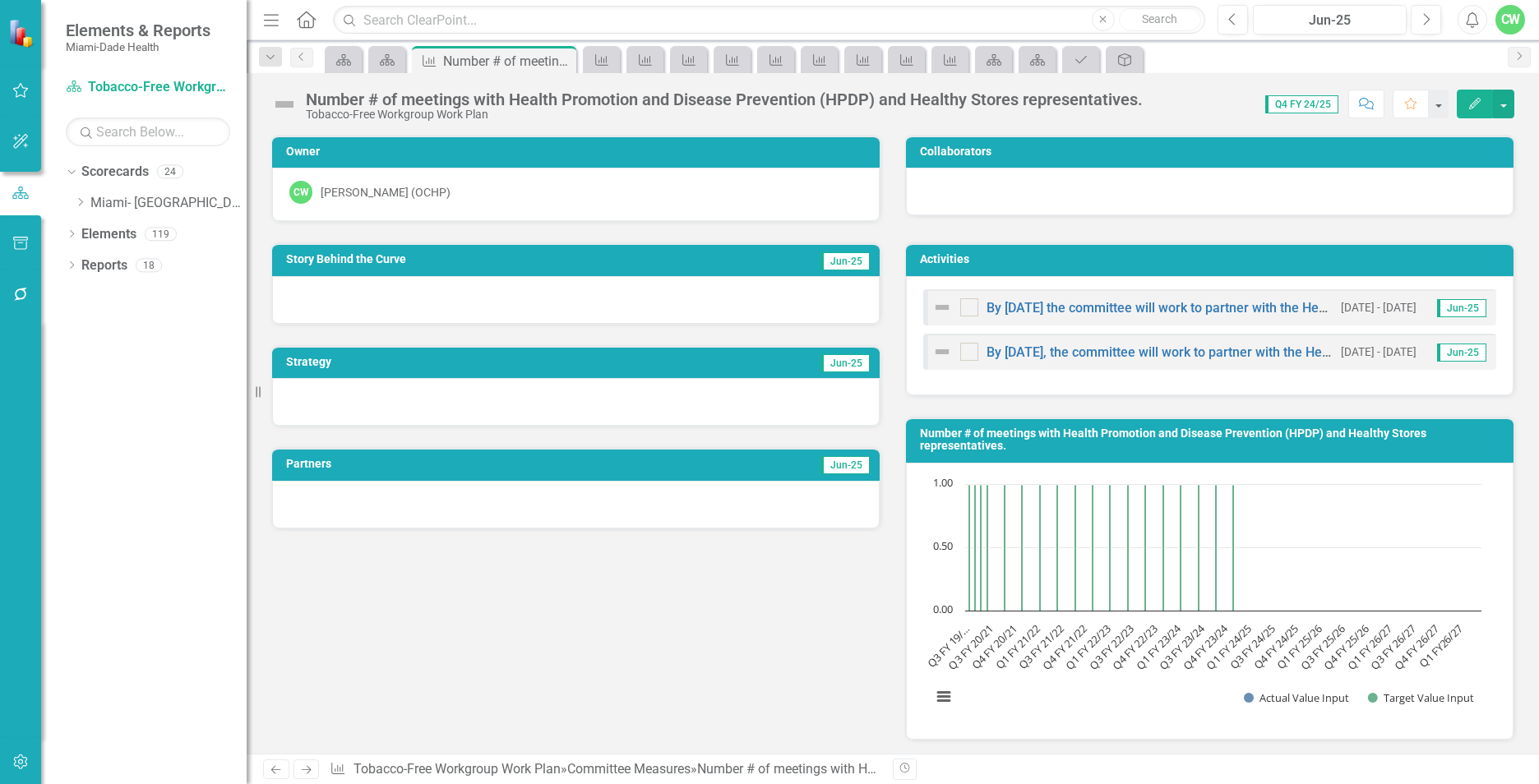
click at [1468, 107] on icon "Edit" at bounding box center [1475, 103] width 15 height 12
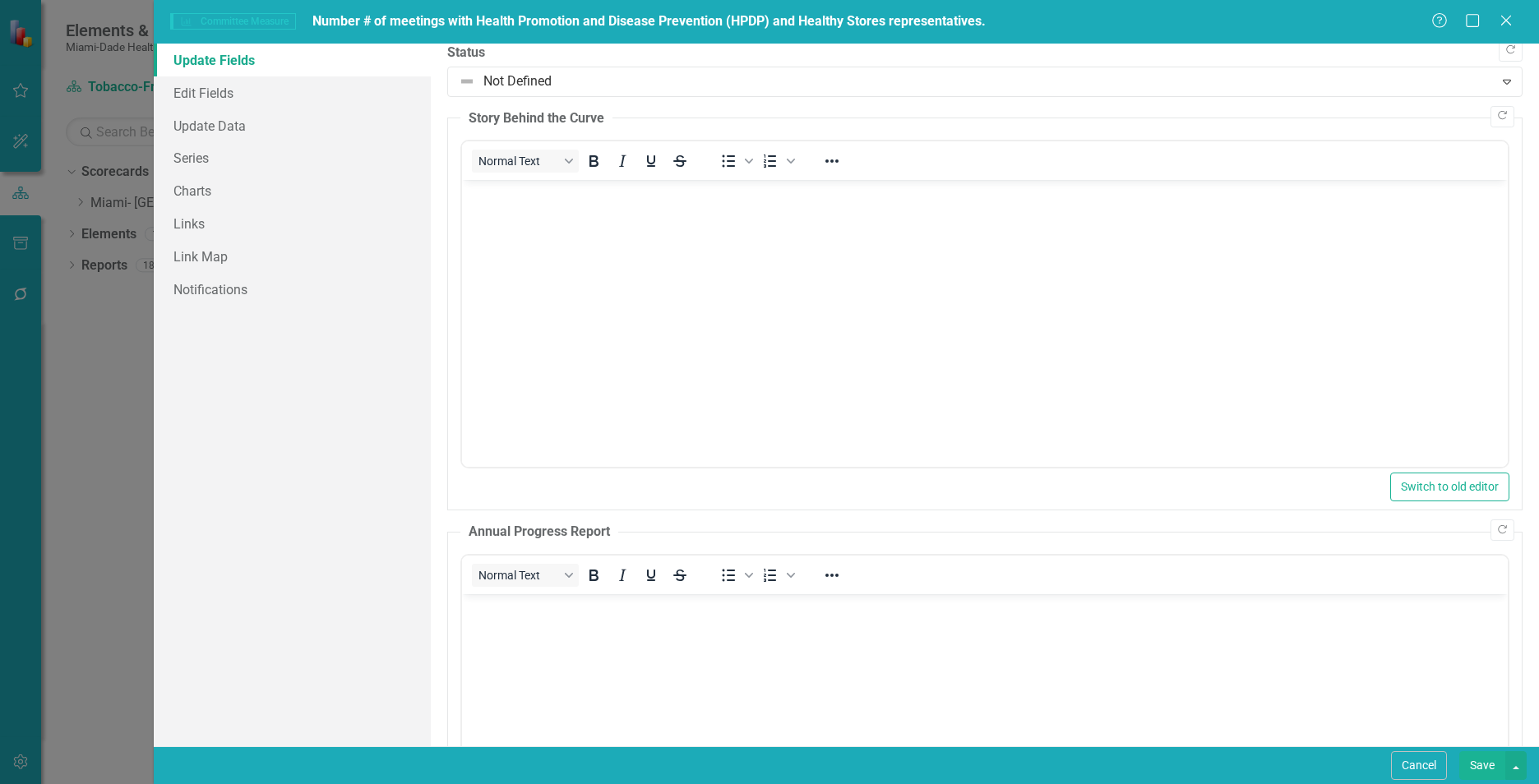
scroll to position [7, 0]
click at [735, 203] on p "Rich Text Area. Press ALT-0 for help." at bounding box center [985, 199] width 1038 height 20
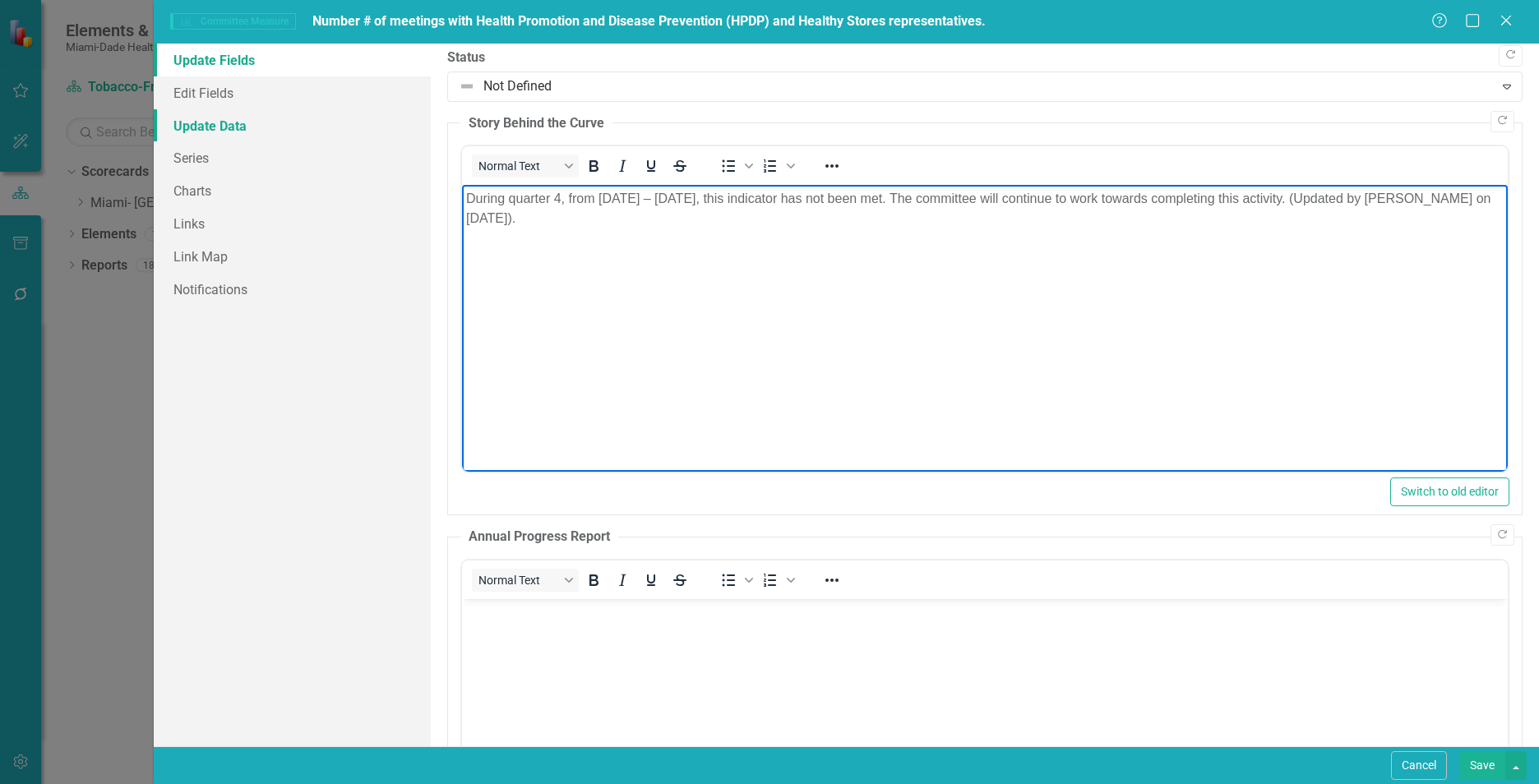
click at [183, 117] on link "Update Data" at bounding box center [292, 125] width 277 height 32
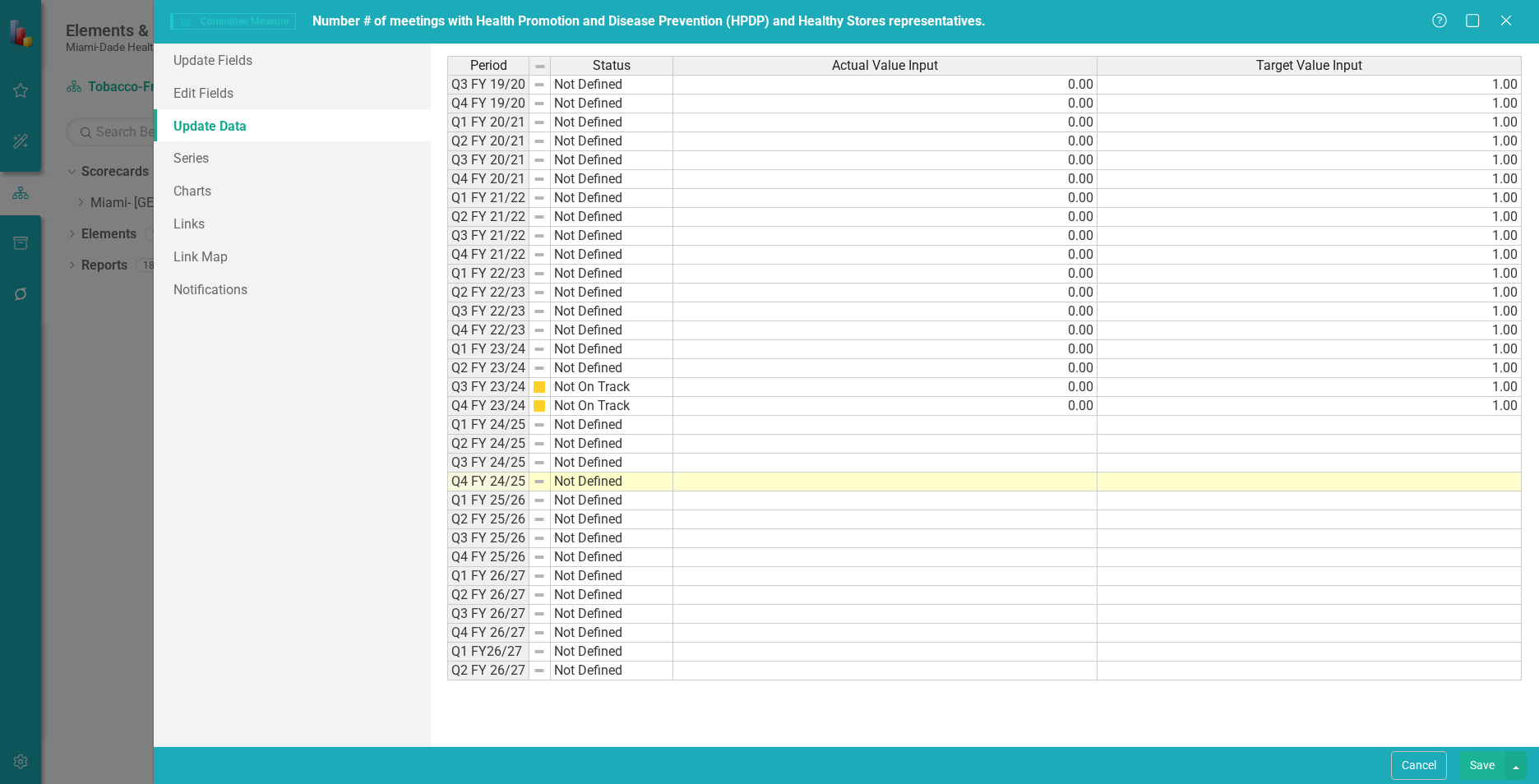
click at [1083, 477] on td at bounding box center [884, 481] width 424 height 19
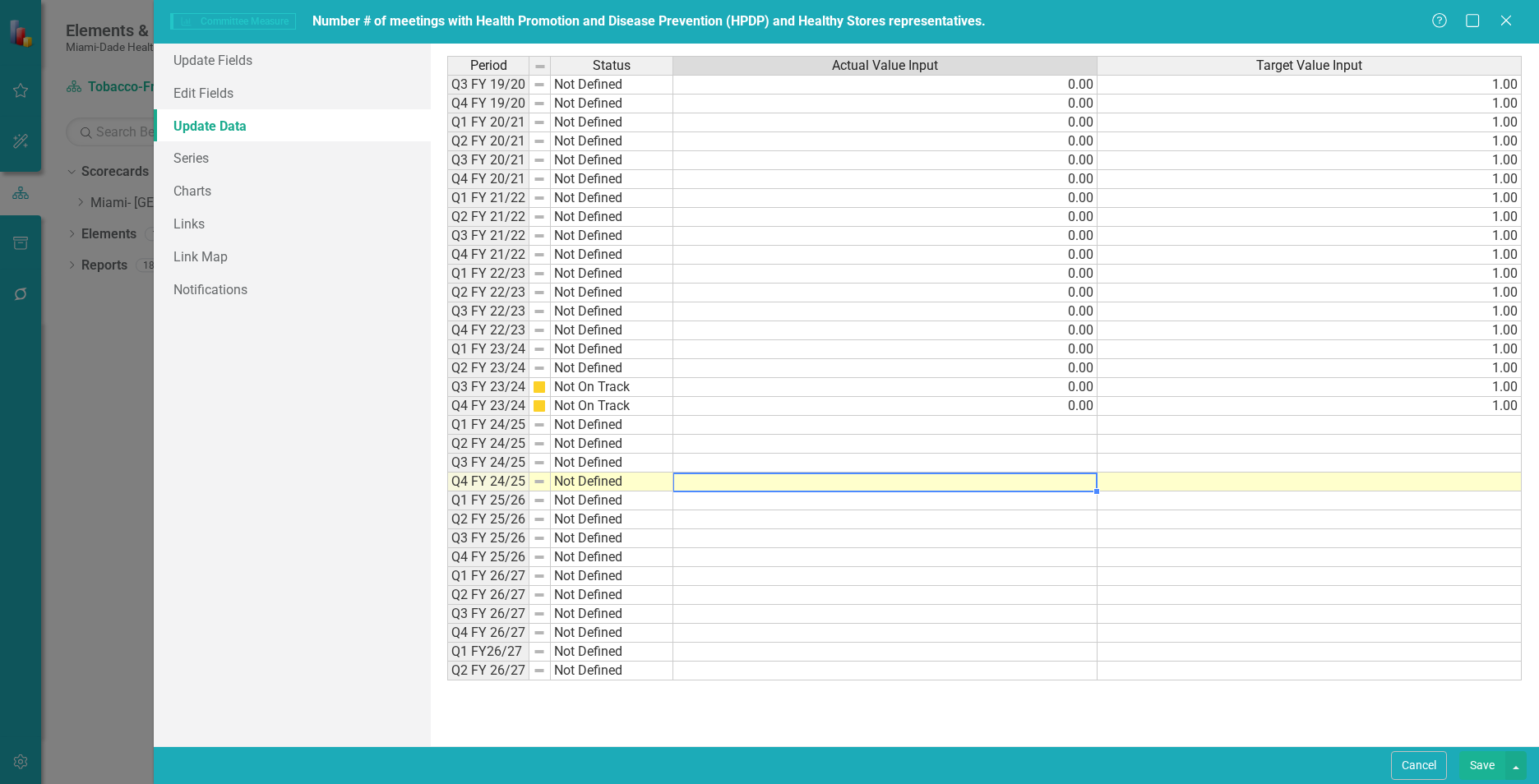
type textarea "0"
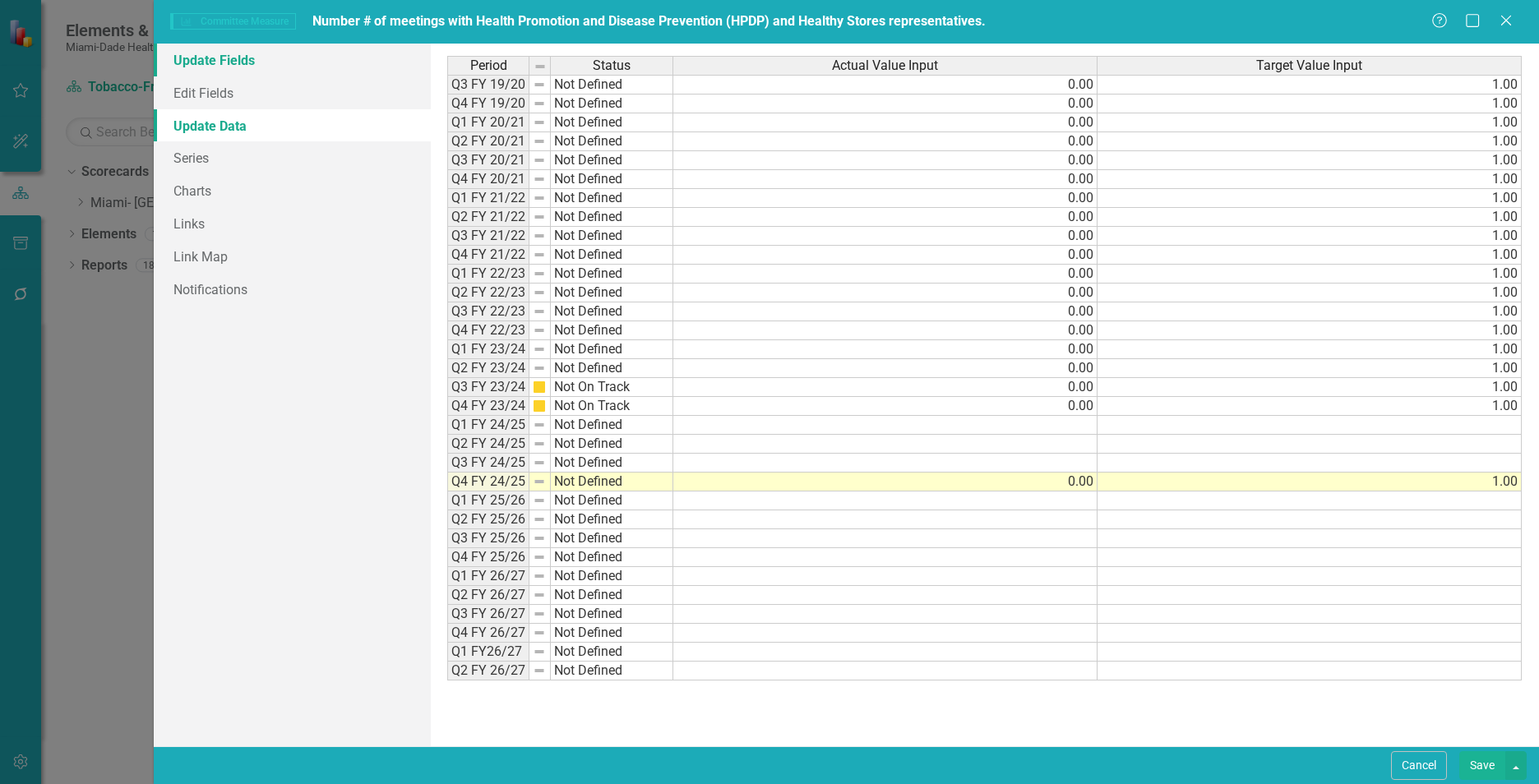
type textarea "1"
click at [235, 64] on link "Update Fields" at bounding box center [292, 59] width 277 height 32
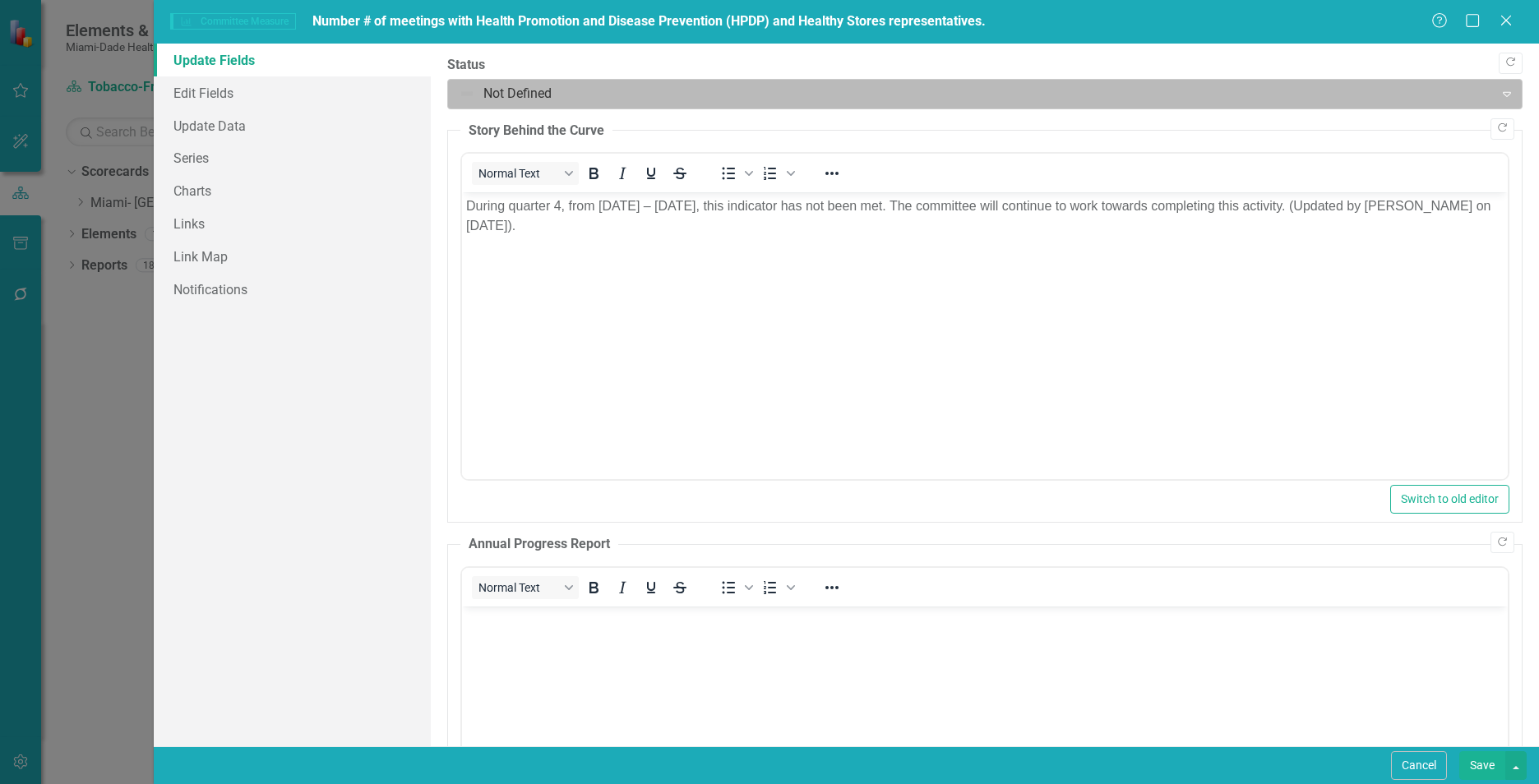
click at [556, 85] on div at bounding box center [971, 94] width 1024 height 22
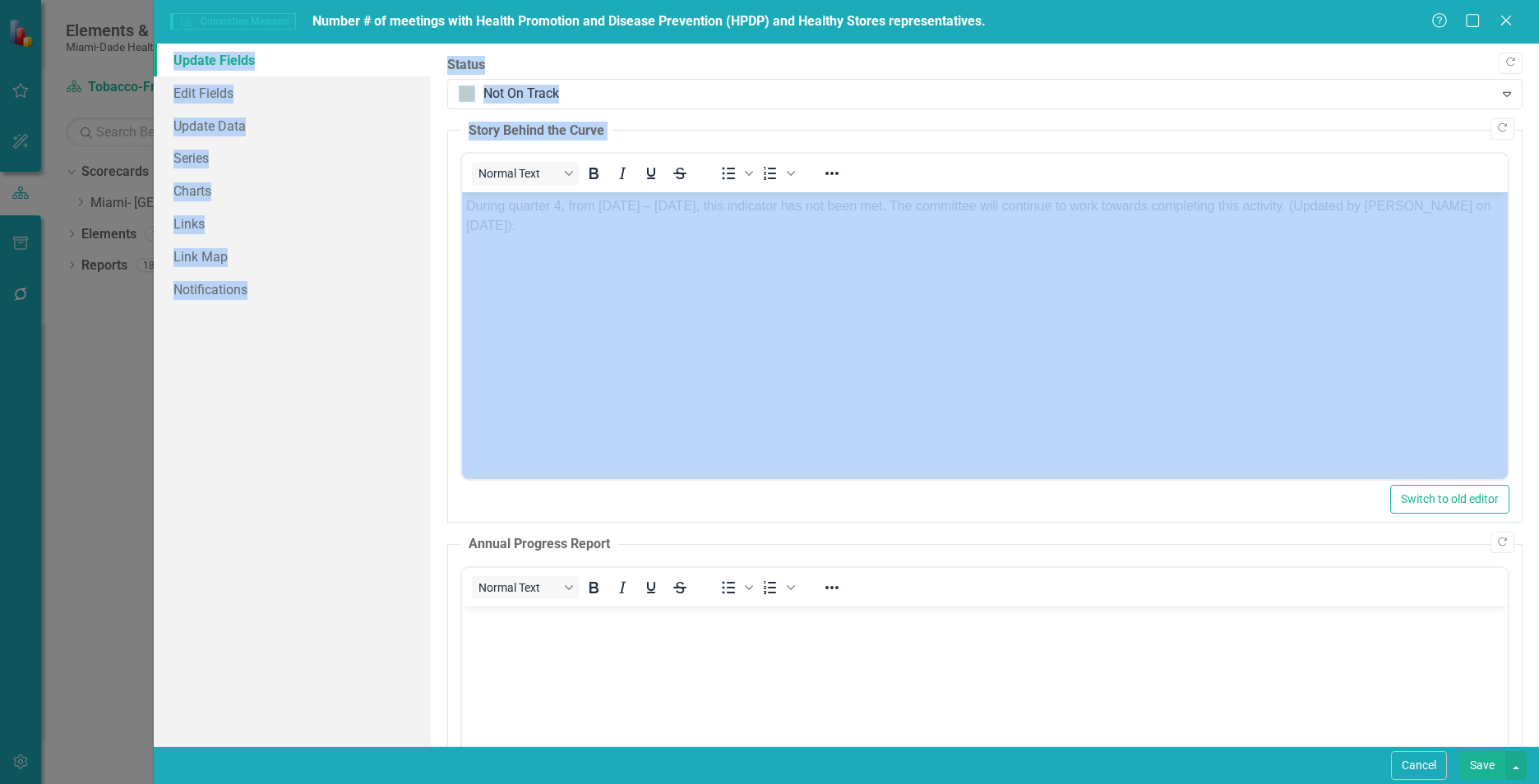
drag, startPoint x: 1526, startPoint y: 272, endPoint x: 1551, endPoint y: 470, distance: 199.6
click at [1538, 470] on html "Elements & Reports Miami-Dade Health Scorecard Tobacco-Free Workgroup Work Plan…" at bounding box center [770, 392] width 1539 height 784
drag, startPoint x: 1551, startPoint y: 470, endPoint x: 1522, endPoint y: 321, distance: 151.8
click at [1522, 323] on div ""Update" fields in ClearPoint are the fields that change from reporting period …" at bounding box center [984, 394] width 1108 height 702
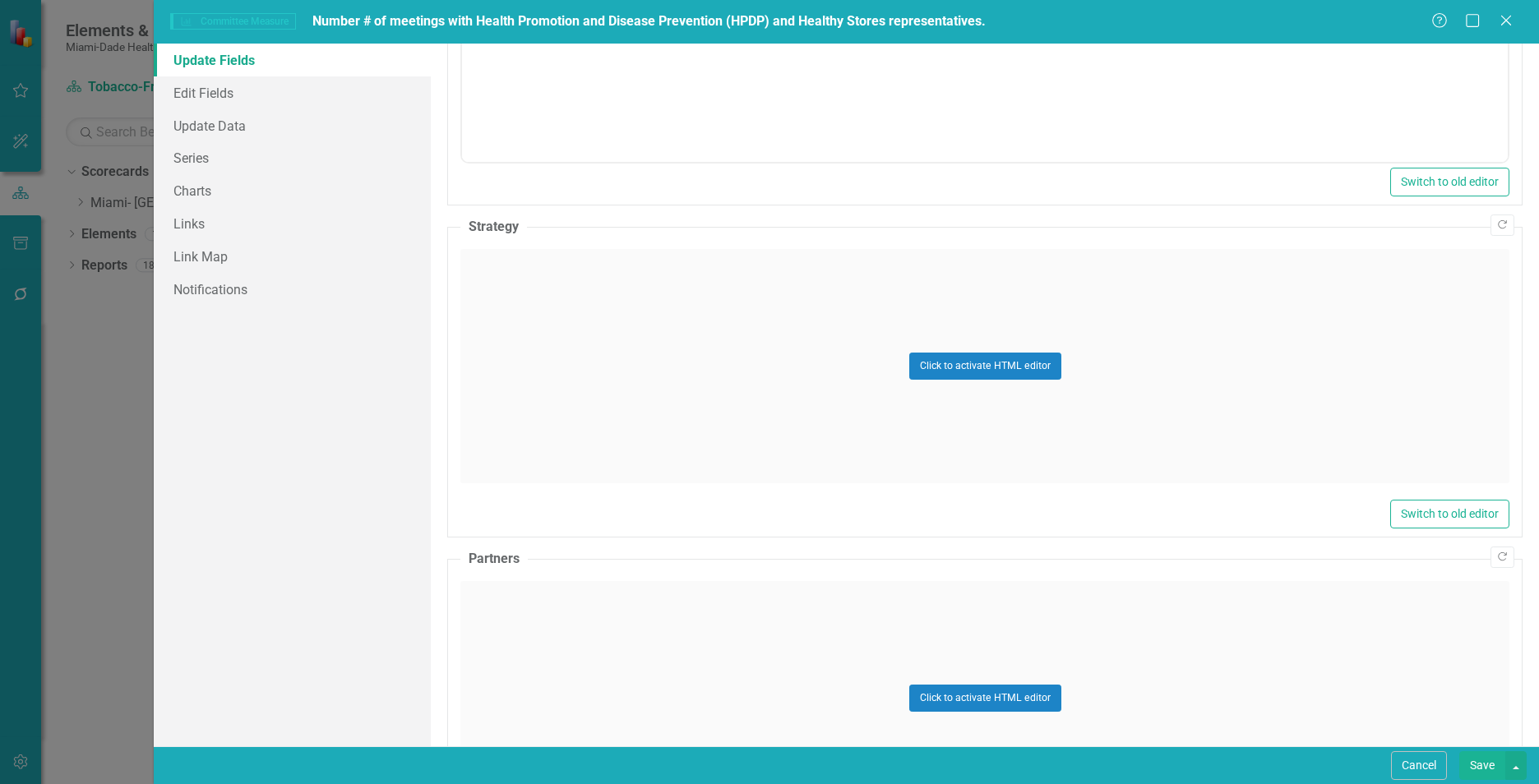
scroll to position [734, 0]
click at [1345, 368] on div "Click to activate HTML editor" at bounding box center [984, 362] width 1048 height 234
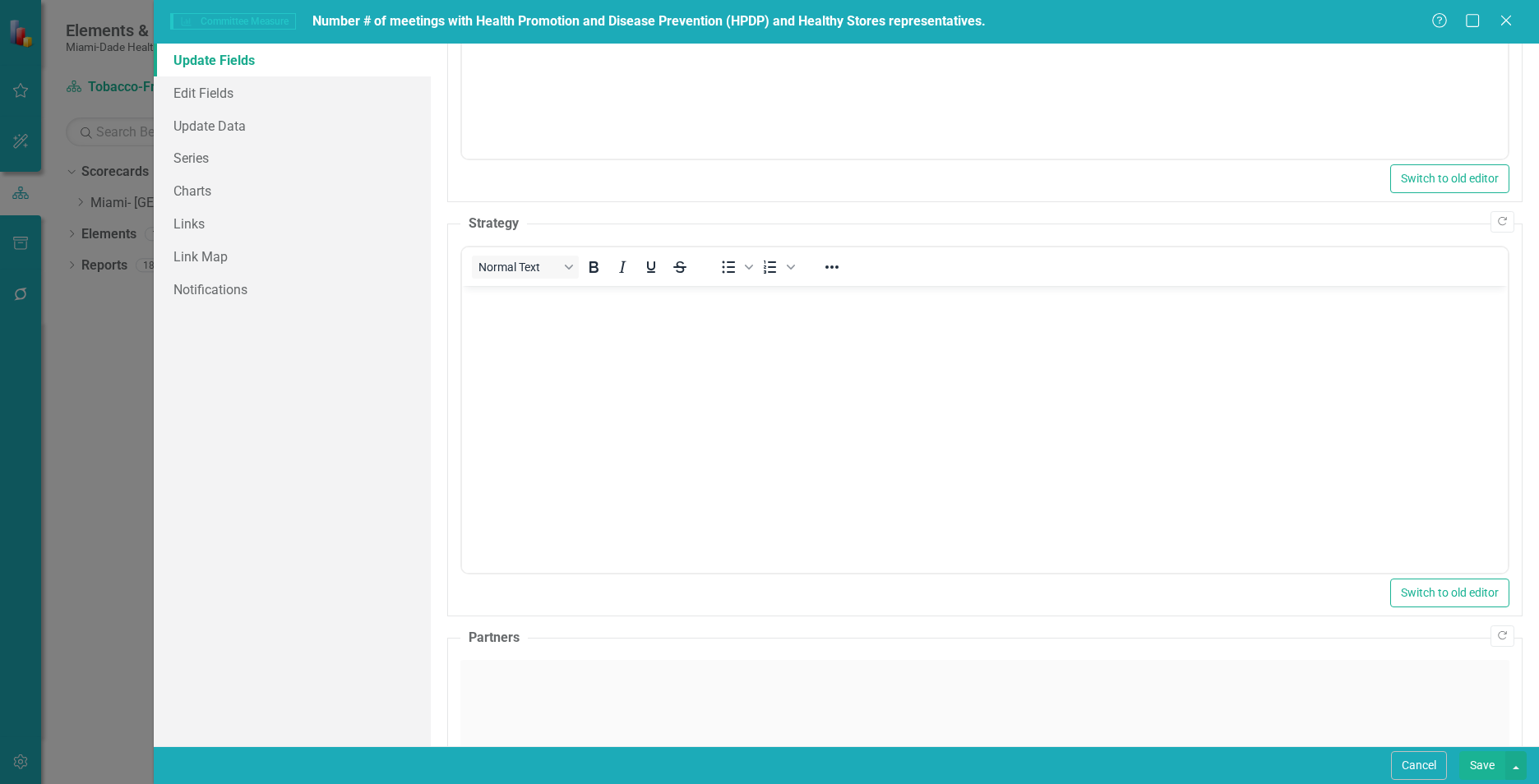
scroll to position [0, 0]
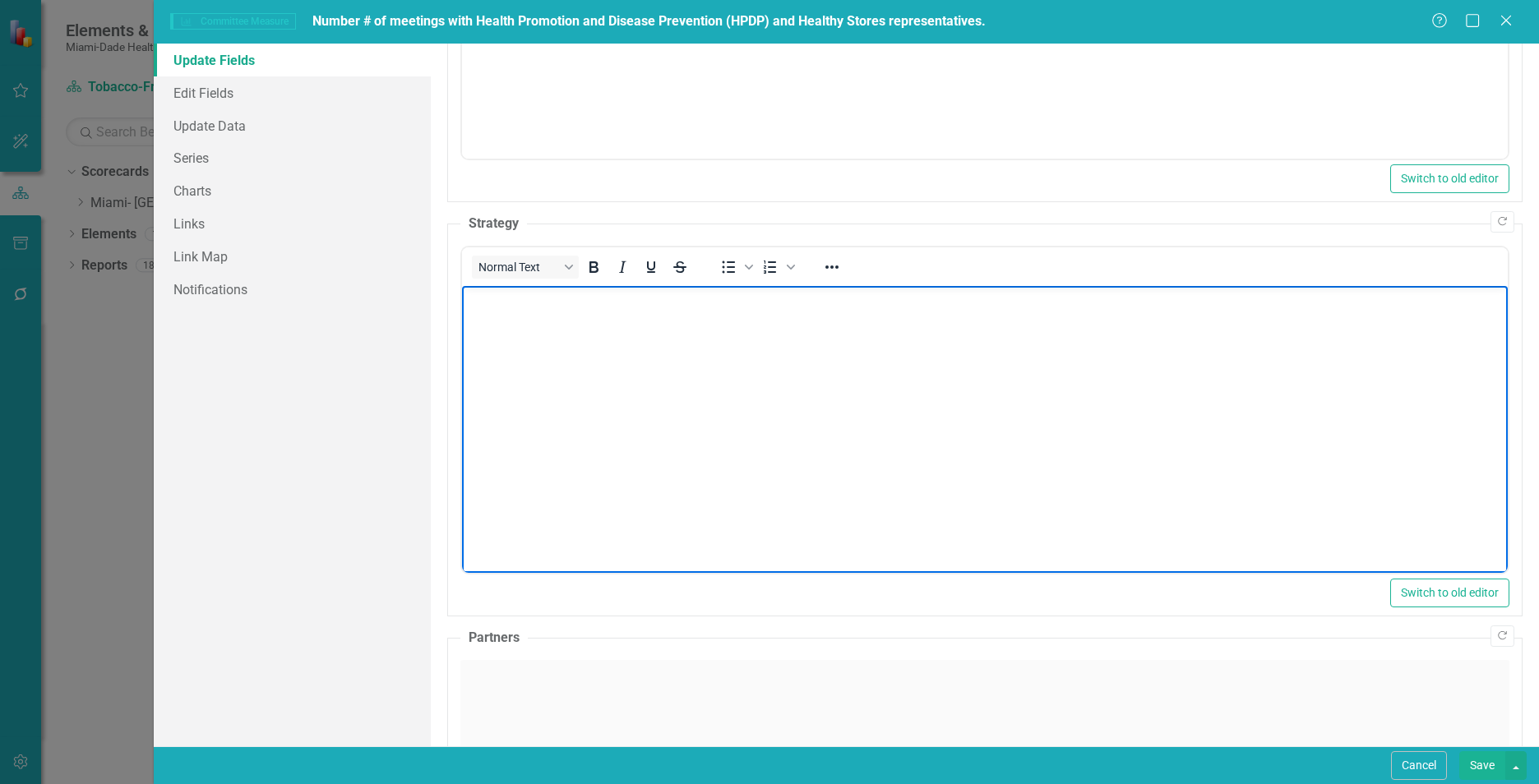
click at [727, 421] on body "Rich Text Area. Press ALT-0 for help." at bounding box center [984, 409] width 1045 height 246
paste body "Rich Text Area. Press ALT-0 for help."
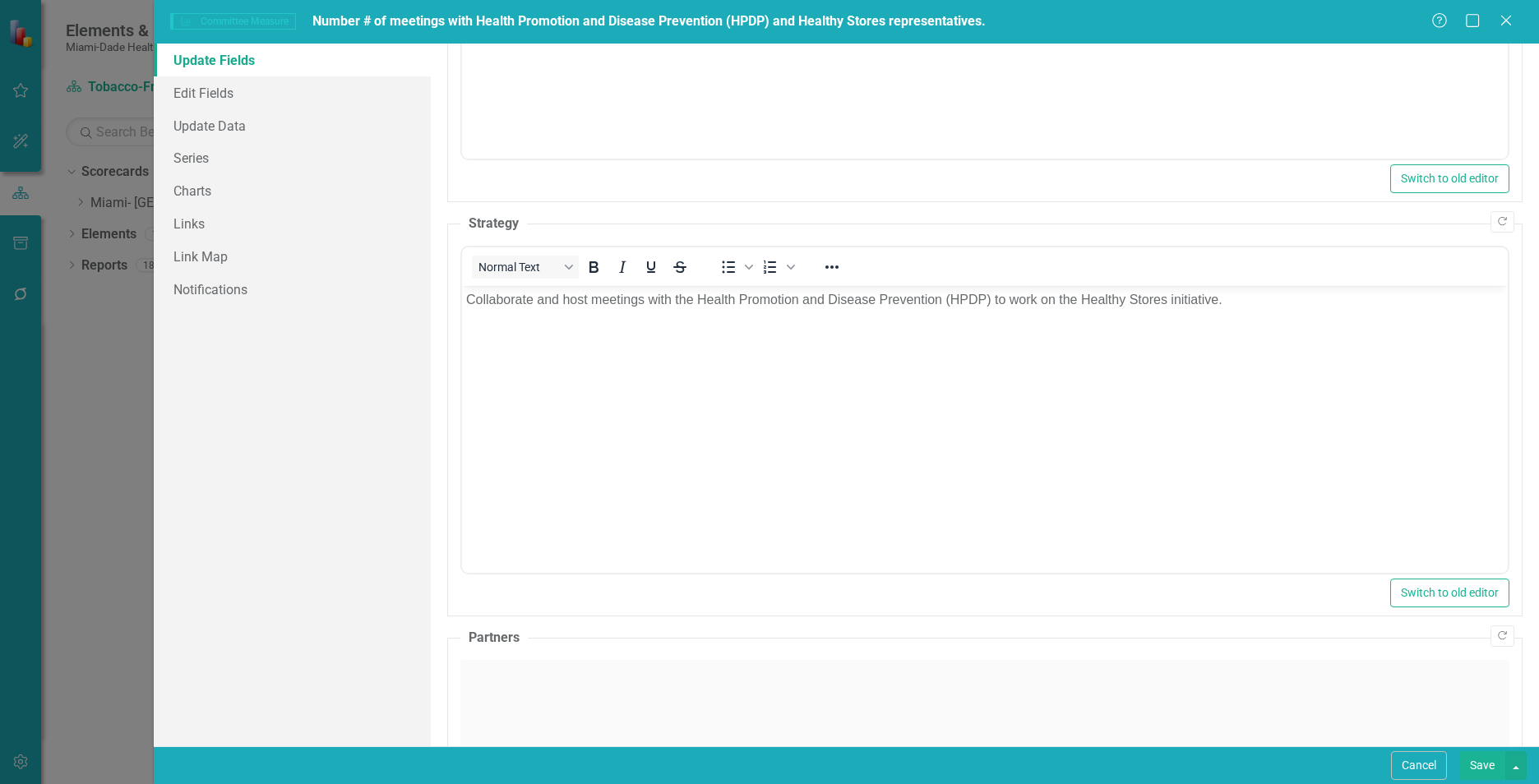
click at [550, 702] on div "Click to activate HTML editor" at bounding box center [984, 777] width 1048 height 234
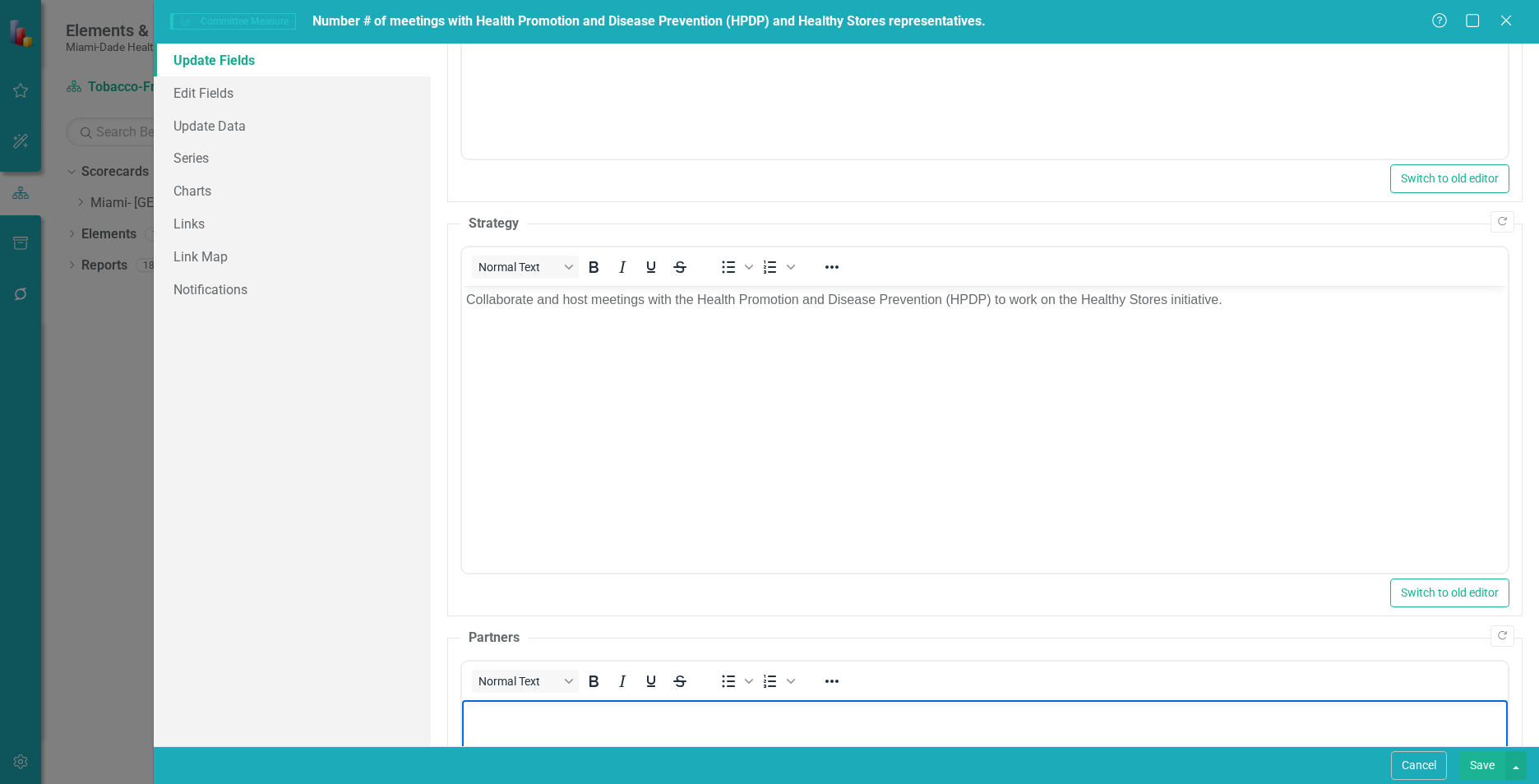
click at [530, 721] on p "Rich Text Area. Press ALT-0 for help." at bounding box center [985, 713] width 1038 height 20
drag, startPoint x: 565, startPoint y: 714, endPoint x: 580, endPoint y: 715, distance: 15.0
click at [565, 714] on p "TFW members, , HPDP, Health and the Built Environment Committee (HBE)" at bounding box center [985, 713] width 1038 height 20
click at [1463, 762] on button "Save" at bounding box center [1482, 765] width 46 height 29
